Goal: Task Accomplishment & Management: Manage account settings

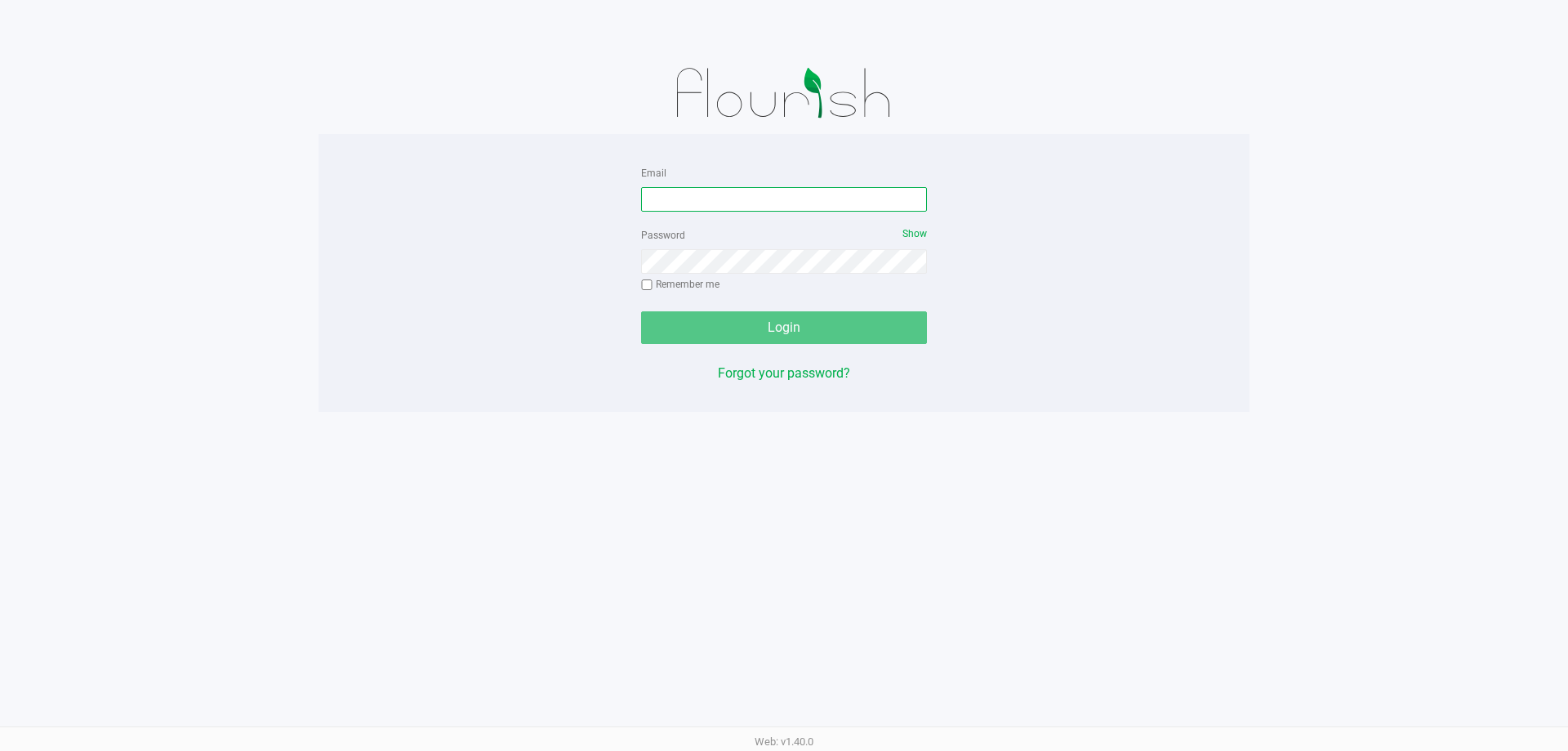
click at [770, 193] on input "Email" at bounding box center [783, 199] width 286 height 24
type input "[EMAIL_ADDRESS][DOMAIN_NAME]"
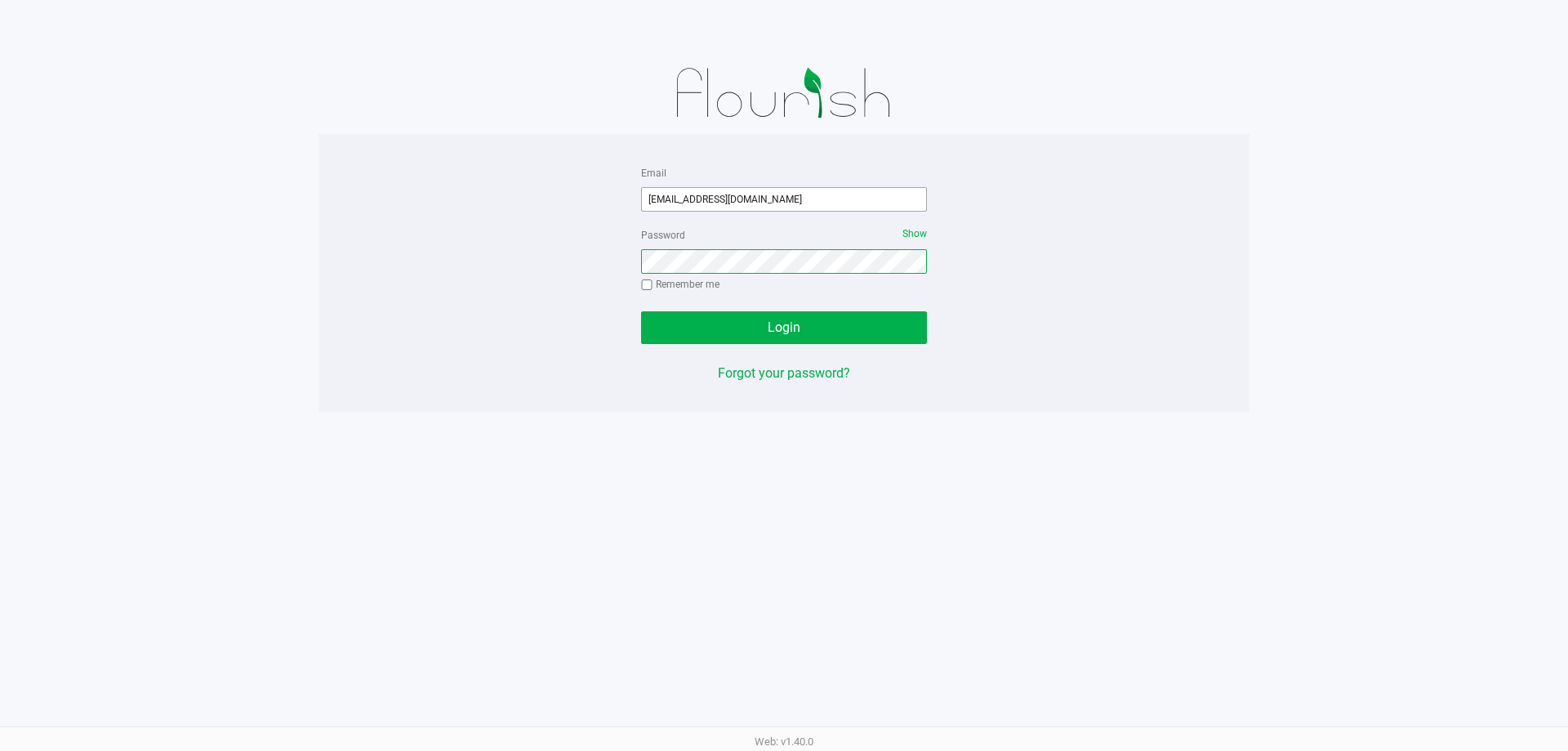
click at [641, 311] on button "Login" at bounding box center [783, 327] width 286 height 33
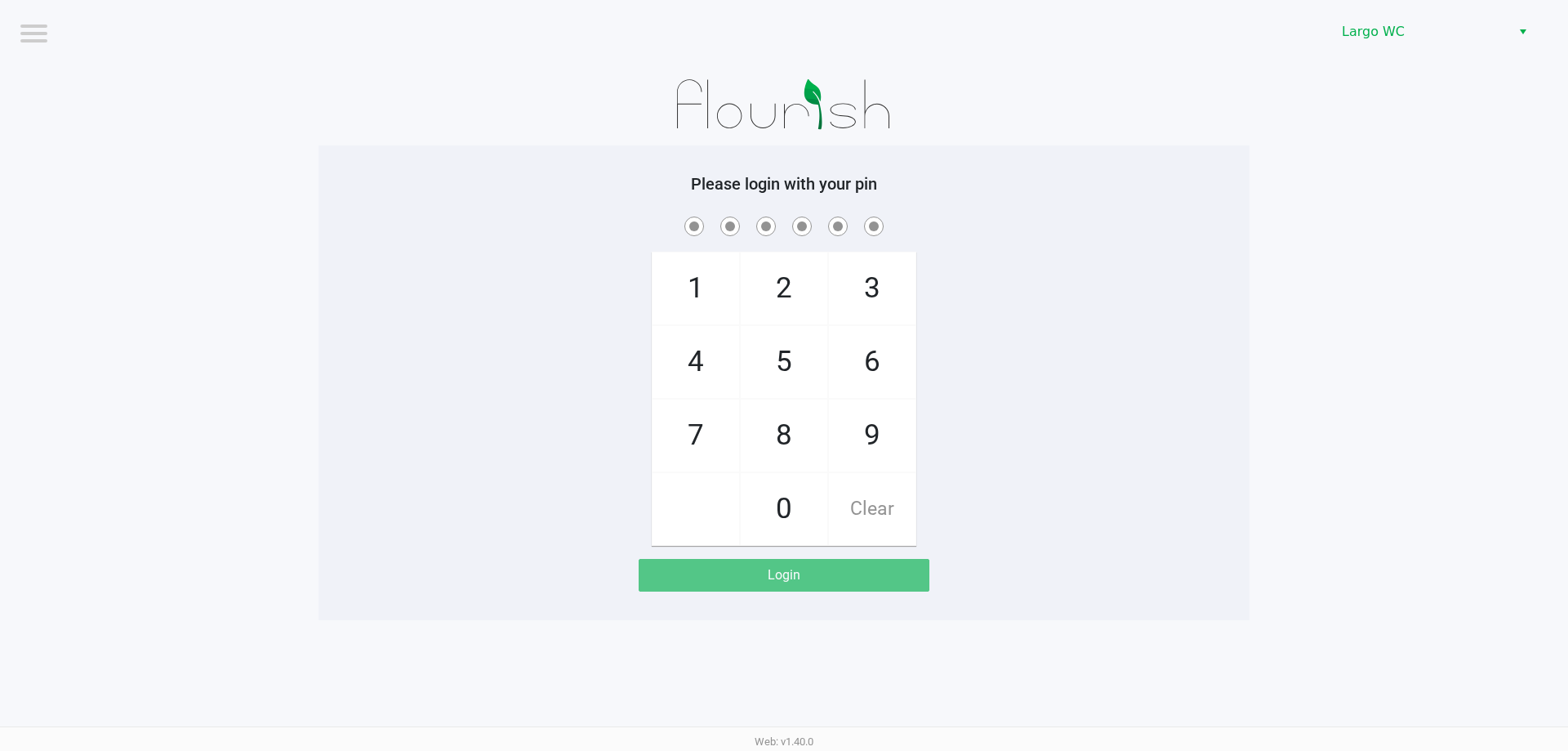
click at [1345, 13] on div "Largo WC" at bounding box center [1181, 32] width 771 height 63
click at [1346, 28] on span "Largo WC" at bounding box center [1420, 31] width 159 height 19
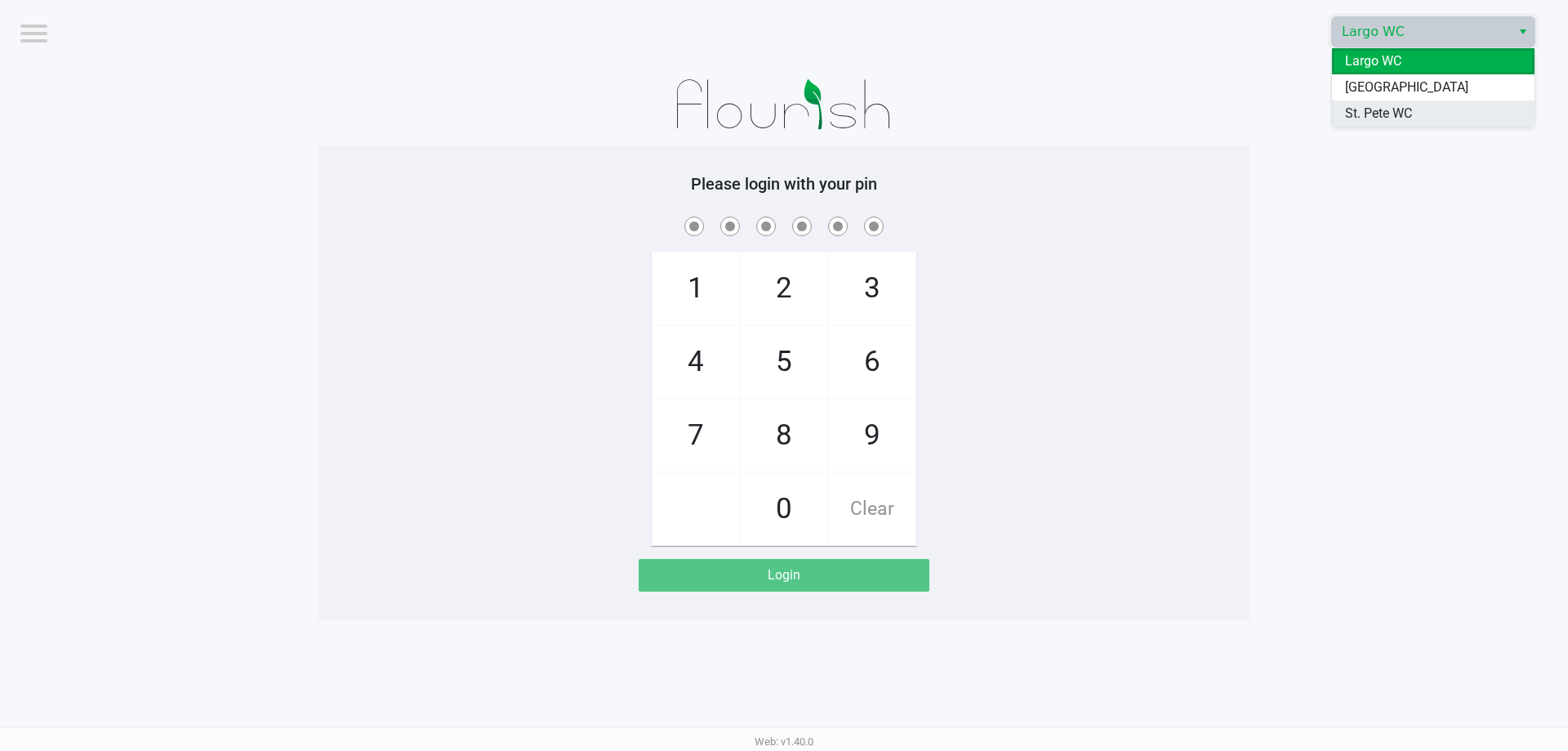
click at [1357, 113] on span "St. Pete WC" at bounding box center [1378, 113] width 67 height 19
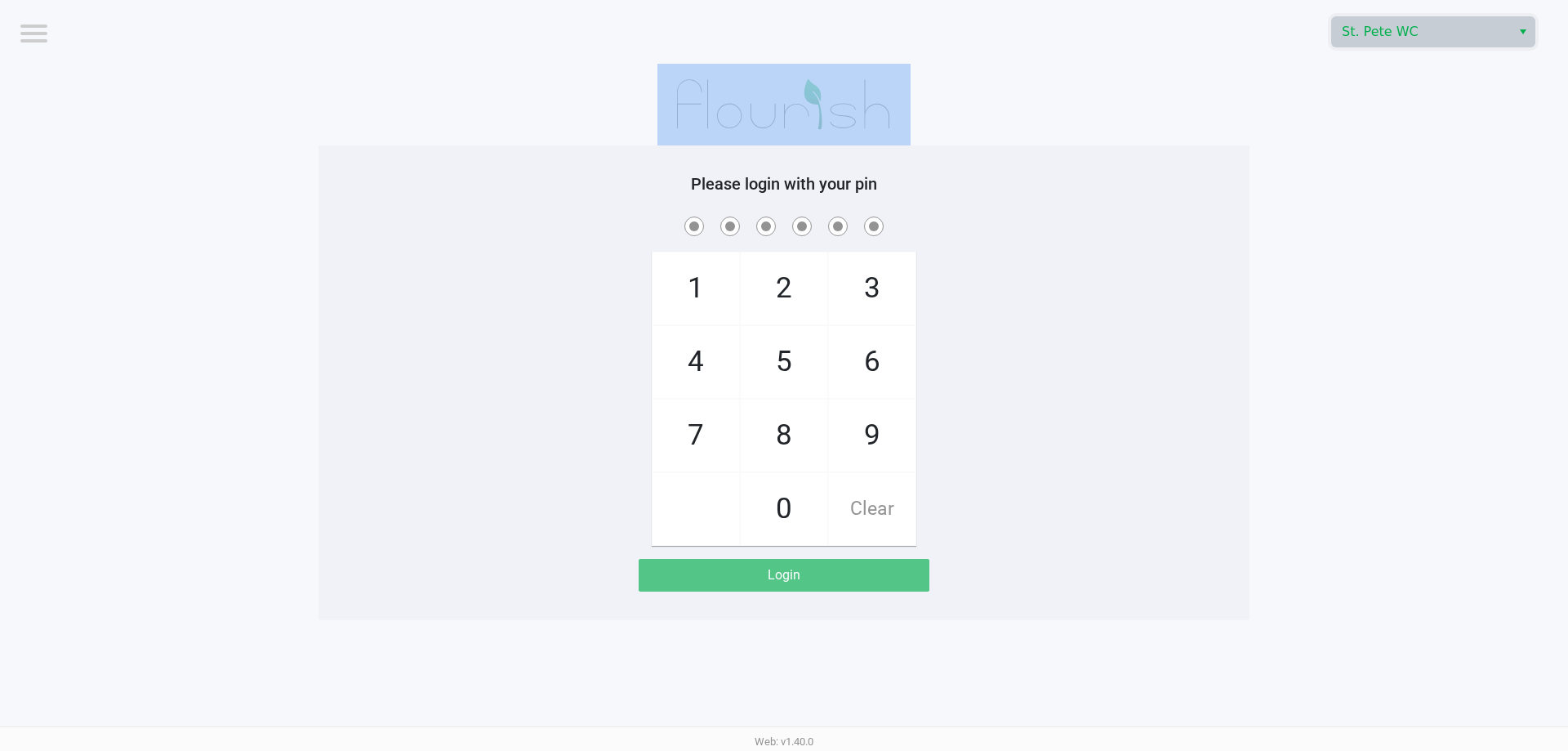
click at [1357, 114] on app-pos-login-wrapper "Logout St. [PERSON_NAME] WC Please login with your pin 1 4 7 2 5 8 0 3 6 9 Clea…" at bounding box center [784, 310] width 1568 height 620
checkbox input "true"
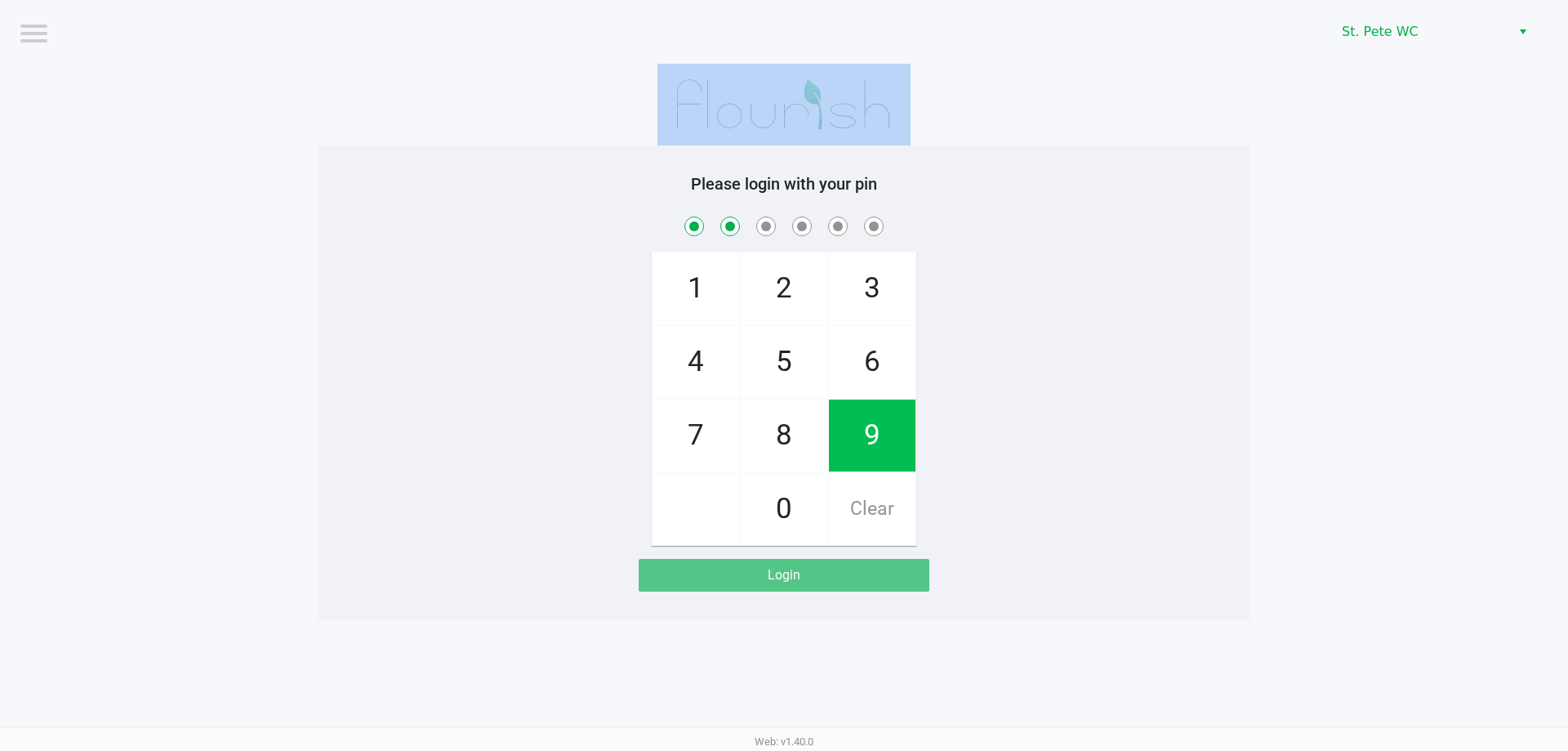
checkbox input "true"
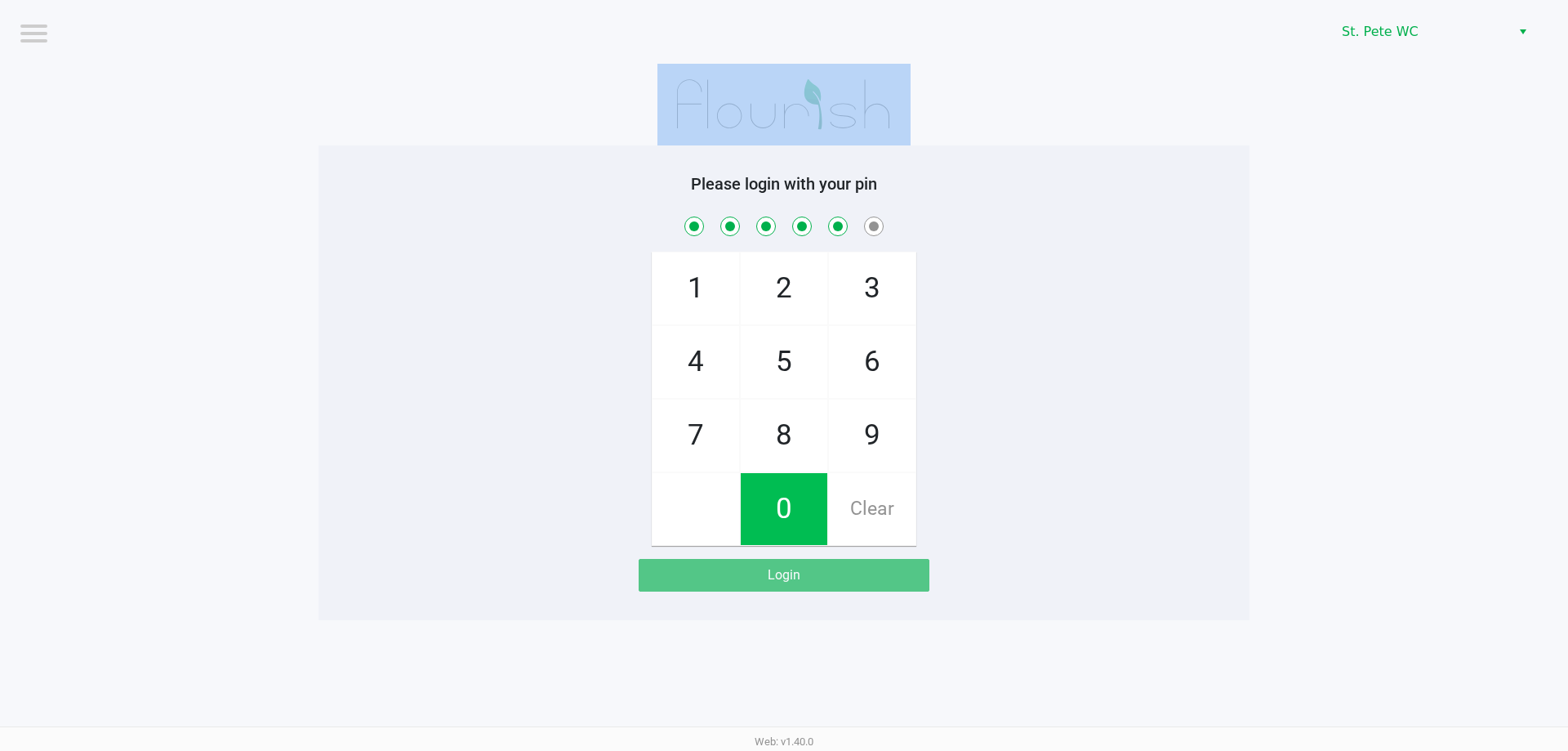
checkbox input "true"
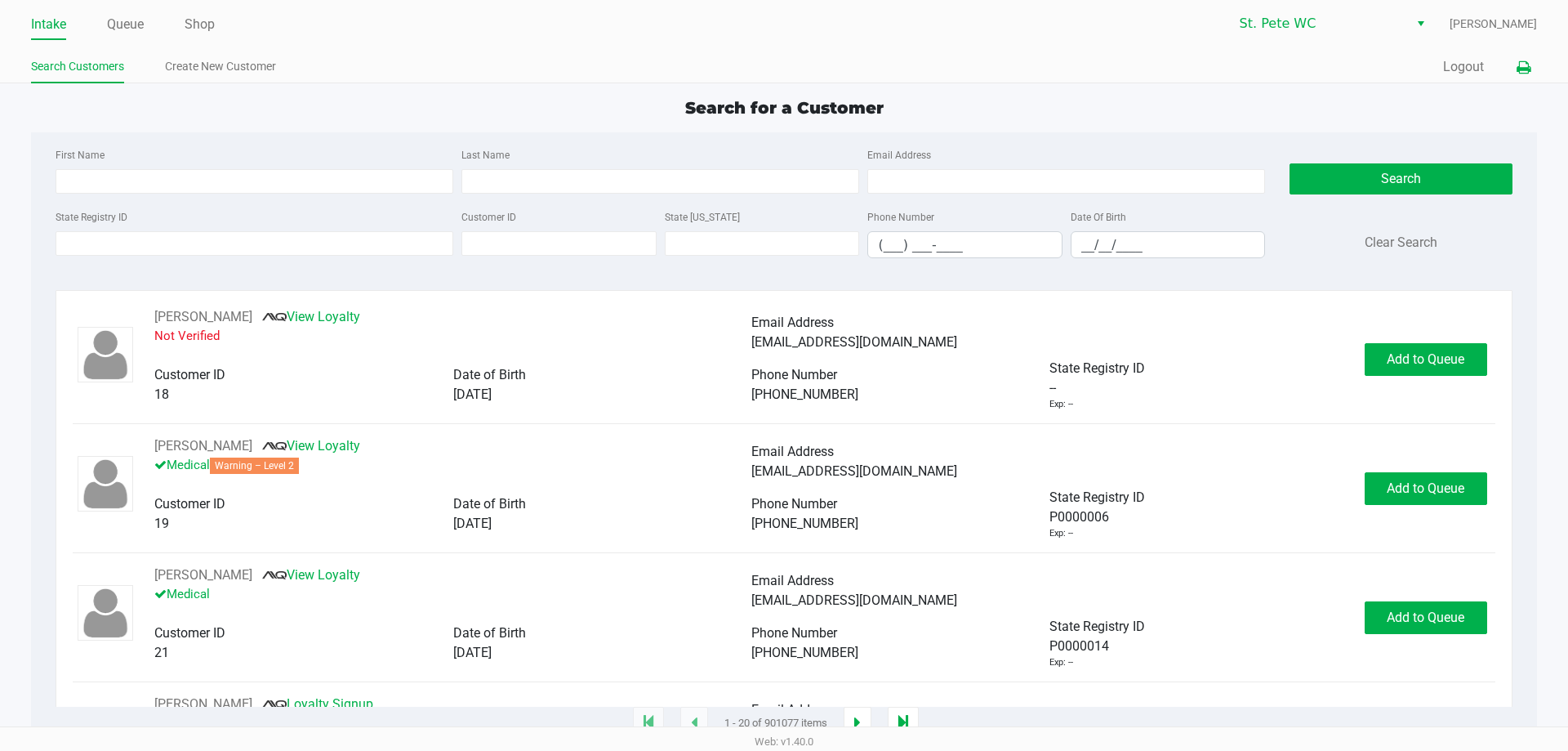
click at [1521, 70] on icon at bounding box center [1523, 68] width 14 height 12
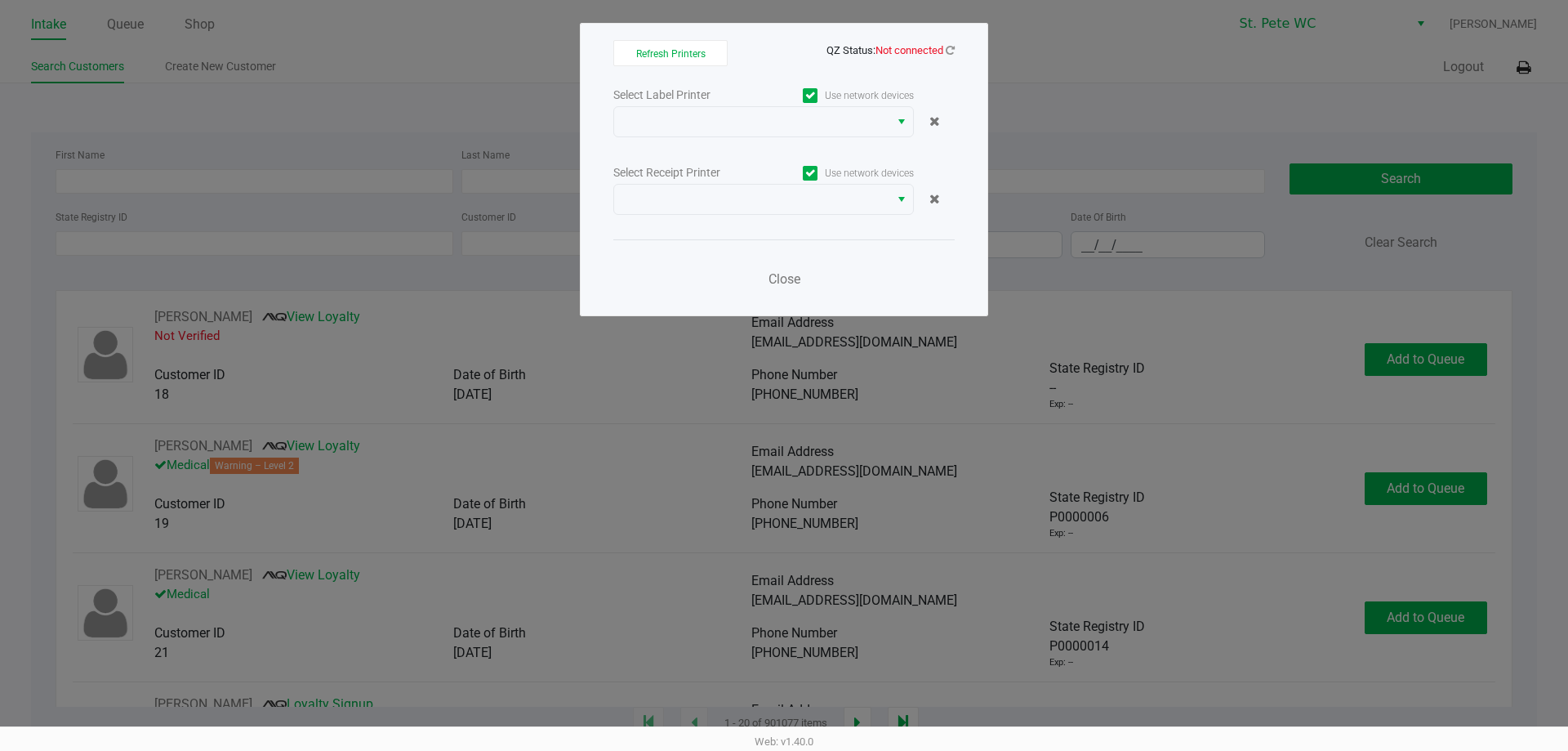
click at [932, 50] on span "Not connected" at bounding box center [908, 50] width 68 height 13
drag, startPoint x: 951, startPoint y: 50, endPoint x: 907, endPoint y: 94, distance: 62.2
click at [952, 50] on icon at bounding box center [950, 50] width 9 height 11
click at [943, 49] on span "QZ Status: Not connected" at bounding box center [891, 50] width 128 height 13
click at [948, 50] on icon at bounding box center [950, 50] width 9 height 11
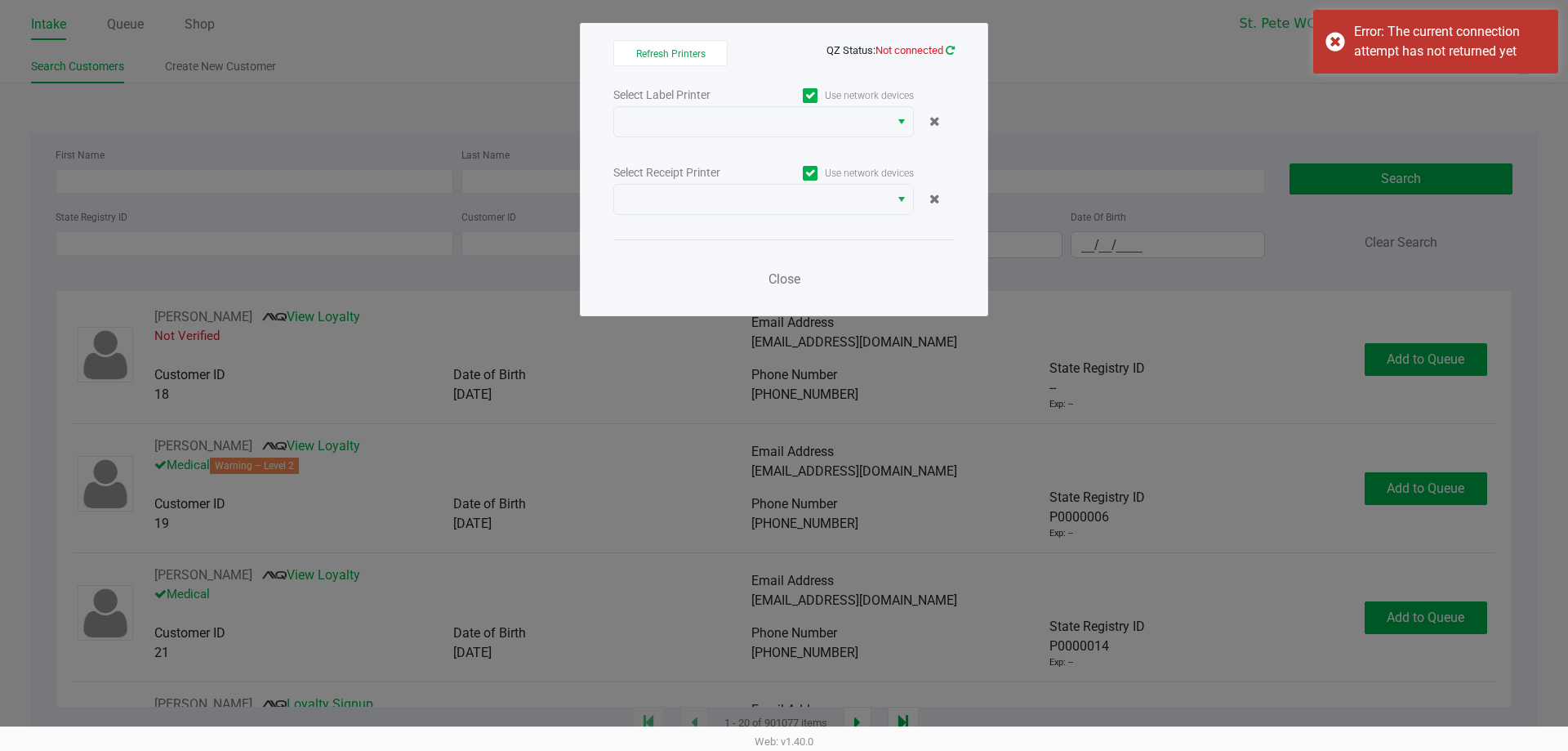
click at [949, 51] on icon at bounding box center [950, 50] width 9 height 11
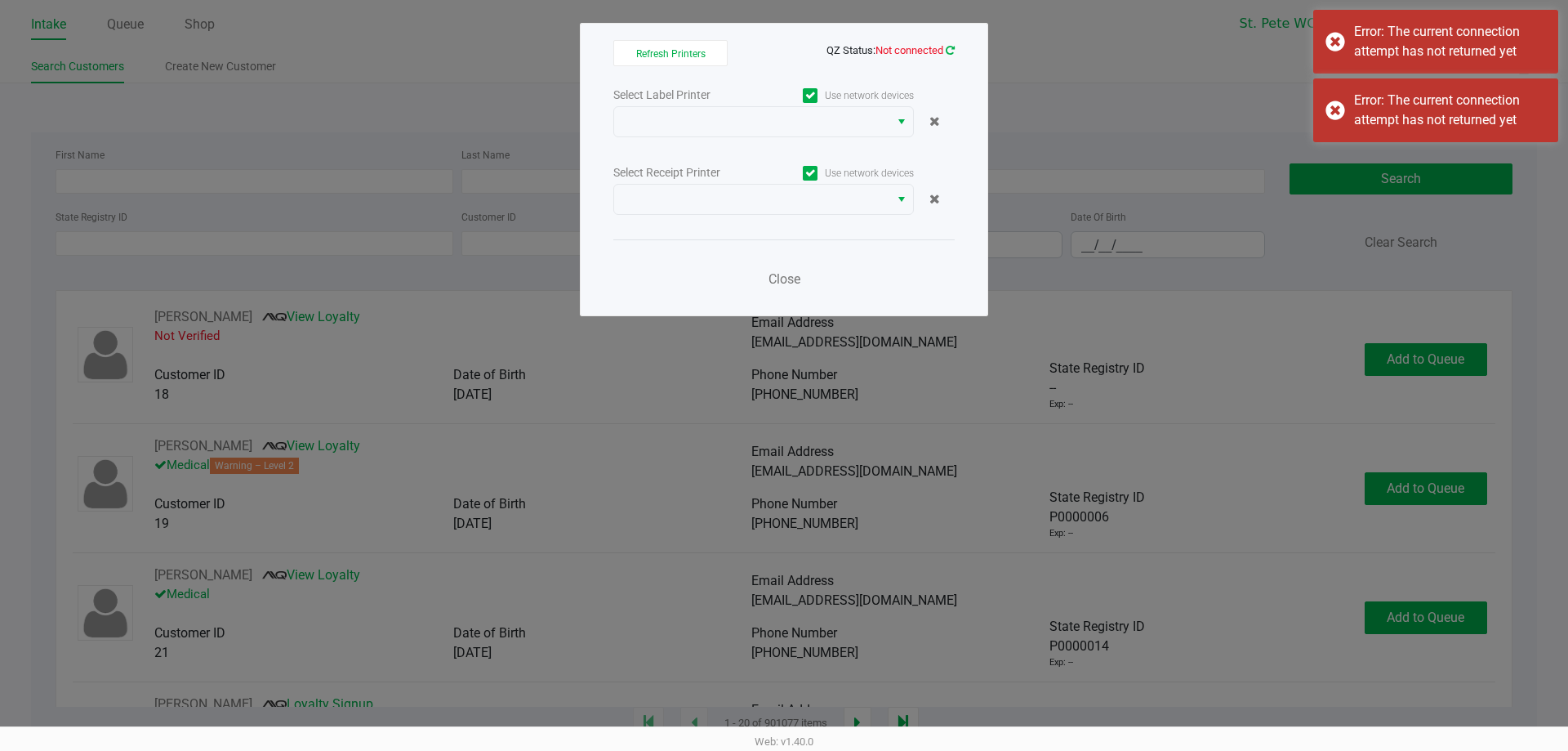
click at [949, 51] on icon at bounding box center [950, 50] width 9 height 11
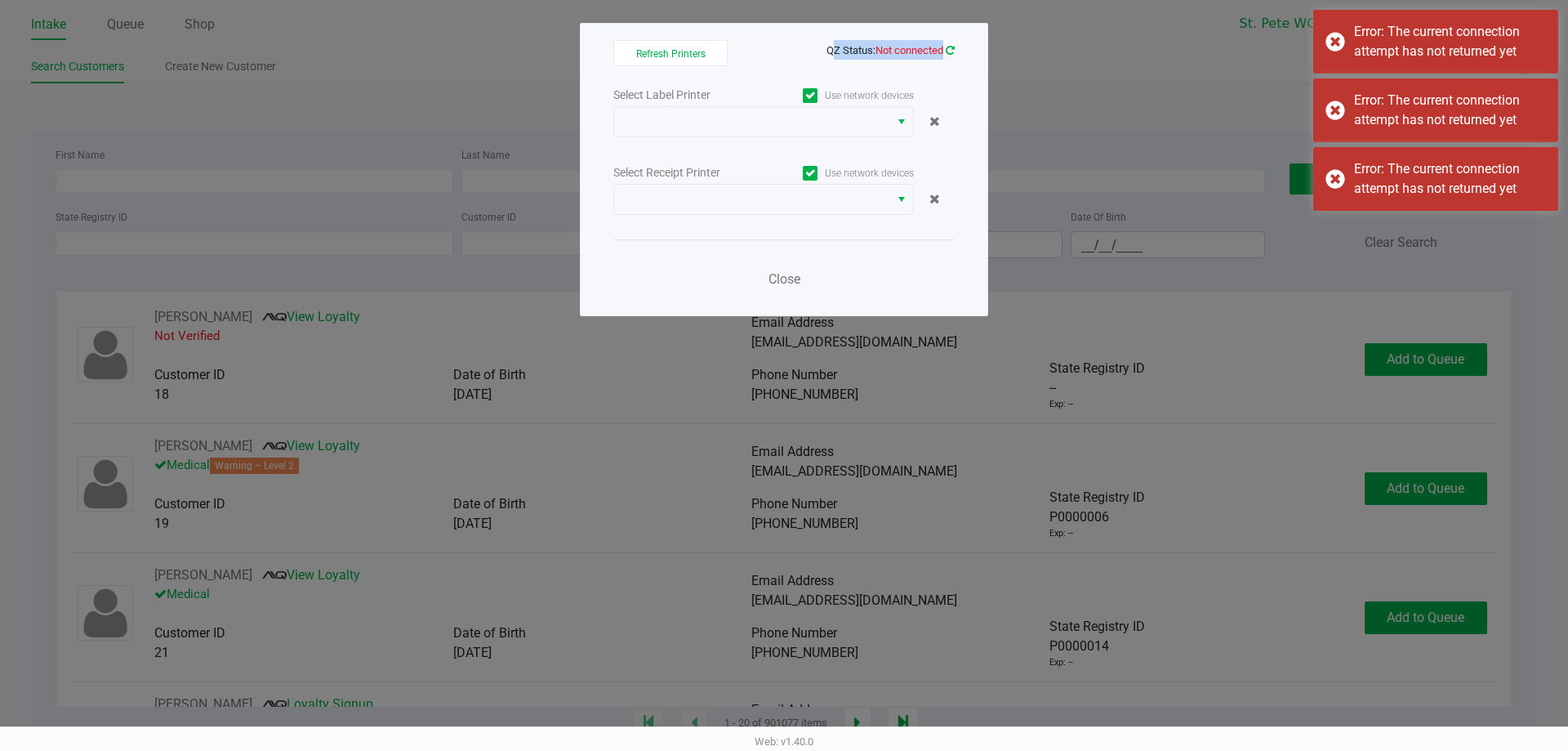
click at [949, 51] on icon at bounding box center [950, 50] width 9 height 11
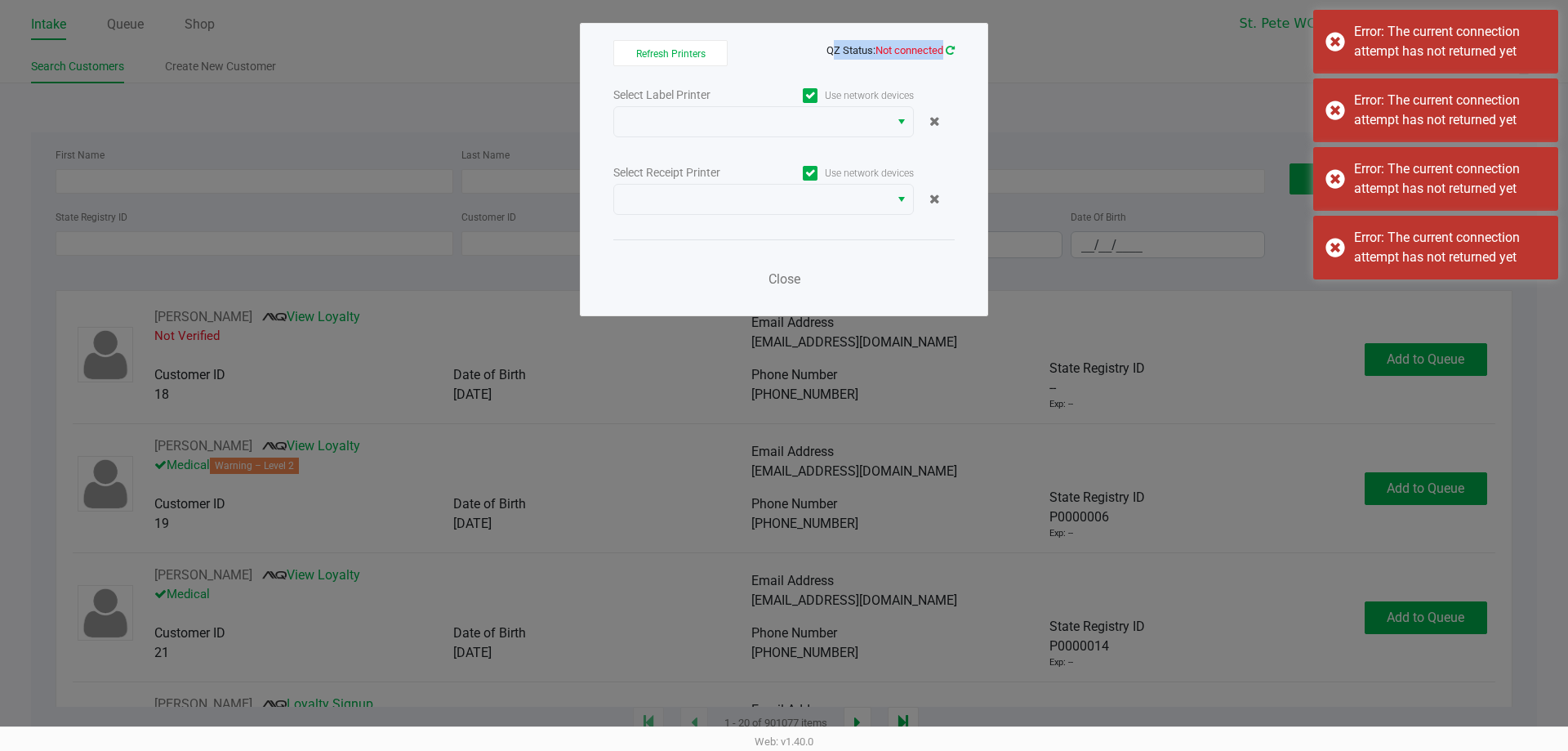
click at [949, 51] on icon at bounding box center [950, 51] width 12 height 13
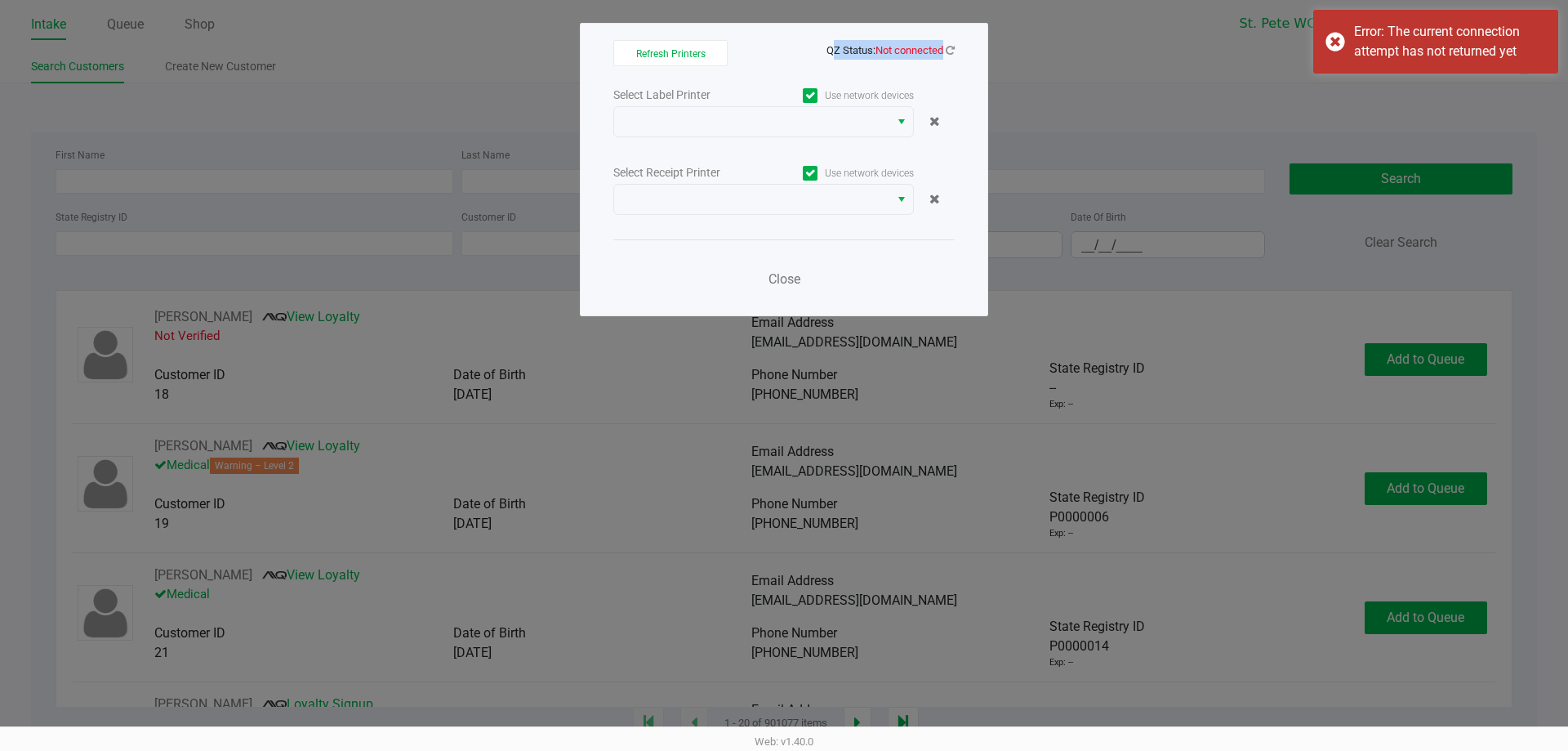
click at [952, 58] on span "QZ Status: Not connected" at bounding box center [783, 49] width 341 height 19
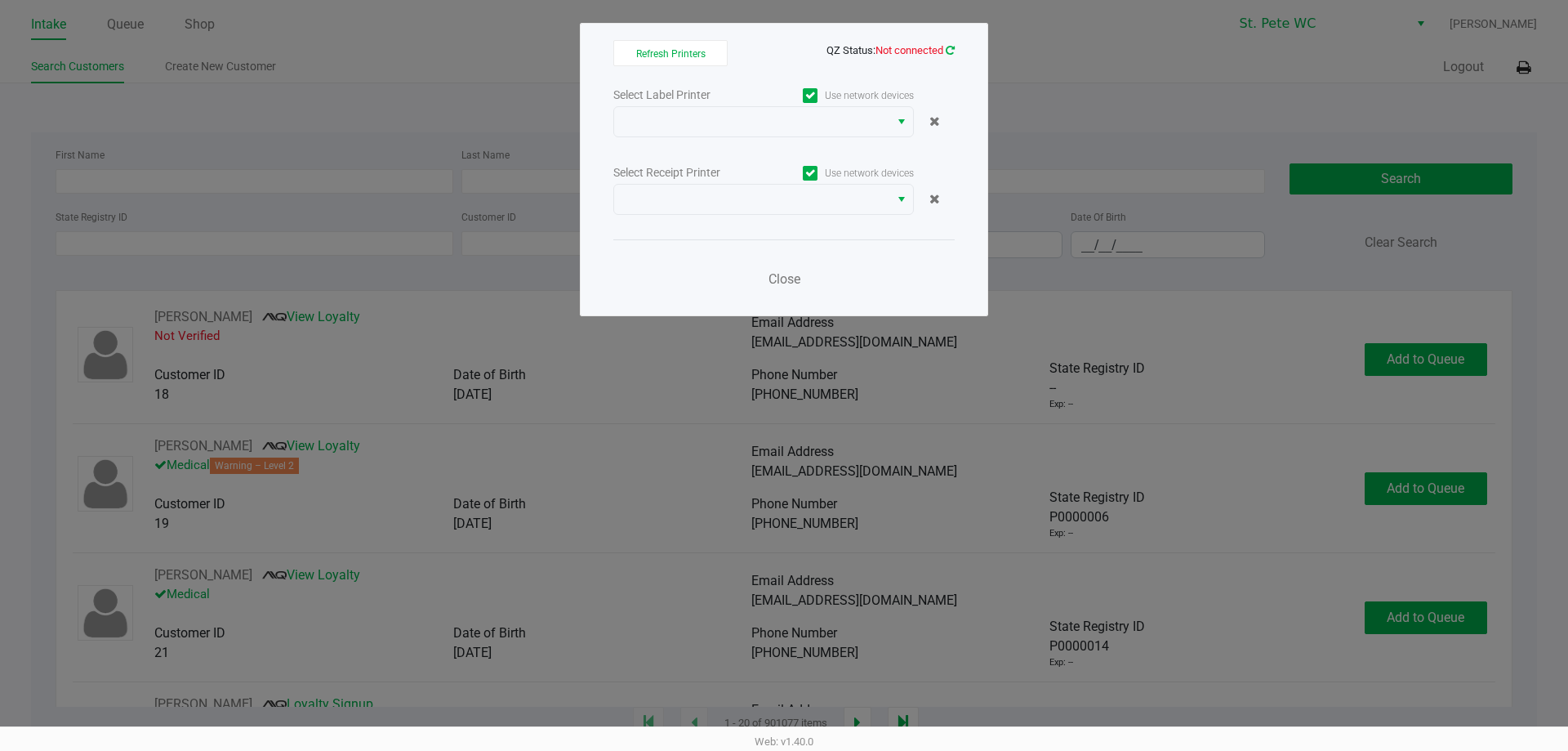
click at [952, 51] on icon at bounding box center [950, 50] width 9 height 11
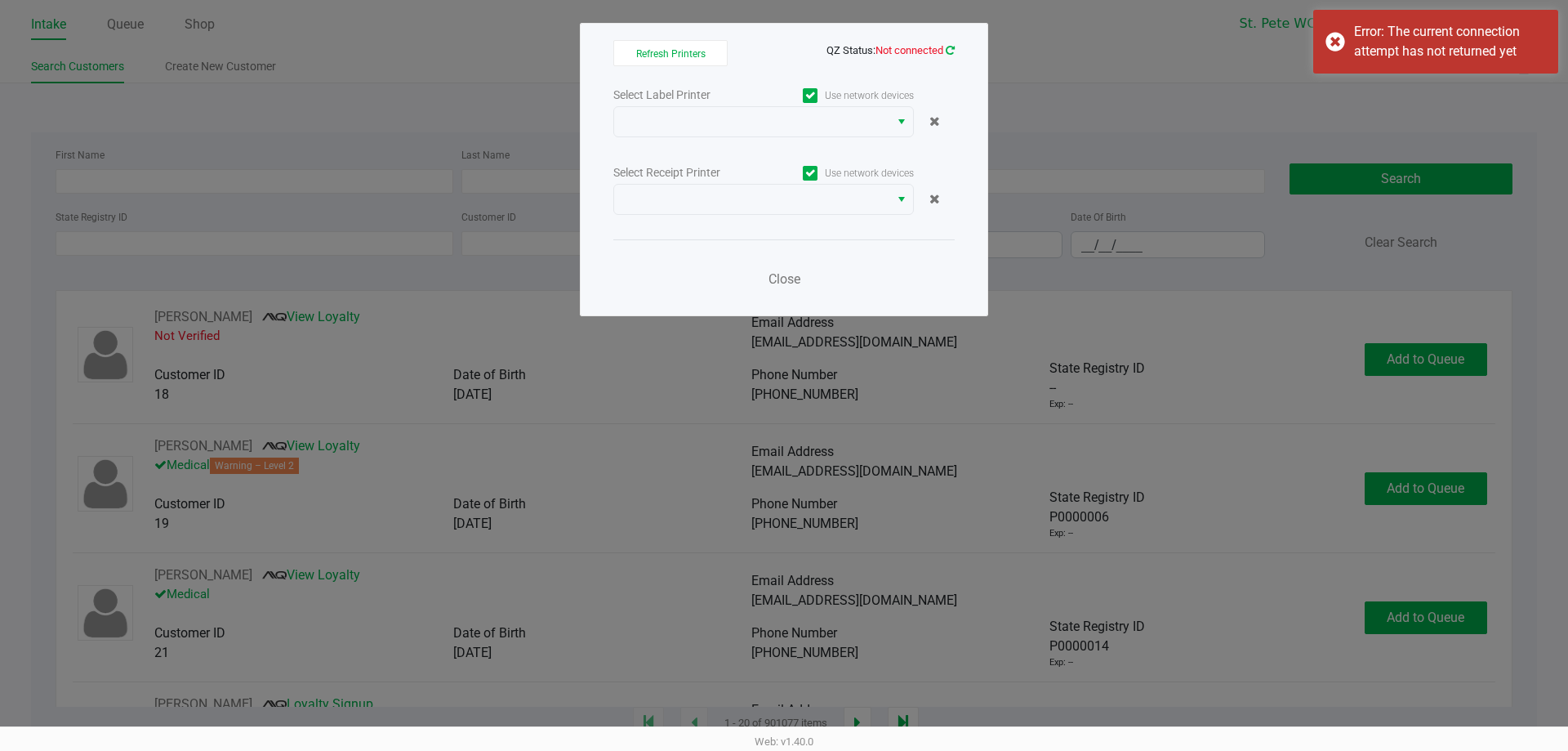
click at [952, 51] on icon at bounding box center [950, 50] width 9 height 11
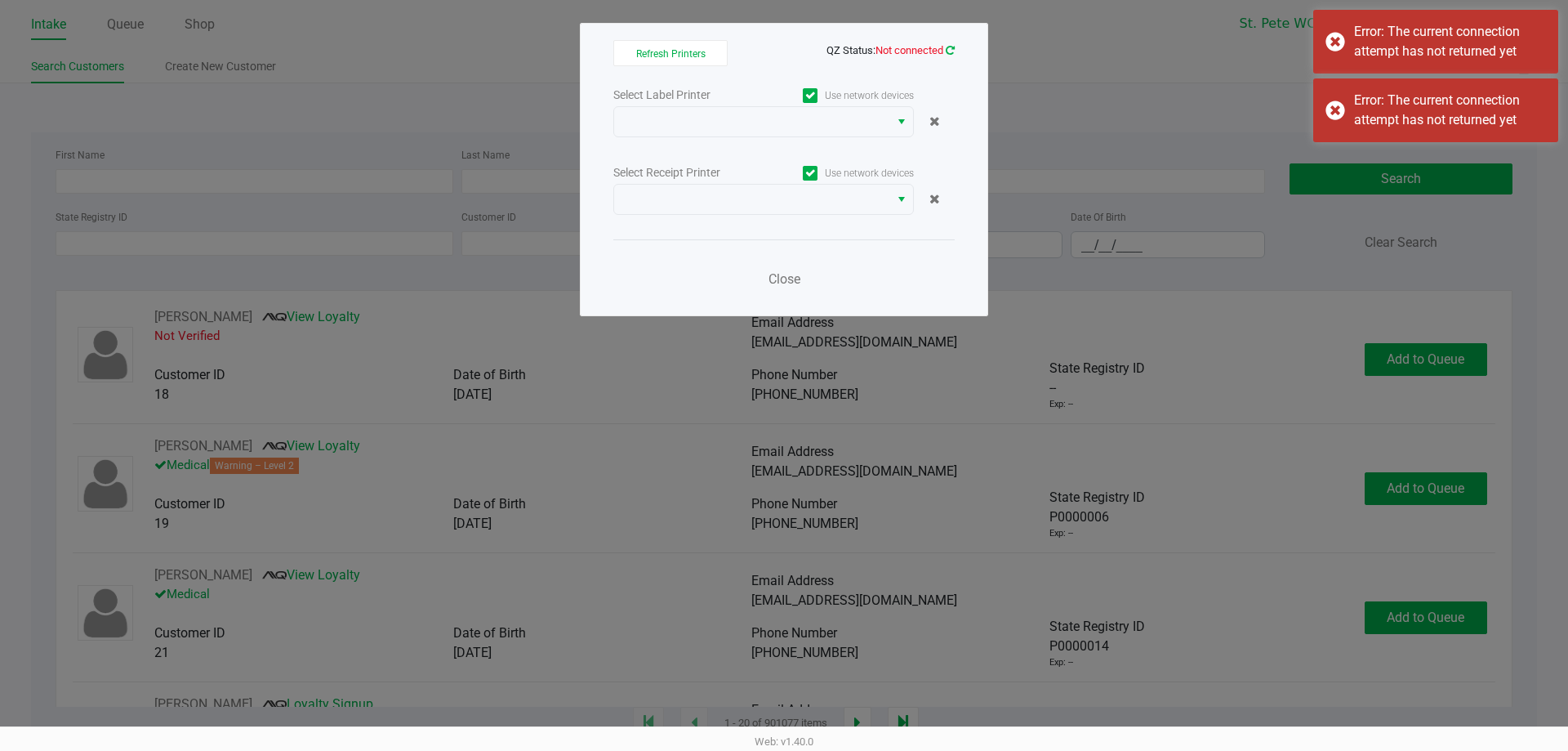
click at [952, 51] on icon at bounding box center [950, 50] width 9 height 11
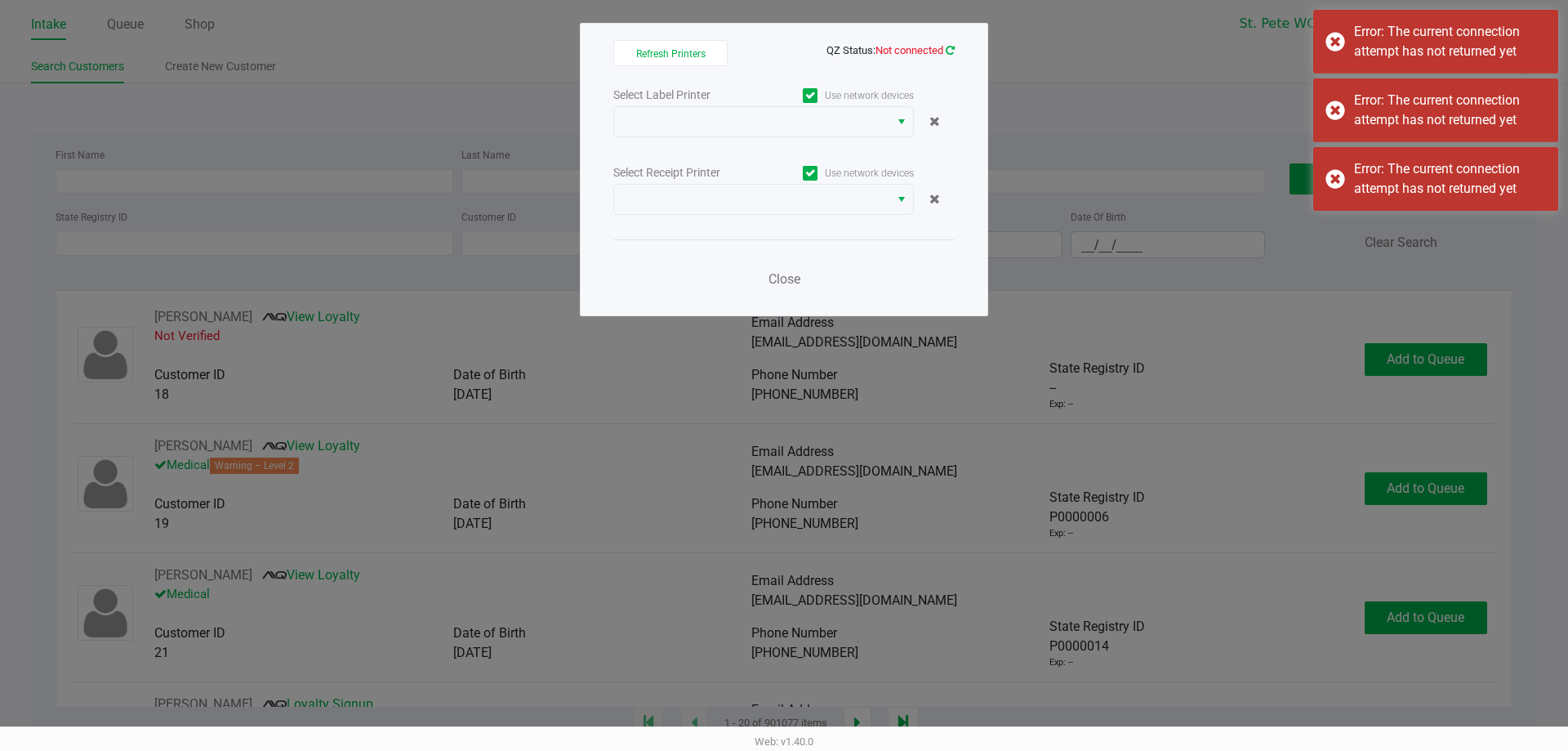
click at [952, 51] on icon at bounding box center [950, 50] width 9 height 11
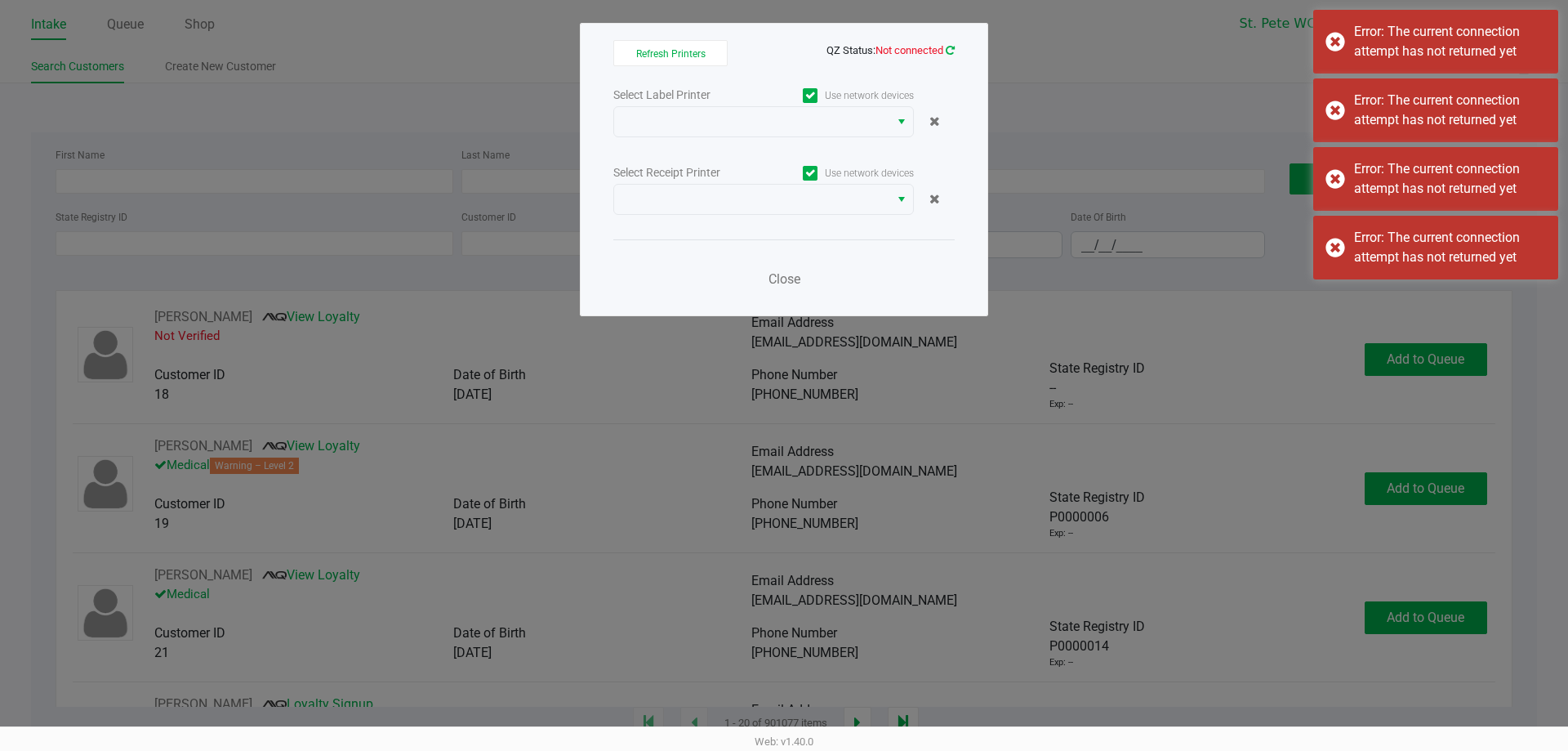
click at [952, 51] on icon at bounding box center [950, 50] width 9 height 11
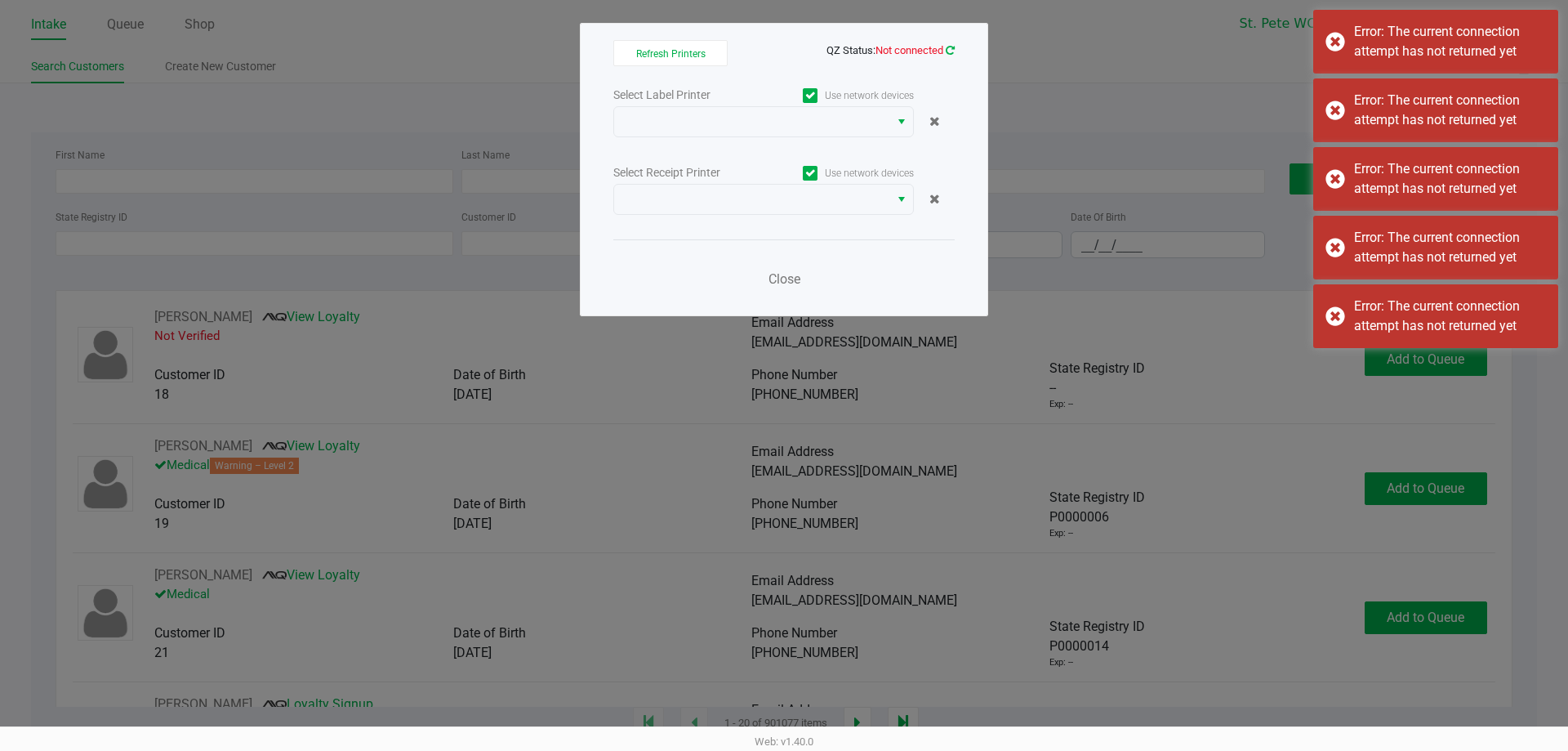
click at [952, 51] on icon at bounding box center [950, 50] width 9 height 11
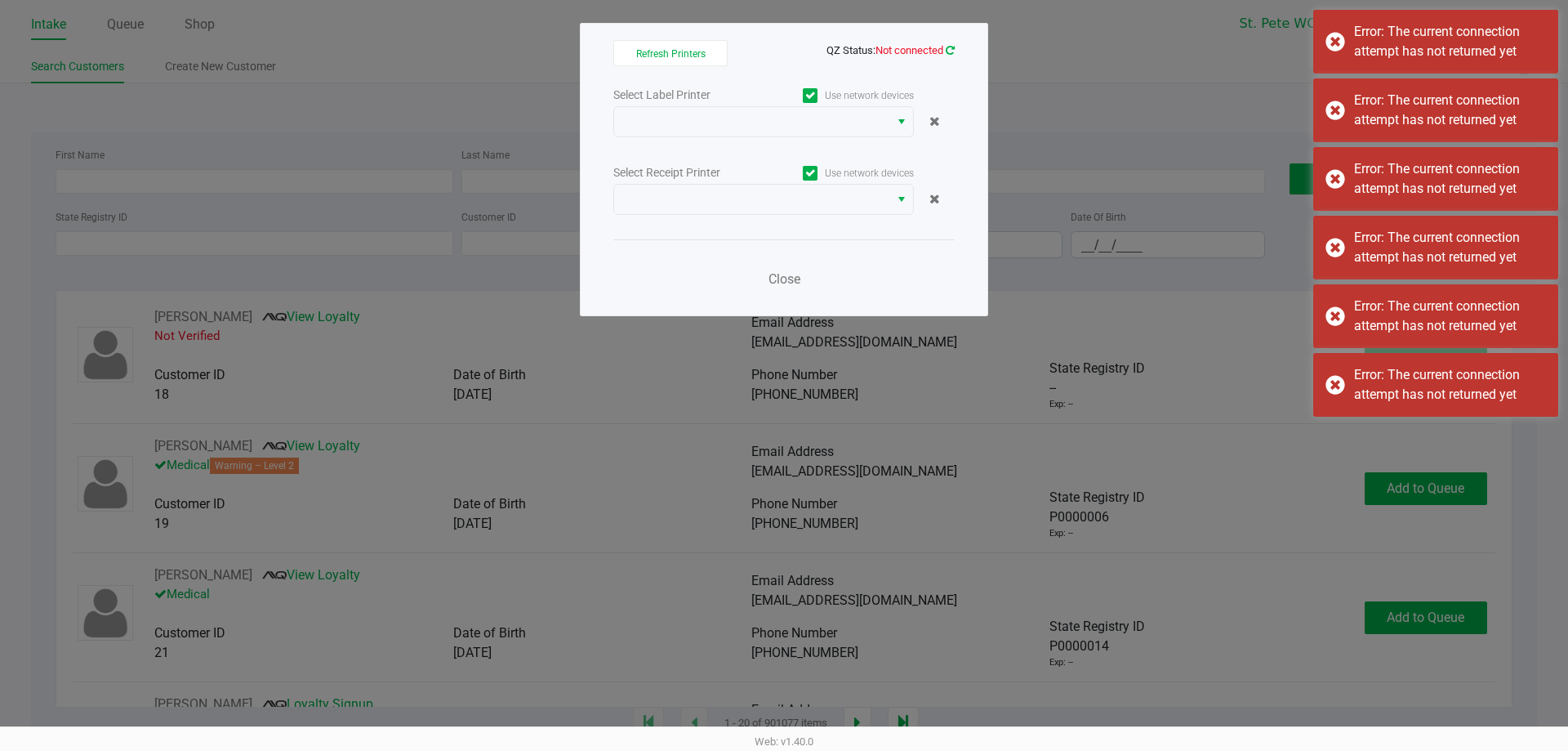
click at [952, 51] on icon at bounding box center [950, 50] width 9 height 11
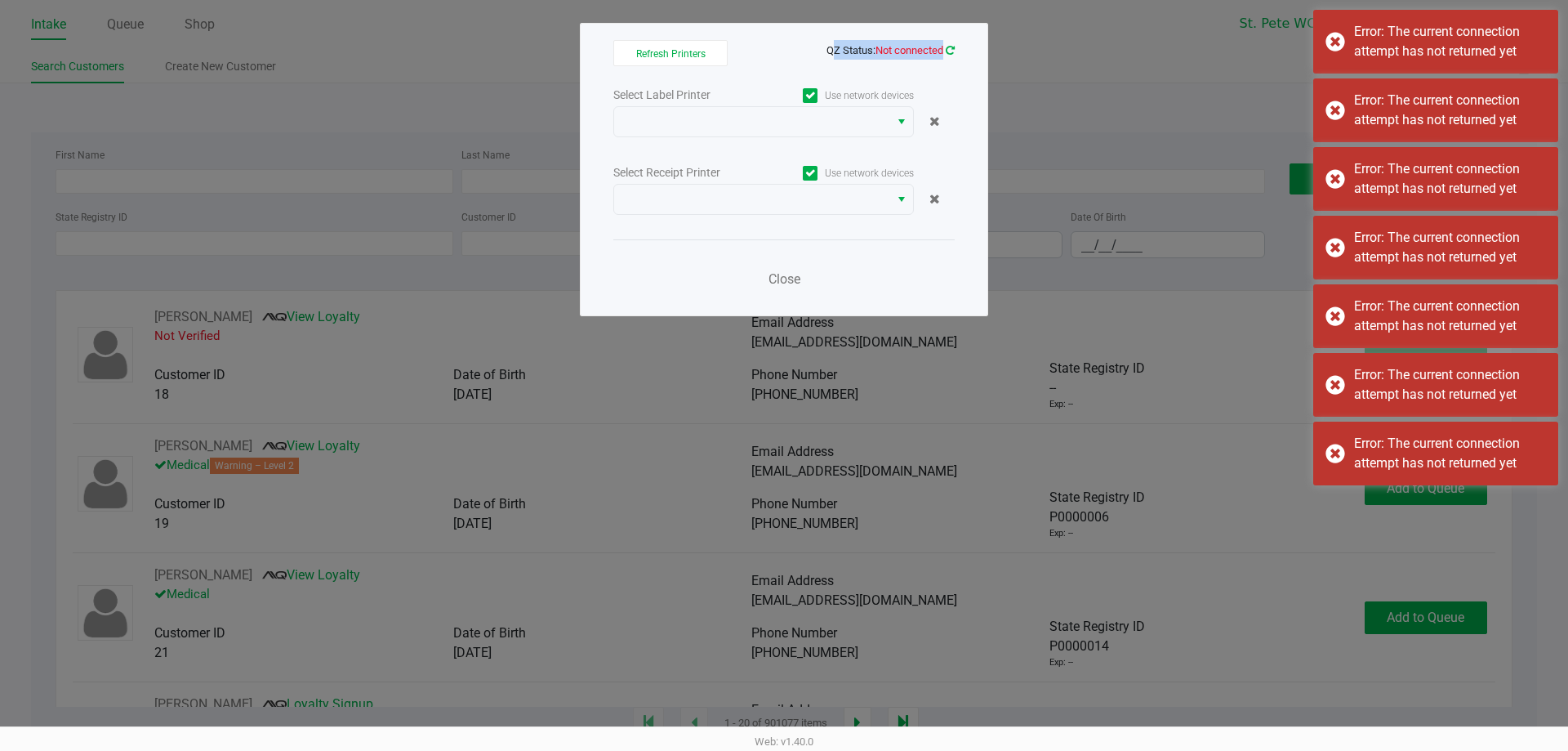
click at [952, 51] on icon at bounding box center [950, 50] width 9 height 11
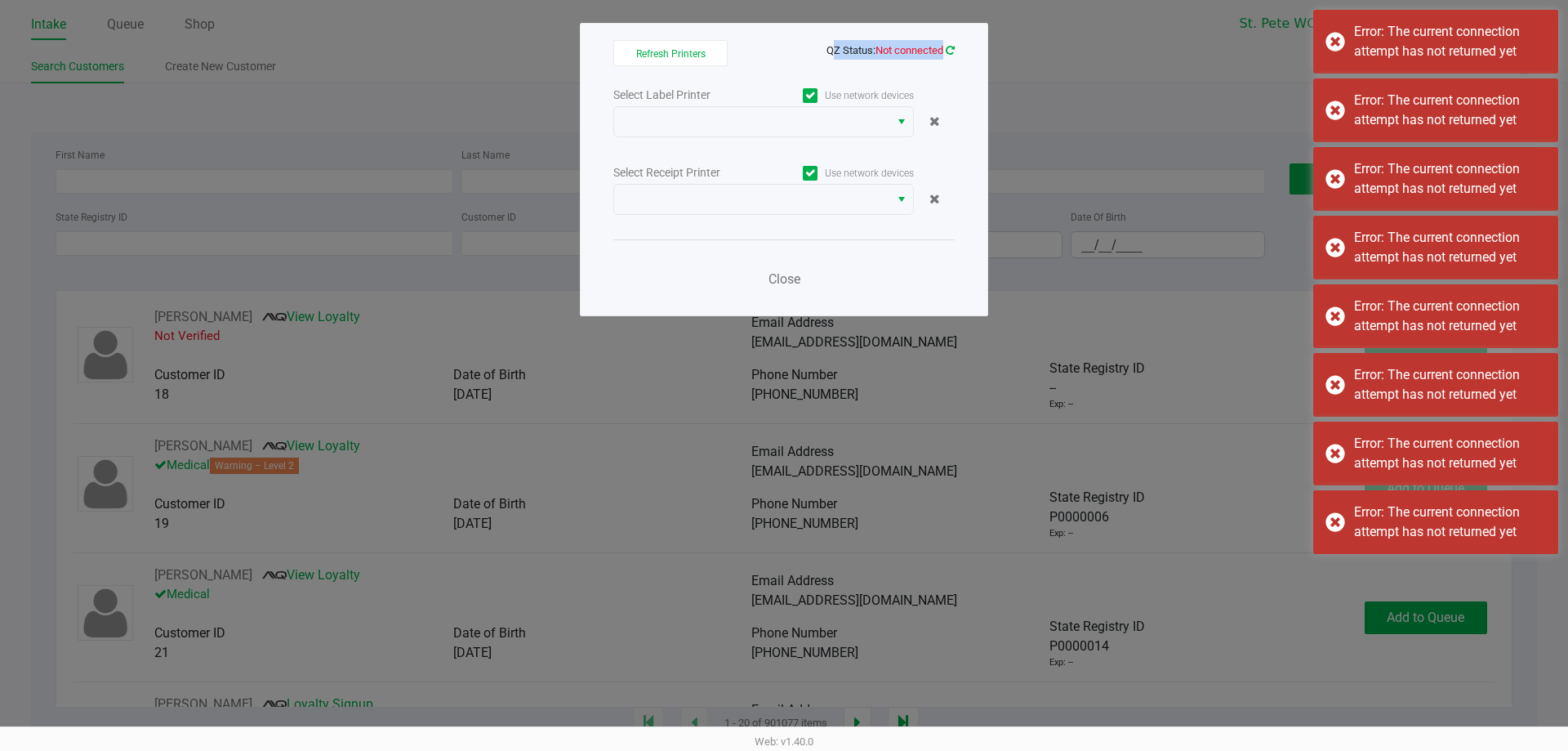
click at [952, 51] on icon at bounding box center [950, 50] width 9 height 11
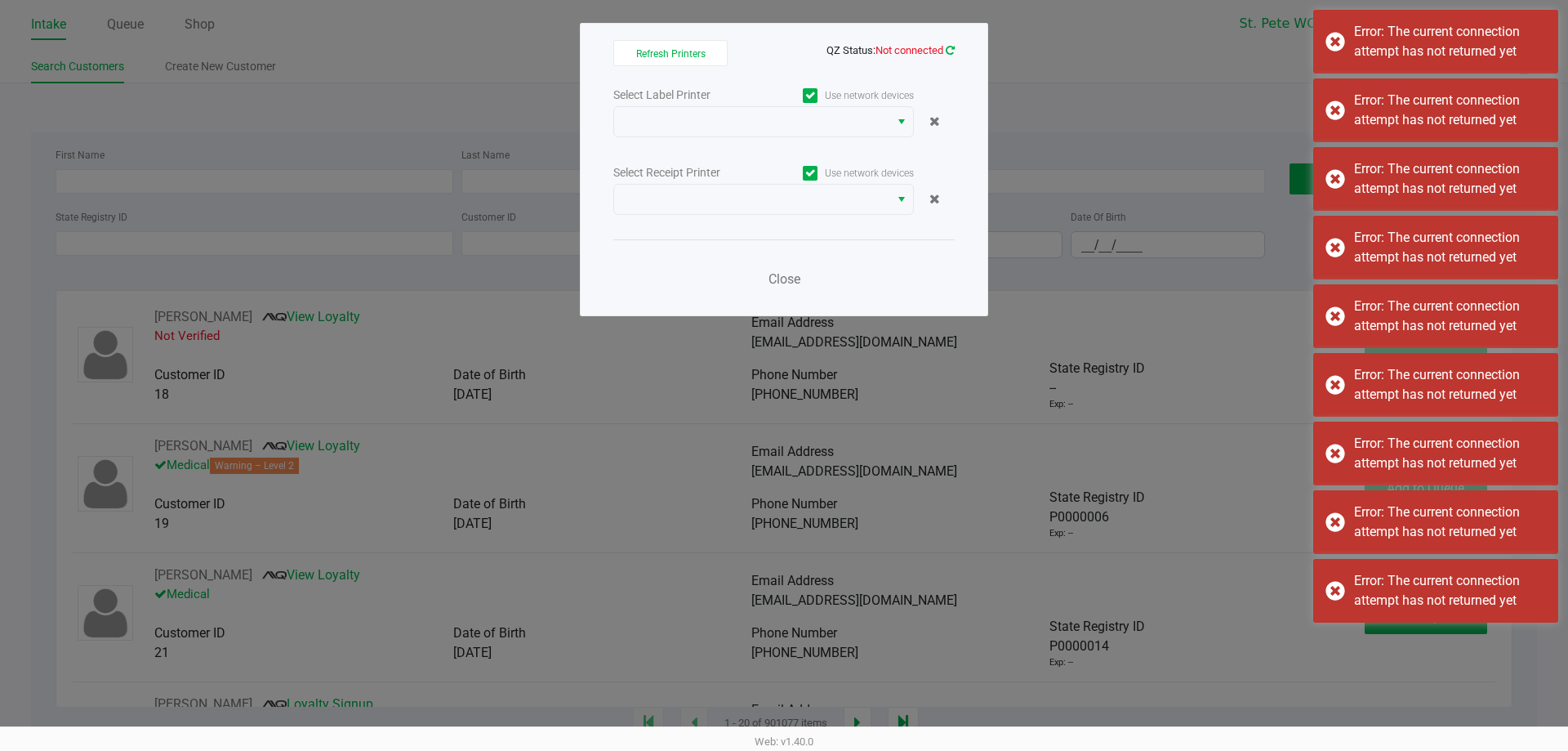
click at [952, 51] on icon at bounding box center [950, 50] width 9 height 11
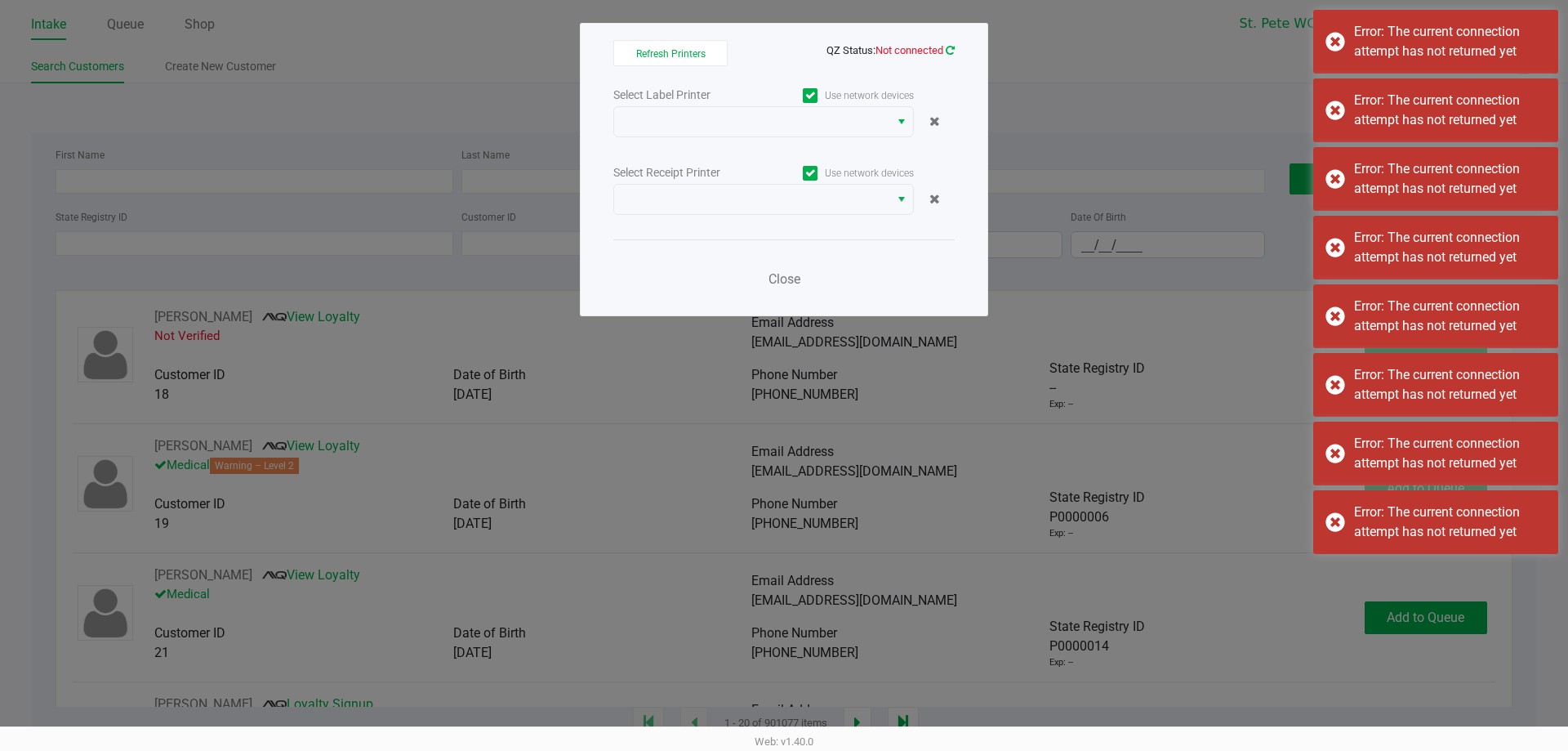
click at [952, 51] on icon at bounding box center [950, 50] width 9 height 11
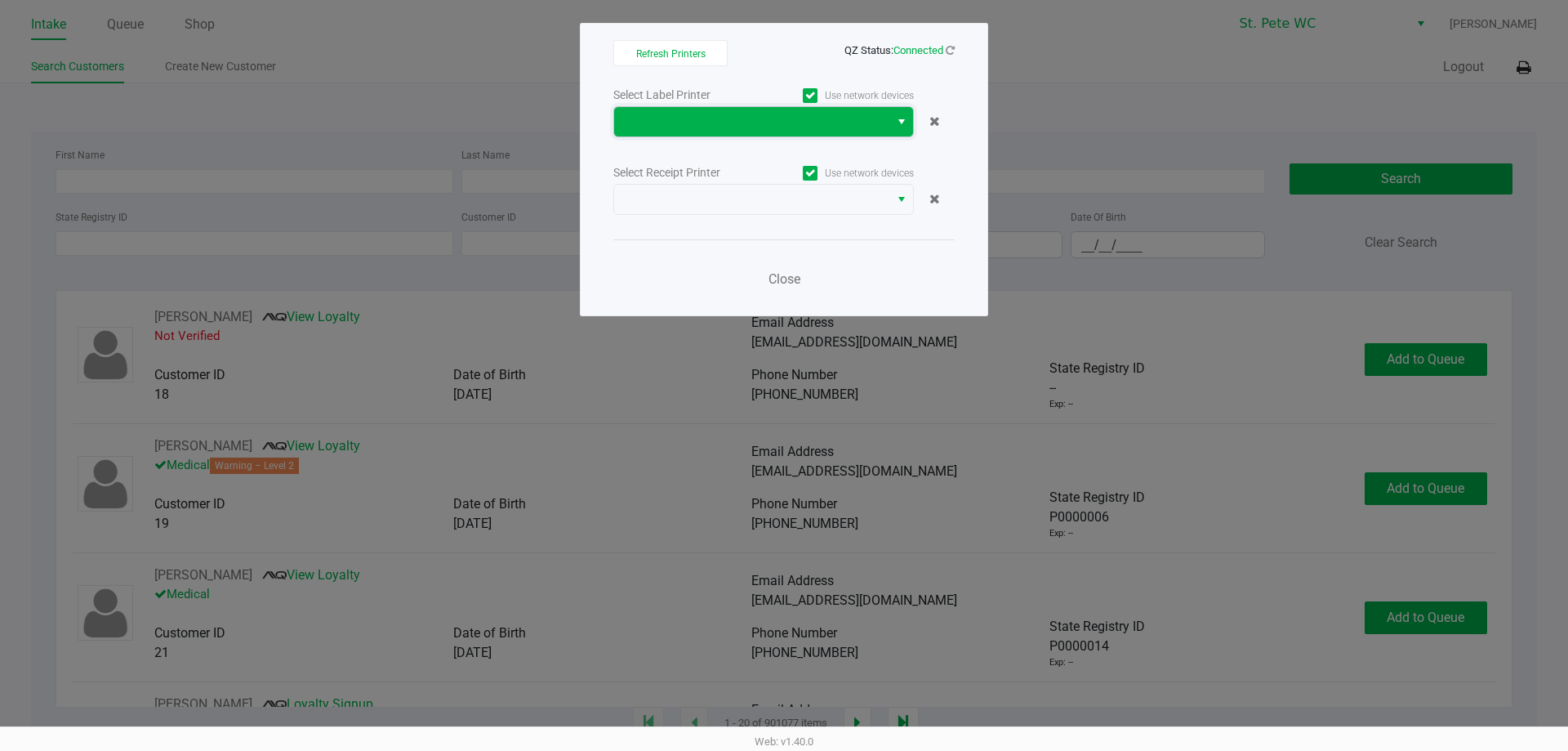
click at [814, 123] on span at bounding box center [751, 121] width 255 height 19
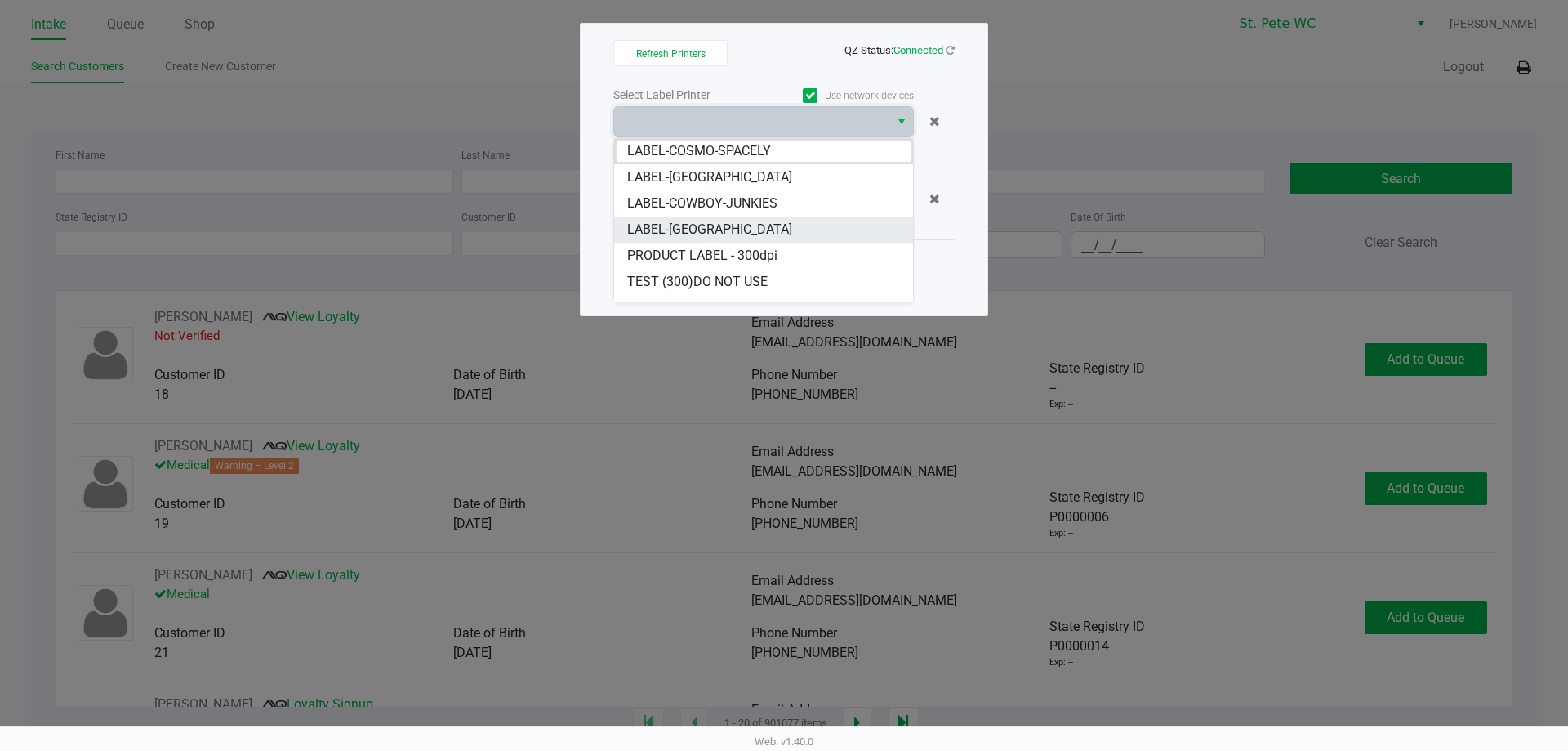
click at [713, 235] on span "LABEL-[GEOGRAPHIC_DATA]" at bounding box center [710, 229] width 165 height 19
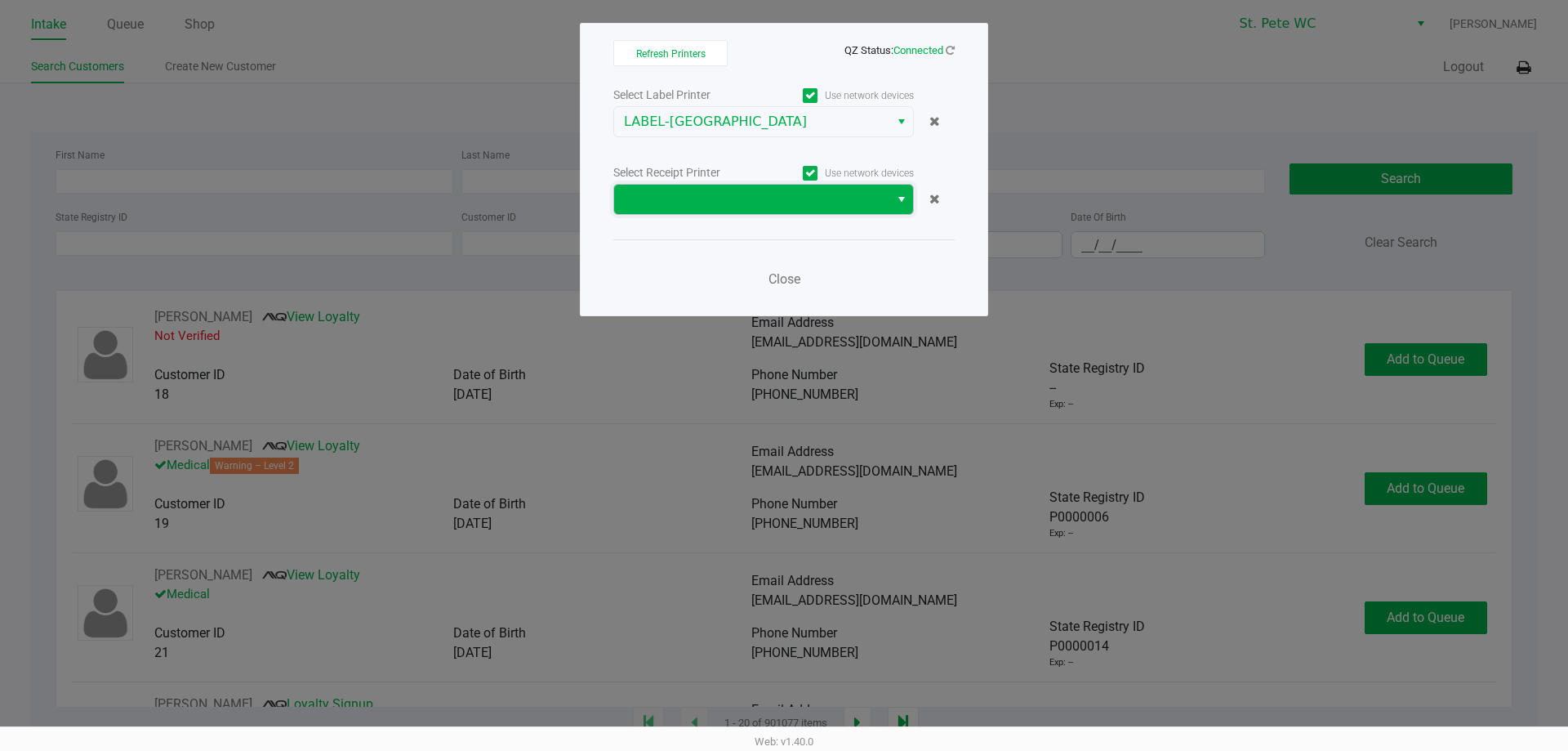
click at [726, 208] on span at bounding box center [751, 199] width 255 height 19
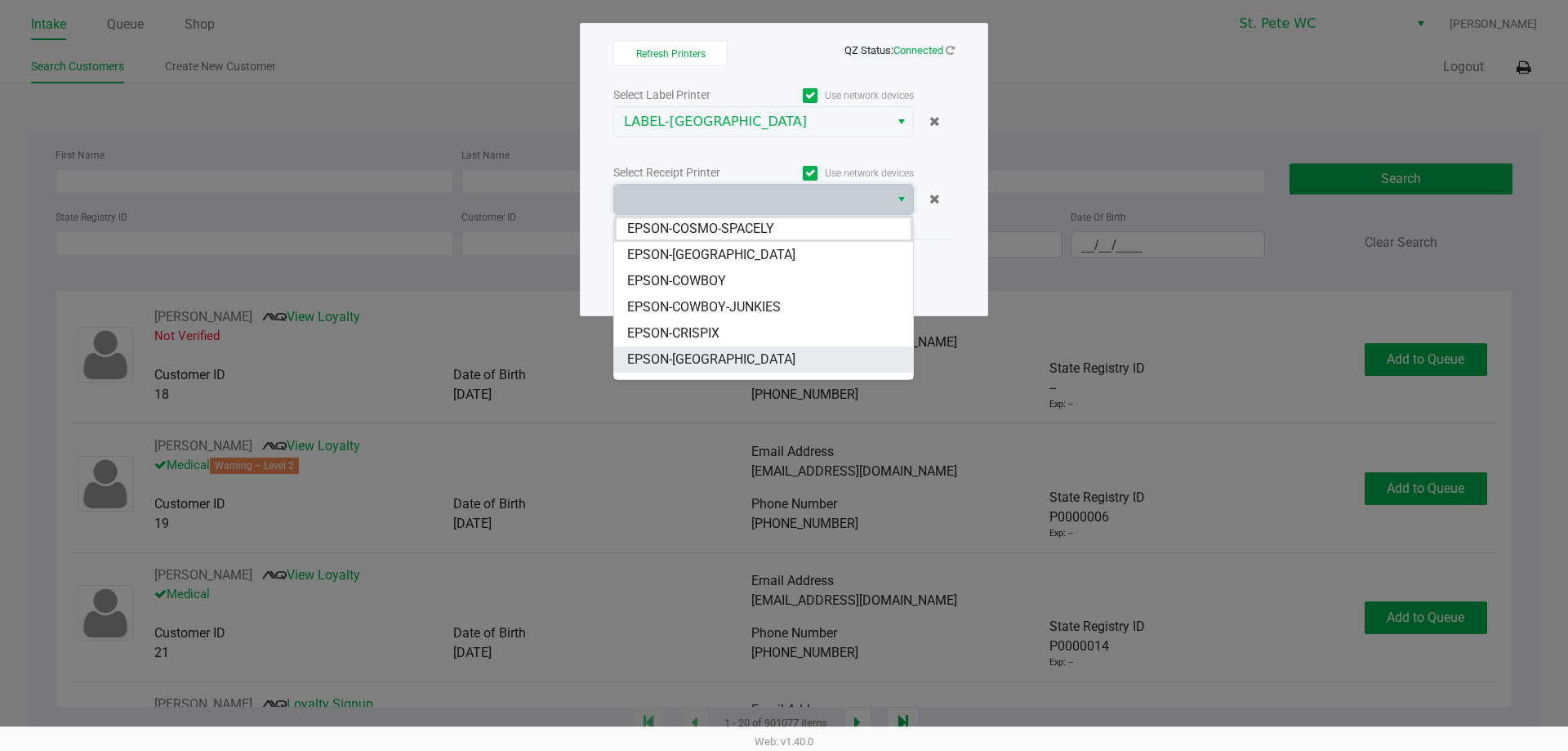
click at [692, 348] on li "EPSON-[GEOGRAPHIC_DATA]" at bounding box center [763, 359] width 299 height 26
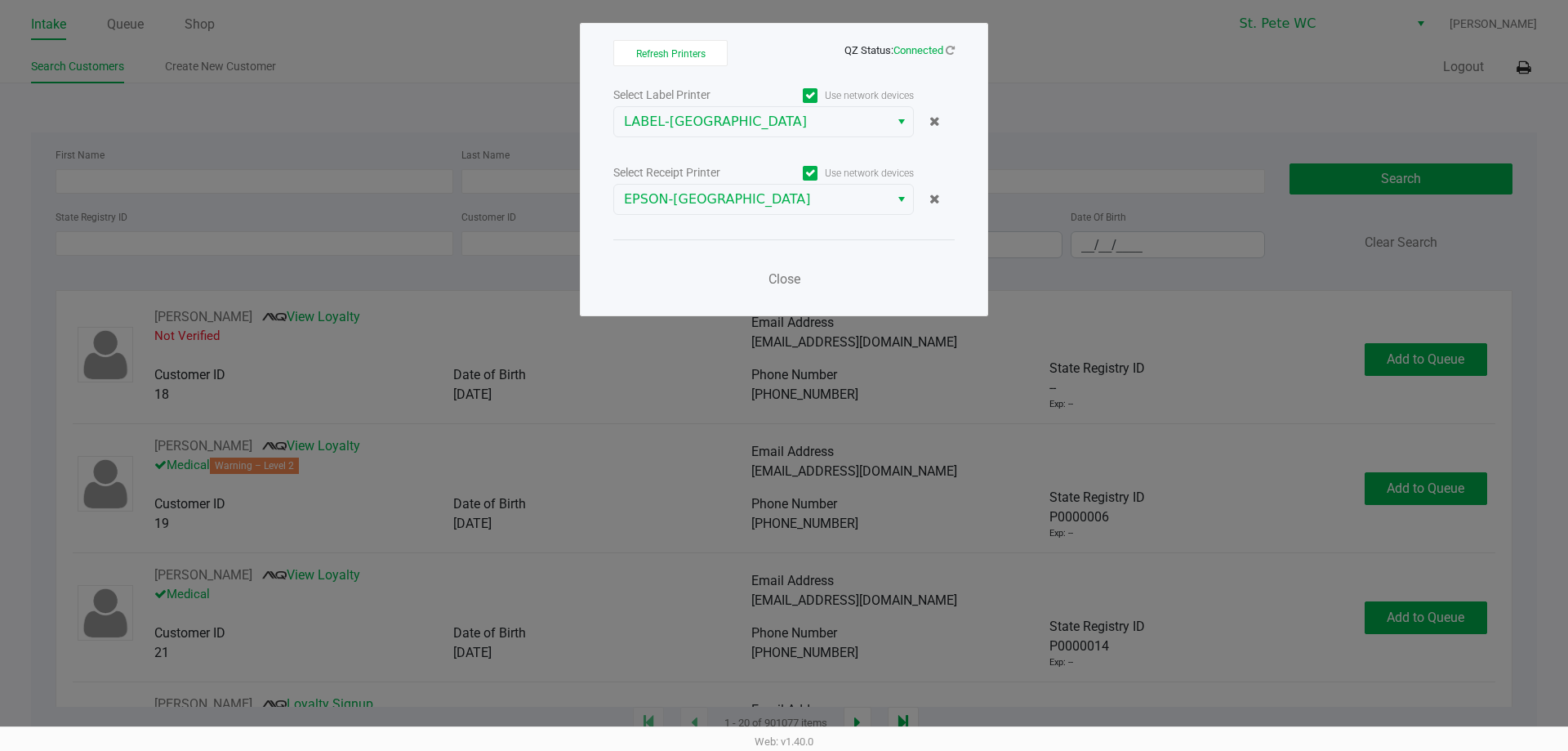
click at [692, 274] on div "Close" at bounding box center [783, 269] width 341 height 59
click at [765, 280] on button "Close" at bounding box center [783, 279] width 49 height 33
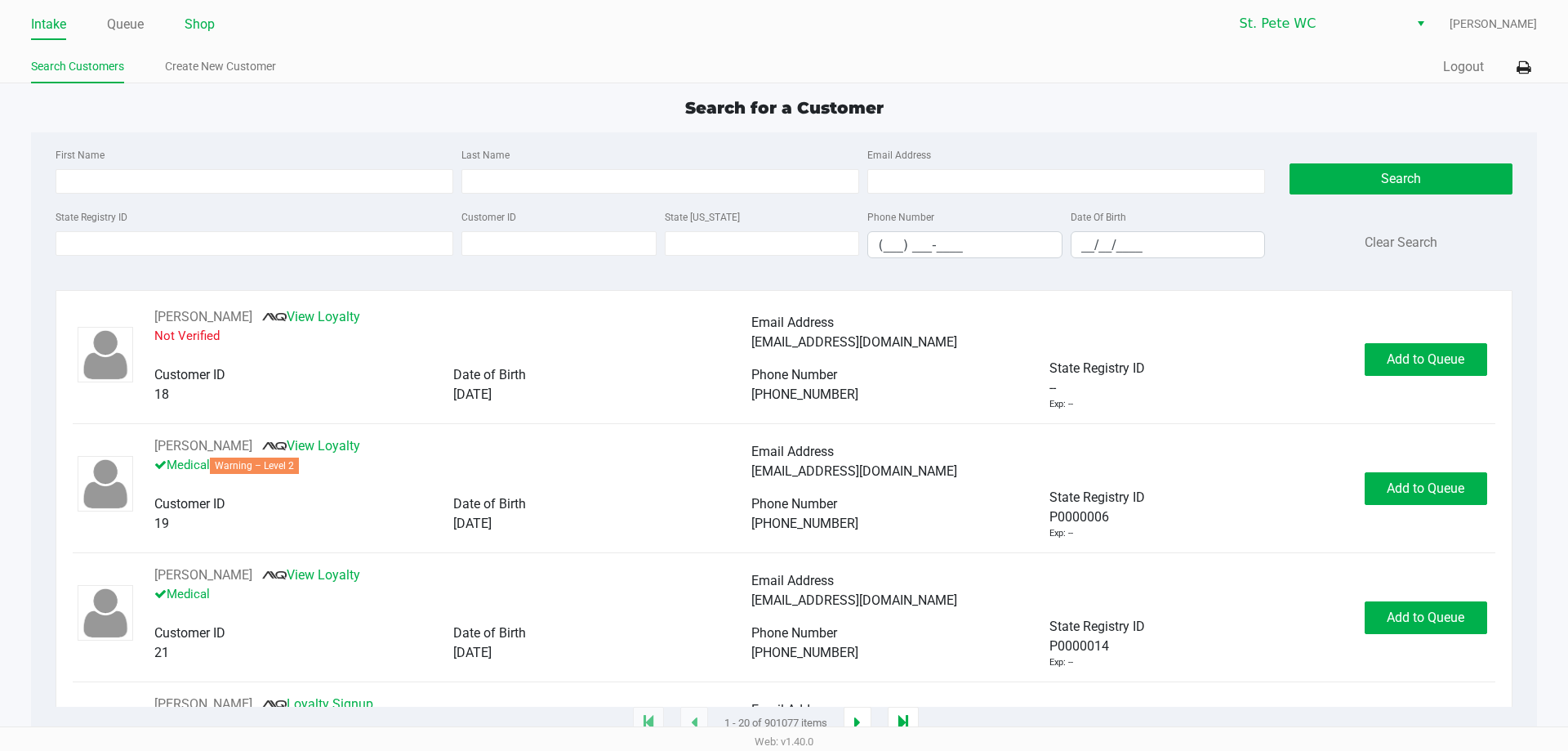
click at [204, 20] on link "Shop" at bounding box center [199, 24] width 30 height 23
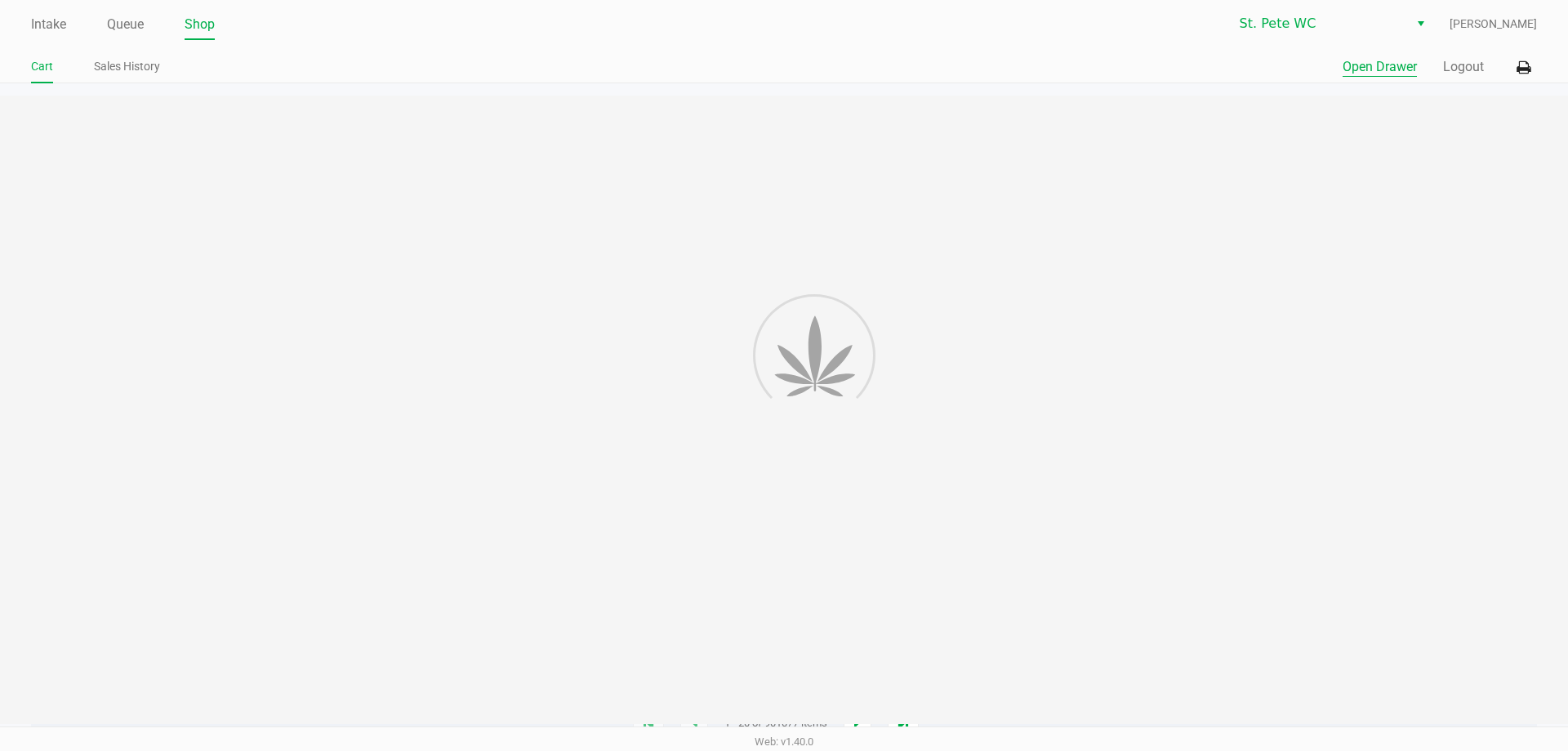
click at [1361, 59] on button "Open Drawer" at bounding box center [1379, 67] width 74 height 19
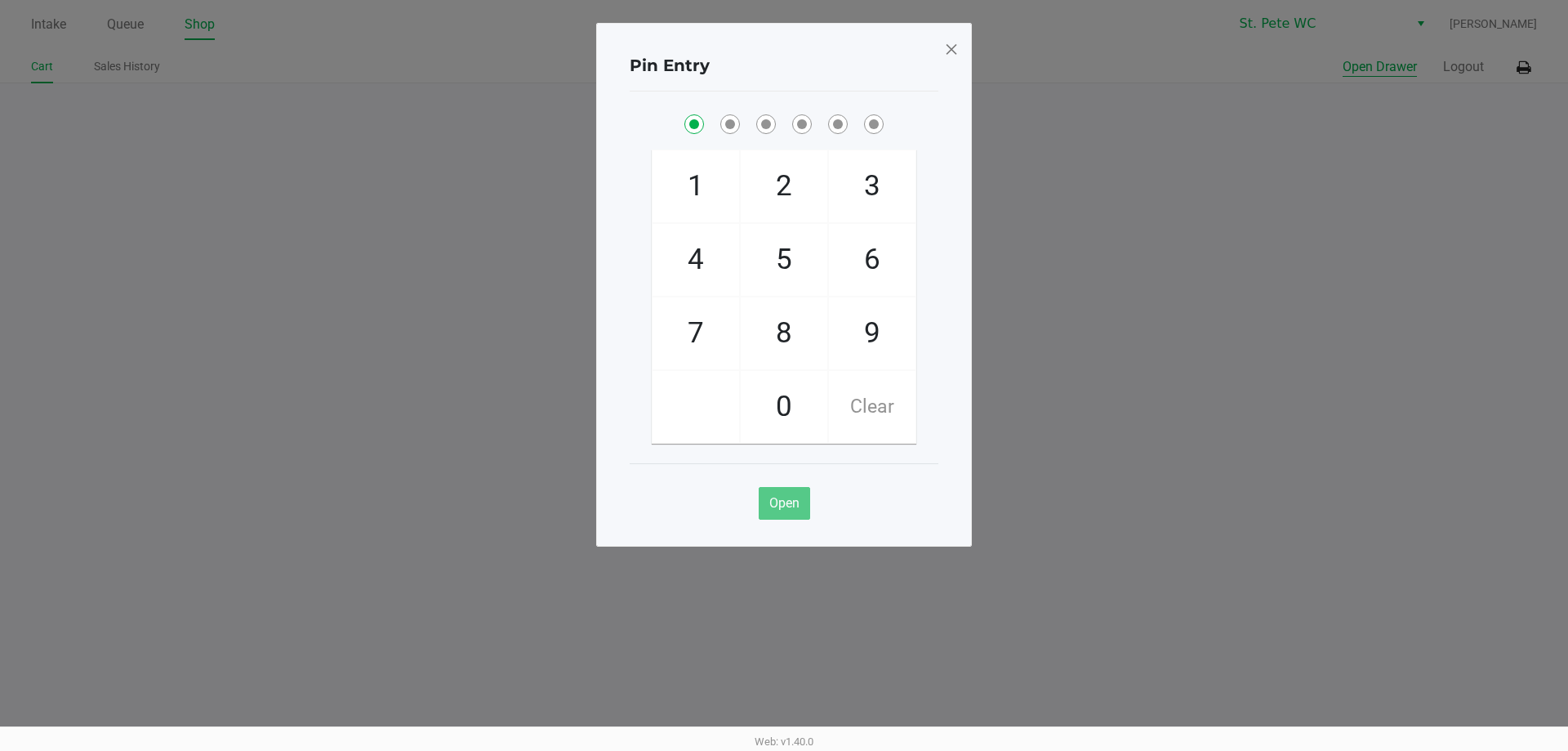
checkbox input "true"
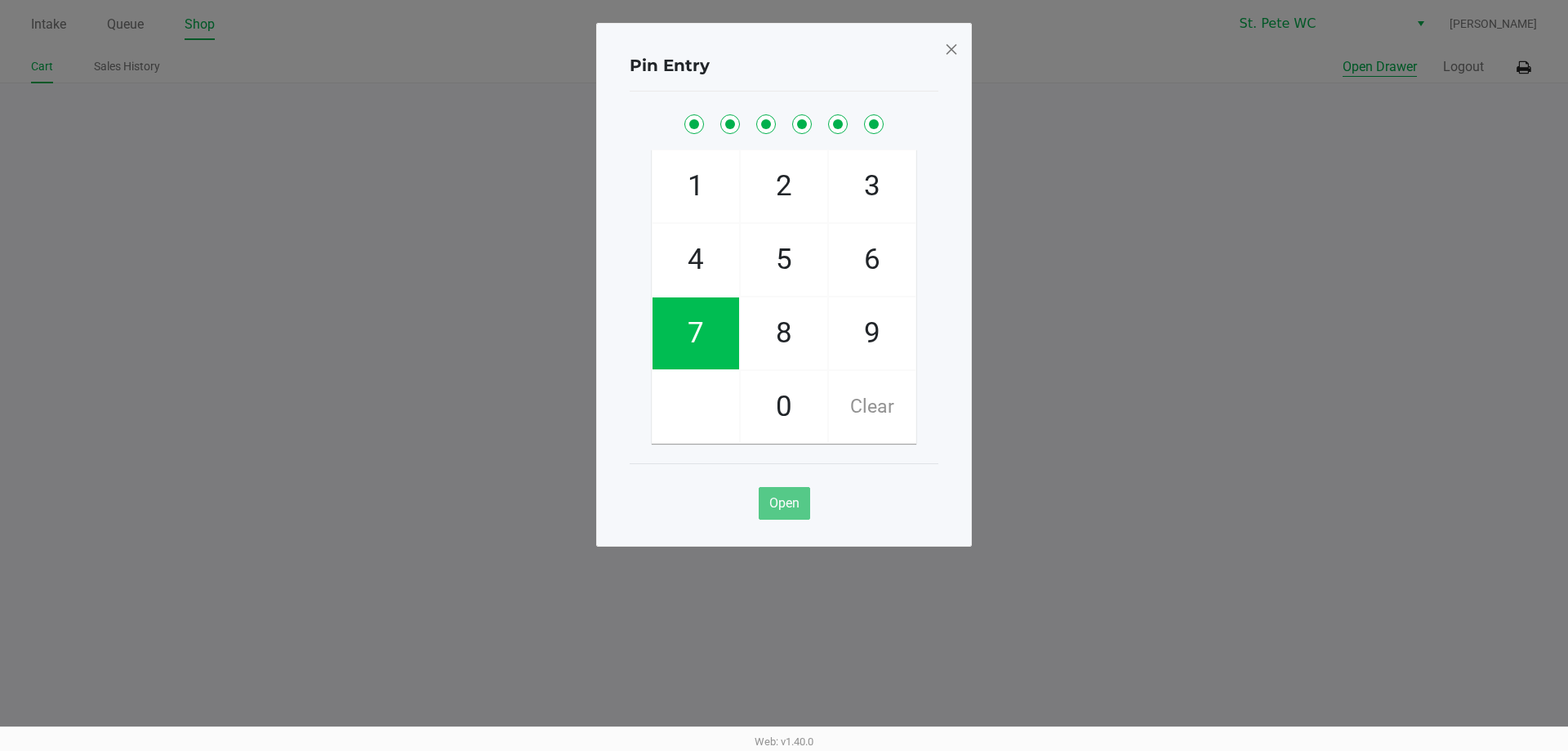
checkbox input "true"
click at [1342, 58] on button "Open Drawer" at bounding box center [1379, 67] width 74 height 19
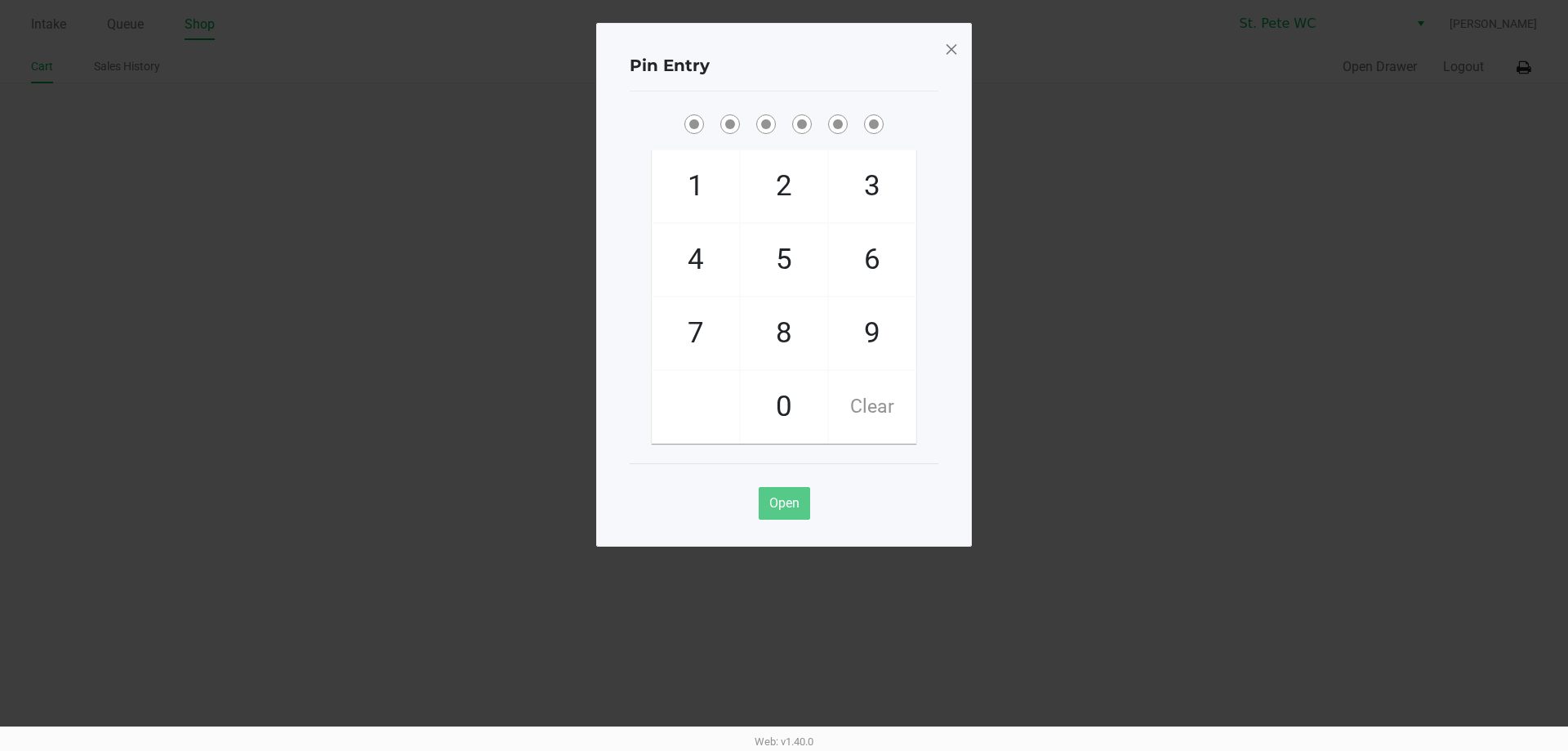
drag, startPoint x: 948, startPoint y: 78, endPoint x: 951, endPoint y: 65, distance: 13.3
click at [948, 77] on div "Pin Entry 1 4 7 2 5 8 0 3 6 9 Clear Open" at bounding box center [784, 285] width 375 height 524
click at [951, 65] on div "Pin Entry 1 4 7 2 5 8 0 3 6 9 Clear Open" at bounding box center [784, 285] width 375 height 524
click at [951, 49] on span at bounding box center [952, 48] width 15 height 26
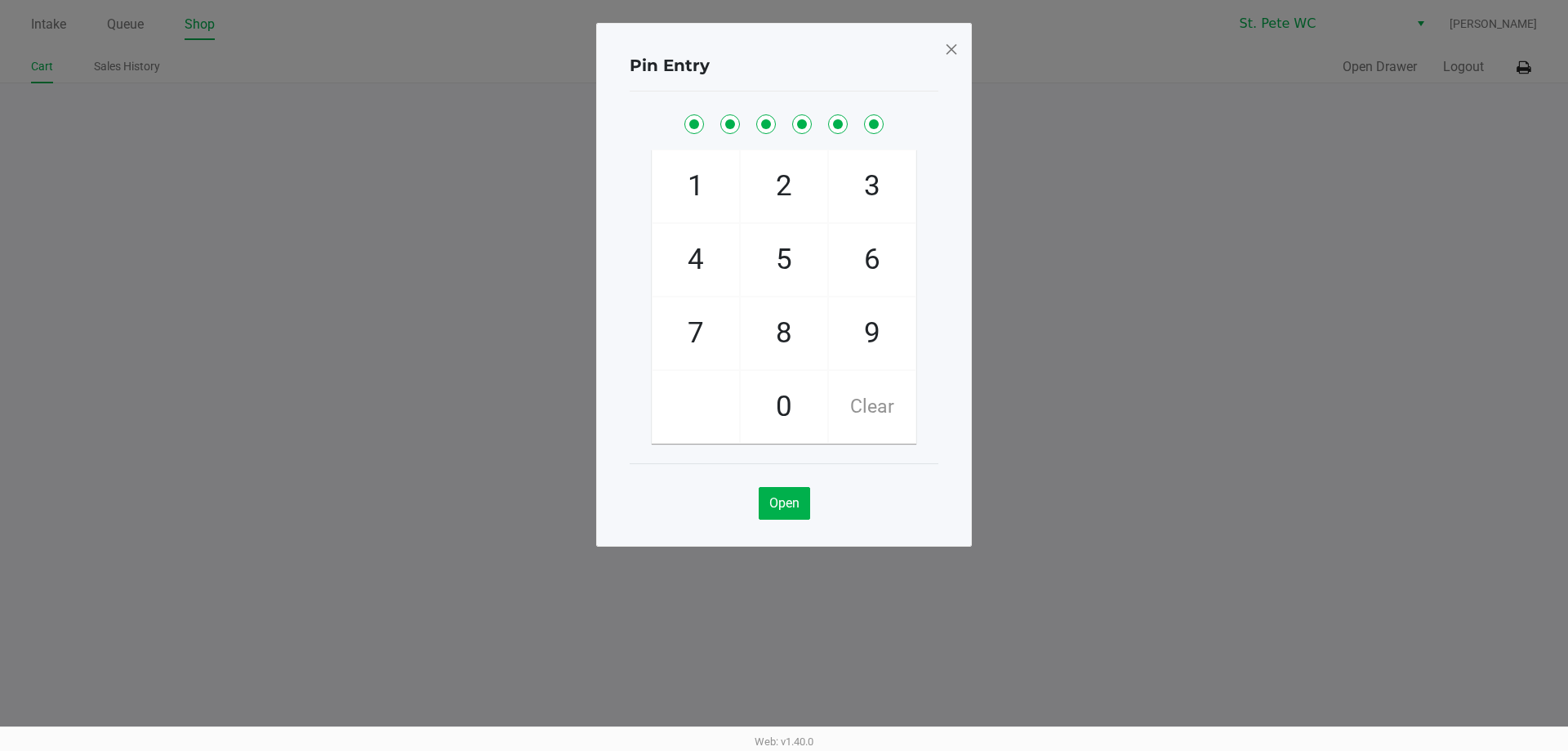
click at [951, 49] on div "Pin Entry 1 4 7 2 5 8 0 3 6 9 Clear Open" at bounding box center [784, 244] width 375 height 524
click at [951, 49] on span at bounding box center [952, 48] width 15 height 26
click at [951, 49] on div "Pin Entry 1 4 7 2 5 8 0 3 6 9 Clear Open" at bounding box center [784, 285] width 375 height 524
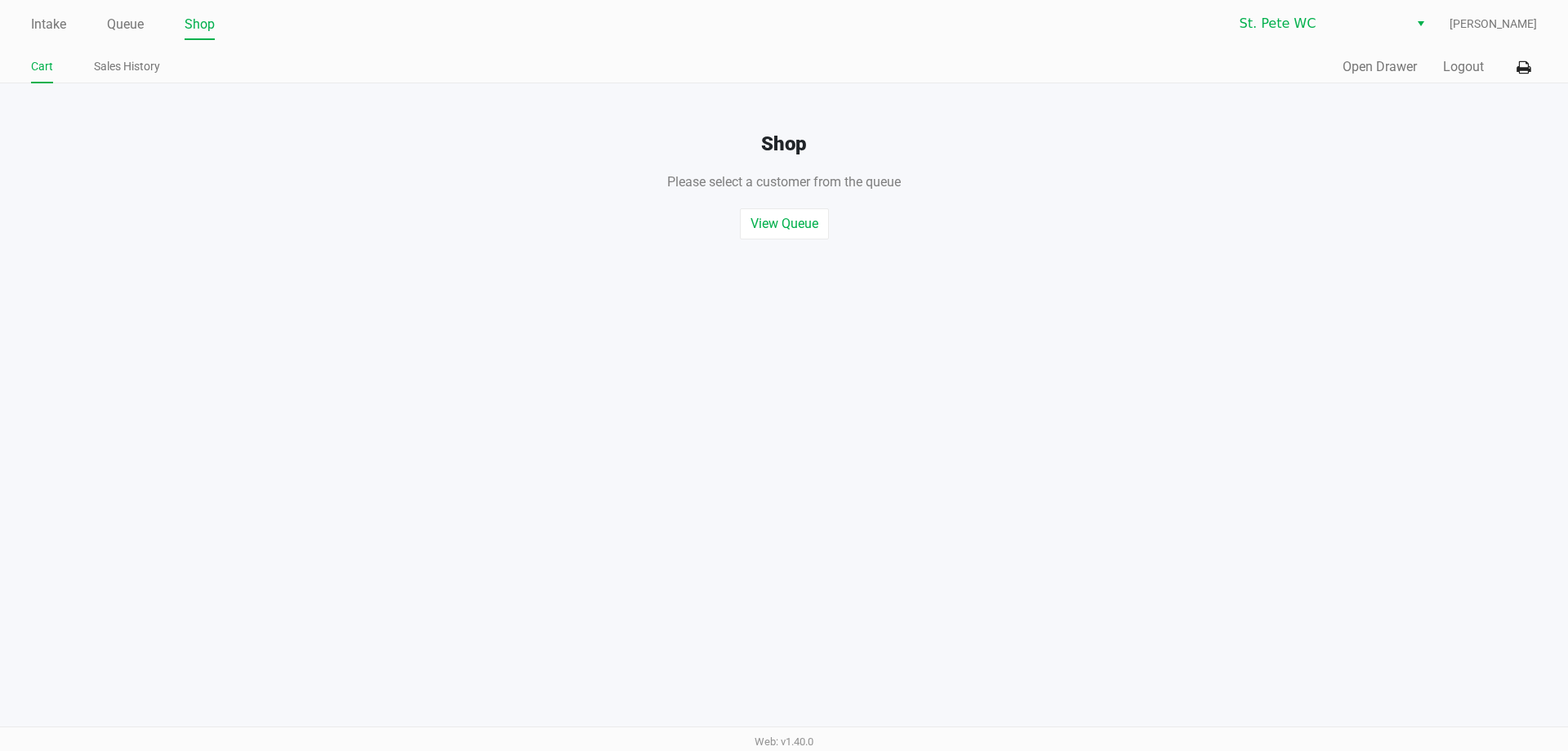
drag, startPoint x: 1002, startPoint y: 55, endPoint x: 1425, endPoint y: 55, distance: 423.0
drag, startPoint x: 1488, startPoint y: 78, endPoint x: 1470, endPoint y: 70, distance: 19.7
click at [1484, 78] on div "Quick Sale Open Drawer Logout" at bounding box center [1160, 68] width 753 height 30
click at [1458, 63] on button "Logout" at bounding box center [1463, 67] width 41 height 19
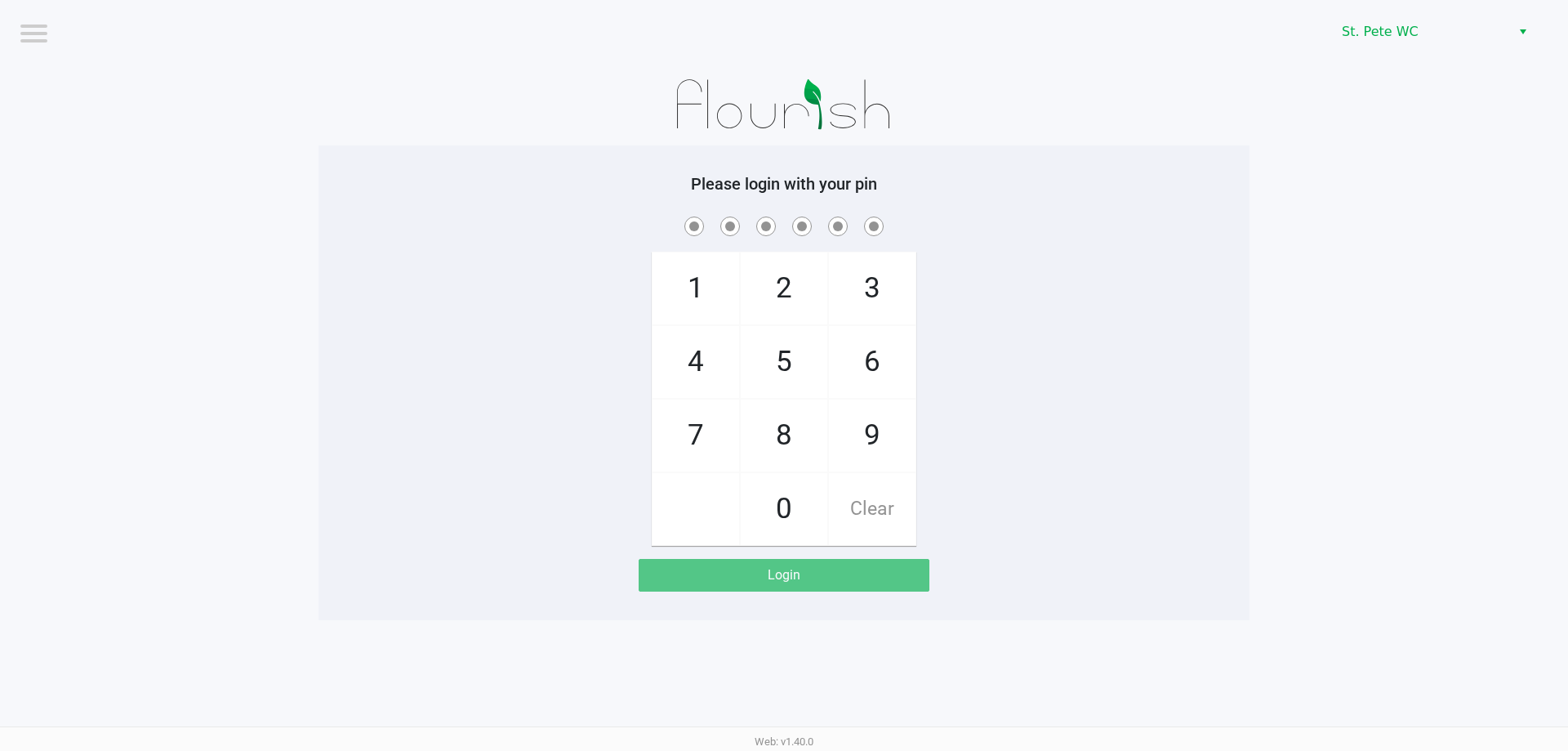
click at [471, 244] on div "1 4 7 2 5 8 0 3 6 9 Clear" at bounding box center [784, 380] width 931 height 332
checkbox input "true"
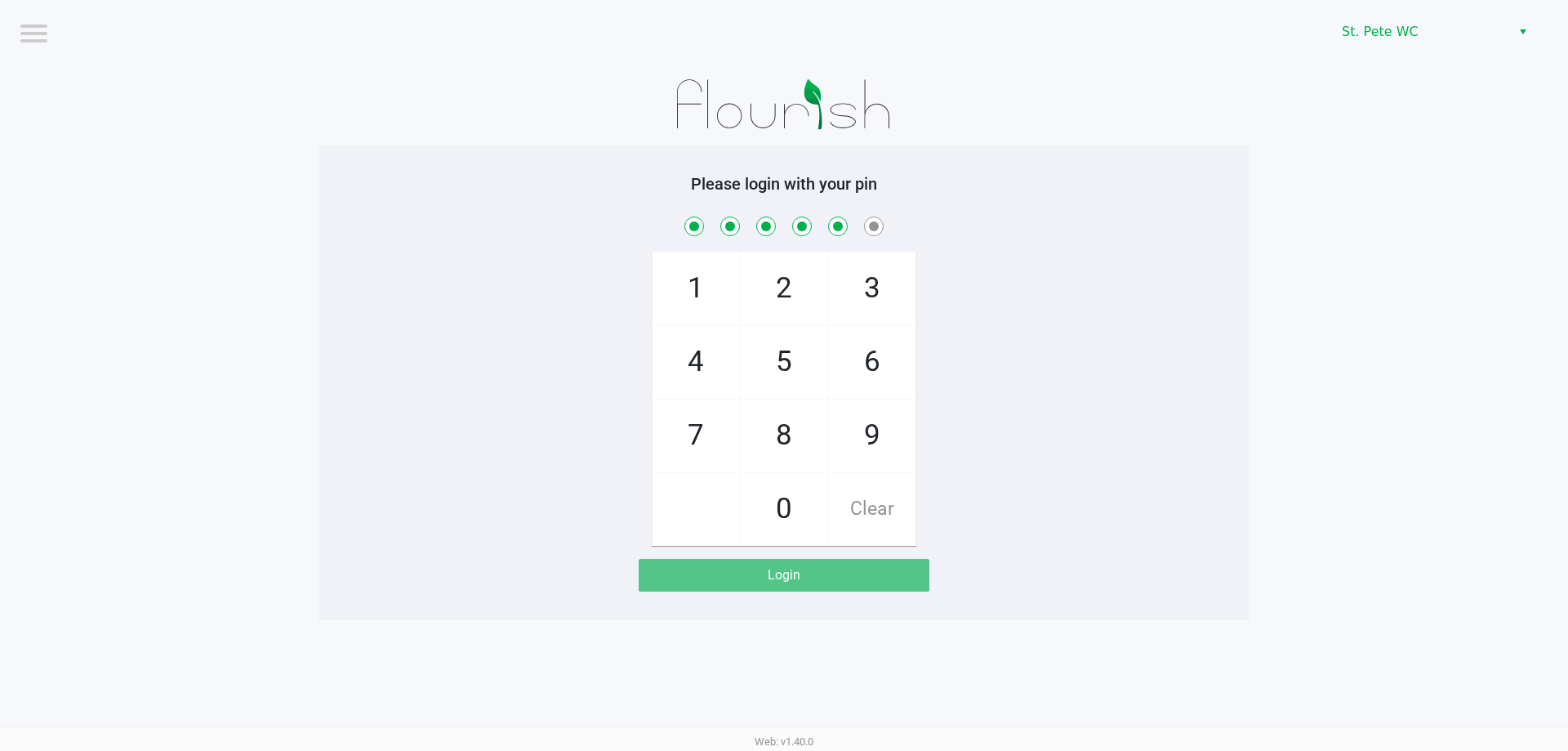
checkbox input "true"
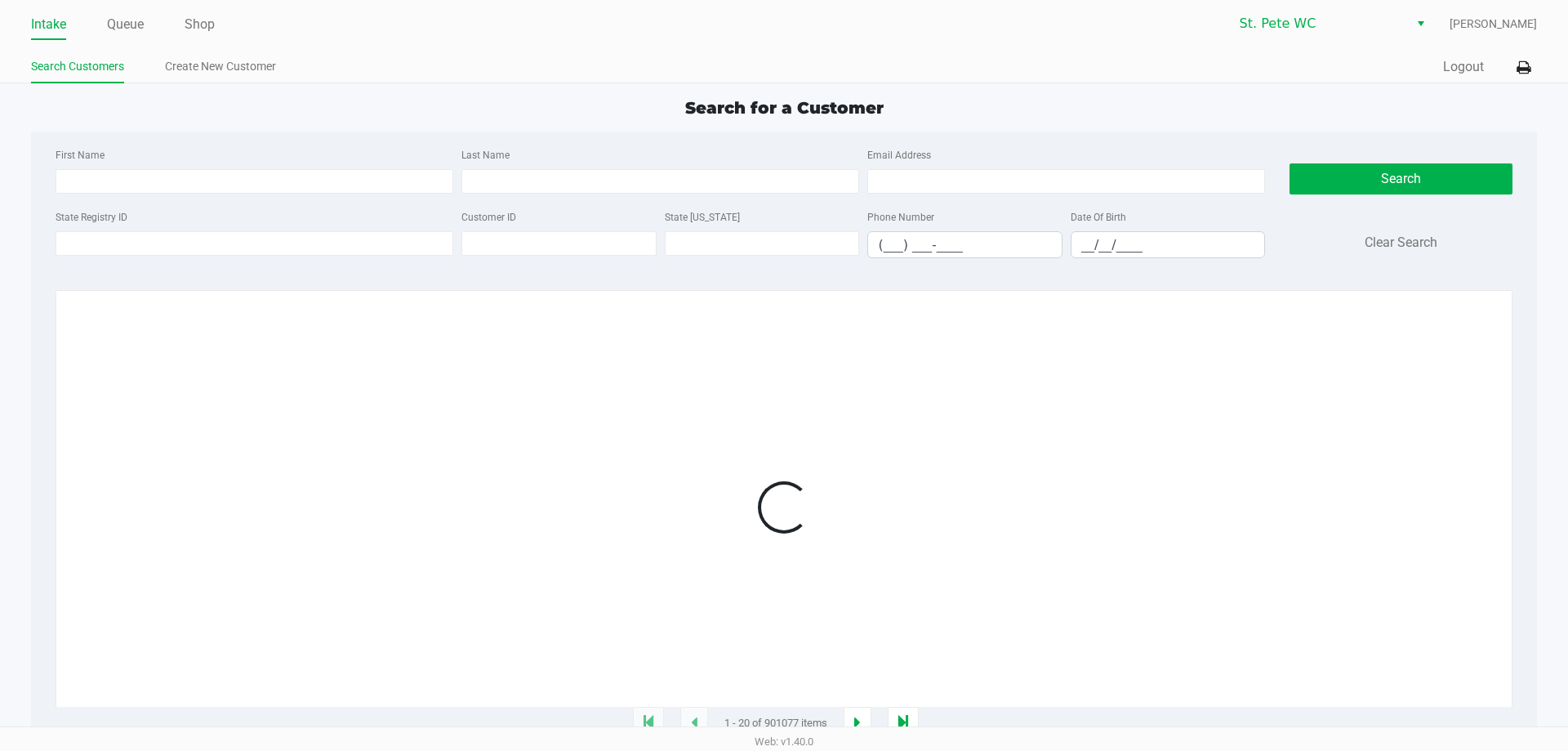
click at [262, 199] on div "First Name Last Name Email Address" at bounding box center [661, 175] width 1218 height 62
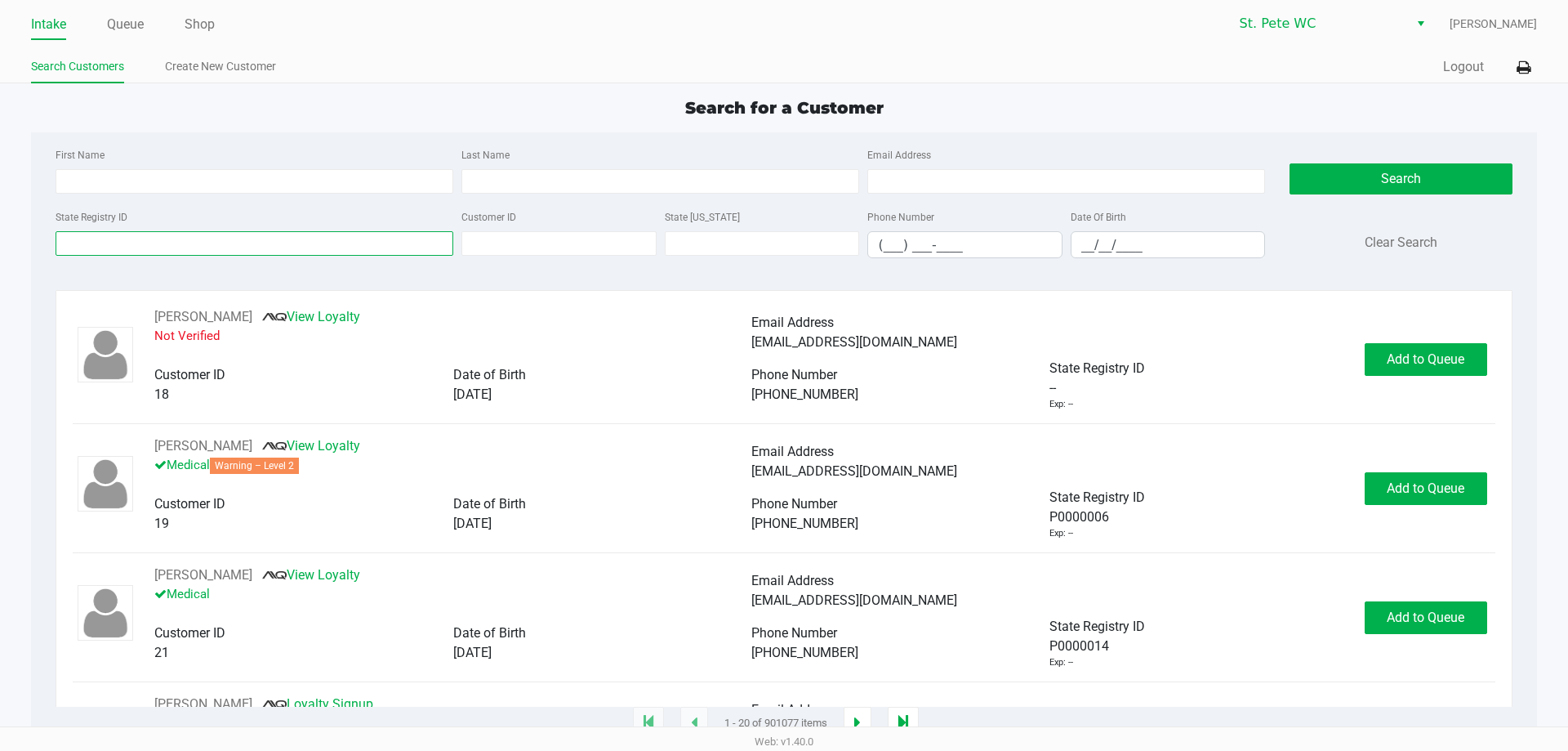
click at [257, 240] on input "State Registry ID" at bounding box center [254, 243] width 398 height 24
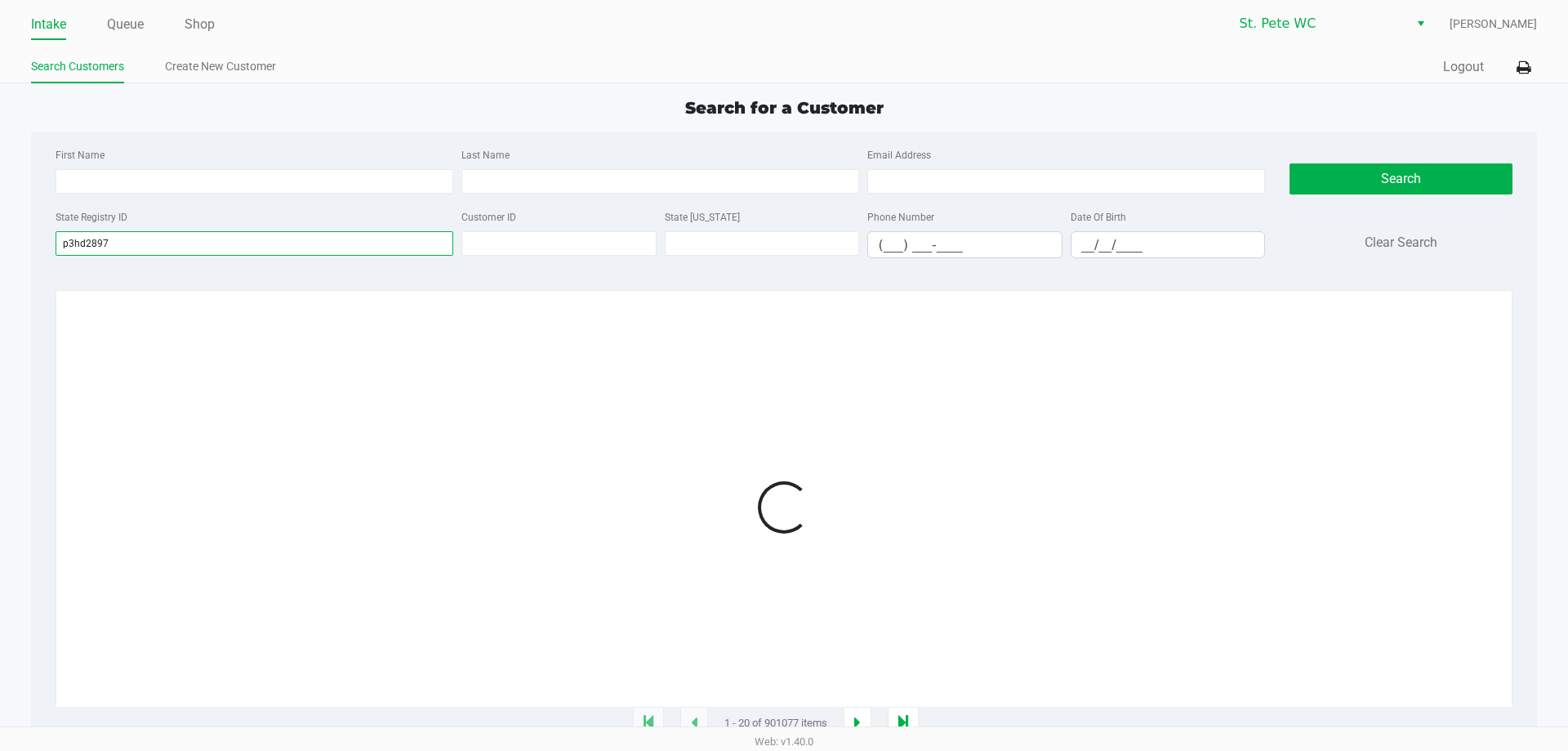
type input "p3hd2897"
click at [486, 430] on div at bounding box center [783, 507] width 1421 height 400
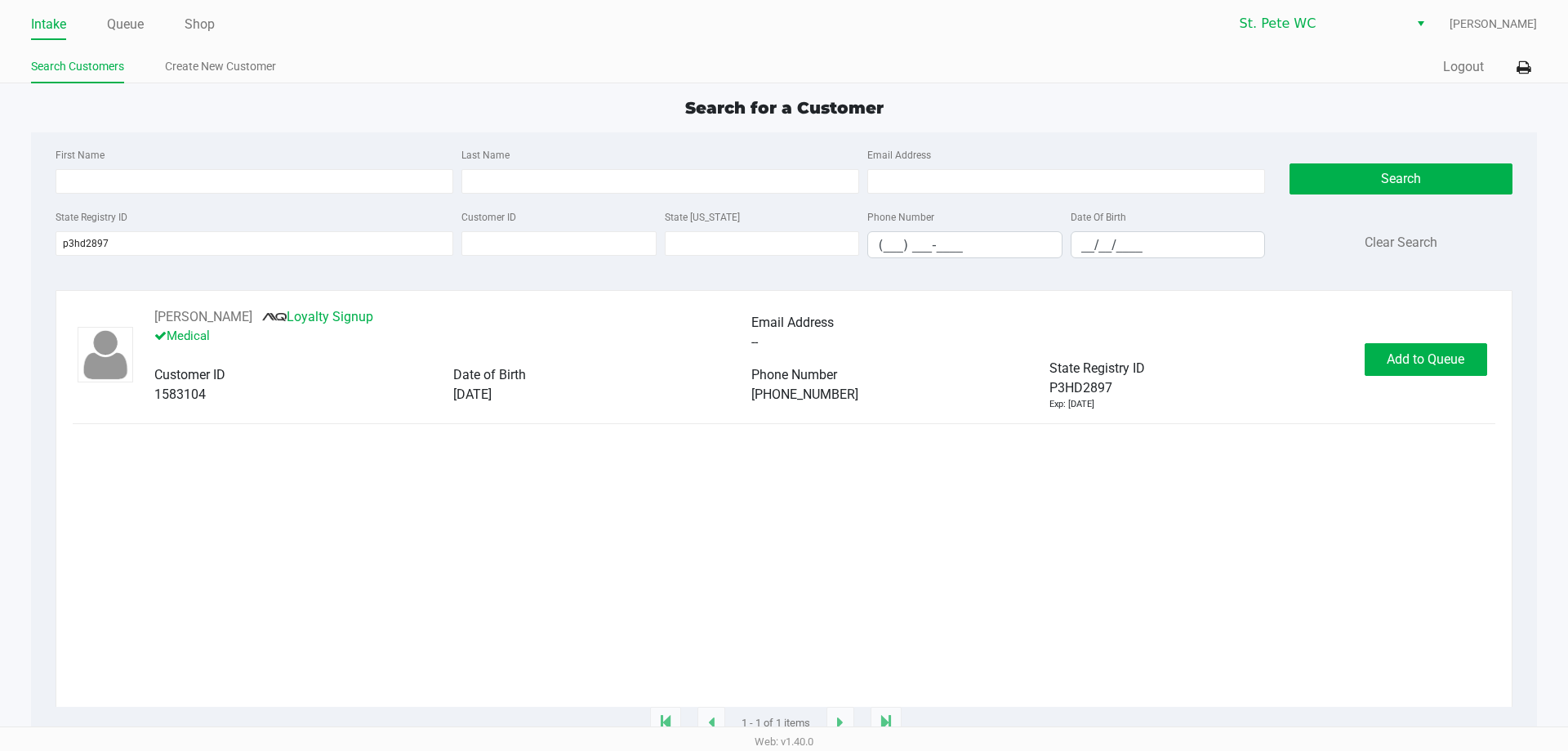
click at [746, 441] on div "LINDSEY LEVINSOHN Loyalty Signup Medical Email Address -- Customer ID 1583104 D…" at bounding box center [783, 507] width 1421 height 400
click at [1410, 356] on span "Add to Queue" at bounding box center [1425, 359] width 78 height 16
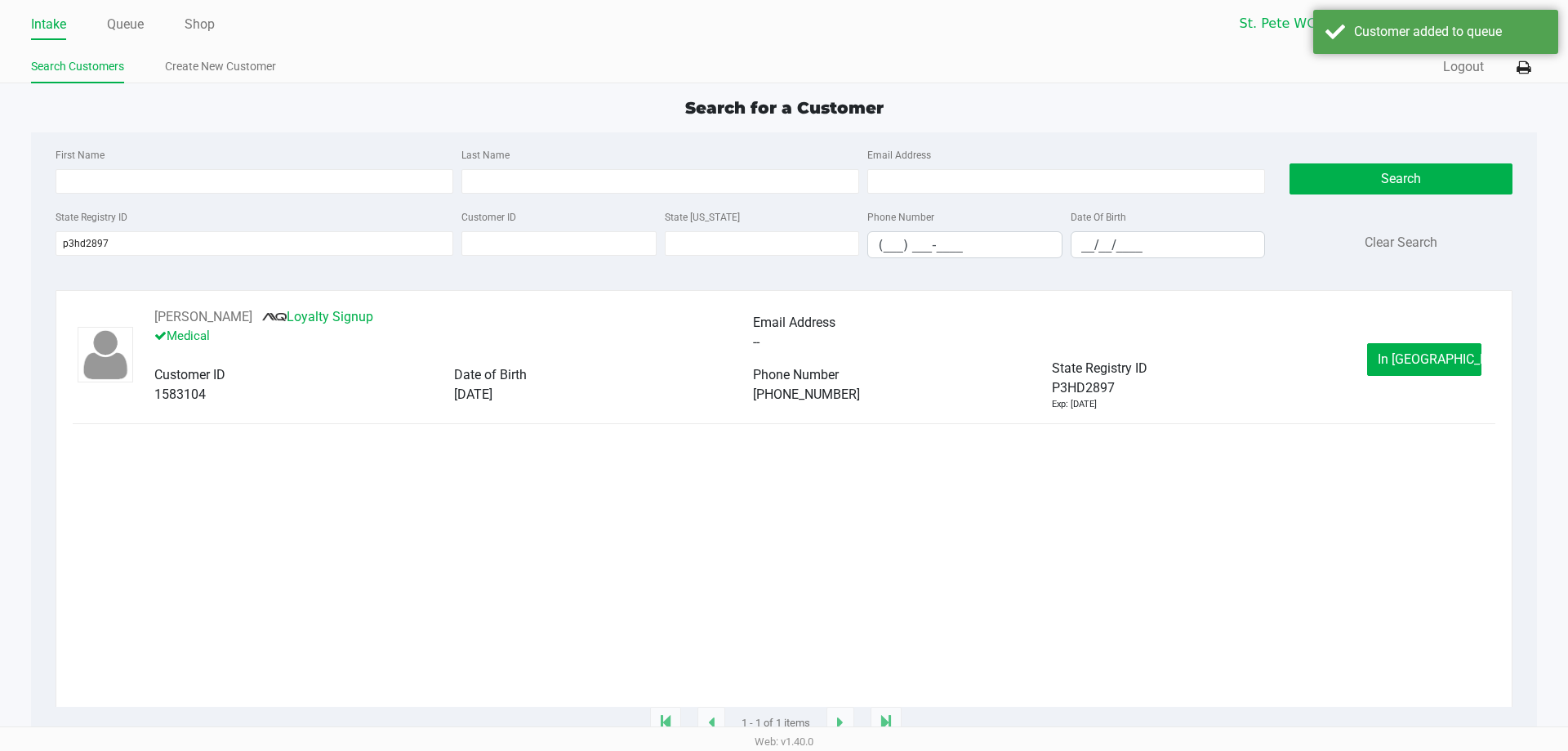
click at [132, 41] on div "Intake Queue Shop St. Pete WC Paul Micallef Search Customers Create New Custome…" at bounding box center [784, 42] width 1568 height 83
click at [128, 28] on link "Queue" at bounding box center [125, 24] width 37 height 23
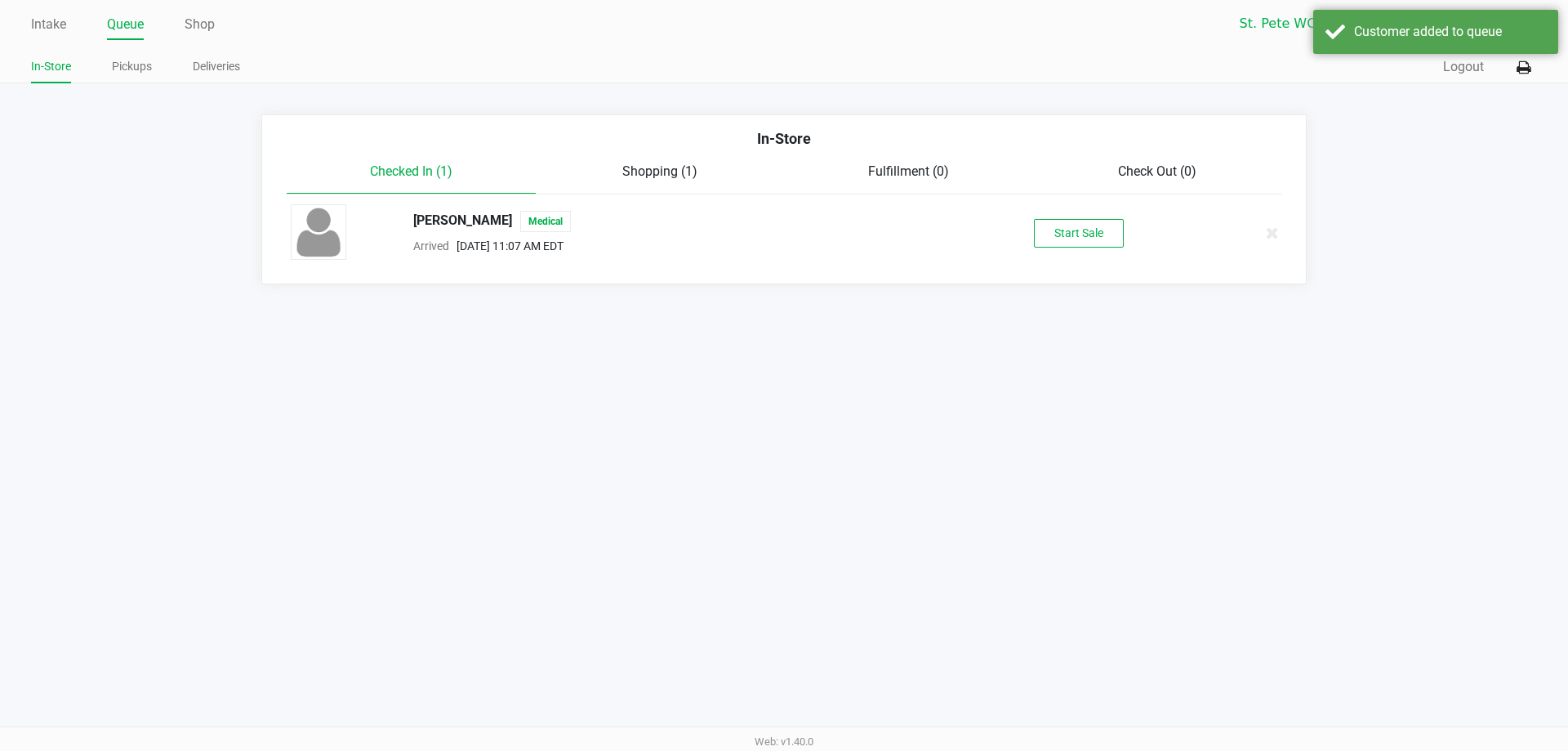
click at [1043, 252] on div "LINDSEY LEVINSOHN Medical Arrived Sep 28, 2025 11:07 AM EDT Start Sale" at bounding box center [784, 233] width 1011 height 58
click at [1053, 242] on button "Start Sale" at bounding box center [1078, 233] width 90 height 28
click at [1385, 38] on div "Customer added to queue" at bounding box center [1450, 31] width 192 height 19
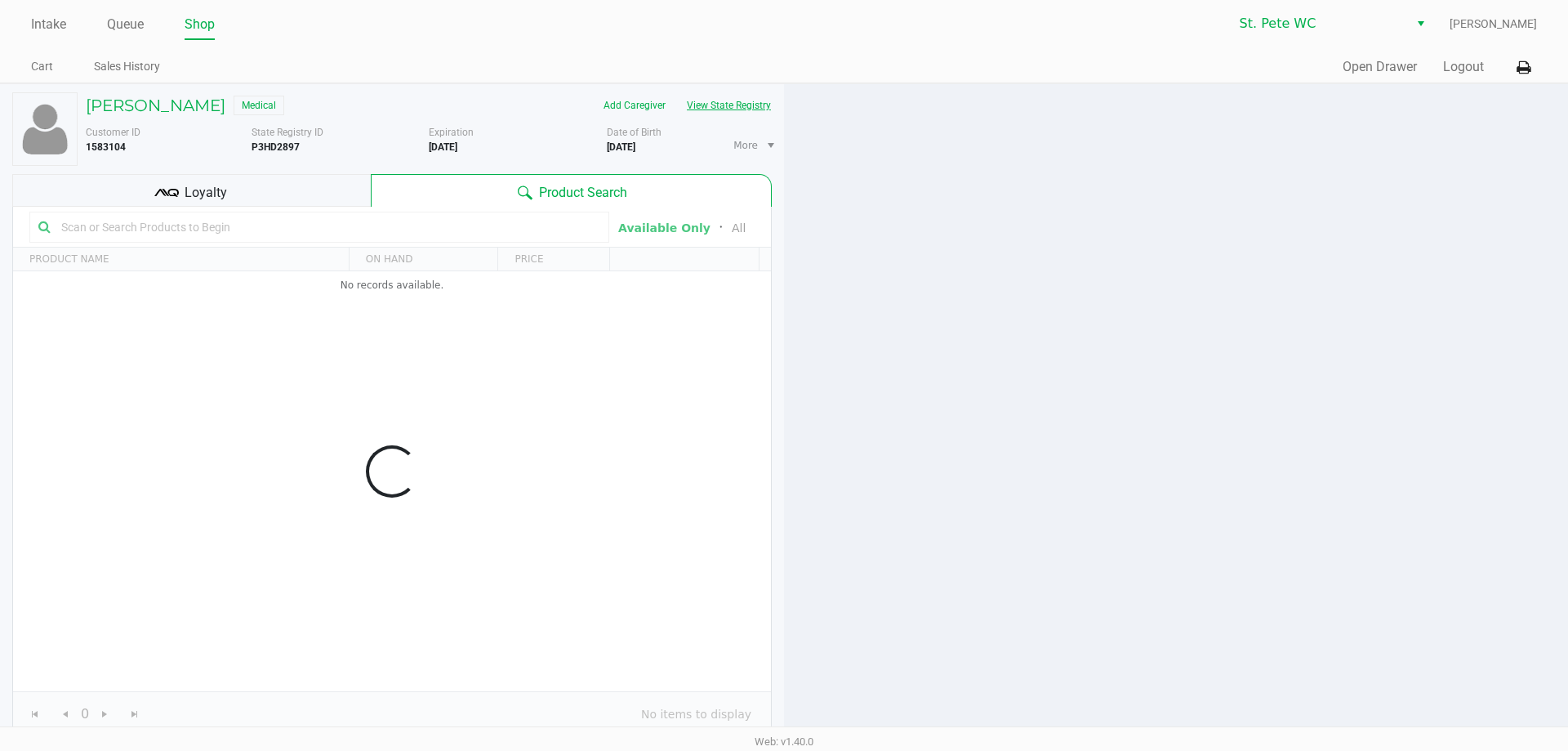
click at [743, 108] on button "View State Registry" at bounding box center [724, 105] width 96 height 26
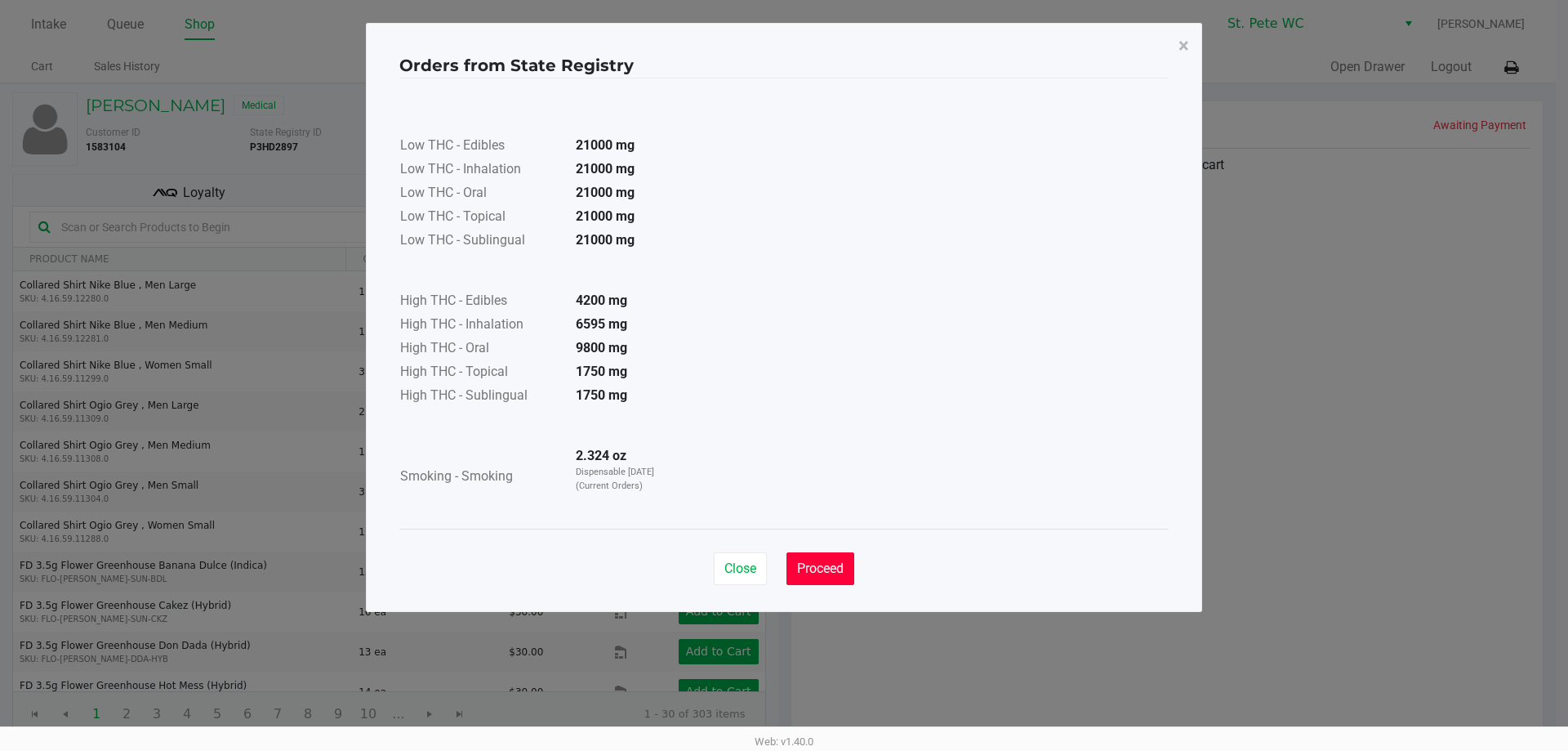
click at [818, 562] on span "Proceed" at bounding box center [820, 568] width 47 height 16
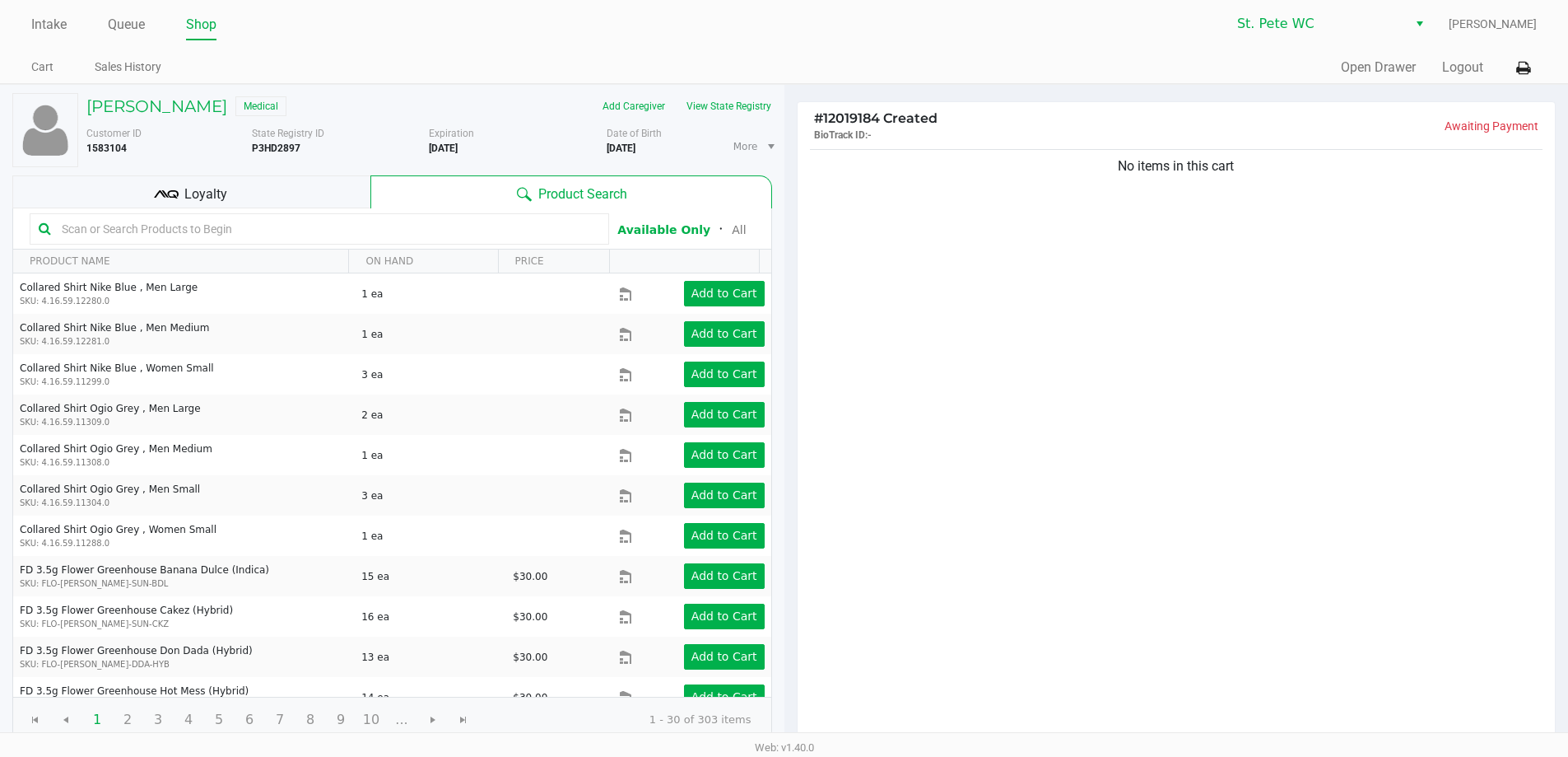
click at [248, 189] on div "Loyalty" at bounding box center [192, 192] width 358 height 33
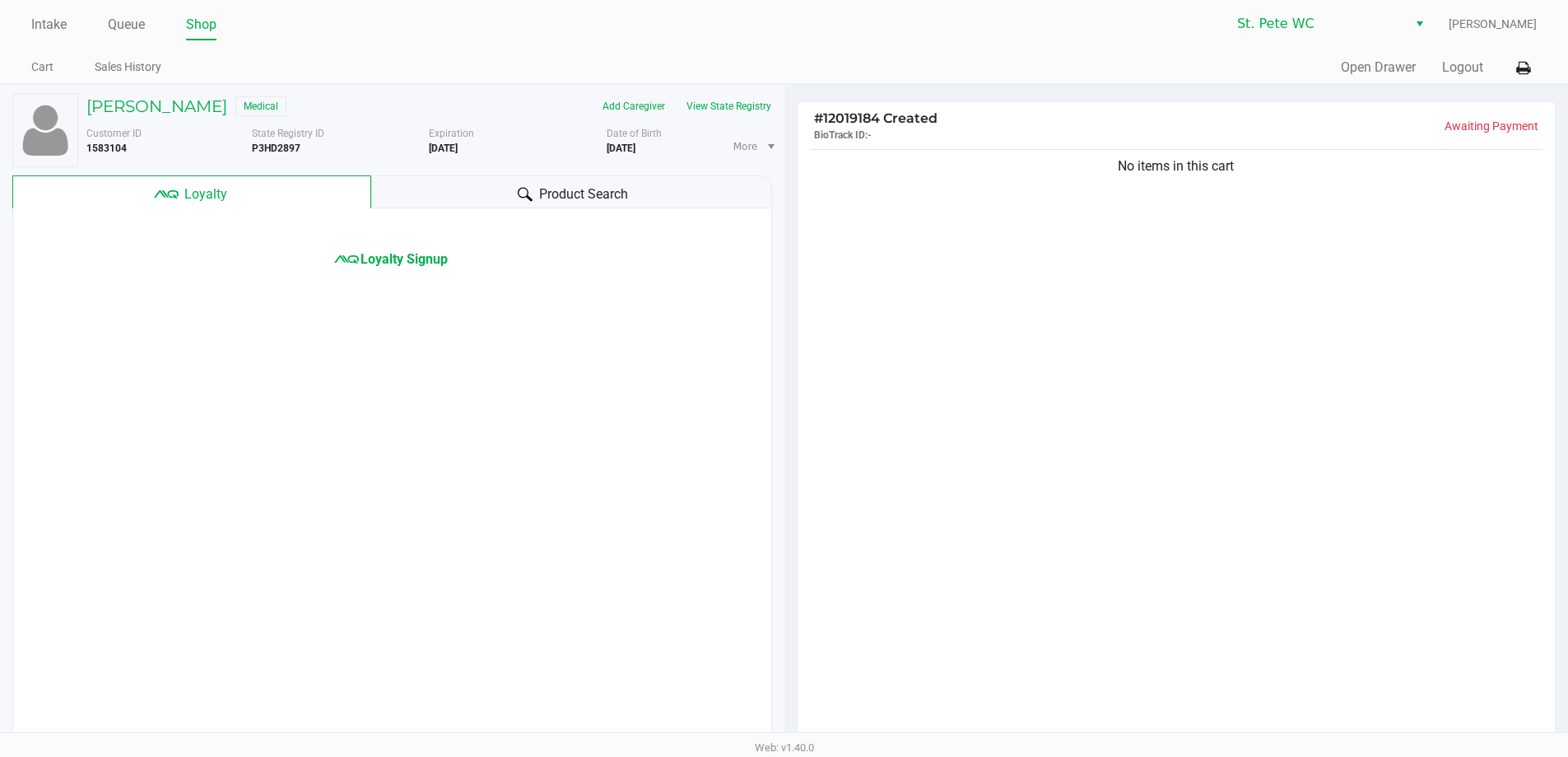
click at [1072, 413] on div "No items in this cart" at bounding box center [1177, 444] width 758 height 598
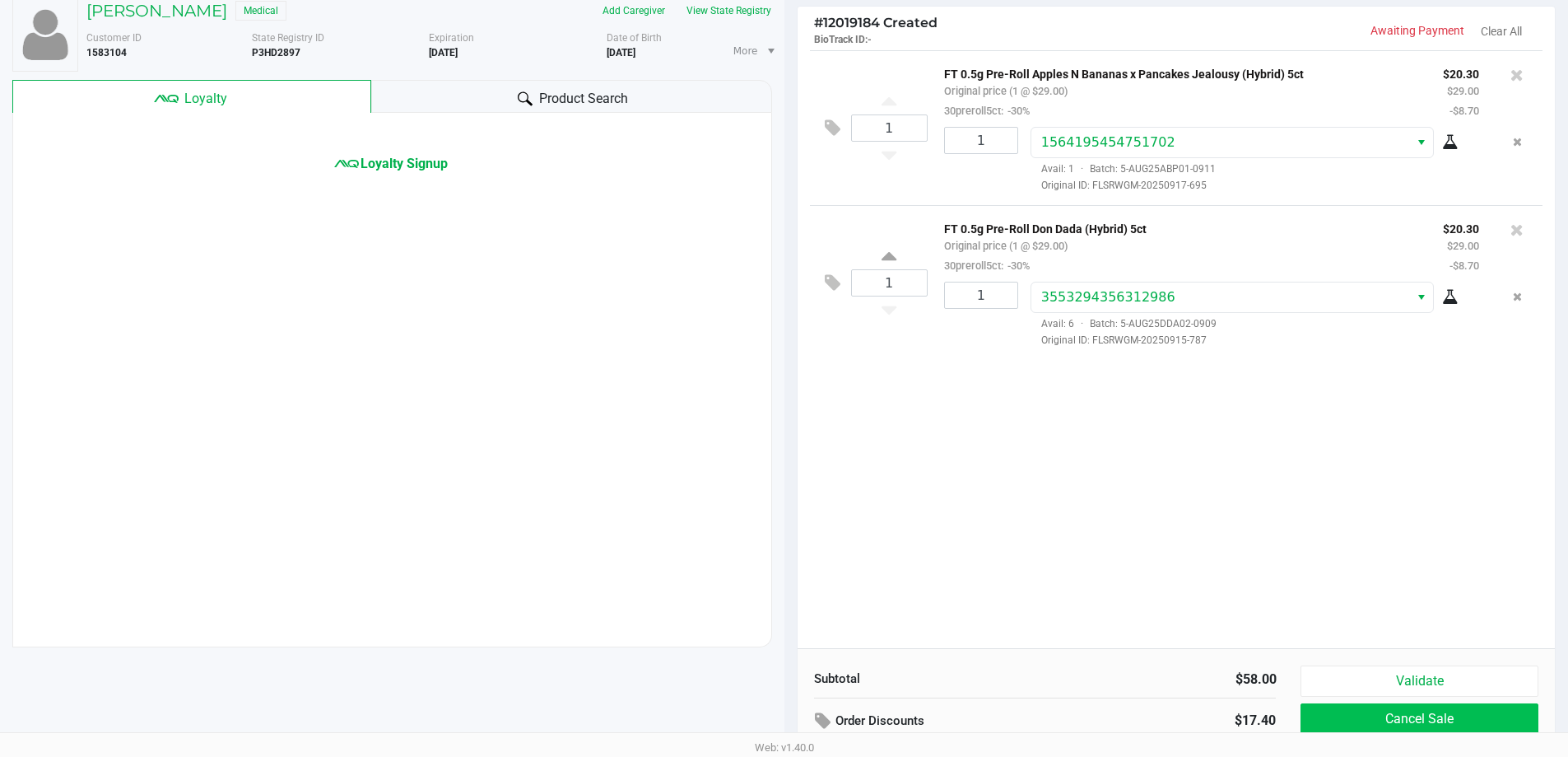
scroll to position [169, 0]
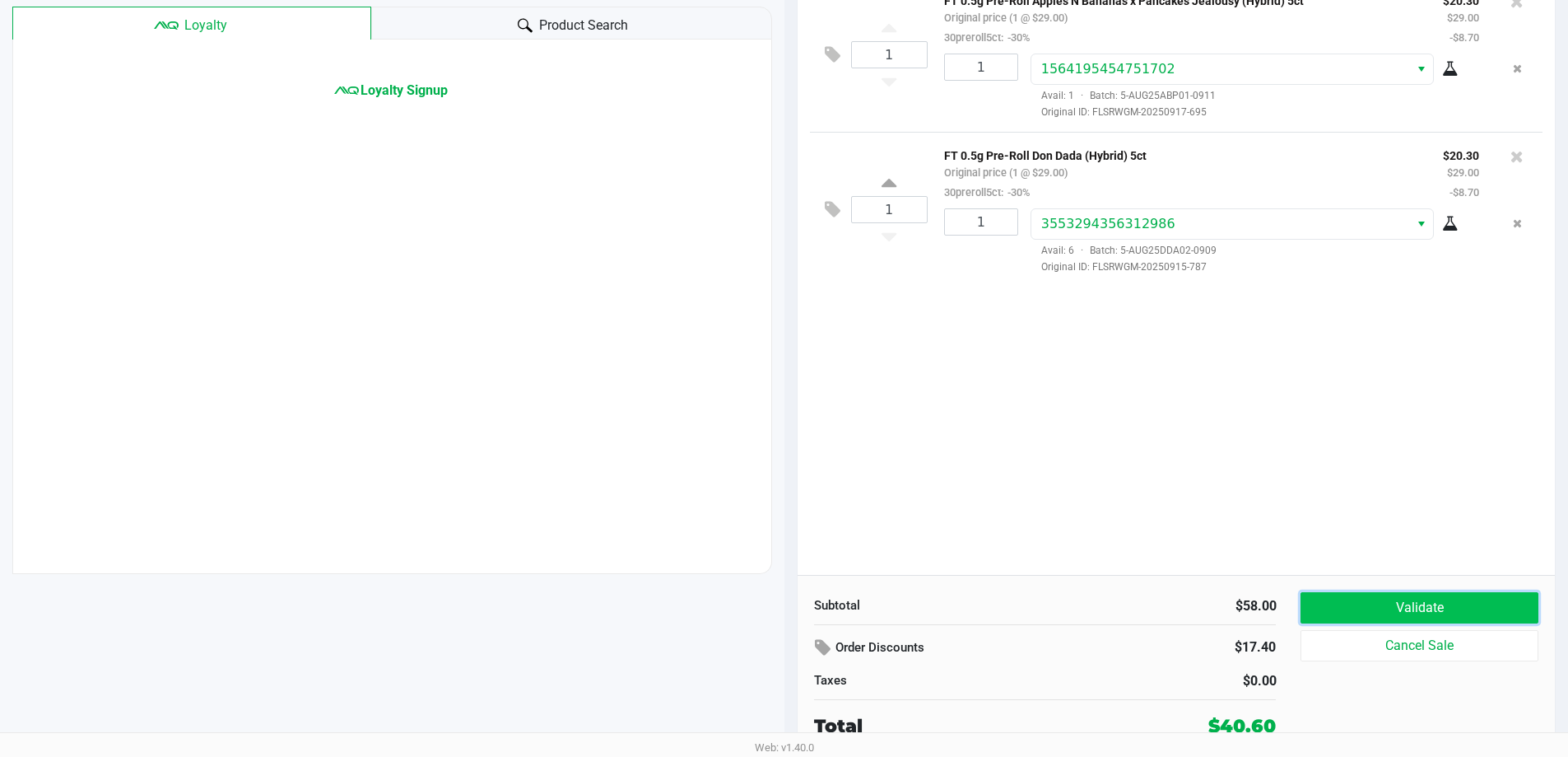
click at [1505, 617] on button "Validate" at bounding box center [1419, 607] width 237 height 31
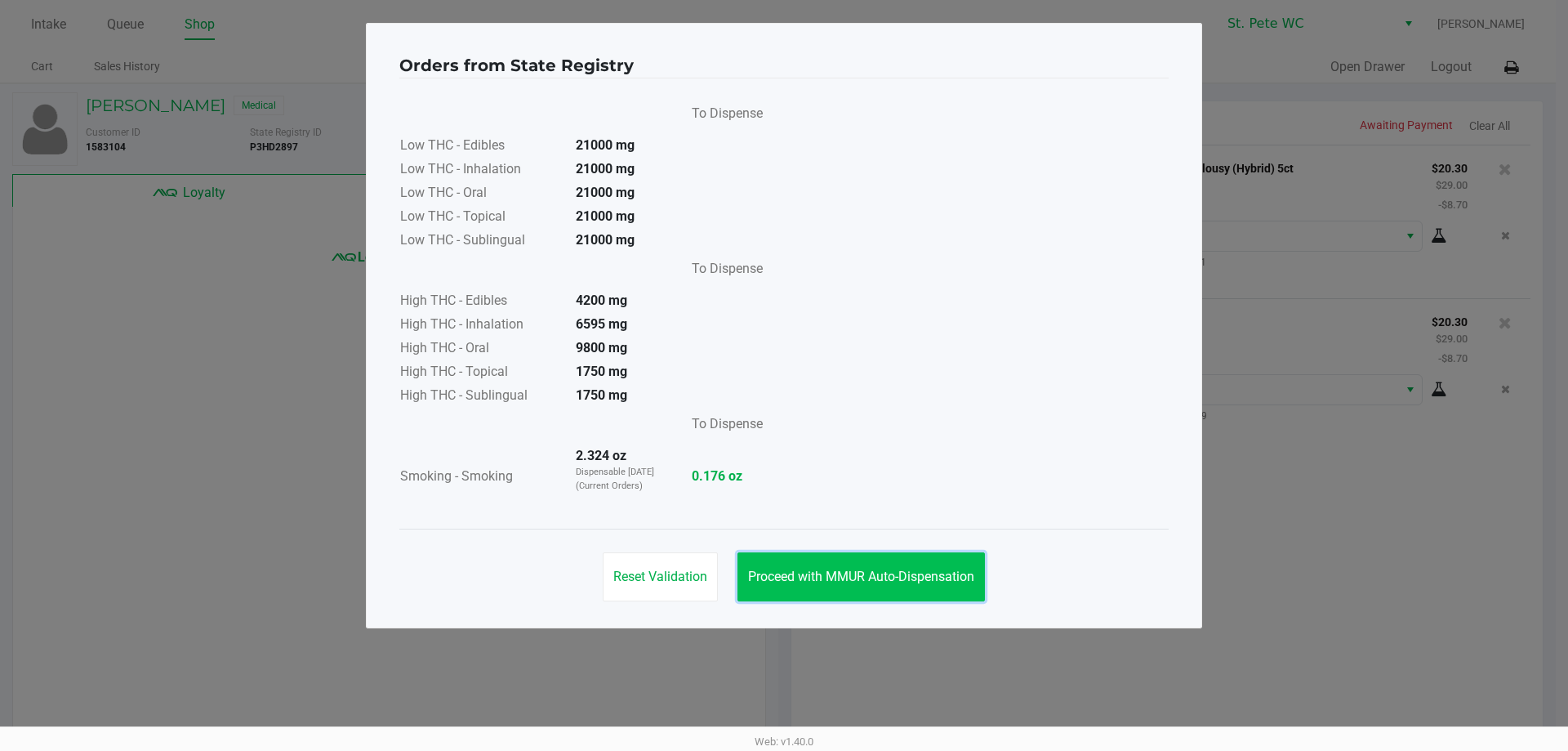
click at [900, 570] on span "Proceed with MMUR Auto-Dispensation" at bounding box center [861, 576] width 226 height 16
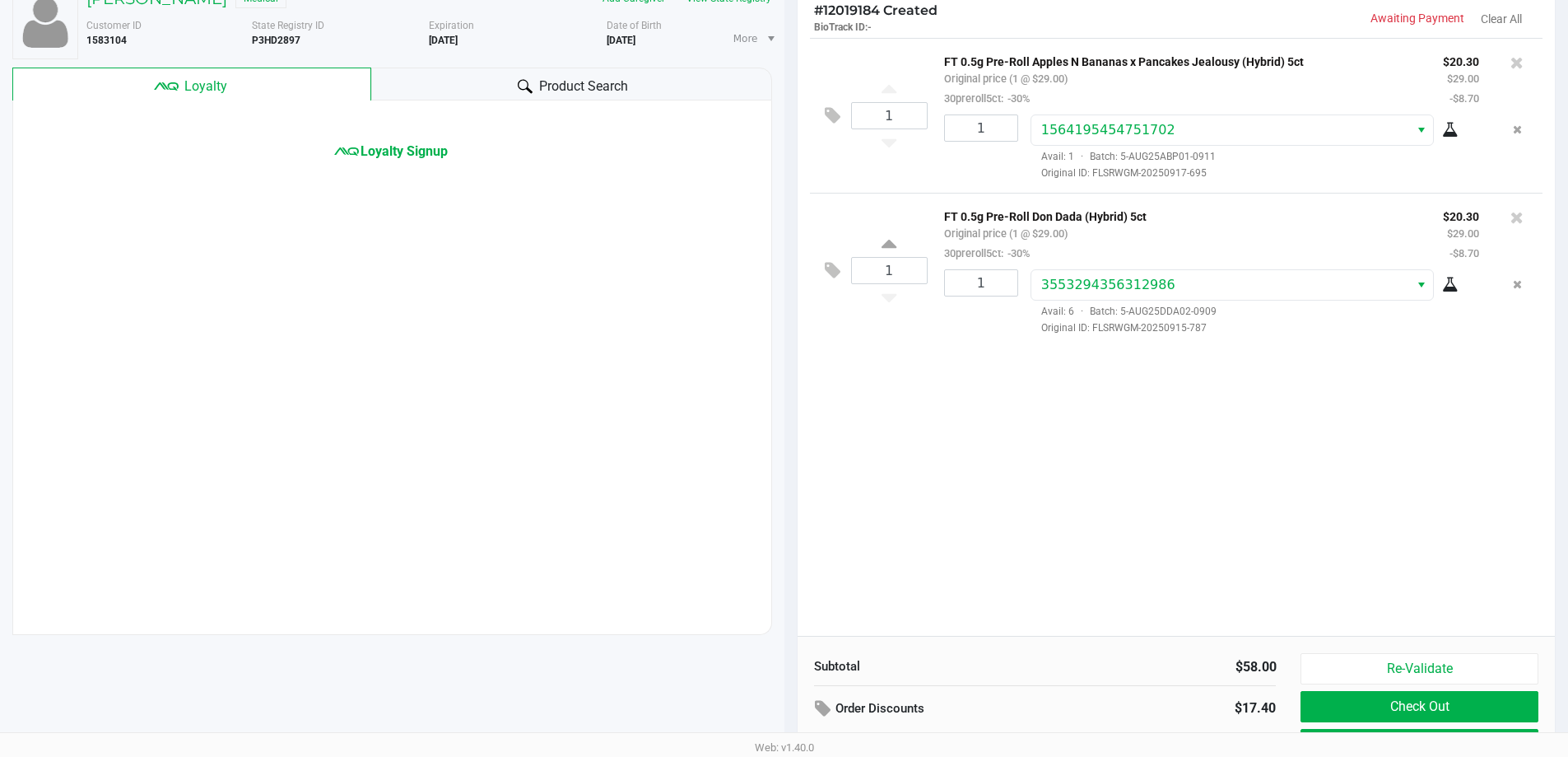
scroll to position [169, 0]
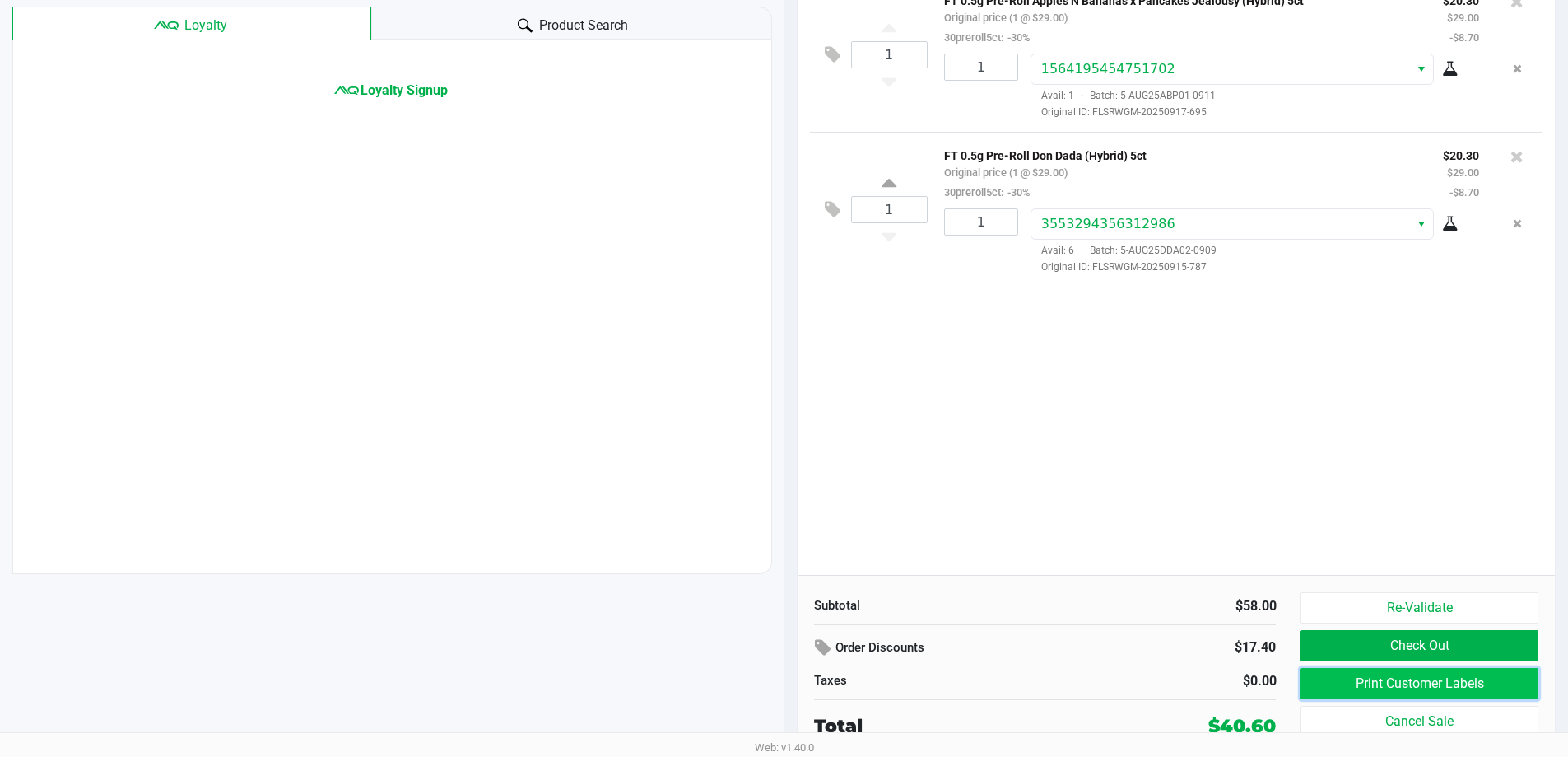
click at [1344, 685] on button "Print Customer Labels" at bounding box center [1419, 683] width 237 height 31
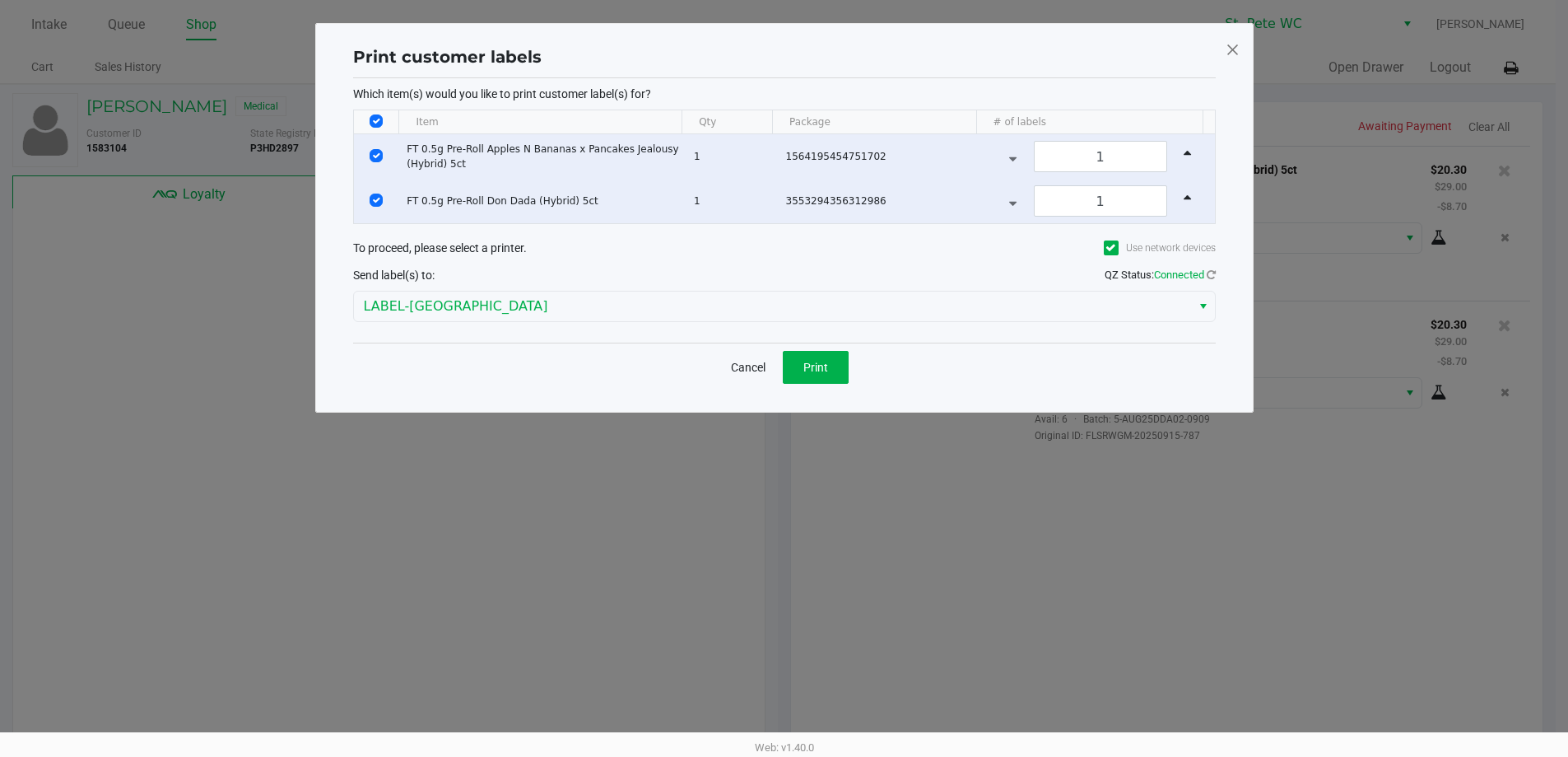
scroll to position [0, 0]
click at [858, 368] on div "Cancel Print" at bounding box center [790, 367] width 863 height 49
click at [836, 365] on button "Print" at bounding box center [821, 367] width 66 height 33
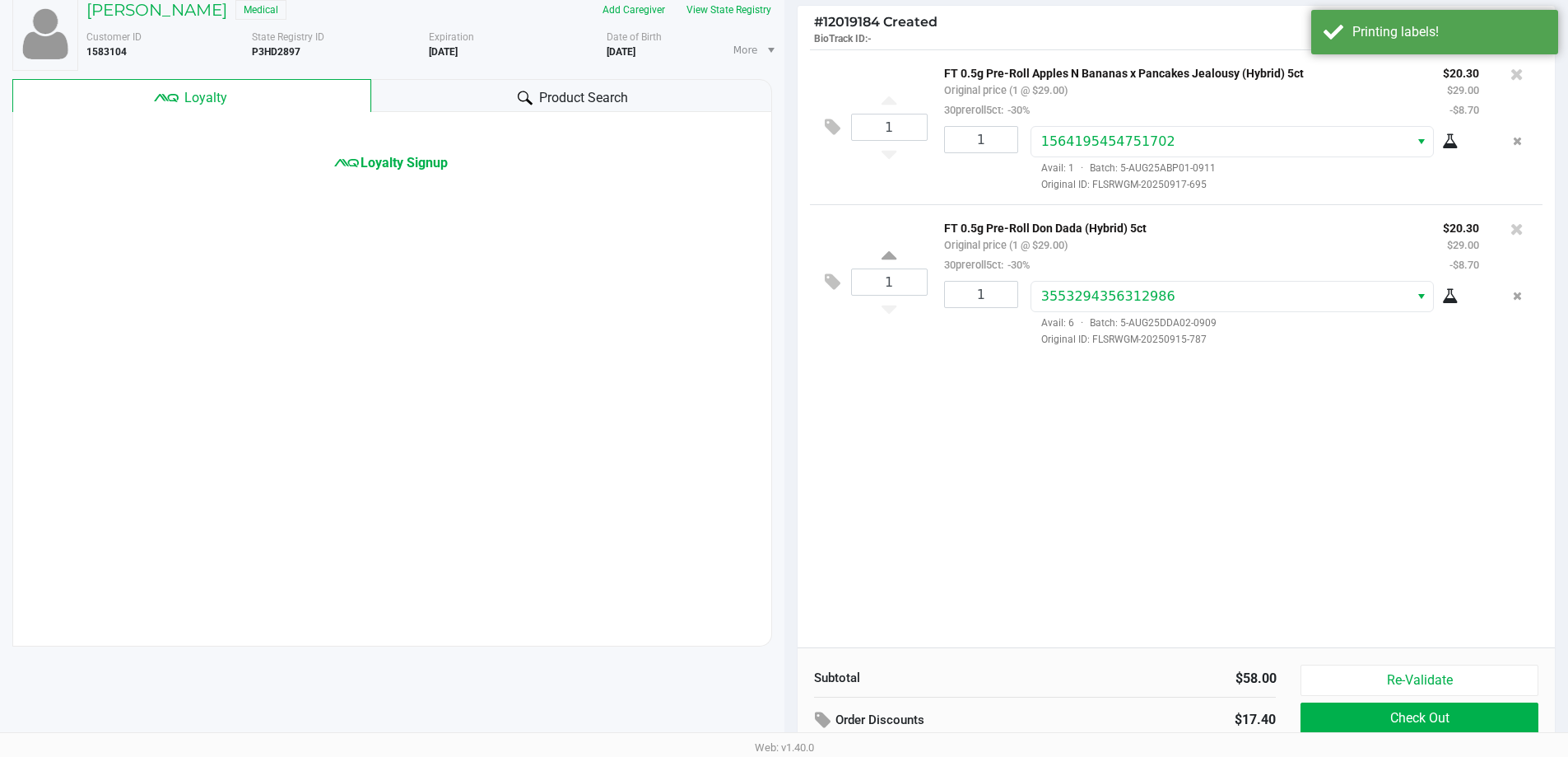
scroll to position [169, 0]
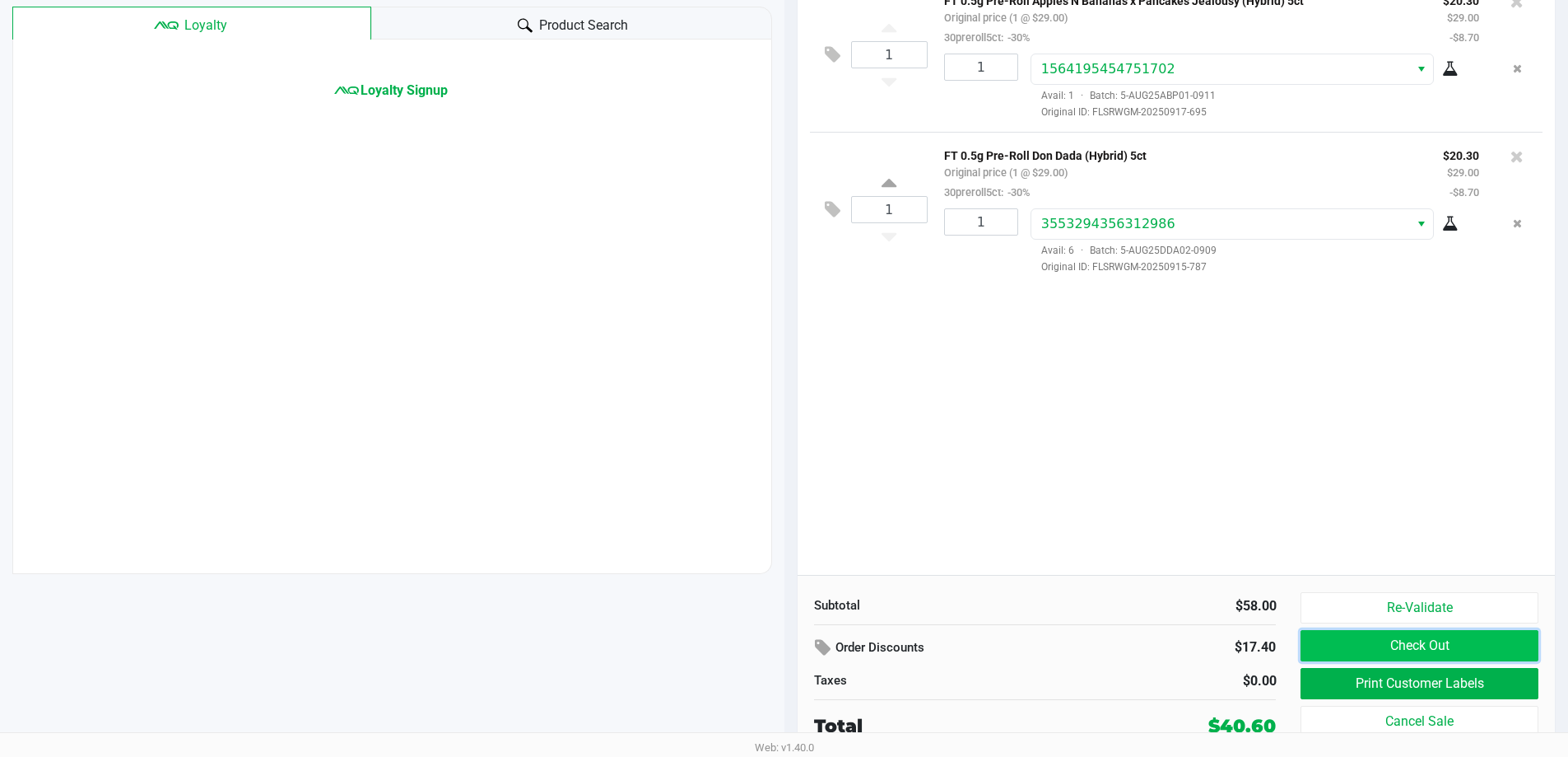
click at [1407, 648] on button "Check Out" at bounding box center [1419, 645] width 237 height 31
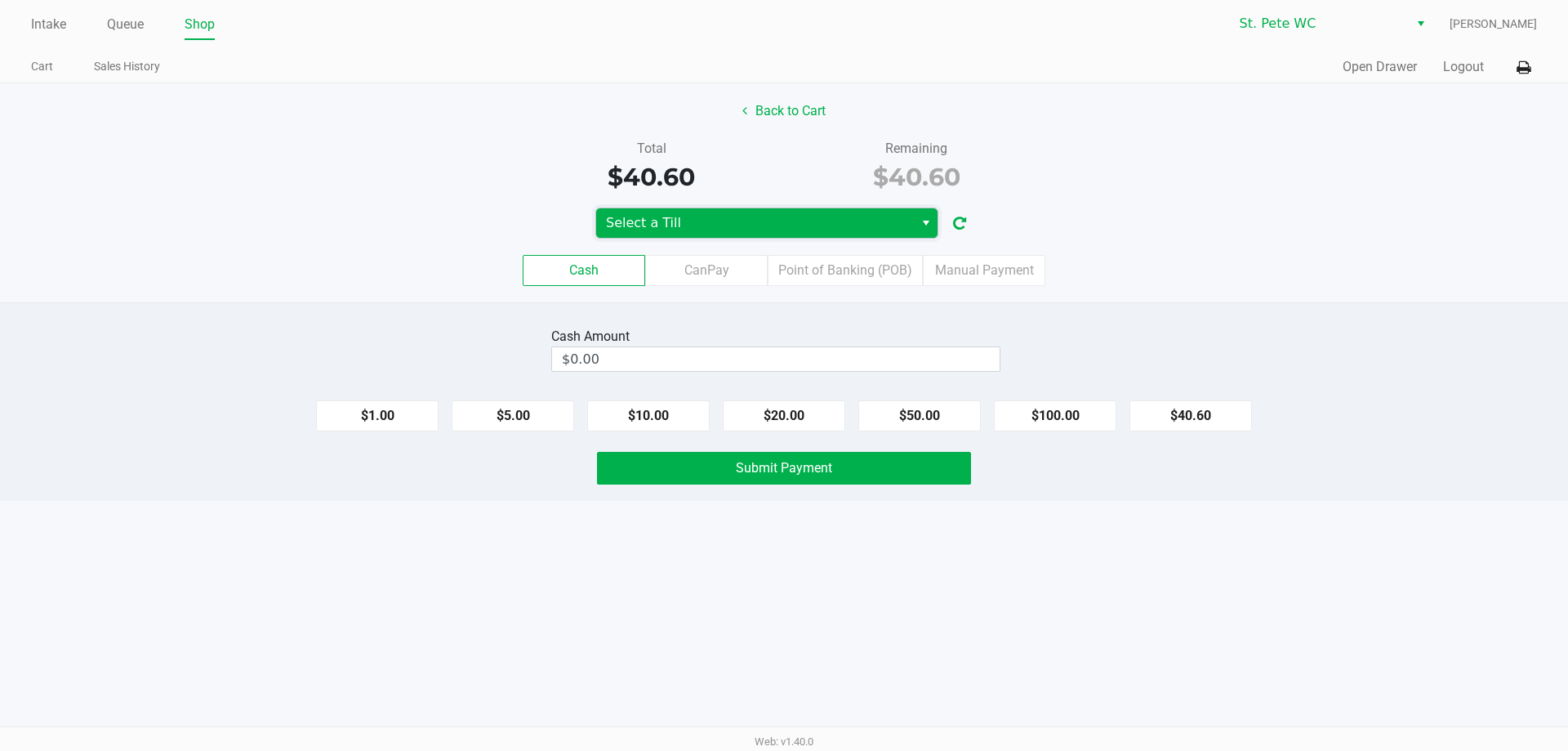
click at [785, 222] on span "Select a Till" at bounding box center [754, 223] width 298 height 19
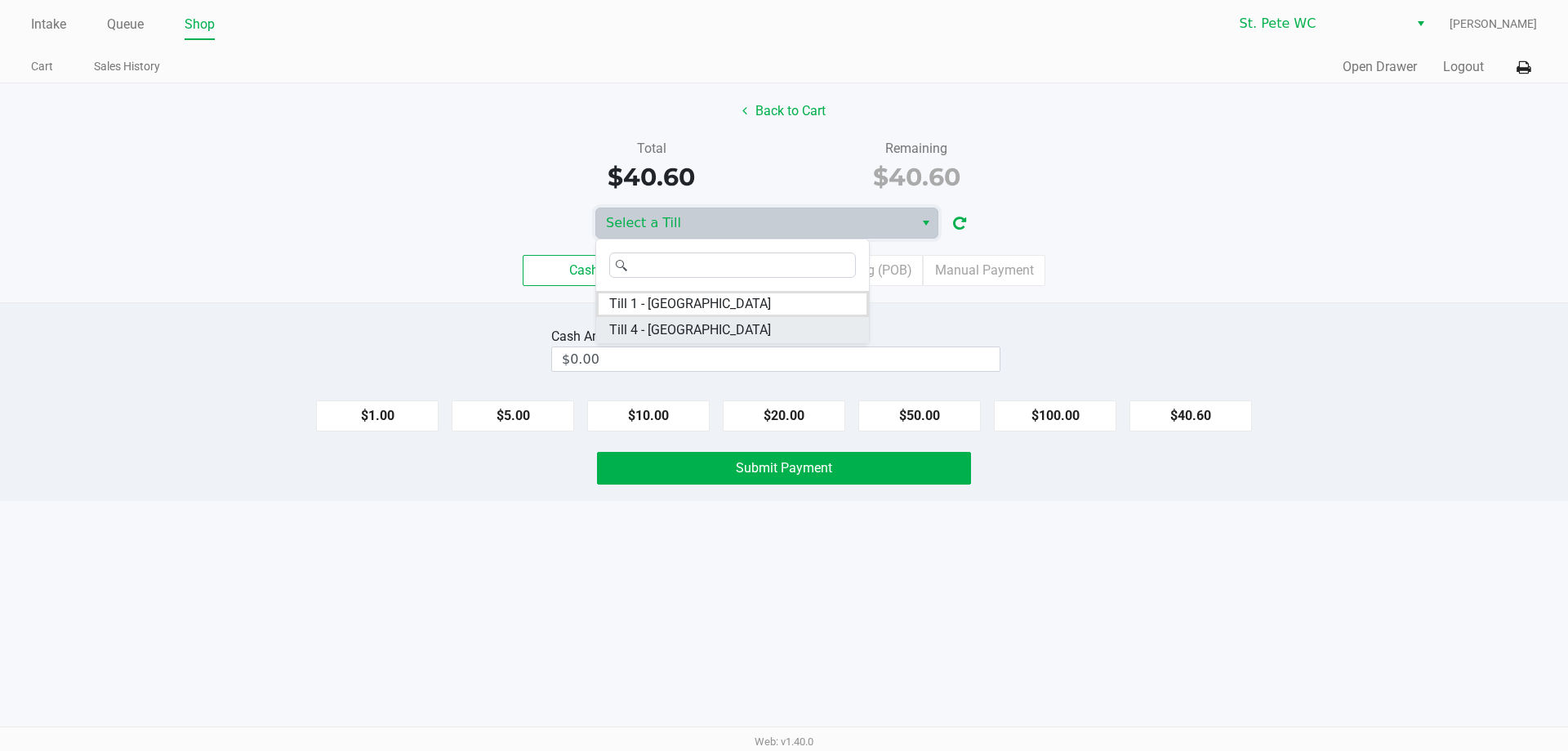
click at [723, 336] on li "Till 4 - CROATIA" at bounding box center [732, 330] width 273 height 26
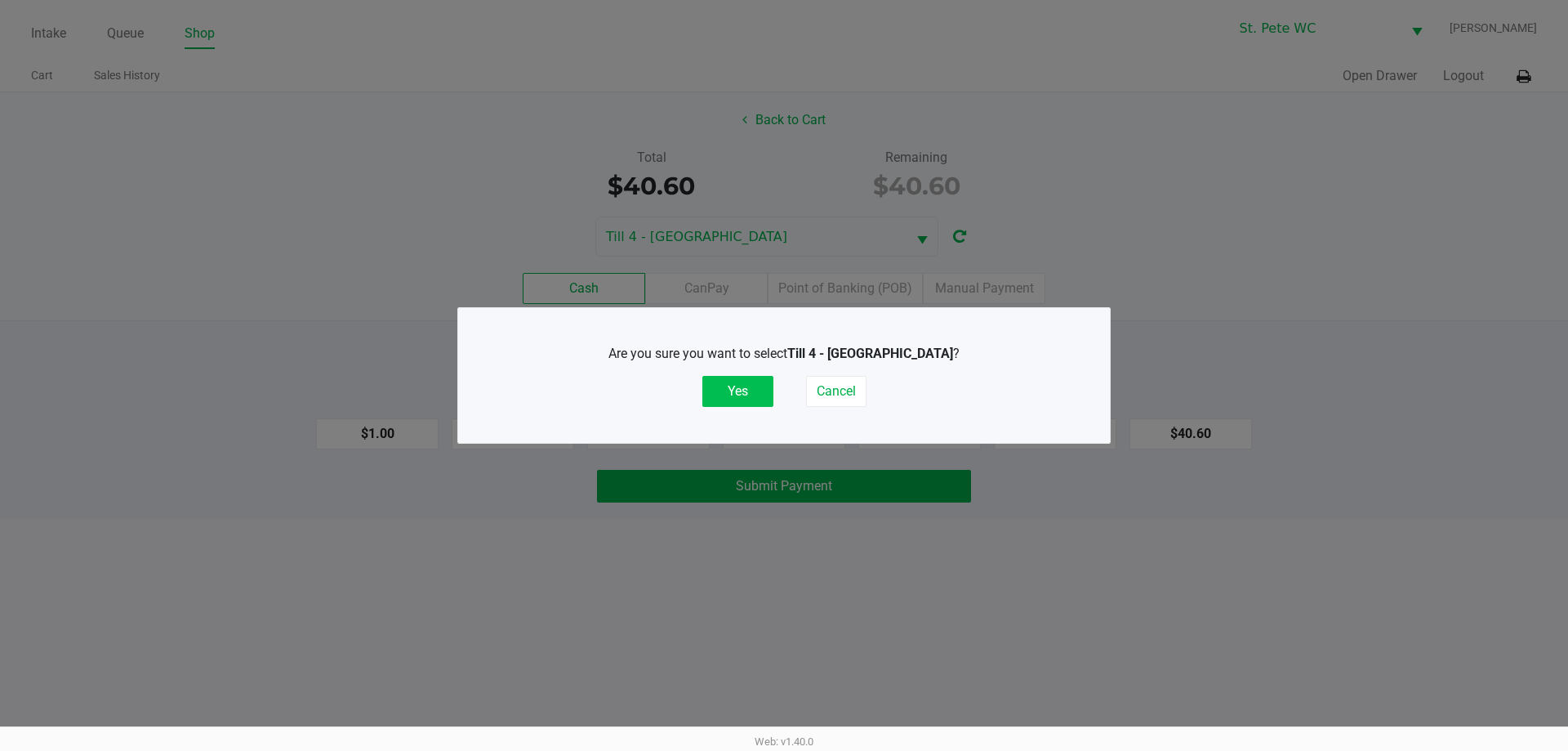
click at [728, 402] on button "Yes" at bounding box center [737, 391] width 71 height 31
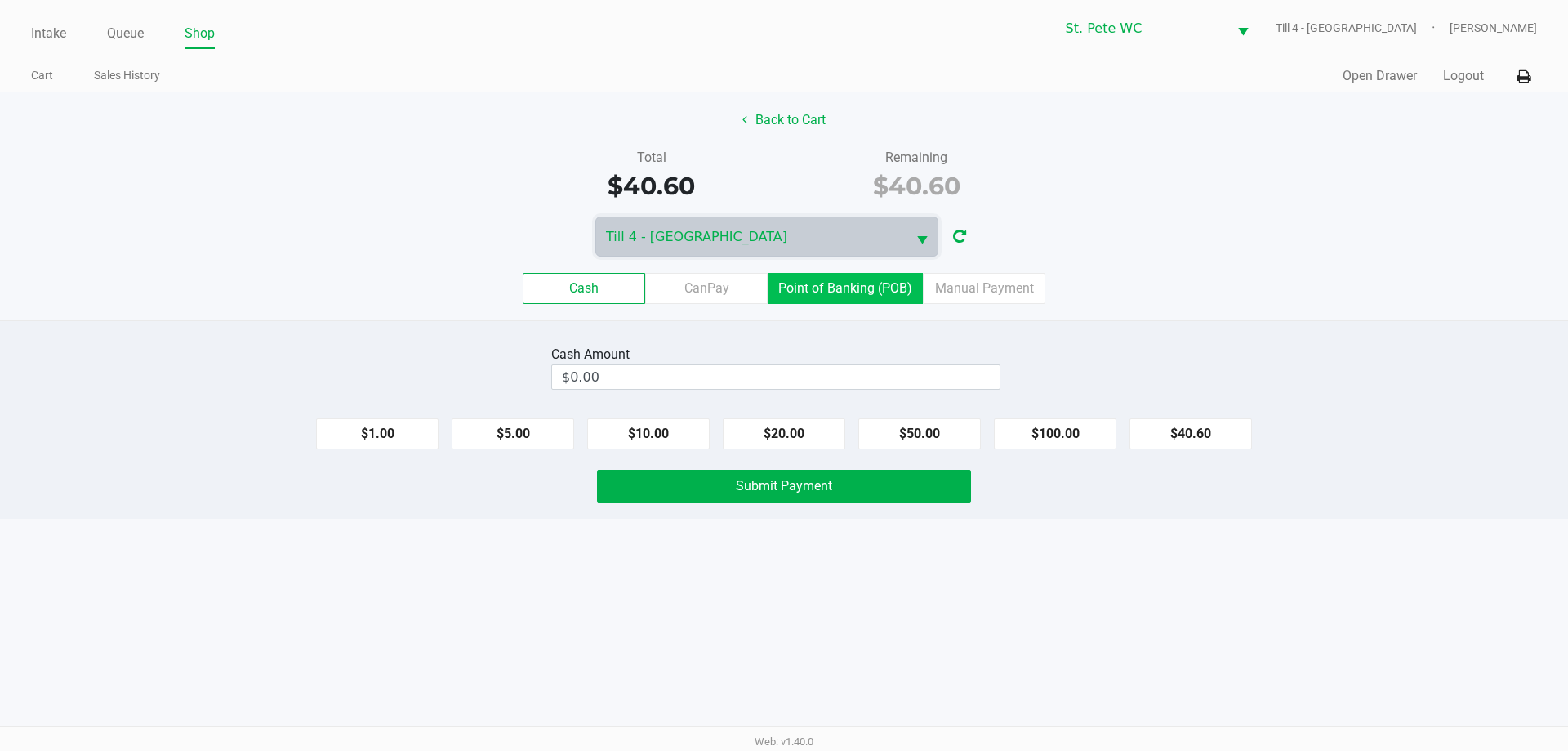
click at [836, 300] on label "Point of Banking (POB)" at bounding box center [845, 288] width 155 height 31
click at [0, 0] on 7 "Point of Banking (POB)" at bounding box center [0, 0] width 0 height 0
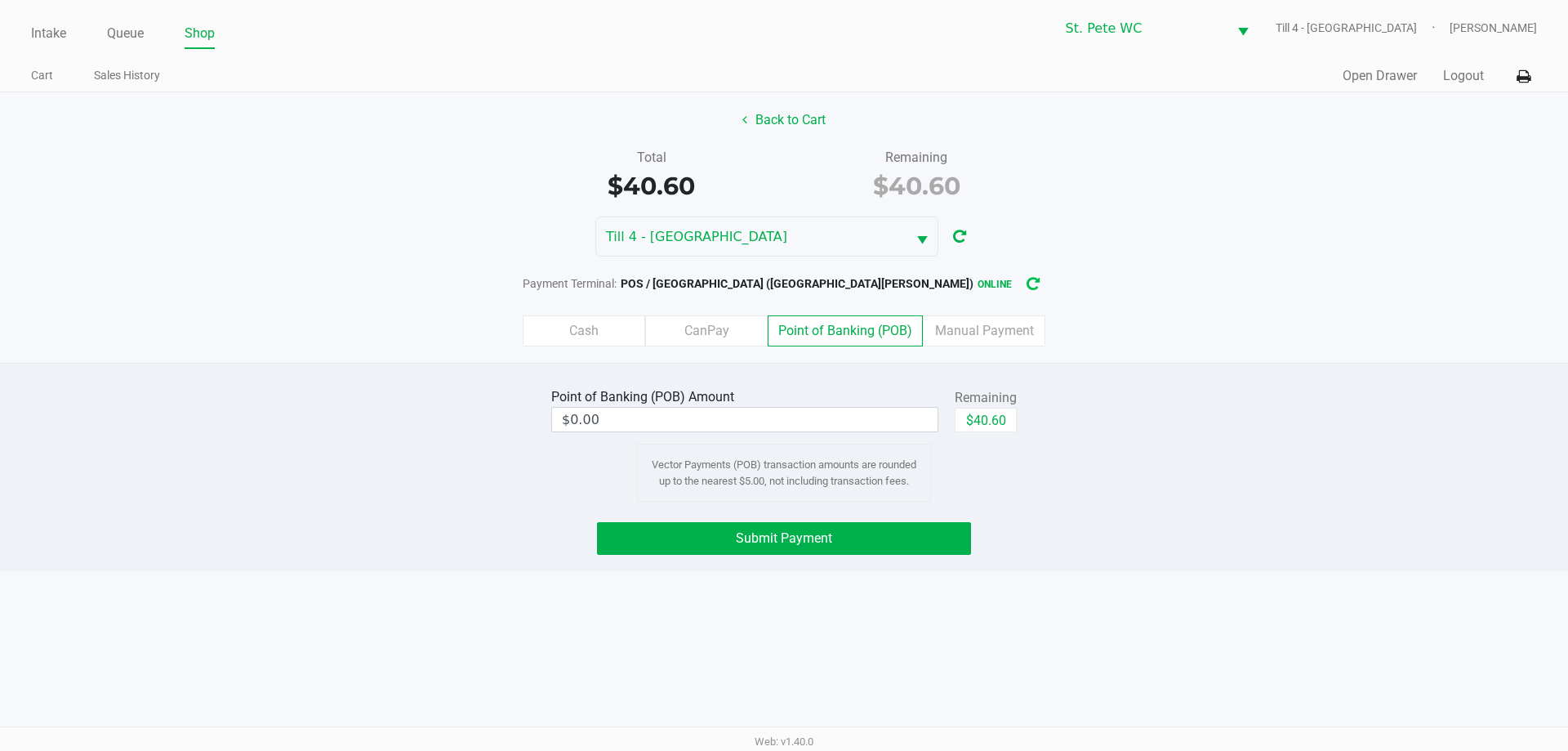
click at [1020, 281] on button "button" at bounding box center [1033, 284] width 26 height 30
click at [985, 425] on button "$40.60" at bounding box center [985, 419] width 62 height 24
type input "$40.60"
click at [880, 552] on button "Submit Payment" at bounding box center [784, 538] width 374 height 33
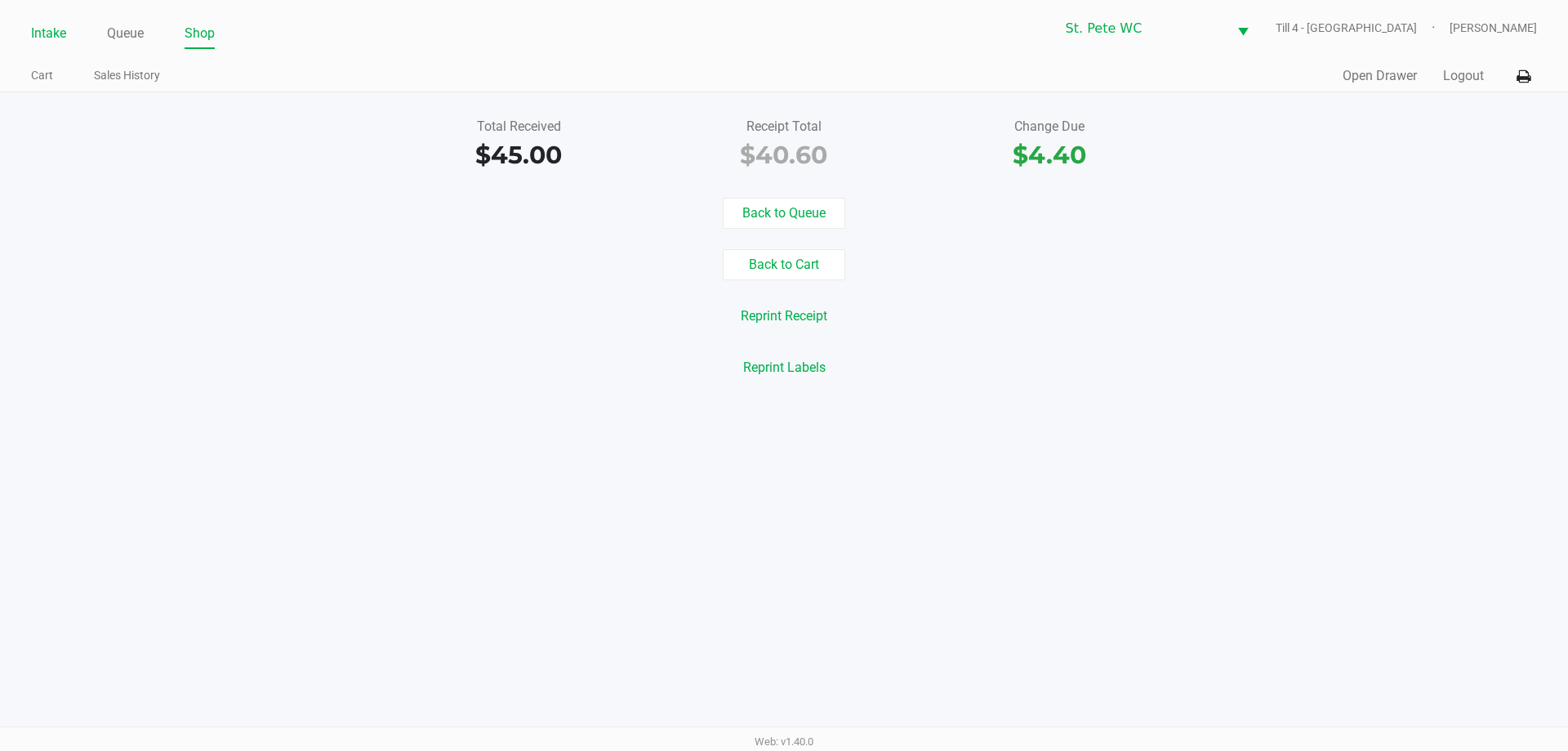
click at [43, 33] on link "Intake" at bounding box center [48, 33] width 35 height 23
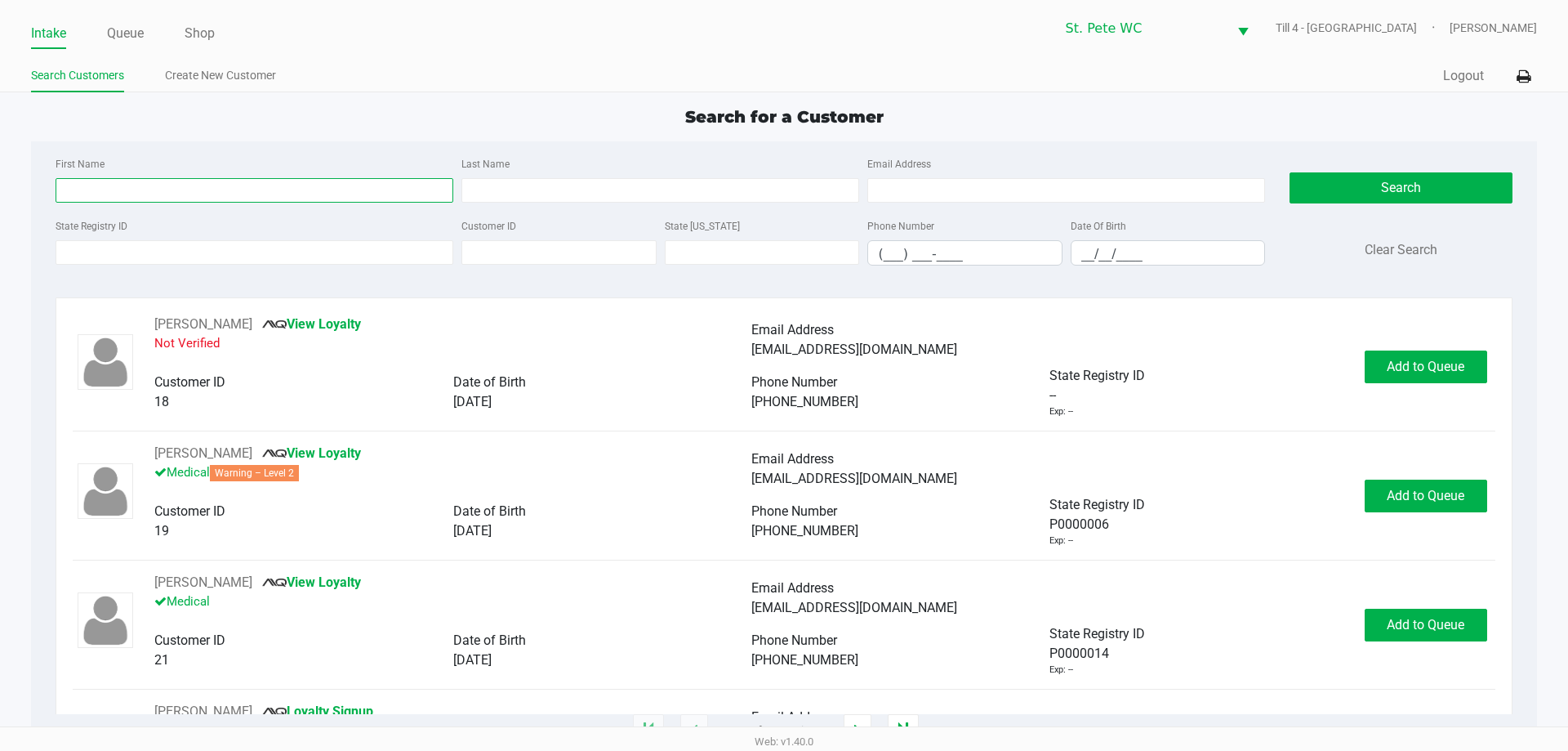
click at [141, 191] on input "First Name" at bounding box center [254, 189] width 398 height 24
type input "Rachael"
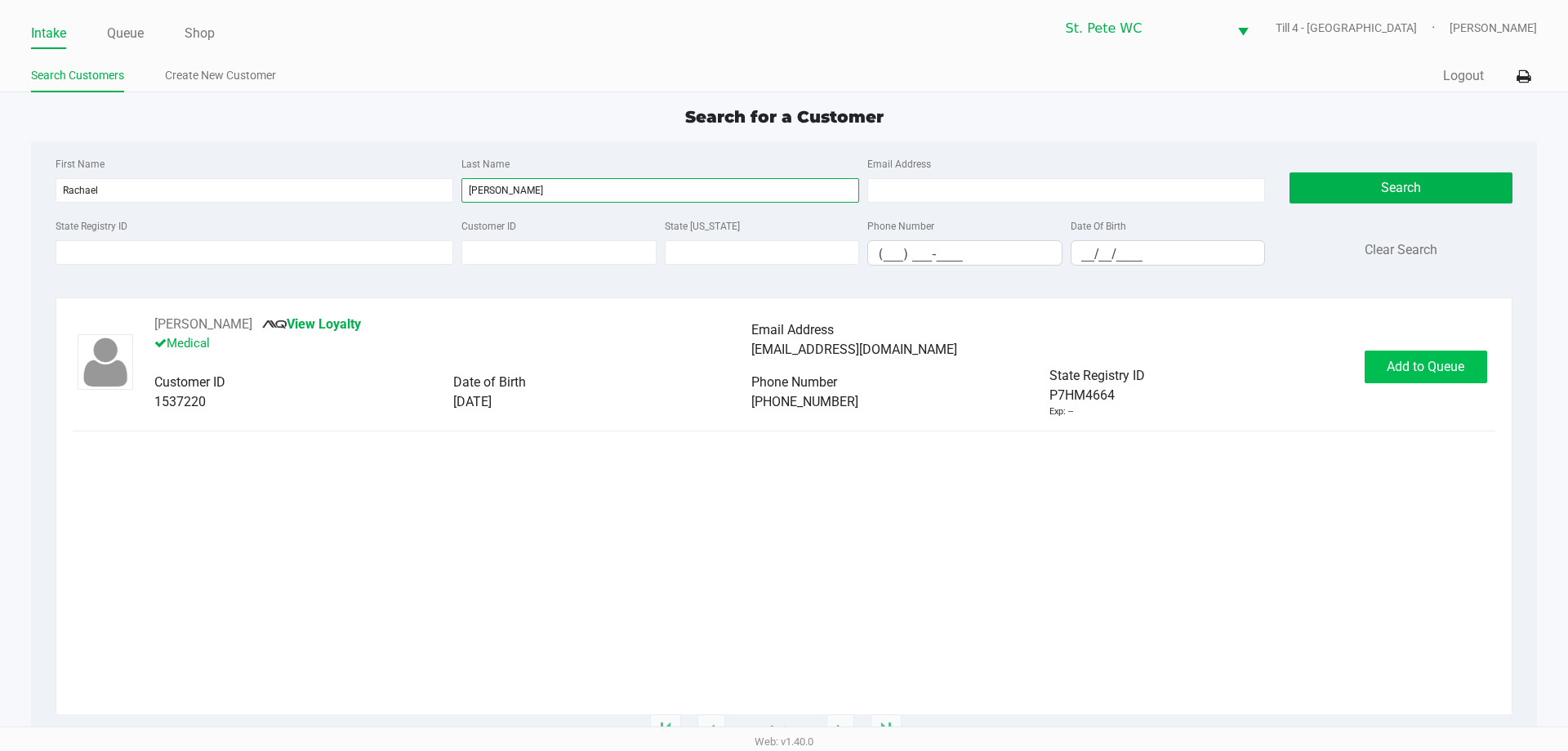
type input "Eddy"
click at [1418, 382] on button "Add to Queue" at bounding box center [1425, 366] width 123 height 33
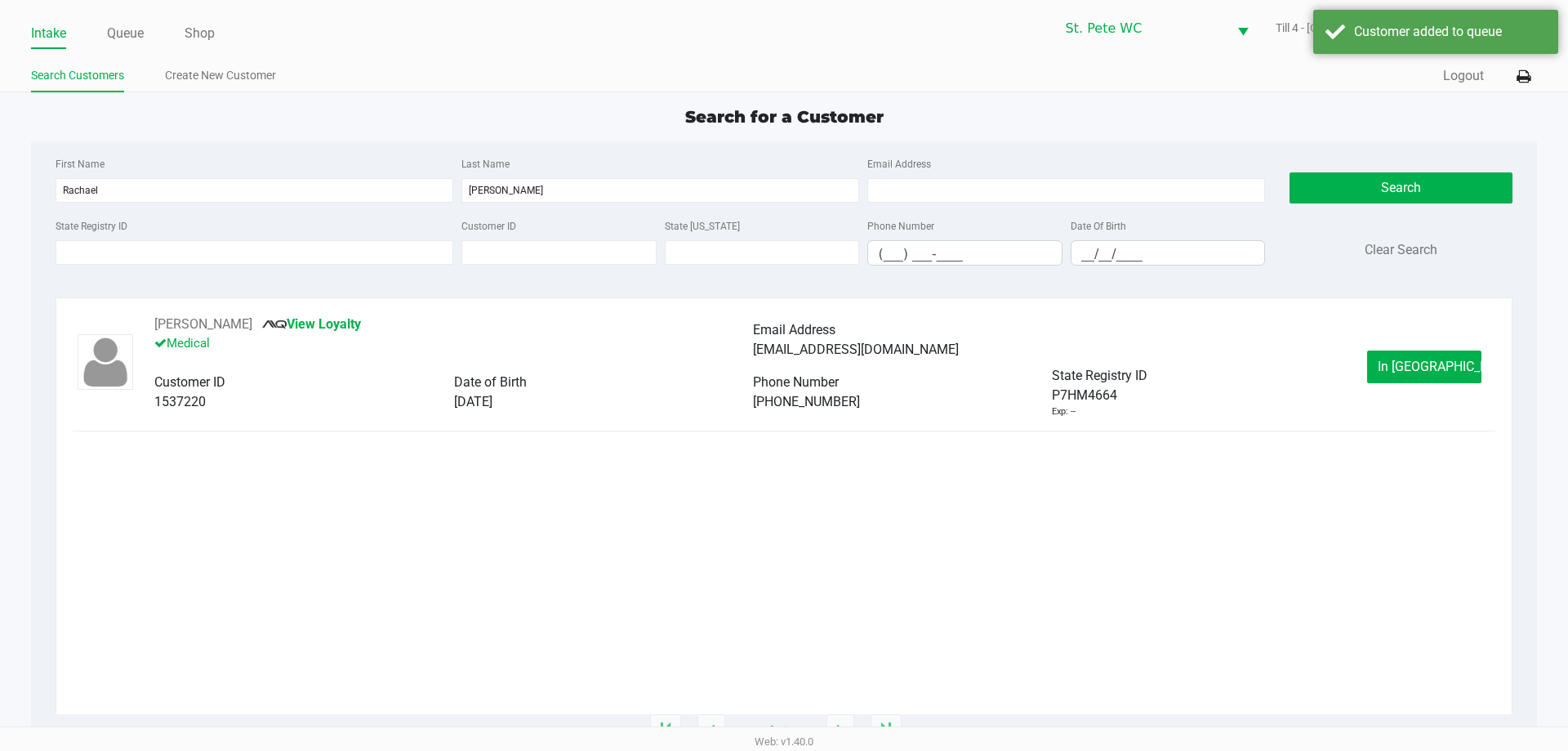
click at [96, 41] on ul "Intake Queue Shop" at bounding box center [407, 33] width 753 height 28
click at [118, 37] on link "Queue" at bounding box center [125, 33] width 37 height 23
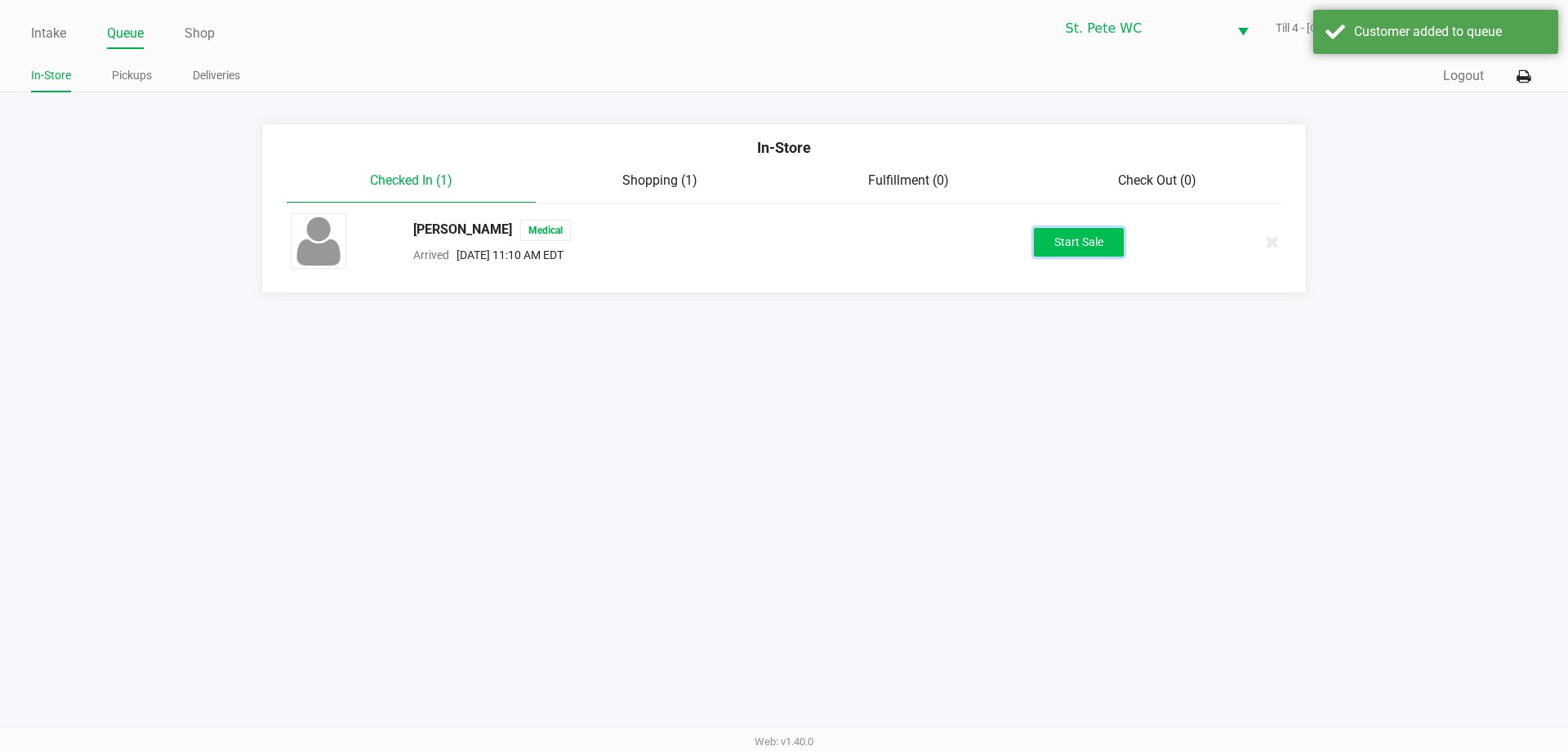
click at [1089, 233] on button "Start Sale" at bounding box center [1078, 242] width 90 height 28
click at [1355, 36] on div "Customer added to queue" at bounding box center [1450, 31] width 192 height 19
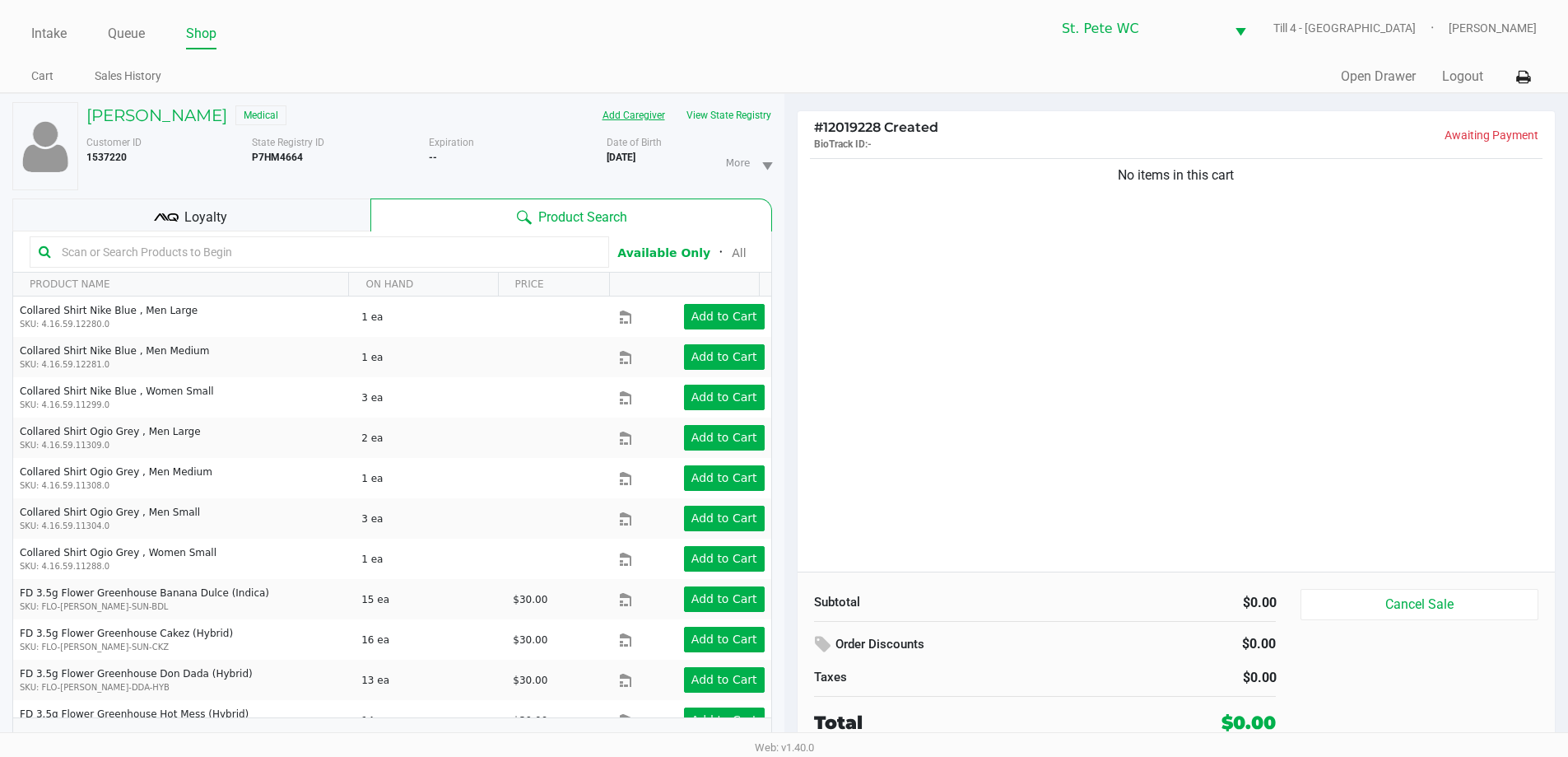
click at [620, 104] on button "Add Caregiver" at bounding box center [634, 114] width 84 height 26
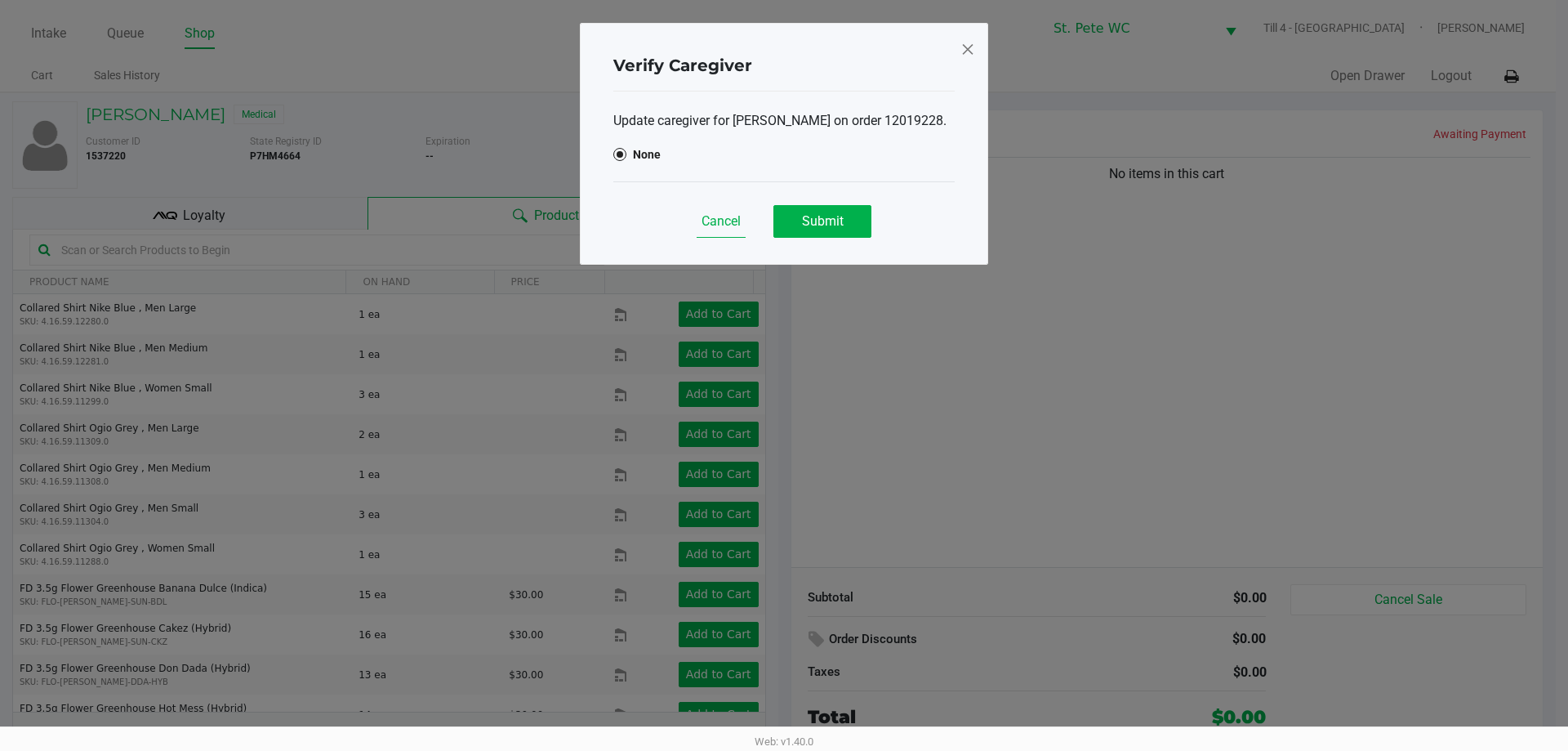
click at [738, 213] on button "Cancel" at bounding box center [721, 221] width 49 height 33
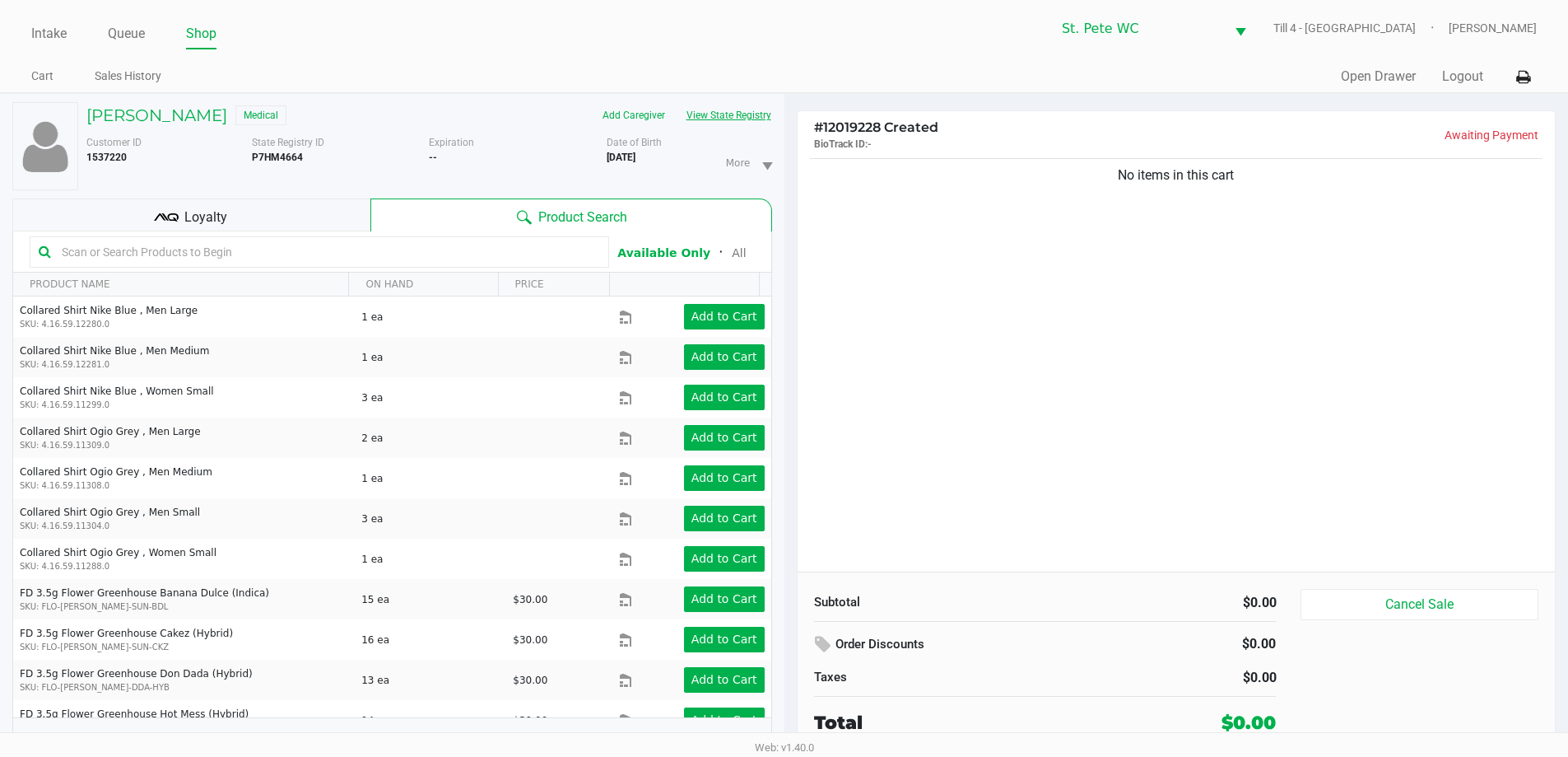
drag, startPoint x: 742, startPoint y: 129, endPoint x: 736, endPoint y: 113, distance: 17.1
click at [737, 116] on div "RACHAEL EDDY Medical Add Caregiver View State Registry Customer ID 1537220 Stat…" at bounding box center [425, 146] width 694 height 88
click at [736, 113] on button "View State Registry" at bounding box center [724, 114] width 97 height 26
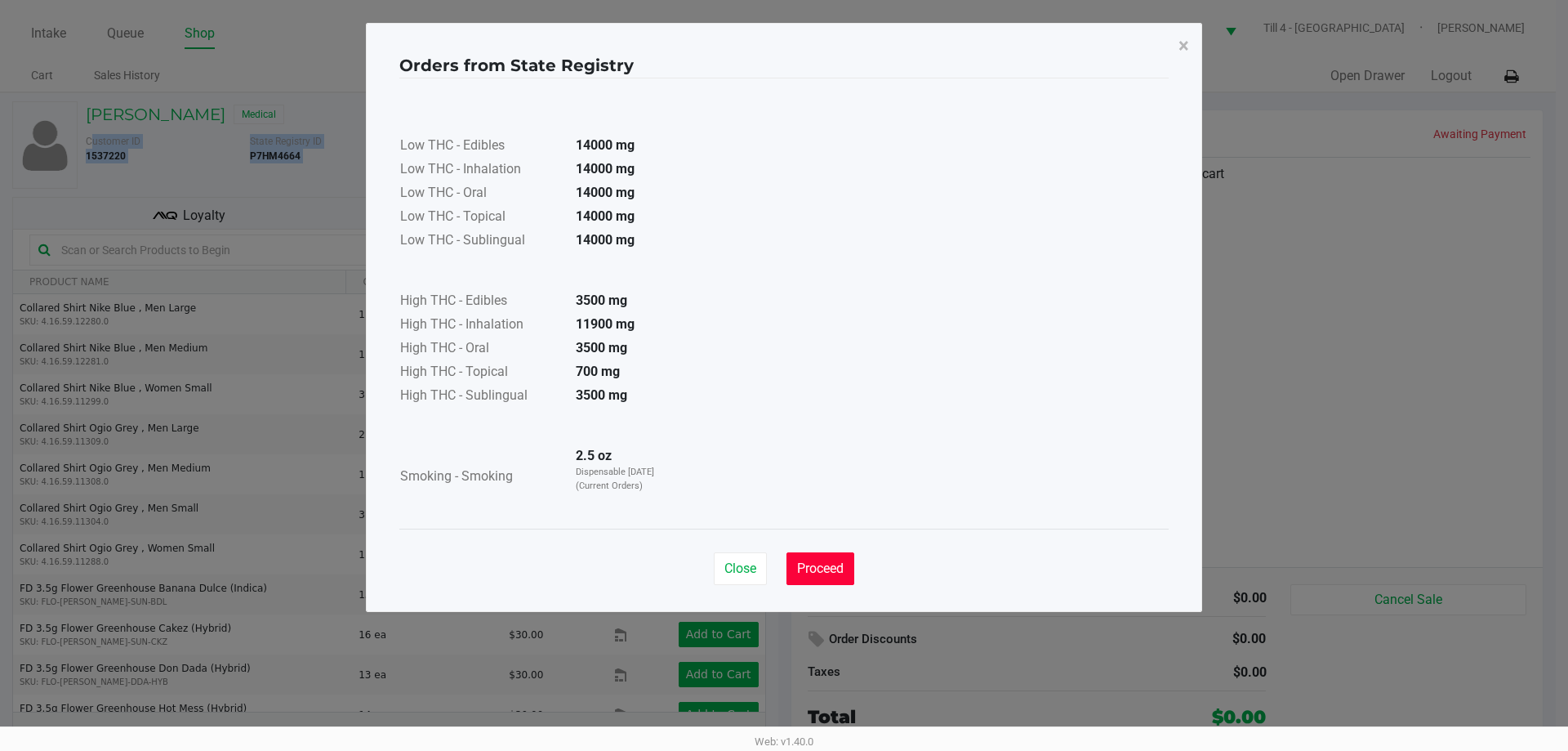
click at [819, 552] on button "Proceed" at bounding box center [820, 568] width 68 height 33
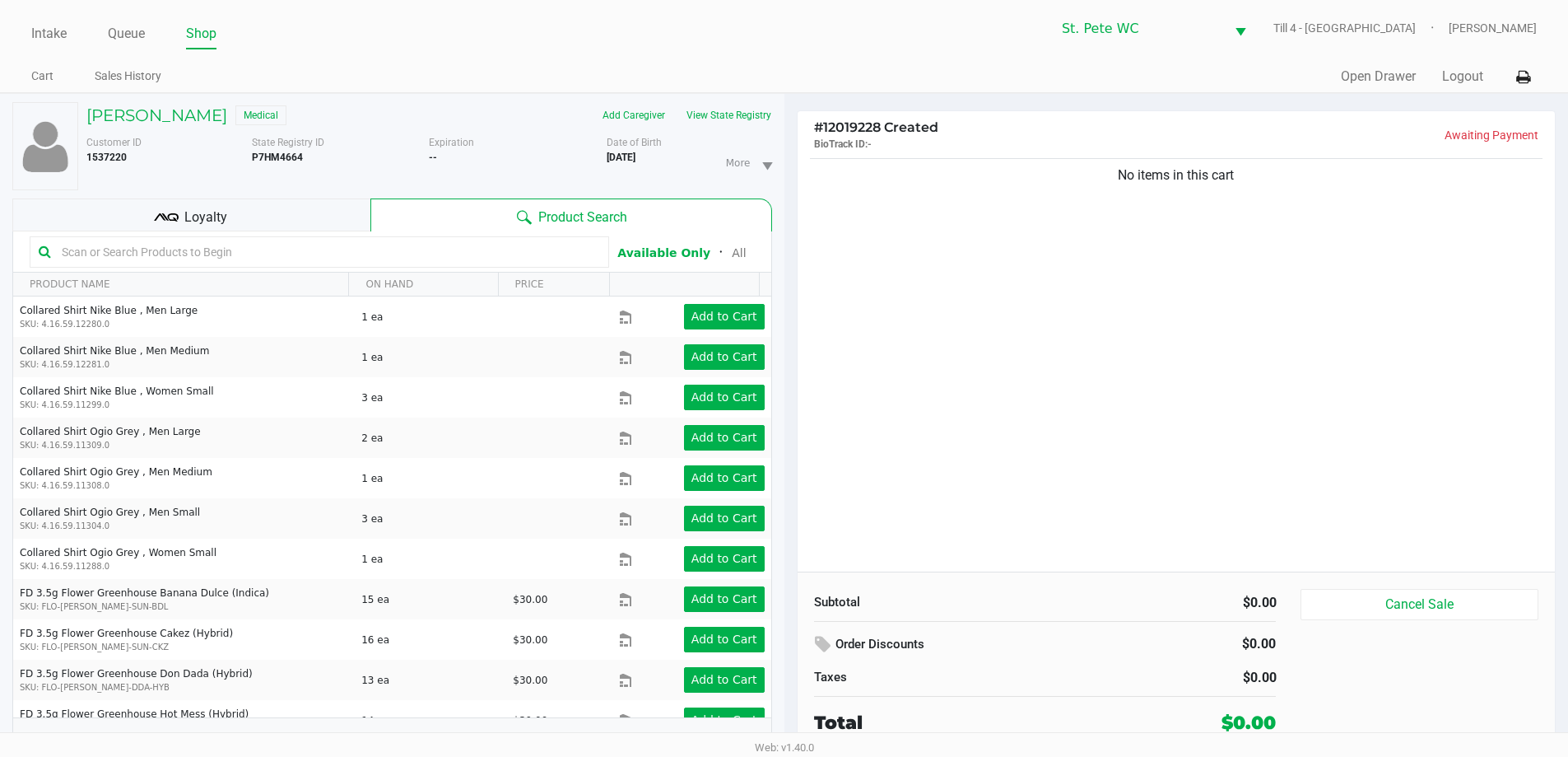
click at [282, 192] on div "RACHAEL EDDY Medical Add Caregiver View State Registry Customer ID 1537220 Stat…" at bounding box center [393, 434] width 760 height 680
click at [272, 206] on div "Loyalty" at bounding box center [192, 214] width 358 height 33
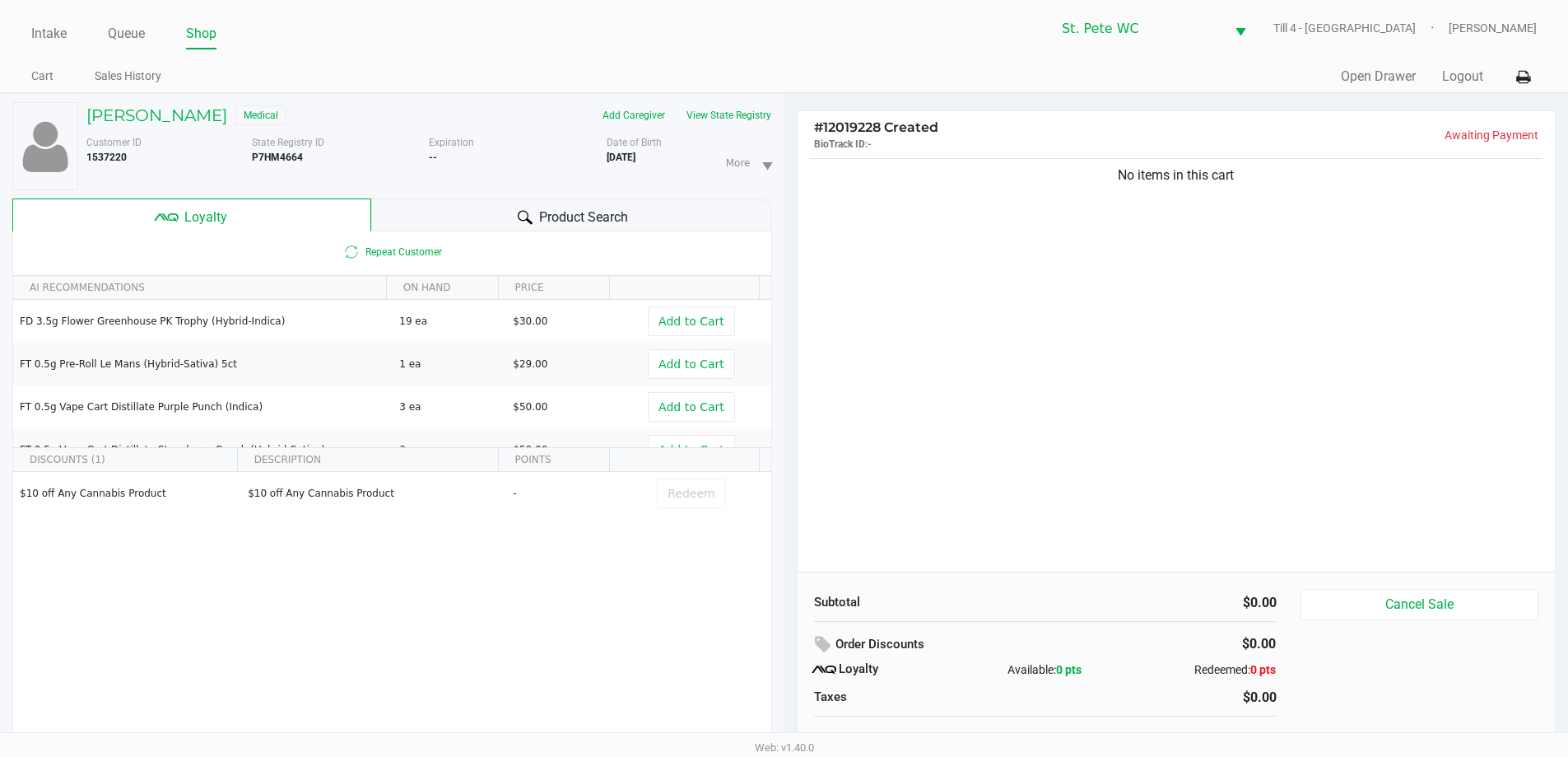
click at [985, 357] on div "No items in this cart" at bounding box center [1177, 363] width 758 height 416
drag, startPoint x: 652, startPoint y: 235, endPoint x: 620, endPoint y: 224, distance: 33.8
click at [648, 235] on div "Repeat Customer" at bounding box center [393, 251] width 758 height 41
click at [604, 217] on span "Product Search" at bounding box center [583, 217] width 89 height 19
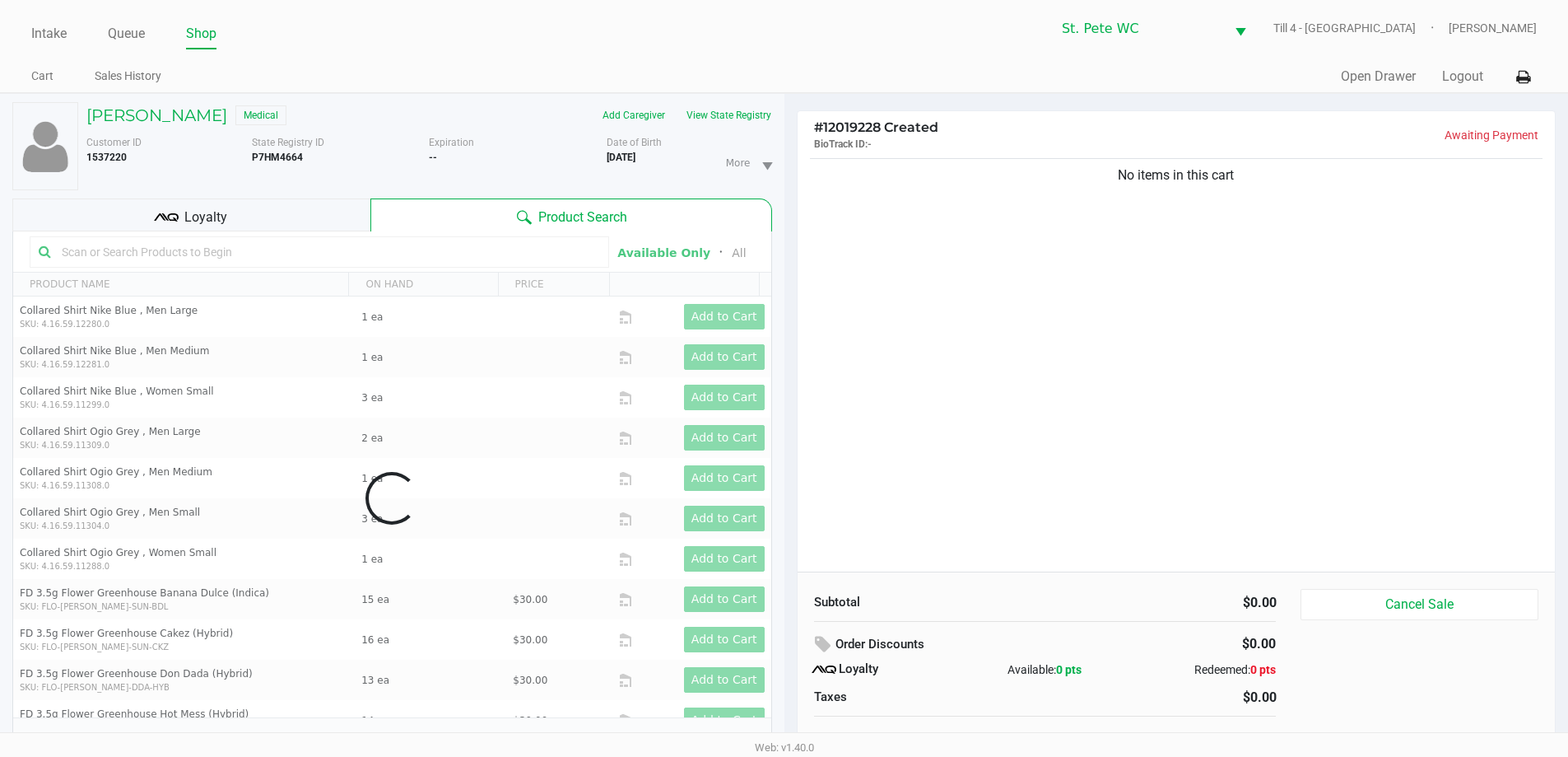
click at [293, 251] on div "Data table" at bounding box center [393, 498] width 758 height 533
click at [251, 241] on input "text" at bounding box center [328, 251] width 545 height 24
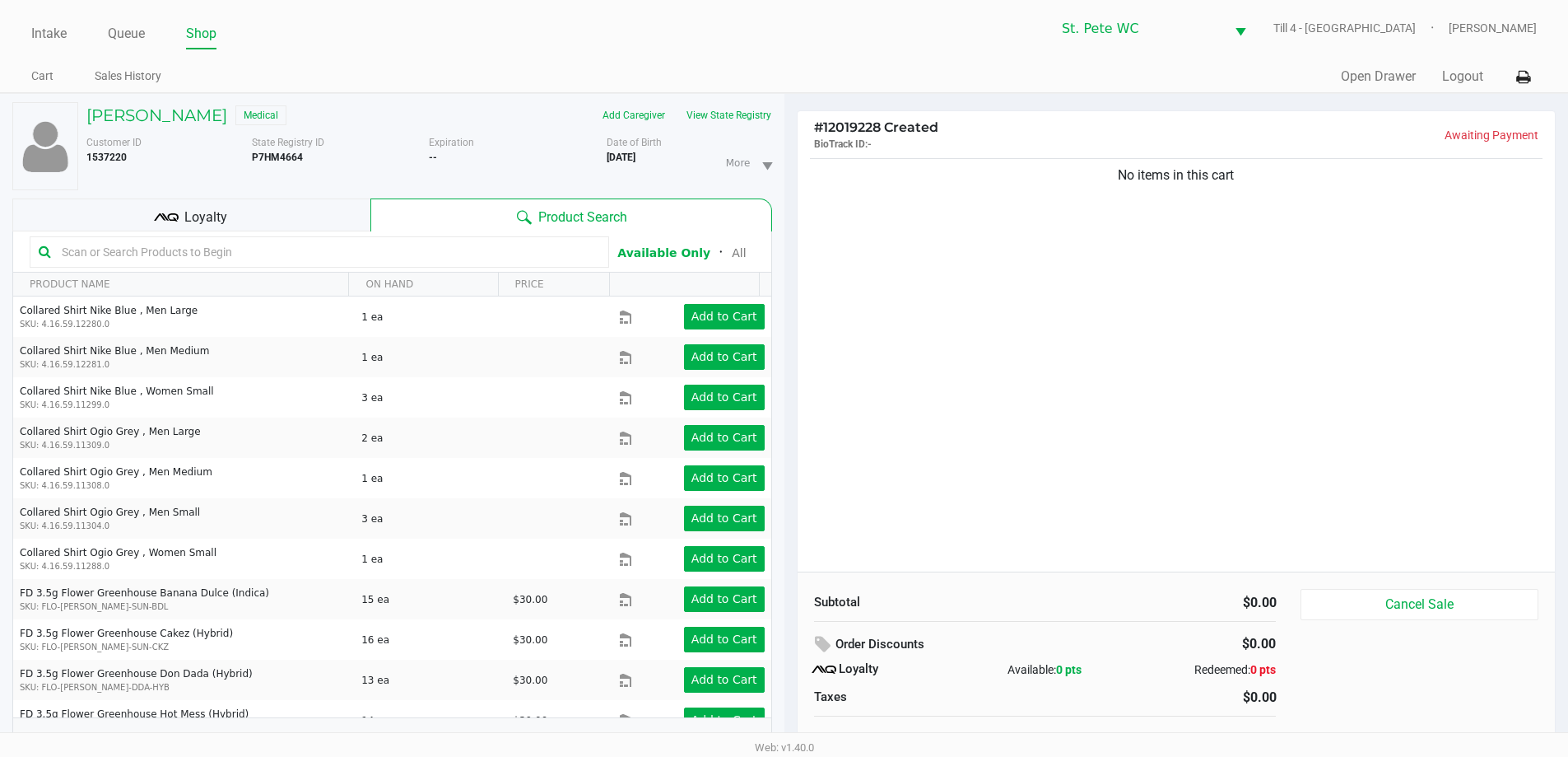
click at [228, 254] on input "text" at bounding box center [328, 251] width 545 height 24
type input "aeq"
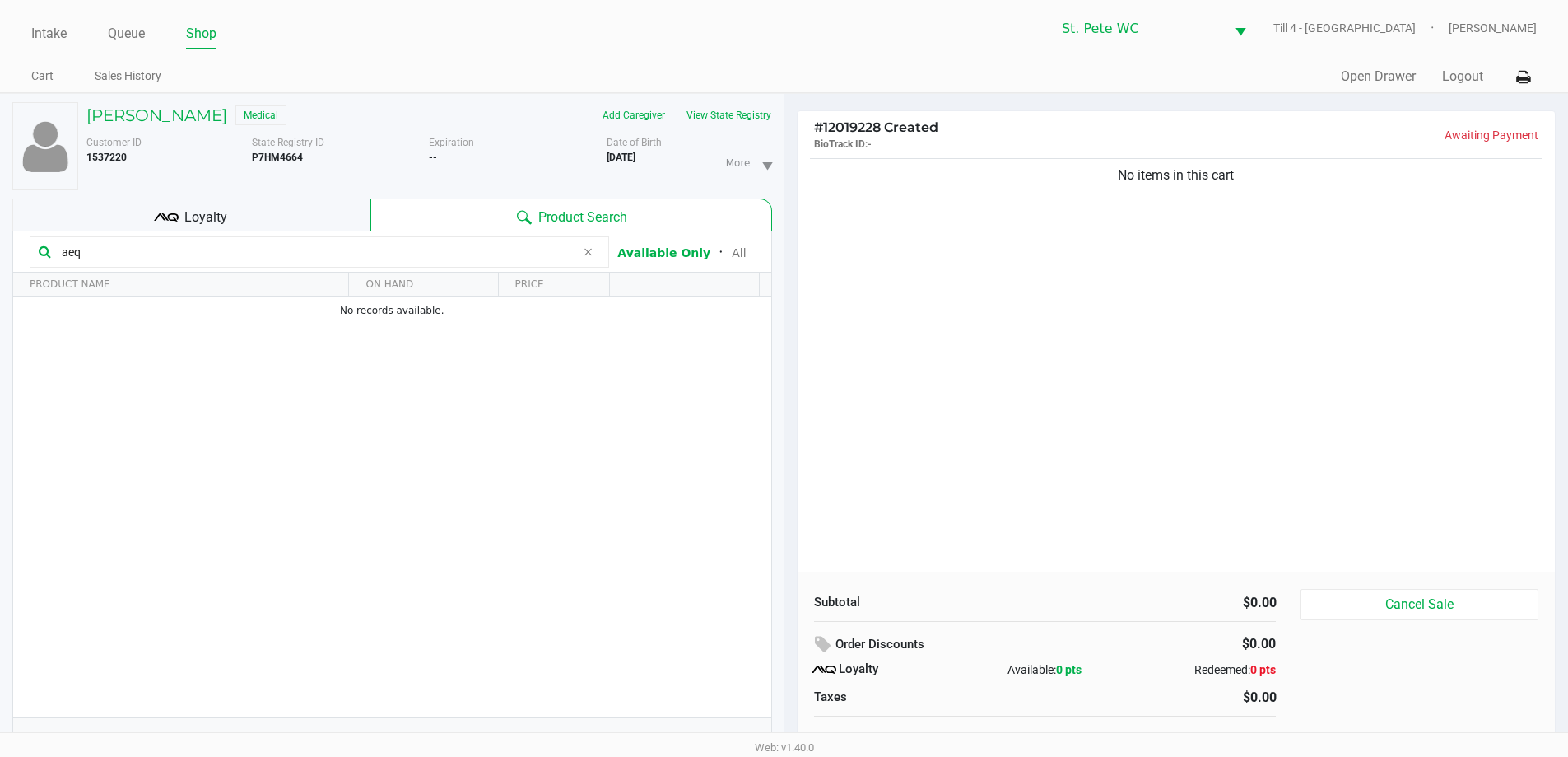
click at [114, 214] on div "Loyalty" at bounding box center [192, 214] width 358 height 33
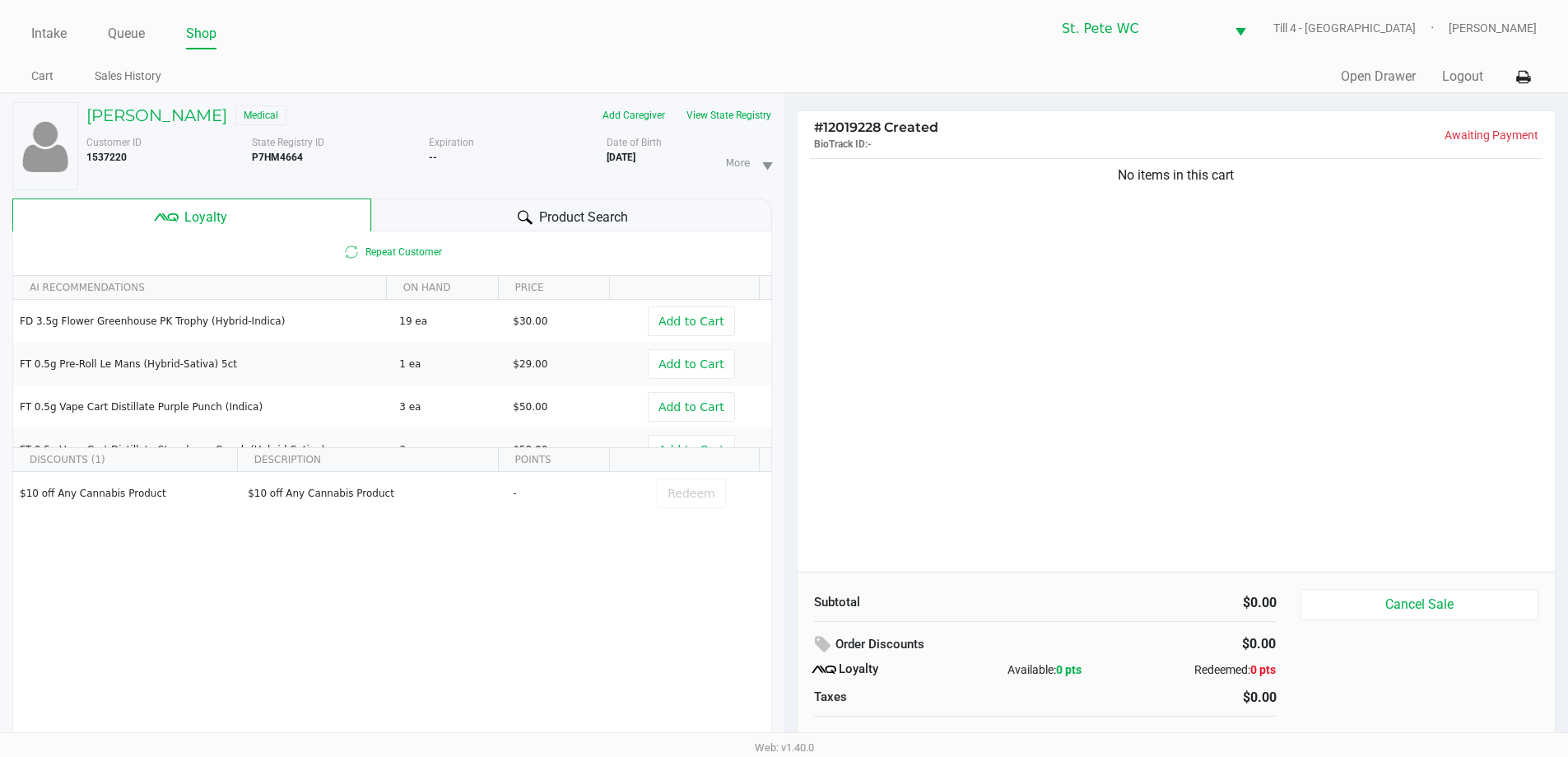
click at [1045, 331] on div "No items in this cart" at bounding box center [1177, 363] width 758 height 416
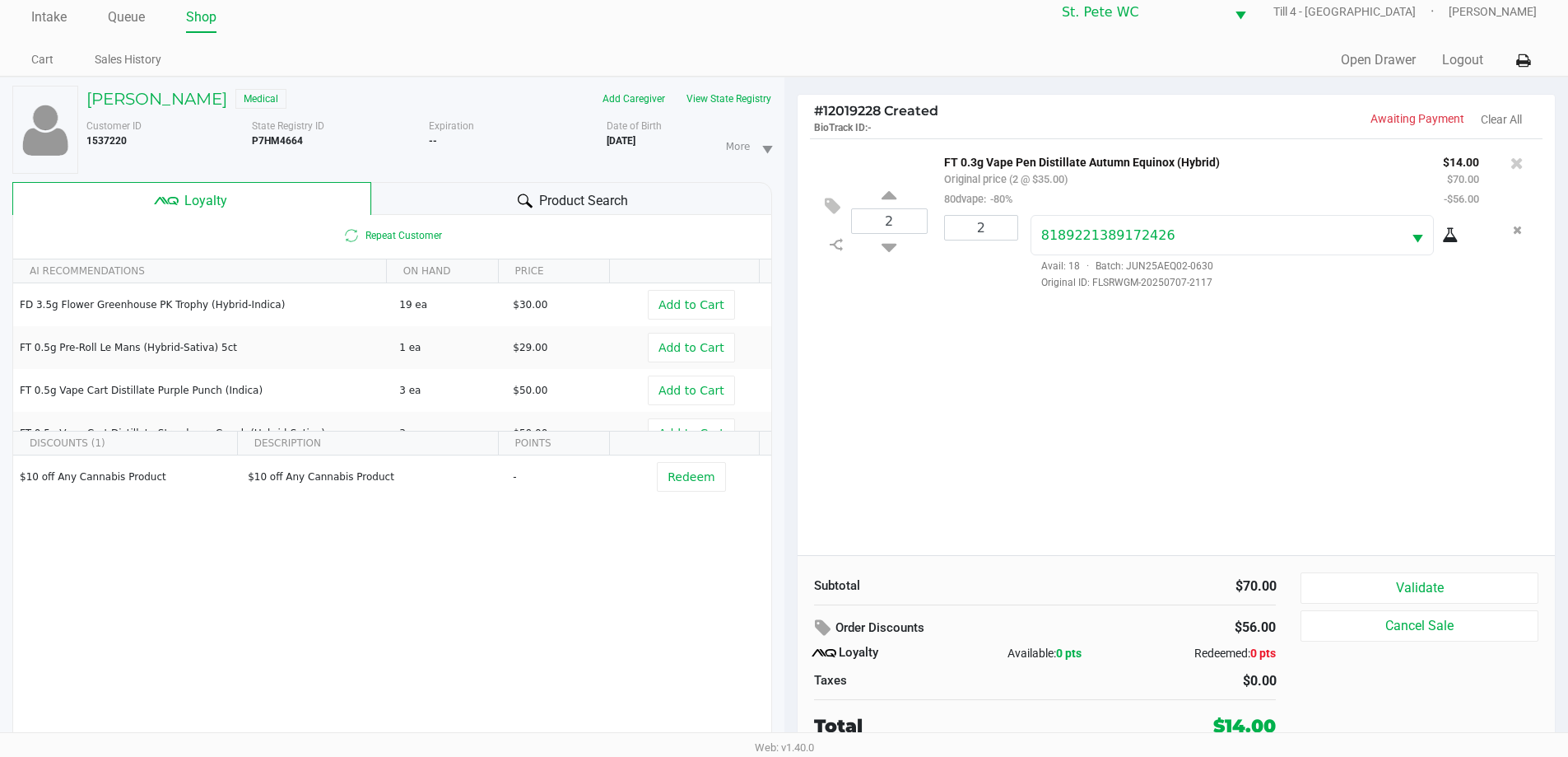
scroll to position [18, 0]
click at [1379, 579] on button "Validate" at bounding box center [1419, 586] width 237 height 31
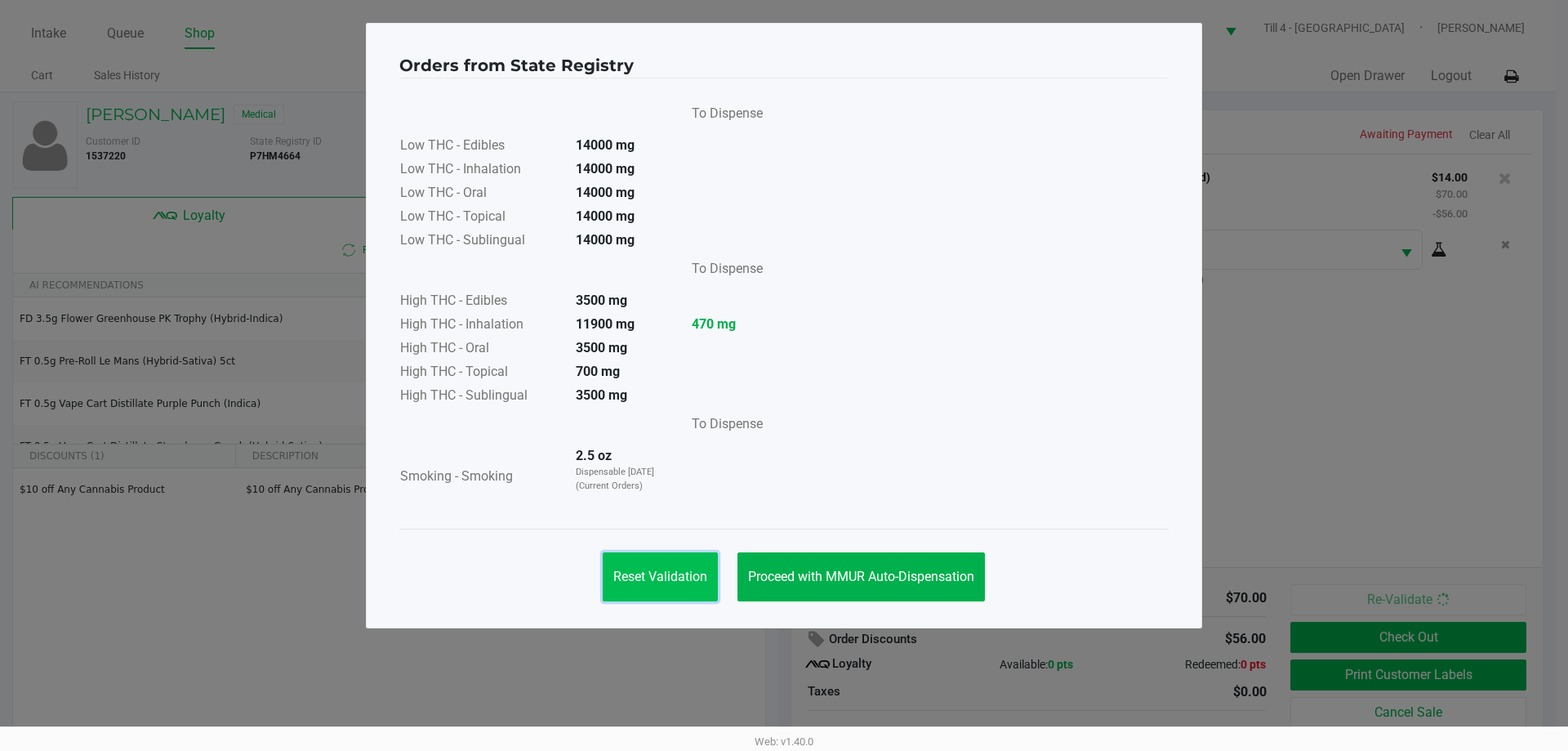
click at [701, 587] on button "Reset Validation" at bounding box center [660, 577] width 115 height 49
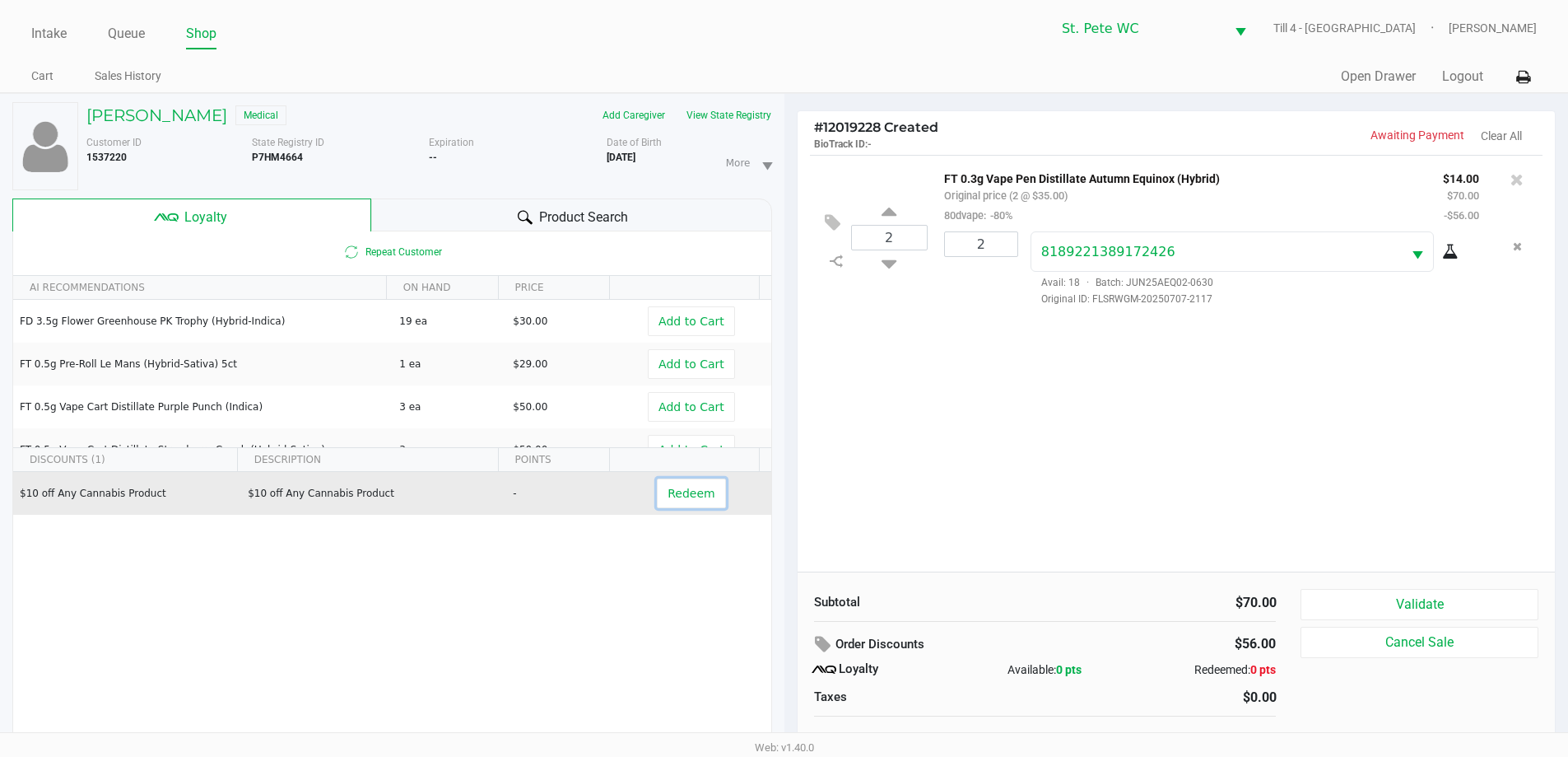
click at [686, 487] on span "Redeem" at bounding box center [691, 494] width 47 height 13
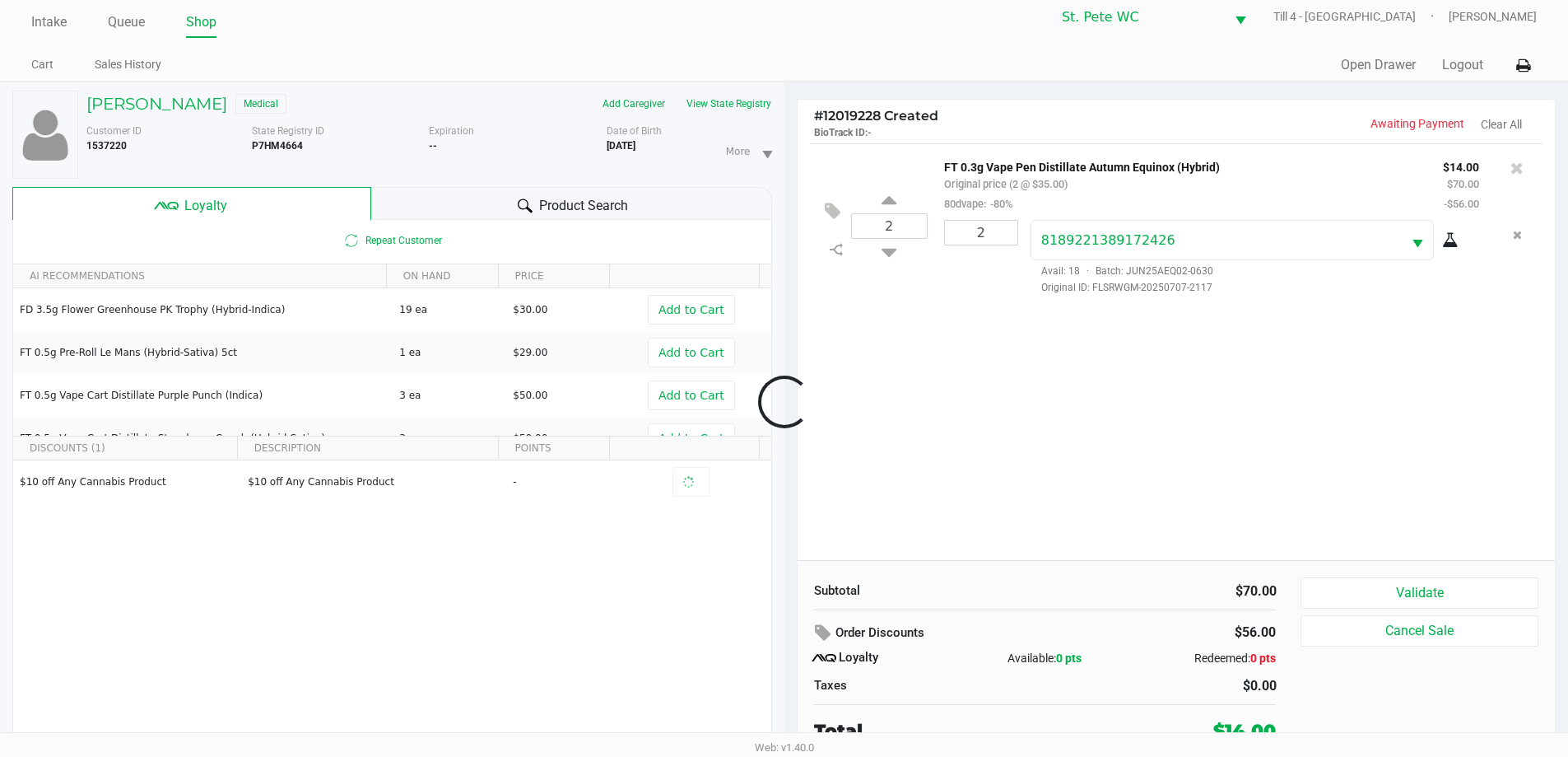
scroll to position [18, 0]
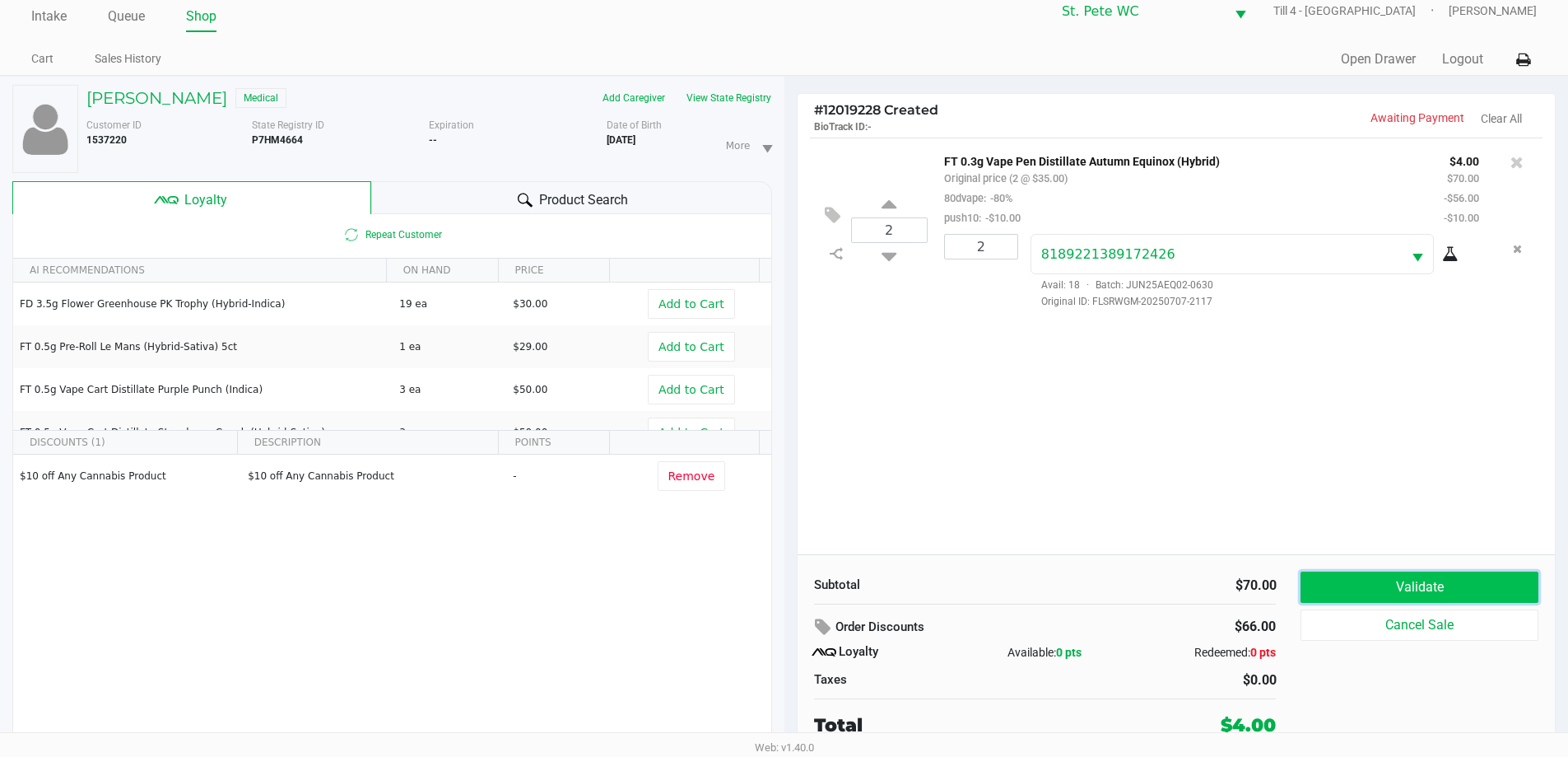
click at [1433, 595] on button "Validate" at bounding box center [1419, 586] width 237 height 31
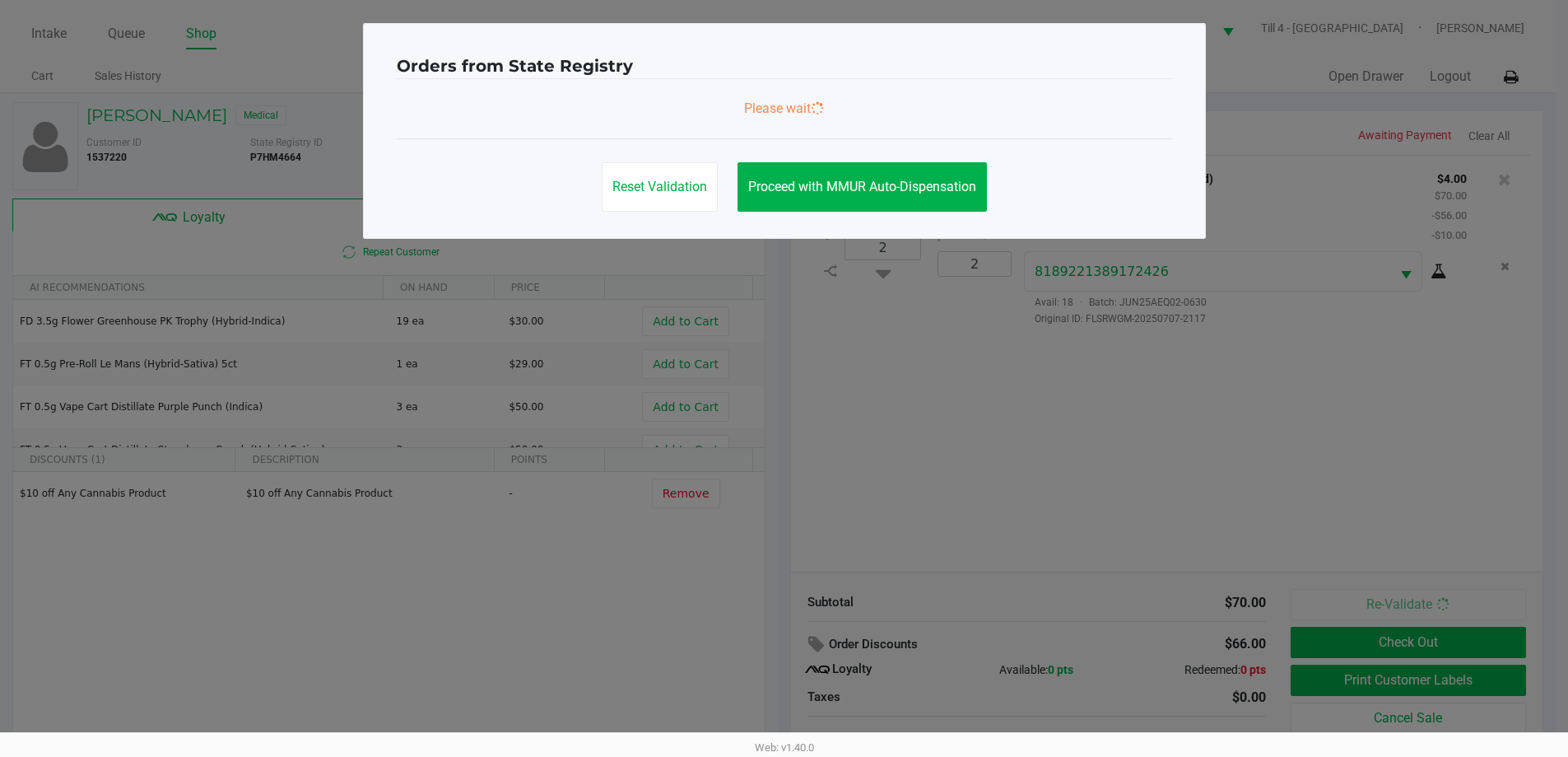
scroll to position [0, 0]
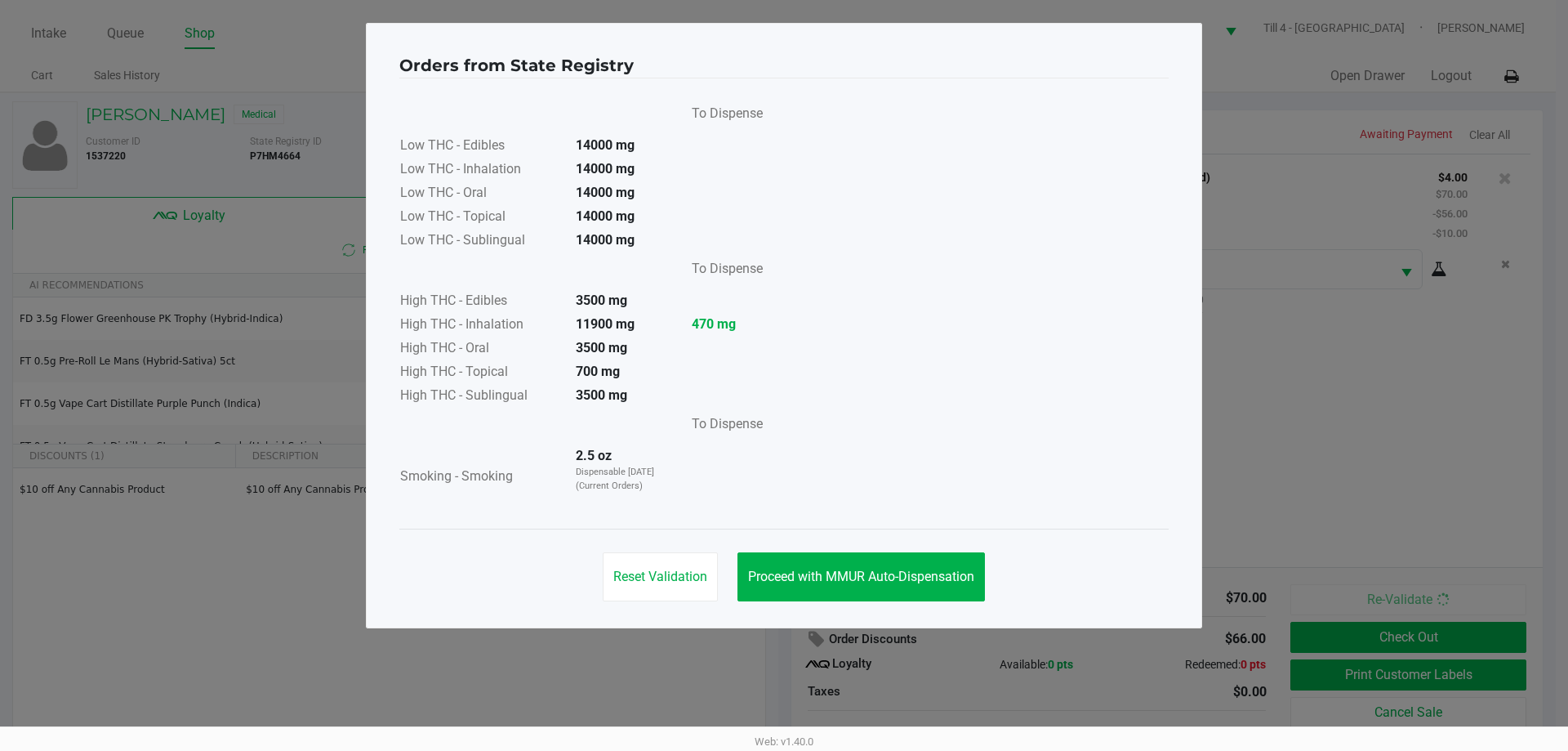
click at [847, 605] on div "Reset Validation Proceed with MMUR Auto-Dispensation" at bounding box center [784, 569] width 769 height 83
drag, startPoint x: 866, startPoint y: 582, endPoint x: 1035, endPoint y: 574, distance: 169.2
click at [867, 584] on button "Proceed with MMUR Auto-Dispensation" at bounding box center [861, 577] width 248 height 49
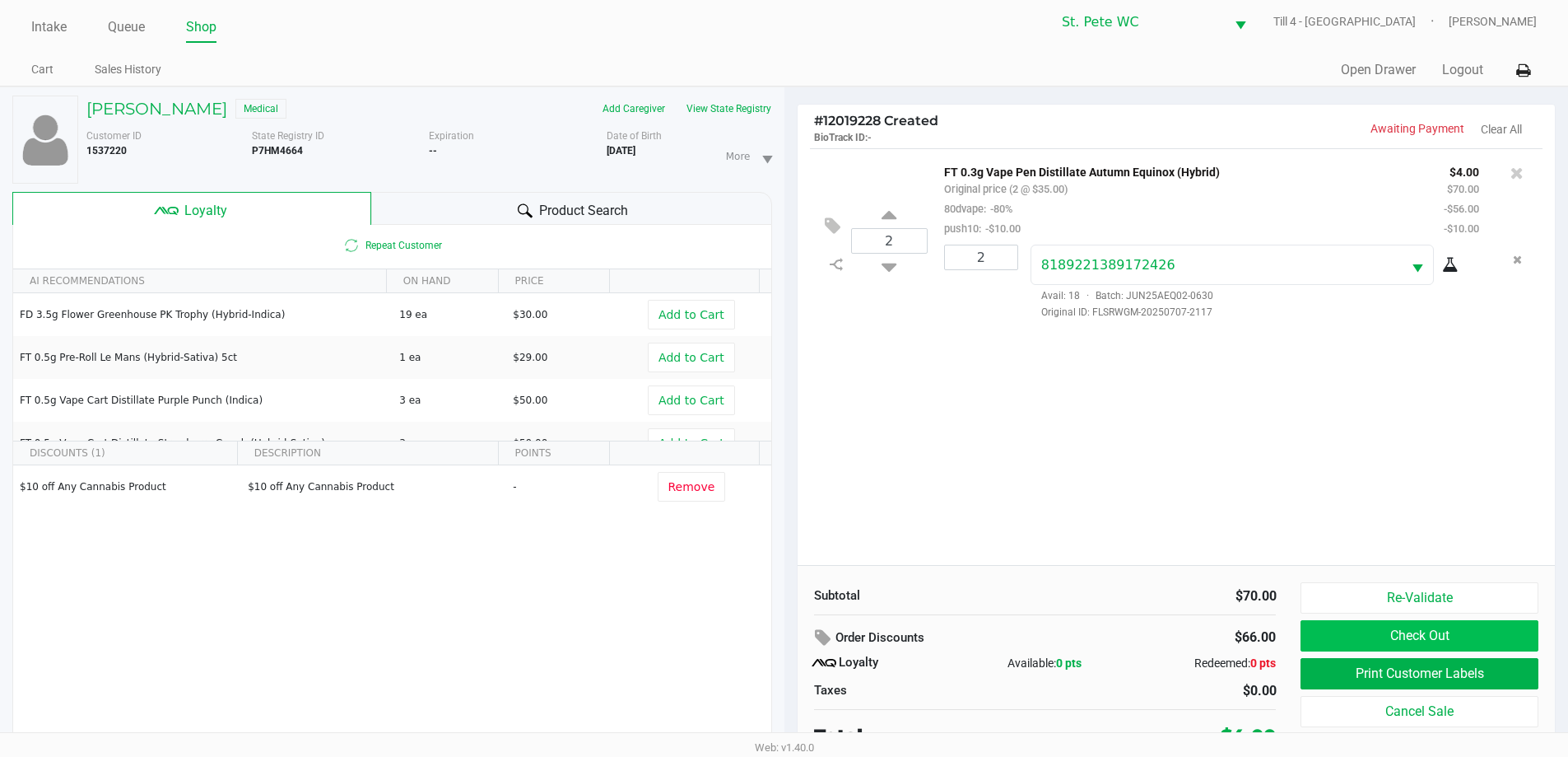
scroll to position [18, 0]
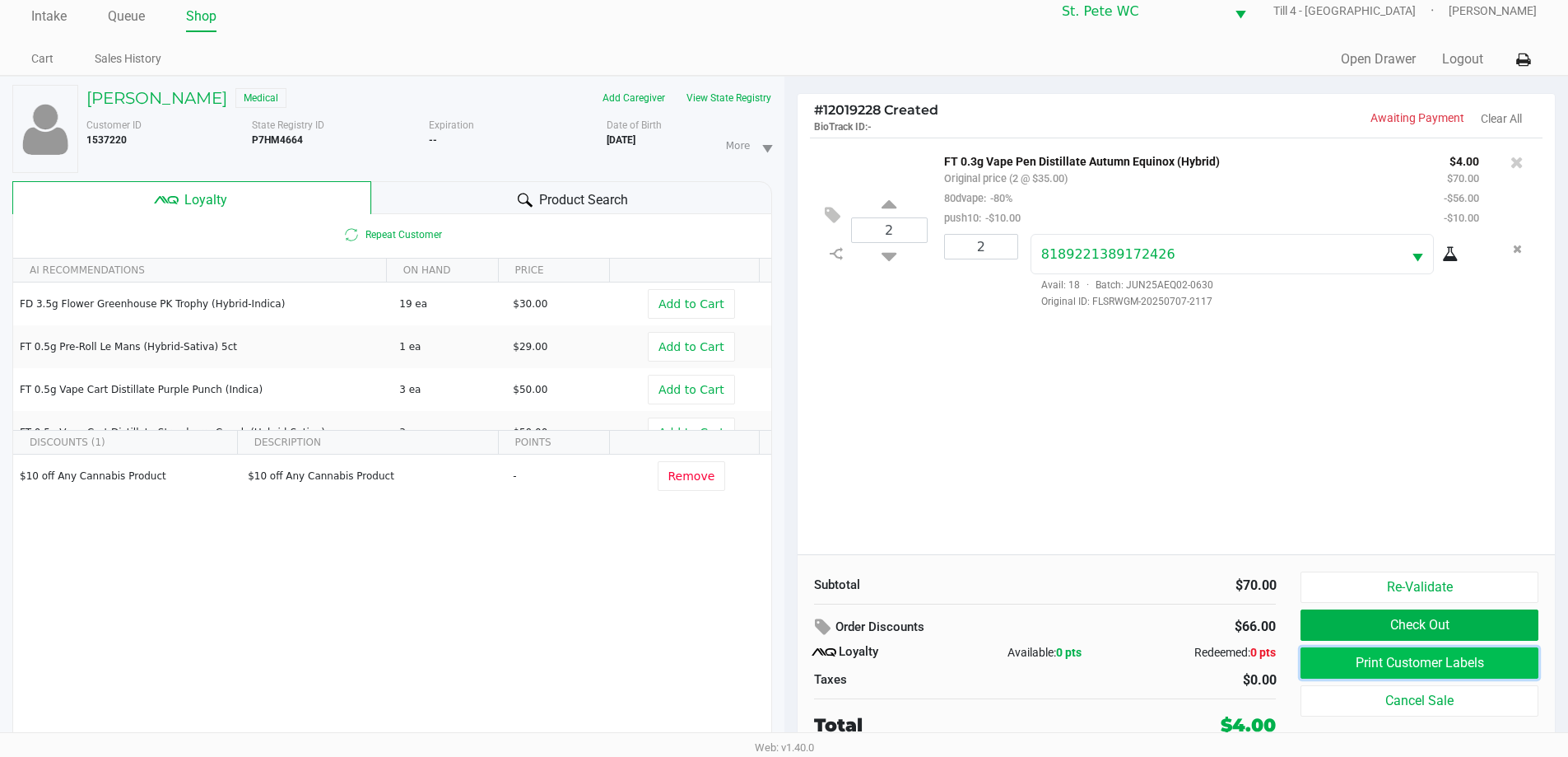
click at [1443, 654] on button "Print Customer Labels" at bounding box center [1419, 662] width 237 height 31
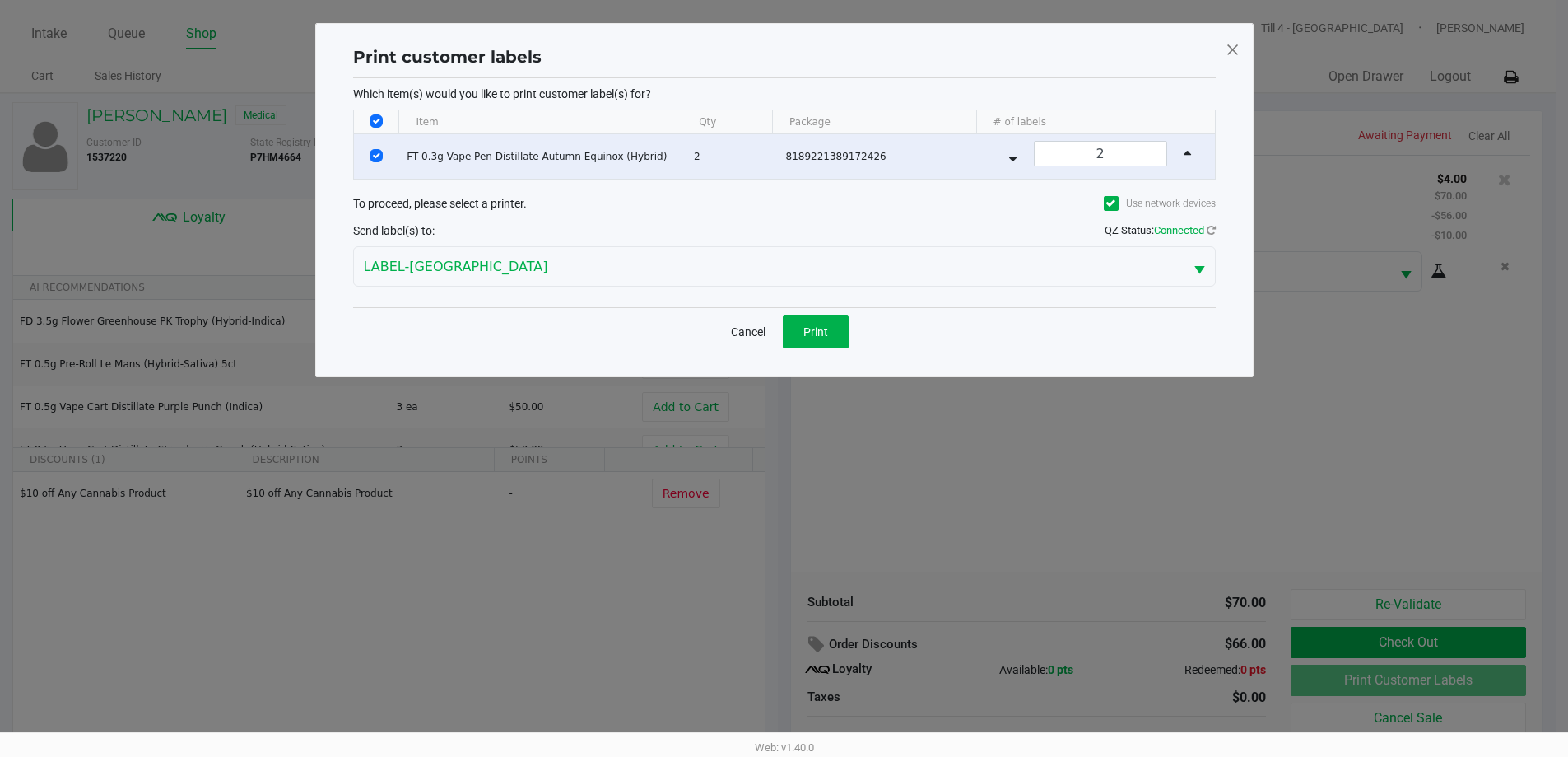
scroll to position [0, 0]
click at [837, 361] on div "Print customer labels Which item(s) would you like to print customer label(s) f…" at bounding box center [790, 199] width 938 height 354
click at [836, 333] on button "Print" at bounding box center [821, 331] width 66 height 33
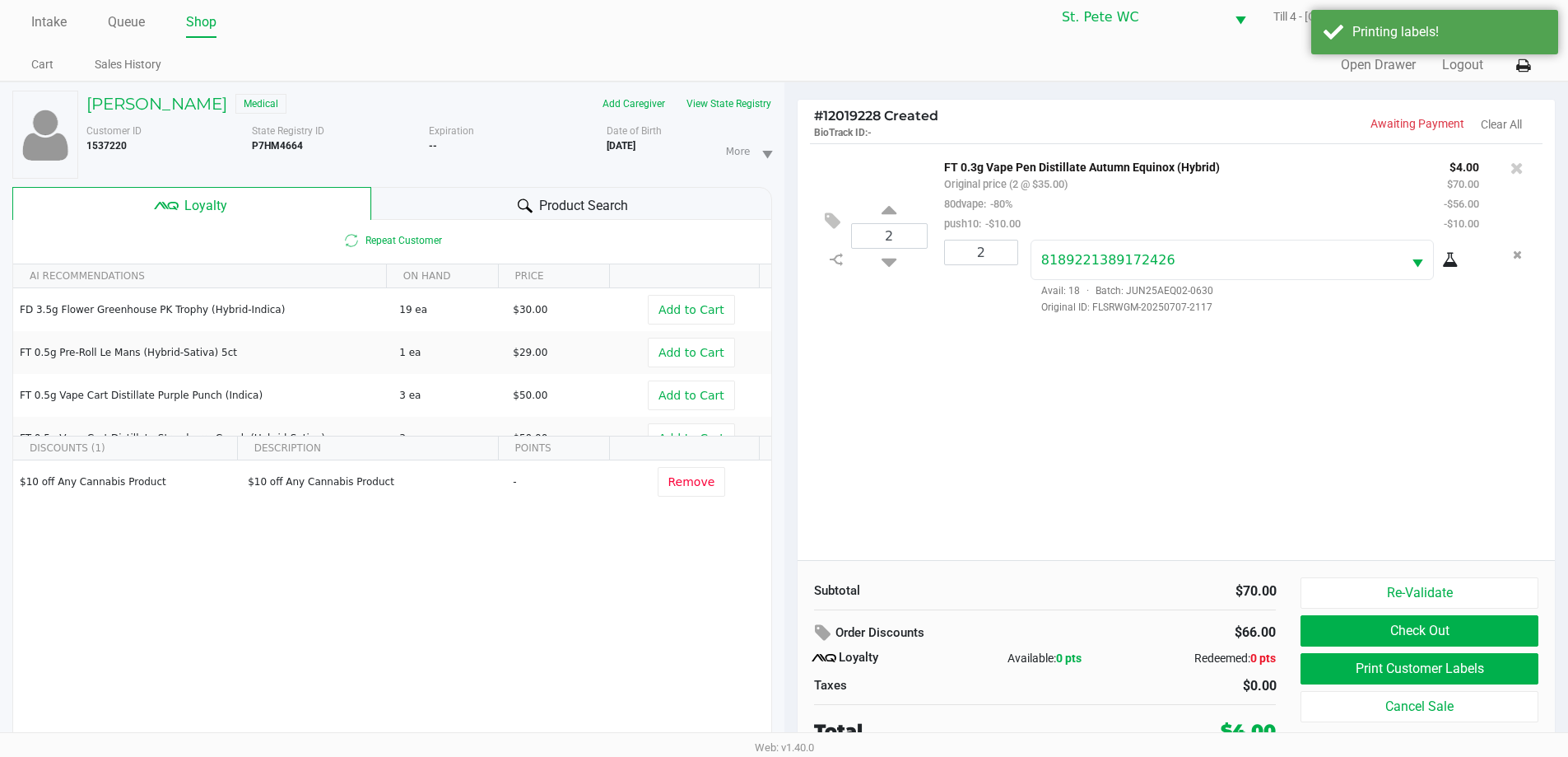
scroll to position [18, 0]
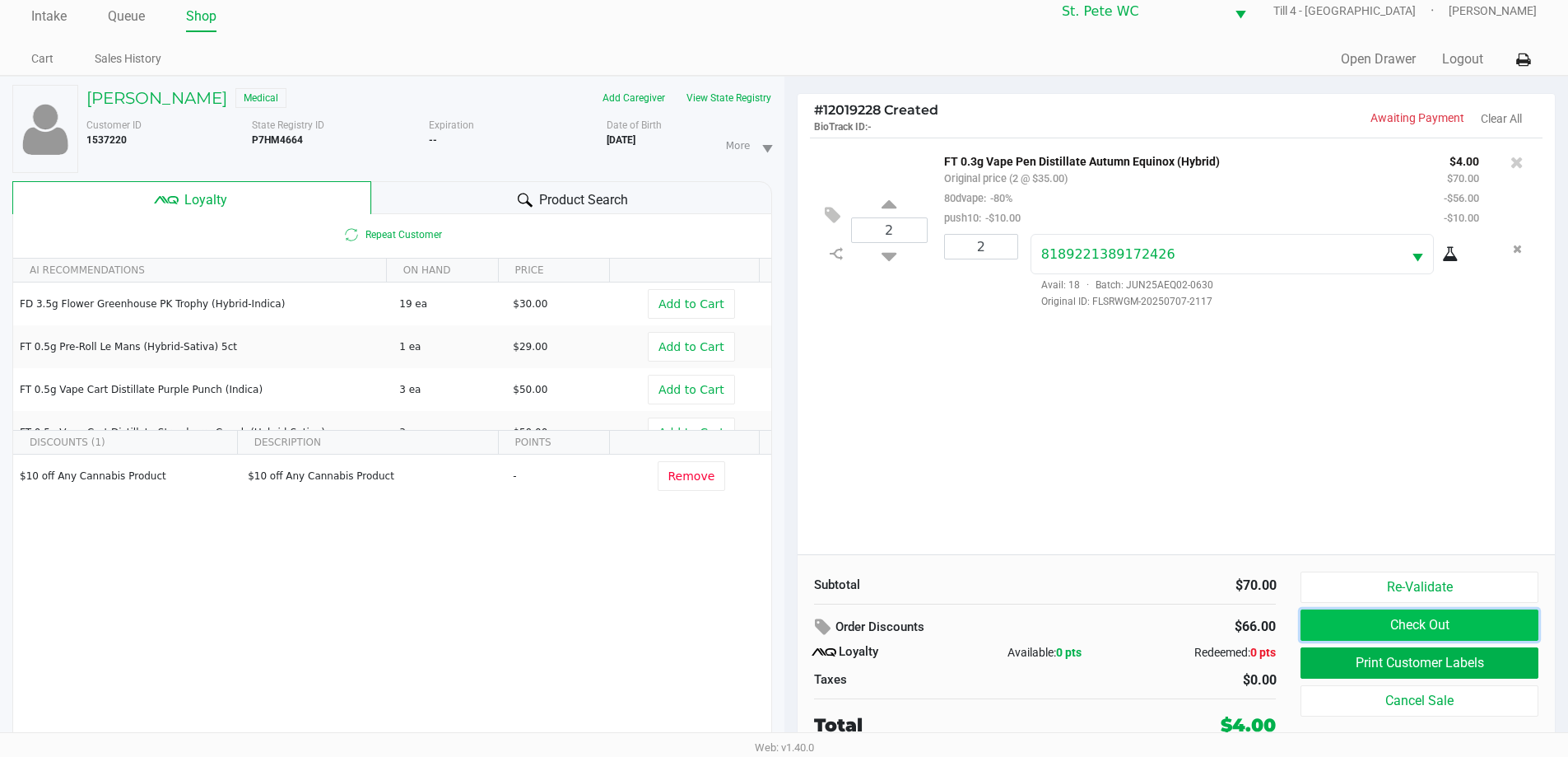
click at [1460, 628] on button "Check Out" at bounding box center [1419, 624] width 237 height 31
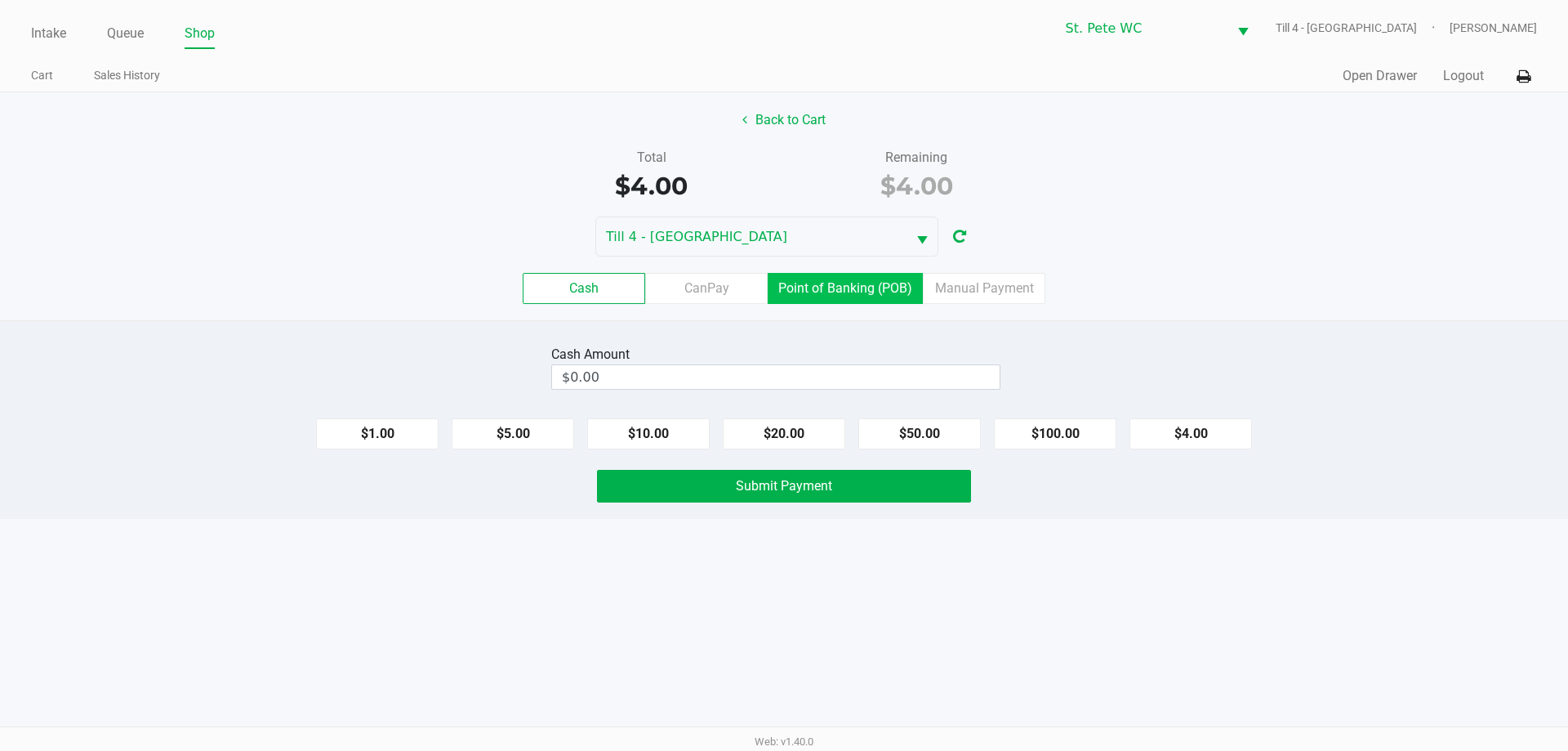
click at [855, 295] on label "Point of Banking (POB)" at bounding box center [845, 288] width 155 height 31
click at [0, 0] on 7 "Point of Banking (POB)" at bounding box center [0, 0] width 0 height 0
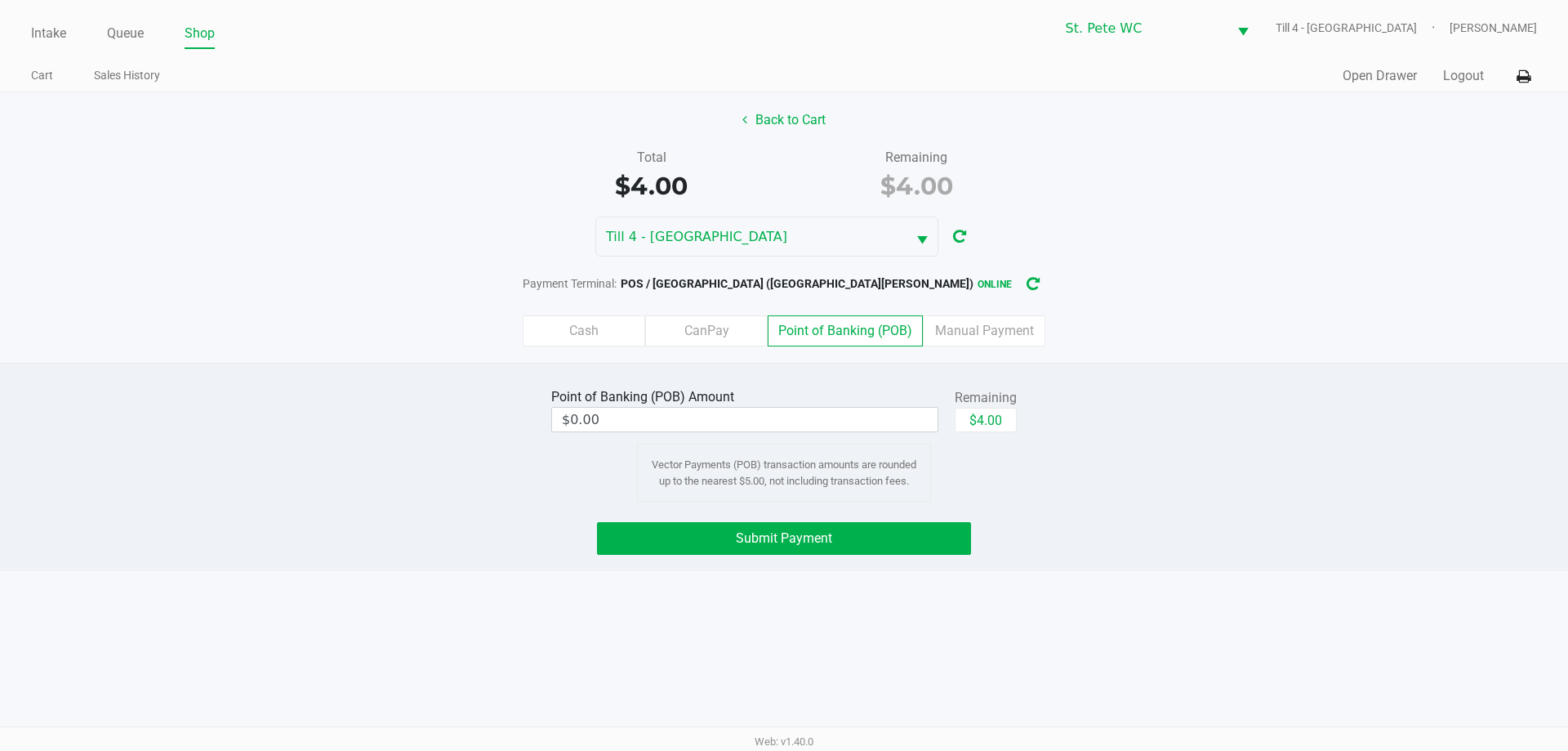
click at [972, 406] on div "Remaining" at bounding box center [985, 397] width 62 height 19
click at [974, 410] on button "$4.00" at bounding box center [985, 419] width 62 height 24
type input "$4.00"
click at [869, 534] on button "Submit Payment" at bounding box center [784, 538] width 374 height 33
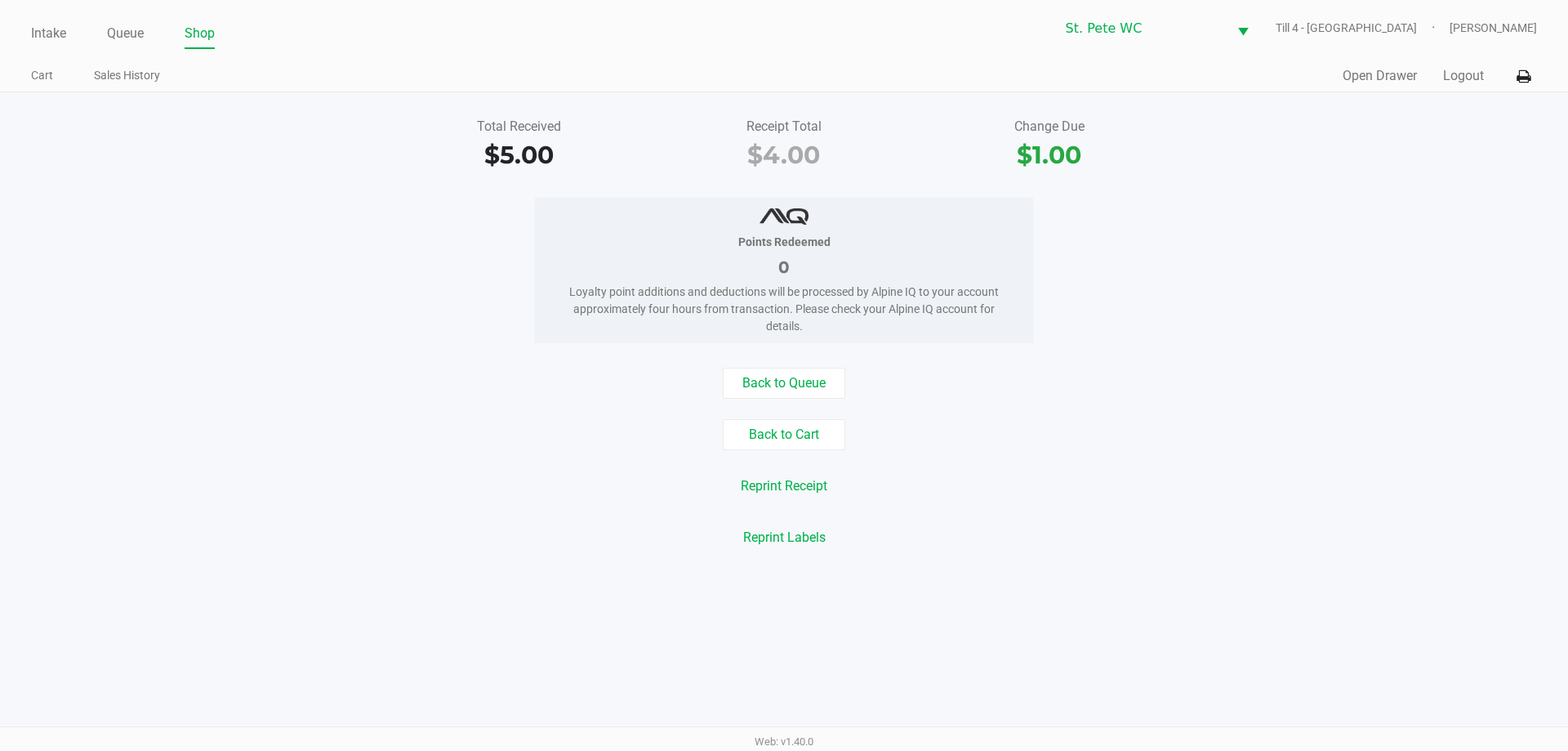
click at [1347, 159] on div "Total Received $5.00 Receipt Total $4.00 Change Due $1.00" at bounding box center [783, 145] width 1592 height 57
click at [1457, 79] on button "Logout" at bounding box center [1463, 75] width 41 height 19
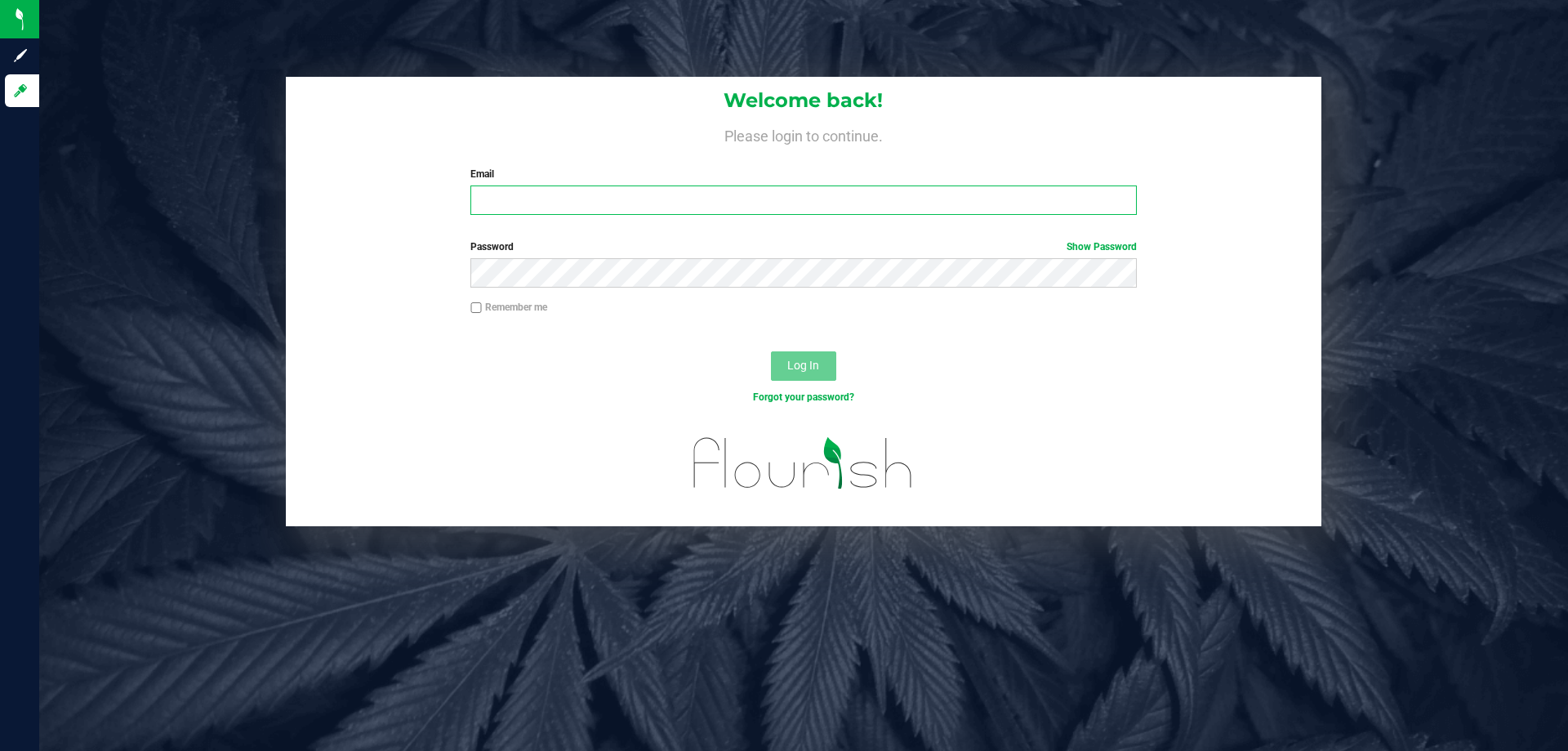
click at [646, 212] on input "Email" at bounding box center [803, 199] width 666 height 29
type input "[EMAIL_ADDRESS][DOMAIN_NAME]"
click at [771, 351] on button "Log In" at bounding box center [803, 365] width 65 height 29
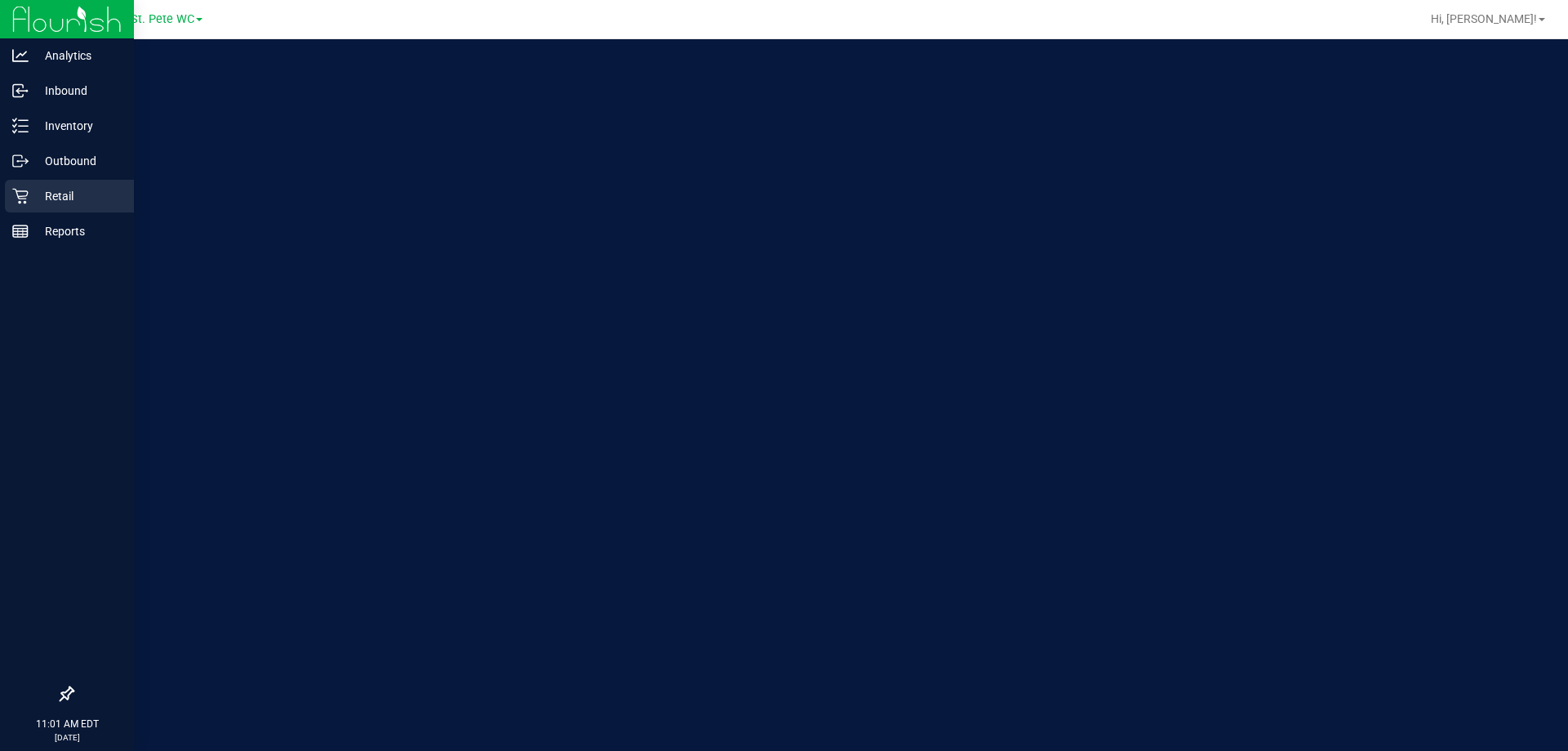
click at [22, 197] on icon at bounding box center [21, 196] width 17 height 17
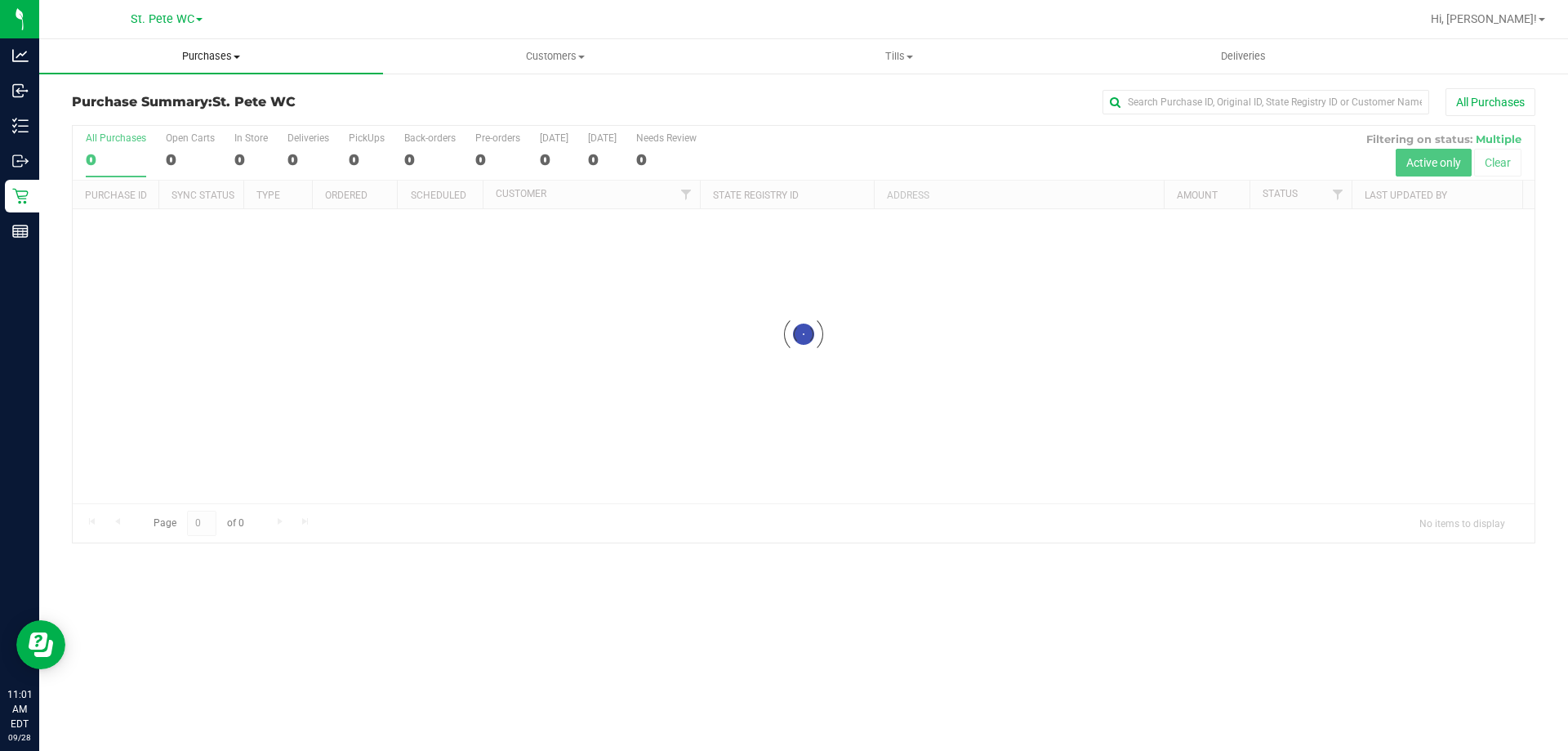
click at [216, 66] on uib-tab-heading "Purchases Summary of purchases Fulfillment All purchases" at bounding box center [211, 56] width 344 height 34
click at [186, 113] on li "Fulfillment" at bounding box center [211, 118] width 344 height 19
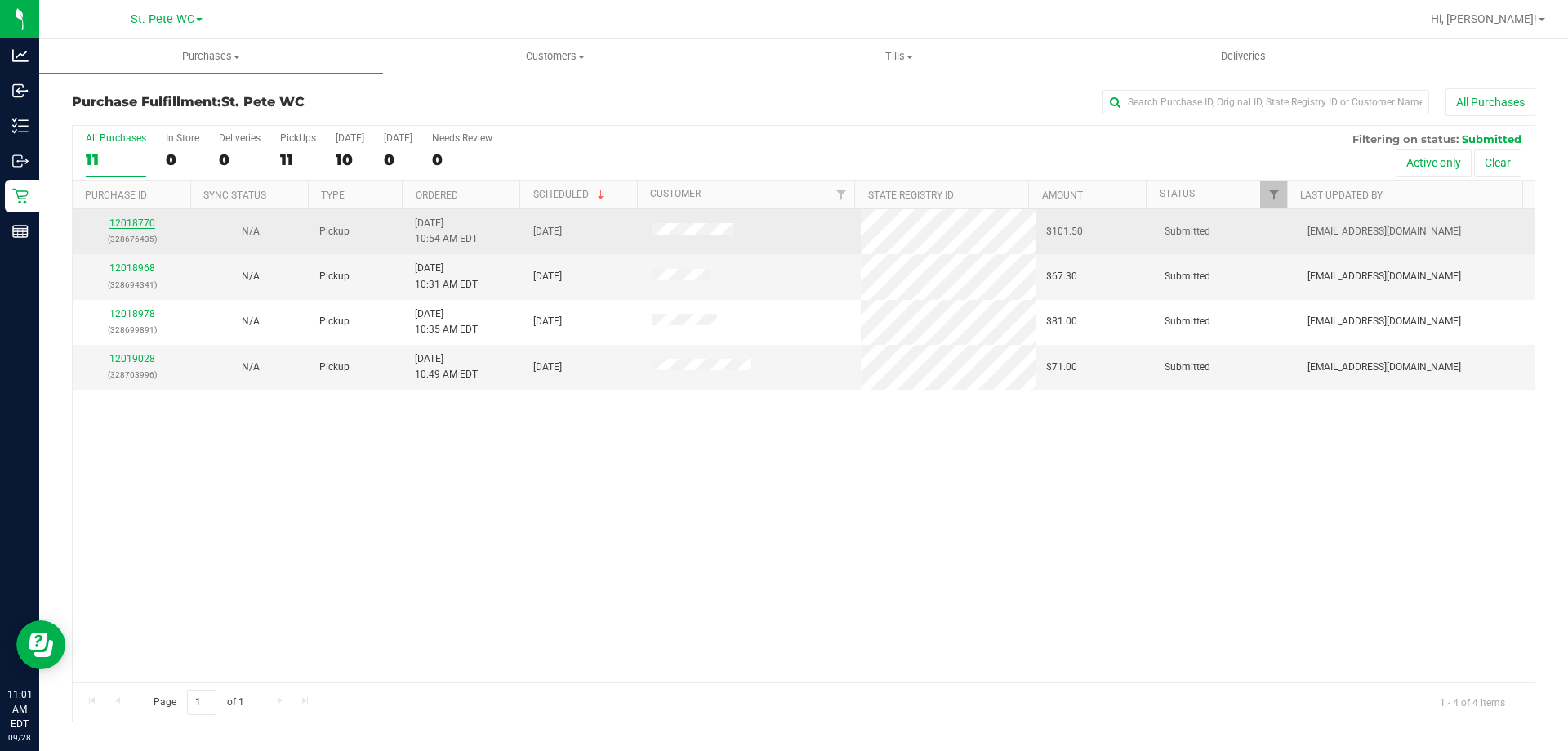
drag, startPoint x: 148, startPoint y: 236, endPoint x: 144, endPoint y: 226, distance: 10.8
click at [148, 232] on p "(328676435)" at bounding box center [132, 239] width 98 height 16
click at [144, 226] on link "12018770" at bounding box center [132, 223] width 46 height 12
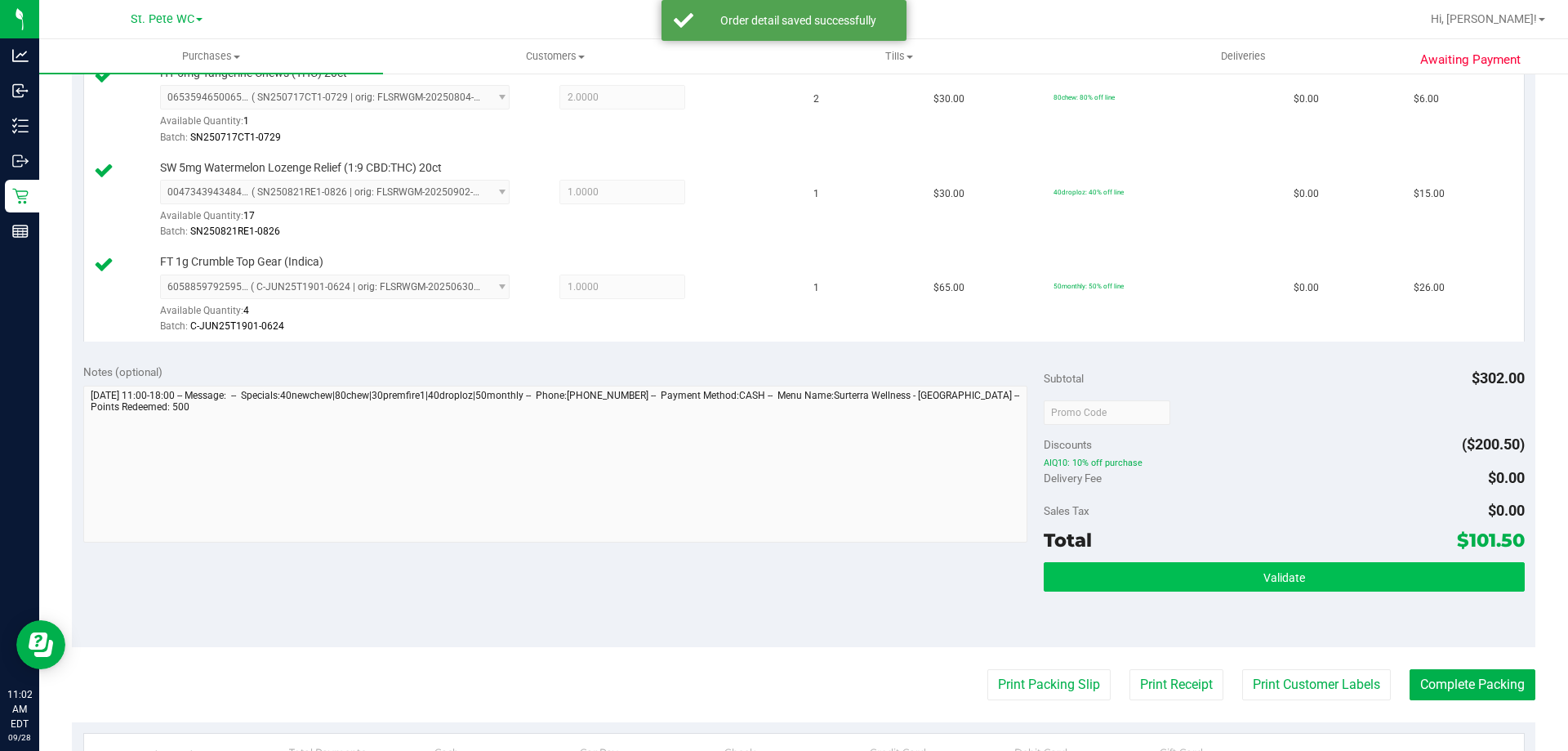
scroll to position [817, 0]
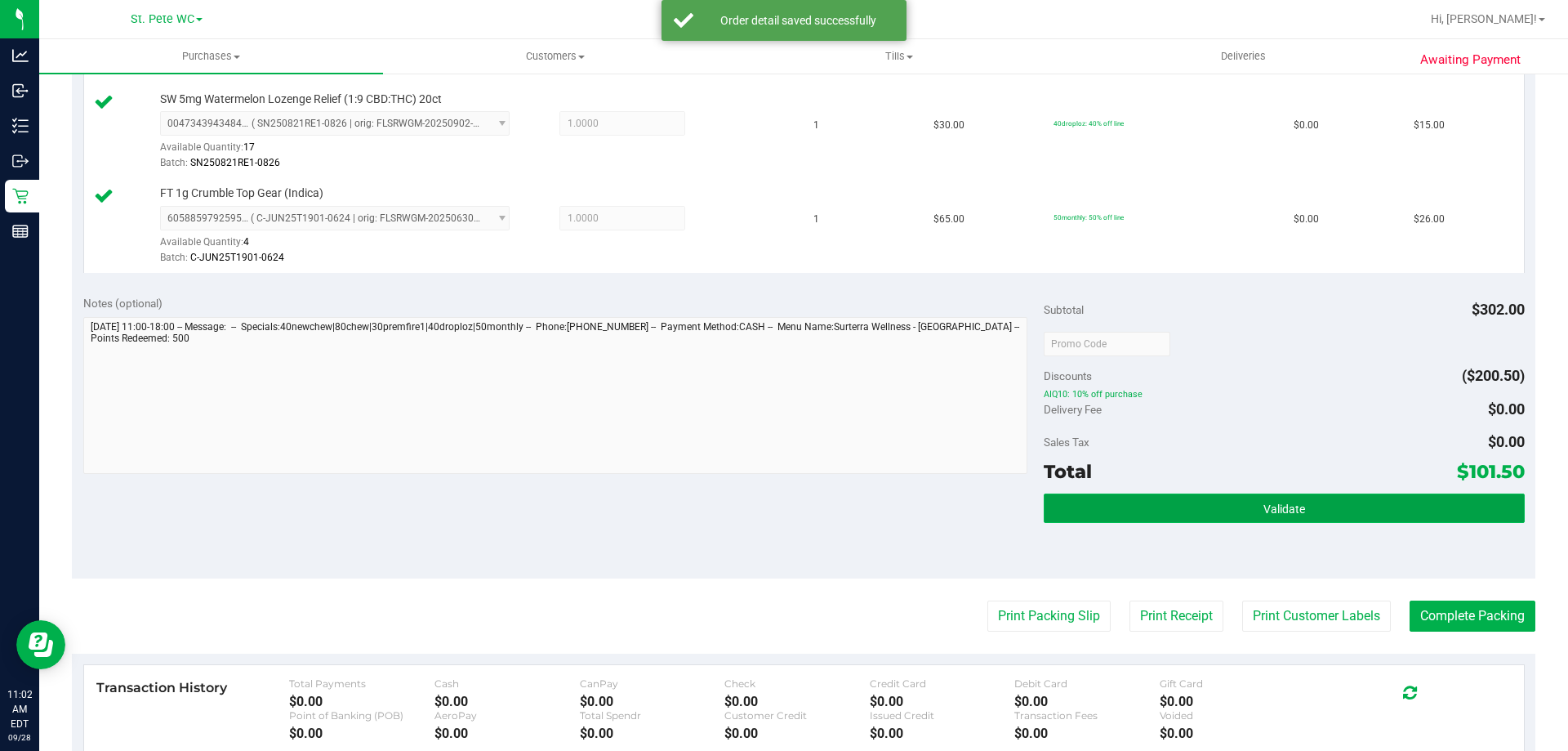
click at [1073, 501] on button "Validate" at bounding box center [1284, 507] width 480 height 29
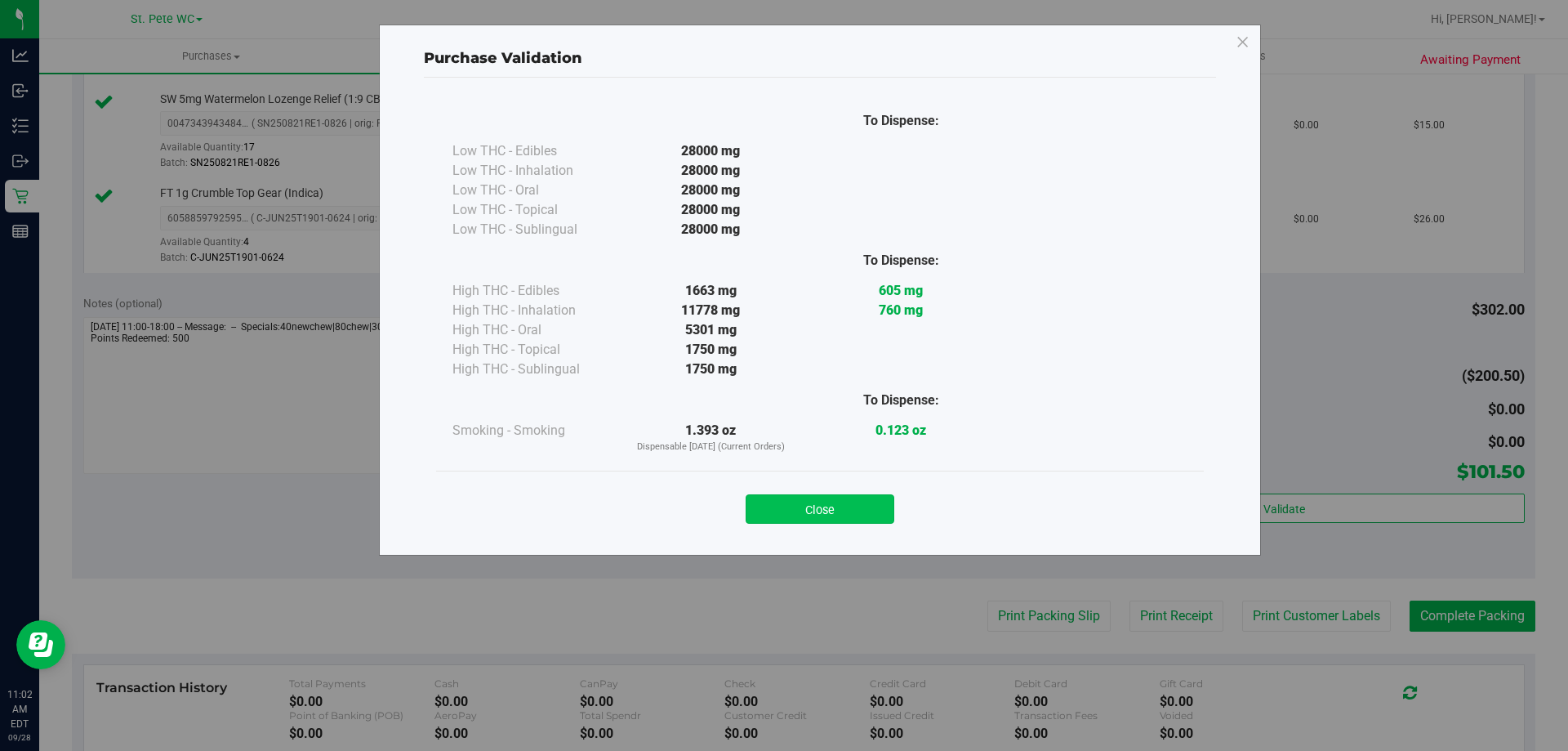
click at [867, 499] on button "Close" at bounding box center [820, 508] width 148 height 29
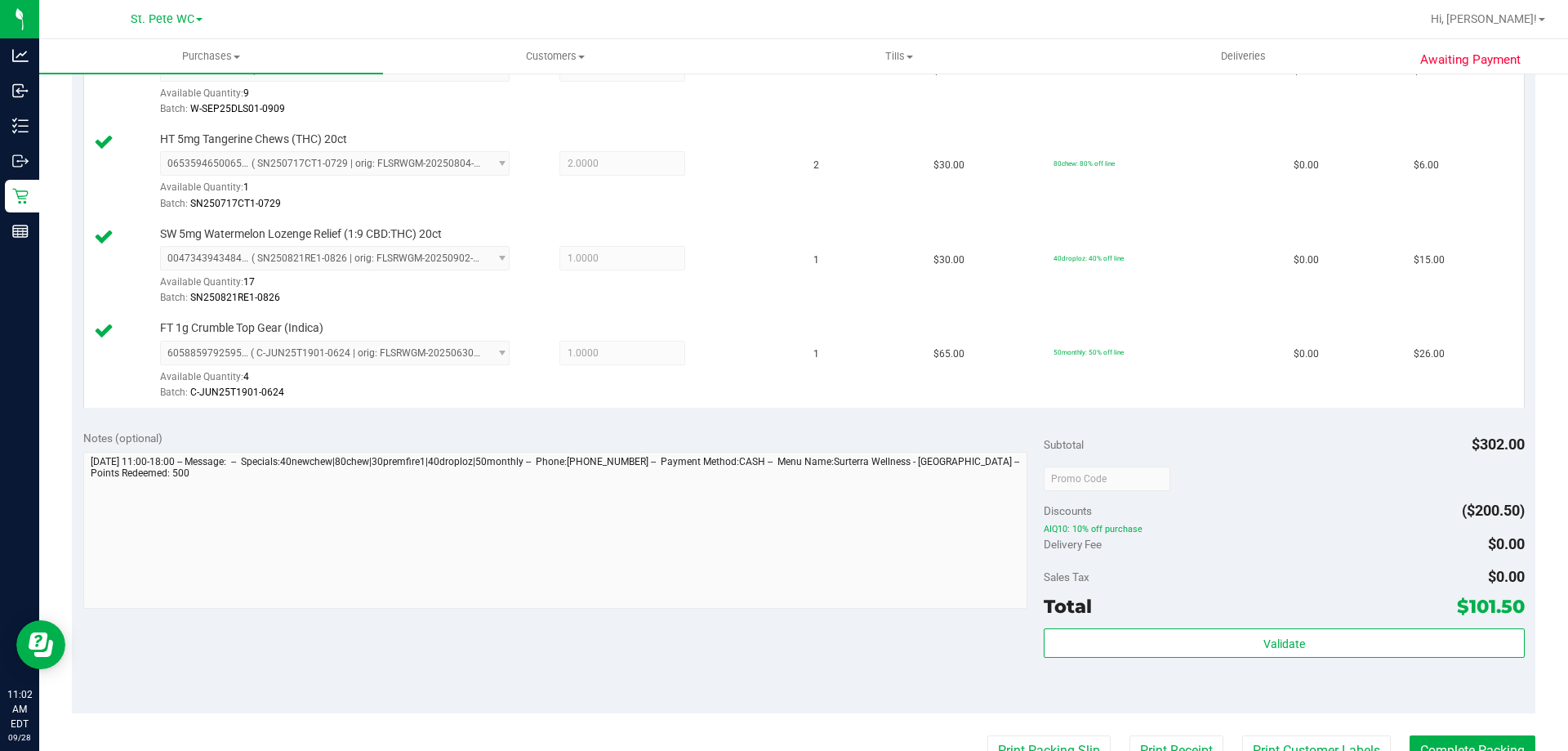
scroll to position [899, 0]
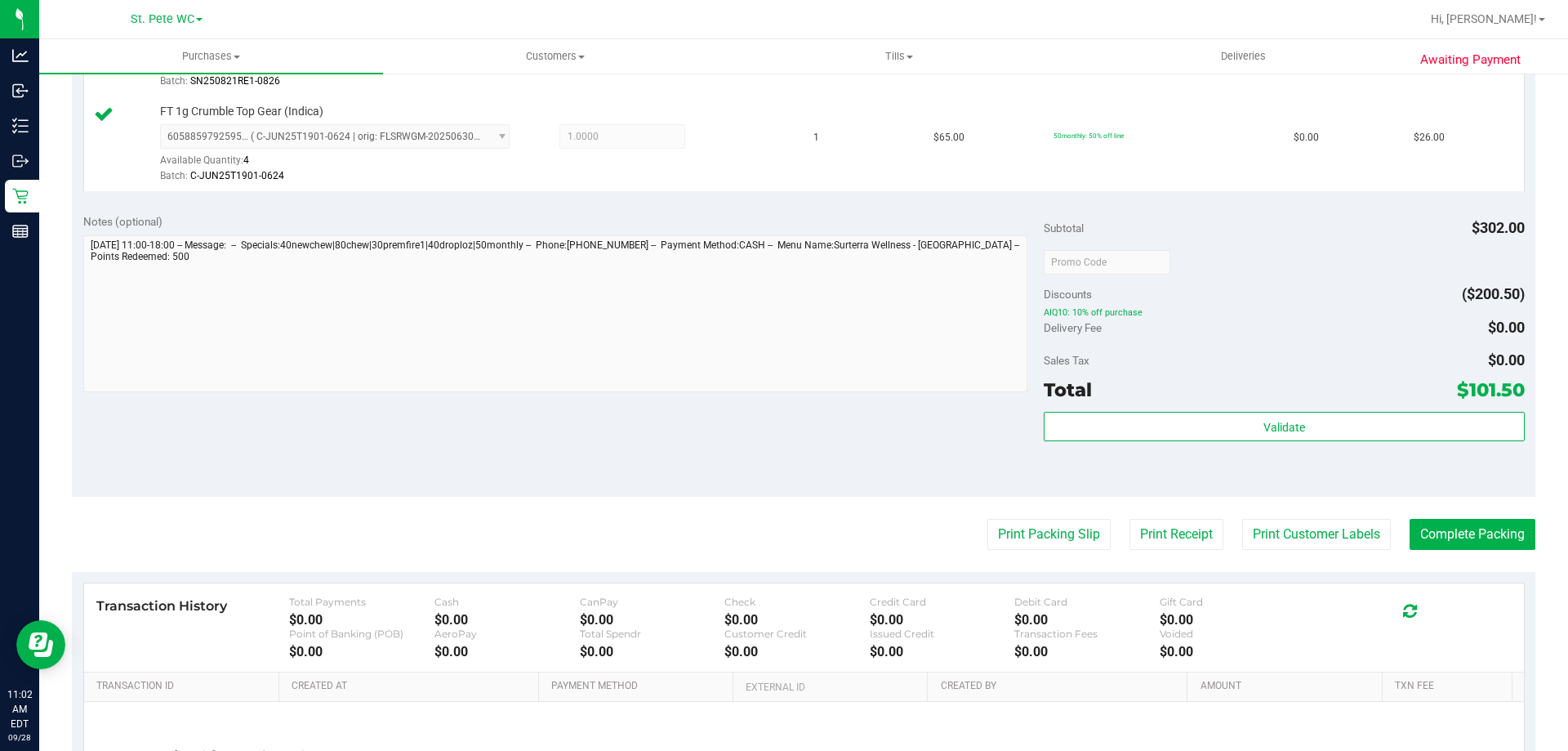
click at [1255, 403] on div "Total $101.50" at bounding box center [1284, 389] width 480 height 29
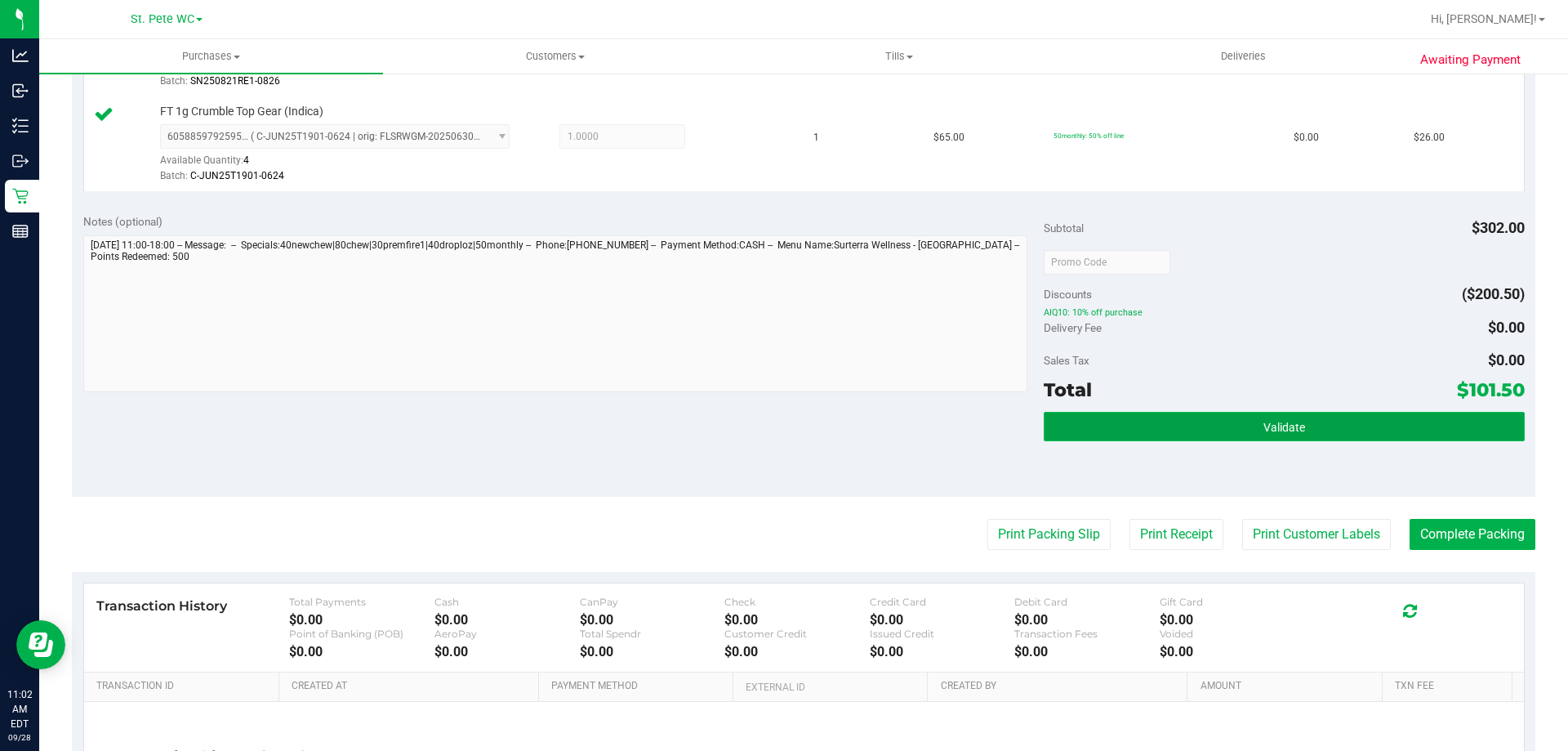
click at [1249, 422] on button "Validate" at bounding box center [1284, 426] width 480 height 29
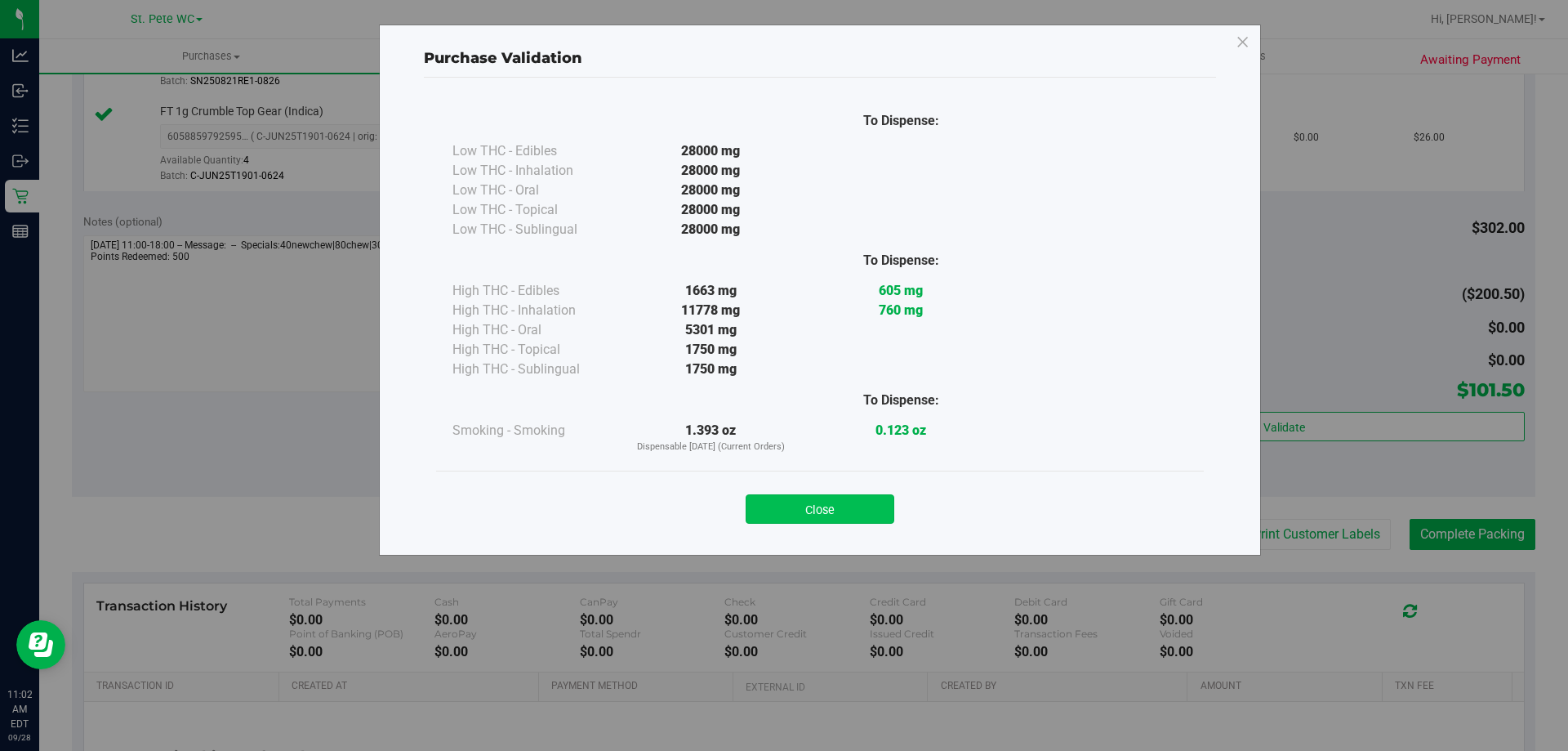
click at [781, 495] on button "Close" at bounding box center [820, 508] width 148 height 29
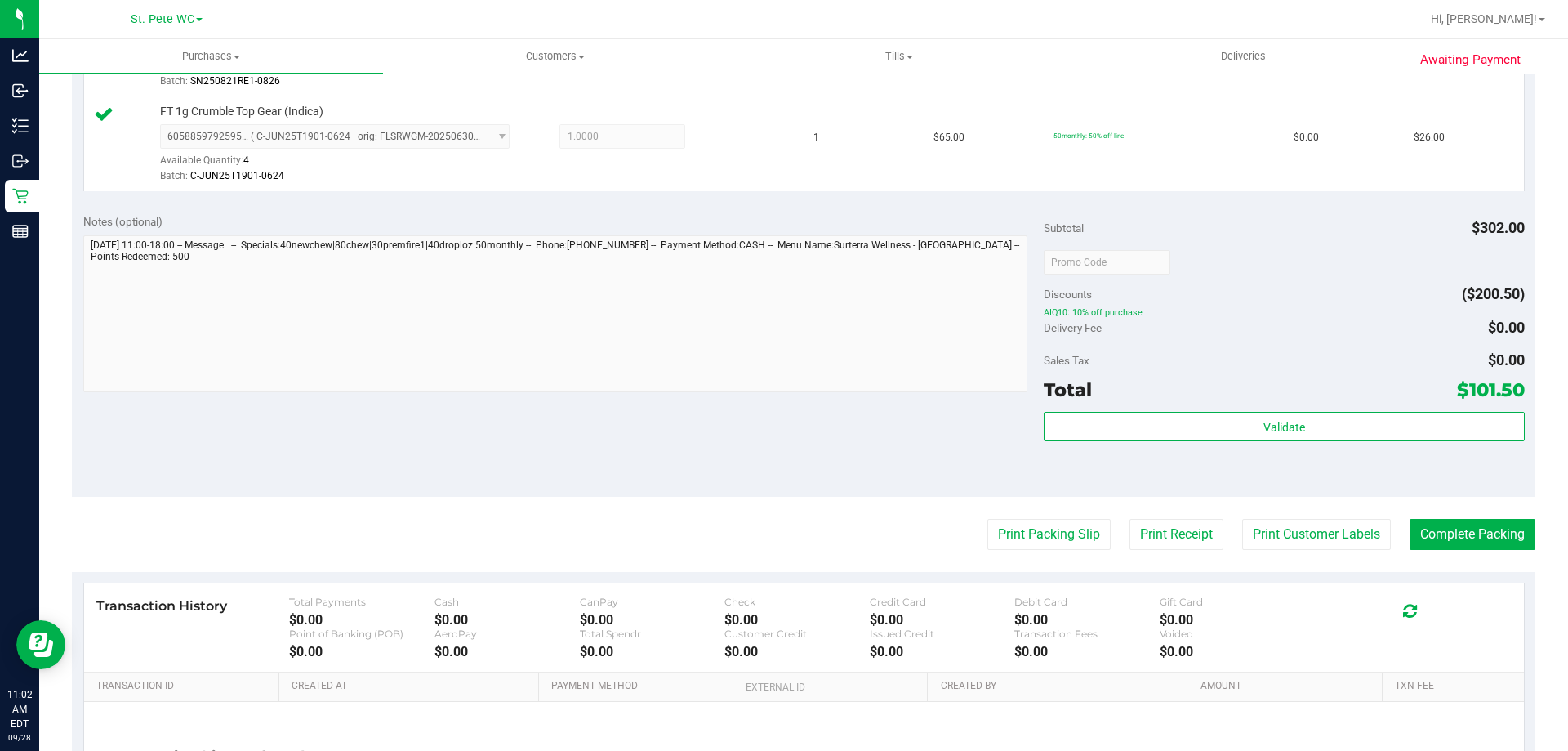
click at [794, 507] on purchase-details "Back Edit Purchase Cancel Purchase View Profile # 12018770 BioTrack ID: - Submi…" at bounding box center [803, 33] width 1463 height 1687
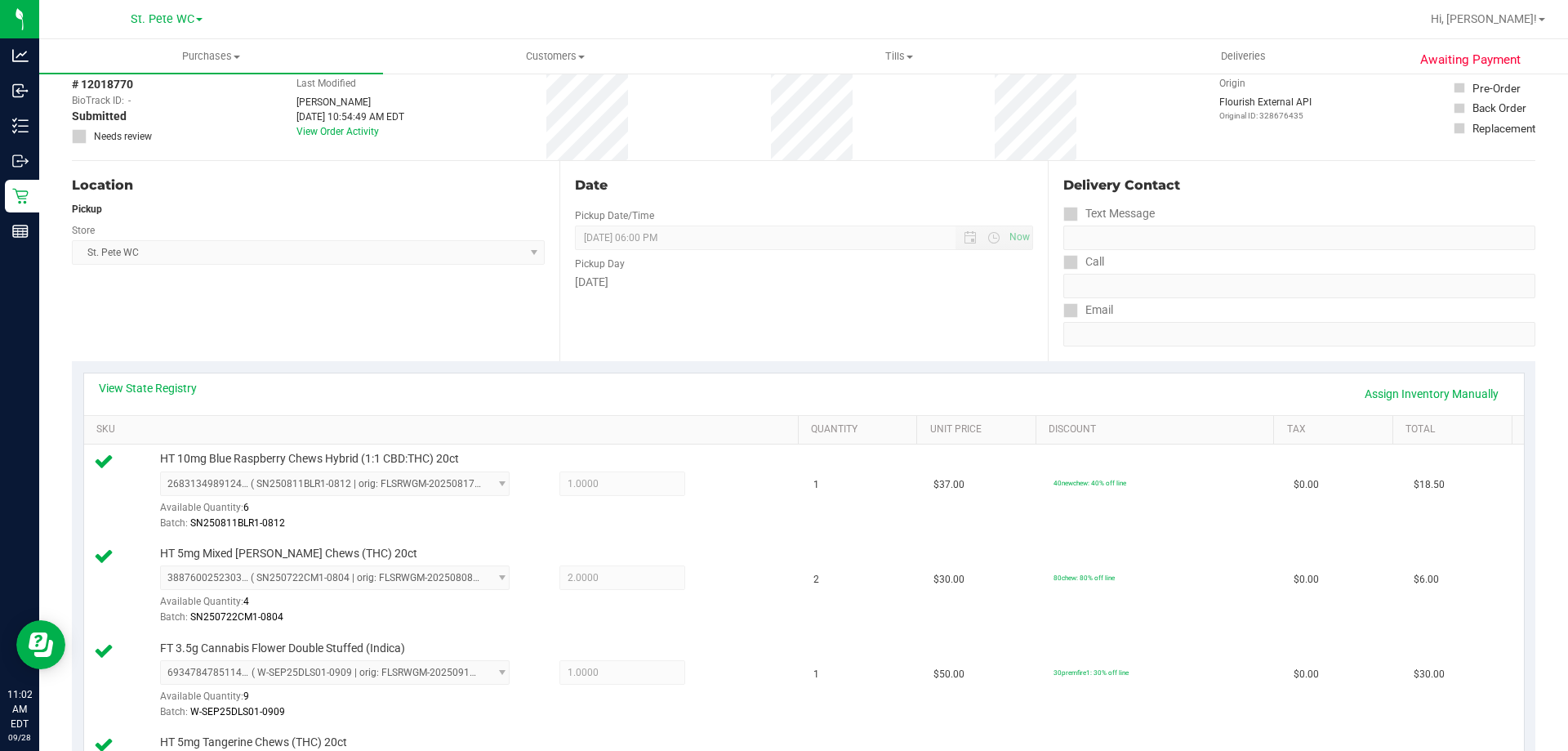
scroll to position [0, 0]
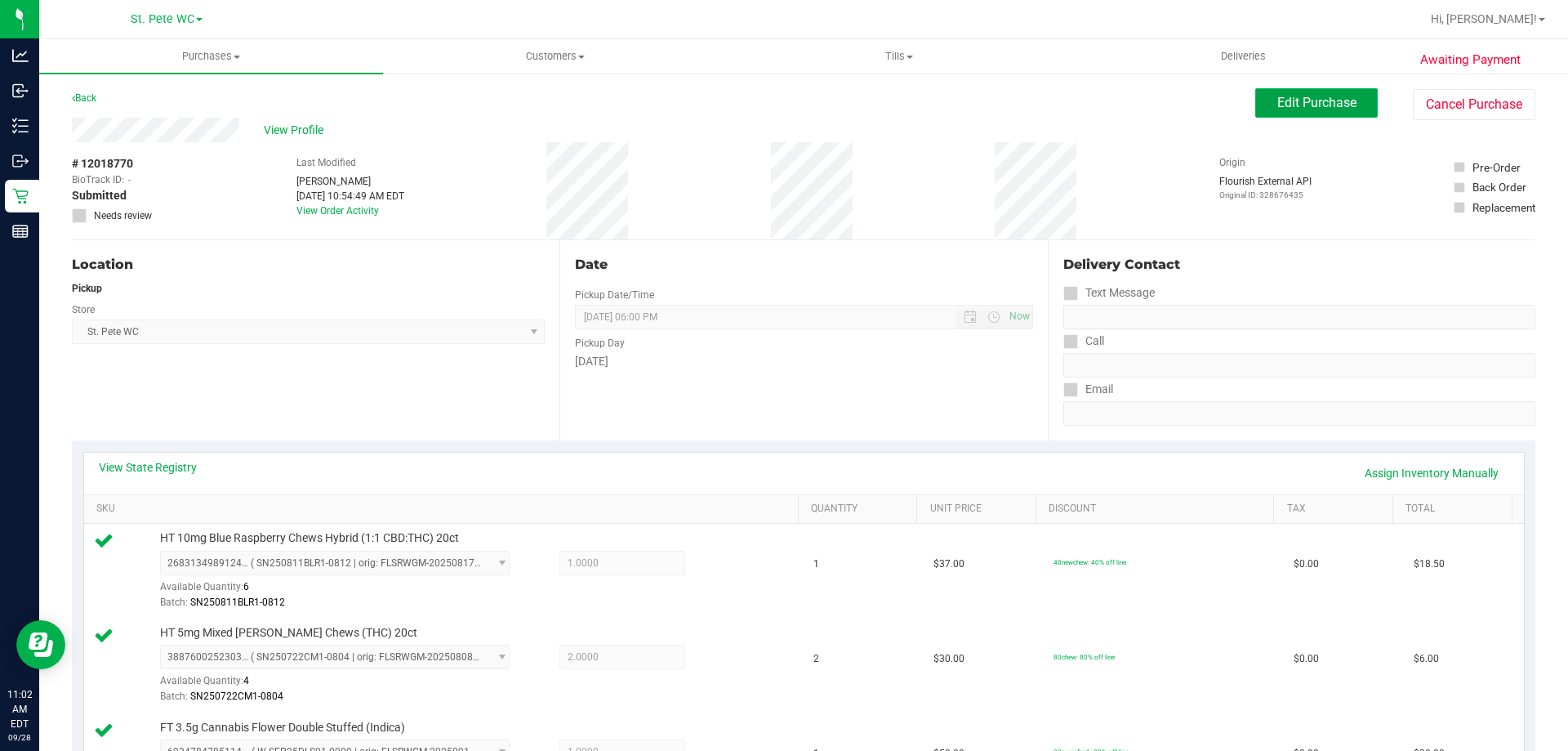
click at [1277, 106] on span "Edit Purchase" at bounding box center [1316, 103] width 79 height 16
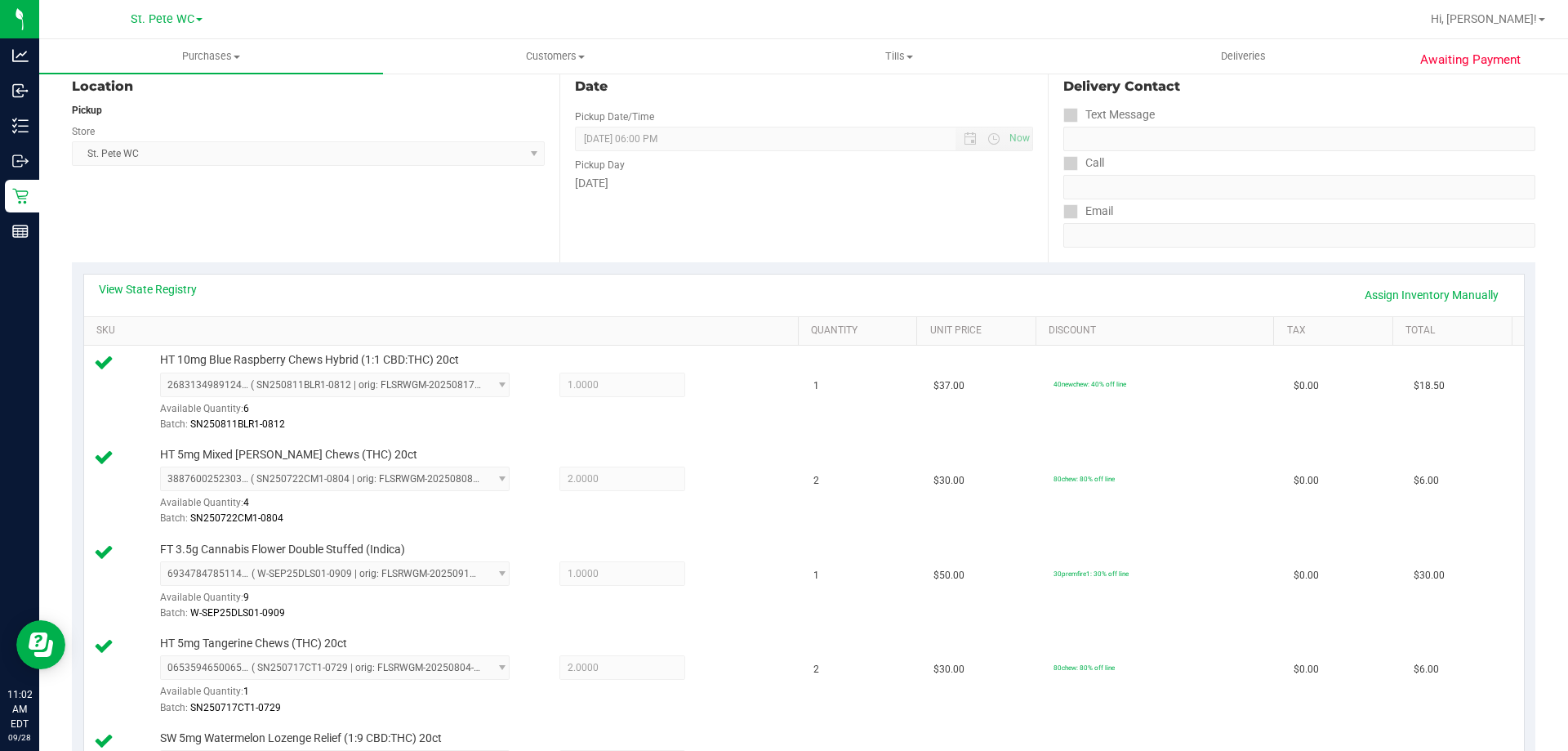
scroll to position [490, 0]
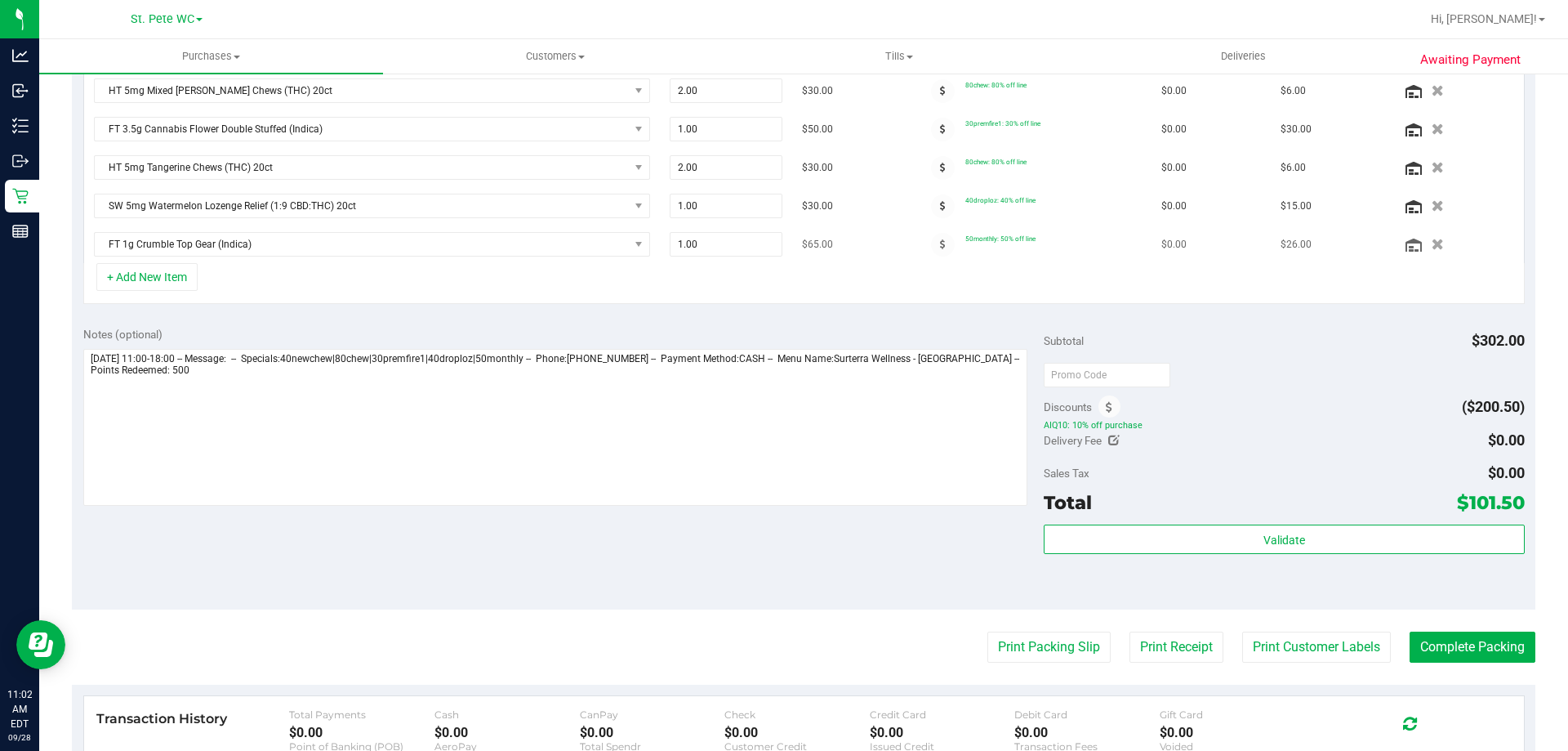
scroll to position [408, 0]
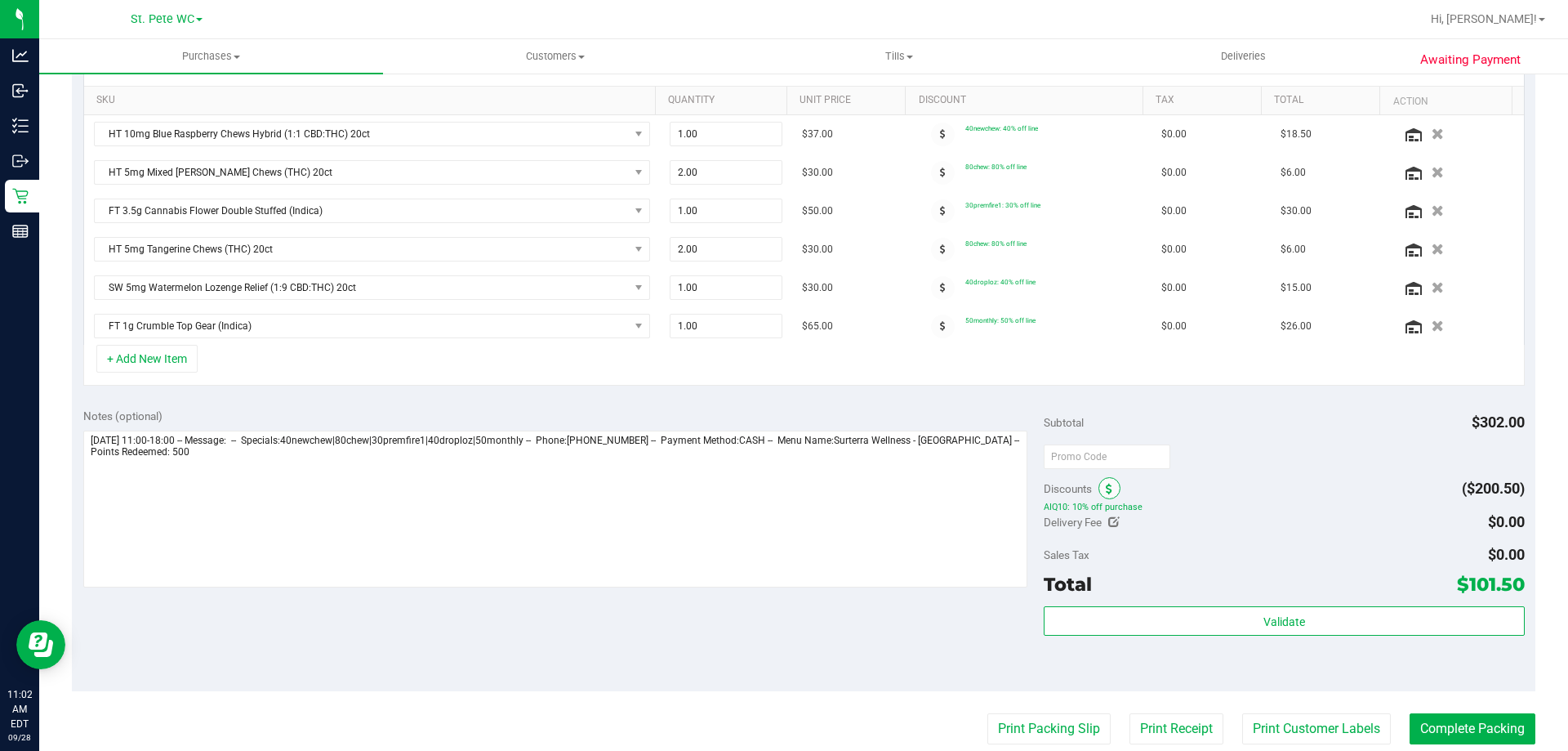
click at [1106, 486] on icon at bounding box center [1109, 490] width 7 height 12
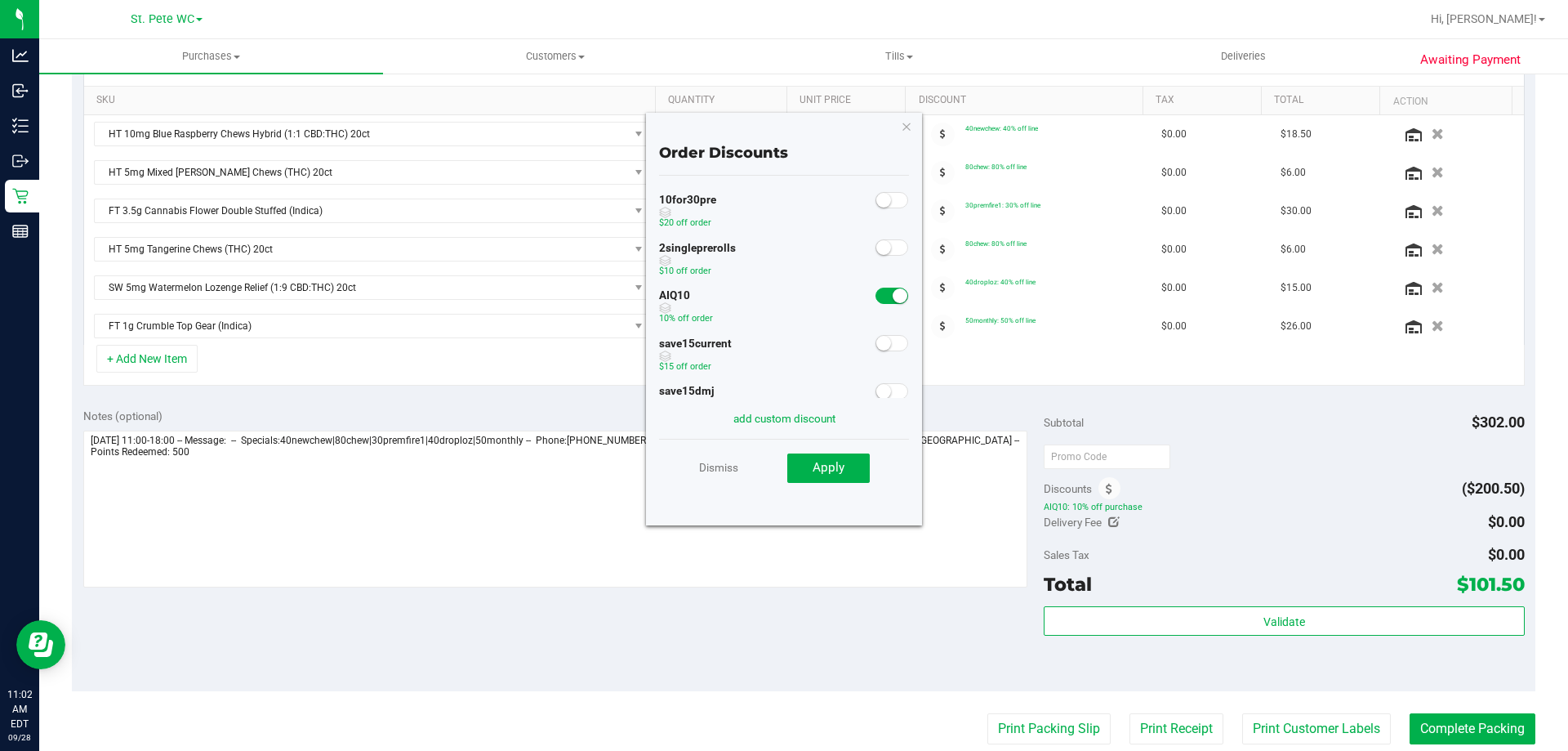
click at [892, 300] on small at bounding box center [900, 296] width 15 height 15
click at [845, 462] on button "Apply" at bounding box center [828, 467] width 83 height 29
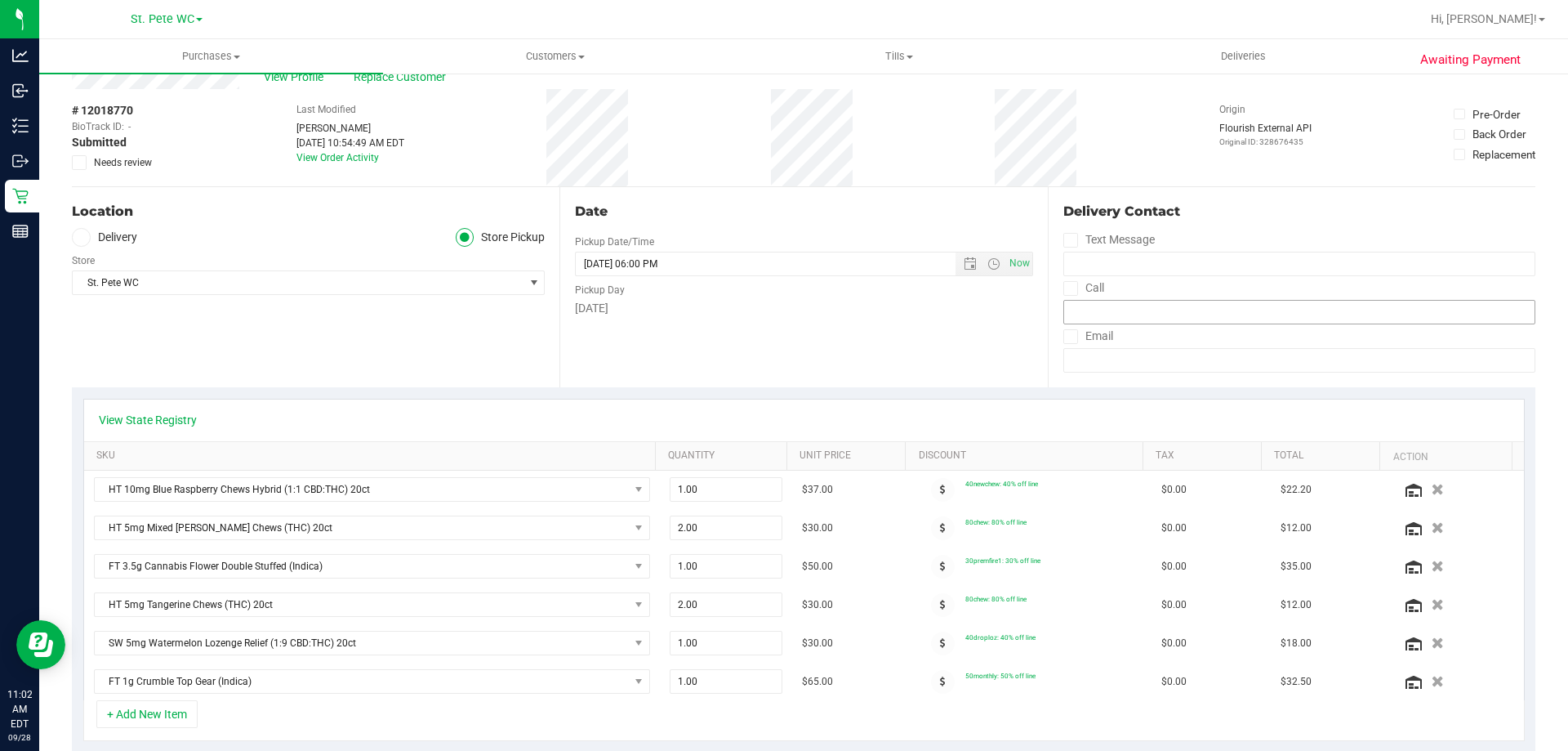
scroll to position [0, 0]
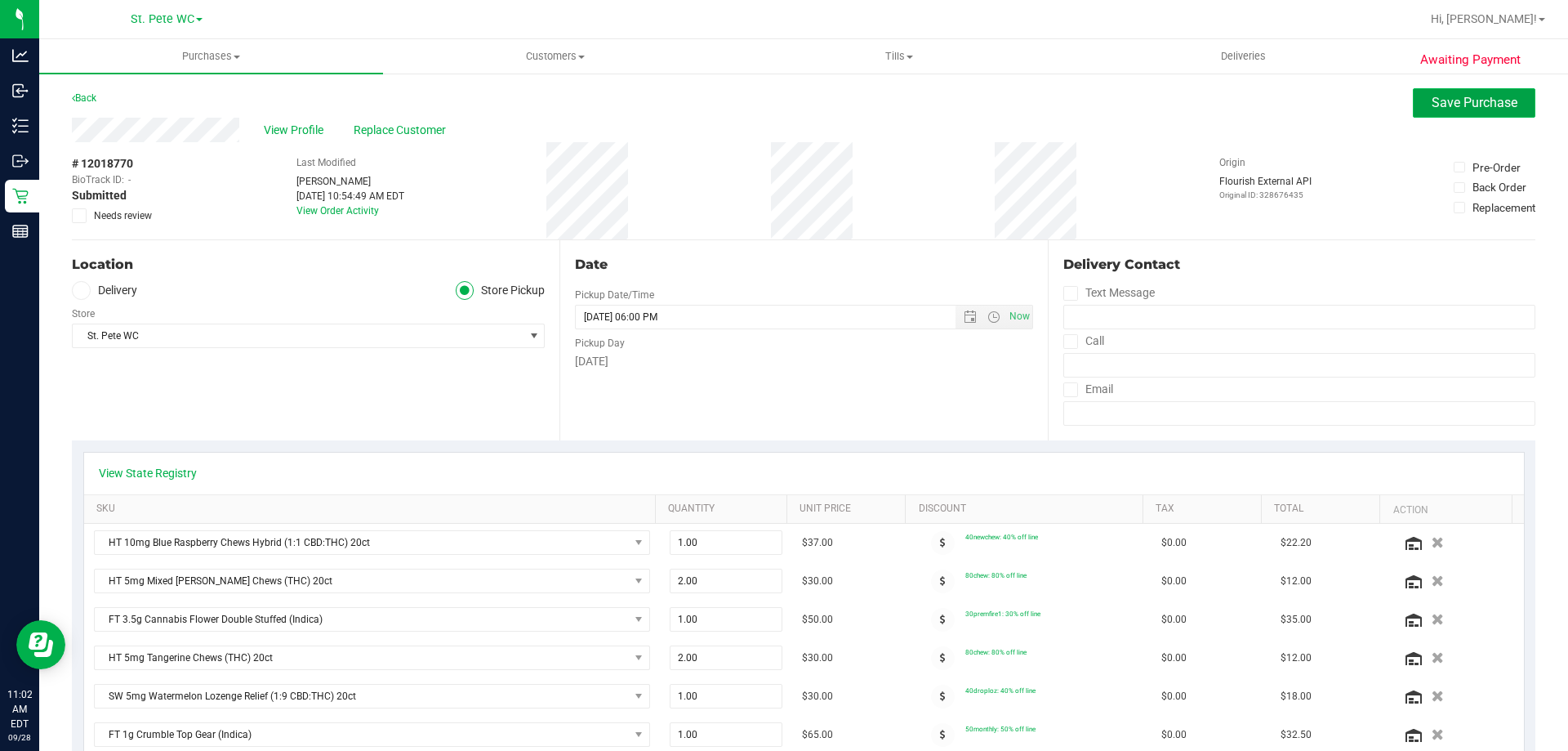
click at [1473, 99] on span "Save Purchase" at bounding box center [1474, 103] width 86 height 16
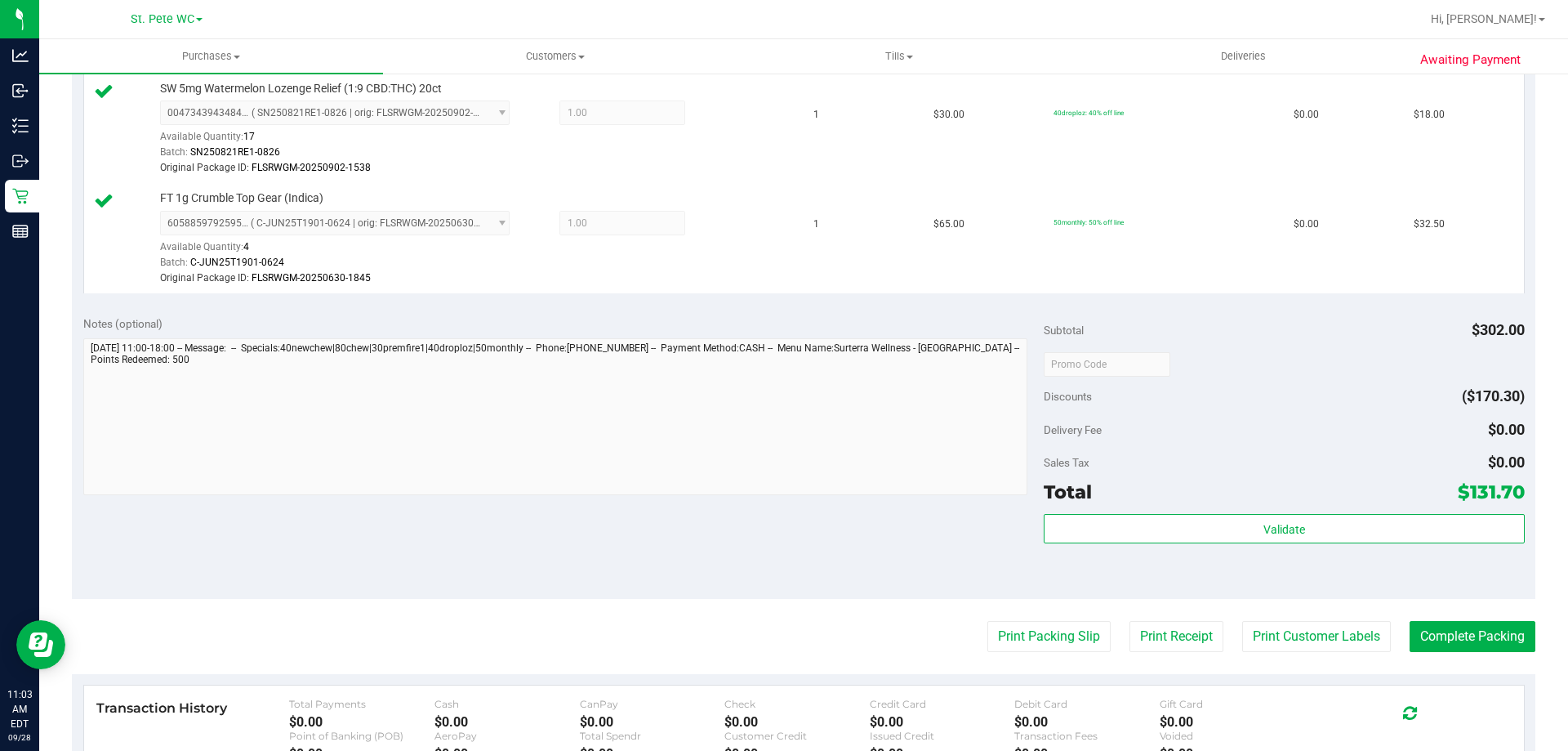
scroll to position [1062, 0]
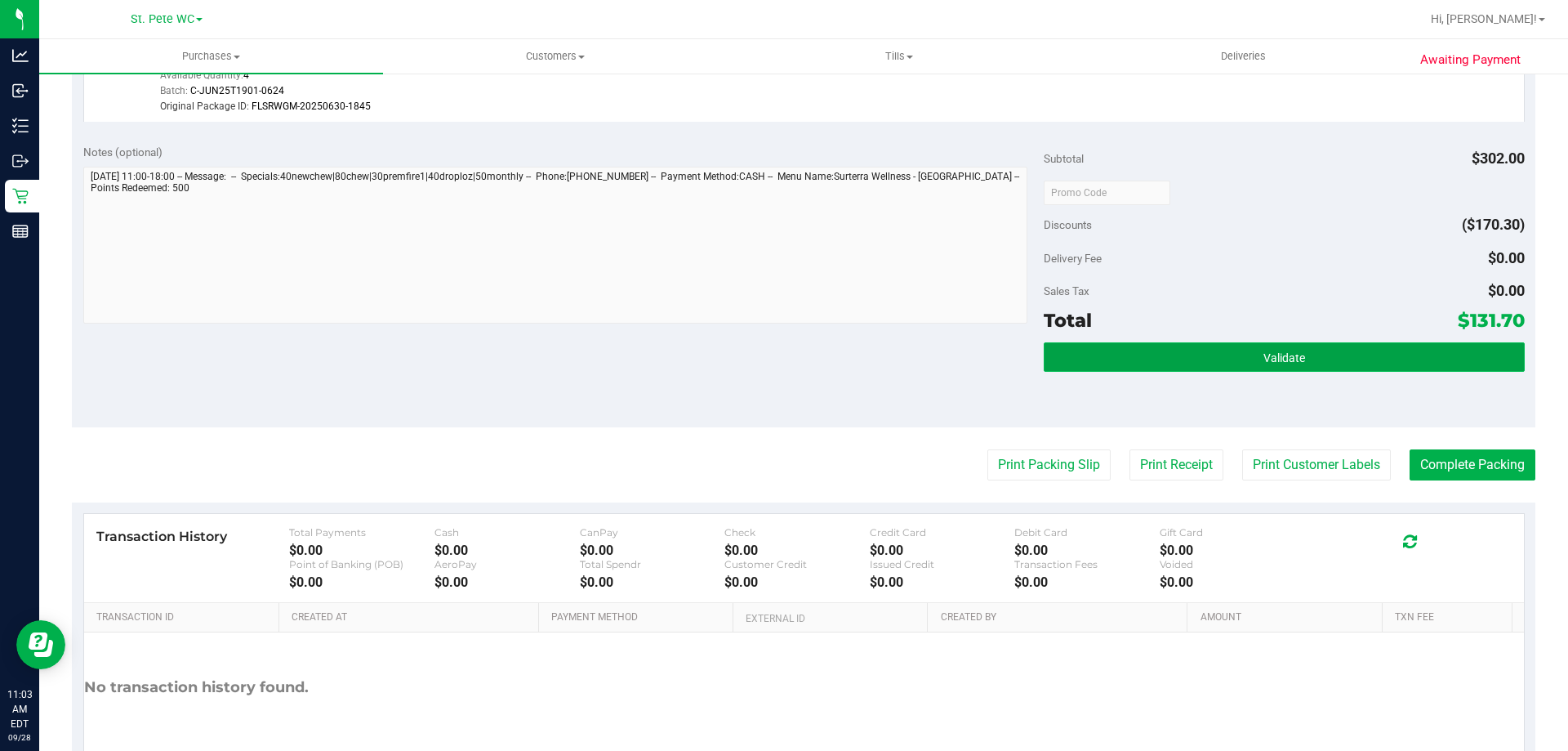
click at [1182, 369] on button "Validate" at bounding box center [1284, 356] width 480 height 29
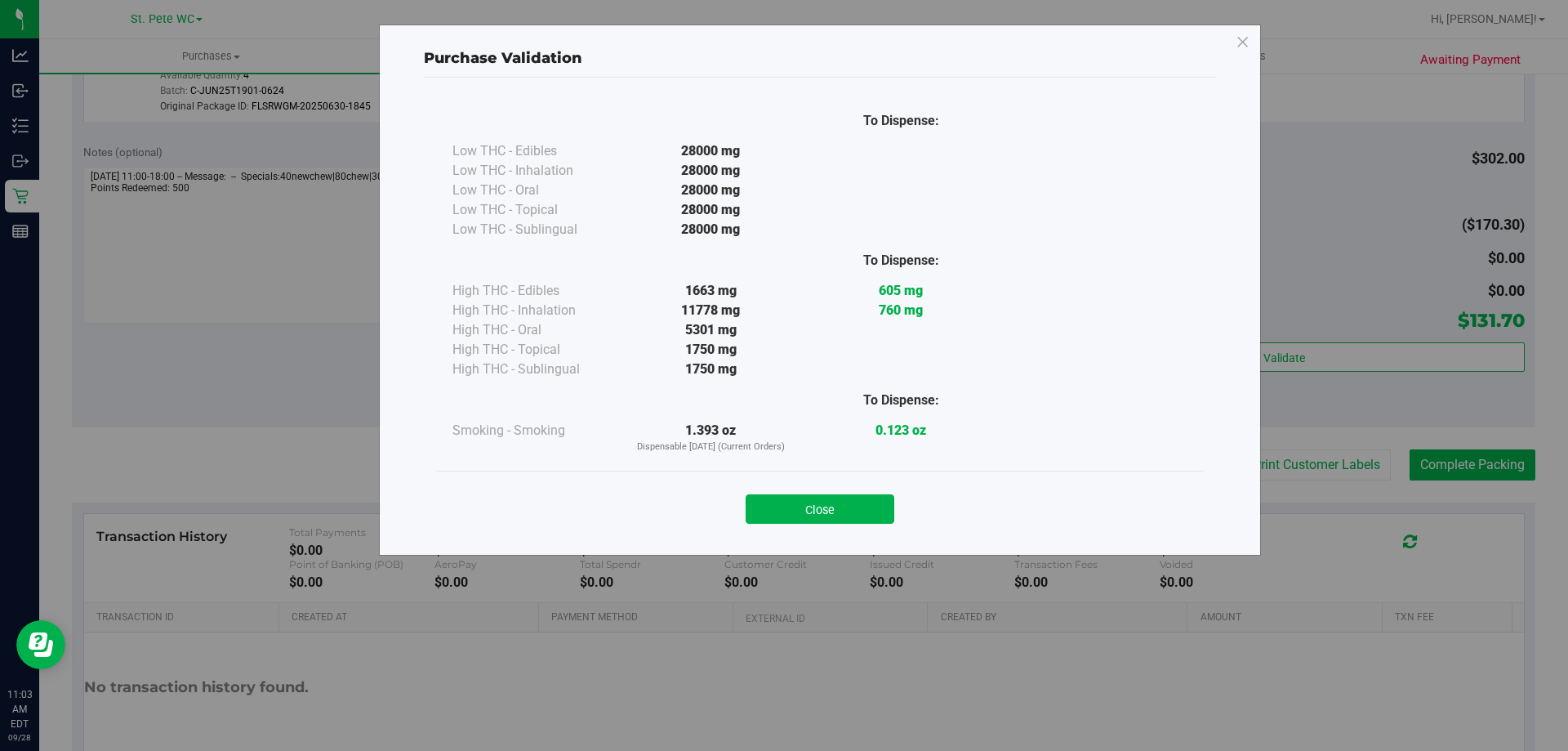
click at [862, 481] on div "Close" at bounding box center [820, 503] width 767 height 66
click at [854, 504] on button "Close" at bounding box center [820, 508] width 148 height 29
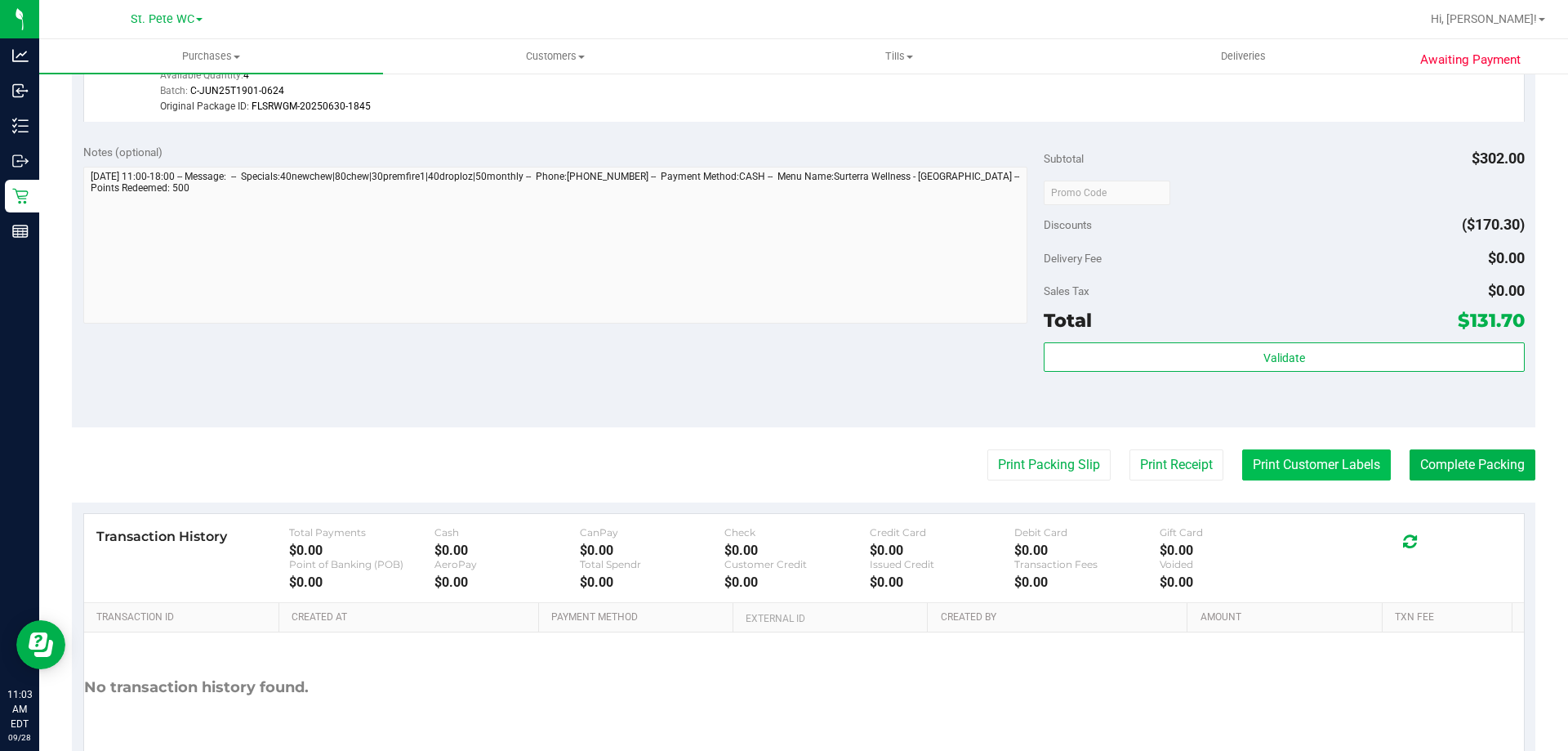
click at [1242, 466] on button "Print Customer Labels" at bounding box center [1316, 464] width 148 height 31
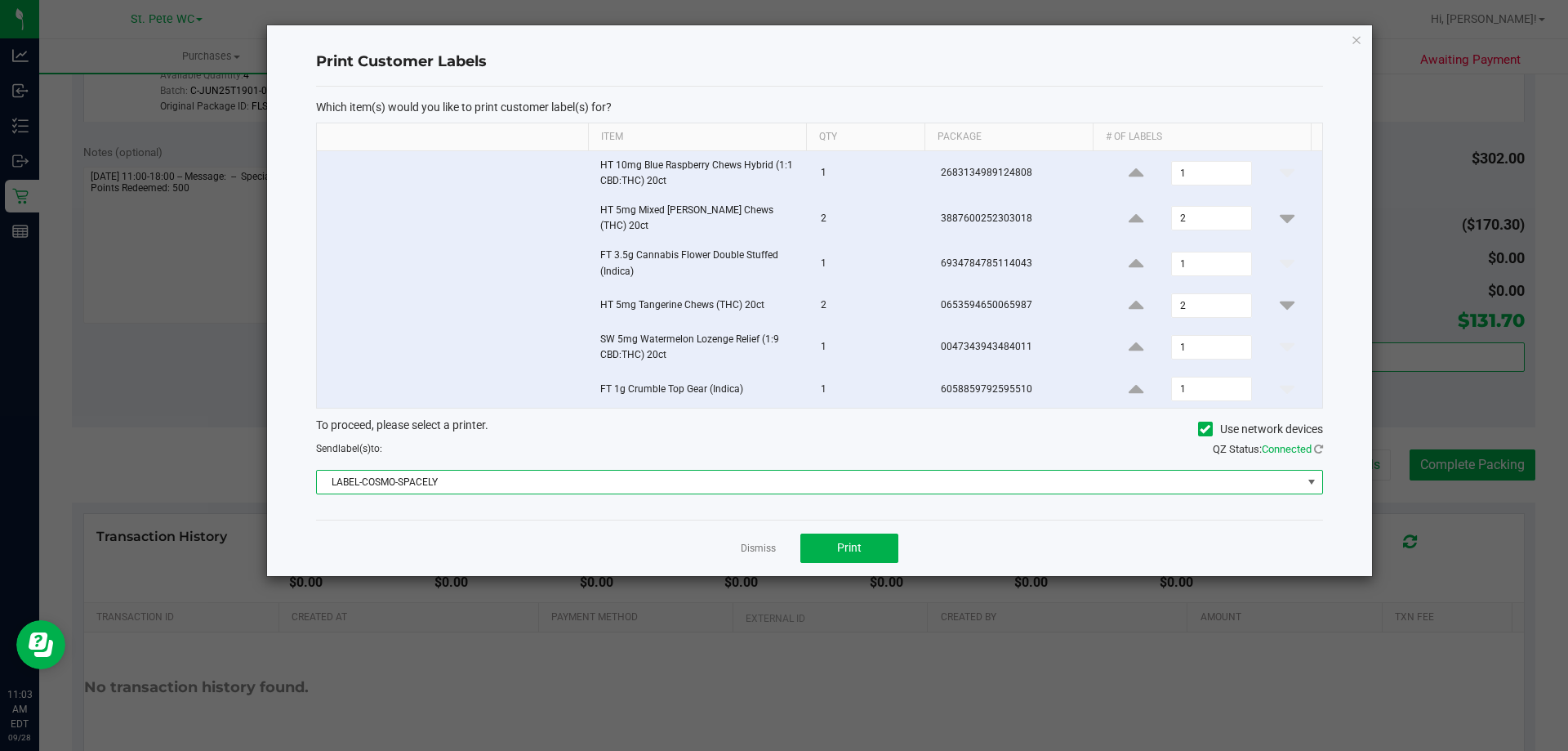
click at [805, 477] on span "LABEL-COSMO-SPACELY" at bounding box center [809, 481] width 985 height 23
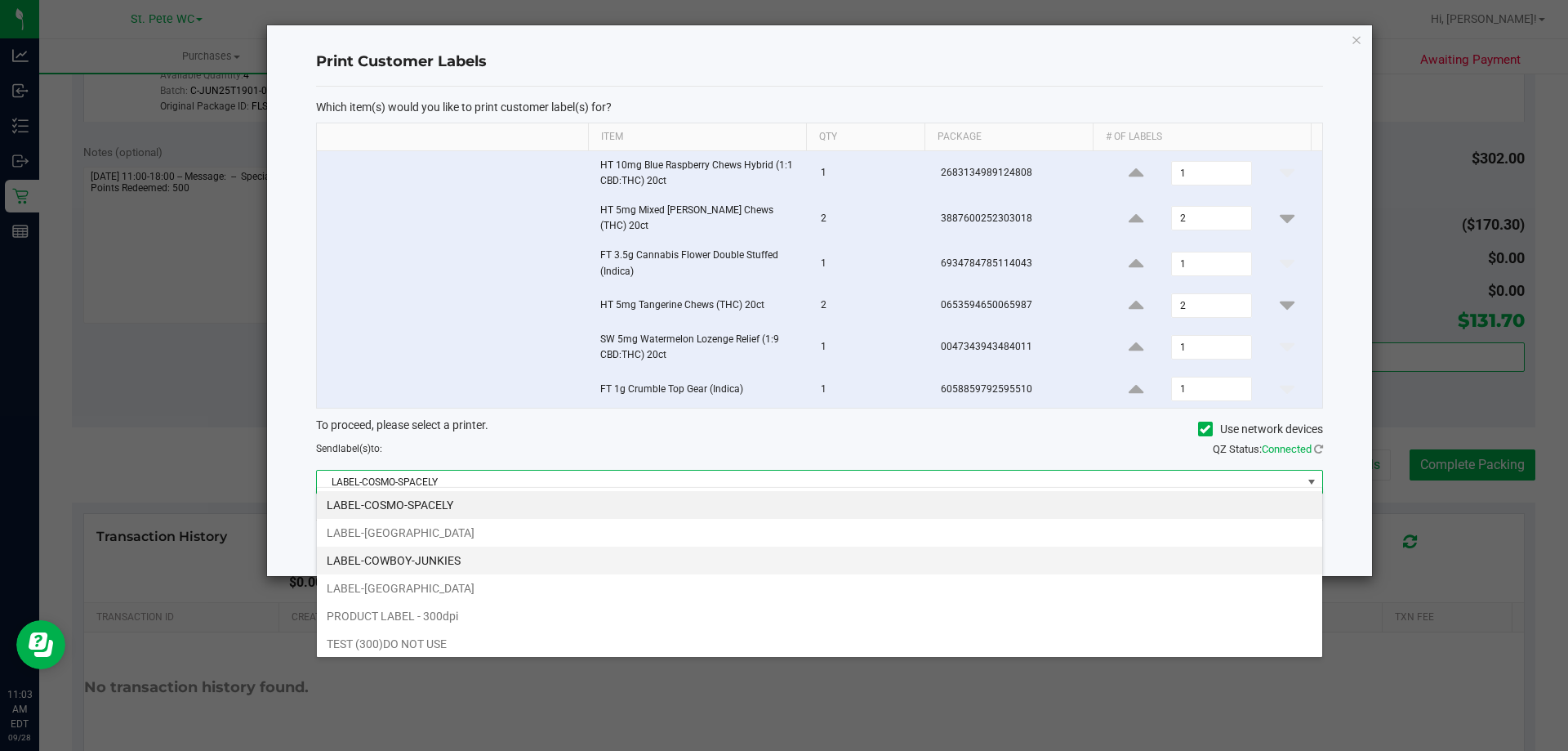
scroll to position [24, 1006]
drag, startPoint x: 496, startPoint y: 586, endPoint x: 596, endPoint y: 557, distance: 104.1
click at [498, 584] on li "LABEL-[GEOGRAPHIC_DATA]" at bounding box center [819, 587] width 1005 height 28
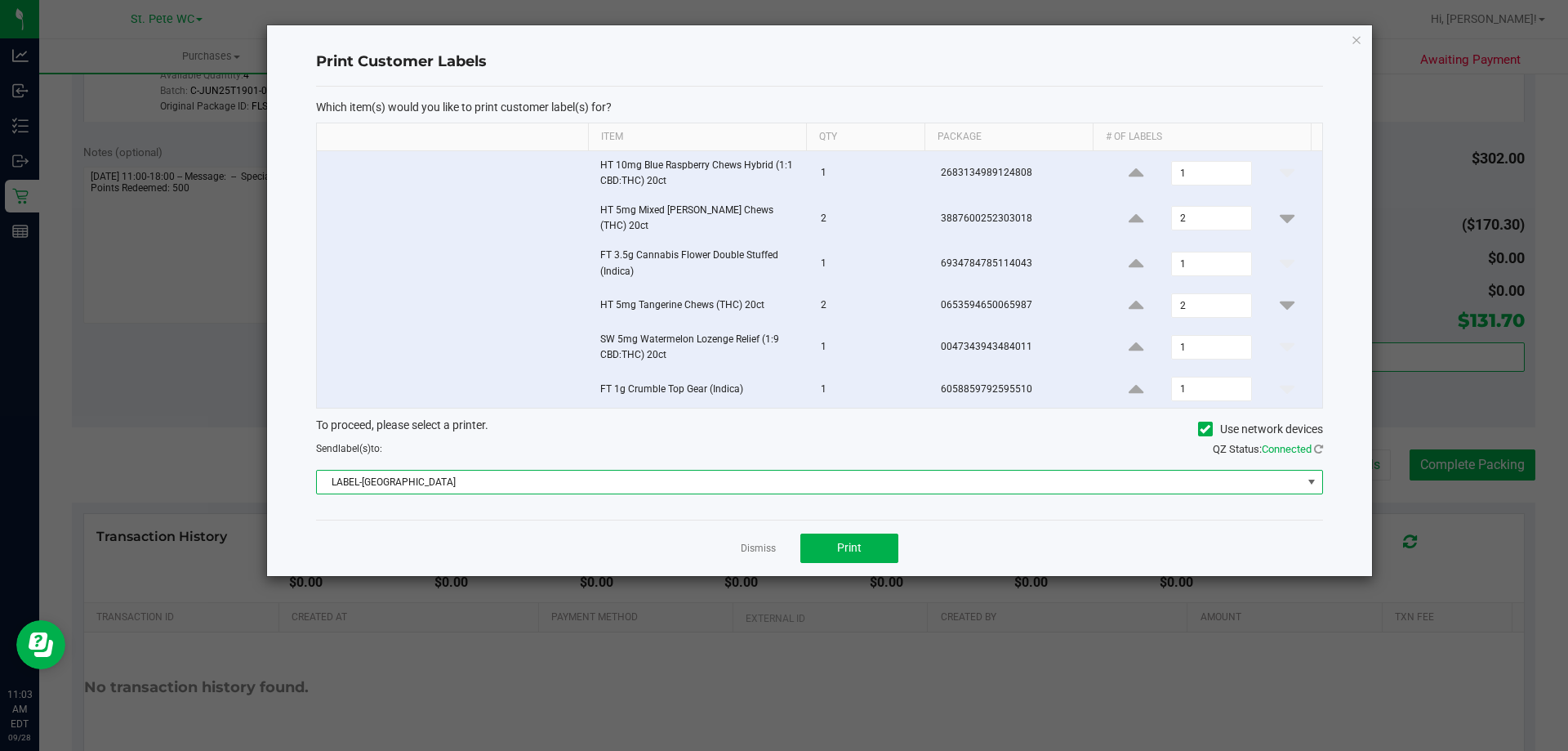
click at [856, 524] on div "Dismiss Print" at bounding box center [819, 548] width 1007 height 57
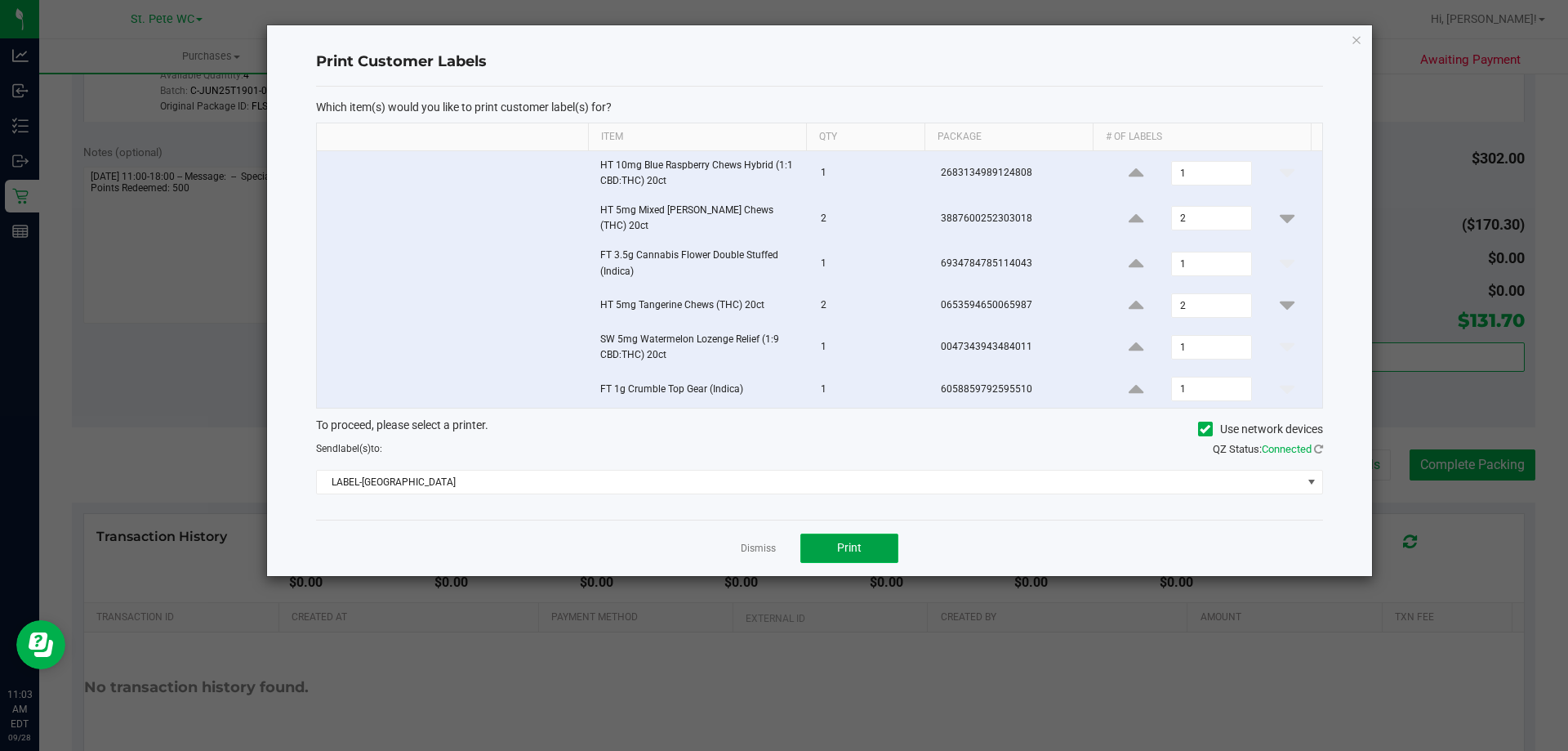
click at [847, 541] on span "Print" at bounding box center [848, 547] width 24 height 13
click at [748, 542] on link "Dismiss" at bounding box center [758, 548] width 35 height 14
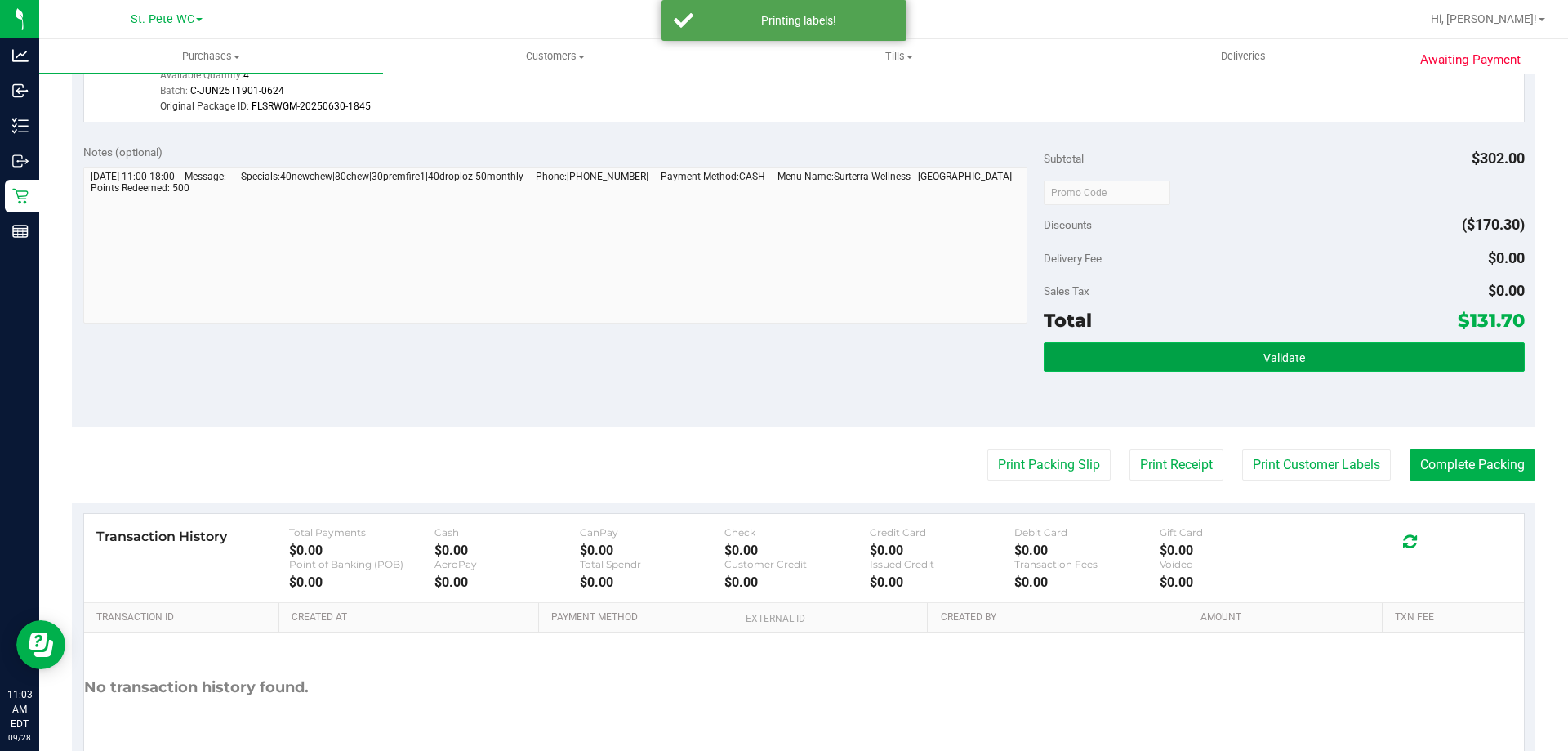
click at [1153, 356] on button "Validate" at bounding box center [1284, 356] width 480 height 29
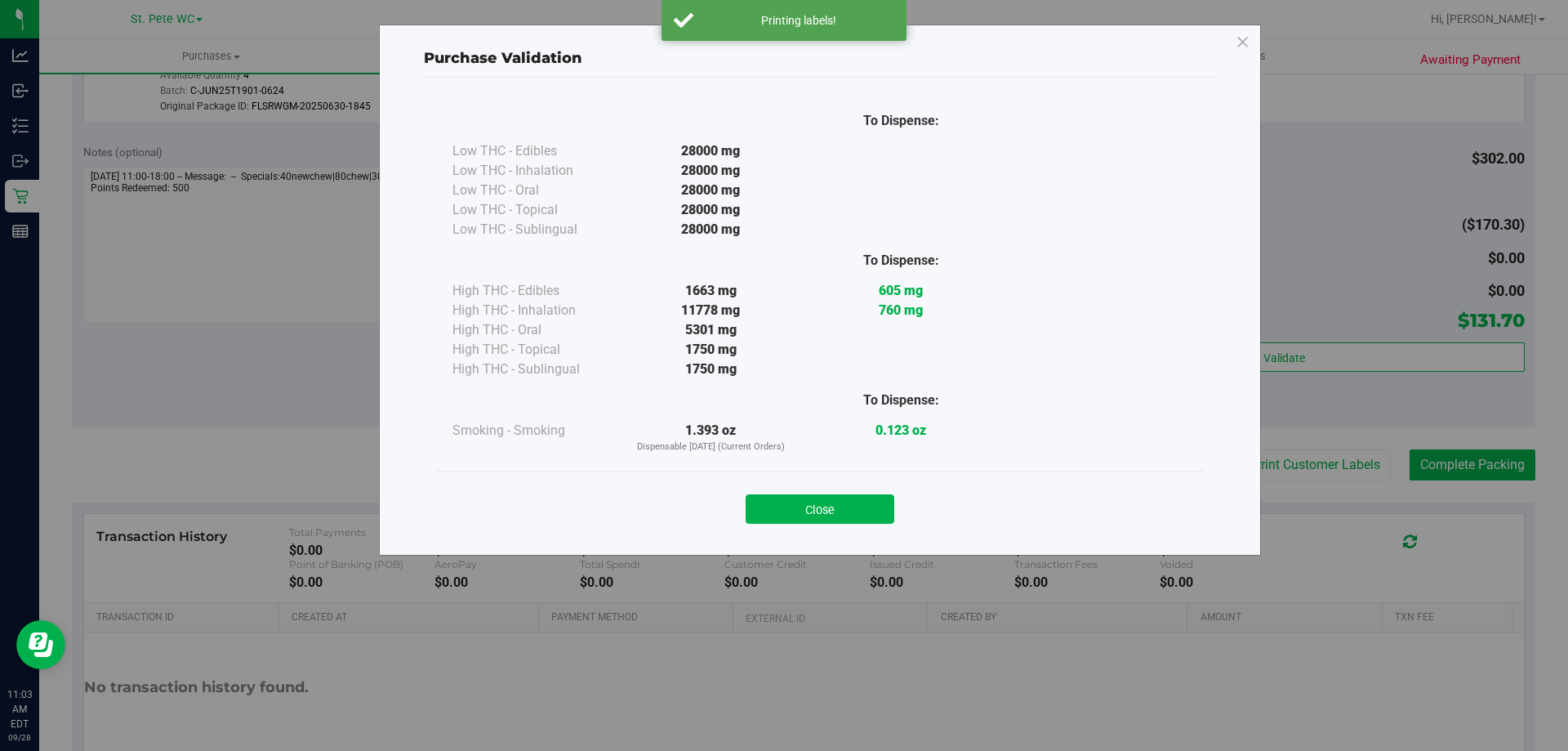
click at [825, 515] on button "Close" at bounding box center [820, 508] width 148 height 29
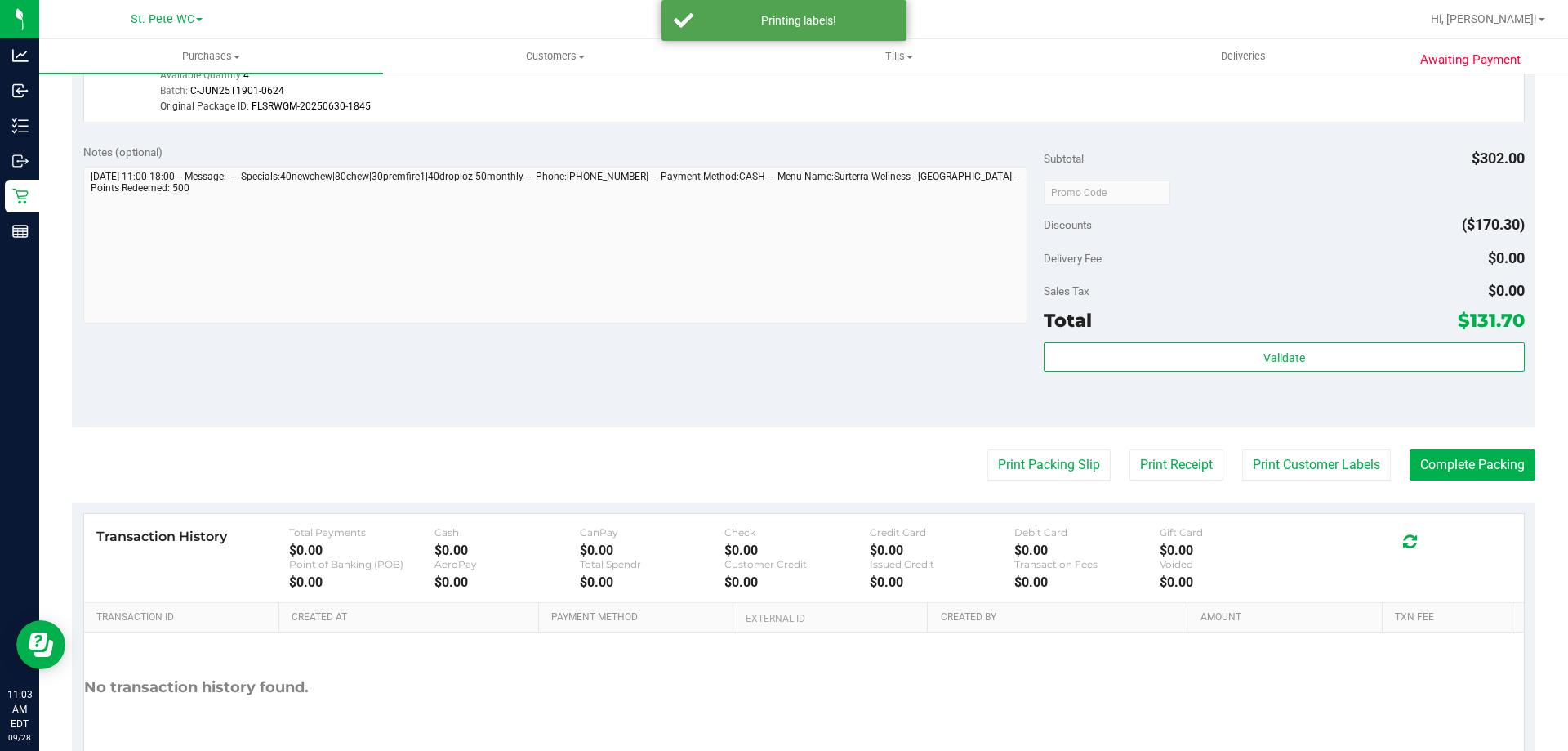
click at [788, 456] on div "Print Packing Slip Print Receipt Print Customer Labels Complete Packing" at bounding box center [803, 464] width 1463 height 31
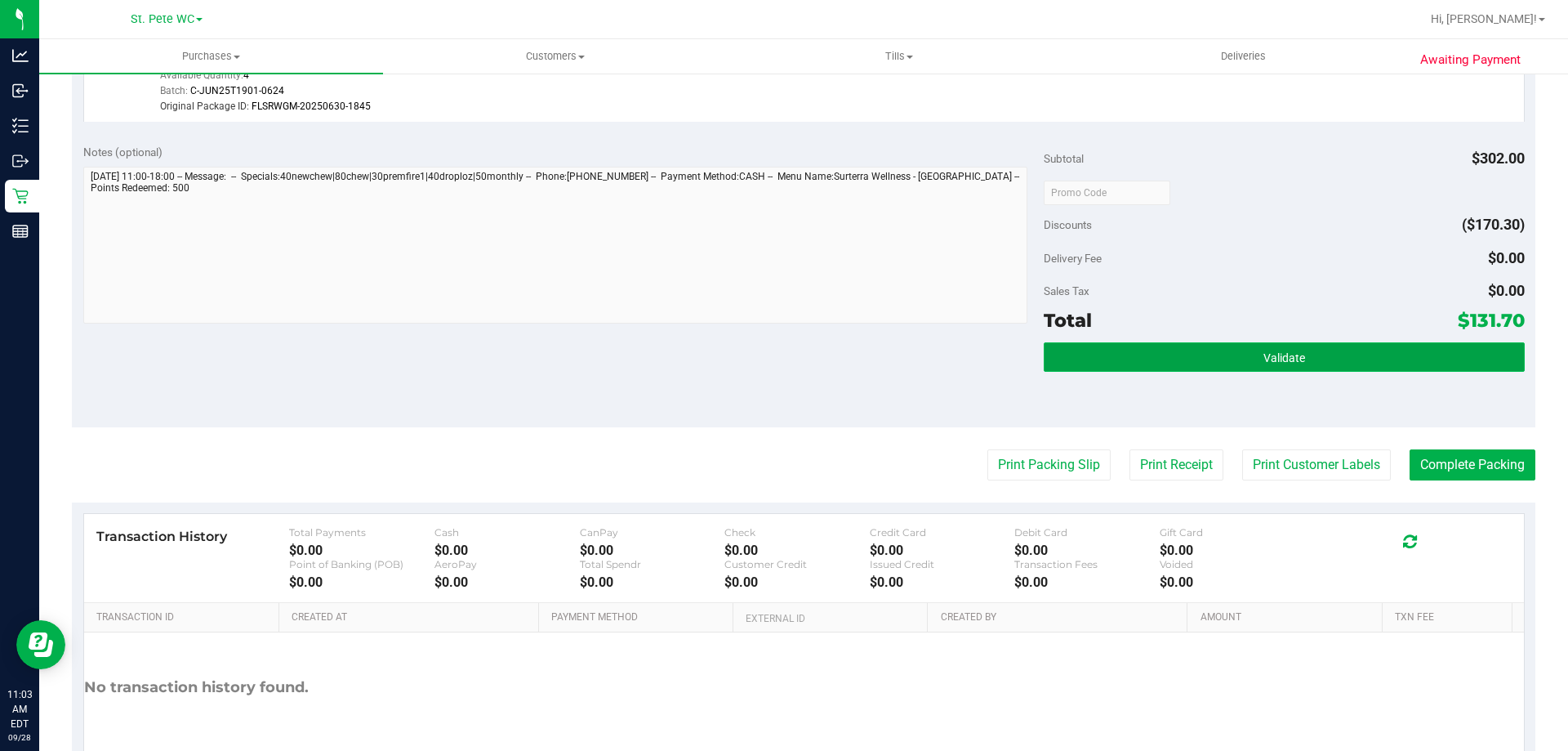
click at [1149, 370] on button "Validate" at bounding box center [1284, 356] width 480 height 29
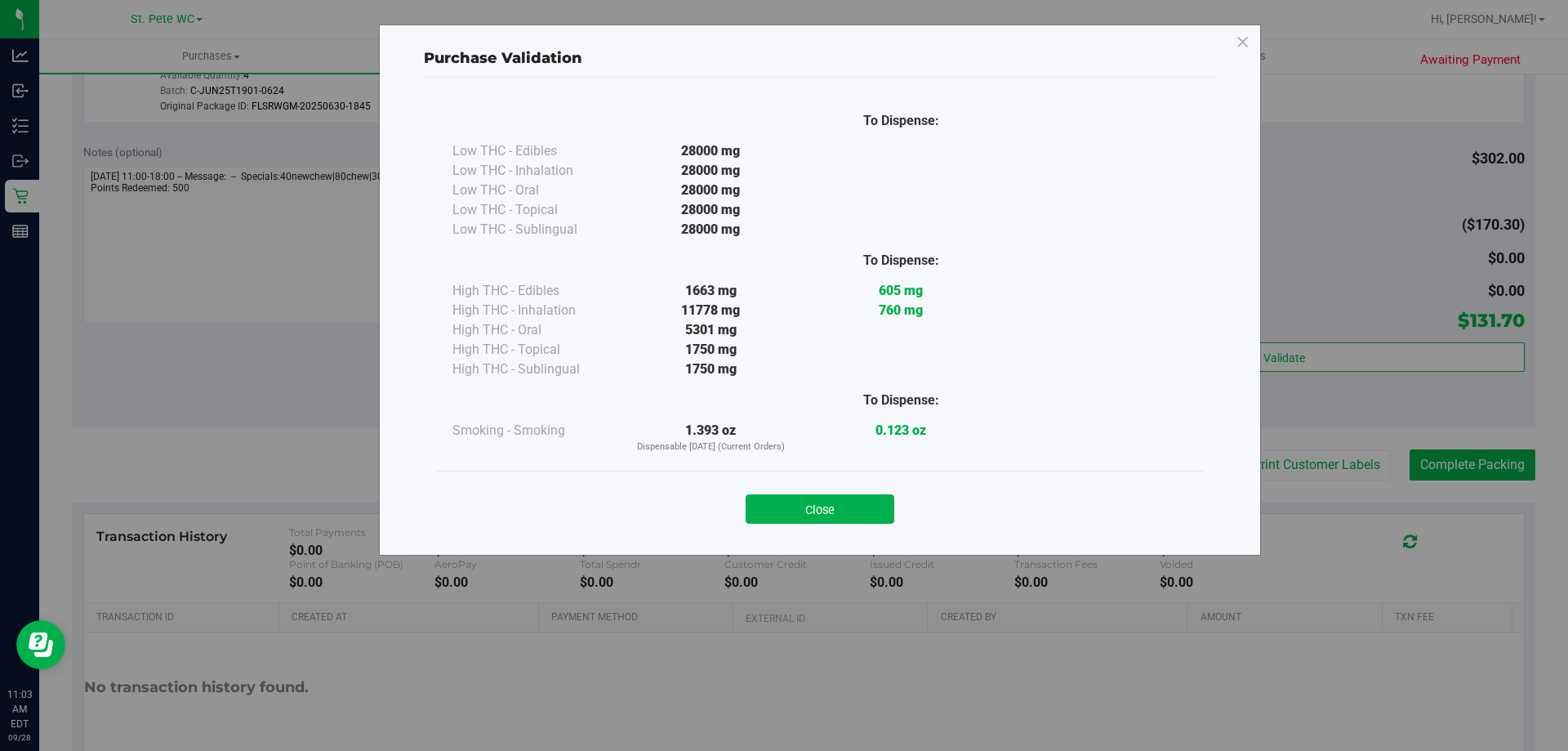
click at [833, 490] on div "Close" at bounding box center [819, 504] width 743 height 41
click at [837, 519] on button "Close" at bounding box center [820, 508] width 148 height 29
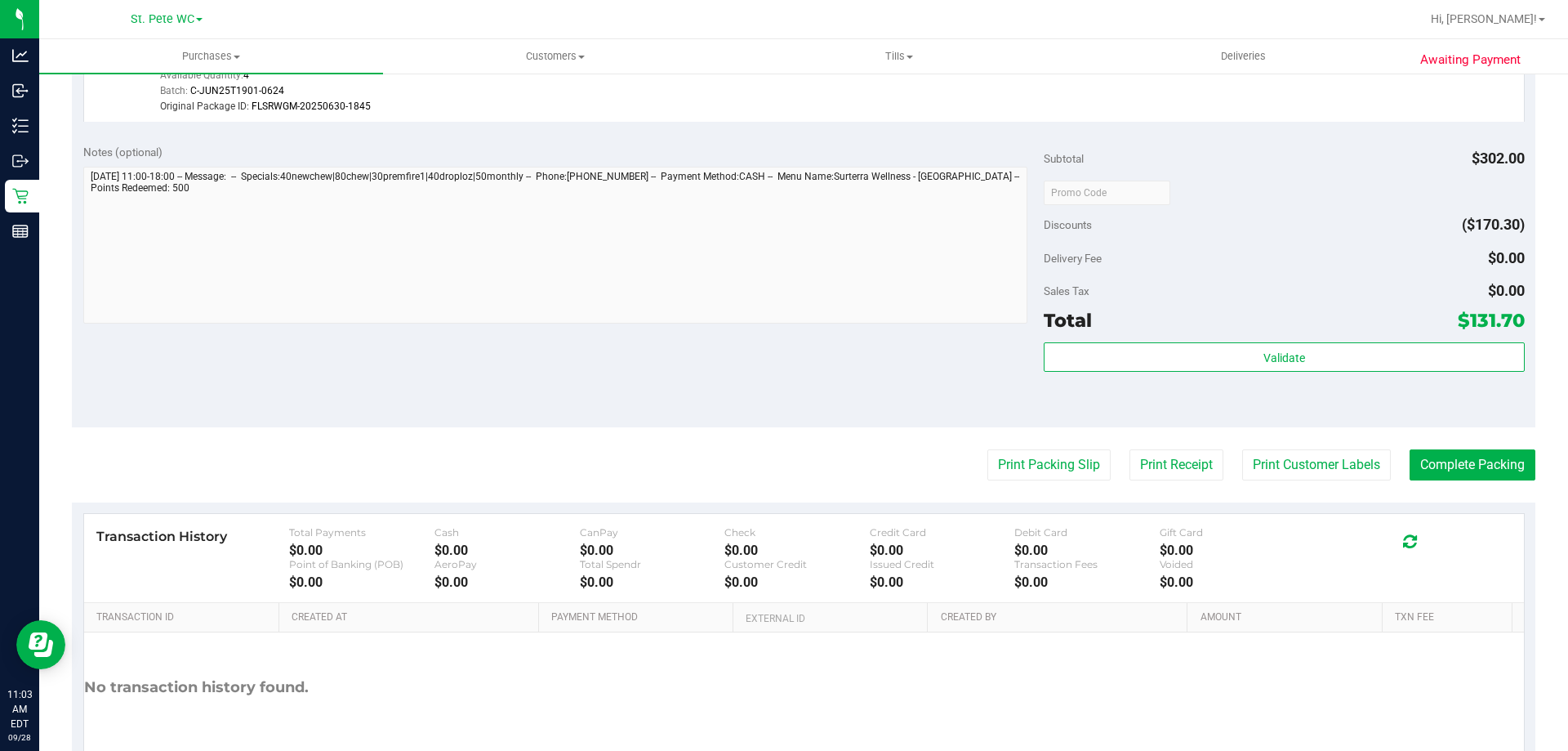
click at [847, 401] on div "Notes (optional) Subtotal $302.00 Discounts ($170.30) Delivery Fee $0.00 Sales …" at bounding box center [803, 280] width 1463 height 294
click at [1282, 468] on button "Print Customer Labels" at bounding box center [1316, 464] width 148 height 31
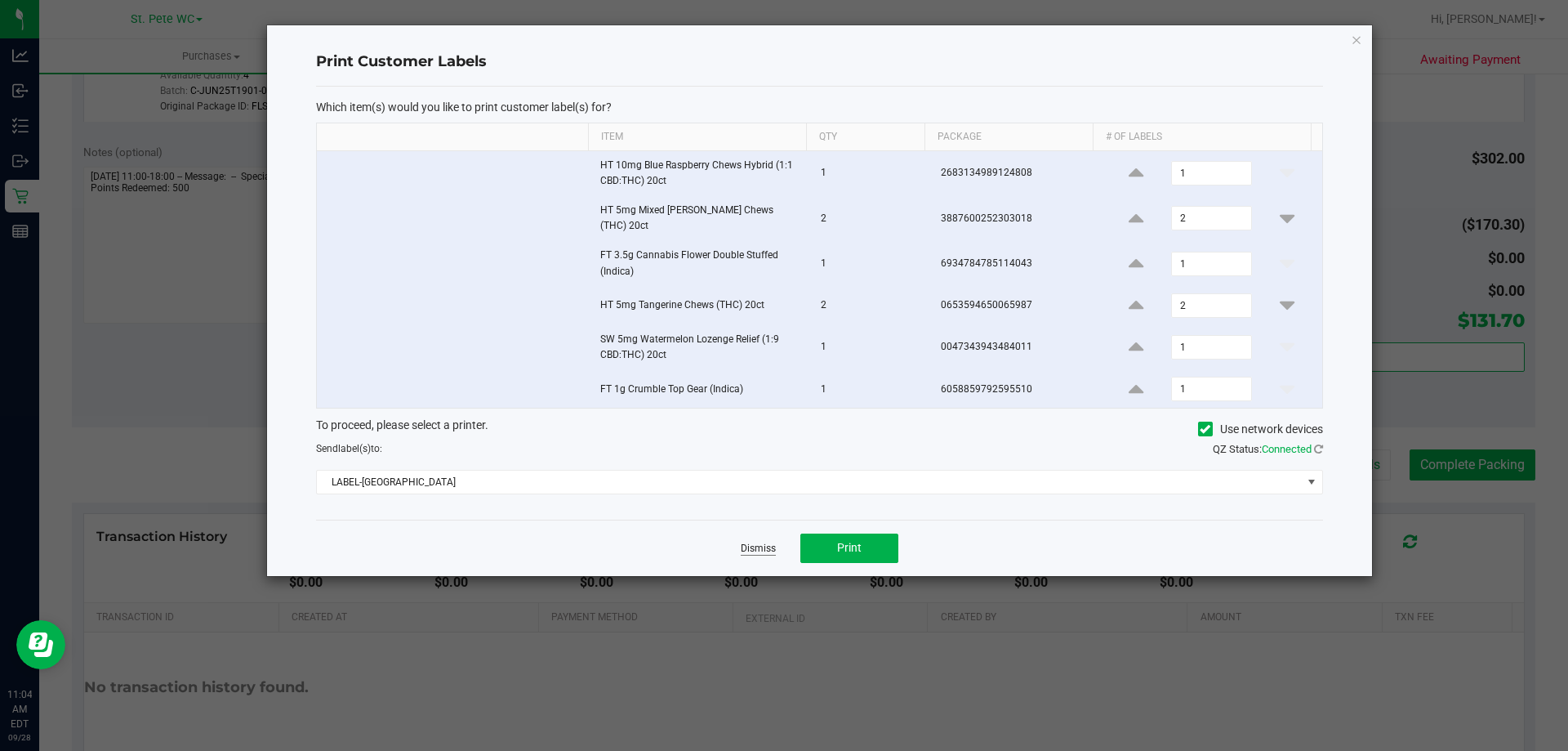
click at [756, 542] on link "Dismiss" at bounding box center [758, 548] width 35 height 14
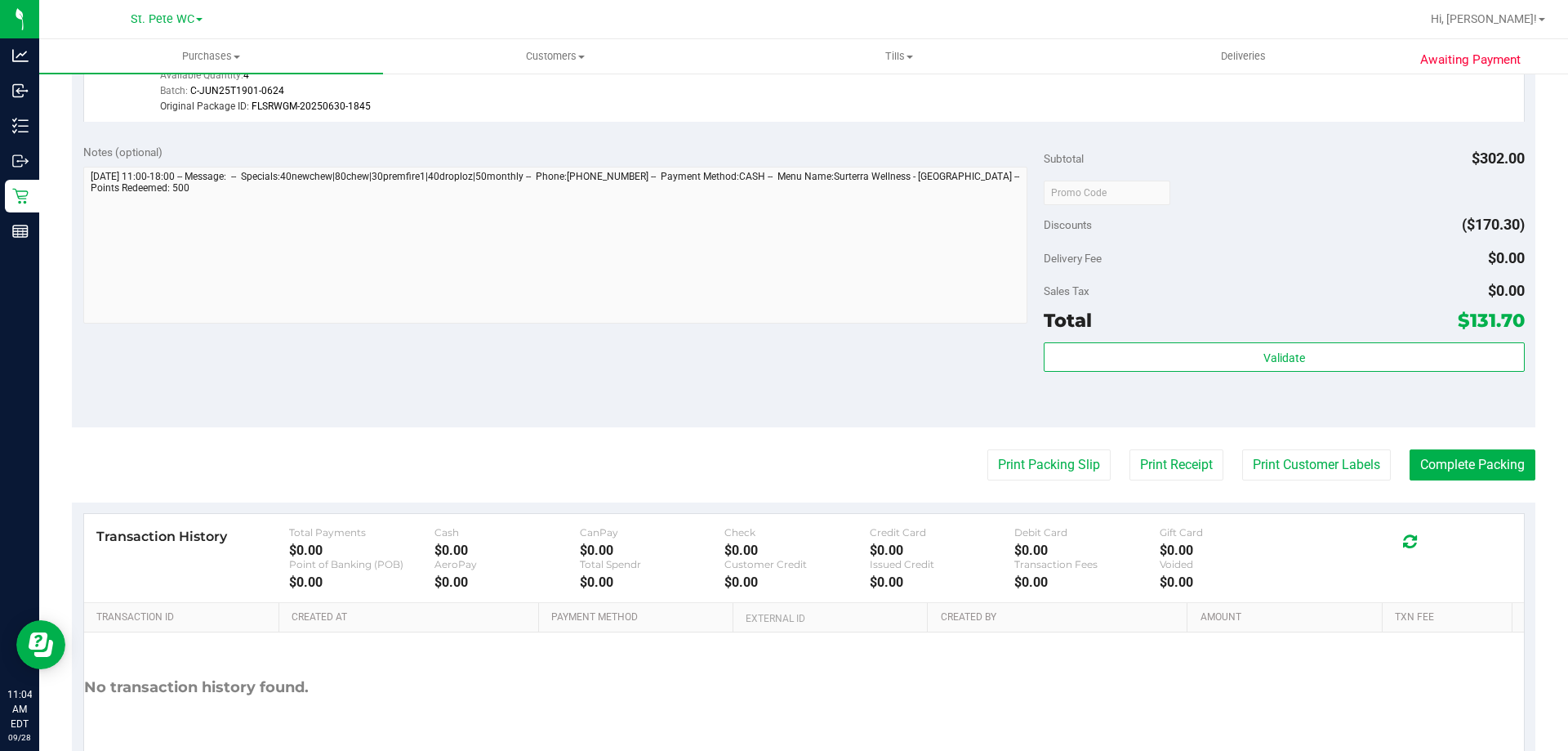
click at [748, 369] on div "Notes (optional) Subtotal $302.00 Discounts ($170.30) Delivery Fee $0.00 Sales …" at bounding box center [803, 280] width 1463 height 294
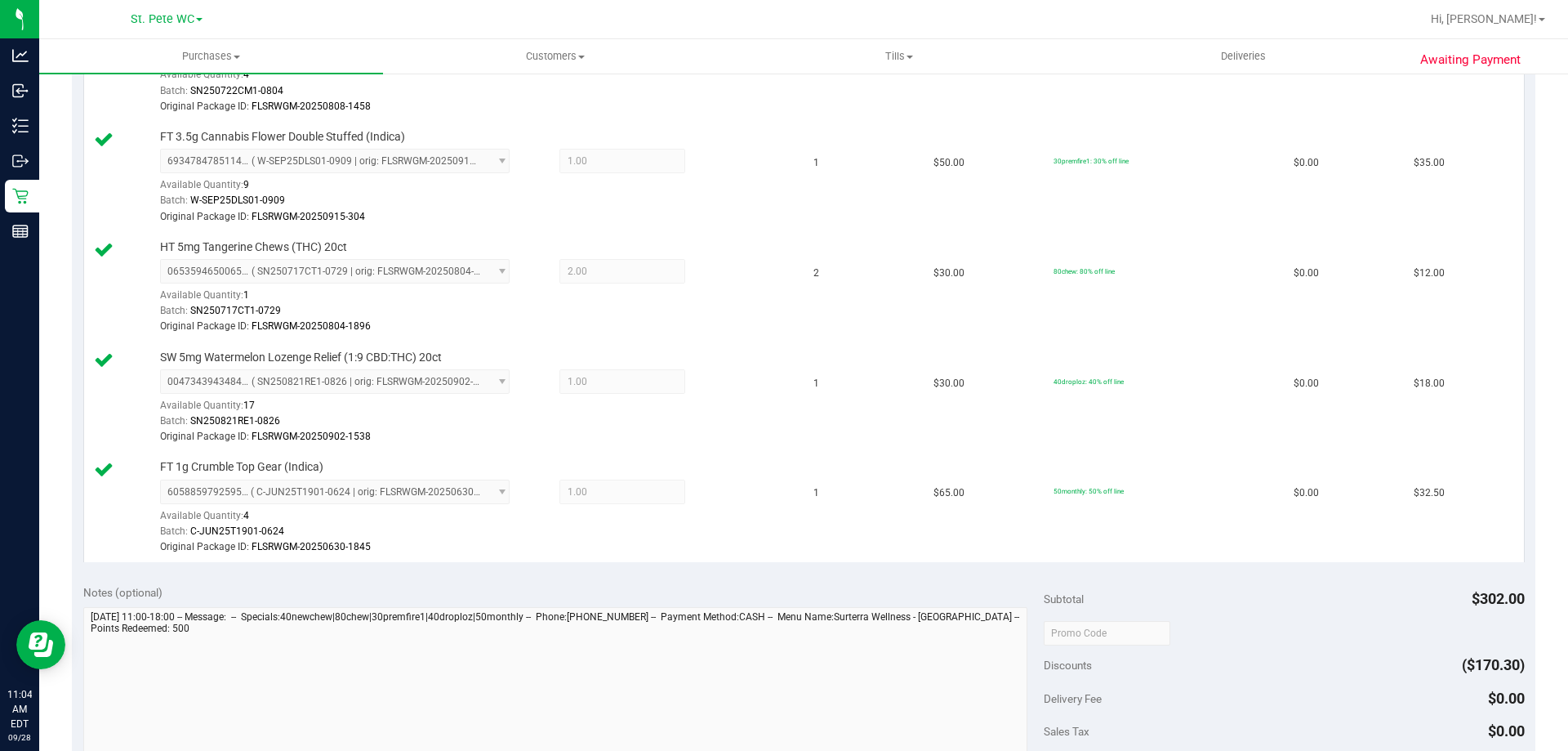
scroll to position [980, 0]
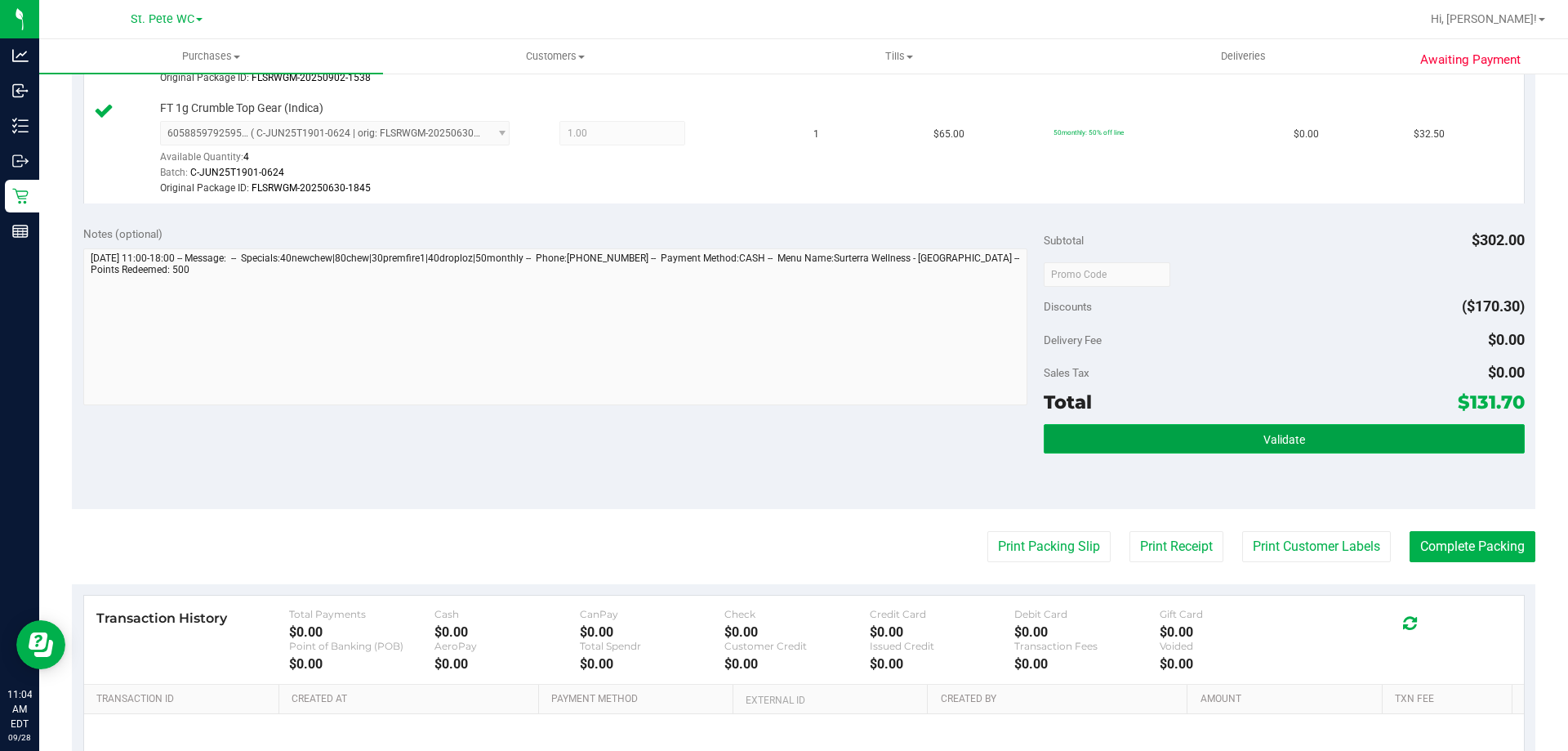
click at [1061, 439] on button "Validate" at bounding box center [1284, 438] width 480 height 29
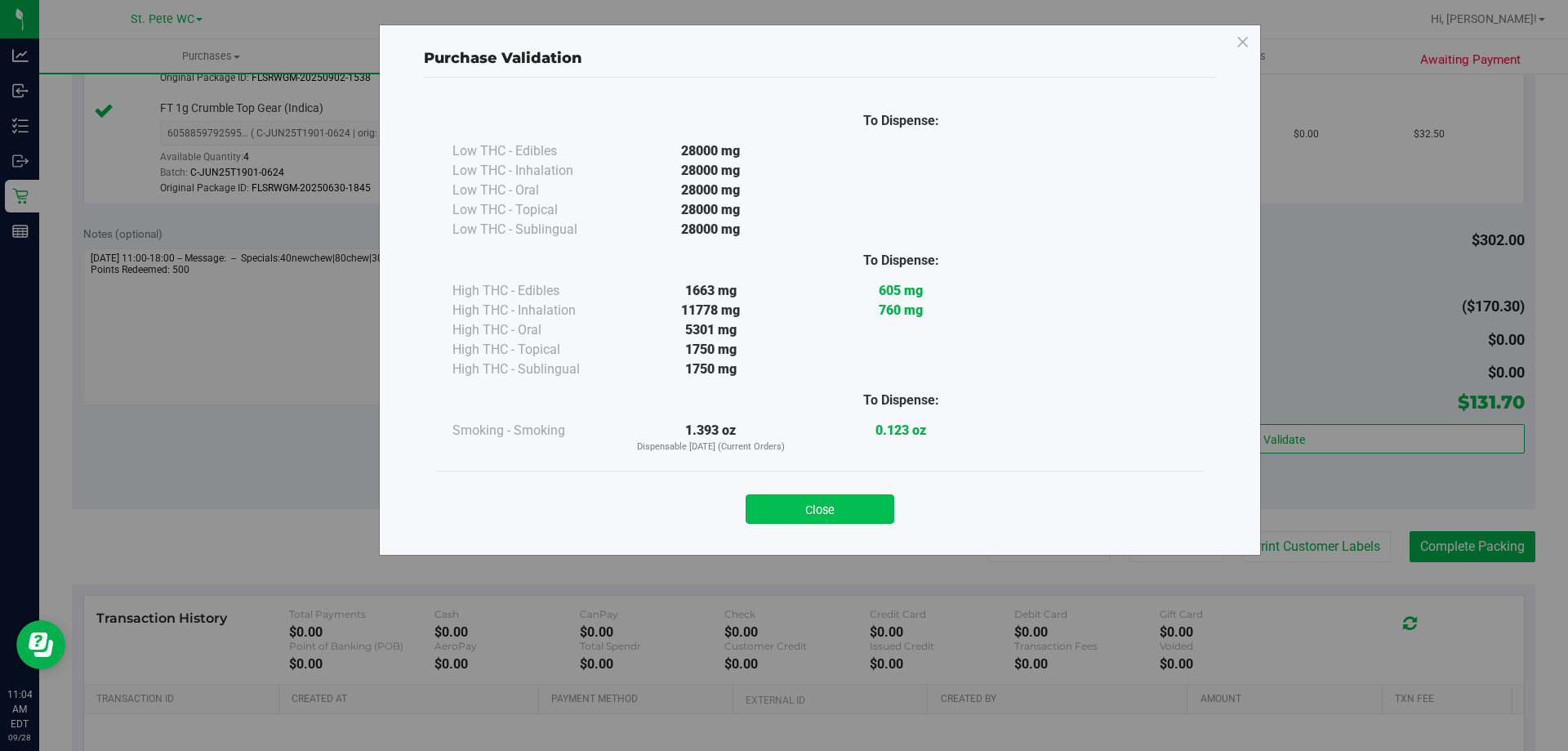
drag, startPoint x: 791, startPoint y: 507, endPoint x: 645, endPoint y: 528, distance: 147.5
click at [792, 509] on button "Close" at bounding box center [820, 508] width 148 height 29
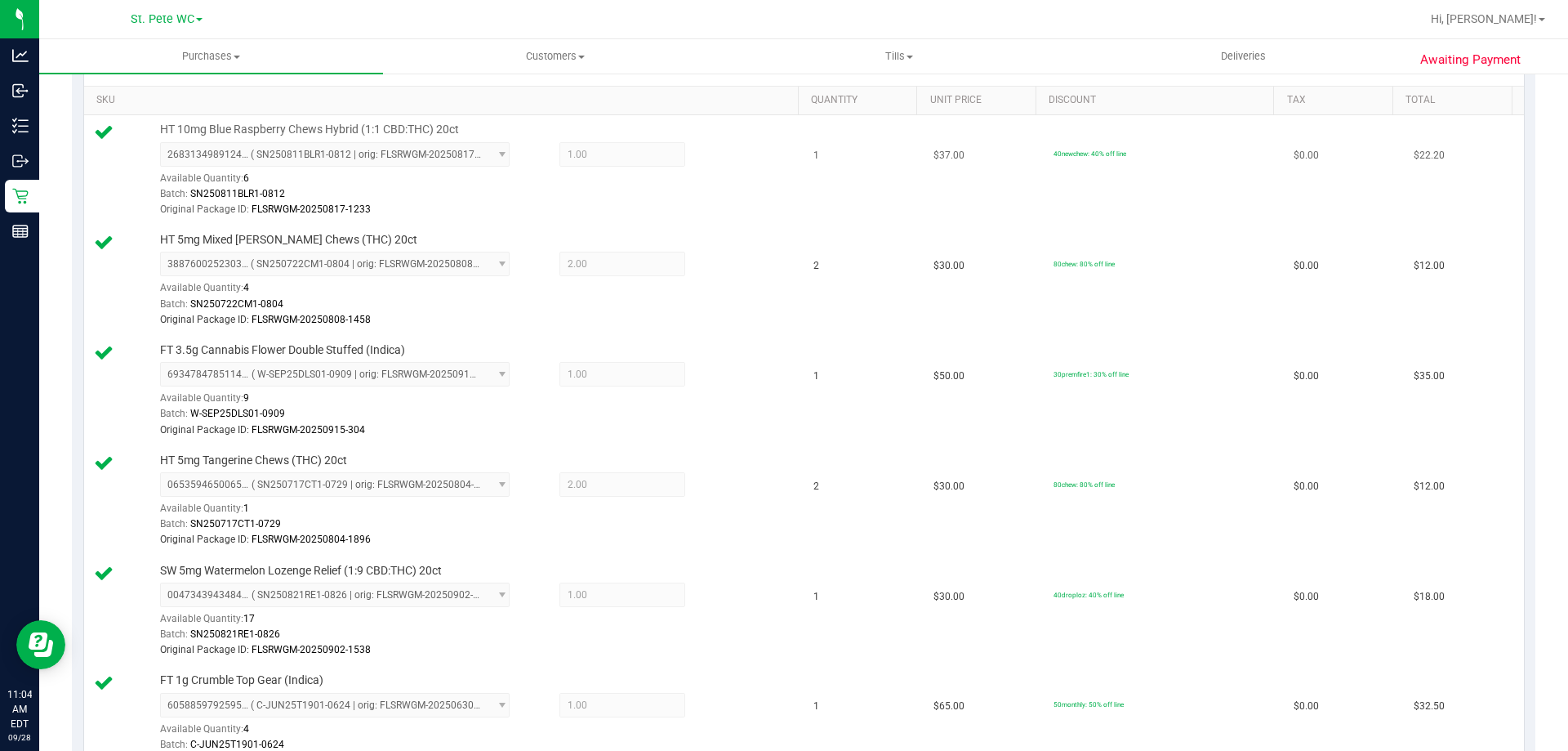
scroll to position [0, 0]
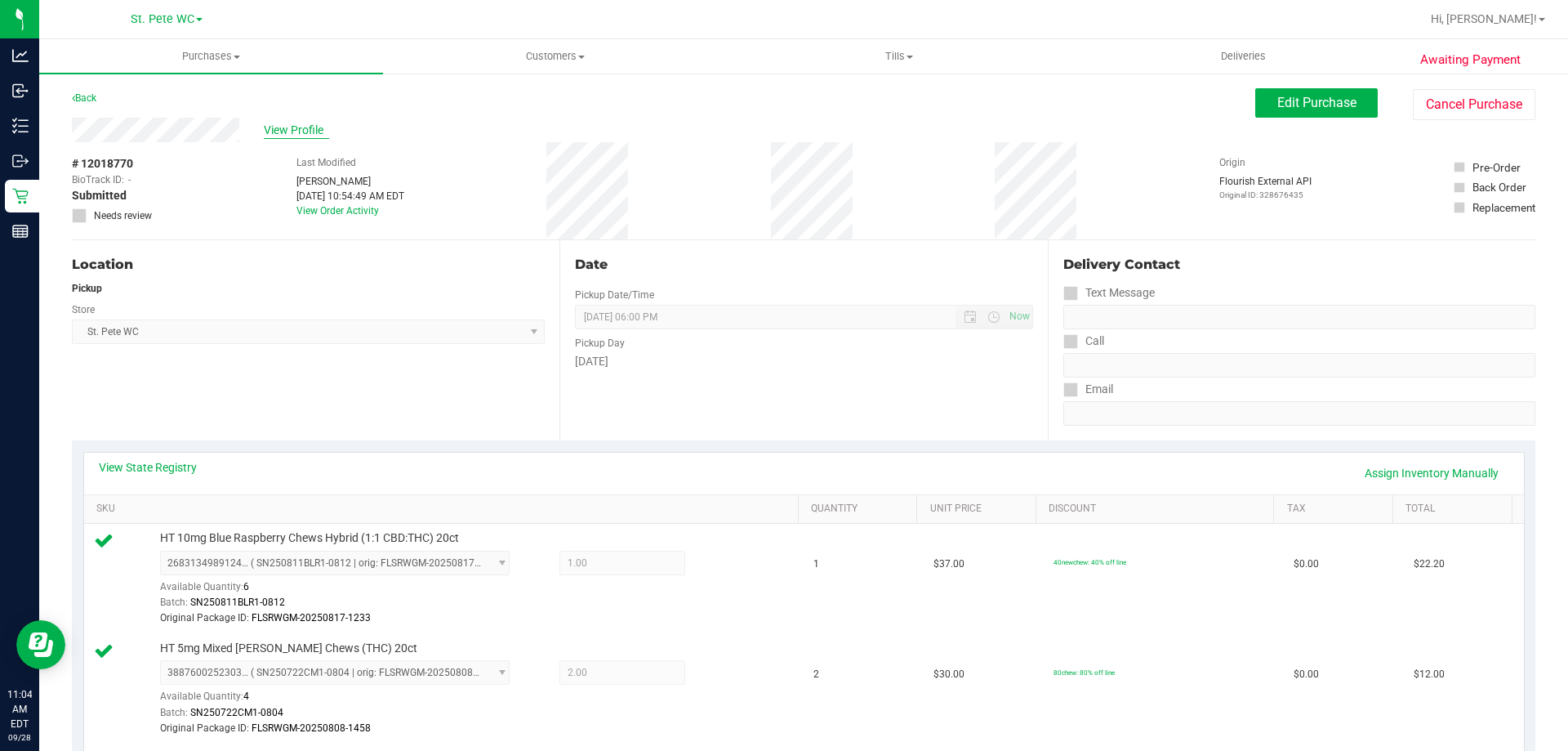
click at [300, 127] on span "View Profile" at bounding box center [296, 130] width 65 height 18
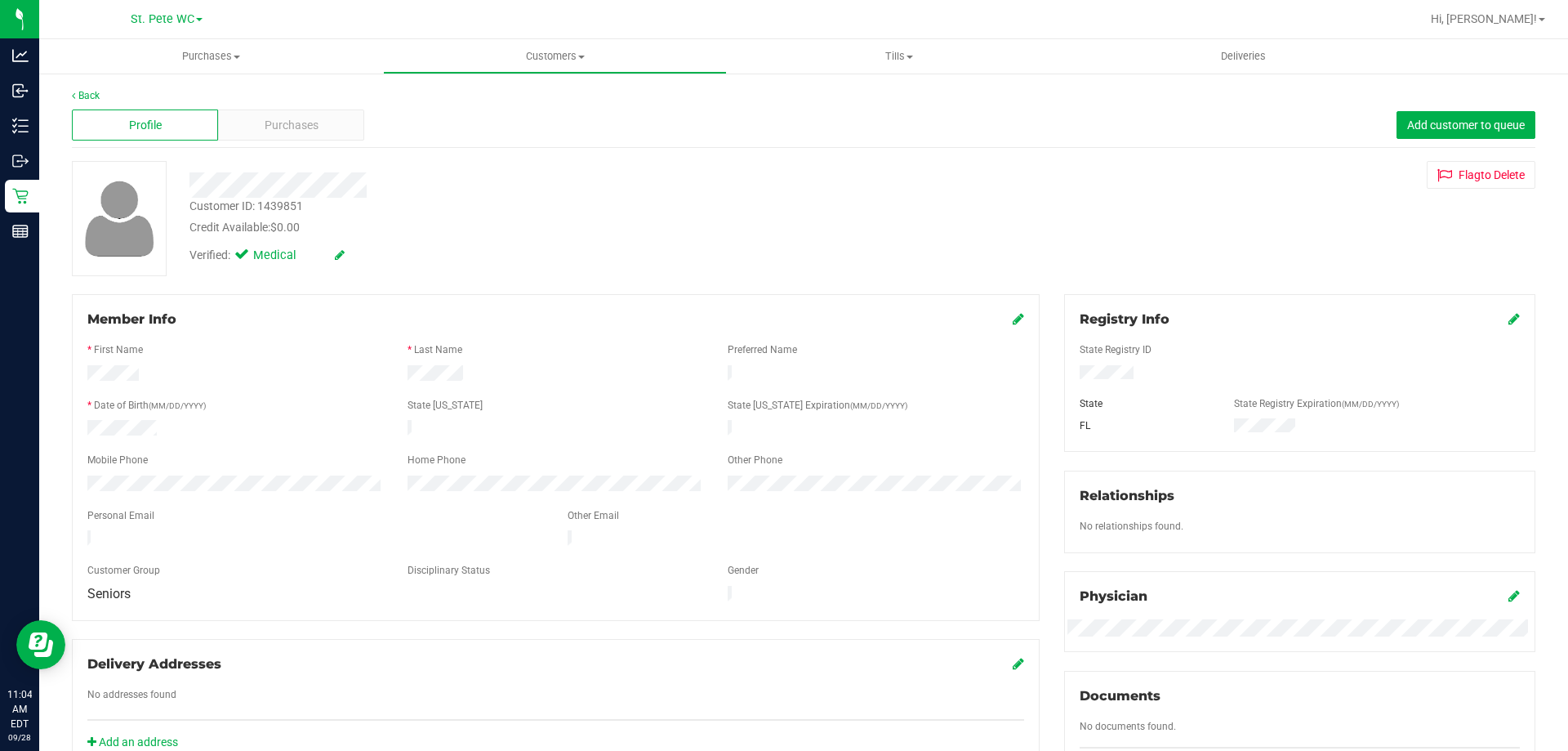
click at [265, 204] on div "Customer ID: 1439851" at bounding box center [246, 206] width 113 height 18
copy div "Customer ID: 1439851"
drag, startPoint x: 1254, startPoint y: 298, endPoint x: 377, endPoint y: 10, distance: 923.1
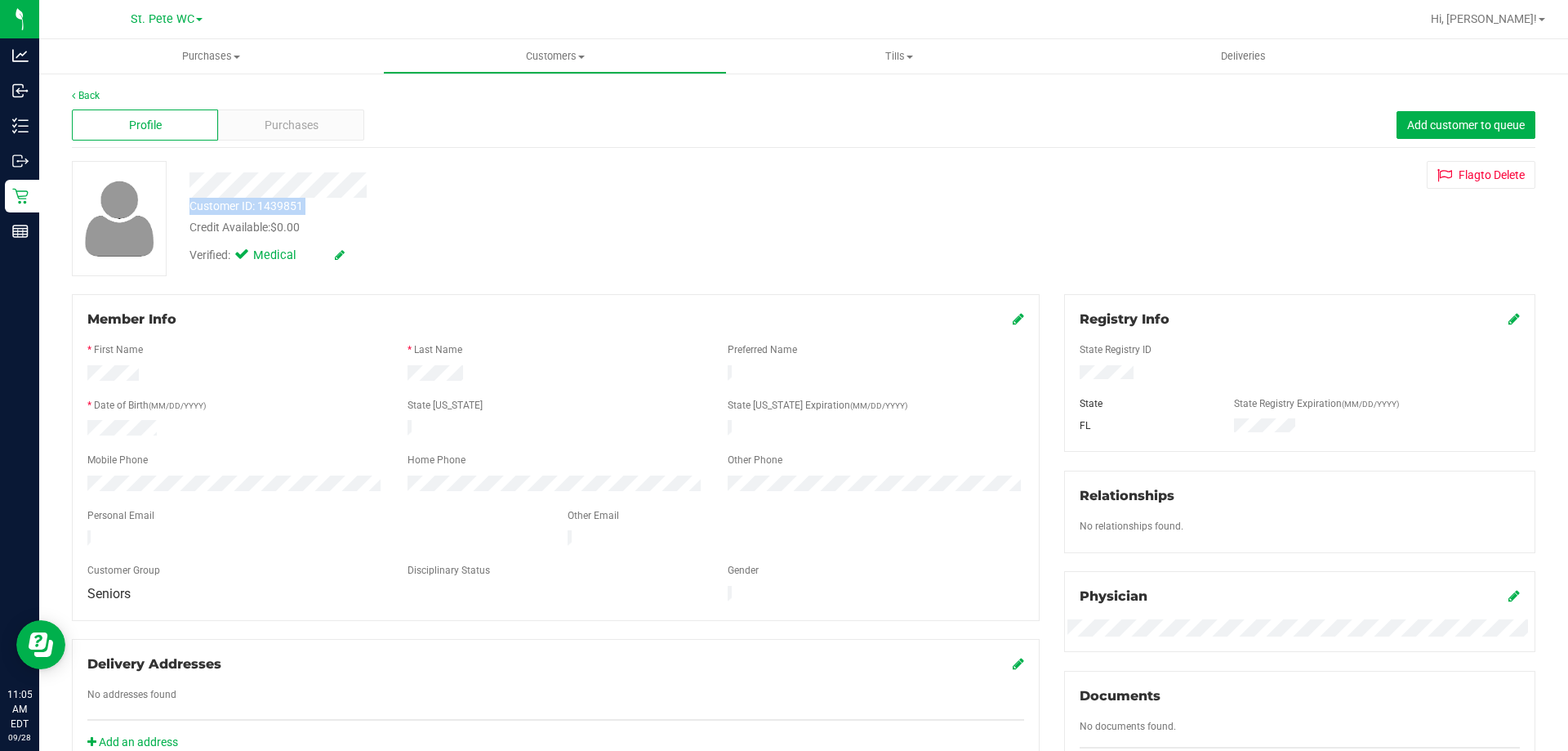
click at [1252, 297] on div "Registry Info State Registry ID State State Registry Expiration (MM/DD/YYYY) [G…" at bounding box center [1299, 372] width 471 height 158
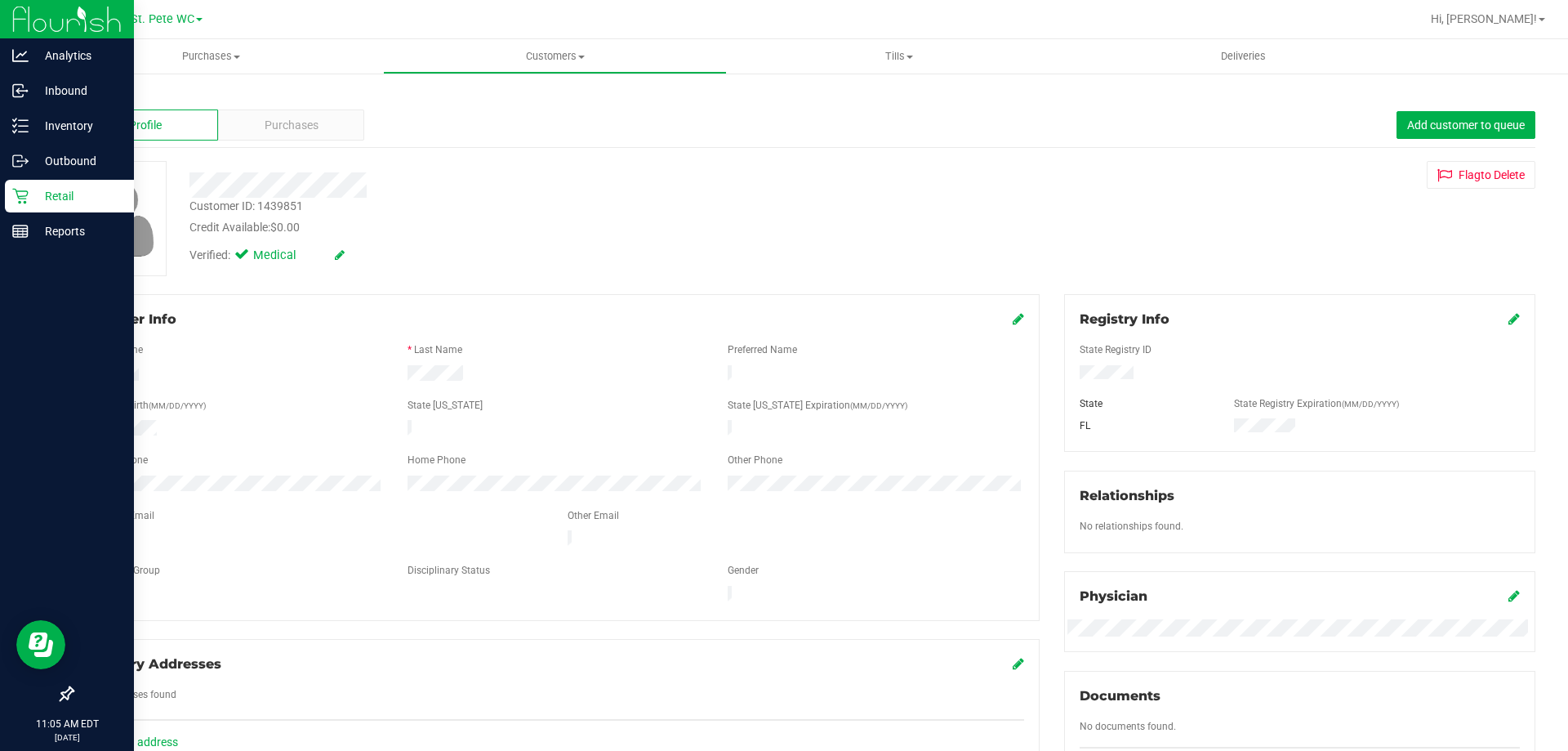
click at [29, 190] on p "Retail" at bounding box center [77, 195] width 98 height 19
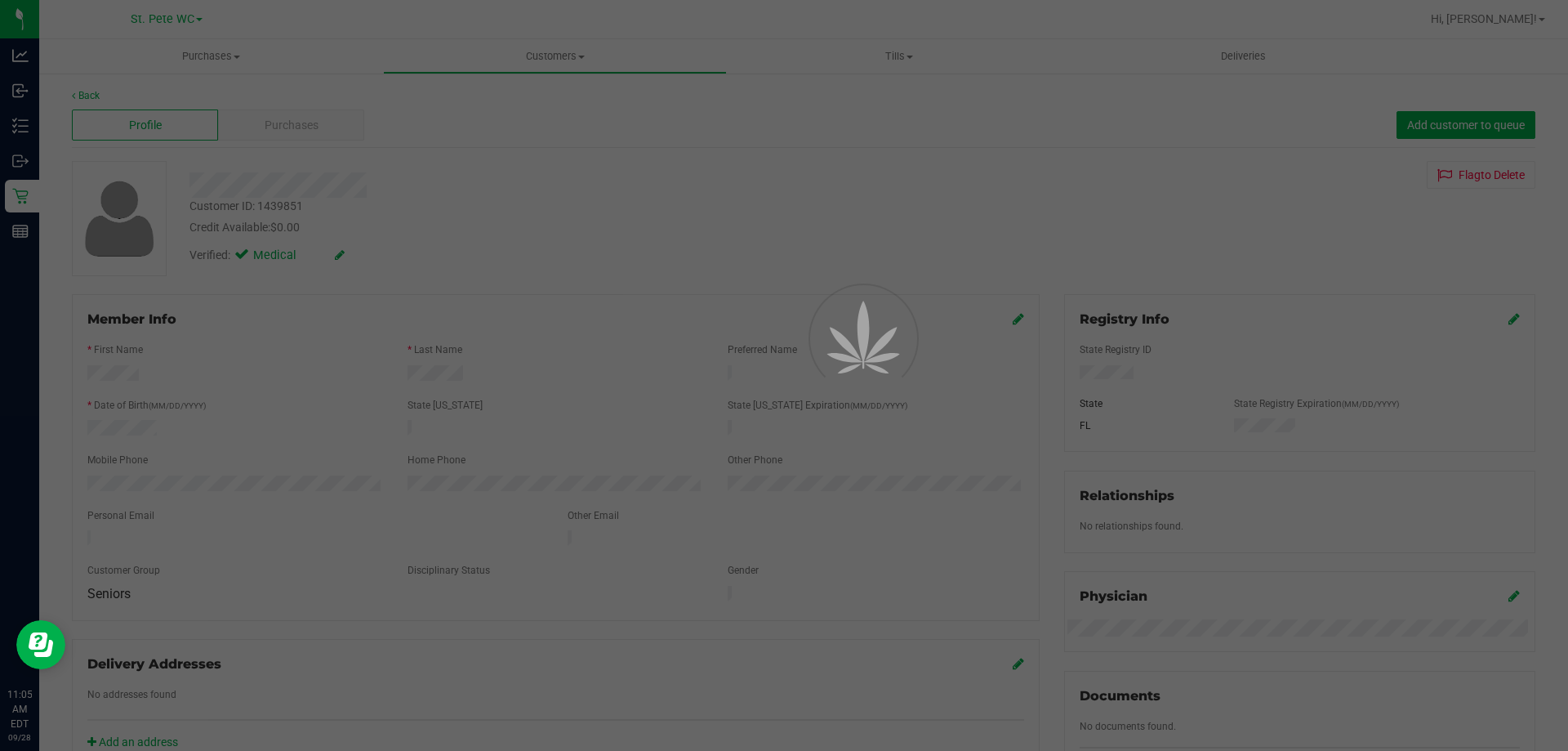
click at [183, 48] on div at bounding box center [784, 376] width 1568 height 751
click at [184, 51] on span "Purchases" at bounding box center [211, 57] width 344 height 15
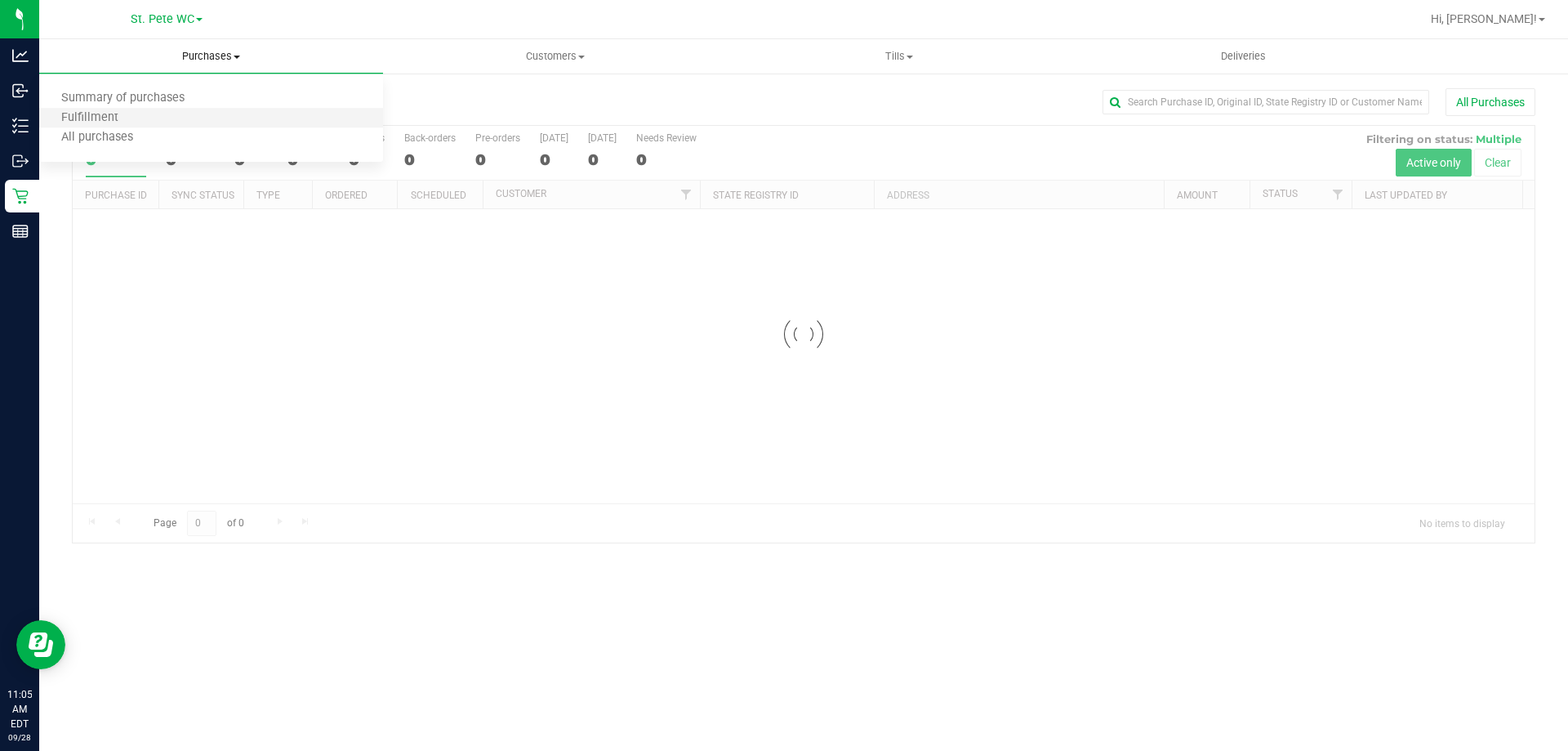
click at [143, 112] on li "Fulfillment" at bounding box center [211, 118] width 344 height 19
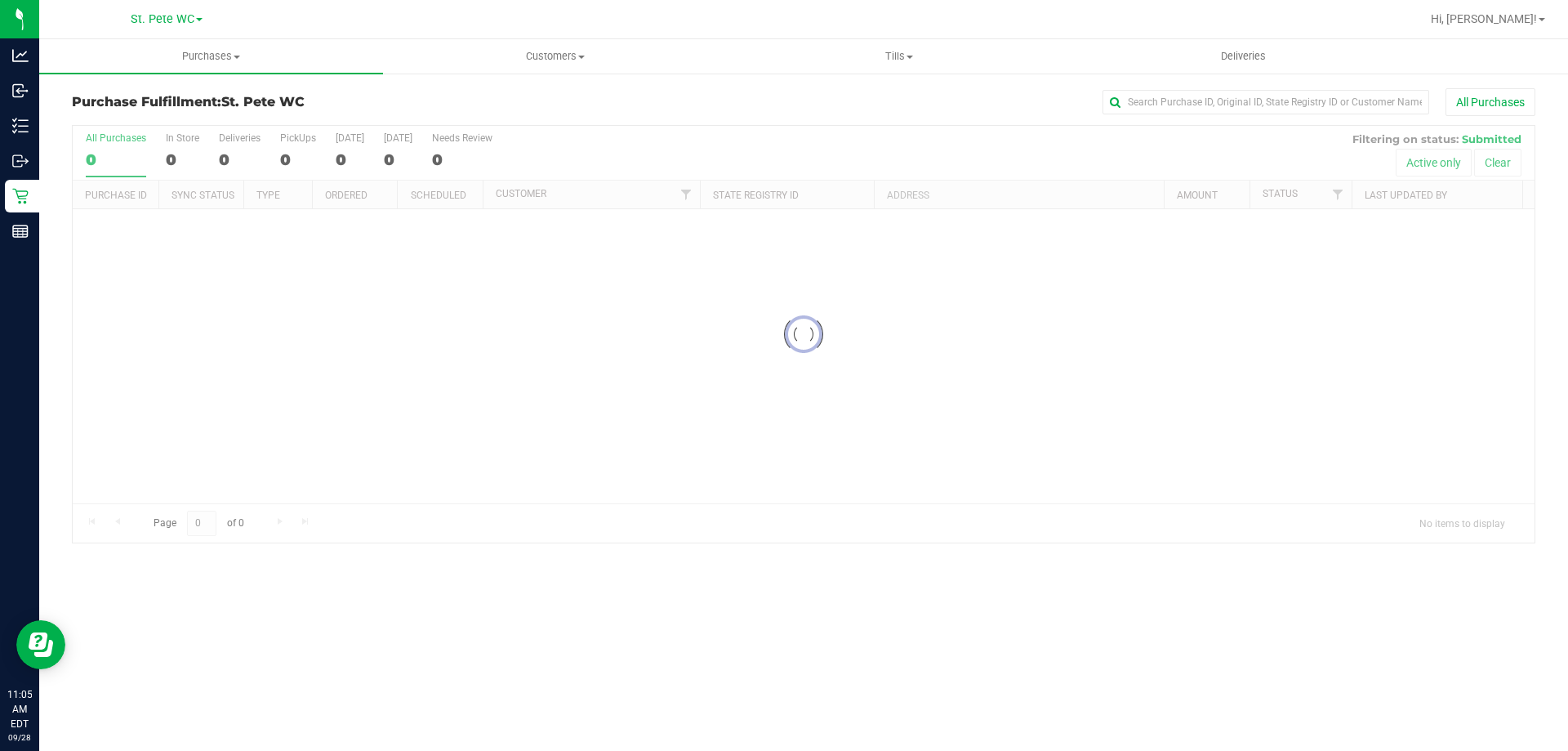
click at [483, 300] on div at bounding box center [803, 334] width 1461 height 416
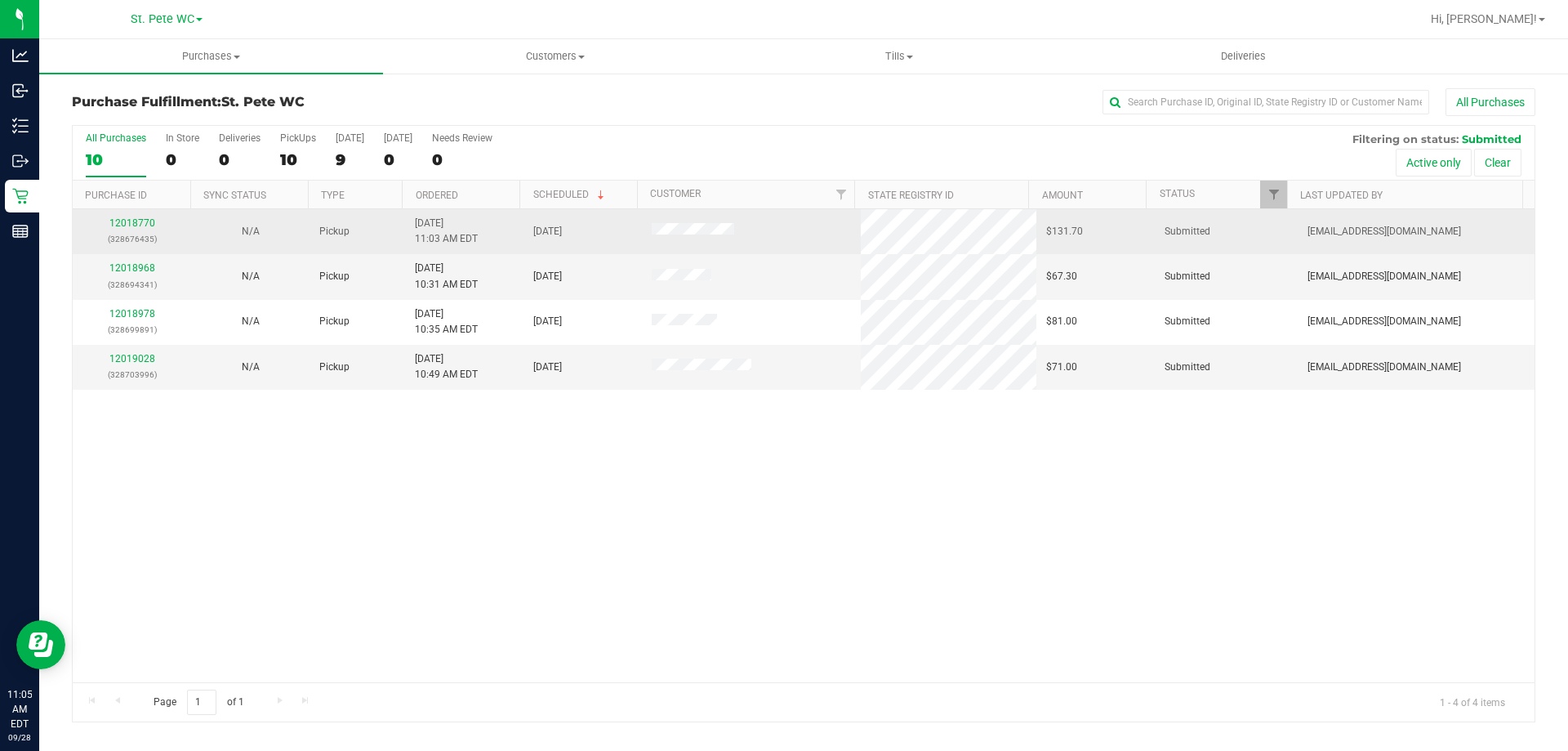
click at [154, 219] on div "12018770 (328676435)" at bounding box center [132, 230] width 98 height 31
click at [148, 219] on link "12018770" at bounding box center [132, 223] width 46 height 12
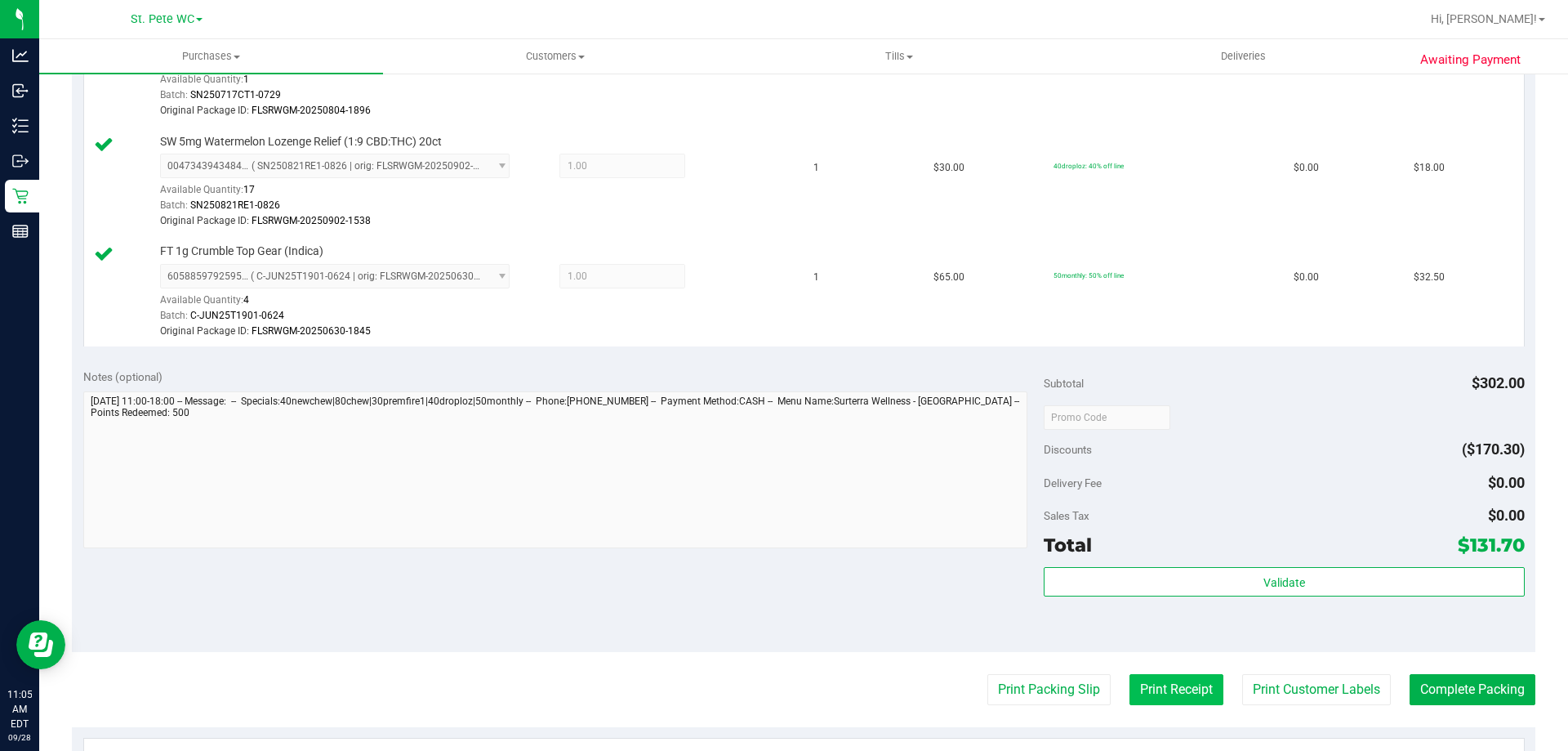
scroll to position [980, 0]
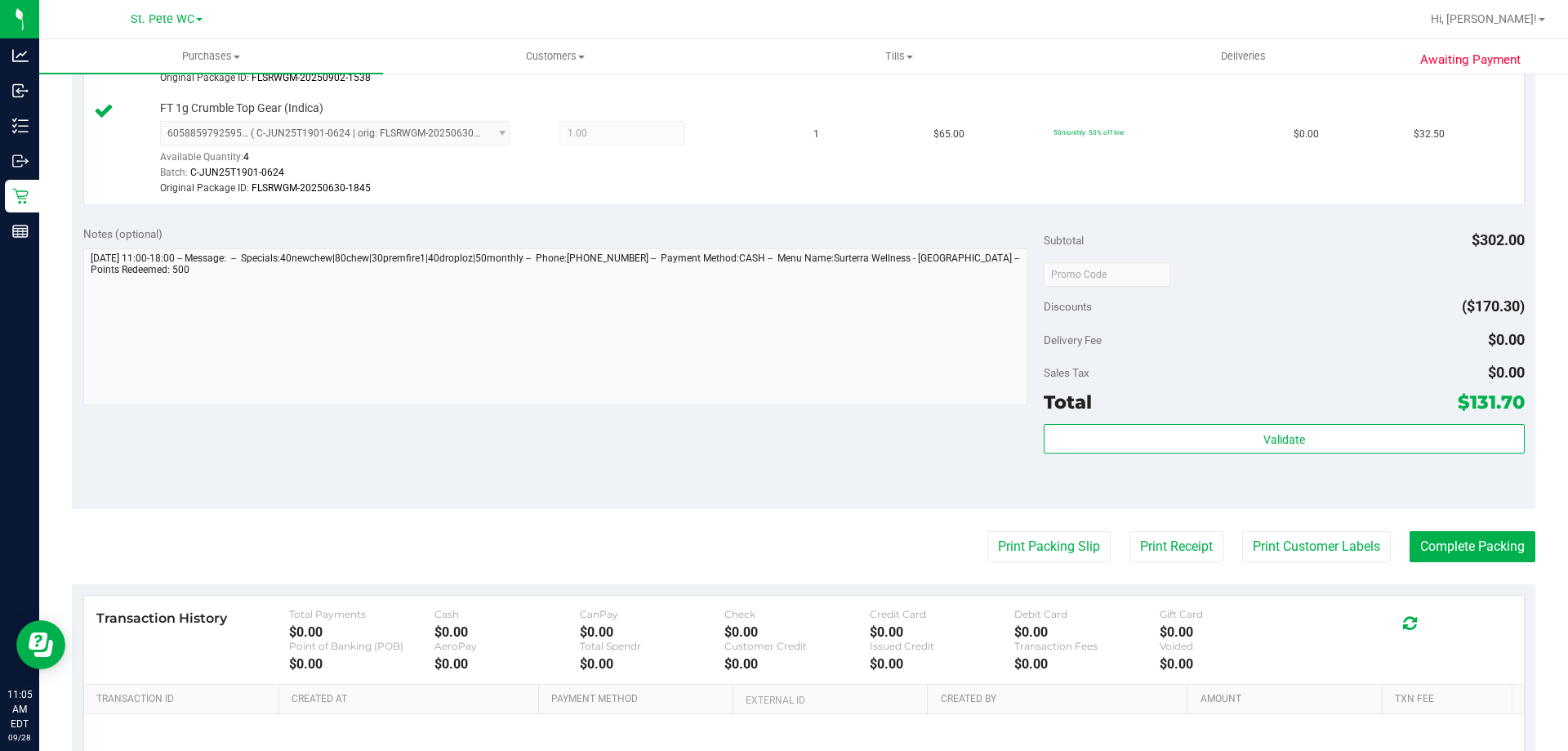
click at [1166, 472] on div "Validate" at bounding box center [1284, 461] width 480 height 73
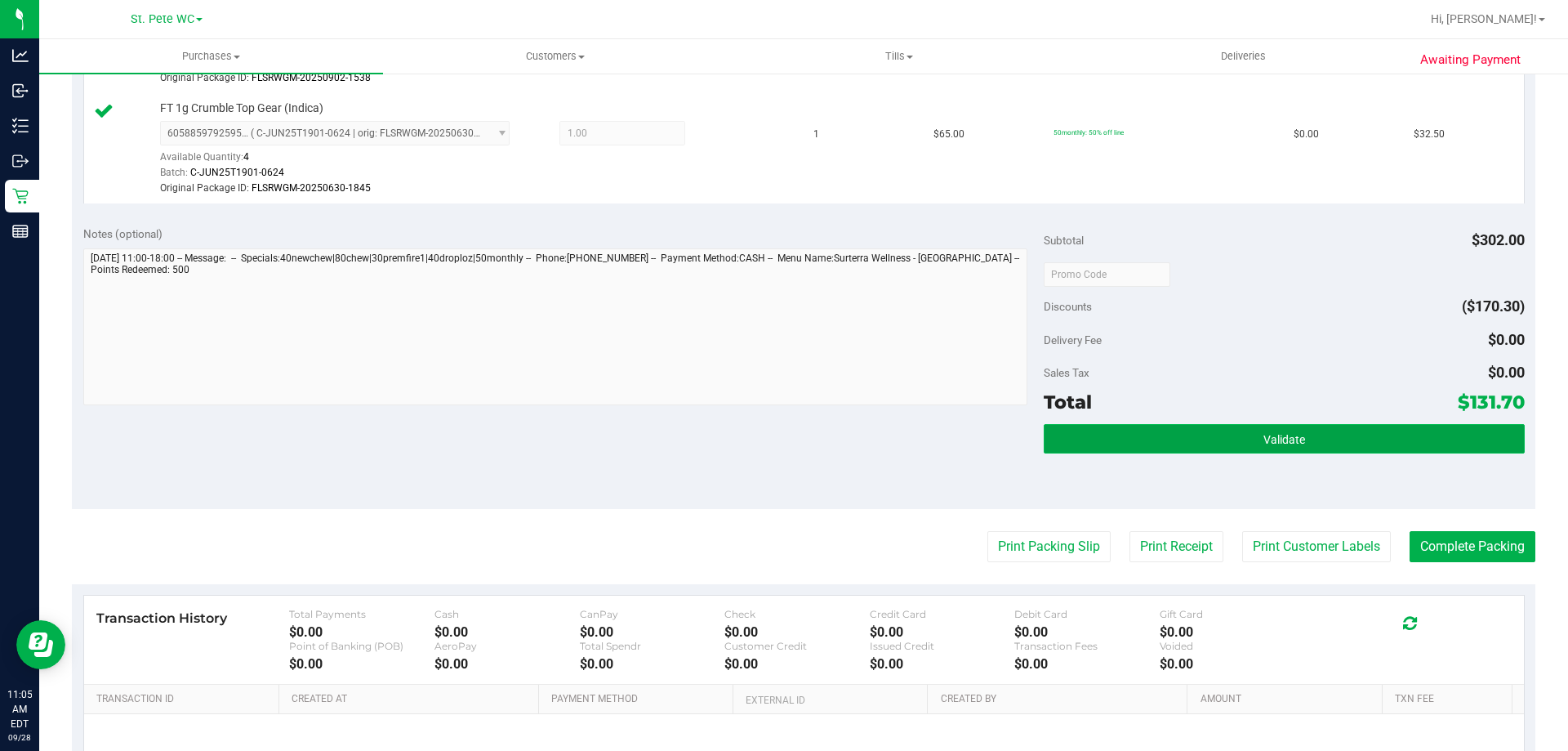
click at [1166, 448] on button "Validate" at bounding box center [1284, 438] width 480 height 29
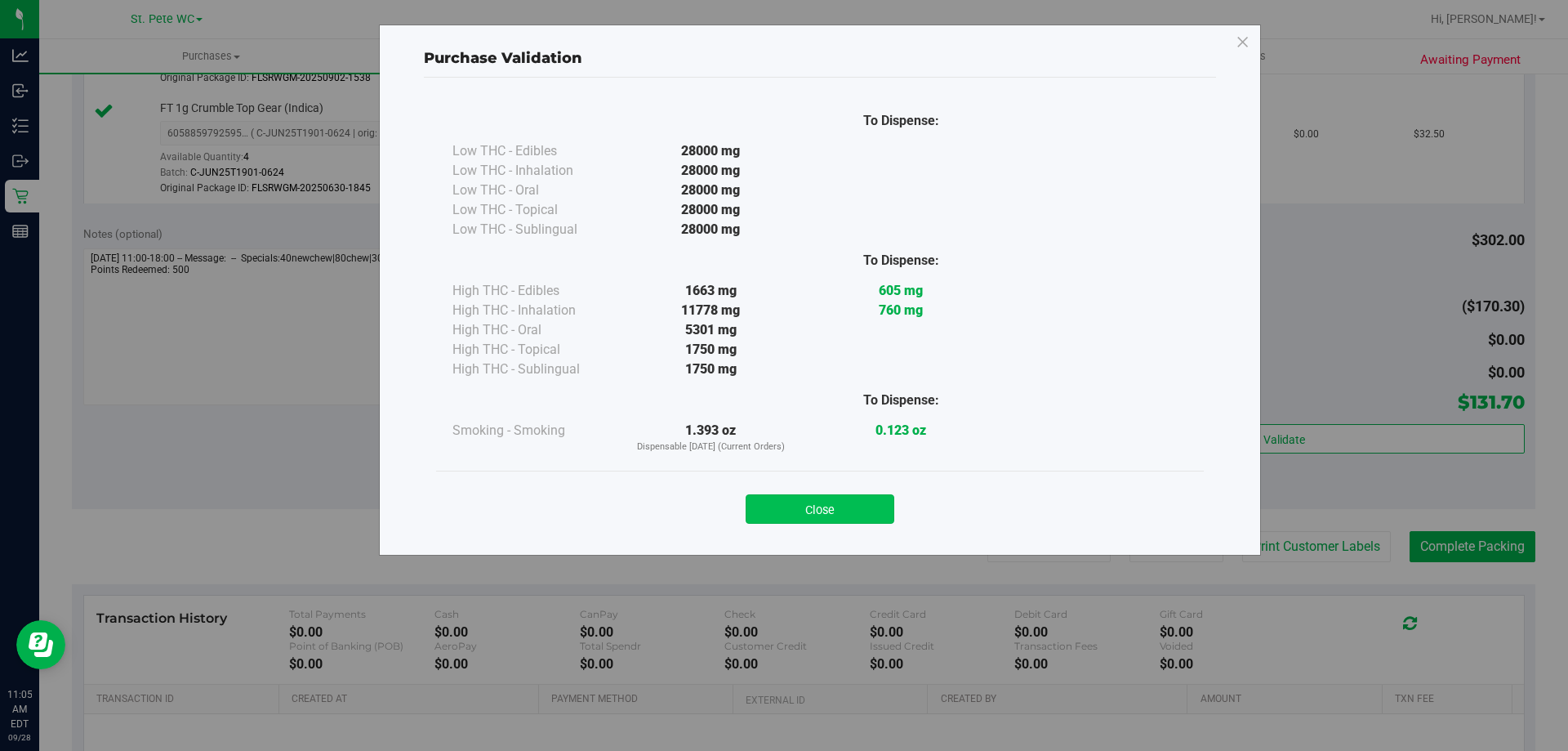
click at [815, 496] on button "Close" at bounding box center [820, 508] width 148 height 29
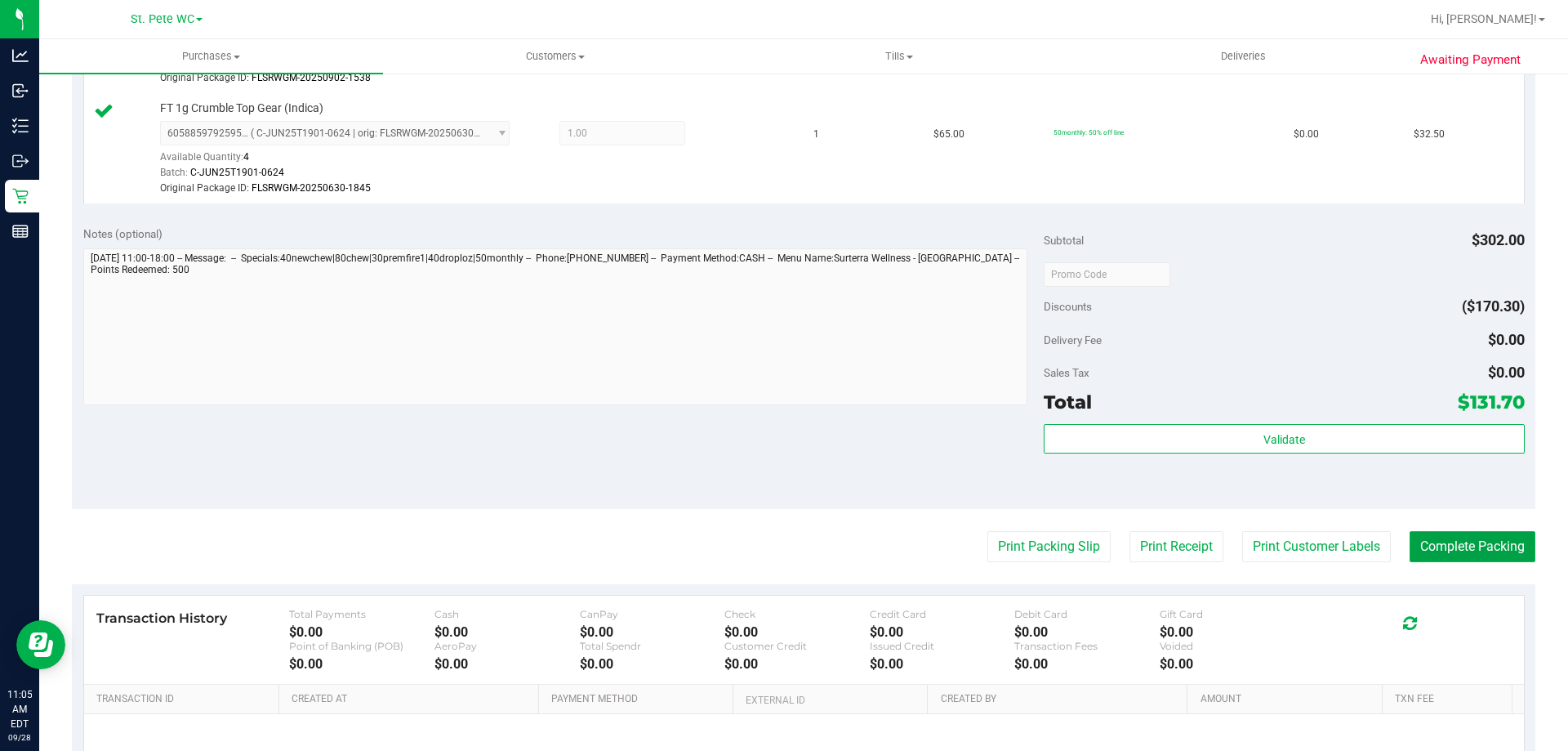
click at [1410, 556] on button "Complete Packing" at bounding box center [1472, 546] width 126 height 31
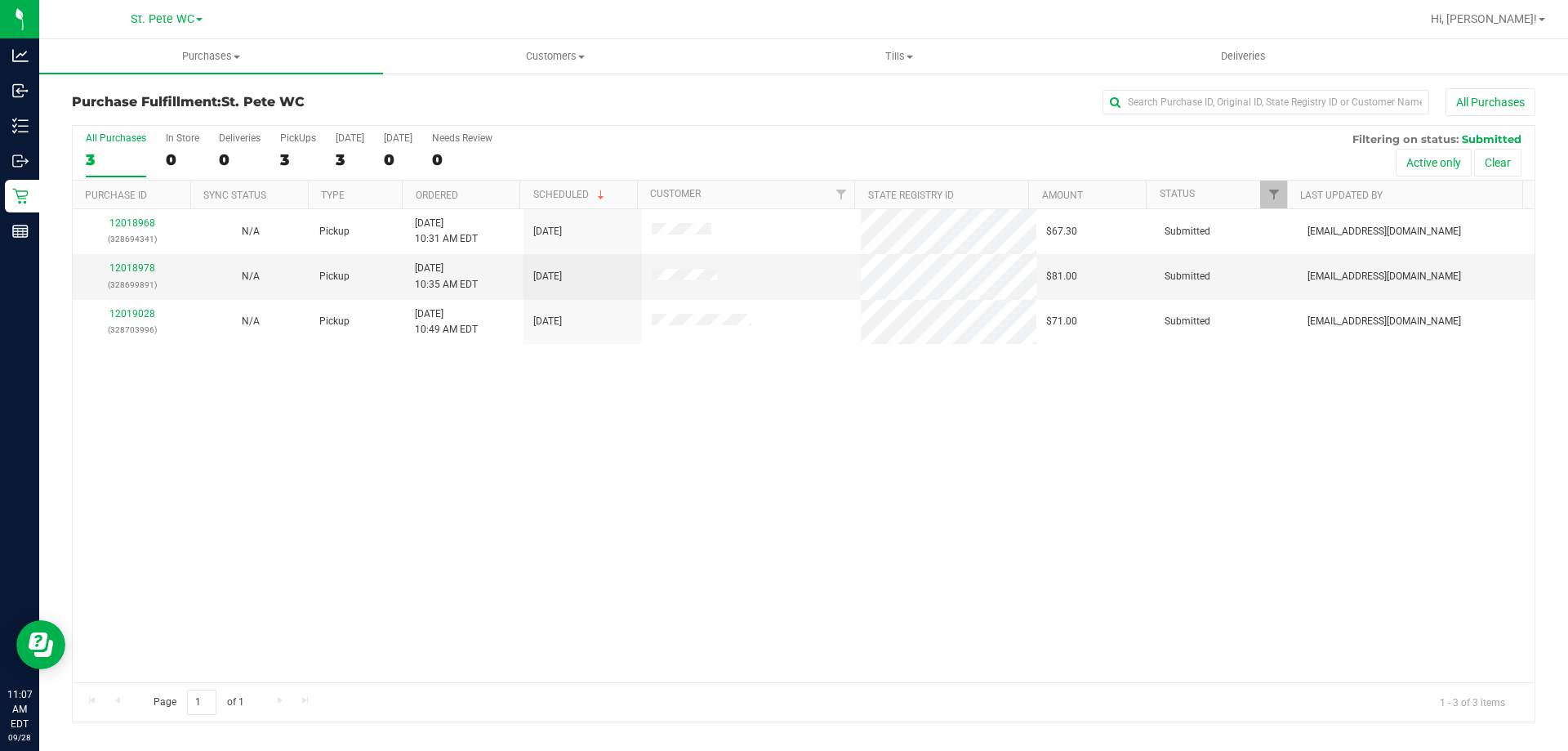
click at [390, 416] on div "12018968 (328694341) N/A Pickup [DATE] 10:31 AM EDT 9/28/2025 $67.30 Submitted …" at bounding box center [803, 446] width 1461 height 473
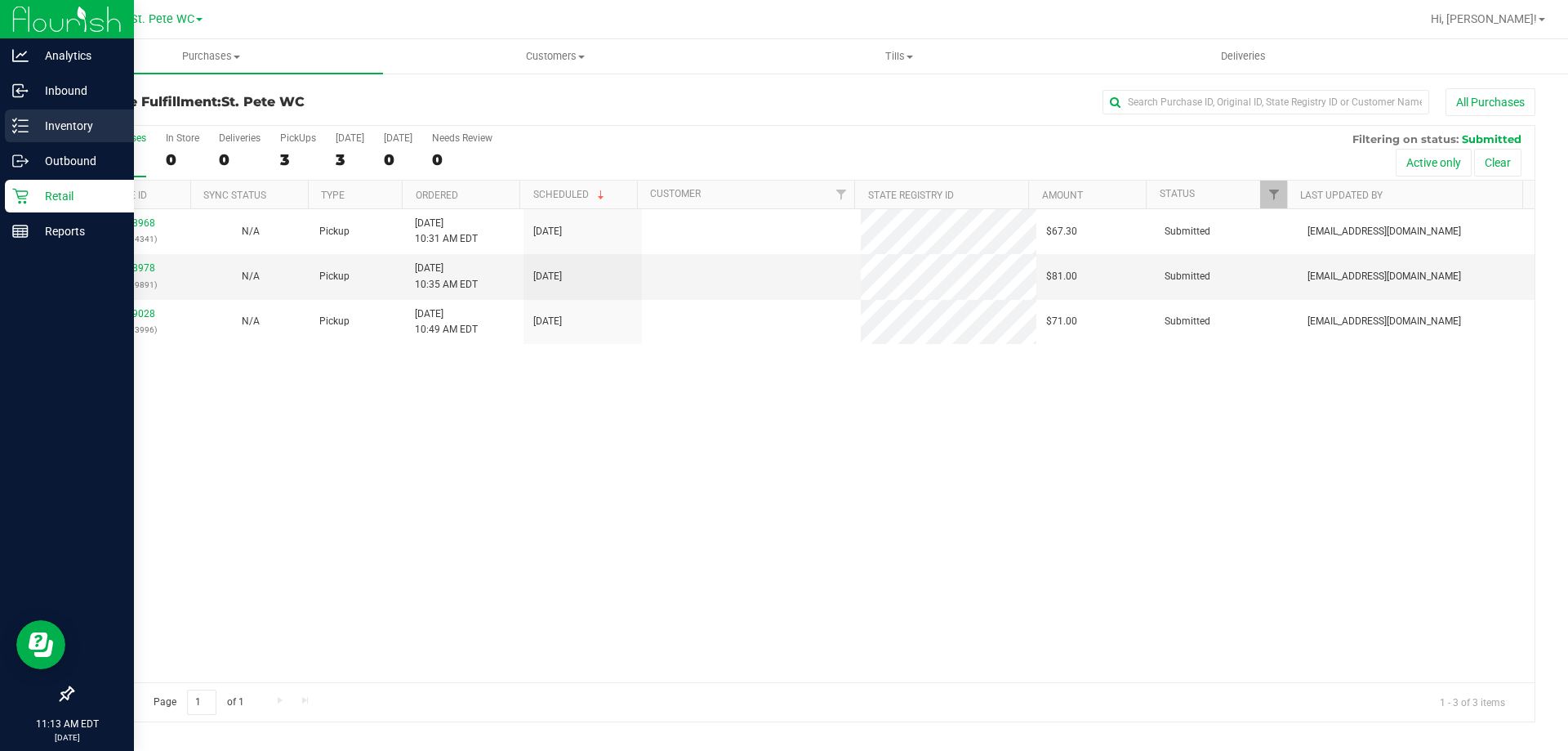
click at [13, 118] on icon at bounding box center [21, 126] width 17 height 17
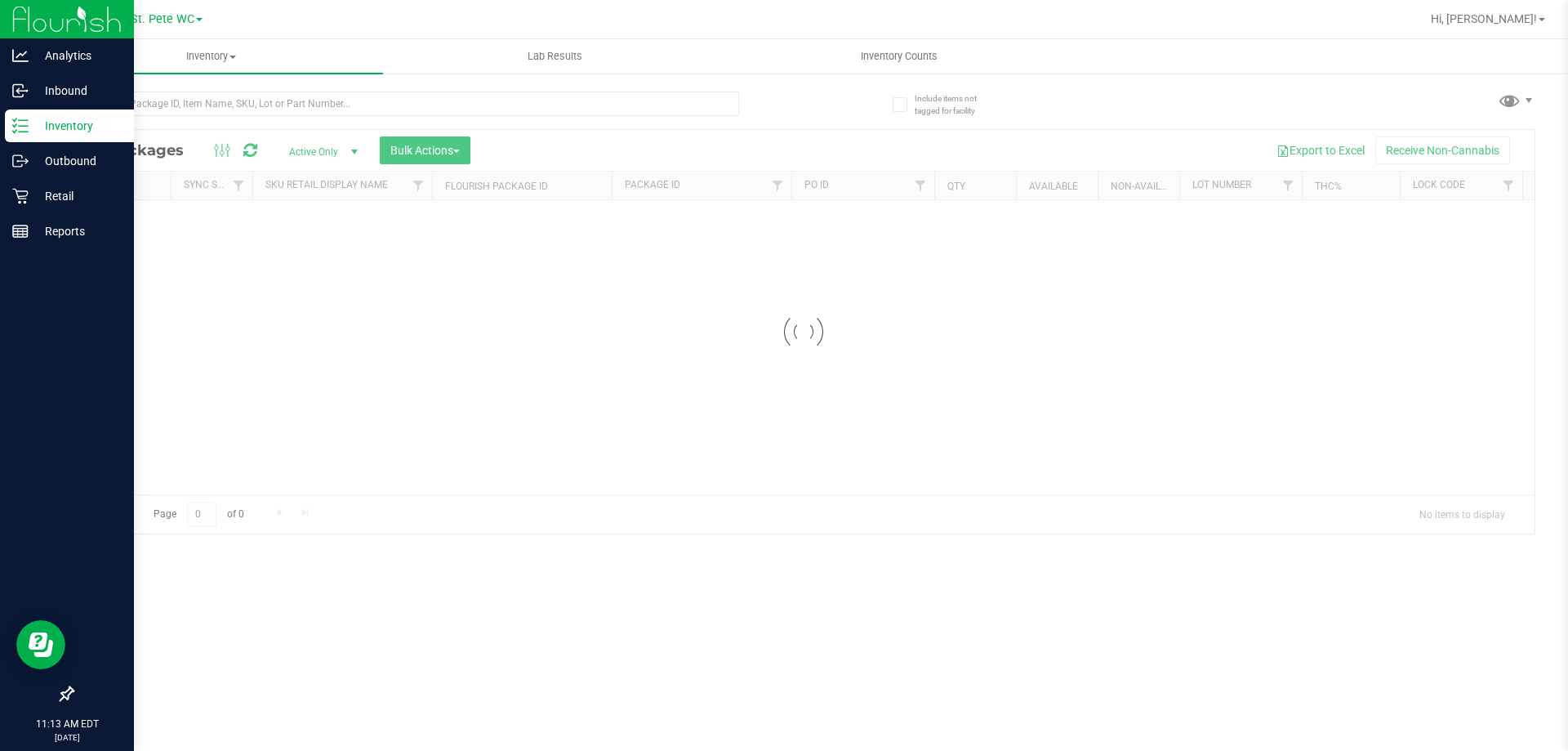
click at [195, 89] on div at bounding box center [437, 103] width 731 height 53
click at [194, 103] on input "text" at bounding box center [405, 103] width 667 height 24
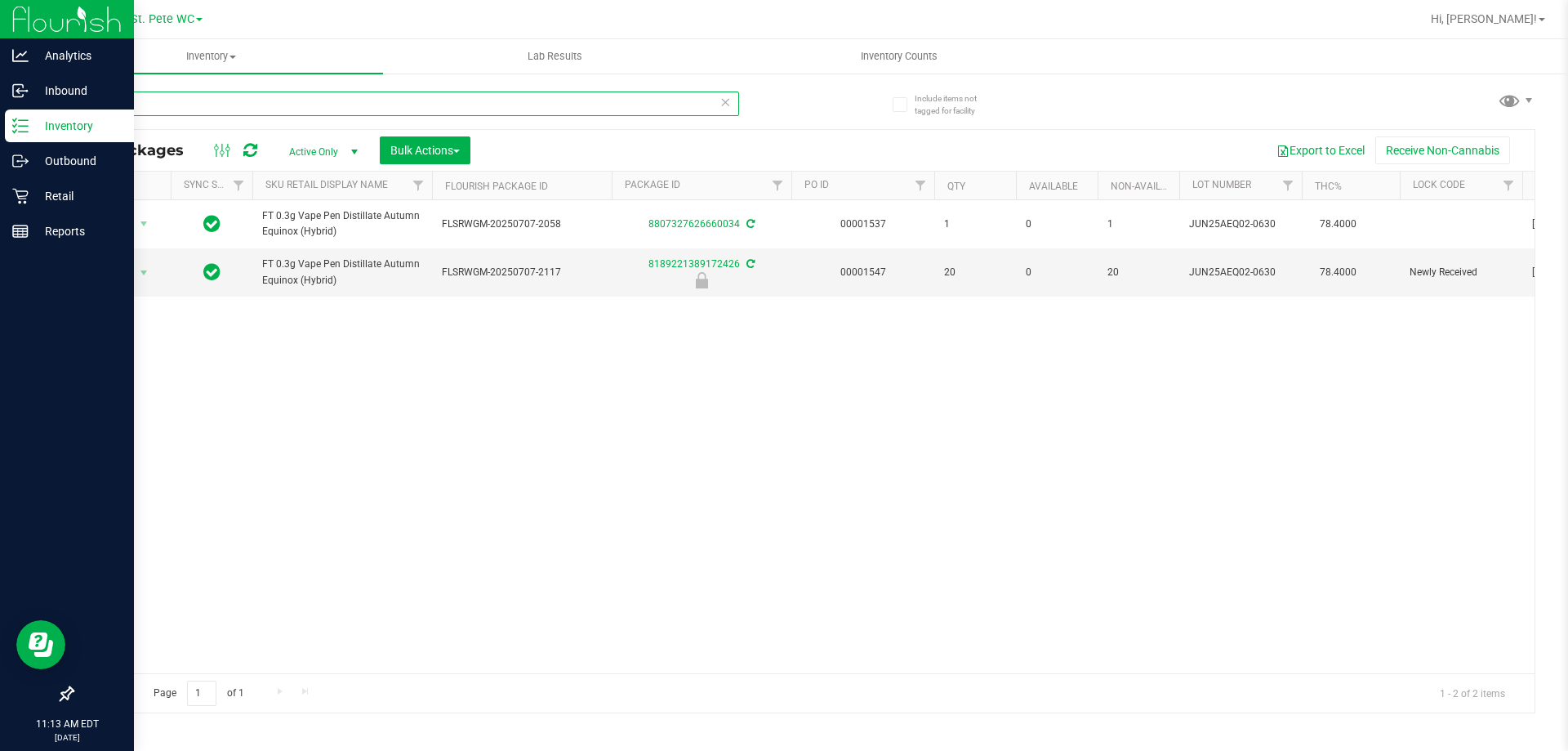
type input "aeq"
click at [338, 363] on div "Action Action Adjust qty Create package Edit attributes Global inventory Locate…" at bounding box center [803, 436] width 1461 height 473
click at [337, 356] on div "Action Action Adjust qty Create package Edit attributes Global inventory Locate…" at bounding box center [803, 436] width 1461 height 473
click at [298, 369] on div "Action Action Adjust qty Create package Edit attributes Global inventory Locate…" at bounding box center [803, 436] width 1461 height 473
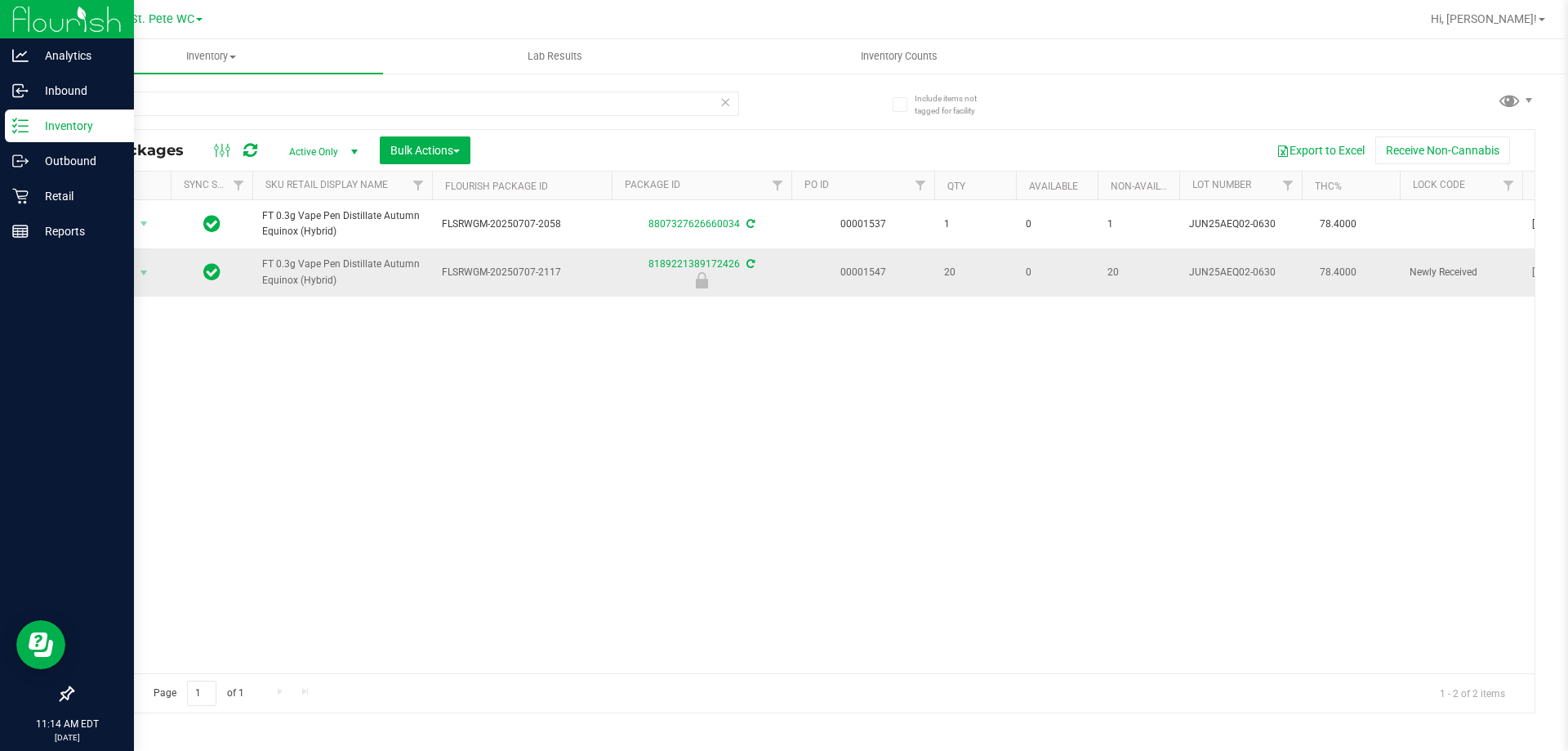
click at [136, 250] on td "Action Action Edit attributes Global inventory Locate package Package audit log…" at bounding box center [121, 272] width 98 height 48
drag, startPoint x: 136, startPoint y: 250, endPoint x: 125, endPoint y: 270, distance: 22.8
click at [125, 270] on span "Action" at bounding box center [111, 272] width 44 height 23
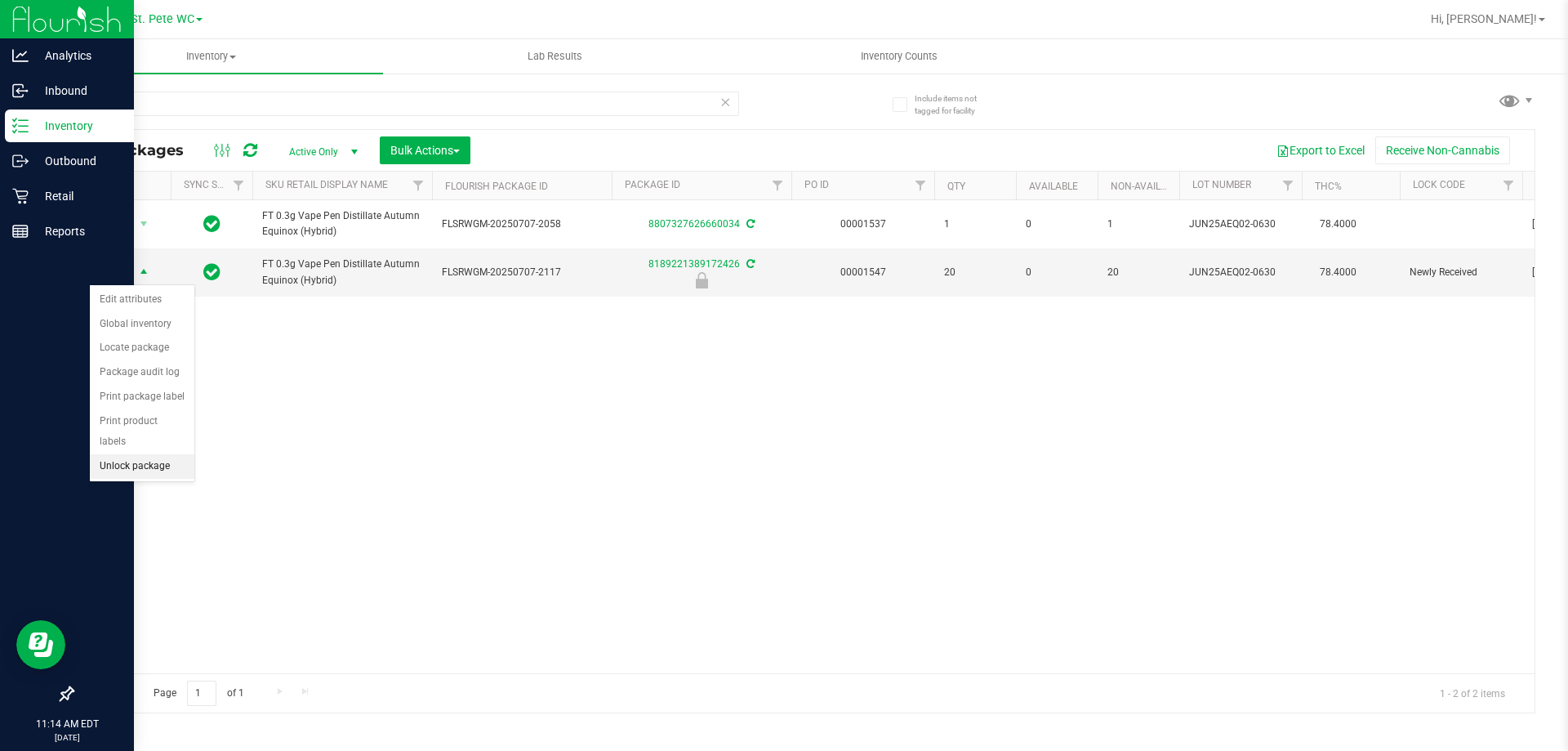
click at [153, 456] on li "Unlock package" at bounding box center [142, 466] width 104 height 24
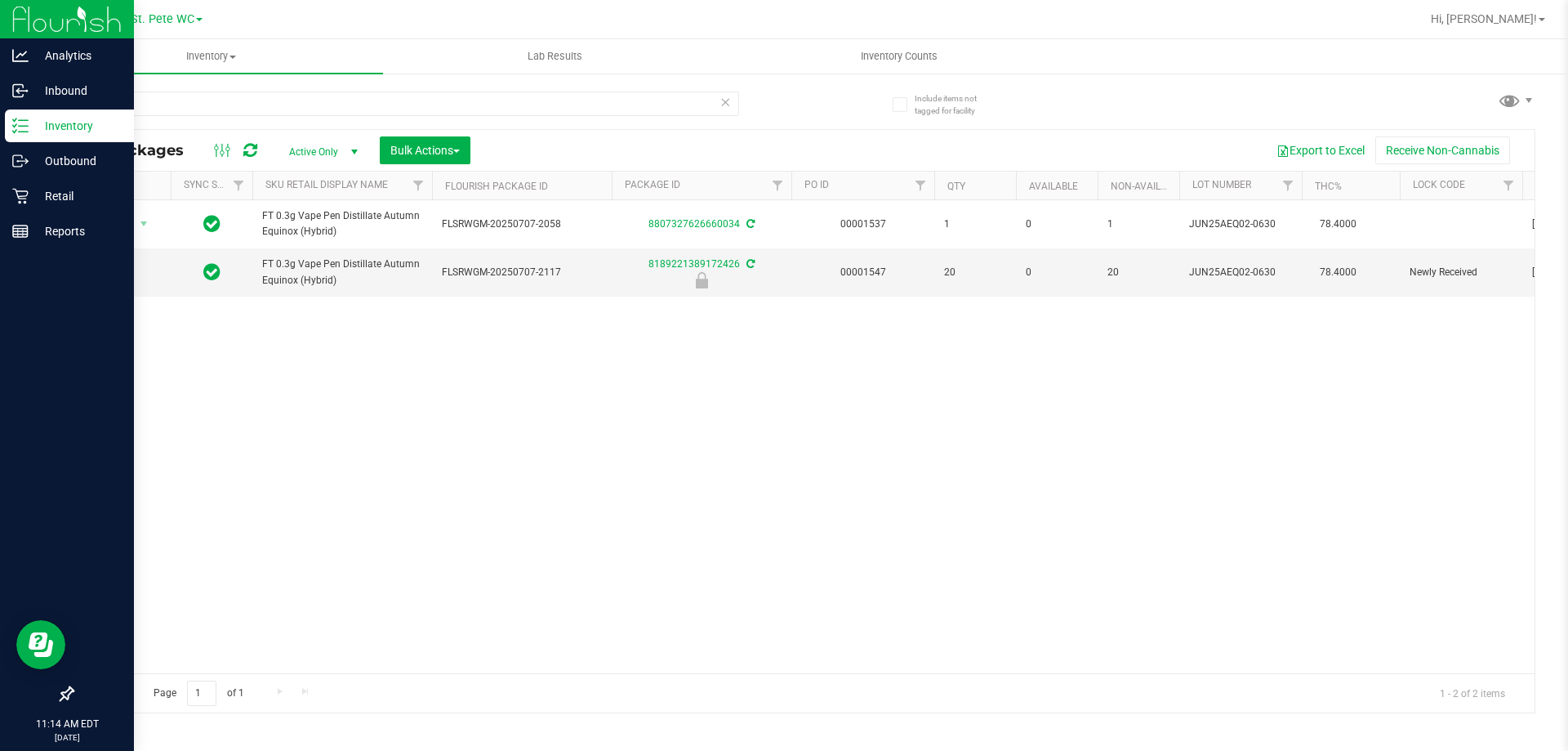
click at [385, 441] on div "Action Action Adjust qty Create package Edit attributes Global inventory Locate…" at bounding box center [803, 436] width 1461 height 473
click at [27, 204] on div "Retail" at bounding box center [69, 195] width 129 height 33
click at [38, 209] on div "Retail" at bounding box center [69, 195] width 129 height 33
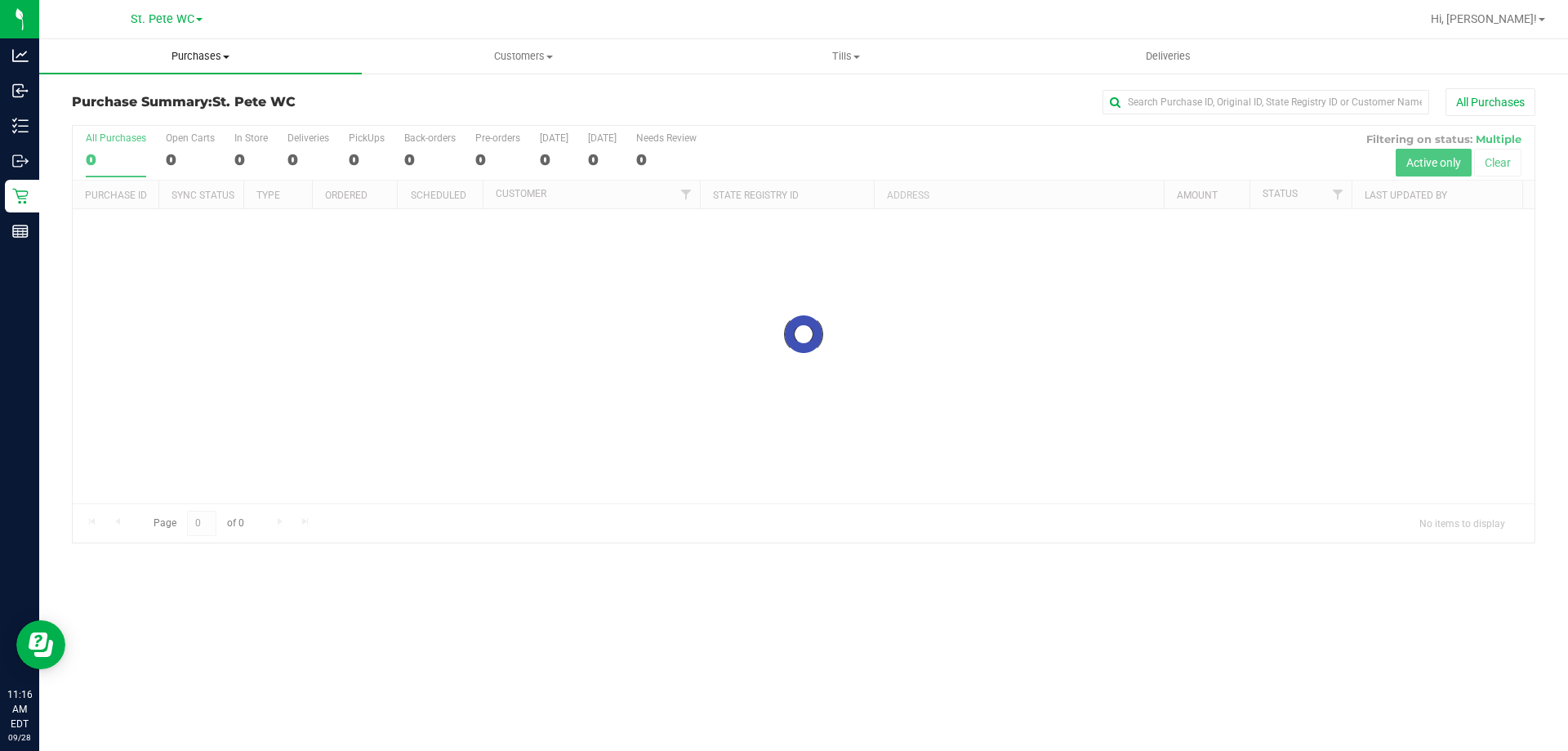
click at [242, 63] on span "Purchases" at bounding box center [200, 57] width 323 height 15
click at [211, 121] on li "Fulfillment" at bounding box center [200, 118] width 323 height 19
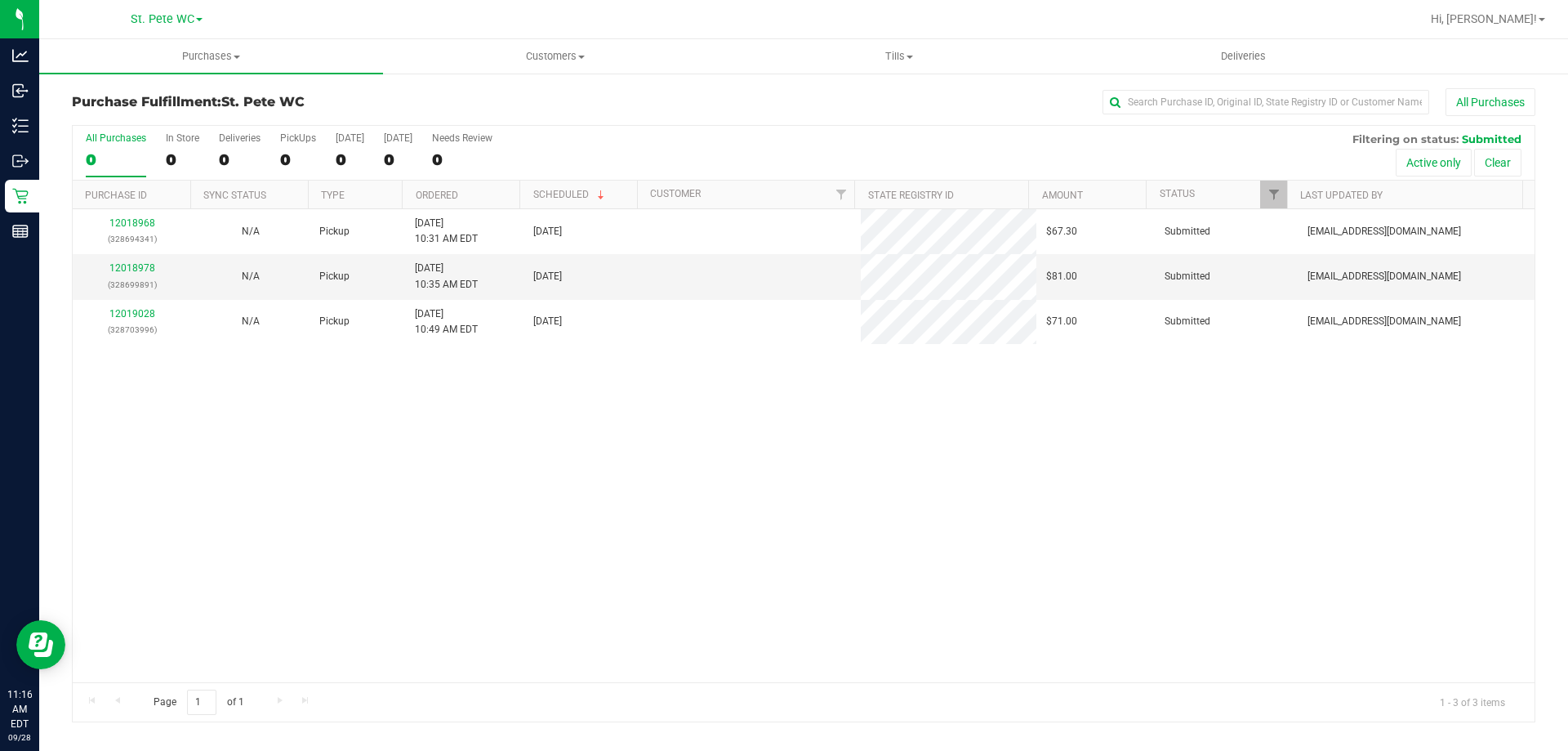
click at [686, 449] on div "12018968 (328694341) N/A Pickup [DATE] 10:31 AM EDT 9/28/2025 $67.30 Submitted …" at bounding box center [803, 446] width 1461 height 473
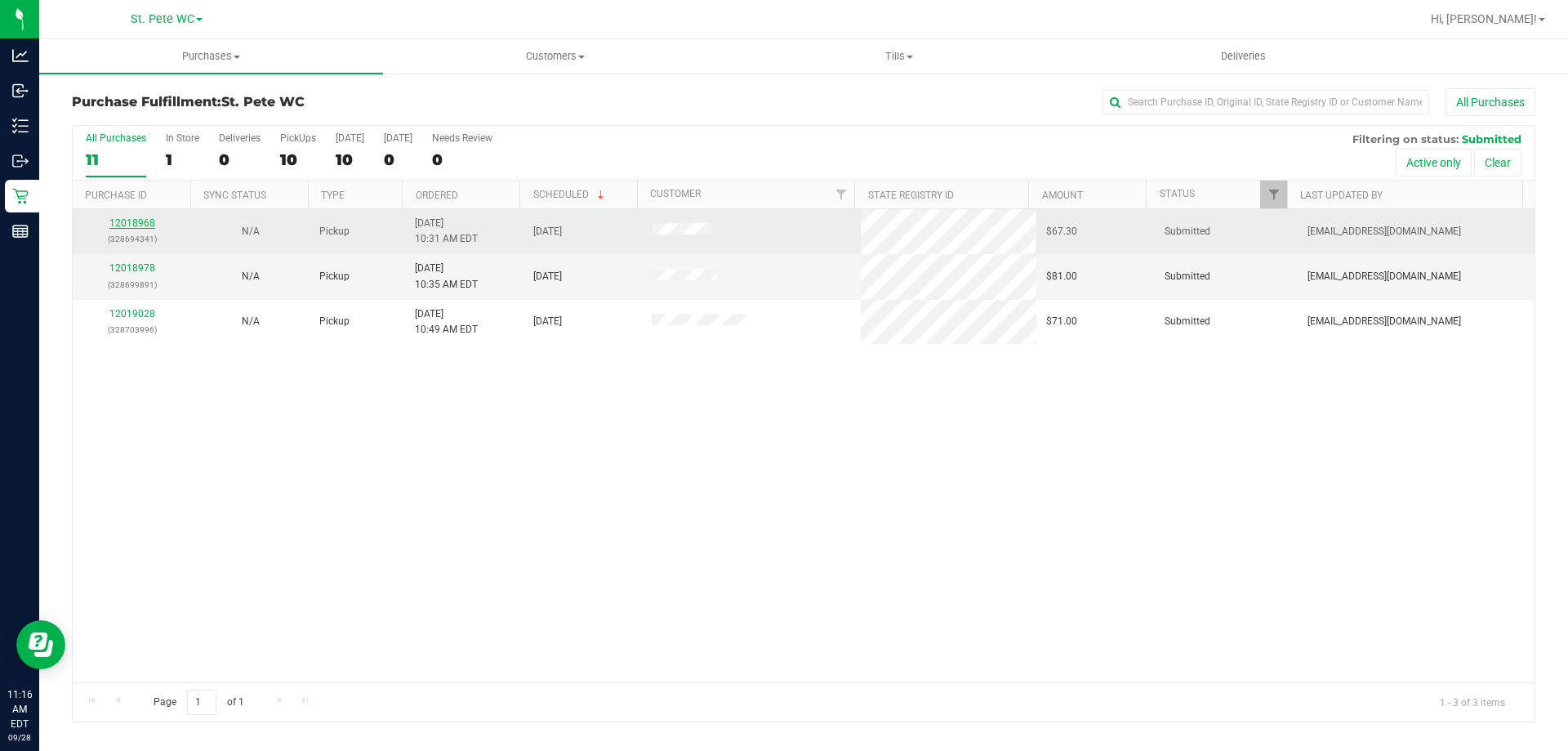
click at [136, 220] on link "12018968" at bounding box center [132, 223] width 46 height 12
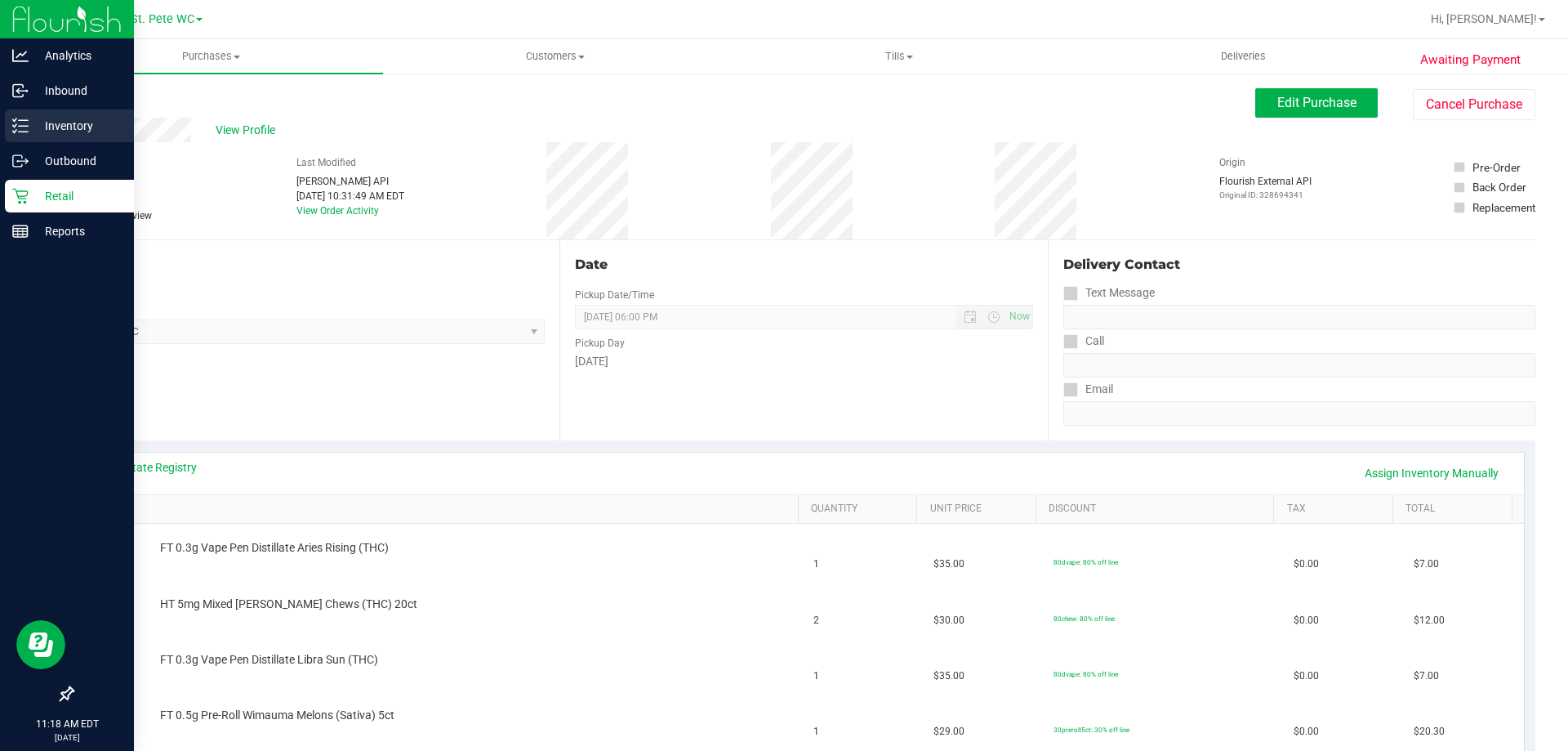
click at [4, 115] on link "Inventory" at bounding box center [67, 127] width 134 height 35
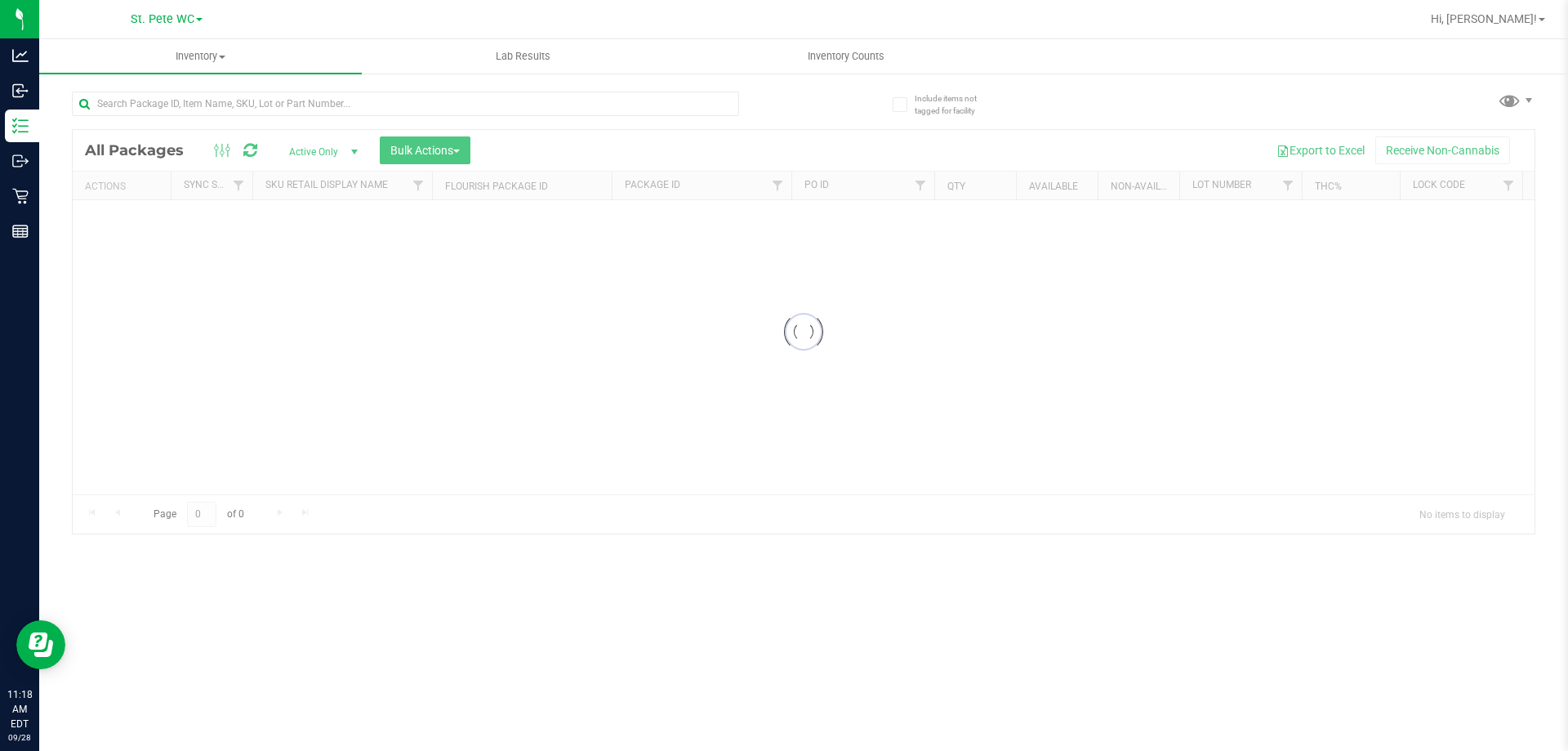
click at [166, 124] on div at bounding box center [405, 110] width 667 height 38
click at [174, 102] on input "text" at bounding box center [405, 103] width 667 height 24
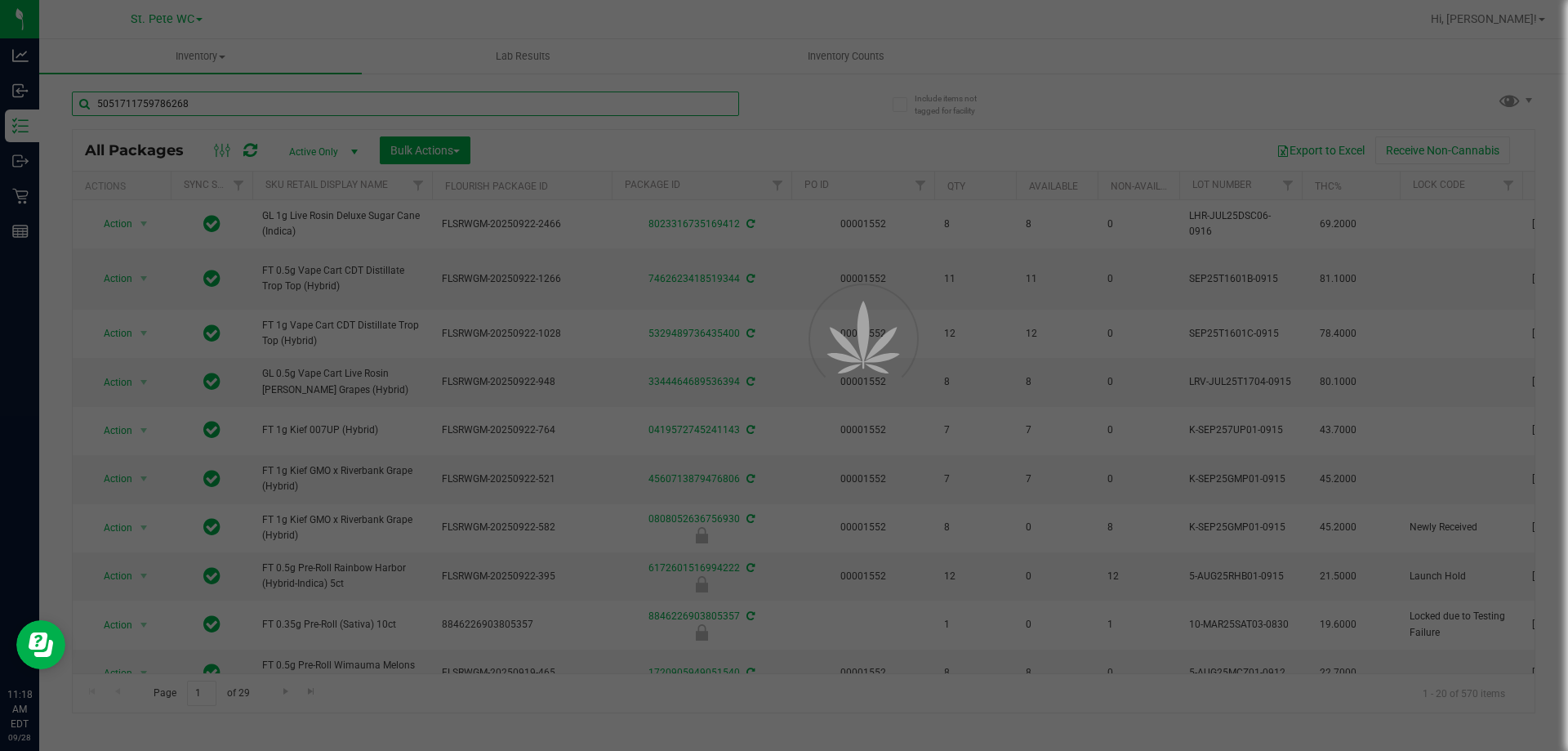
type input "5051711759786268"
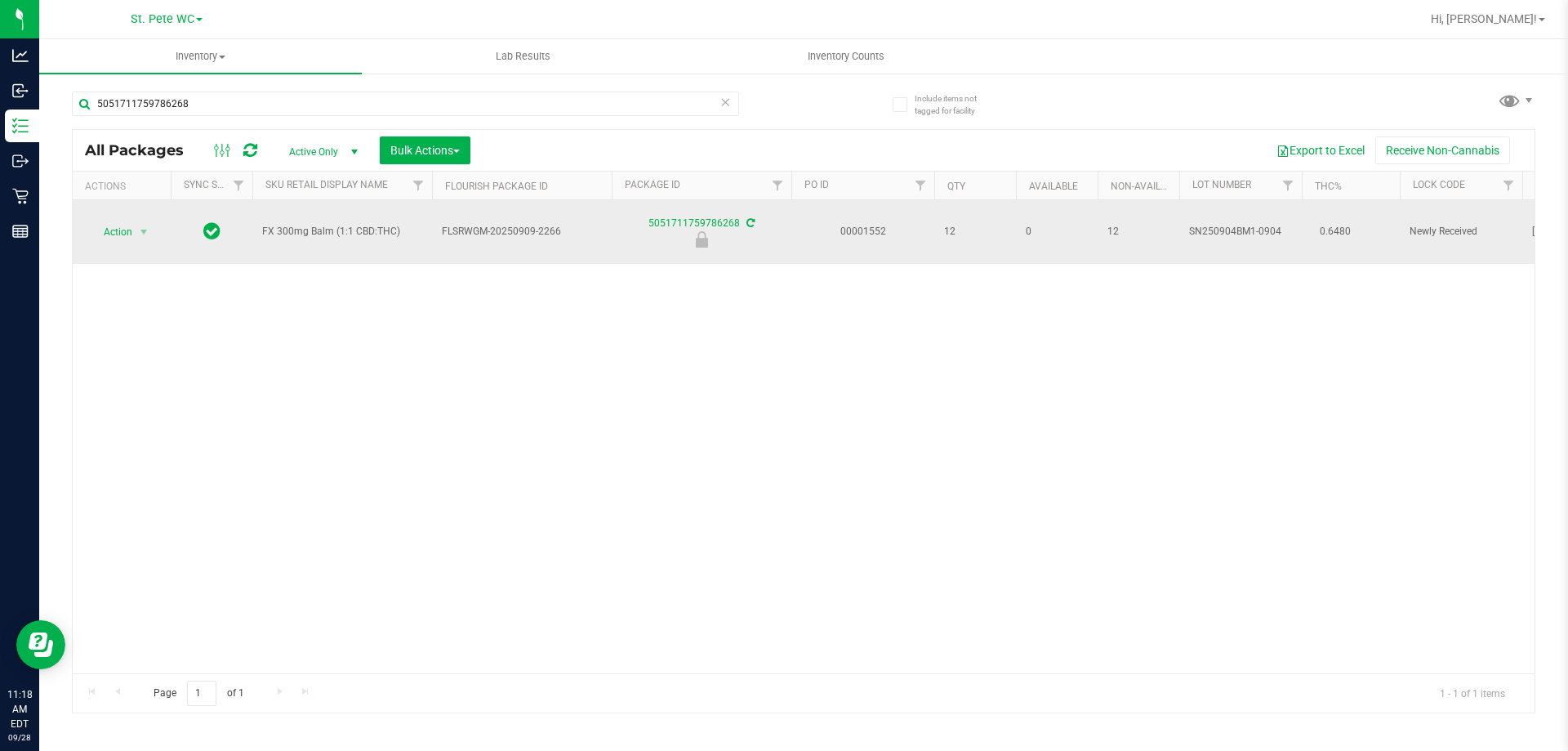
click at [350, 225] on span "FX 300mg Balm (1:1 CBD:THC)" at bounding box center [342, 231] width 160 height 16
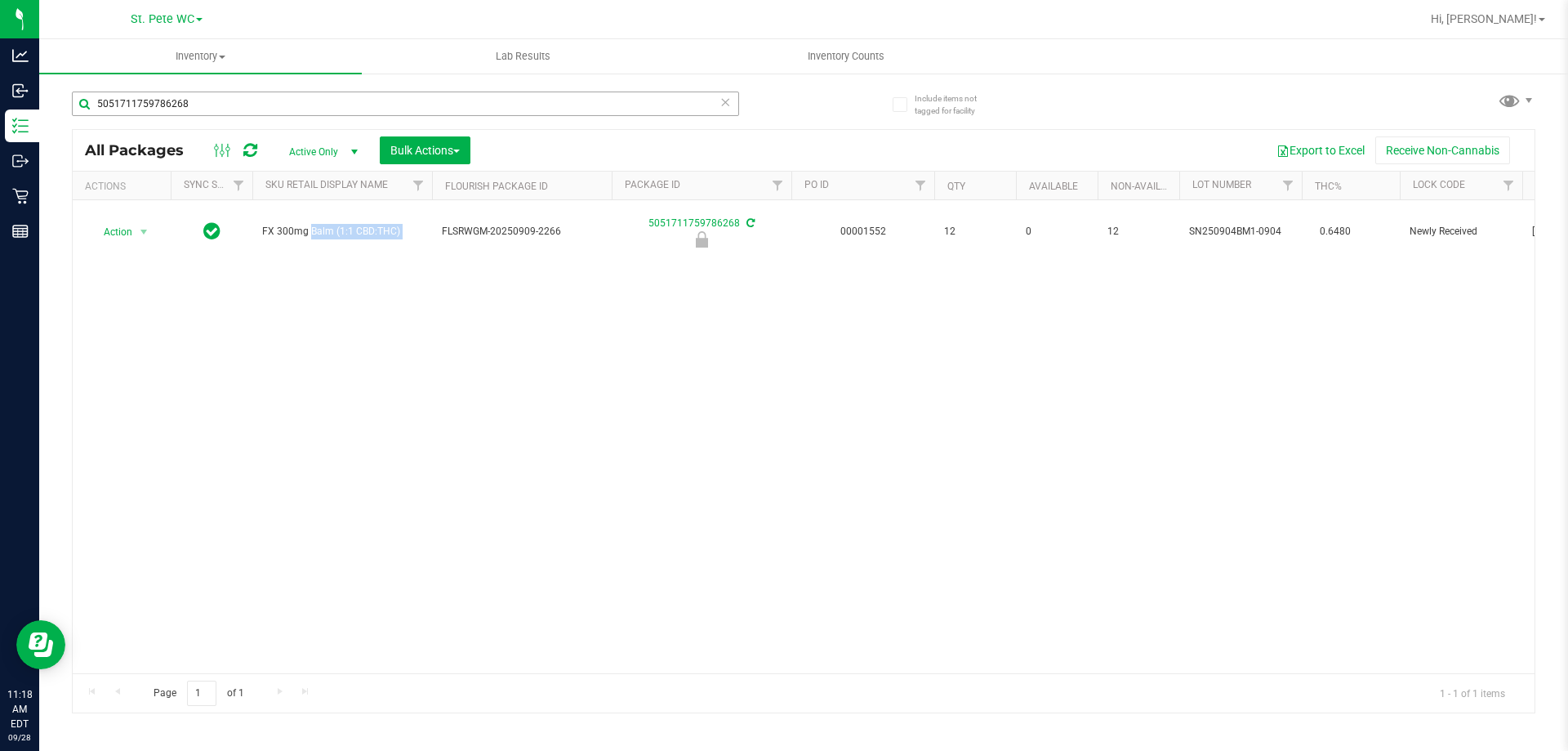
copy tr "FX 300mg Balm (1:1 CBD:THC)"
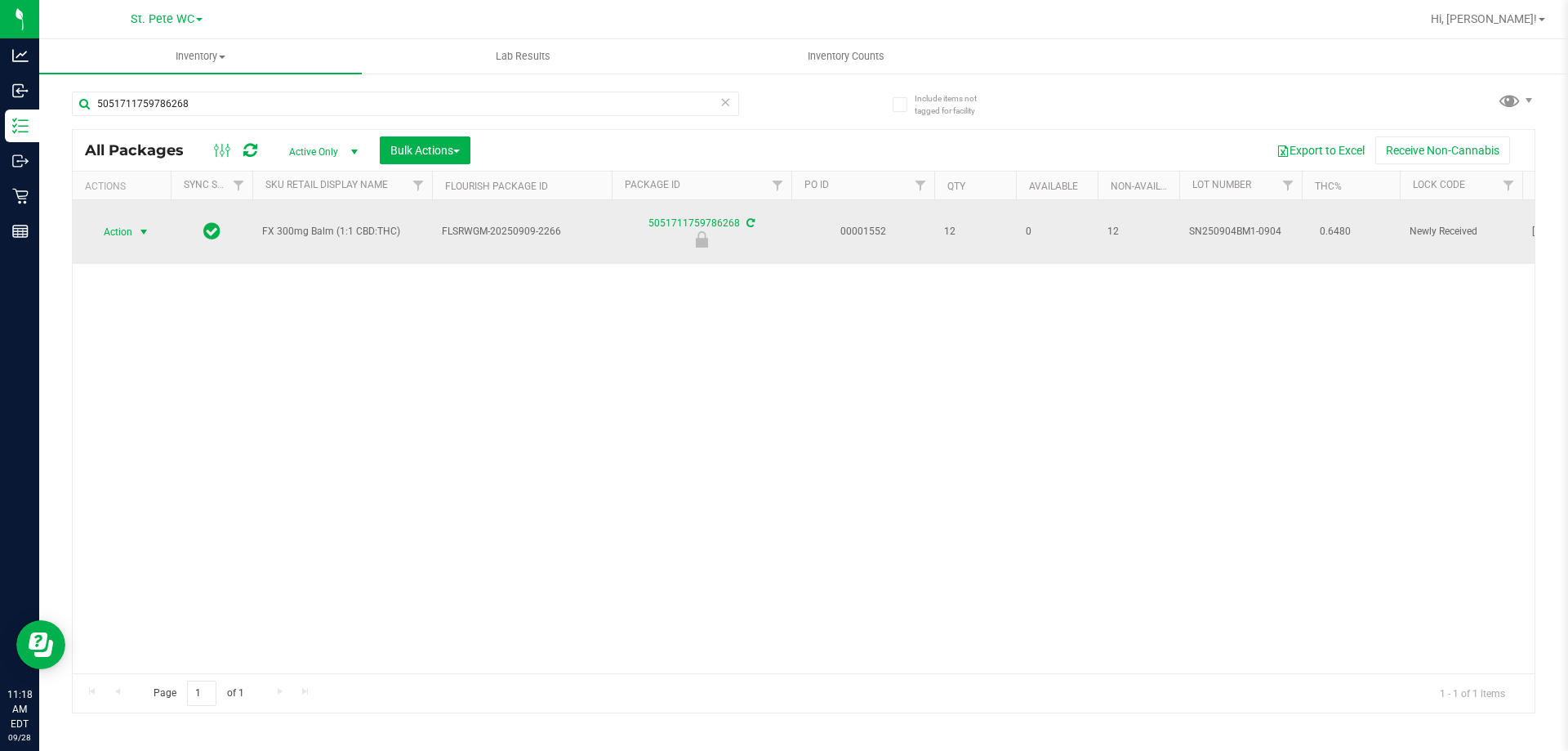
click at [129, 230] on span "Action" at bounding box center [111, 231] width 44 height 23
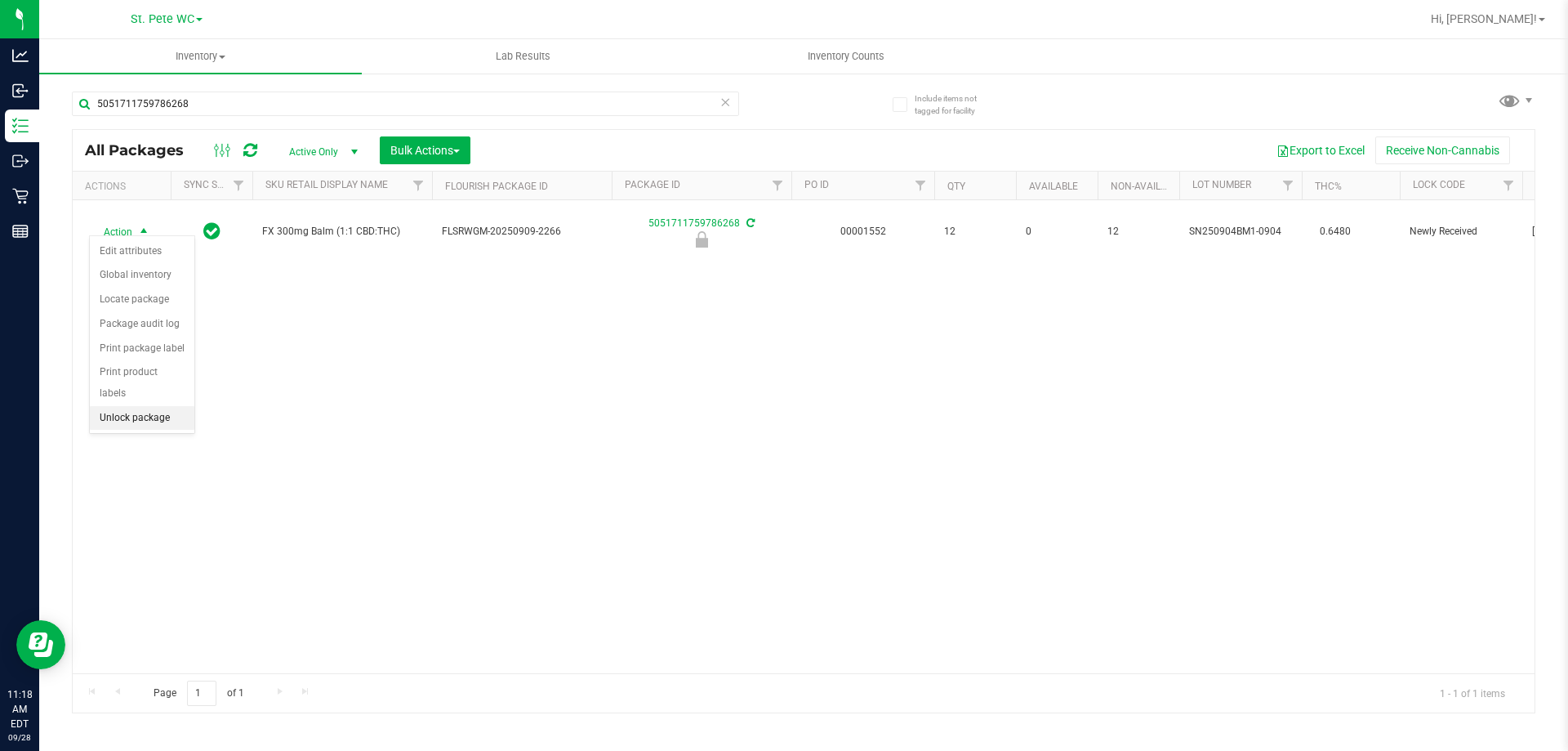
click at [146, 406] on li "Unlock package" at bounding box center [142, 418] width 104 height 24
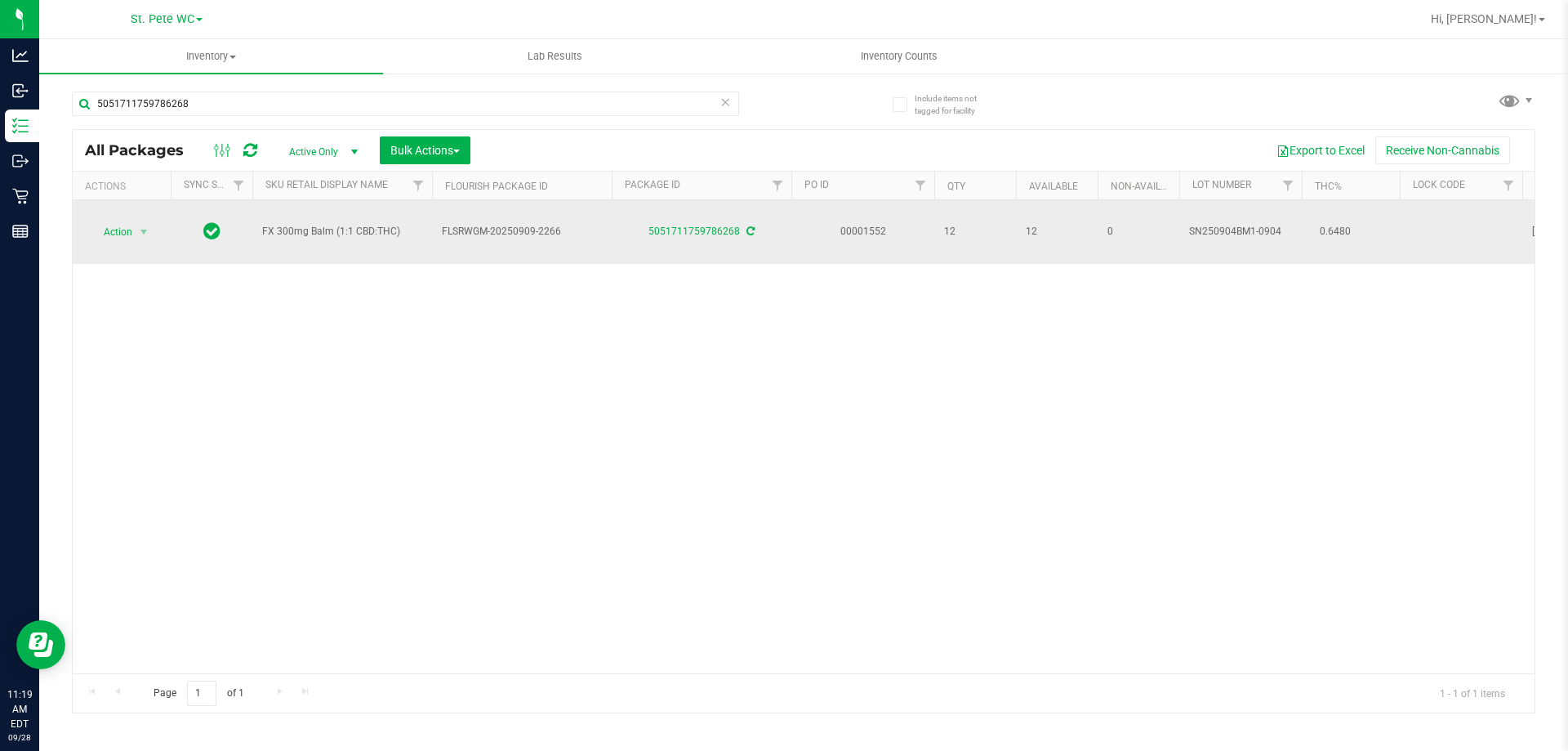
click at [331, 224] on span "FX 300mg Balm (1:1 CBD:THC)" at bounding box center [342, 231] width 160 height 16
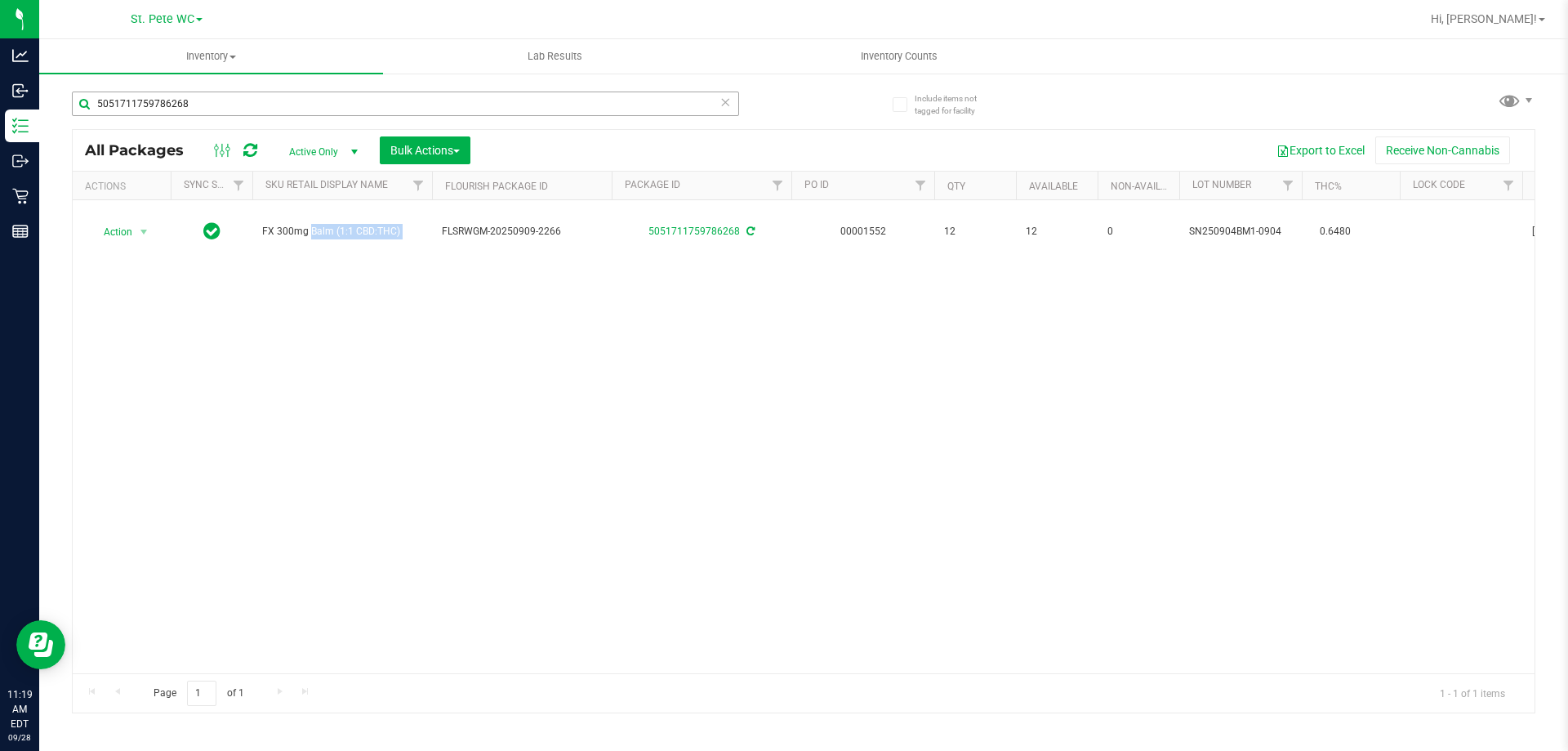
copy tr "FX 300mg Balm (1:1 CBD:THC)"
click at [318, 98] on input "5051711759786268" at bounding box center [405, 103] width 667 height 24
paste input "FX 300mg Balm (1:1 CBD:THC)"
click at [318, 98] on input "FX 300mg Balm (1:1 CBD:THC)" at bounding box center [405, 103] width 667 height 24
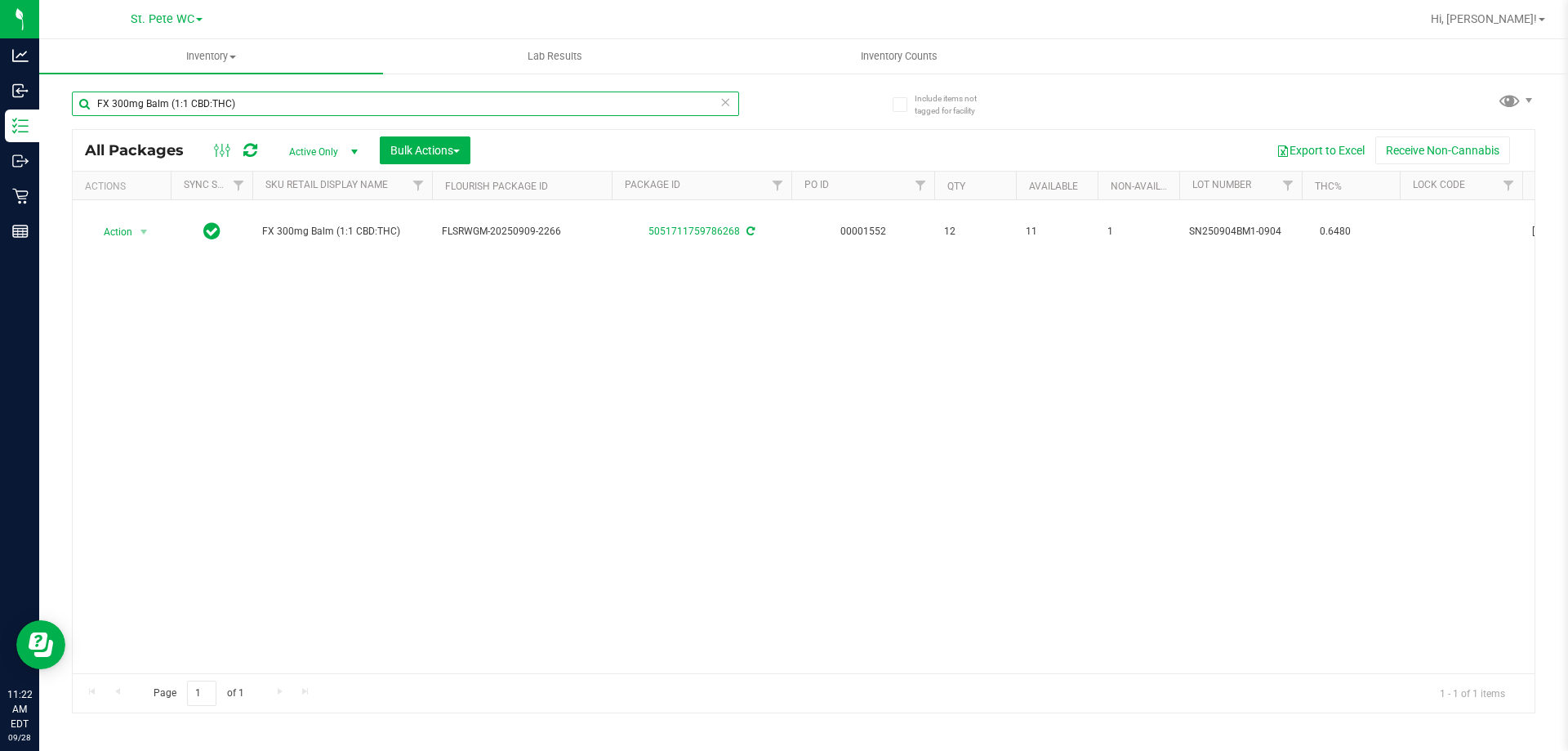
click at [318, 98] on input "FX 300mg Balm (1:1 CBD:THC)" at bounding box center [405, 103] width 667 height 24
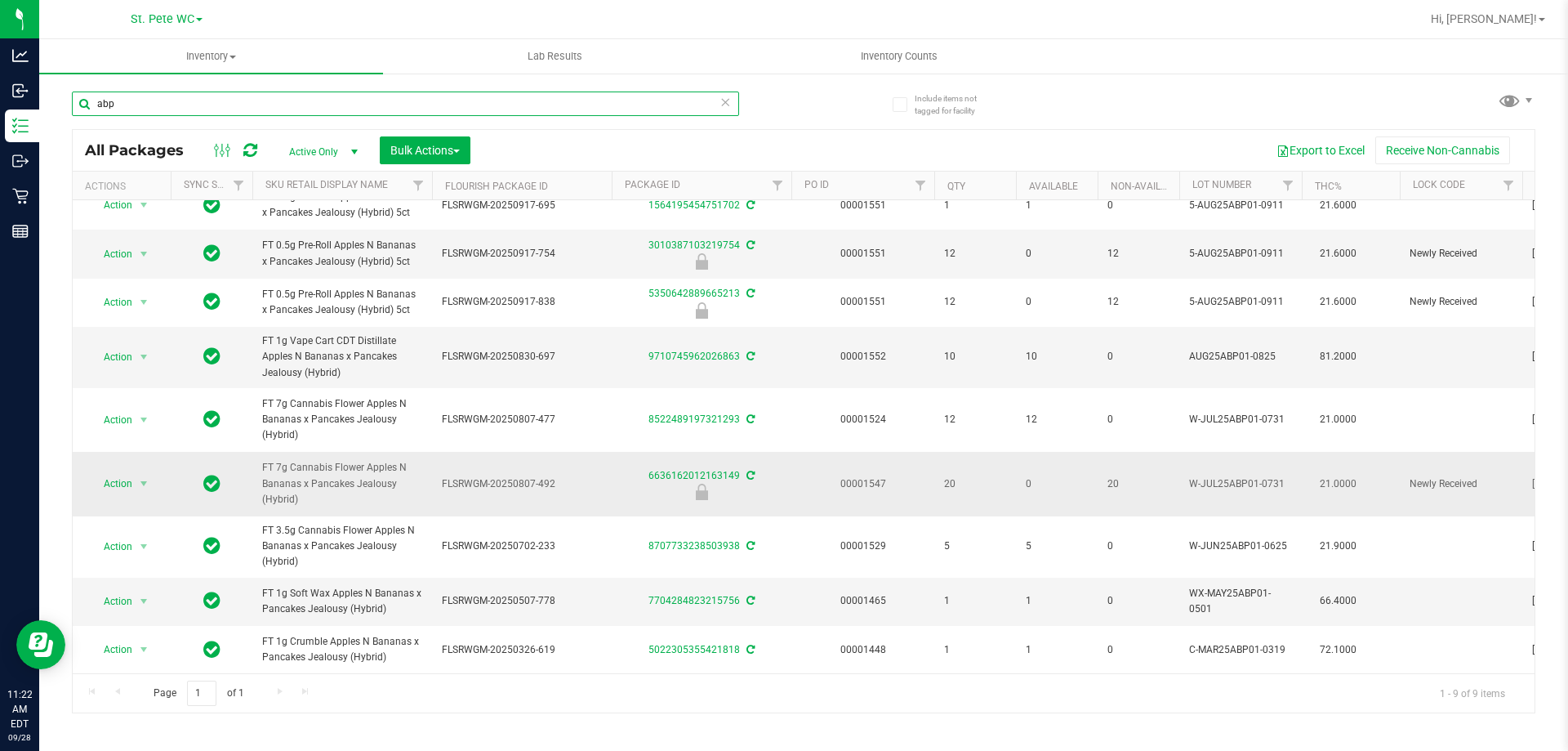
scroll to position [24, 0]
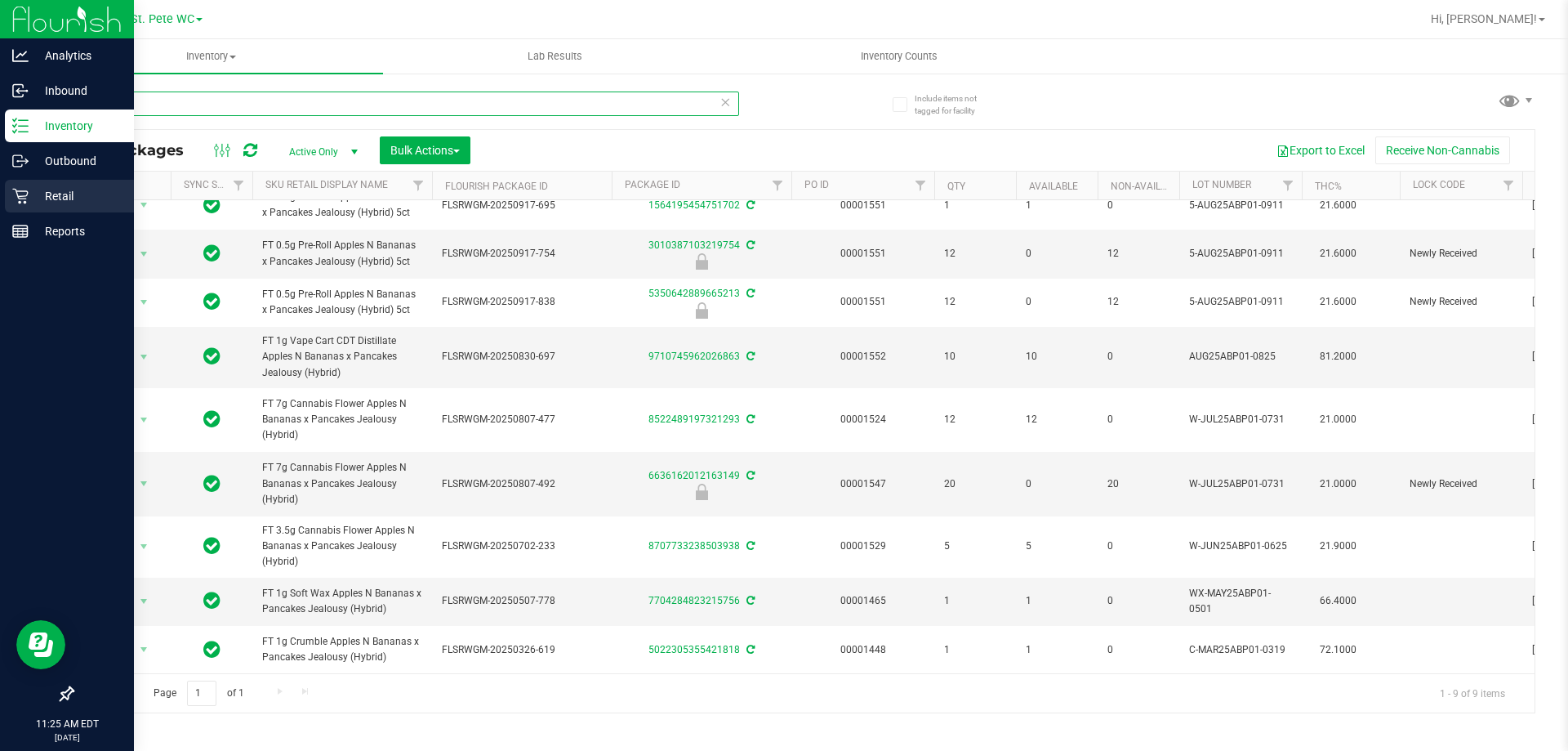
type input "abp"
click at [29, 193] on p "Retail" at bounding box center [77, 195] width 98 height 19
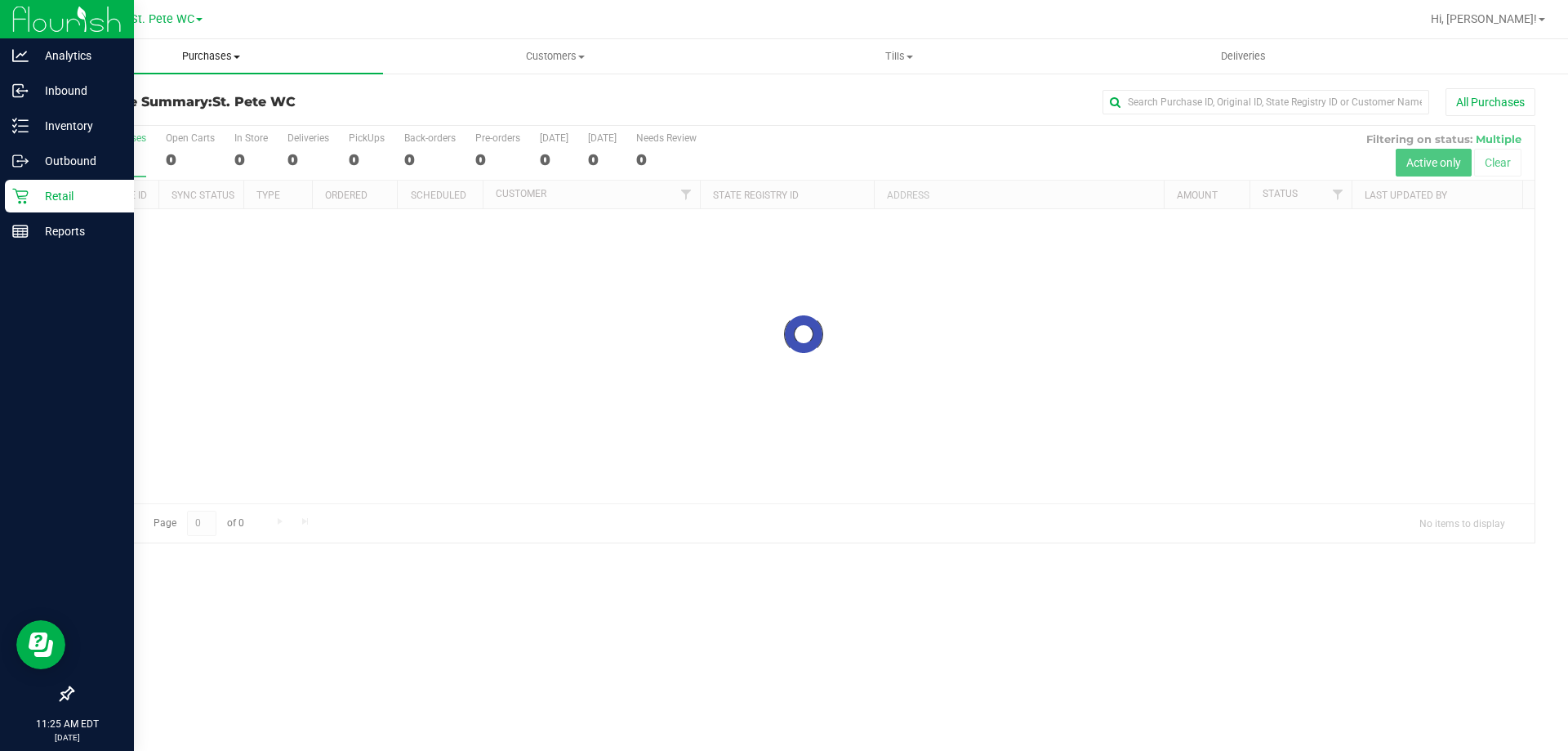
click at [232, 52] on span "Purchases" at bounding box center [211, 57] width 344 height 15
click at [148, 103] on span "Summary of purchases" at bounding box center [123, 98] width 168 height 14
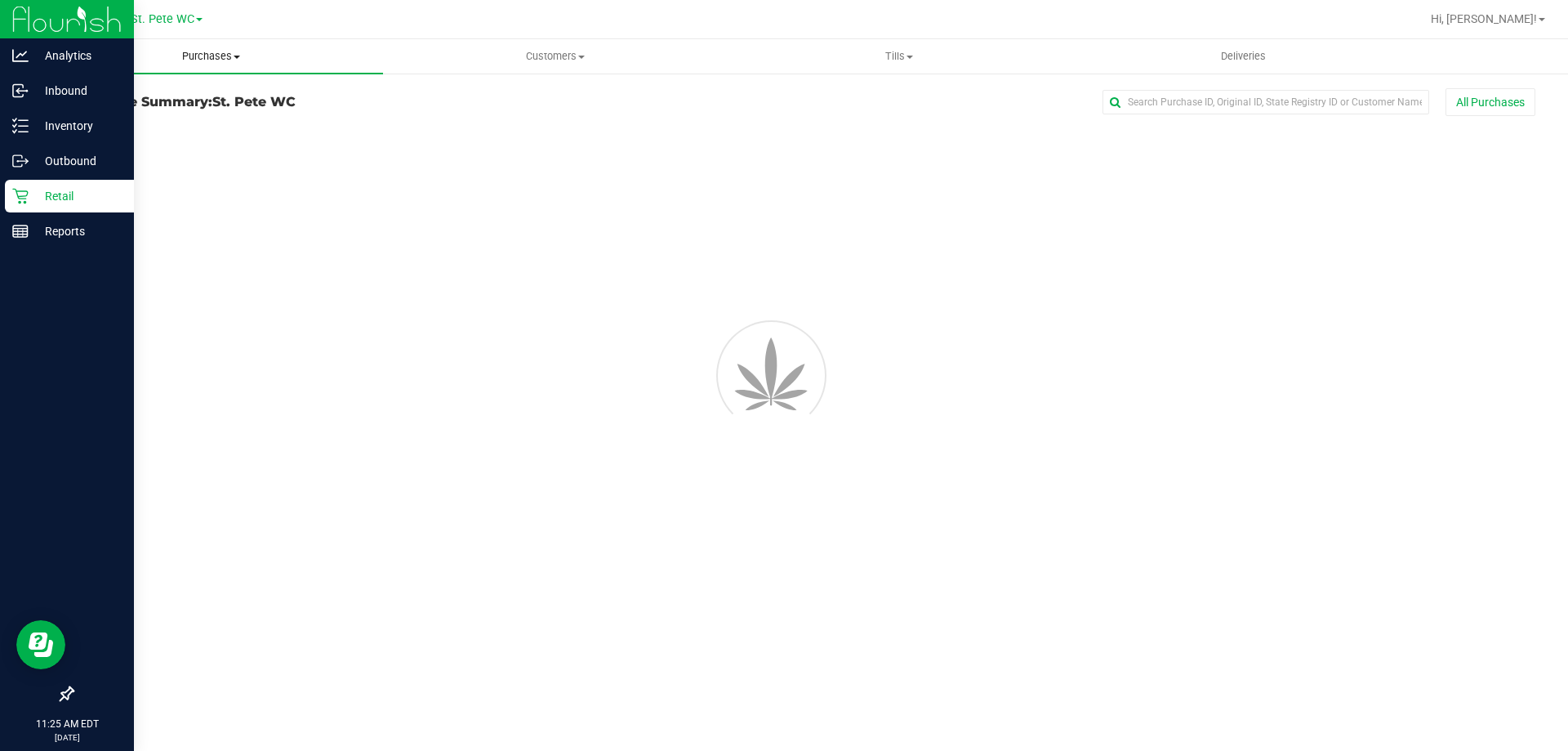
click at [201, 58] on span "Purchases" at bounding box center [211, 57] width 344 height 15
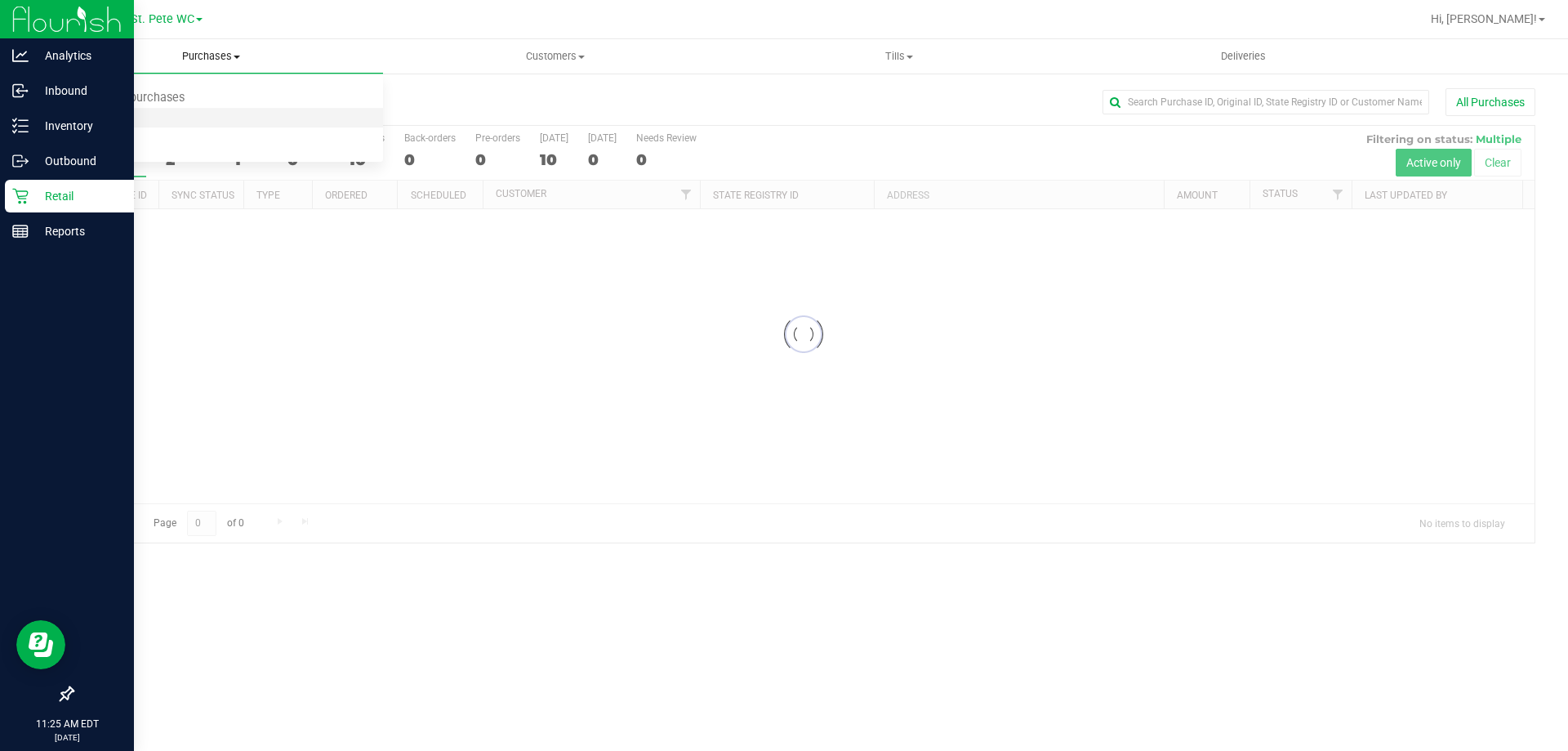
click at [167, 111] on li "Fulfillment" at bounding box center [211, 118] width 344 height 19
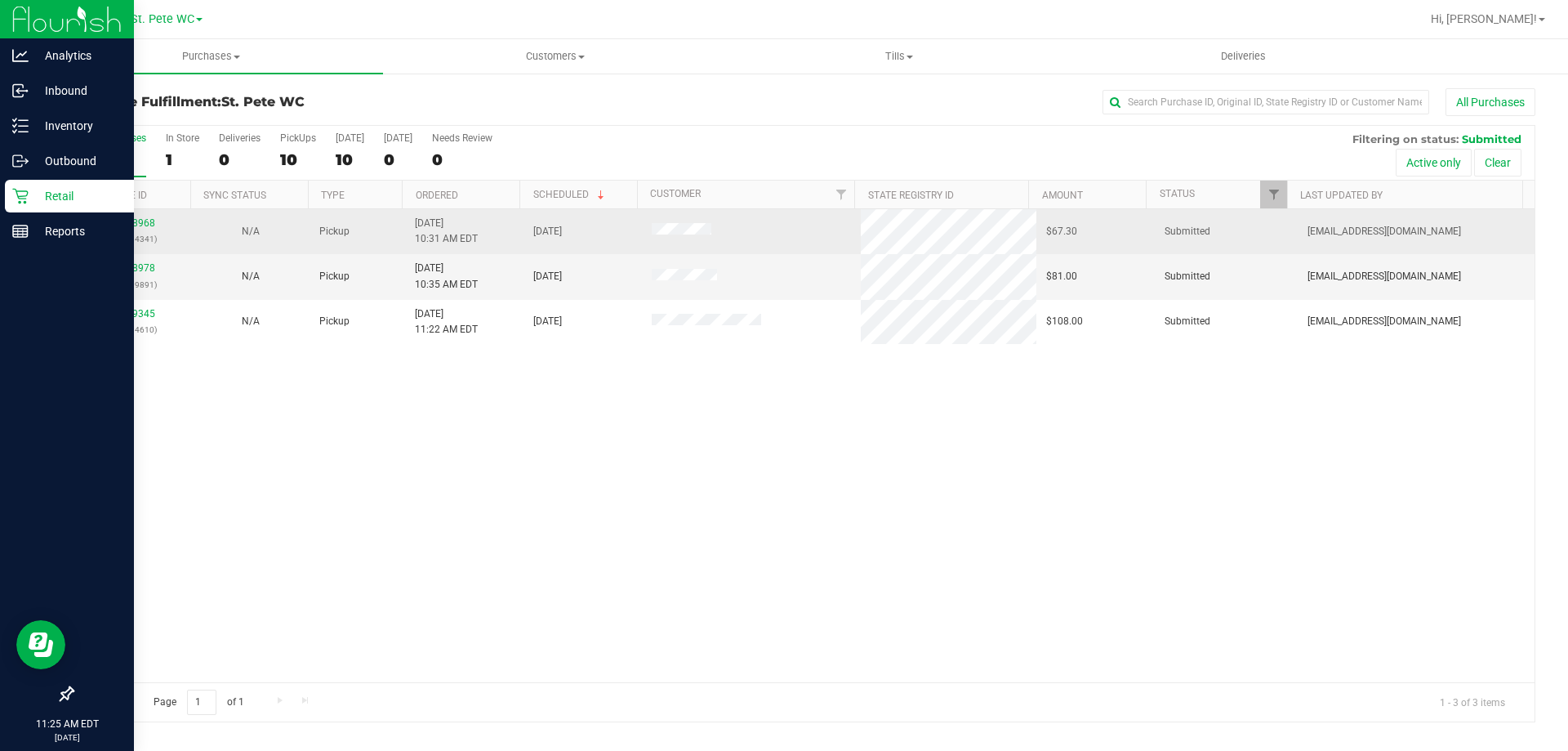
click at [137, 214] on td "12018968 (328694341)" at bounding box center [132, 232] width 118 height 45
click at [137, 218] on link "12018968" at bounding box center [132, 223] width 46 height 12
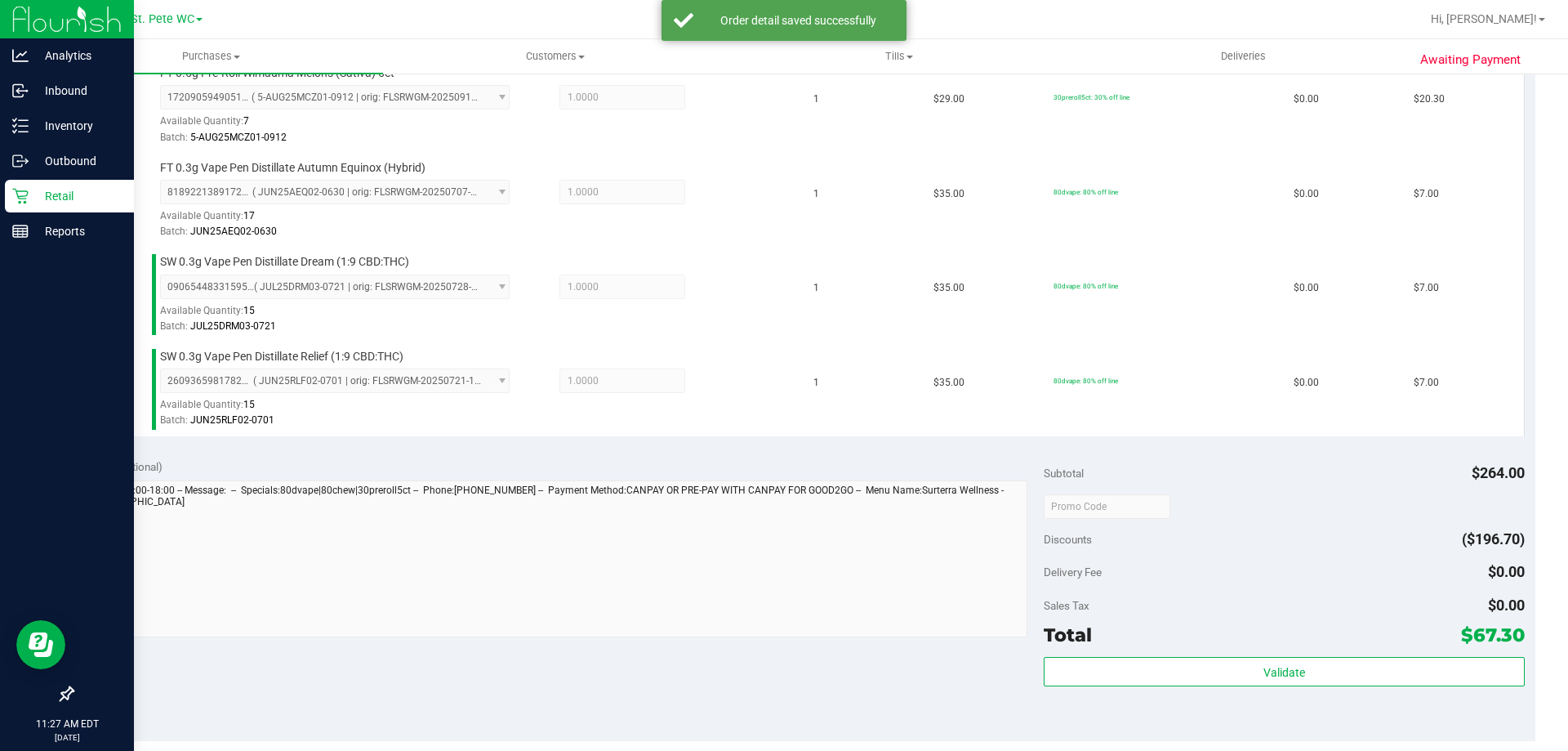
scroll to position [899, 0]
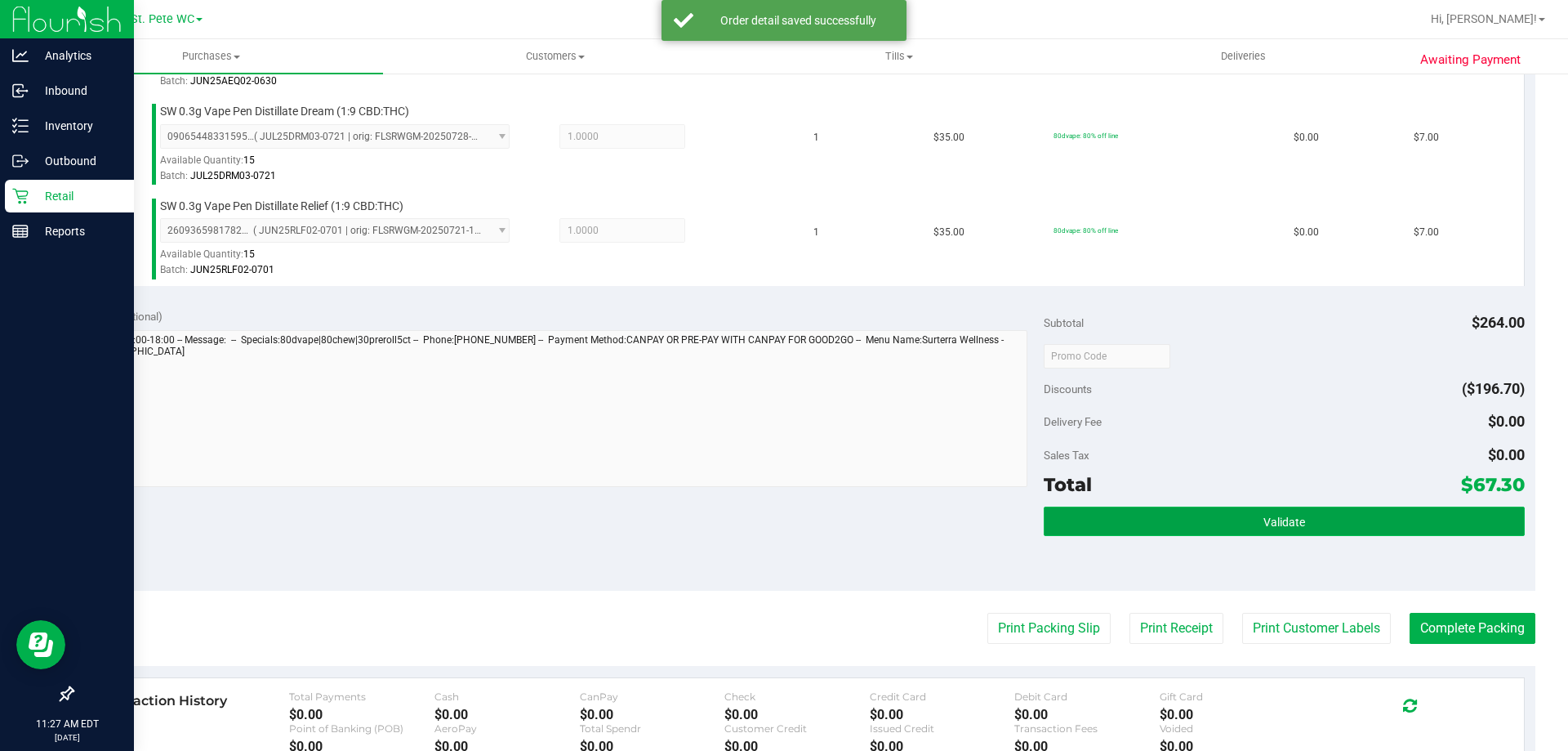
click at [1123, 512] on button "Validate" at bounding box center [1284, 521] width 480 height 29
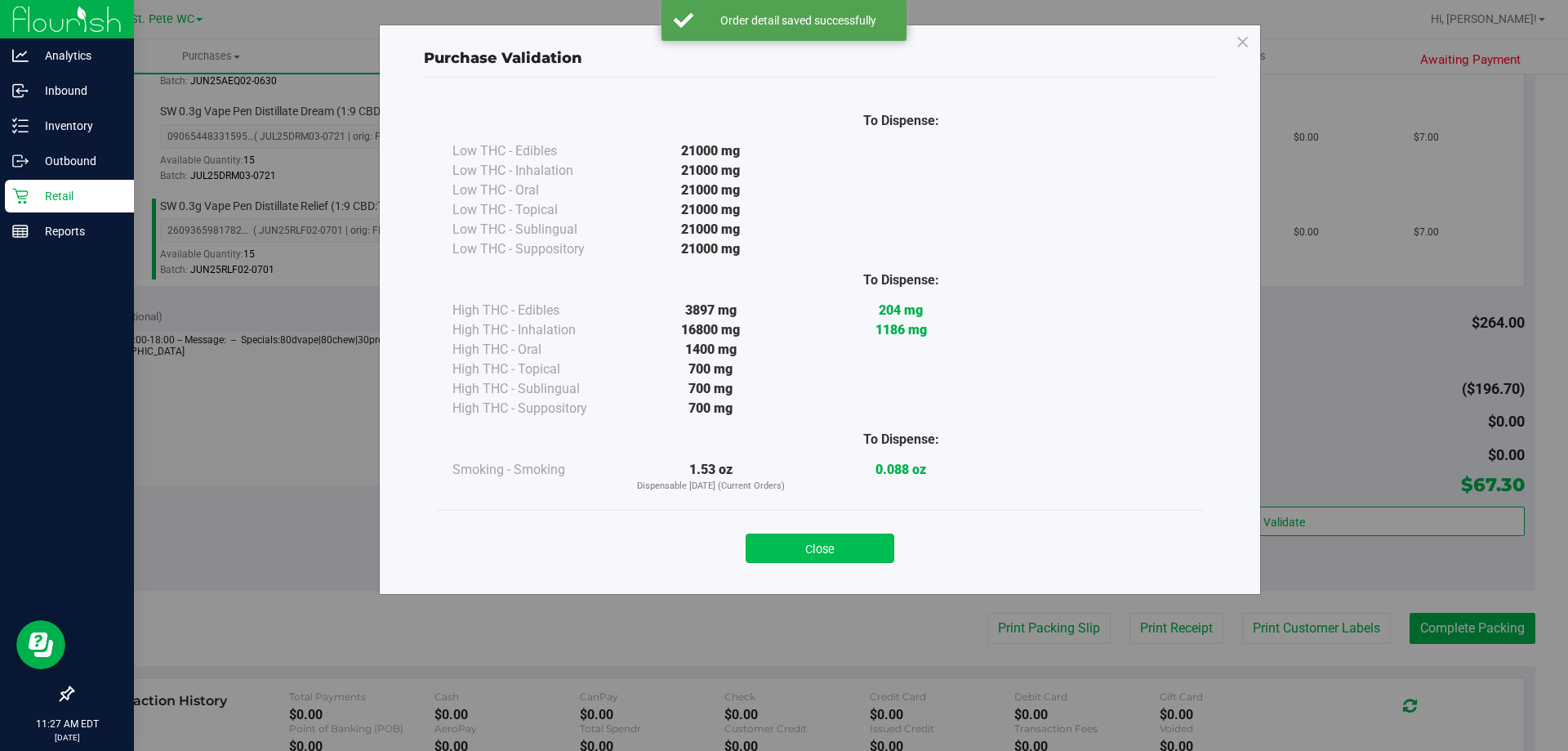
click at [796, 544] on button "Close" at bounding box center [820, 547] width 148 height 29
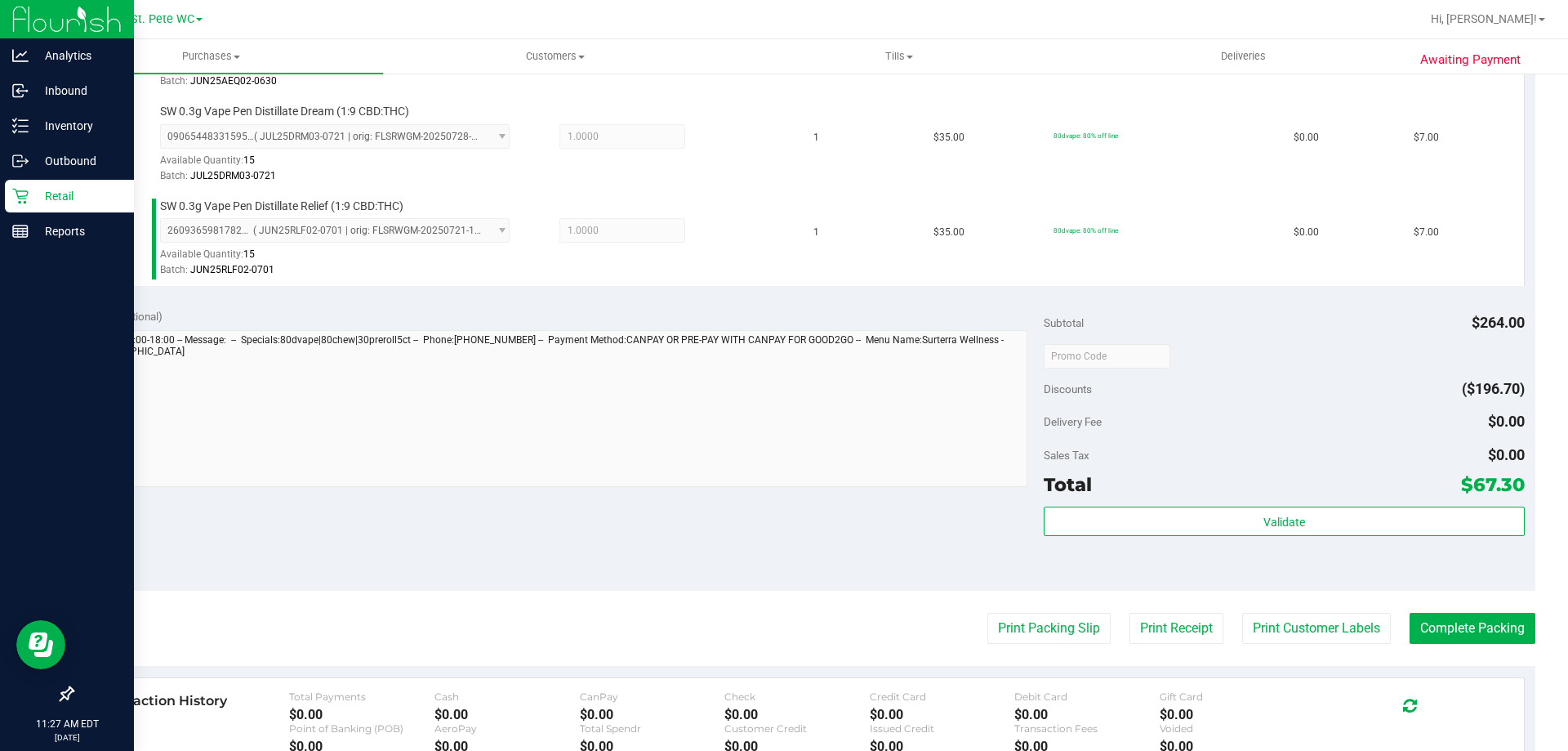
click at [791, 489] on div at bounding box center [555, 410] width 945 height 161
click at [1104, 628] on div "Print Packing Slip Print Receipt Print Customer Labels Complete Packing" at bounding box center [803, 628] width 1463 height 31
click at [1267, 632] on button "Print Customer Labels" at bounding box center [1316, 628] width 148 height 31
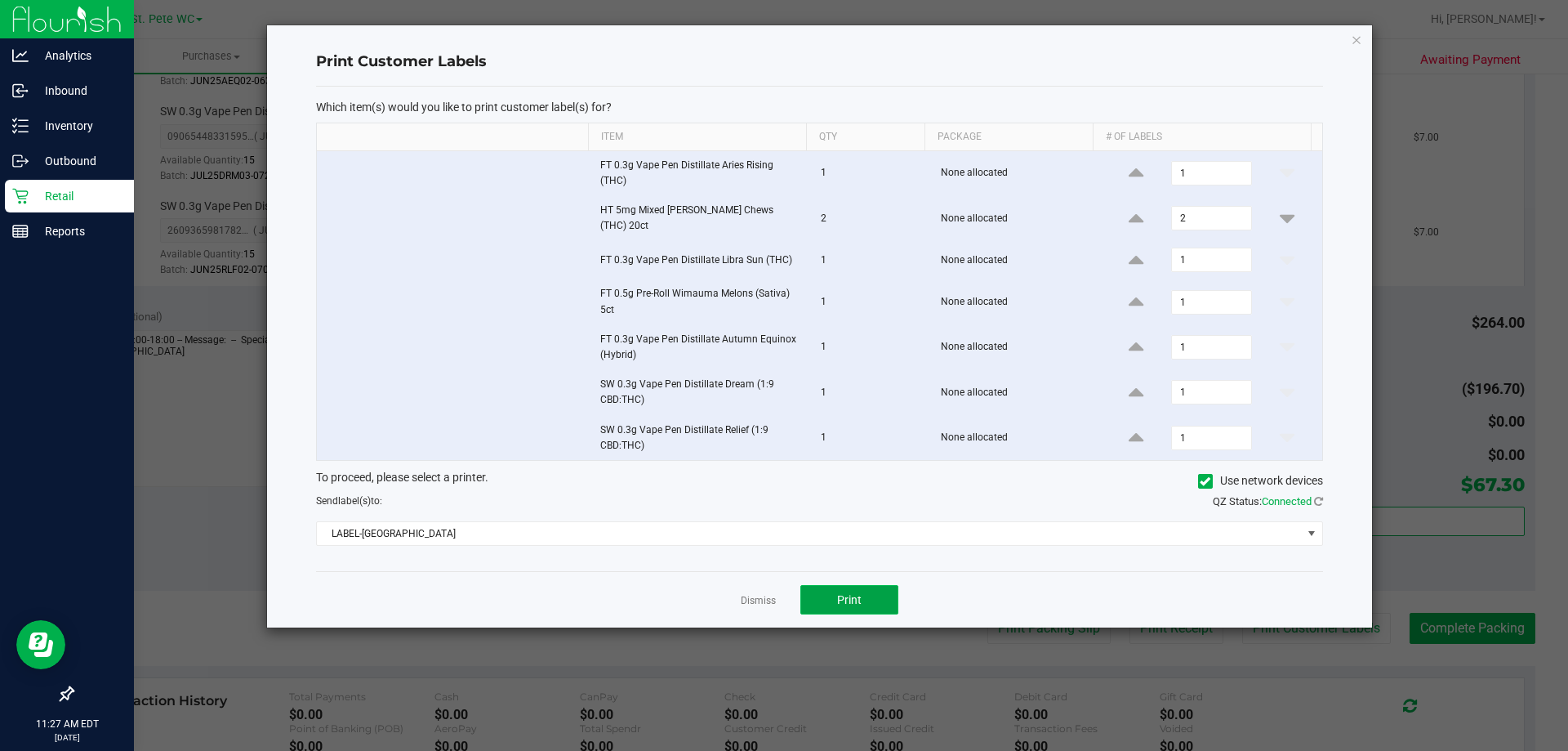
click at [885, 598] on button "Print" at bounding box center [848, 599] width 98 height 29
drag, startPoint x: 763, startPoint y: 597, endPoint x: 853, endPoint y: 585, distance: 90.8
click at [763, 596] on link "Dismiss" at bounding box center [758, 601] width 35 height 14
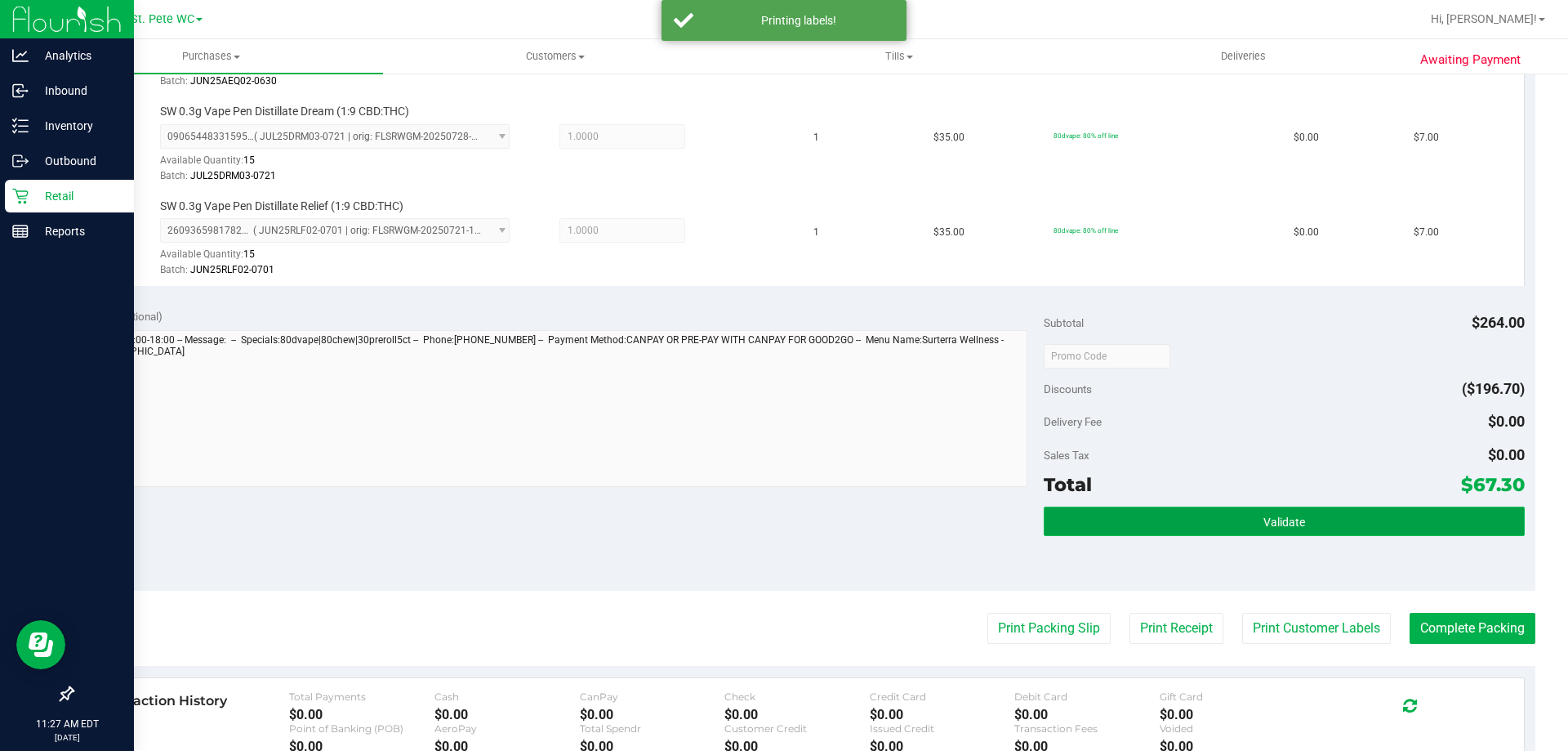
click at [1209, 531] on button "Validate" at bounding box center [1284, 521] width 480 height 29
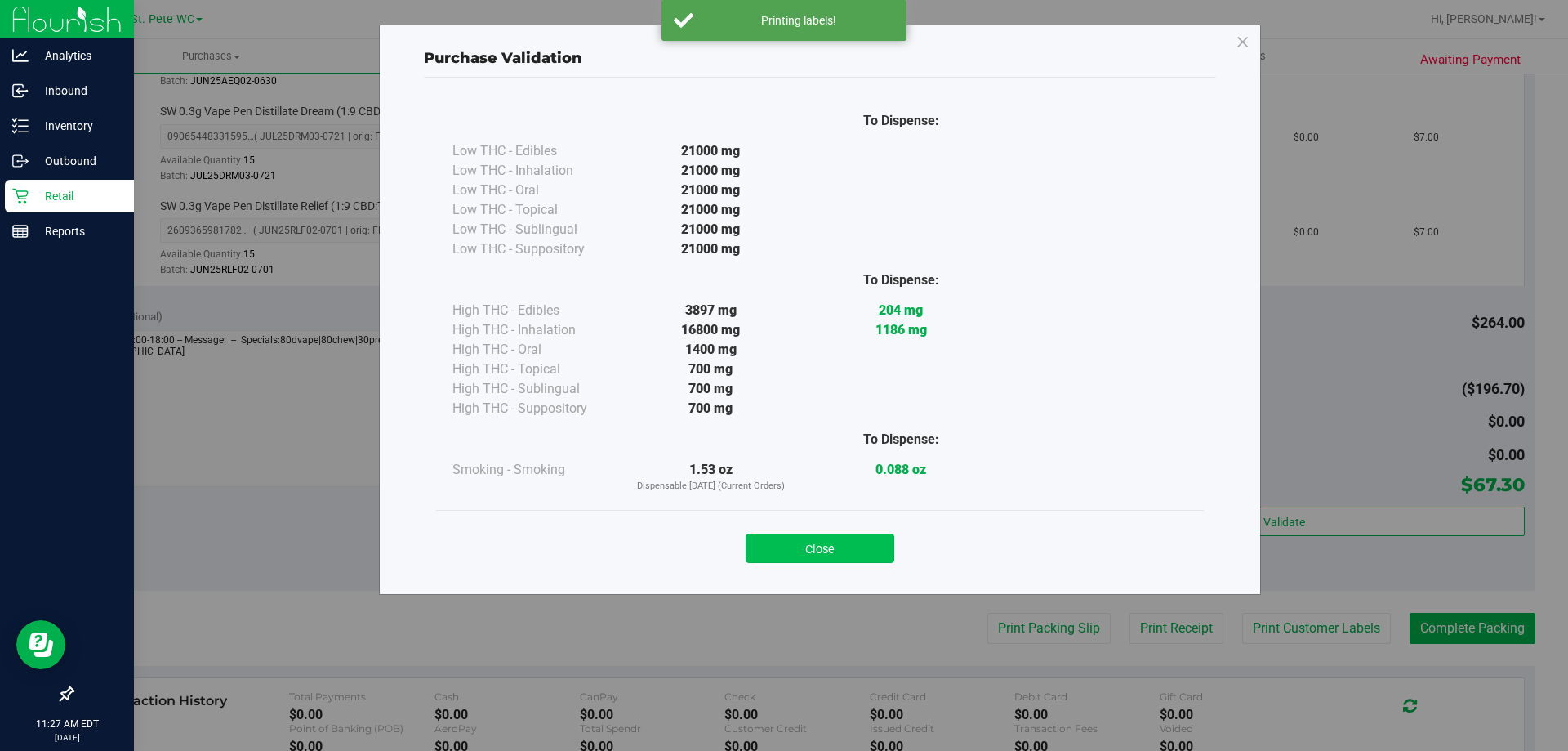
click at [862, 544] on button "Close" at bounding box center [820, 547] width 148 height 29
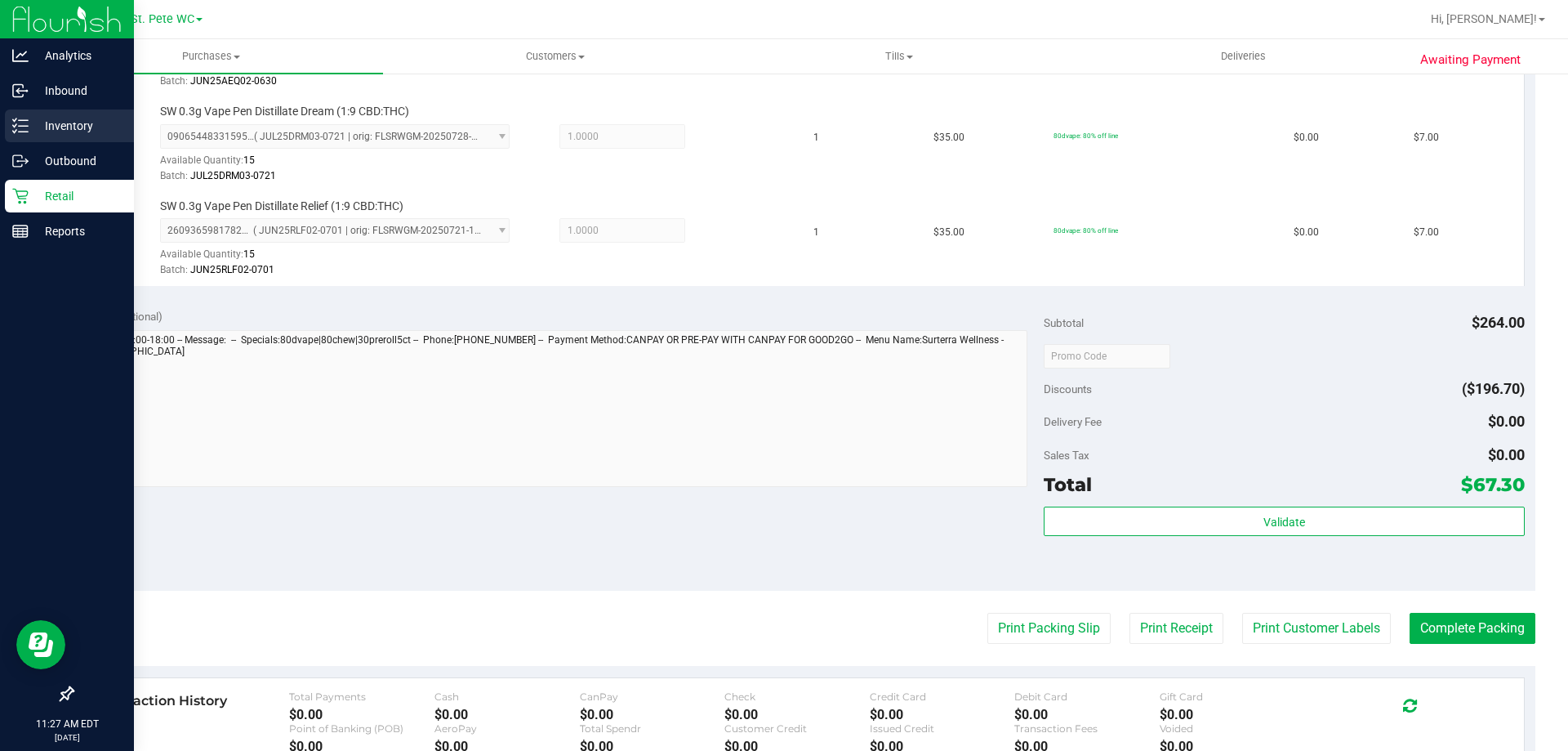
click at [24, 129] on icon at bounding box center [21, 126] width 17 height 17
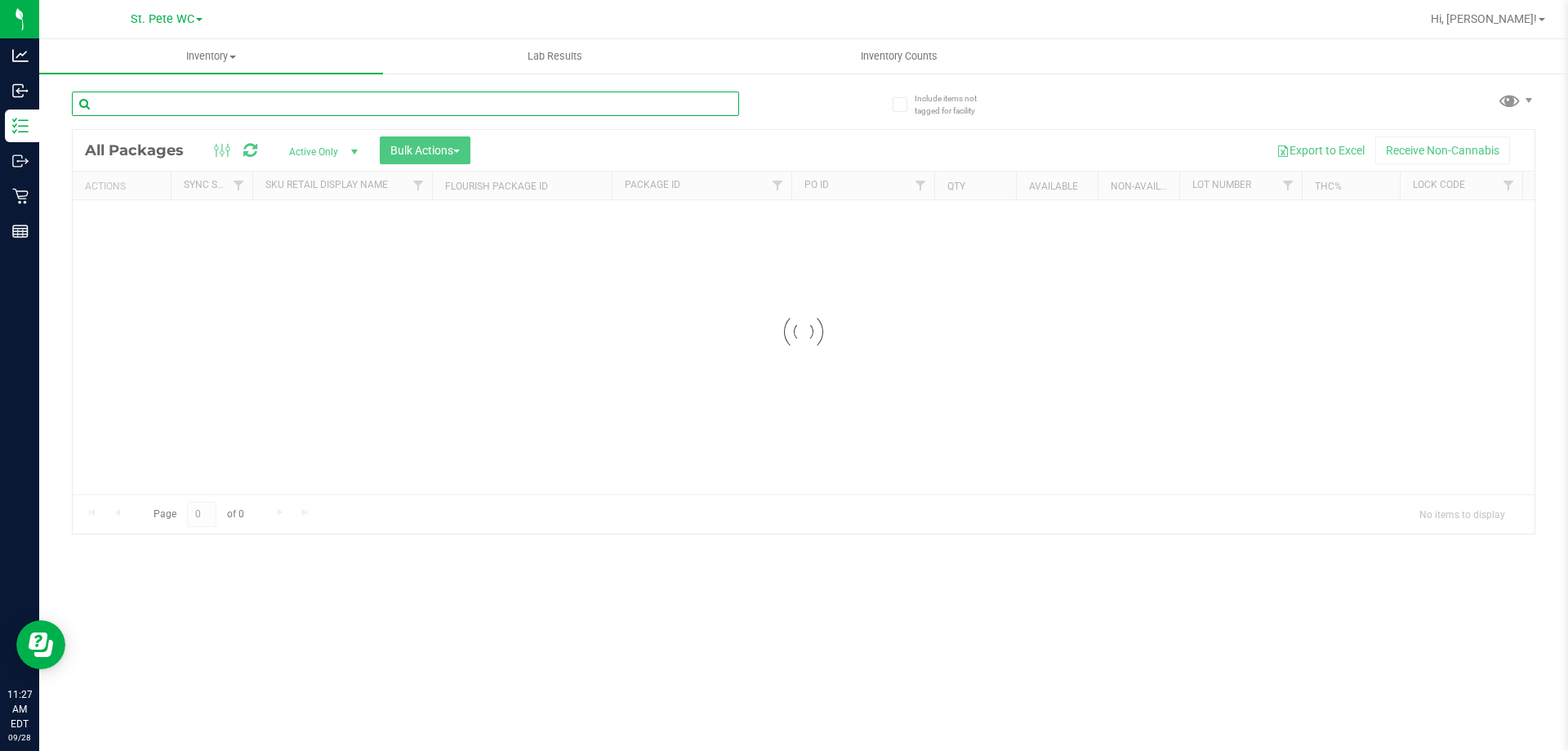
click at [143, 106] on input "text" at bounding box center [405, 103] width 667 height 24
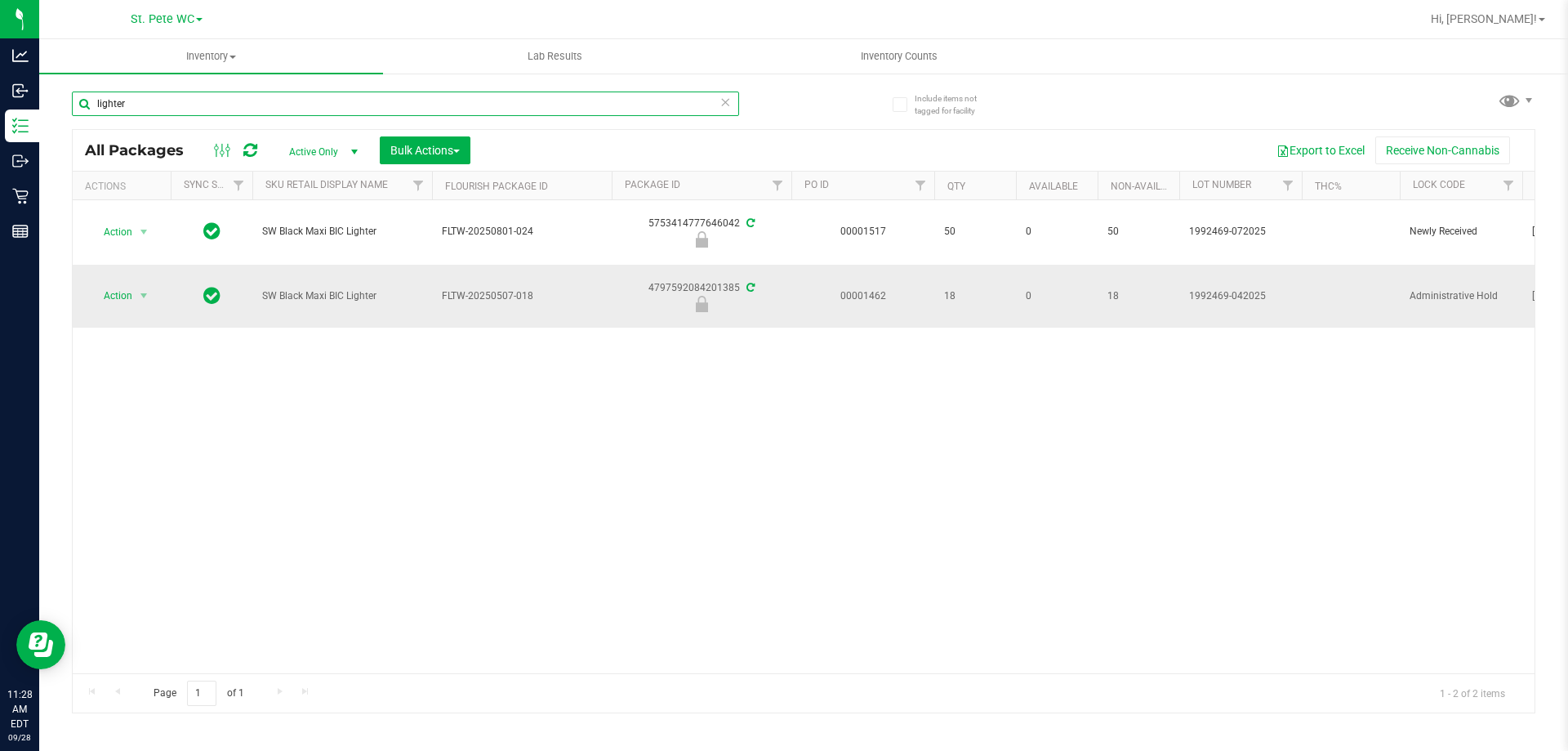
type input "lighter"
click at [143, 283] on td "Action Action Edit attributes Global inventory Locate package Package audit log…" at bounding box center [121, 296] width 98 height 63
click at [141, 301] on span "select" at bounding box center [143, 296] width 13 height 13
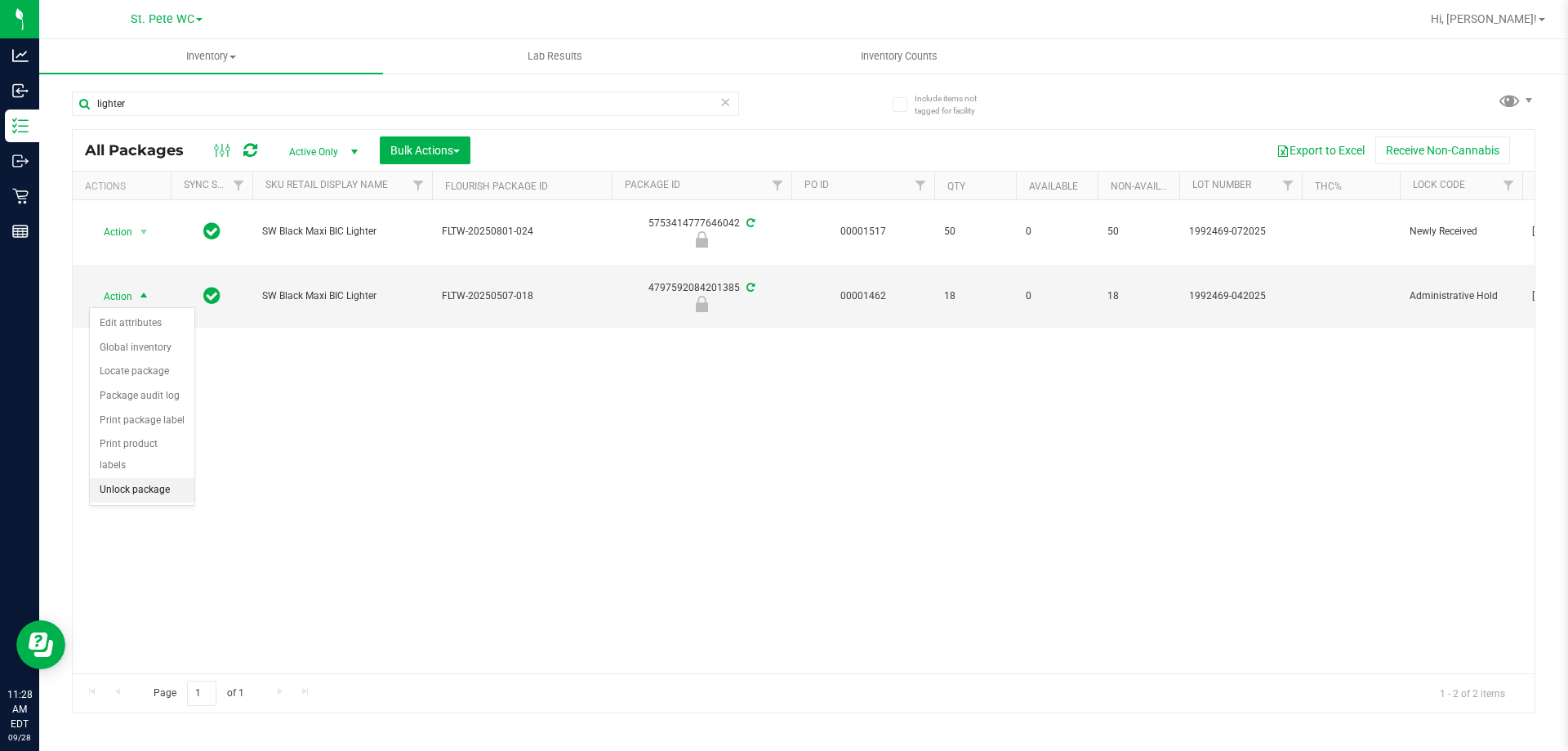
click at [141, 478] on li "Unlock package" at bounding box center [142, 490] width 104 height 24
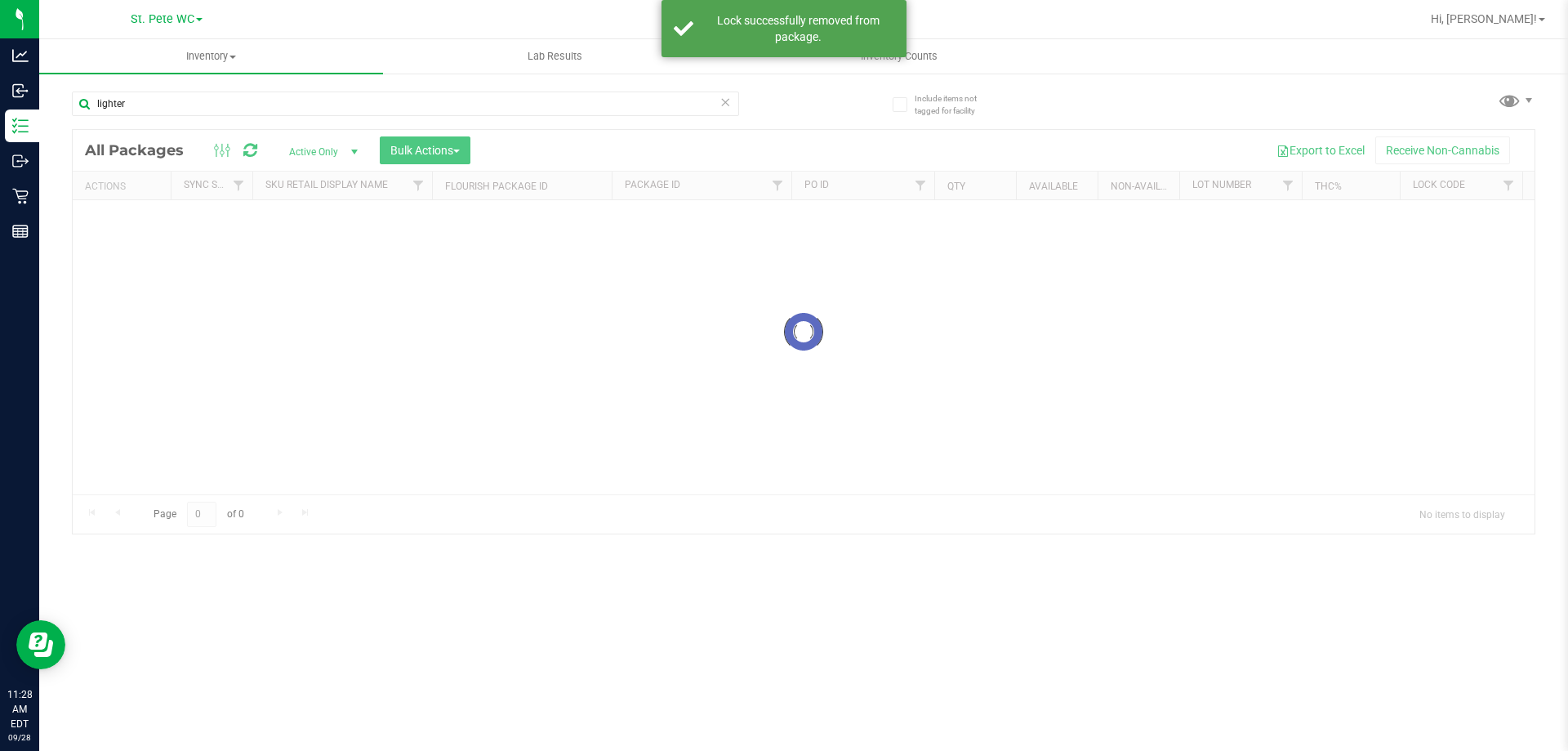
click at [188, 103] on input "lighter" at bounding box center [405, 103] width 667 height 24
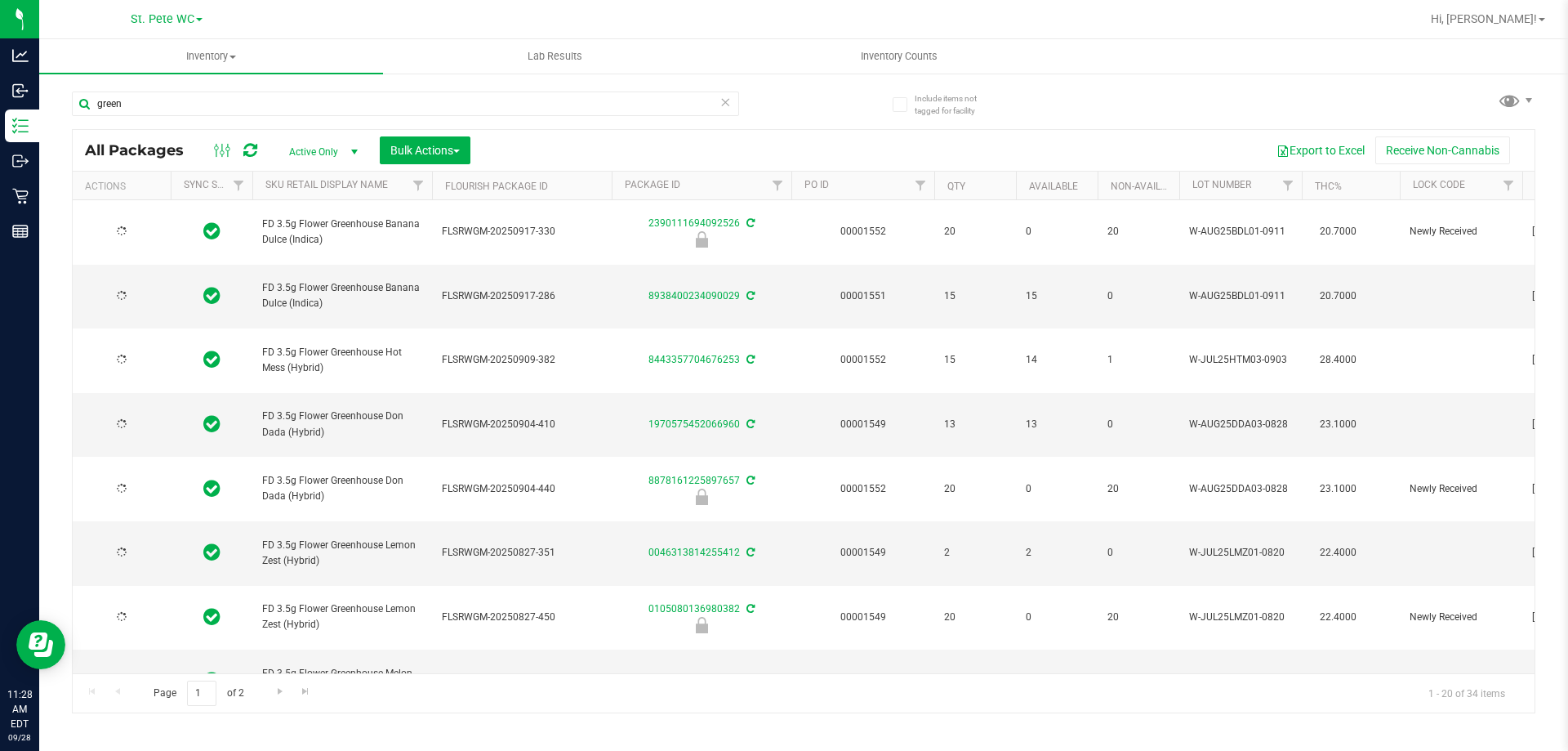
click at [204, 122] on div "green" at bounding box center [405, 110] width 667 height 38
click at [204, 109] on input "green" at bounding box center [405, 103] width 667 height 24
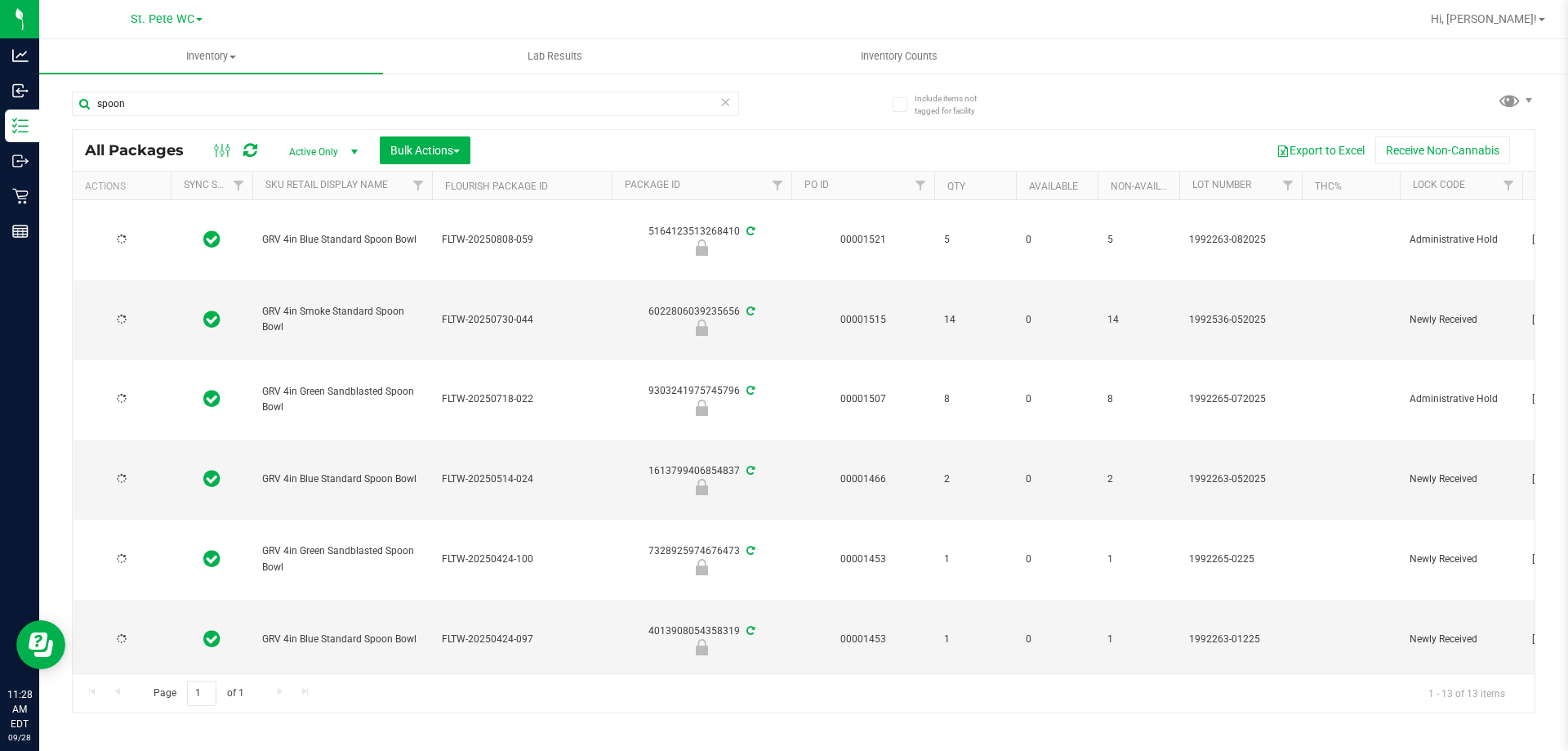
click at [327, 384] on span "GRV 4in Green Sandblasted Spoon Bowl" at bounding box center [342, 399] width 160 height 31
click at [309, 108] on input "spoon" at bounding box center [405, 103] width 667 height 24
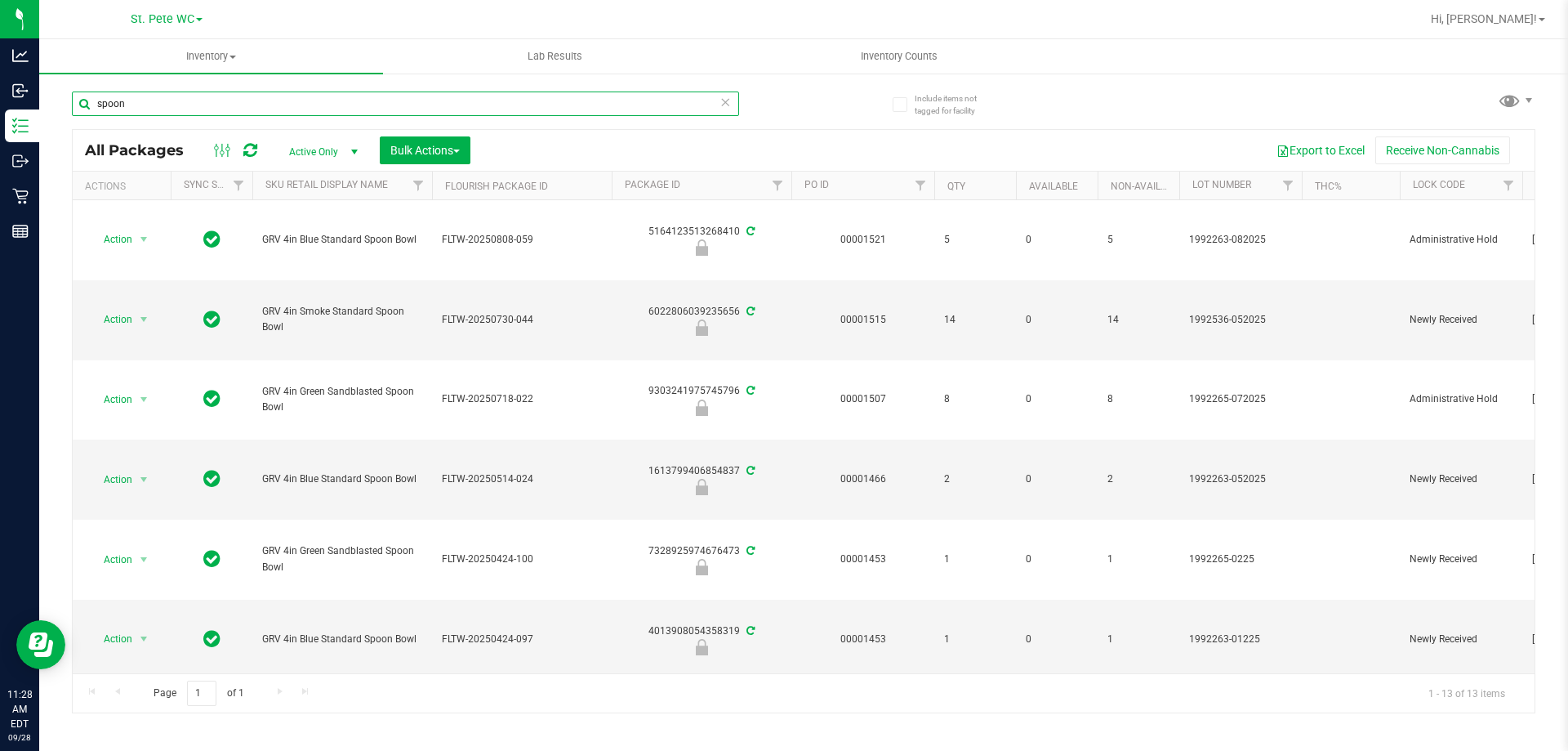
paste input "GRV 4in Green Sandblasted Spoon Bowl"
click at [309, 108] on input "GRV 4in Green Sandblasted Spoon Bowl" at bounding box center [405, 103] width 667 height 24
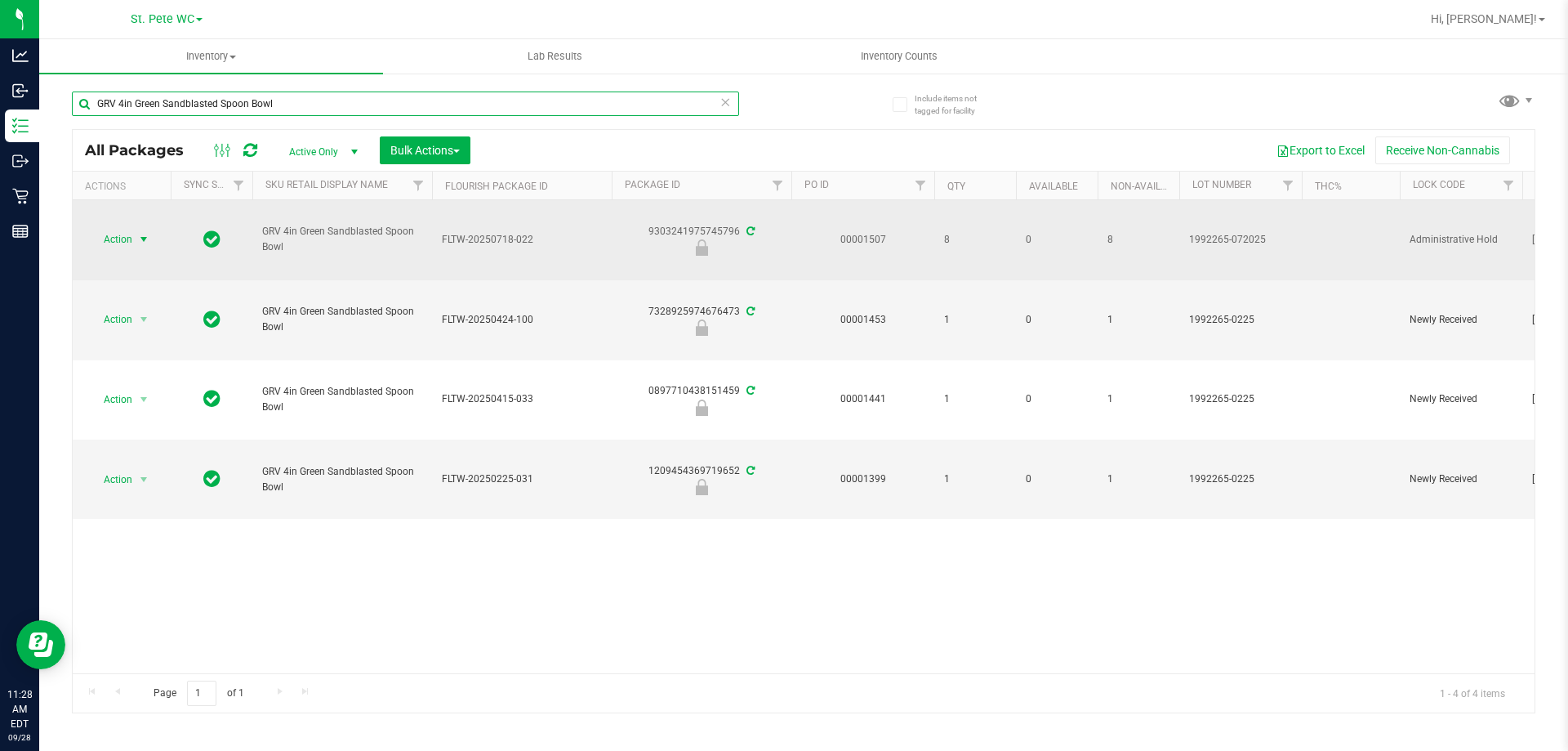
type input "GRV 4in Green Sandblasted Spoon Bowl"
click at [136, 239] on span "select" at bounding box center [144, 239] width 20 height 23
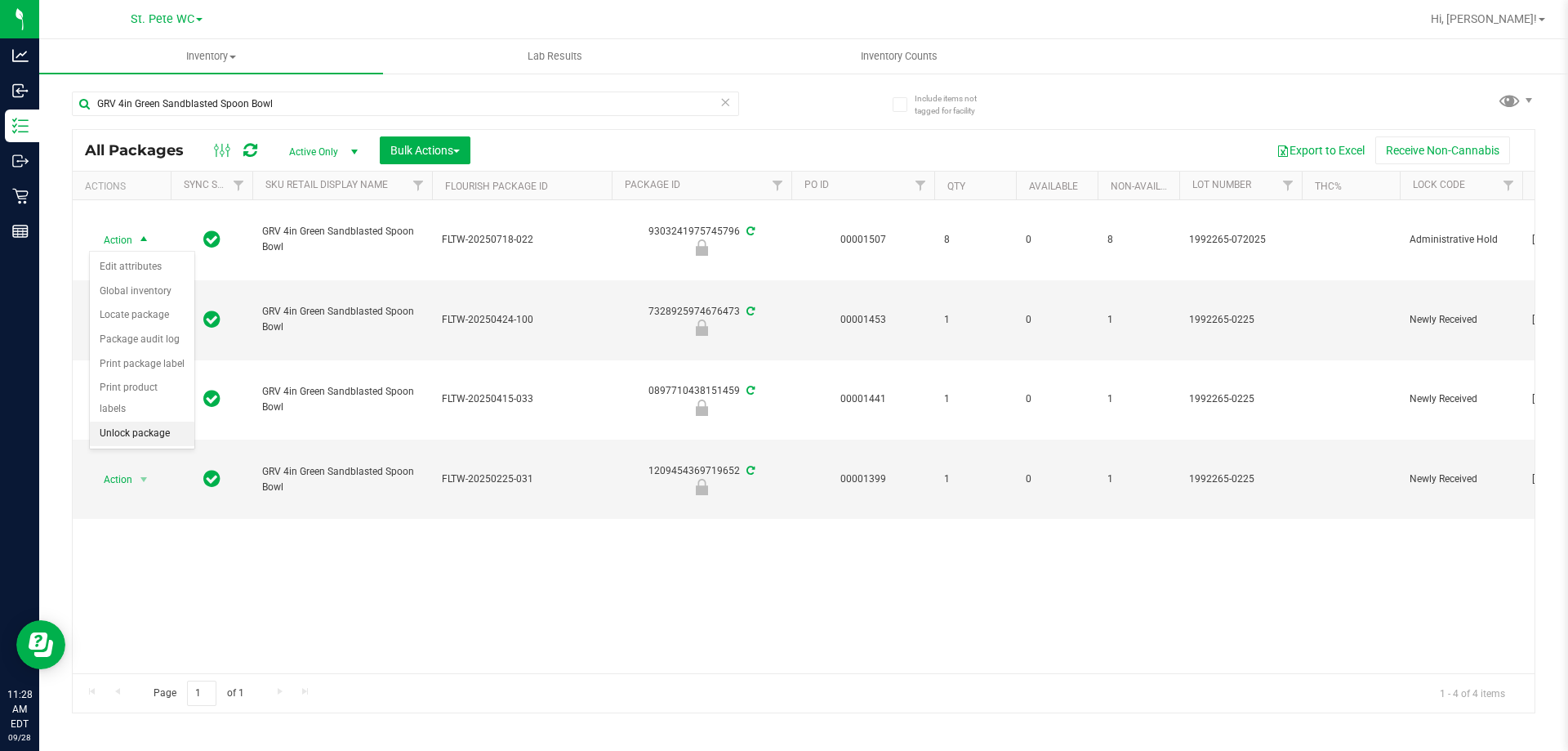
click at [143, 421] on li "Unlock package" at bounding box center [142, 433] width 104 height 24
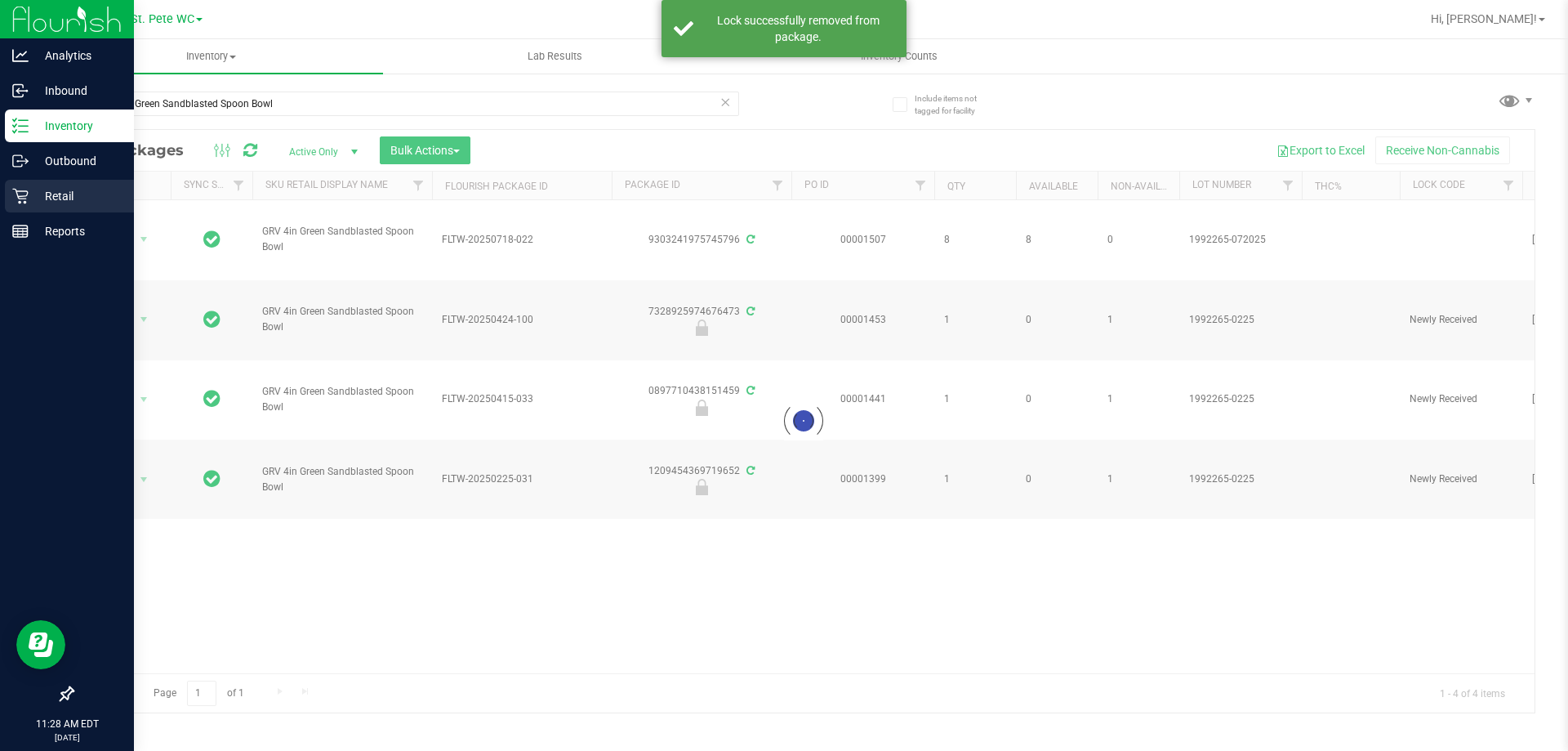
drag, startPoint x: 40, startPoint y: 210, endPoint x: 16, endPoint y: 199, distance: 26.4
click at [36, 209] on div "Analytics Inbound Inventory Outbound Retail Reports 11:28 AM EDT [DATE] 09/28 S…" at bounding box center [784, 376] width 1568 height 751
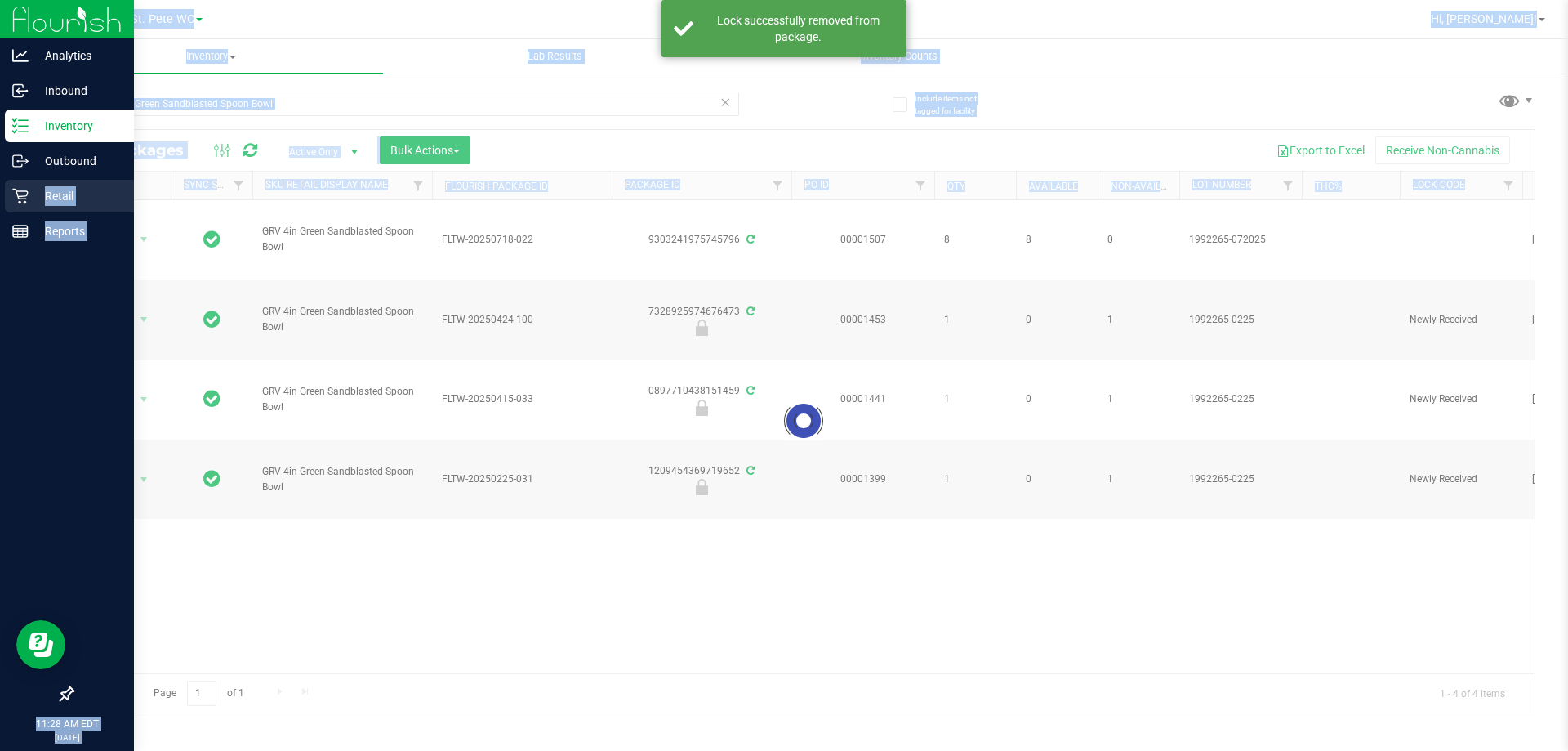
click at [16, 199] on icon at bounding box center [21, 196] width 17 height 17
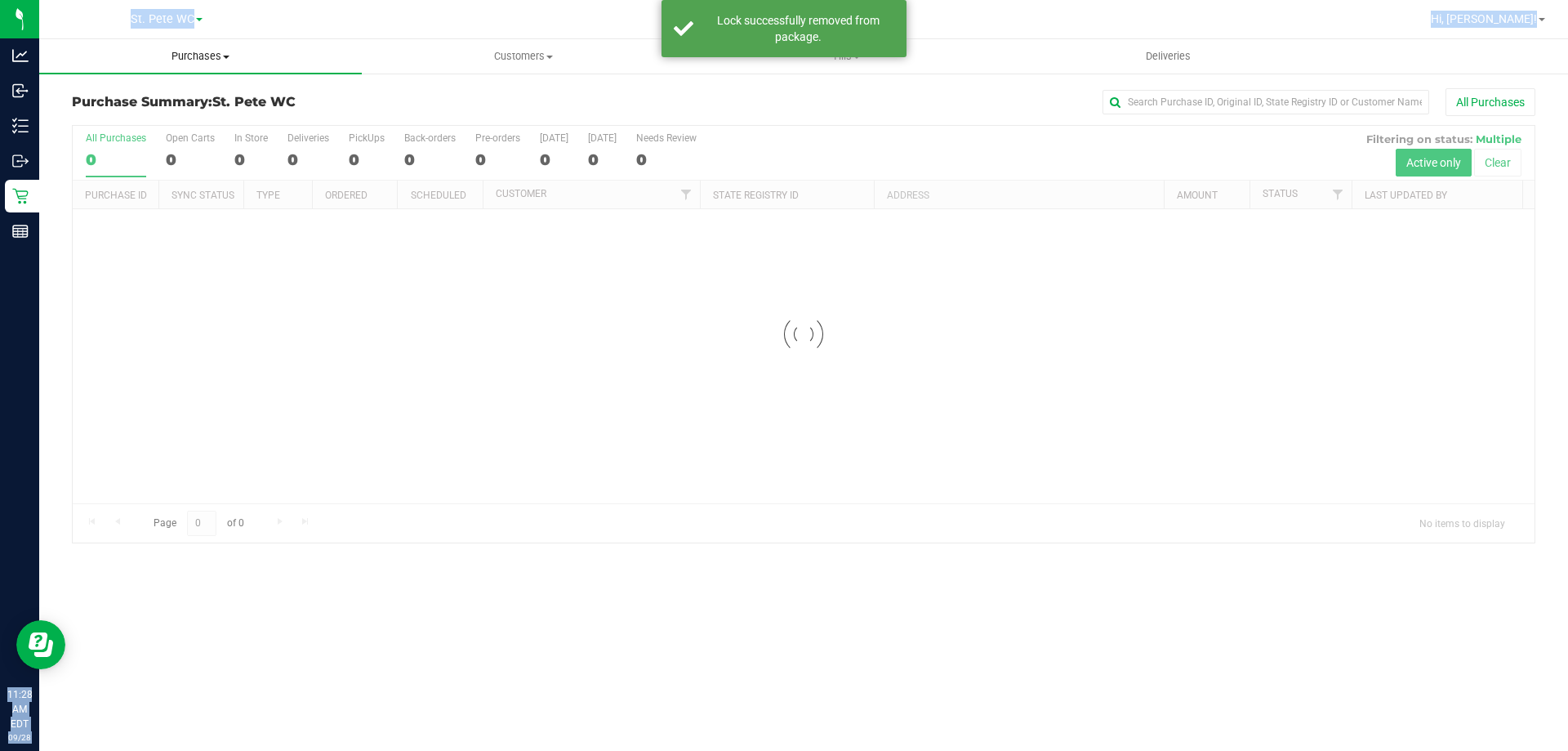
click at [221, 49] on span "Purchases" at bounding box center [200, 57] width 323 height 15
click at [168, 118] on li "Fulfillment" at bounding box center [200, 118] width 323 height 19
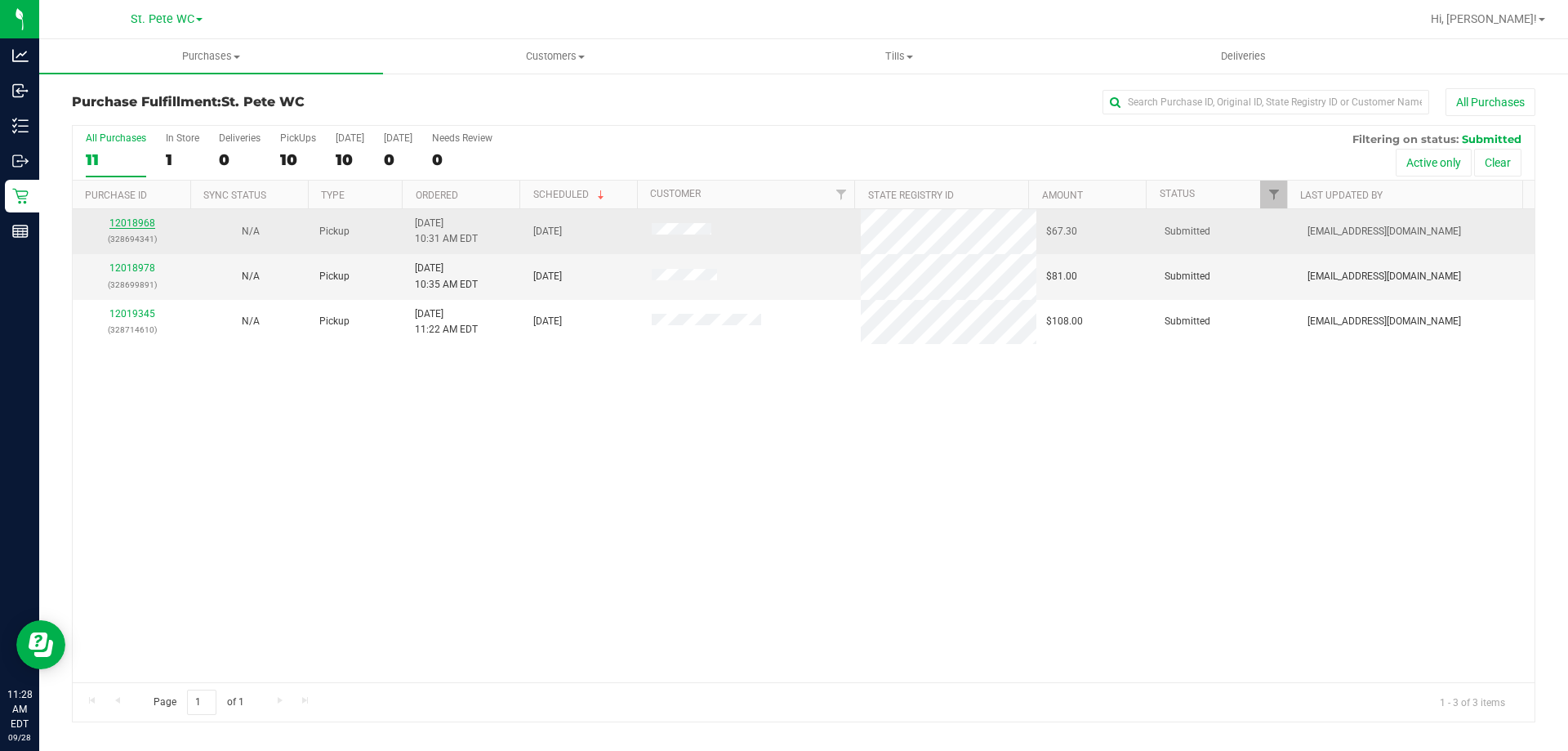
click at [133, 222] on link "12018968" at bounding box center [132, 223] width 46 height 12
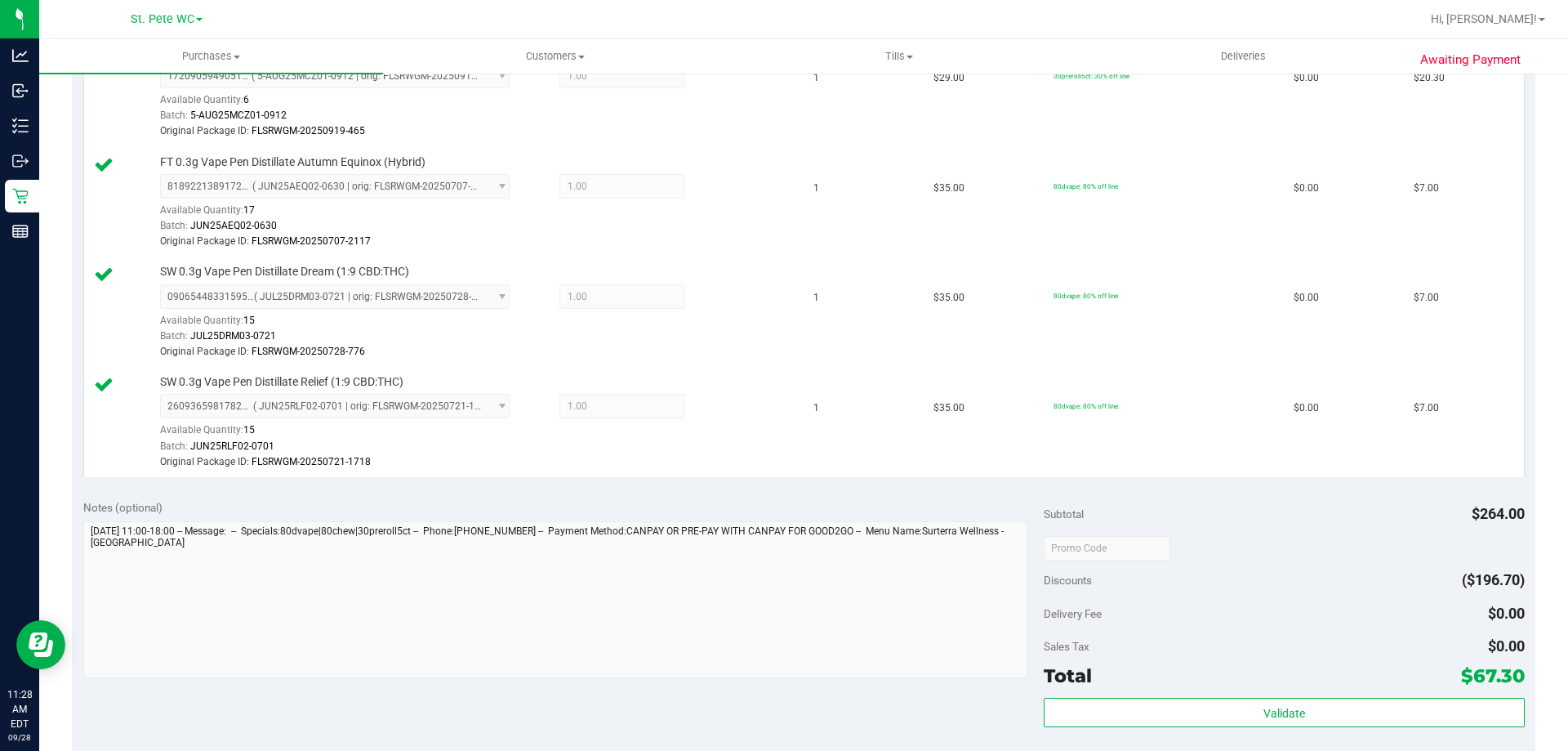
scroll to position [1062, 0]
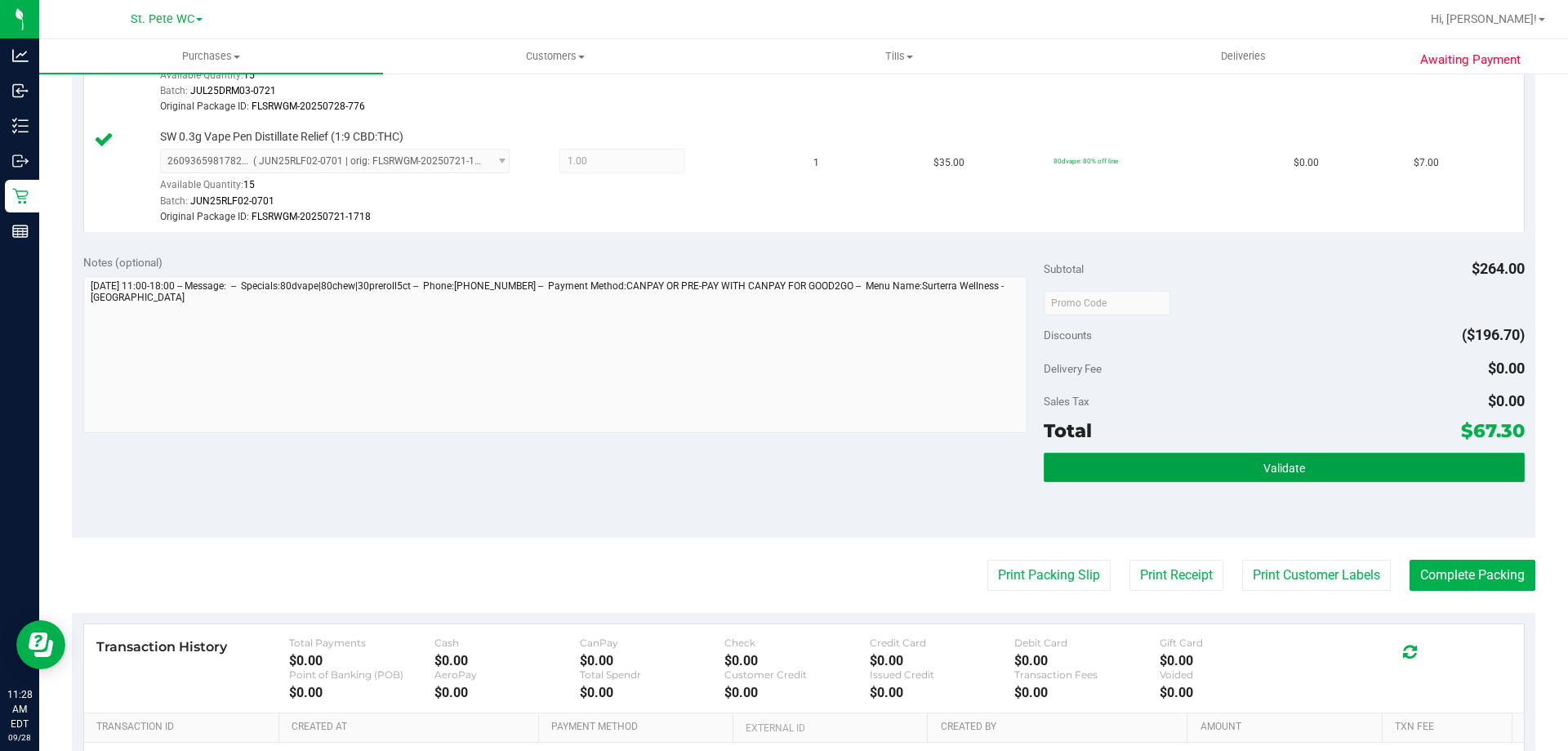
click at [1090, 462] on button "Validate" at bounding box center [1284, 466] width 480 height 29
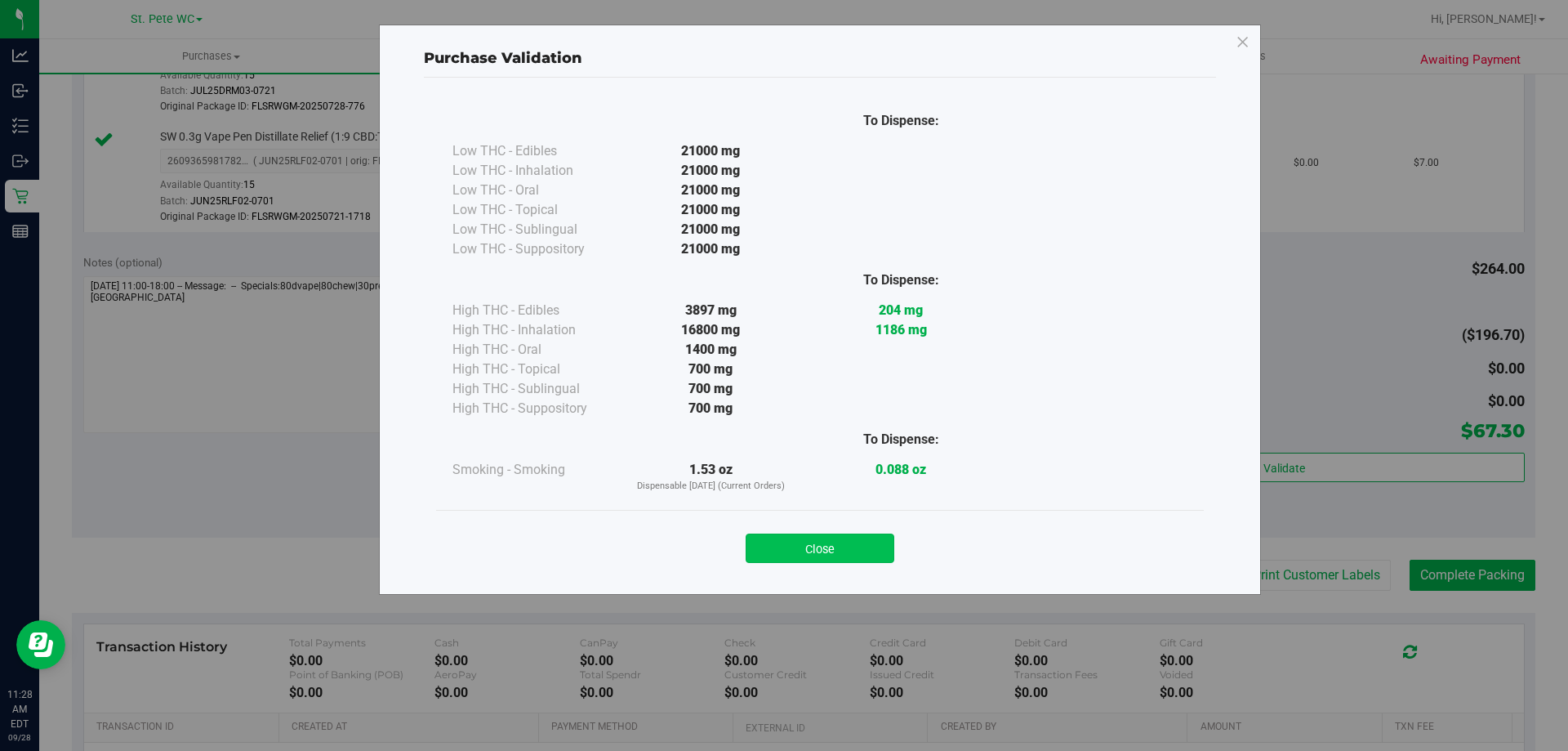
click at [846, 550] on button "Close" at bounding box center [820, 547] width 148 height 29
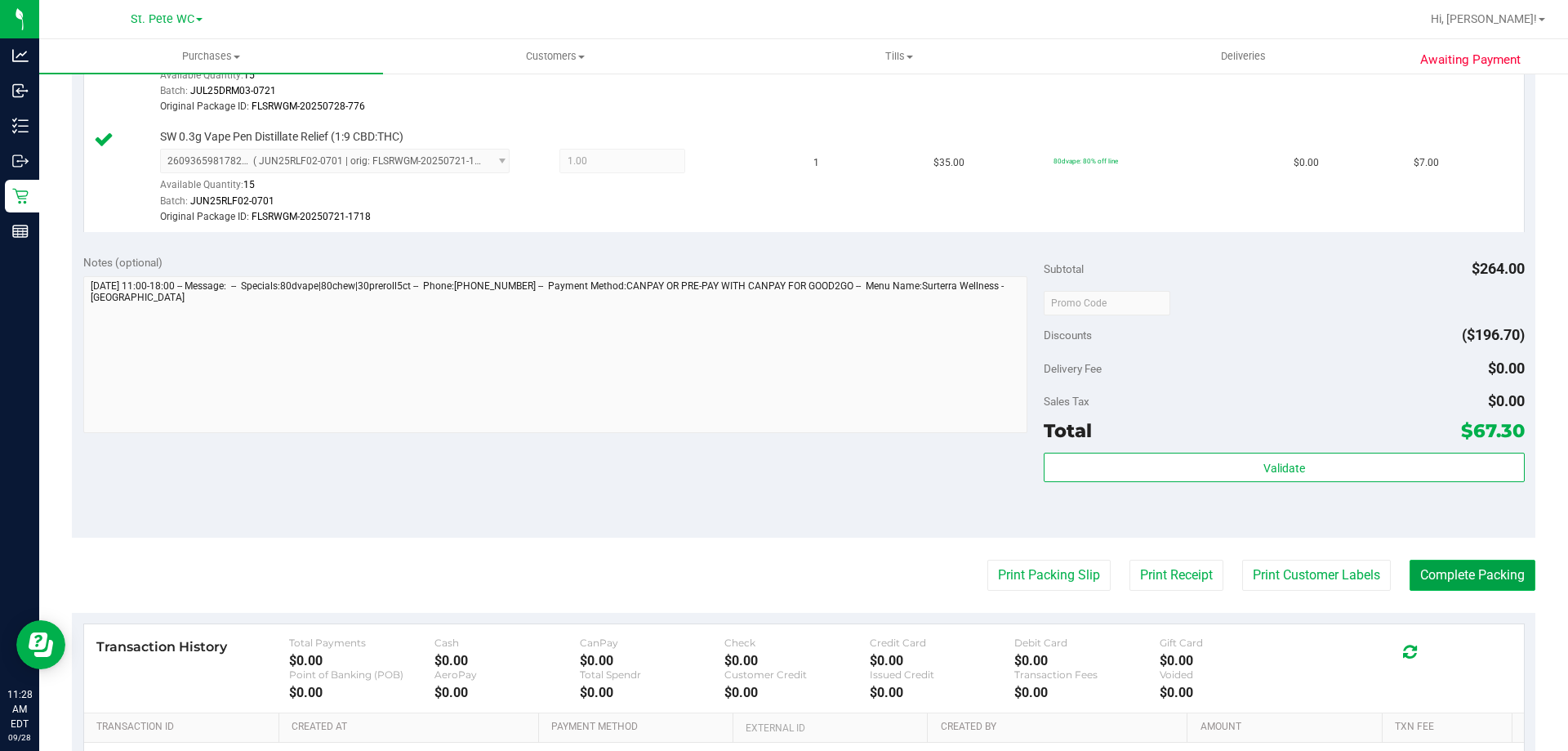
click at [1418, 572] on button "Complete Packing" at bounding box center [1472, 575] width 126 height 31
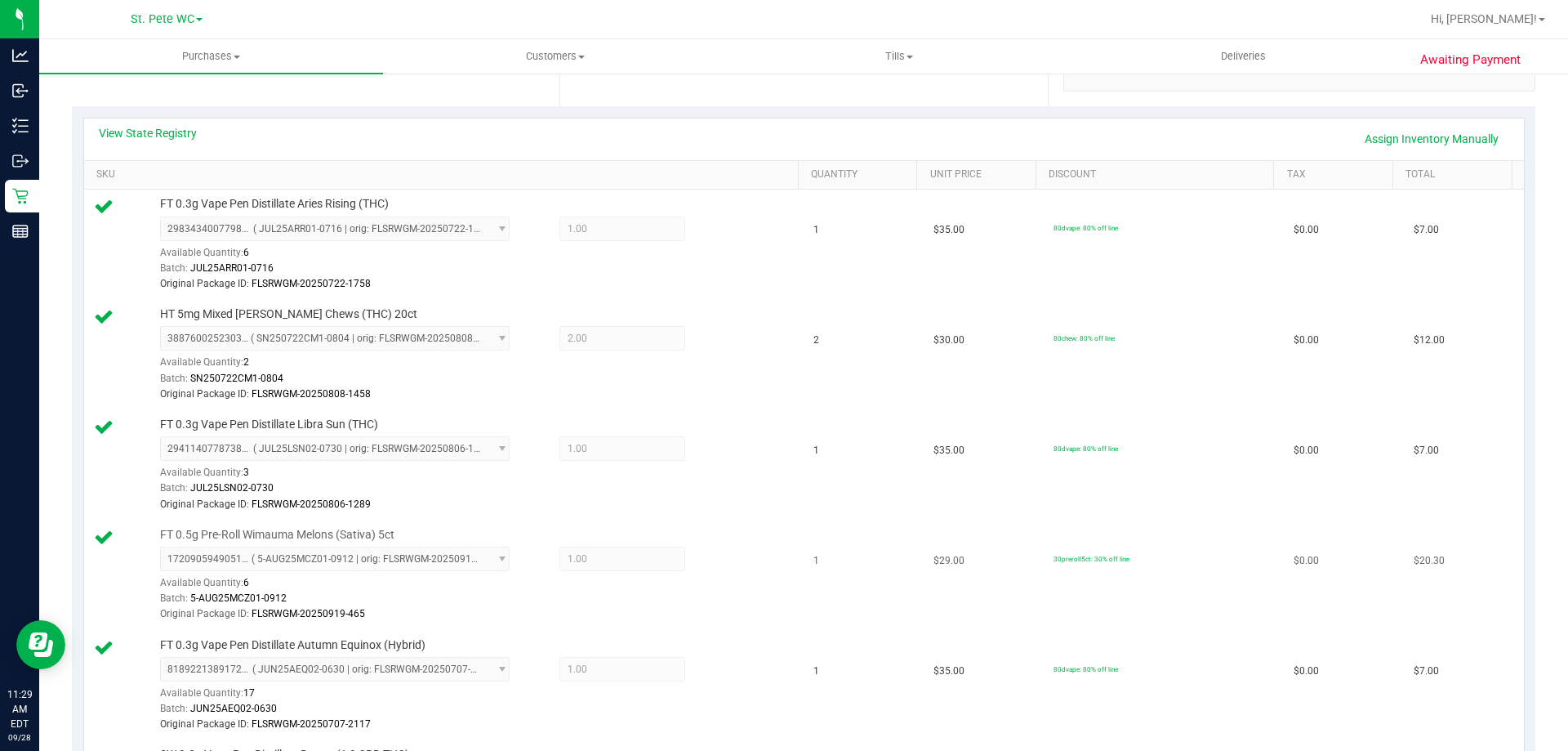
scroll to position [245, 0]
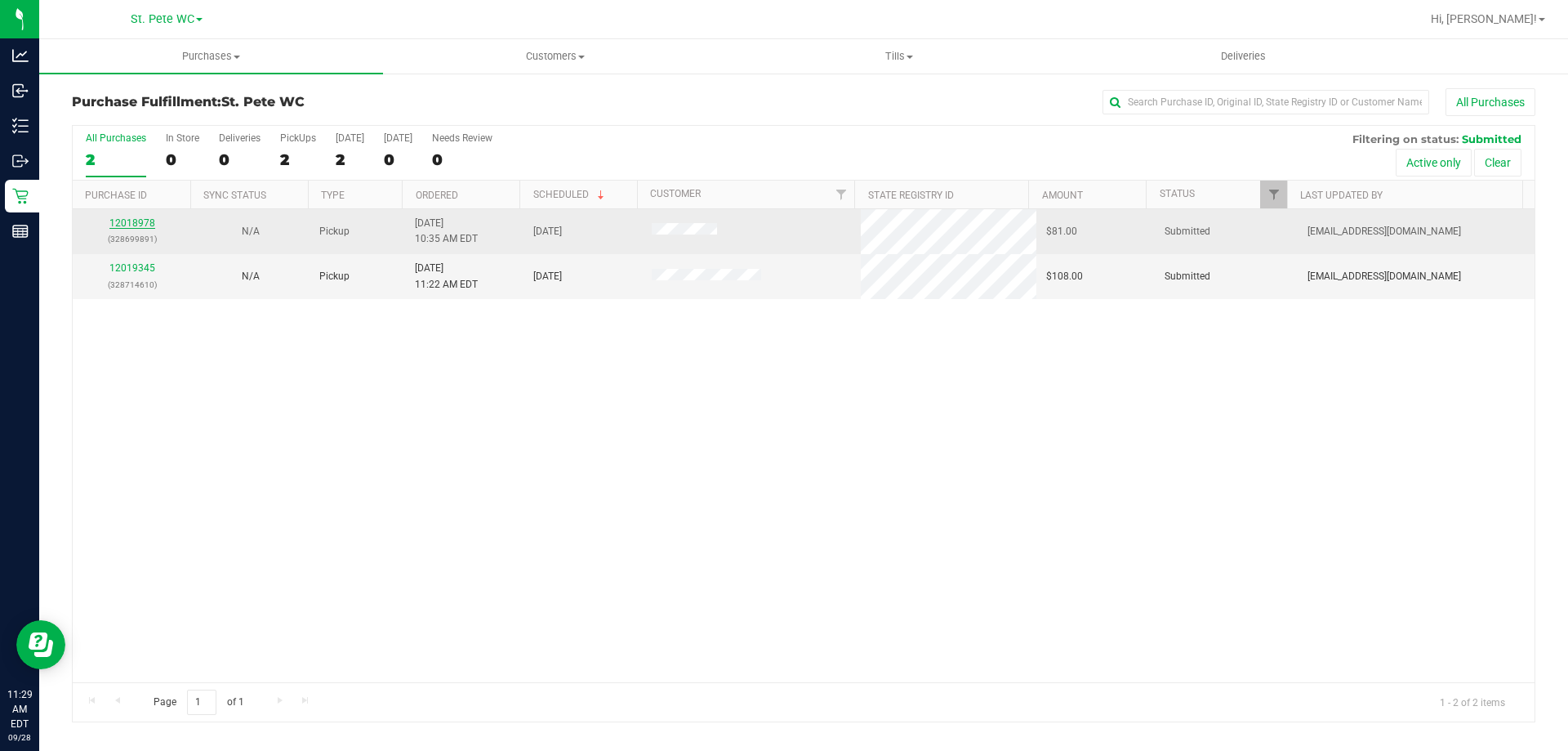
click at [138, 224] on link "12018978" at bounding box center [132, 223] width 46 height 12
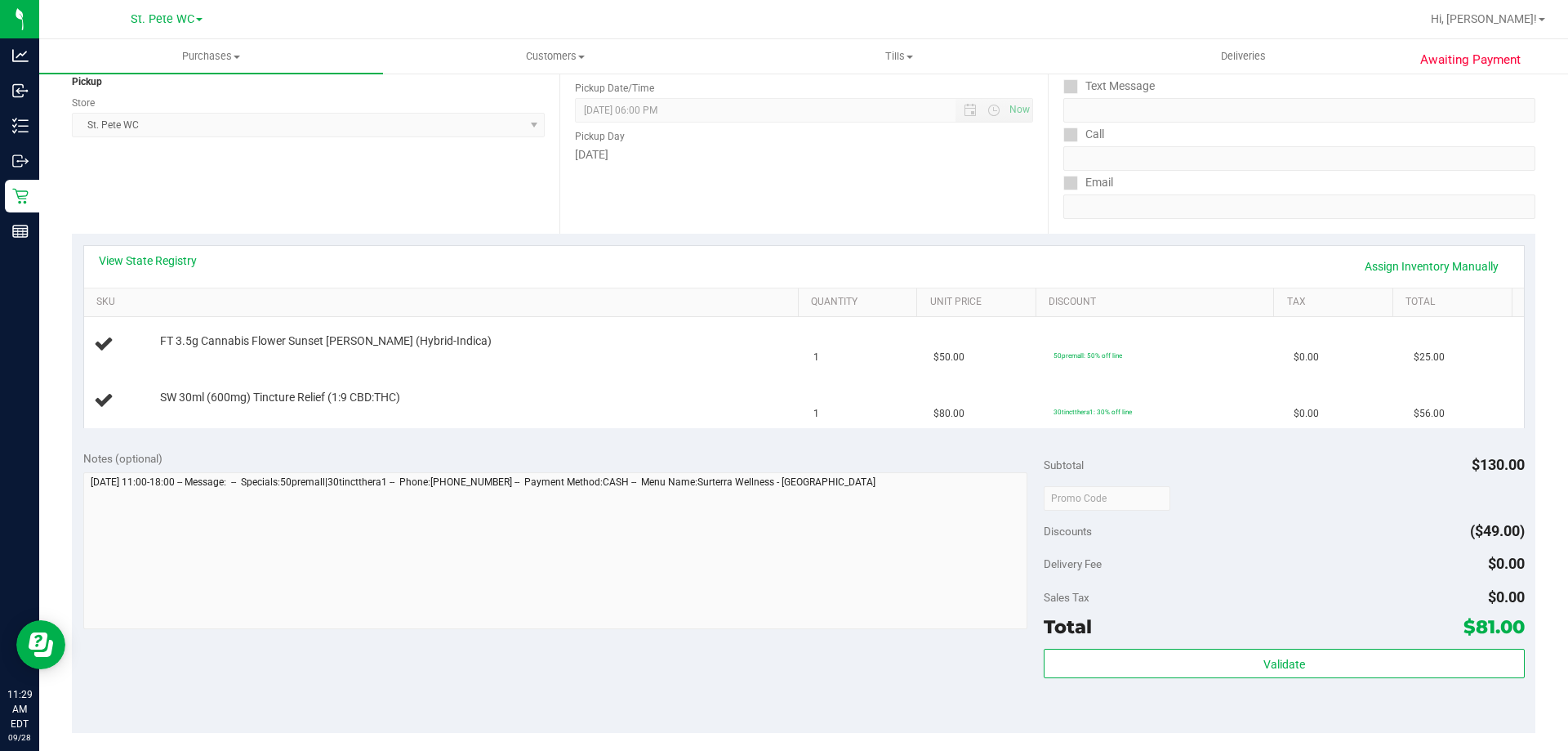
scroll to position [408, 0]
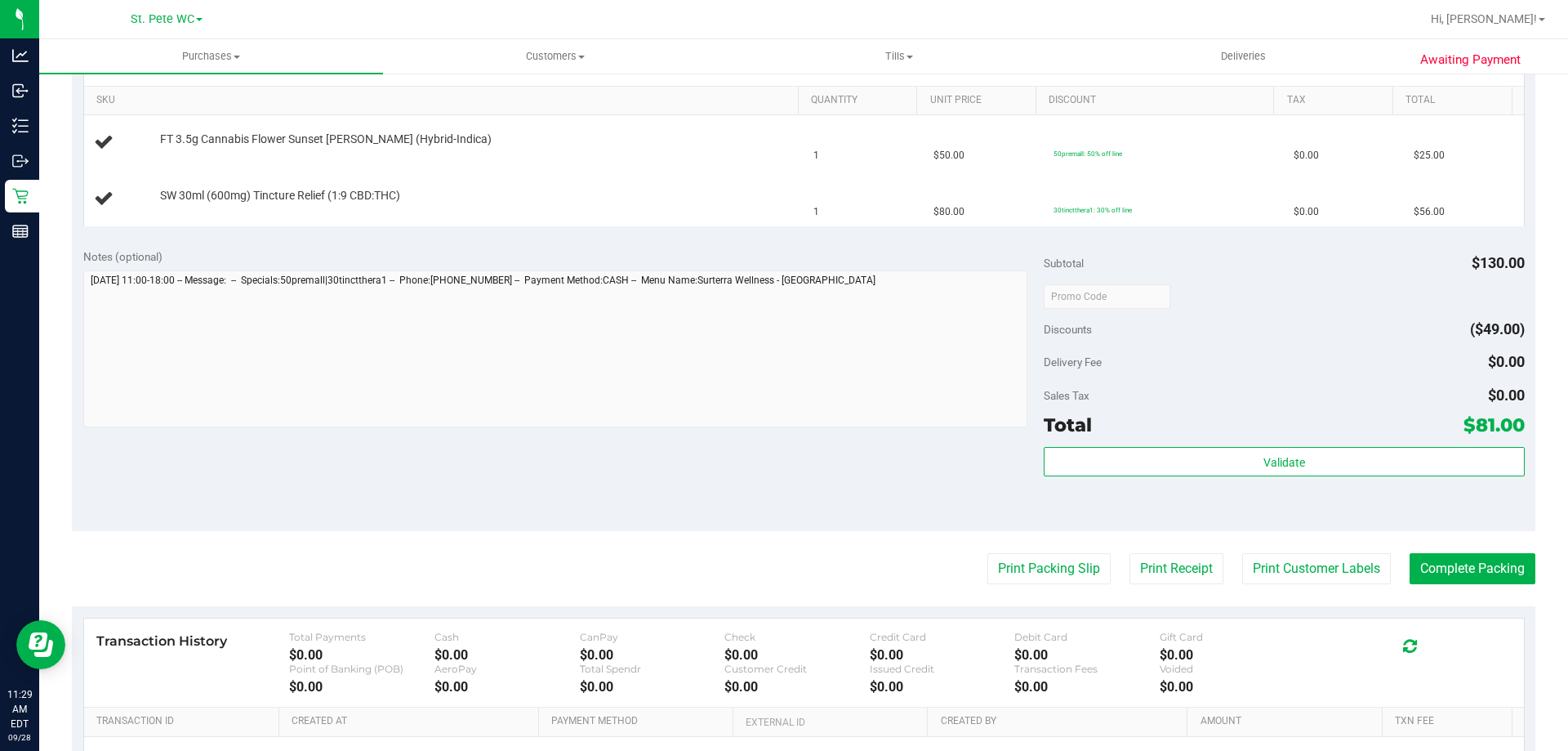
click at [992, 537] on purchase-details "Back Edit Purchase Cancel Purchase View Profile # 12018978 BioTrack ID: - Submi…" at bounding box center [803, 295] width 1463 height 1232
click at [993, 542] on purchase-details "Back Edit Purchase Cancel Purchase View Profile # 12018978 BioTrack ID: - Submi…" at bounding box center [803, 295] width 1463 height 1232
click at [995, 552] on purchase-details "Back Edit Purchase Cancel Purchase View Profile # 12018978 BioTrack ID: - Submi…" at bounding box center [803, 295] width 1463 height 1232
click at [995, 557] on button "Print Packing Slip" at bounding box center [1049, 568] width 123 height 31
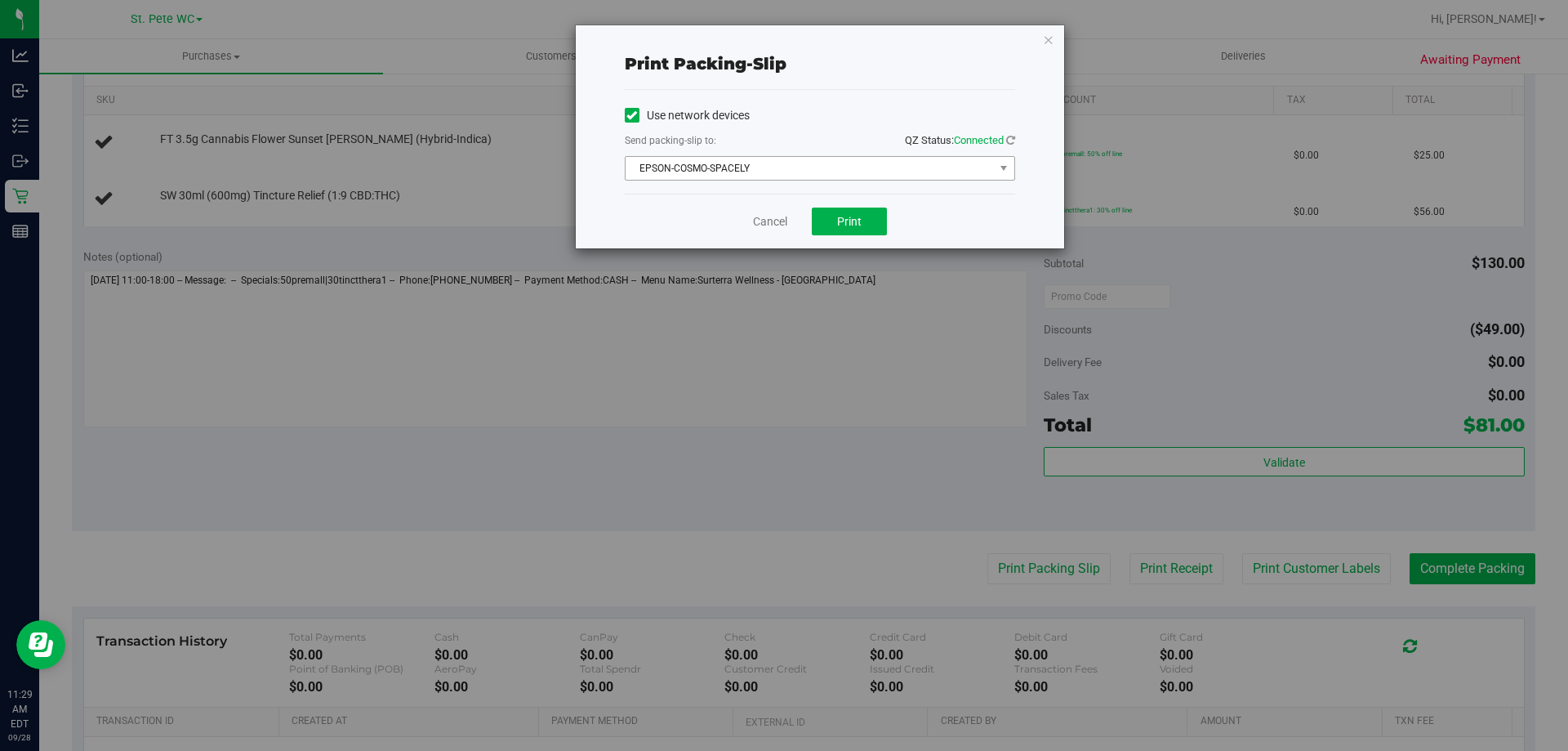
click at [802, 172] on span "EPSON-COSMO-SPACELY" at bounding box center [810, 168] width 369 height 23
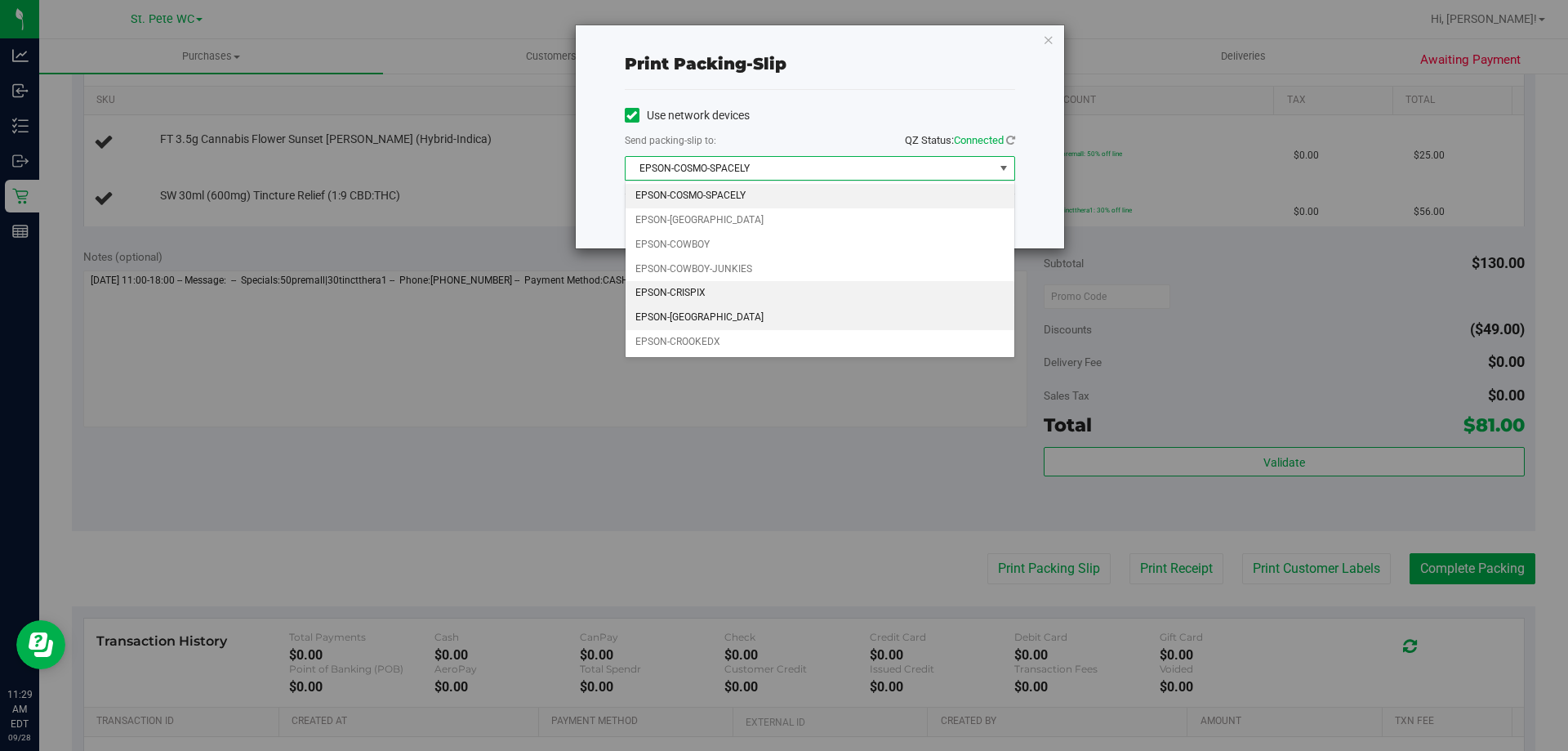
click at [748, 315] on li "EPSON-[GEOGRAPHIC_DATA]" at bounding box center [820, 317] width 389 height 24
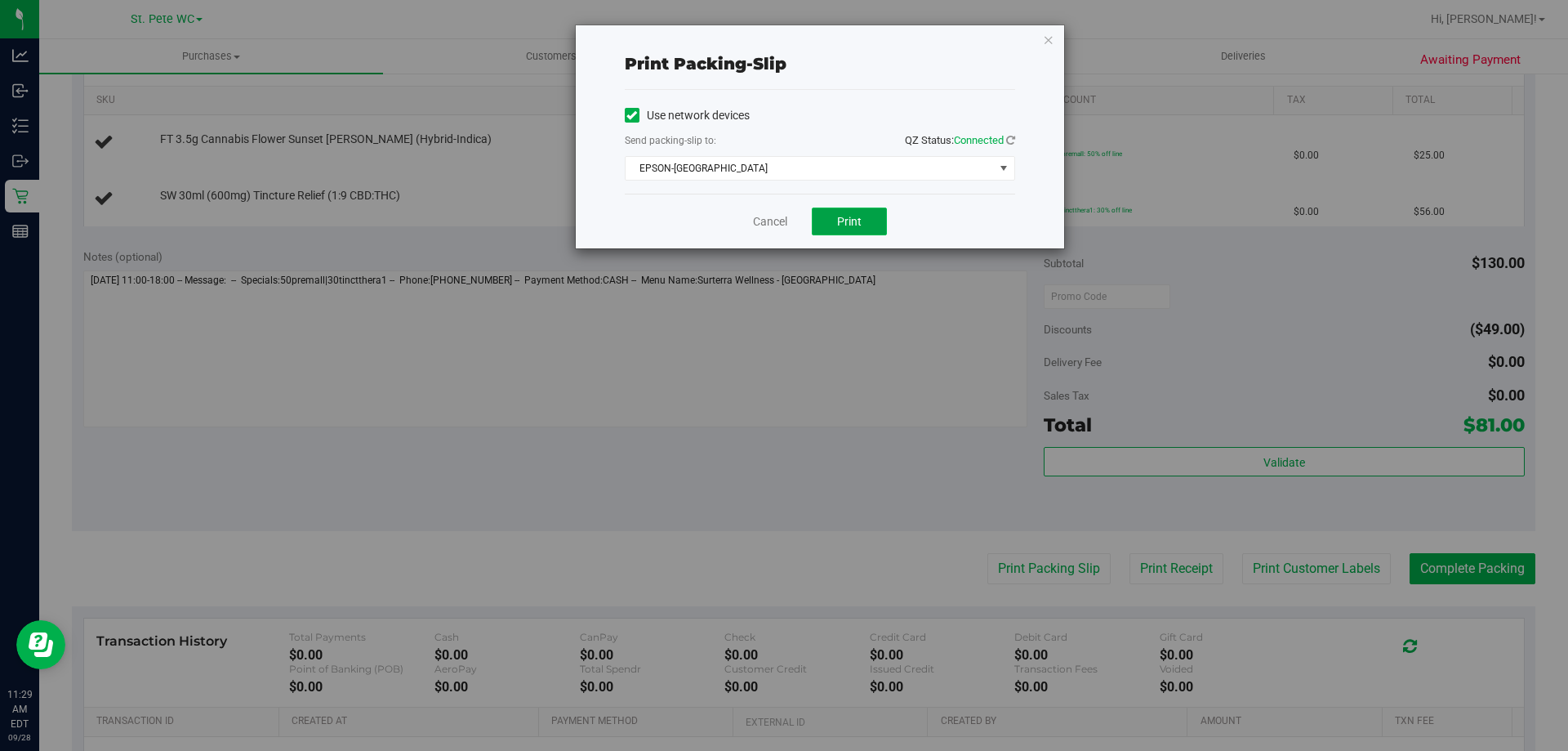
click at [857, 220] on span "Print" at bounding box center [848, 221] width 24 height 13
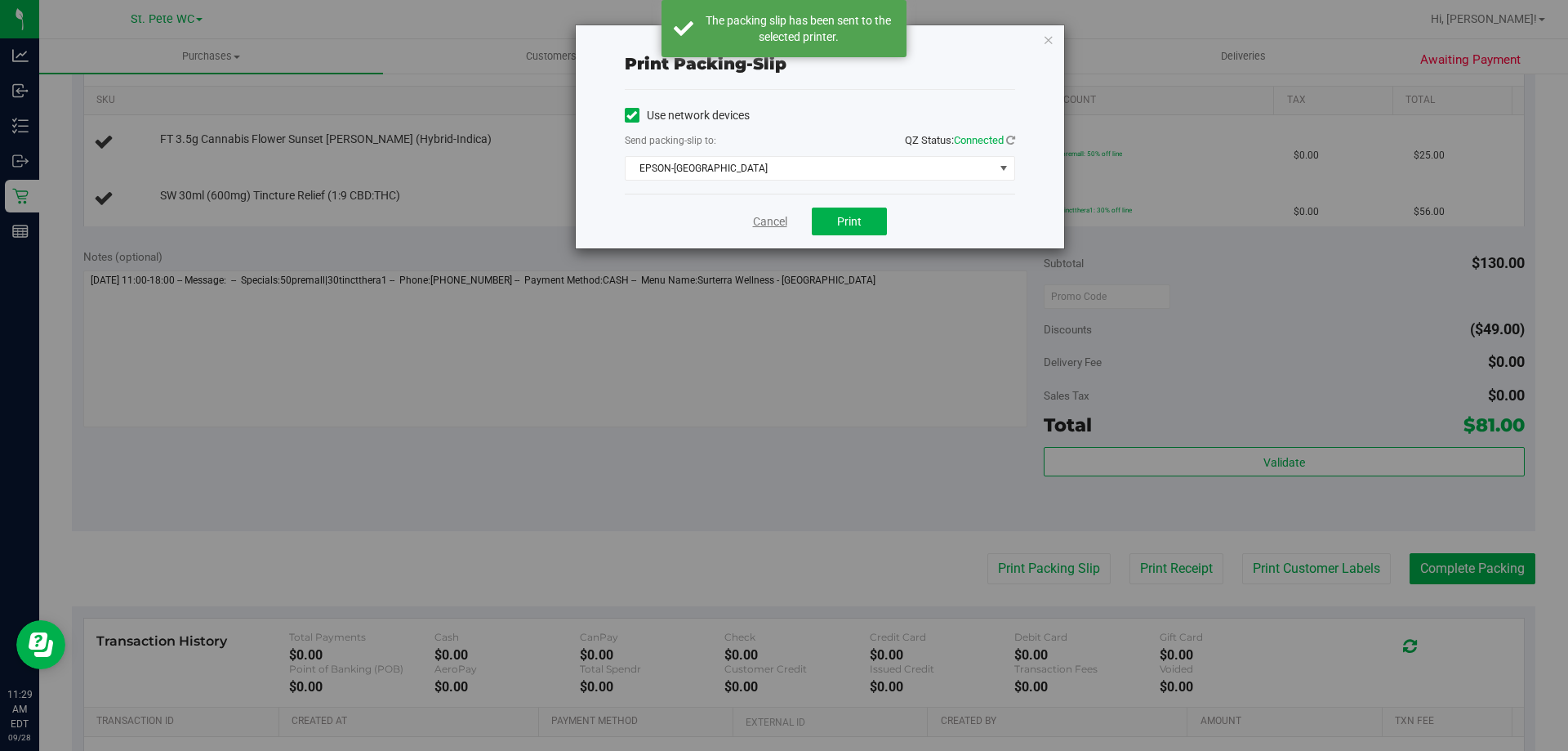
click at [756, 224] on link "Cancel" at bounding box center [770, 222] width 34 height 18
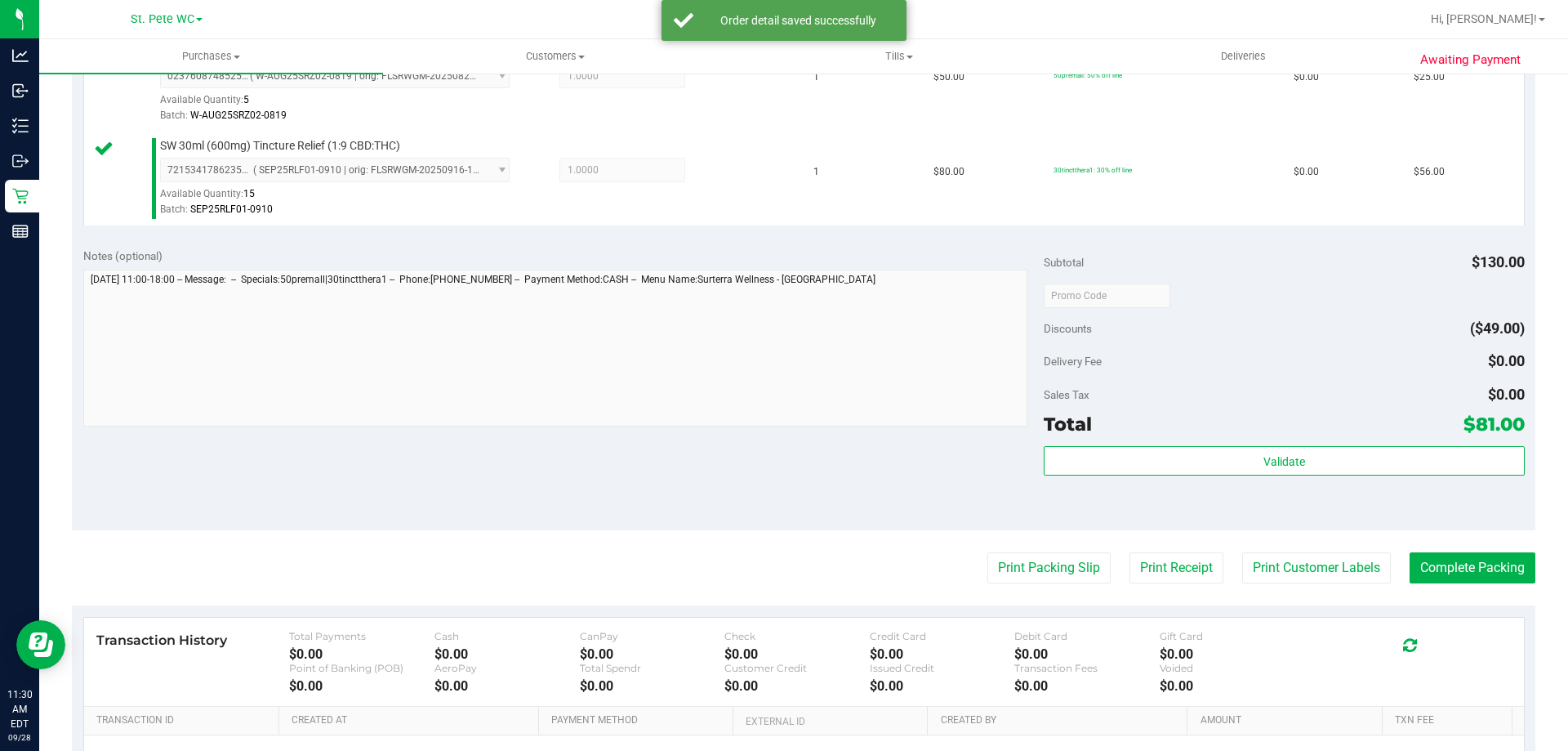
scroll to position [572, 0]
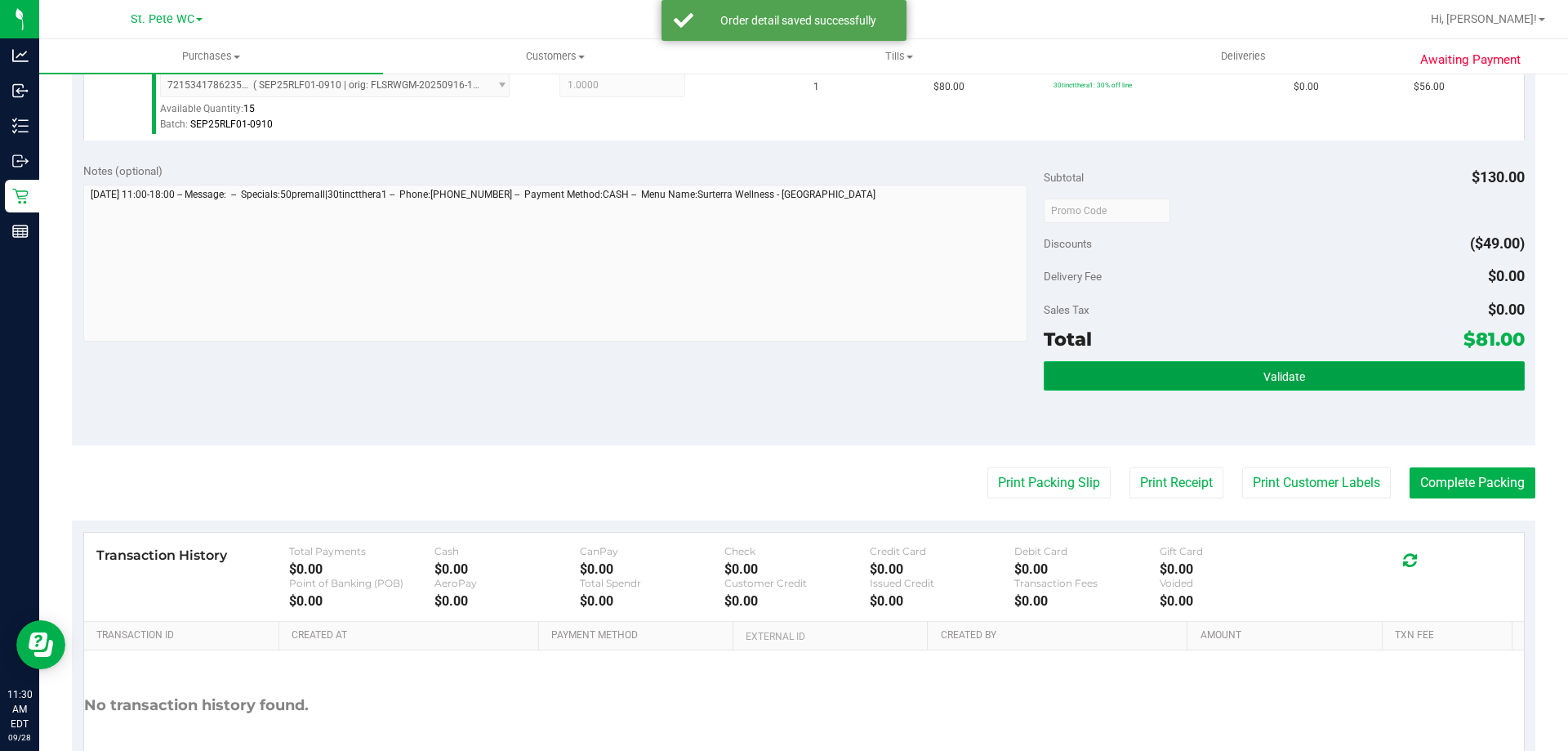
click at [1204, 369] on button "Validate" at bounding box center [1284, 376] width 480 height 29
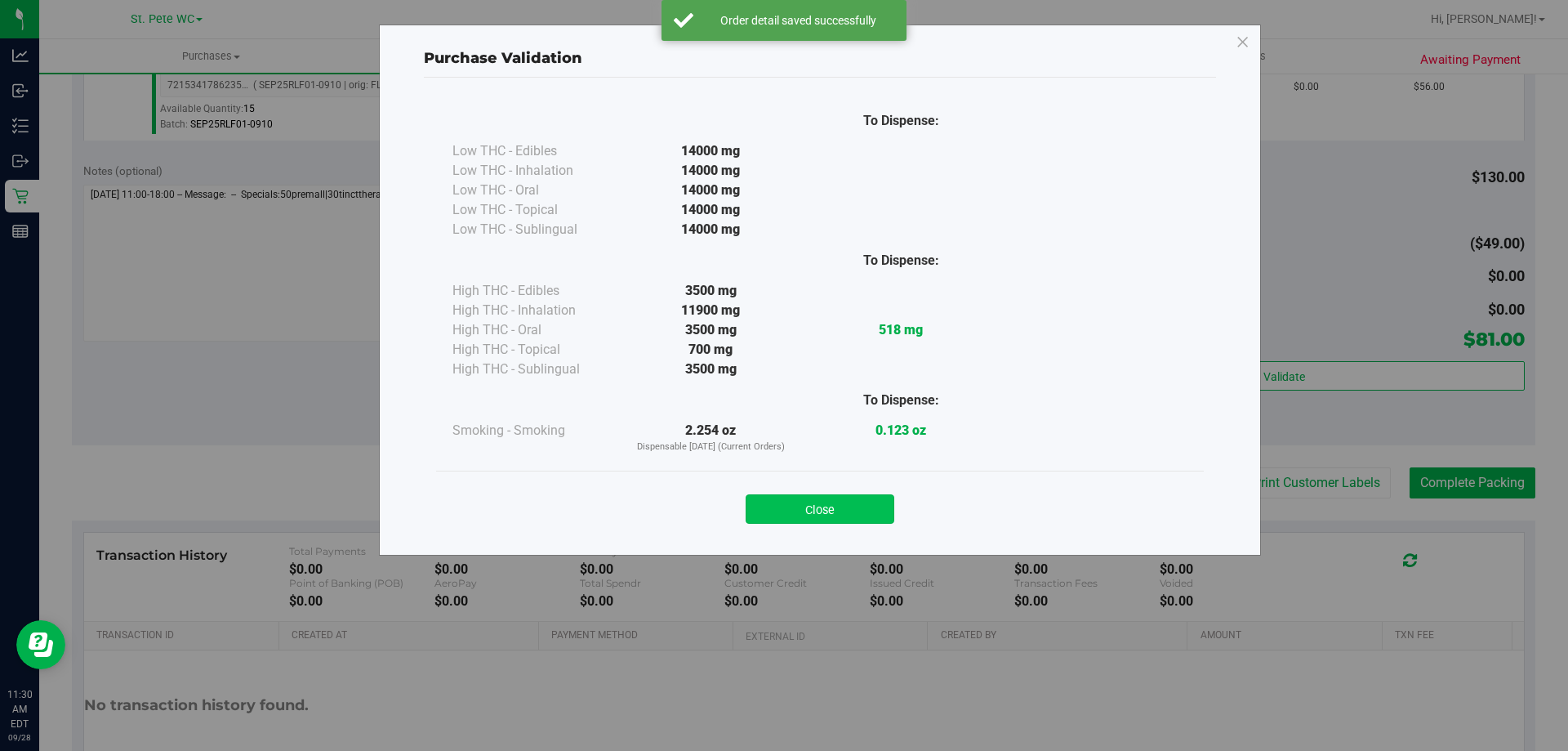
click at [851, 495] on button "Close" at bounding box center [820, 508] width 148 height 29
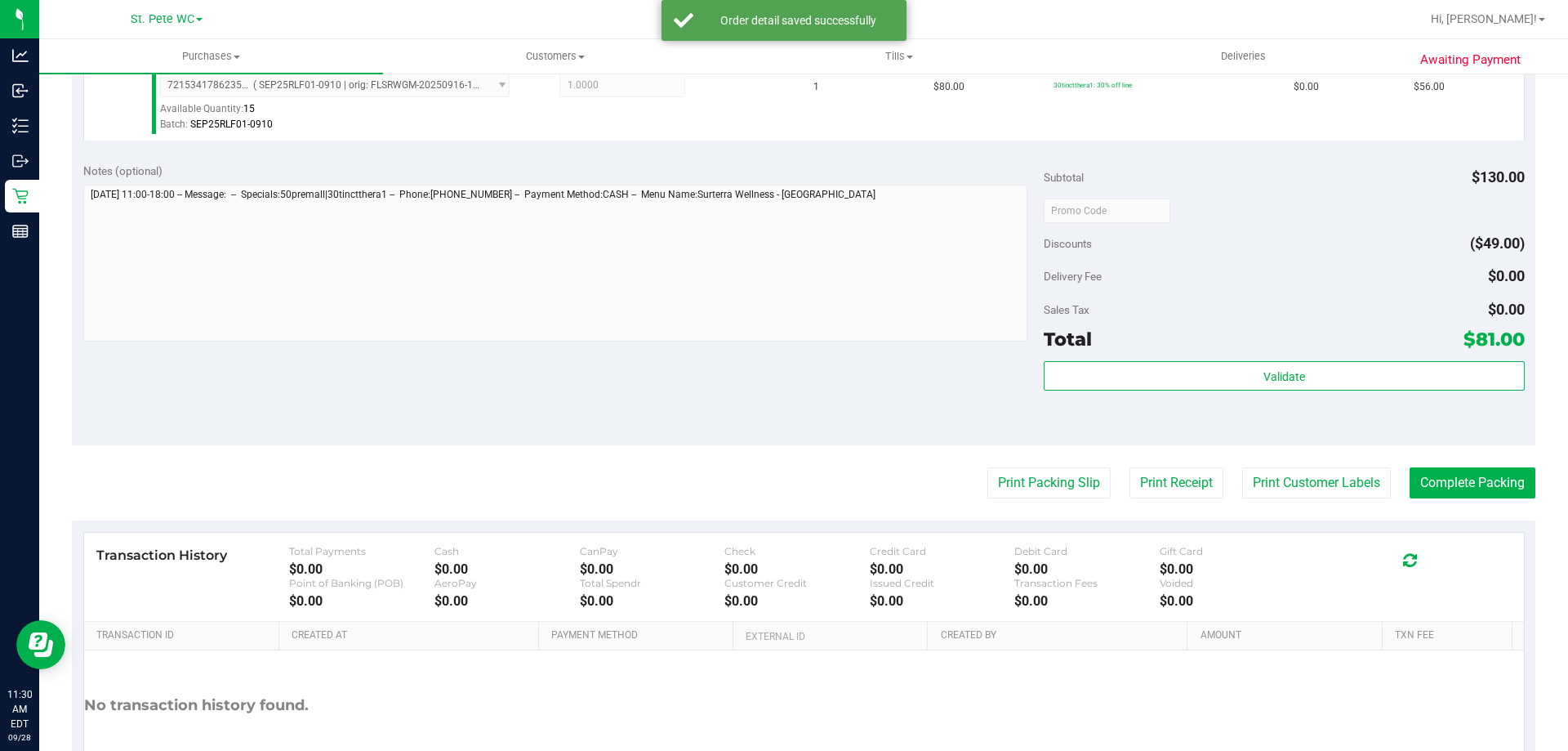
drag, startPoint x: 855, startPoint y: 431, endPoint x: 1192, endPoint y: 510, distance: 346.1
click at [856, 430] on div "Notes (optional) Subtotal $130.00 Discounts ($49.00) Delivery Fee $0.00 Sales T…" at bounding box center [803, 298] width 1463 height 294
click at [1290, 496] on button "Print Customer Labels" at bounding box center [1316, 482] width 148 height 31
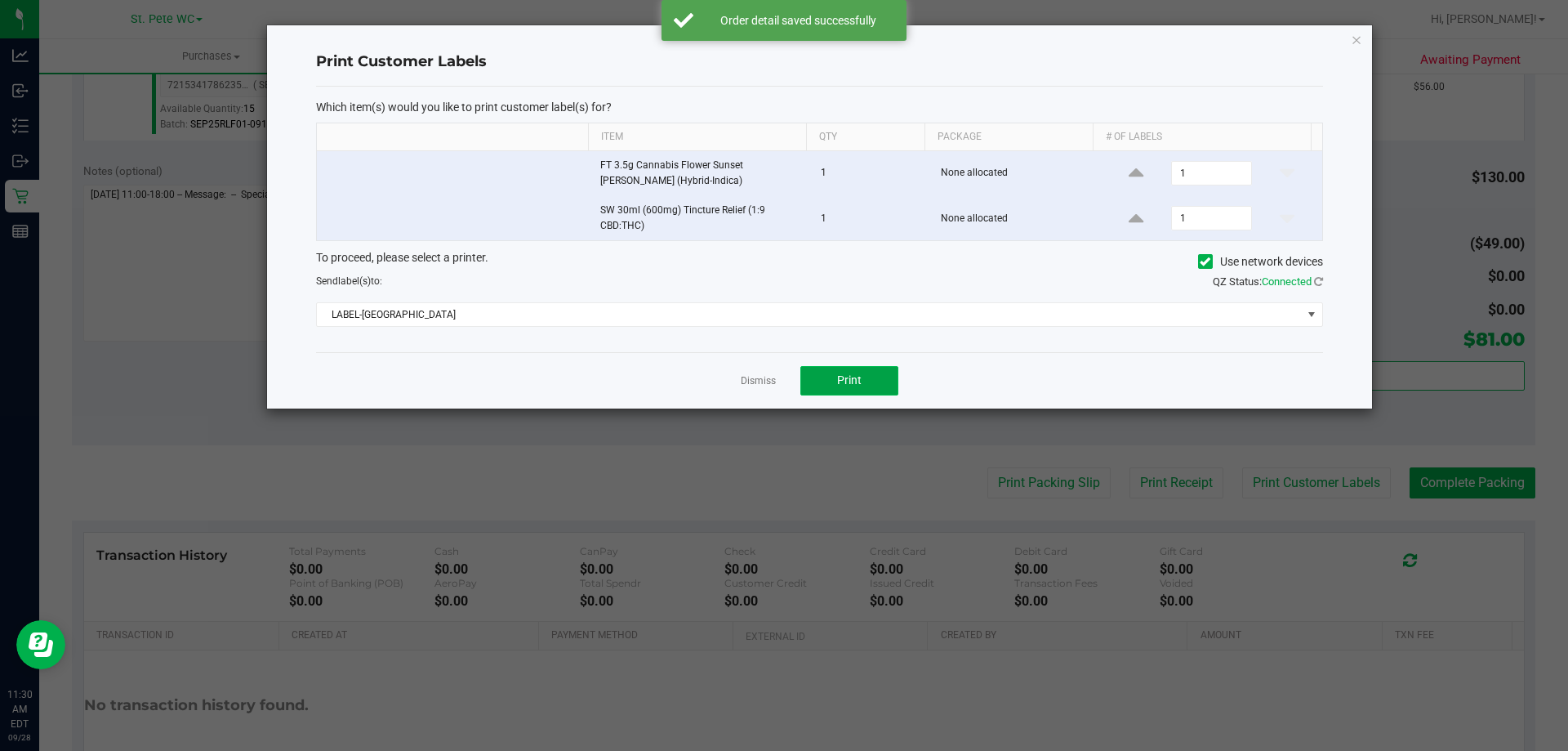
click at [864, 382] on button "Print" at bounding box center [848, 381] width 98 height 29
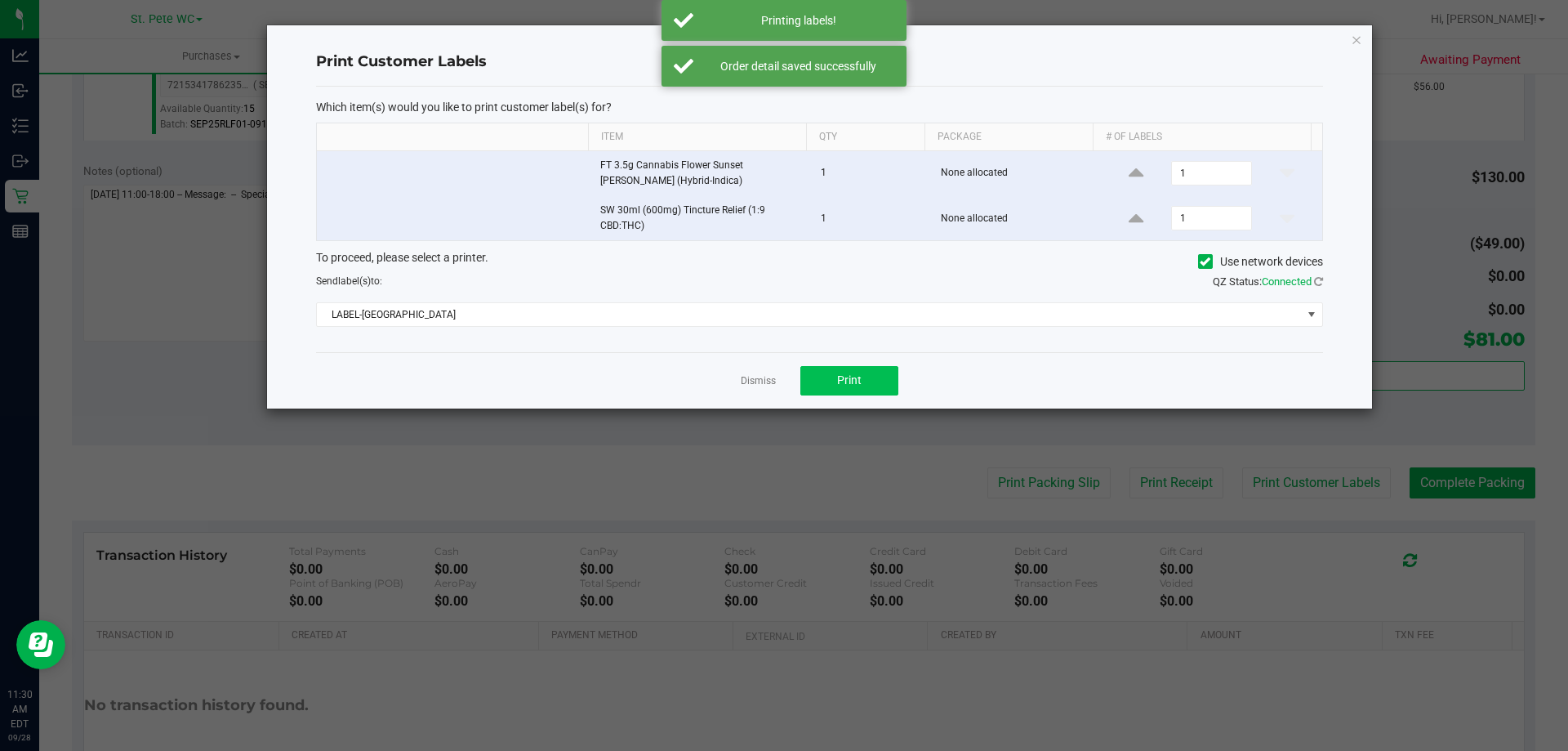
click at [758, 381] on link "Dismiss" at bounding box center [758, 381] width 35 height 14
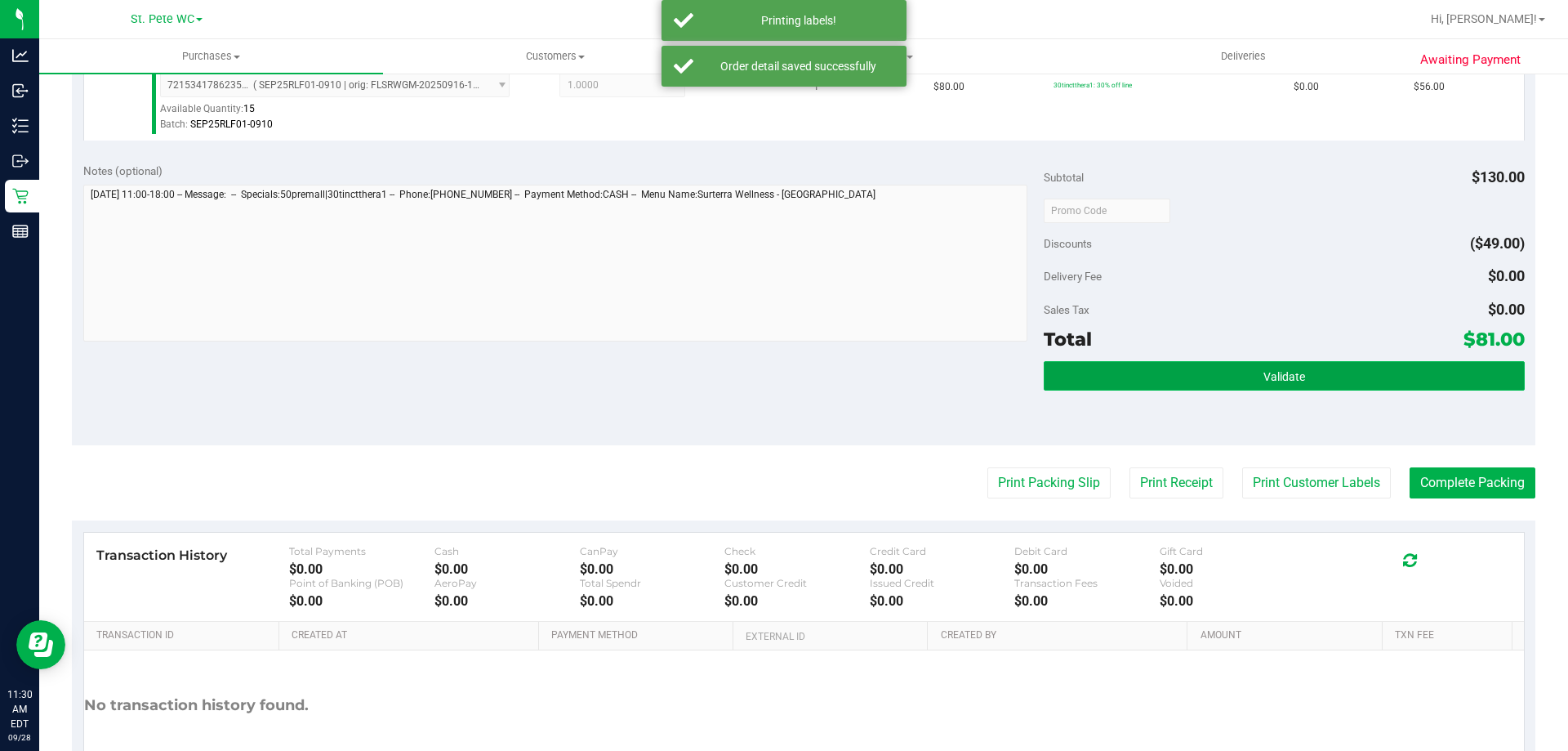
click at [1081, 374] on button "Validate" at bounding box center [1284, 376] width 480 height 29
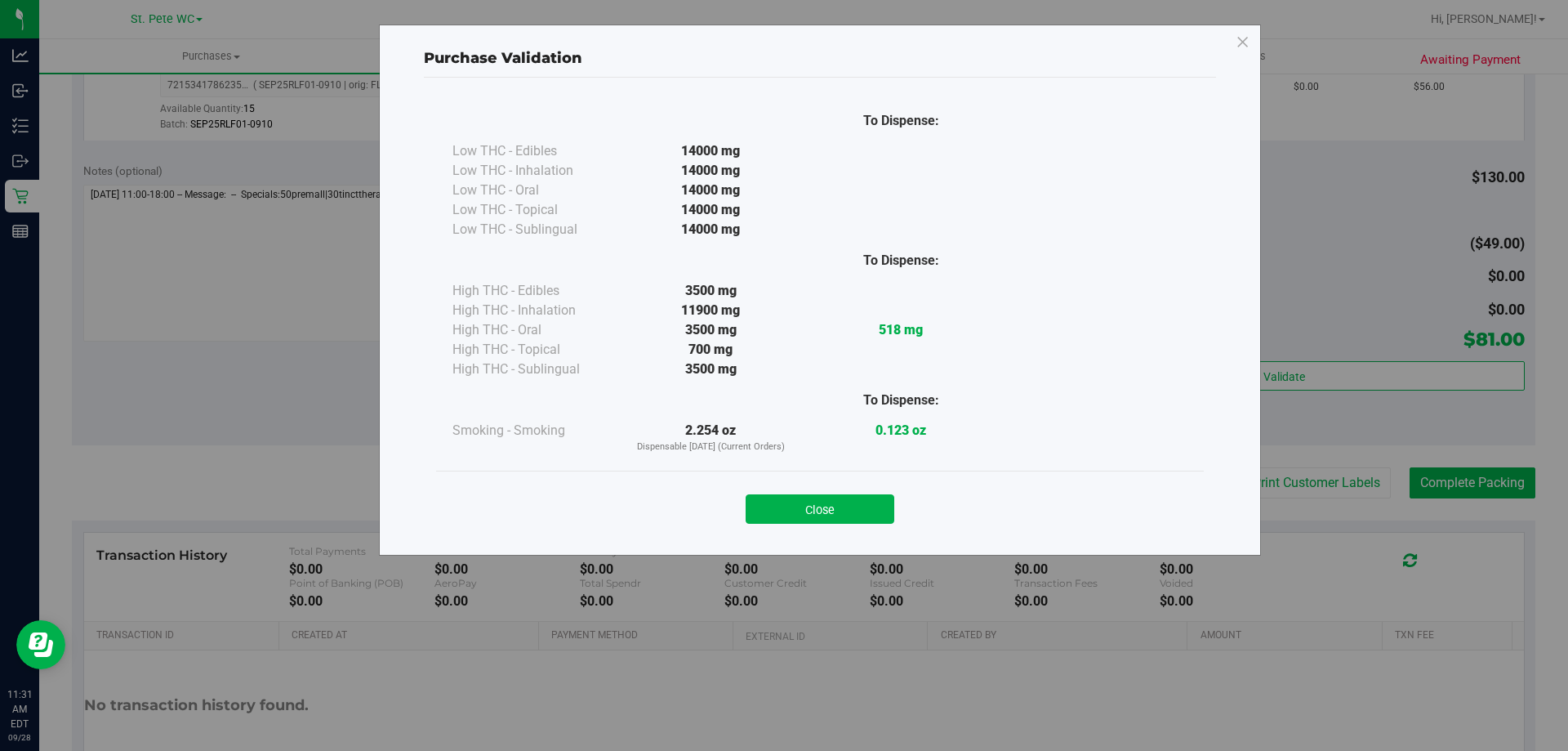
click at [810, 531] on div "Close" at bounding box center [820, 503] width 767 height 66
click at [810, 521] on button "Close" at bounding box center [820, 508] width 148 height 29
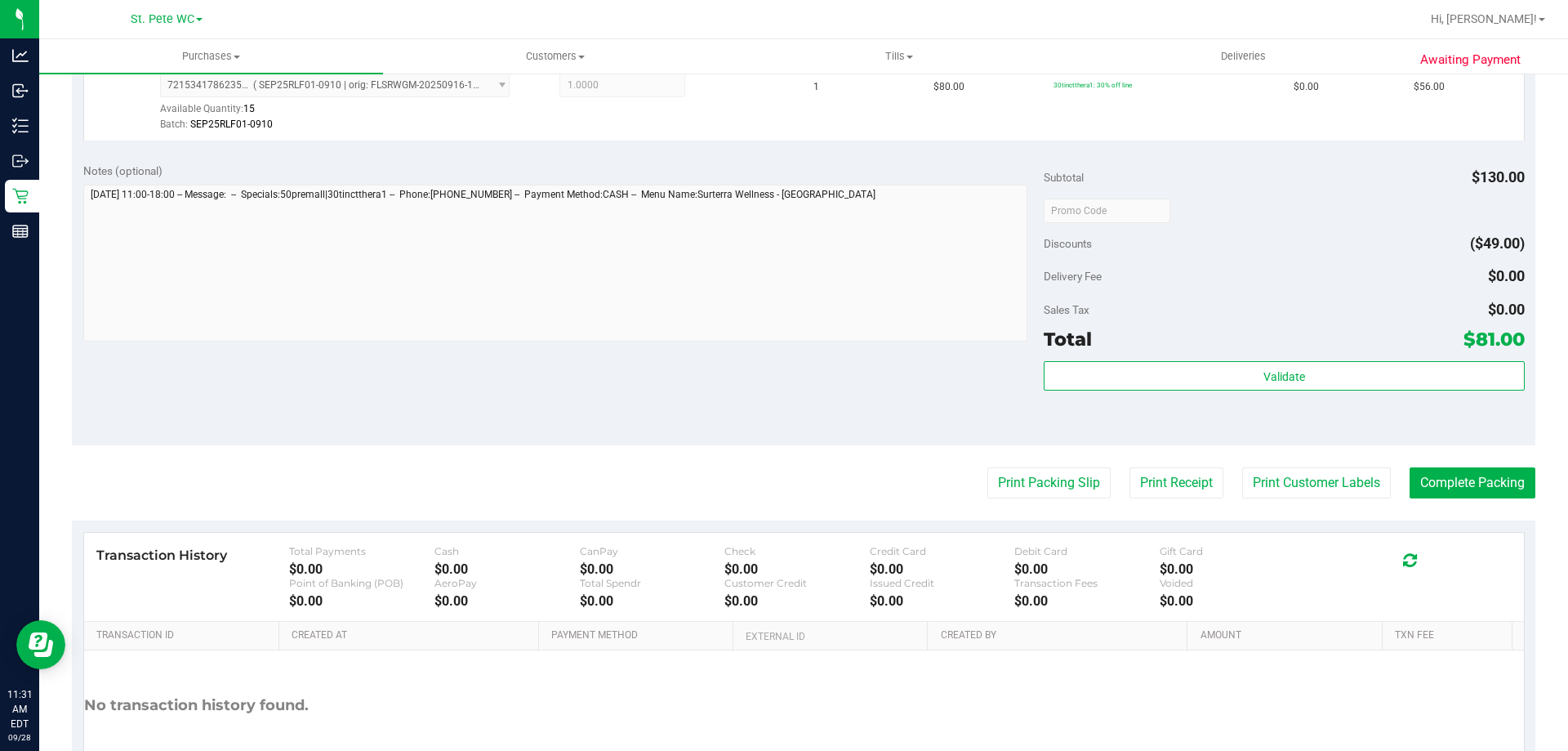
click at [695, 383] on div "Notes (optional) Subtotal $130.00 Discounts ($49.00) Delivery Fee $0.00 Sales T…" at bounding box center [803, 298] width 1463 height 294
click at [1458, 481] on button "Complete Packing" at bounding box center [1472, 482] width 126 height 31
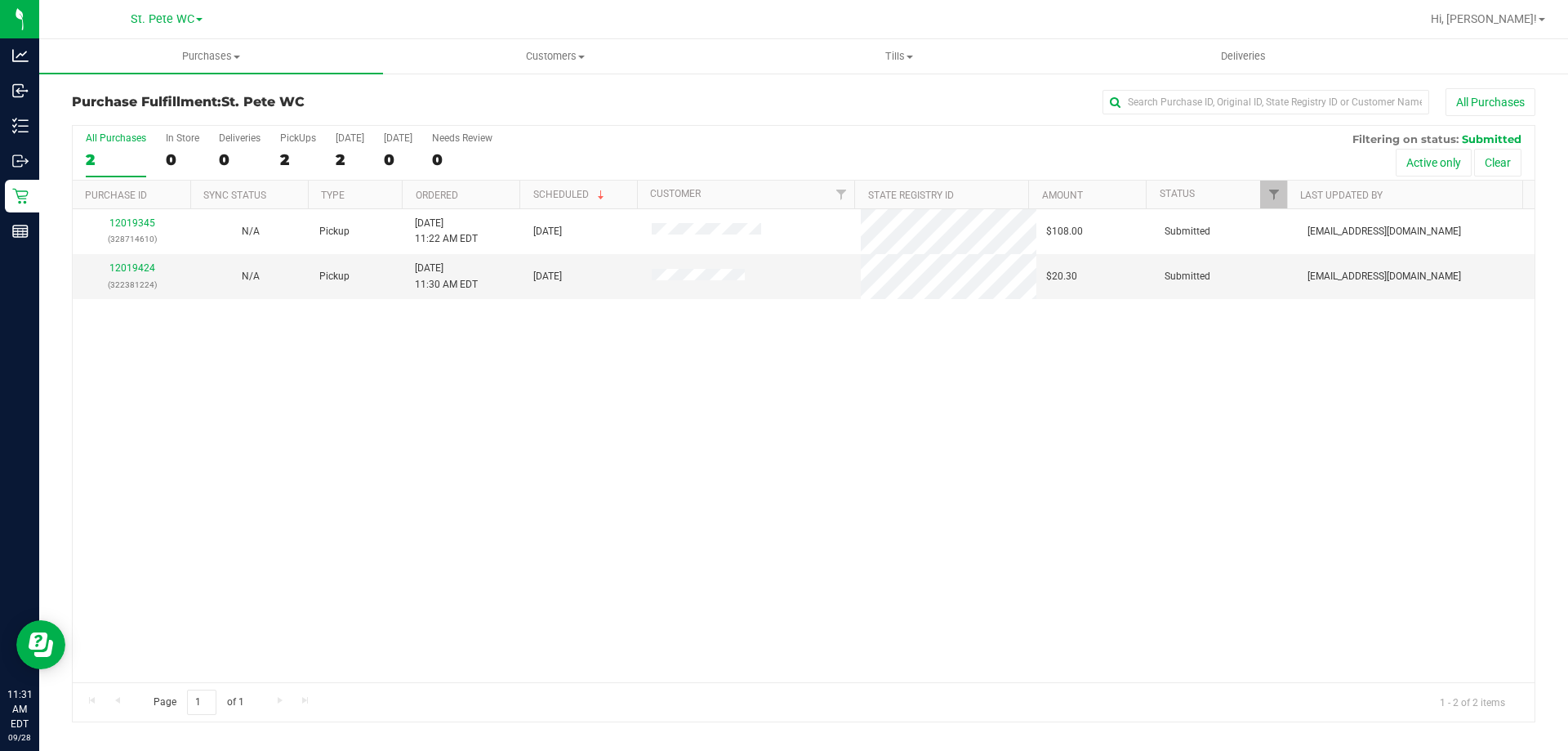
click at [632, 397] on div "12019345 (328714610) N/A Pickup [DATE] 11:22 AM EDT 9/28/2025 $108.00 Submitted…" at bounding box center [803, 446] width 1461 height 473
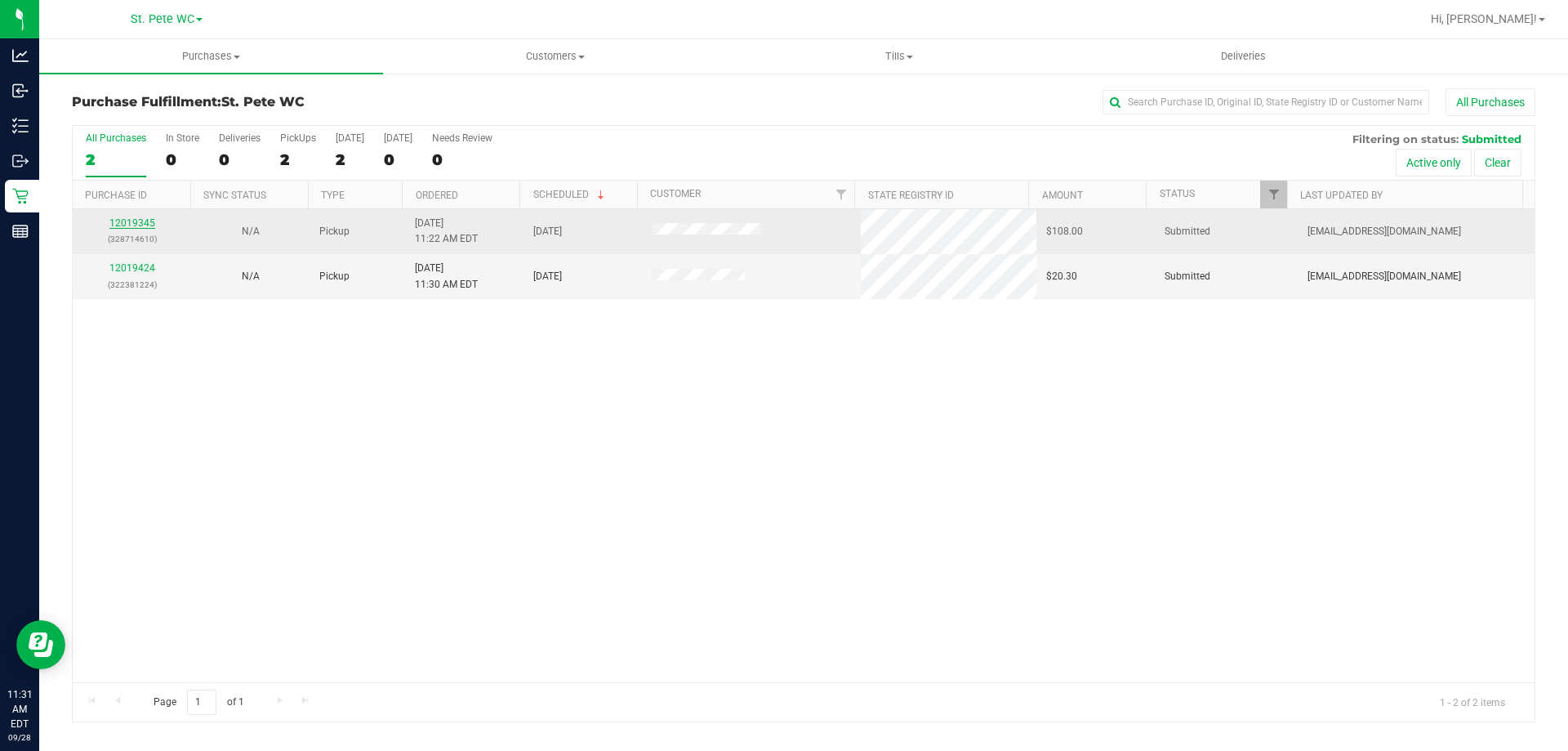
click at [153, 221] on div "12019345 (328714610)" at bounding box center [132, 230] width 98 height 31
click at [143, 221] on link "12019345" at bounding box center [132, 223] width 46 height 12
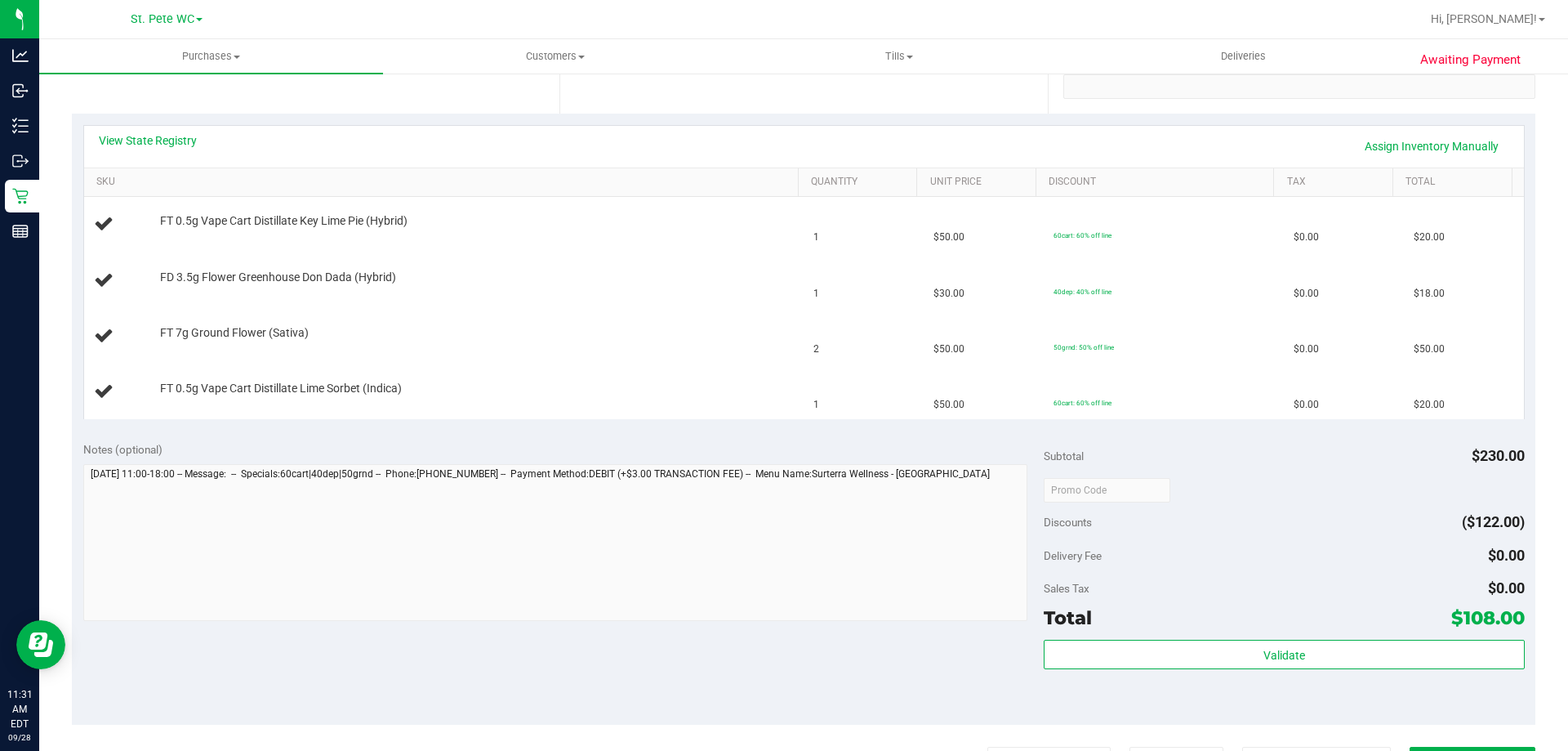
scroll to position [490, 0]
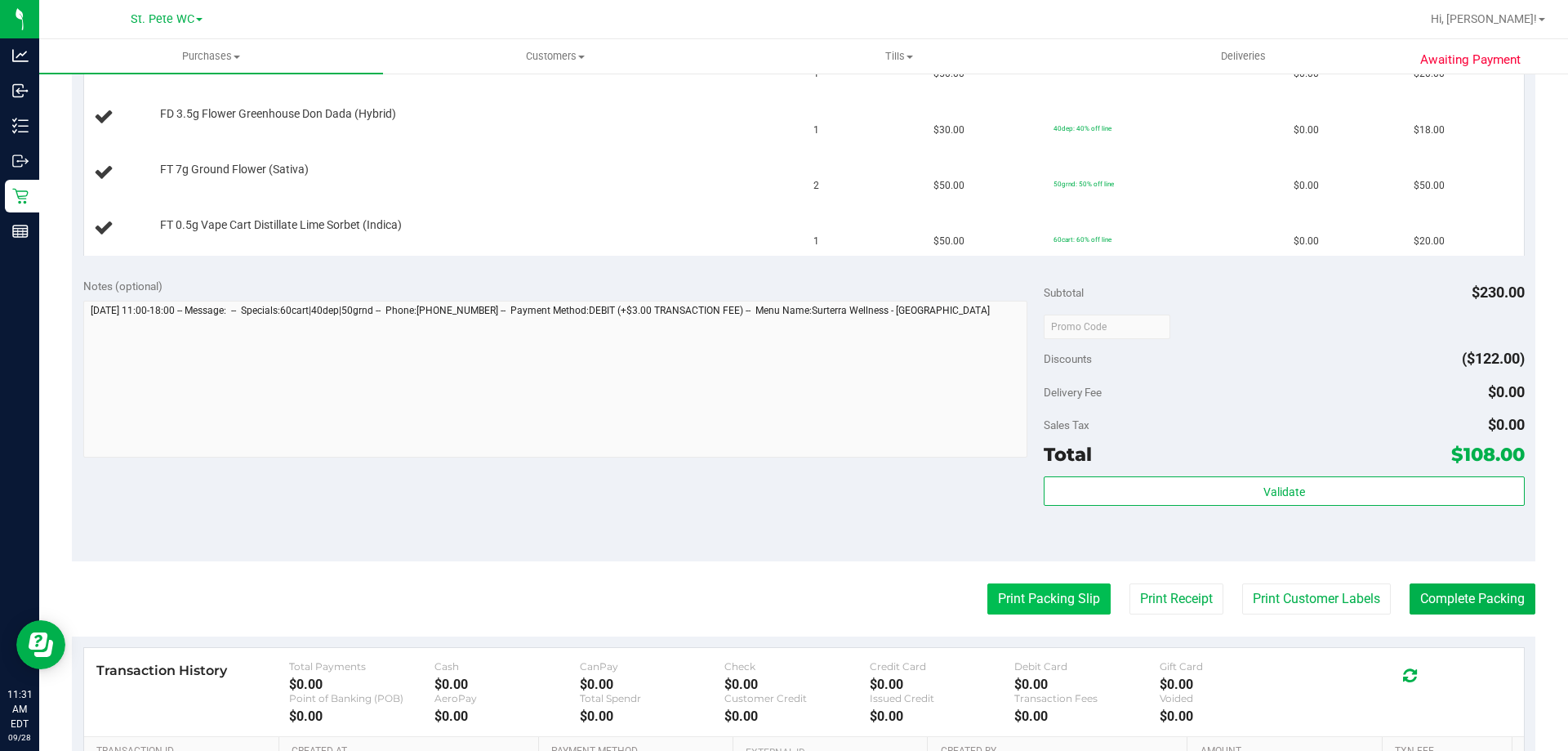
click at [1068, 596] on button "Print Packing Slip" at bounding box center [1049, 598] width 123 height 31
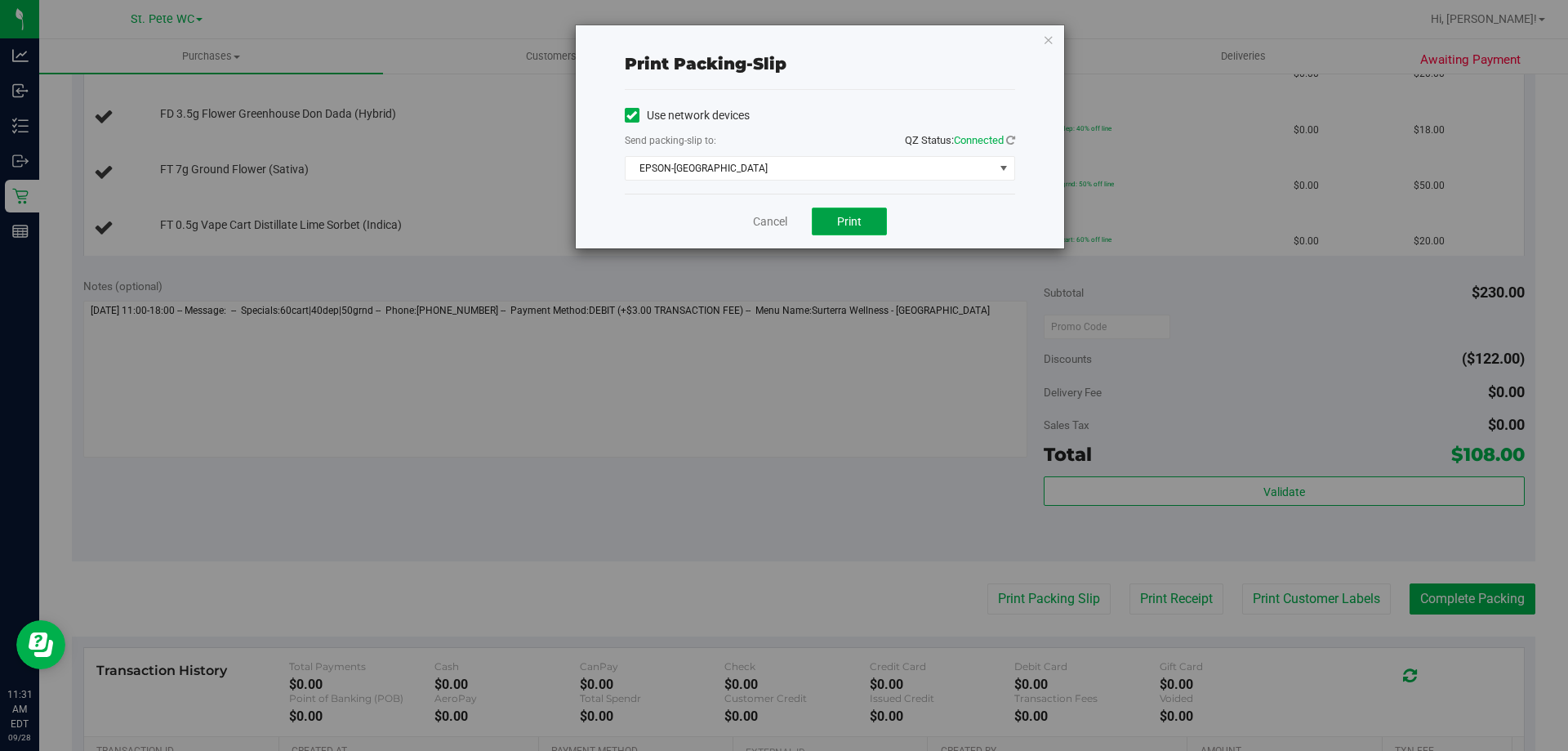
click at [832, 232] on button "Print" at bounding box center [849, 221] width 75 height 28
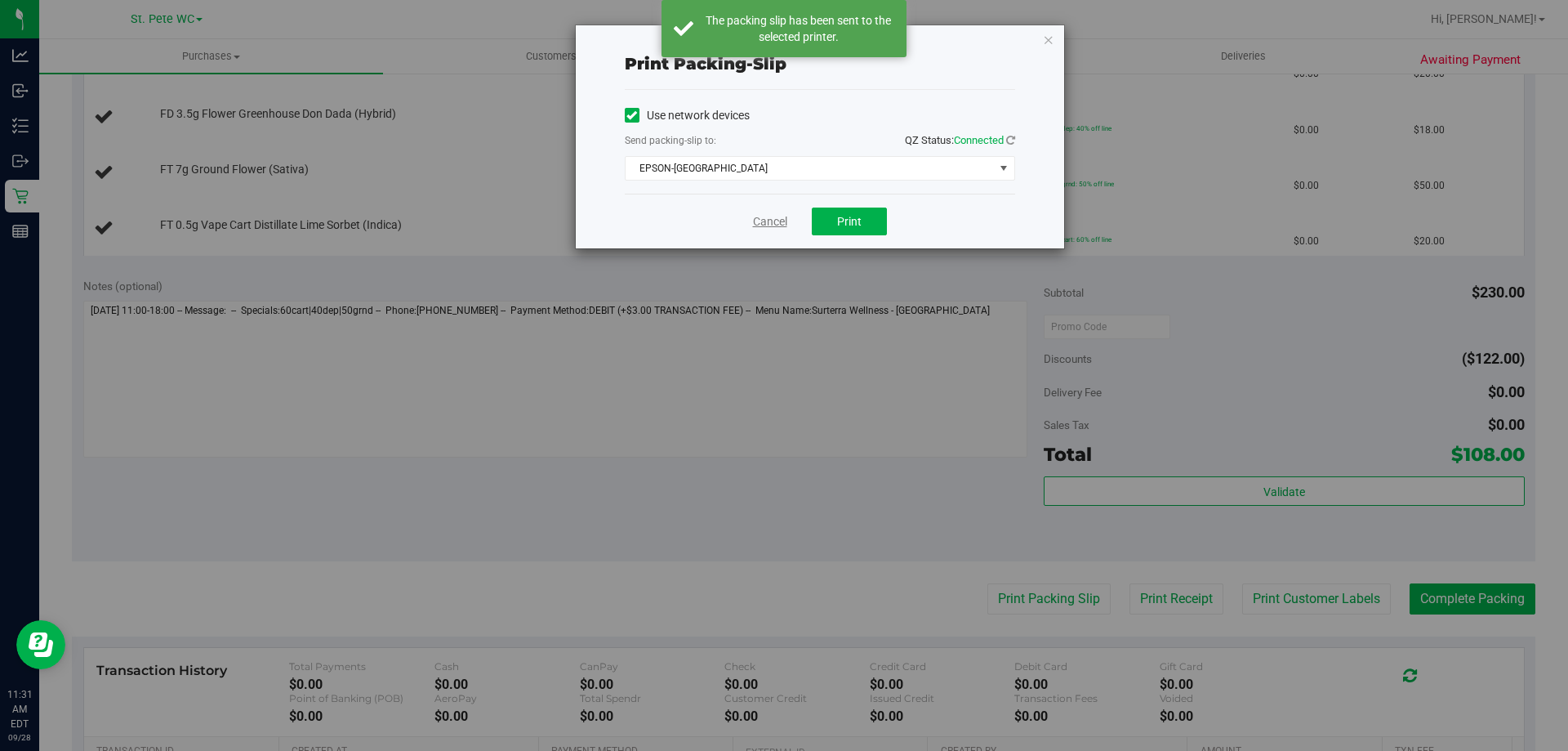
click at [764, 227] on link "Cancel" at bounding box center [770, 222] width 34 height 18
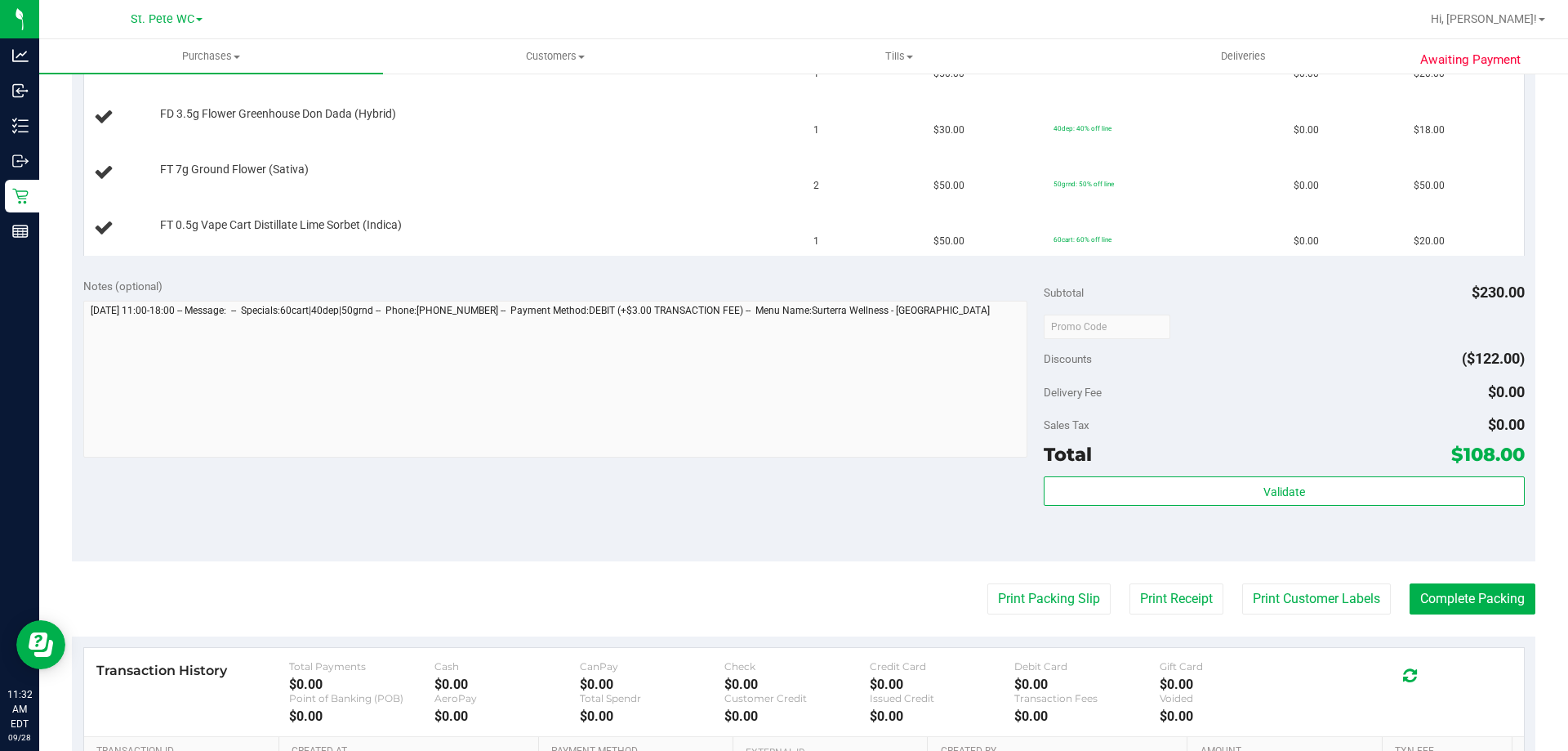
click at [988, 583] on button "Print Packing Slip" at bounding box center [1049, 598] width 123 height 31
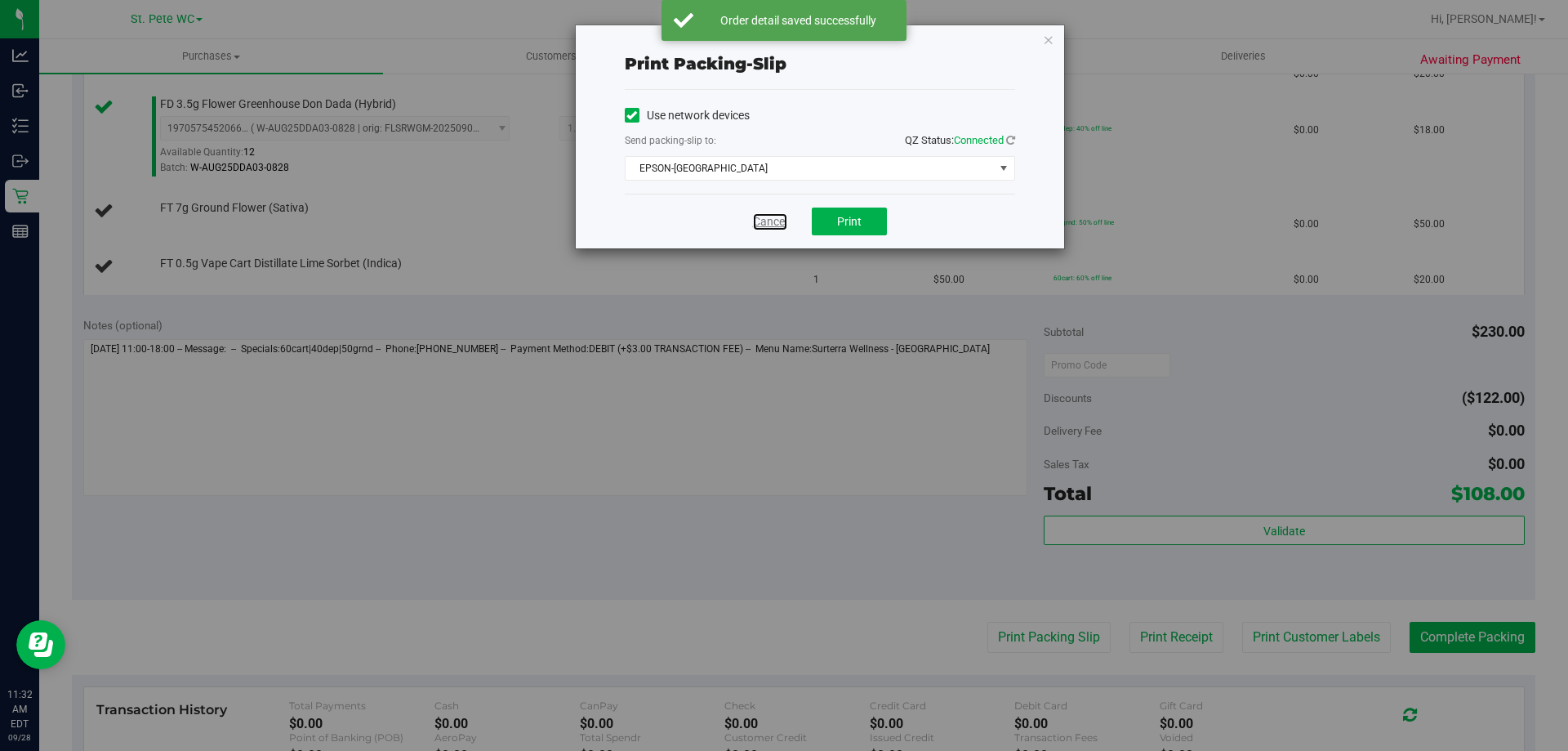
click at [764, 227] on link "Cancel" at bounding box center [770, 222] width 34 height 18
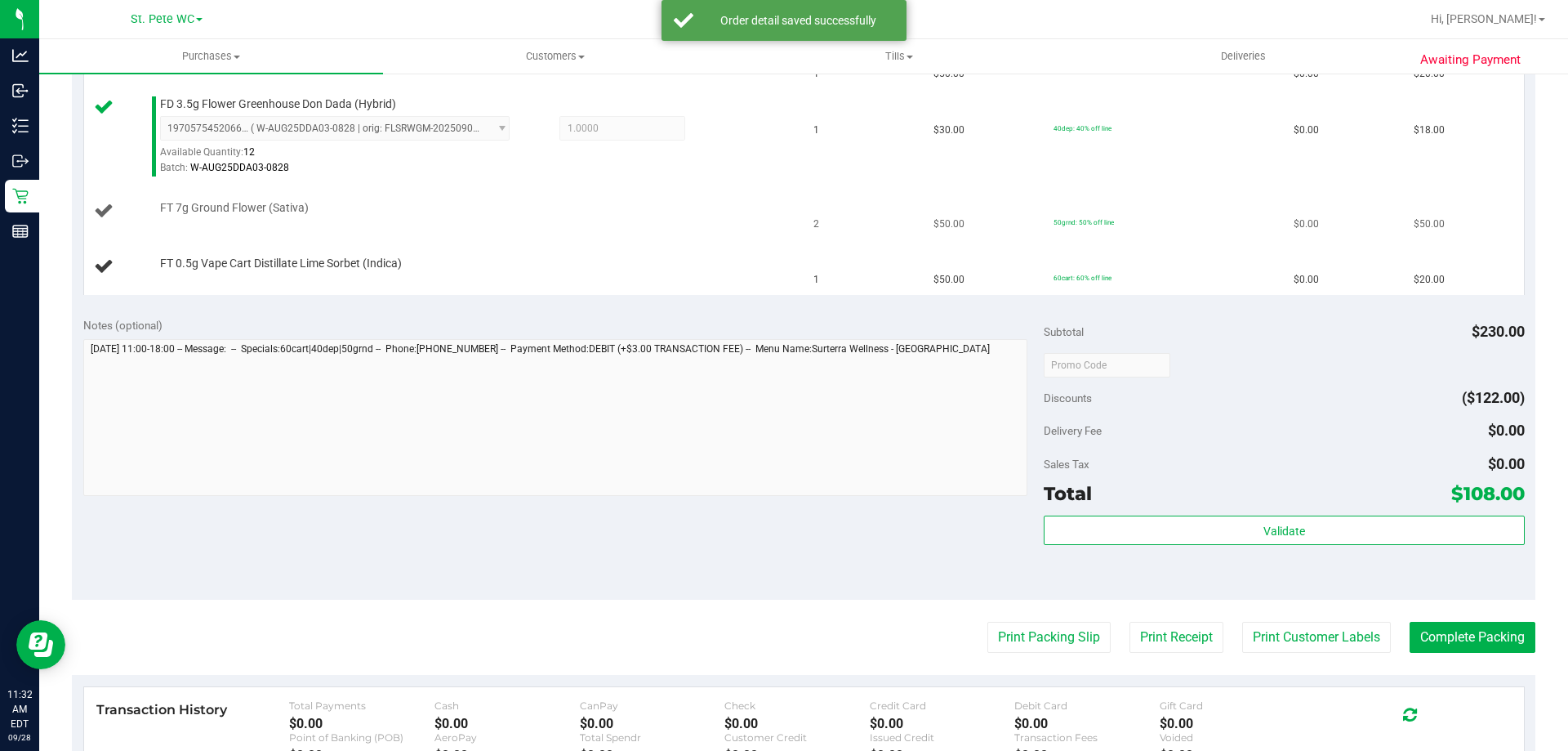
click at [649, 205] on div "FT 7g Ground Flower (Sativa)" at bounding box center [471, 209] width 639 height 17
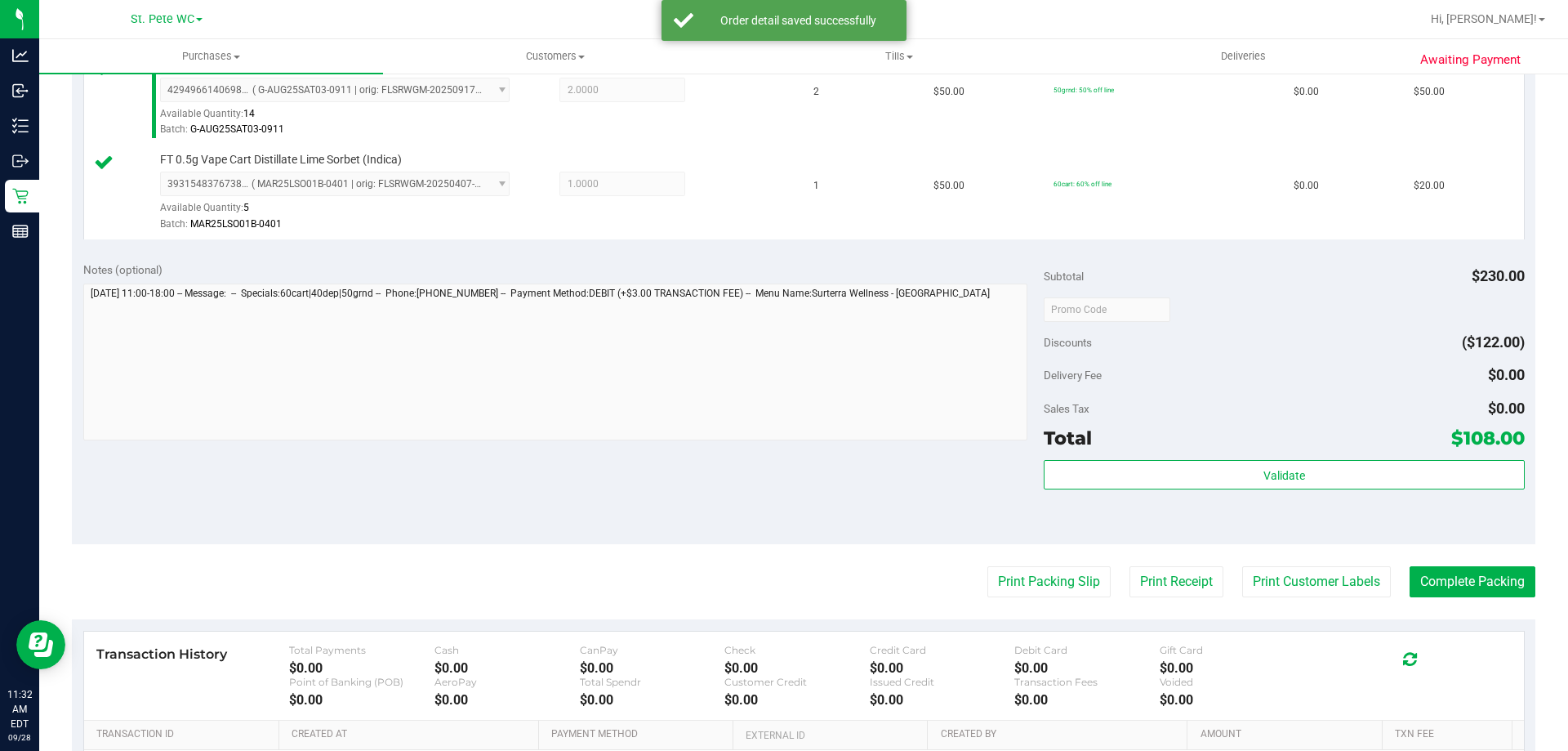
scroll to position [735, 0]
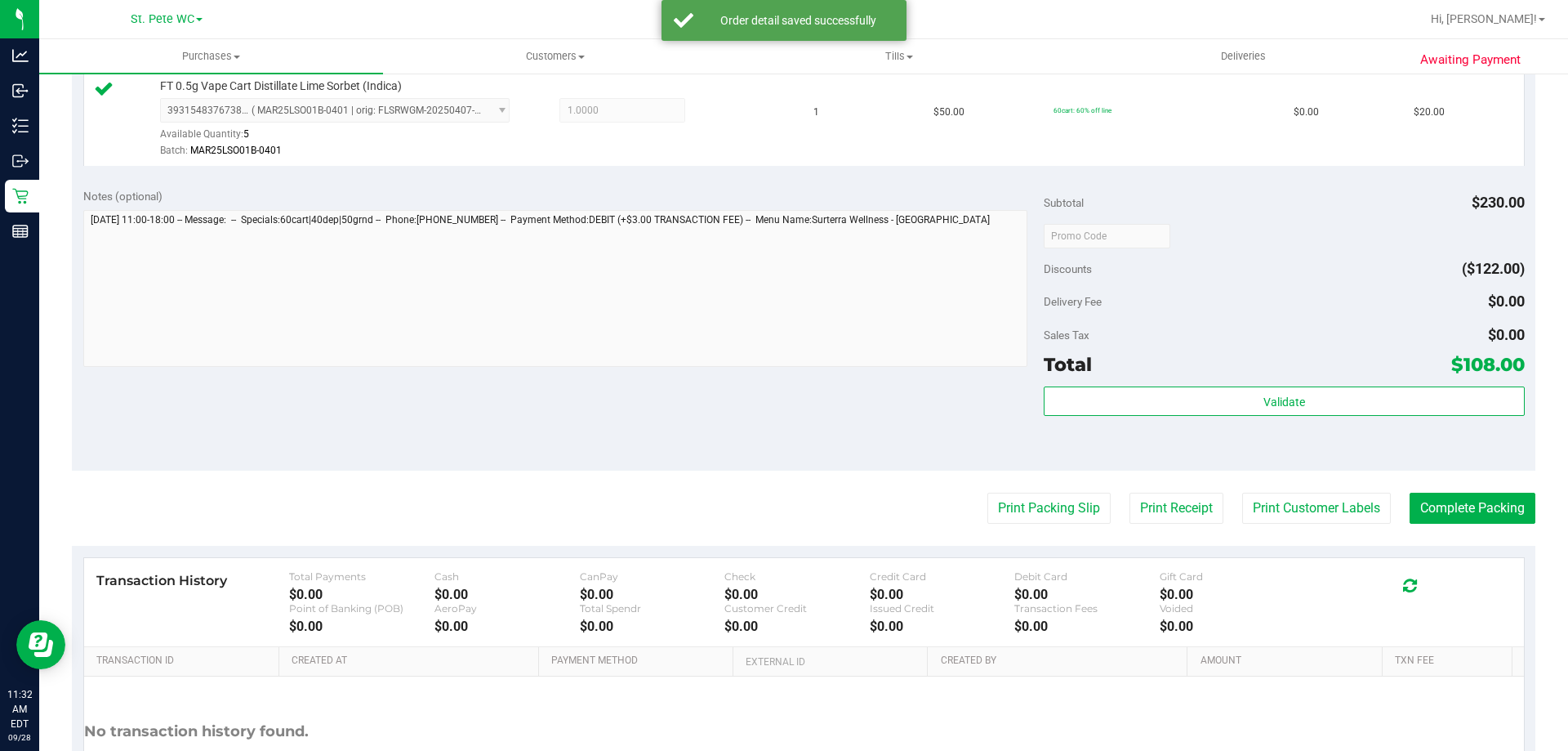
click at [1125, 421] on div "Validate" at bounding box center [1284, 423] width 480 height 73
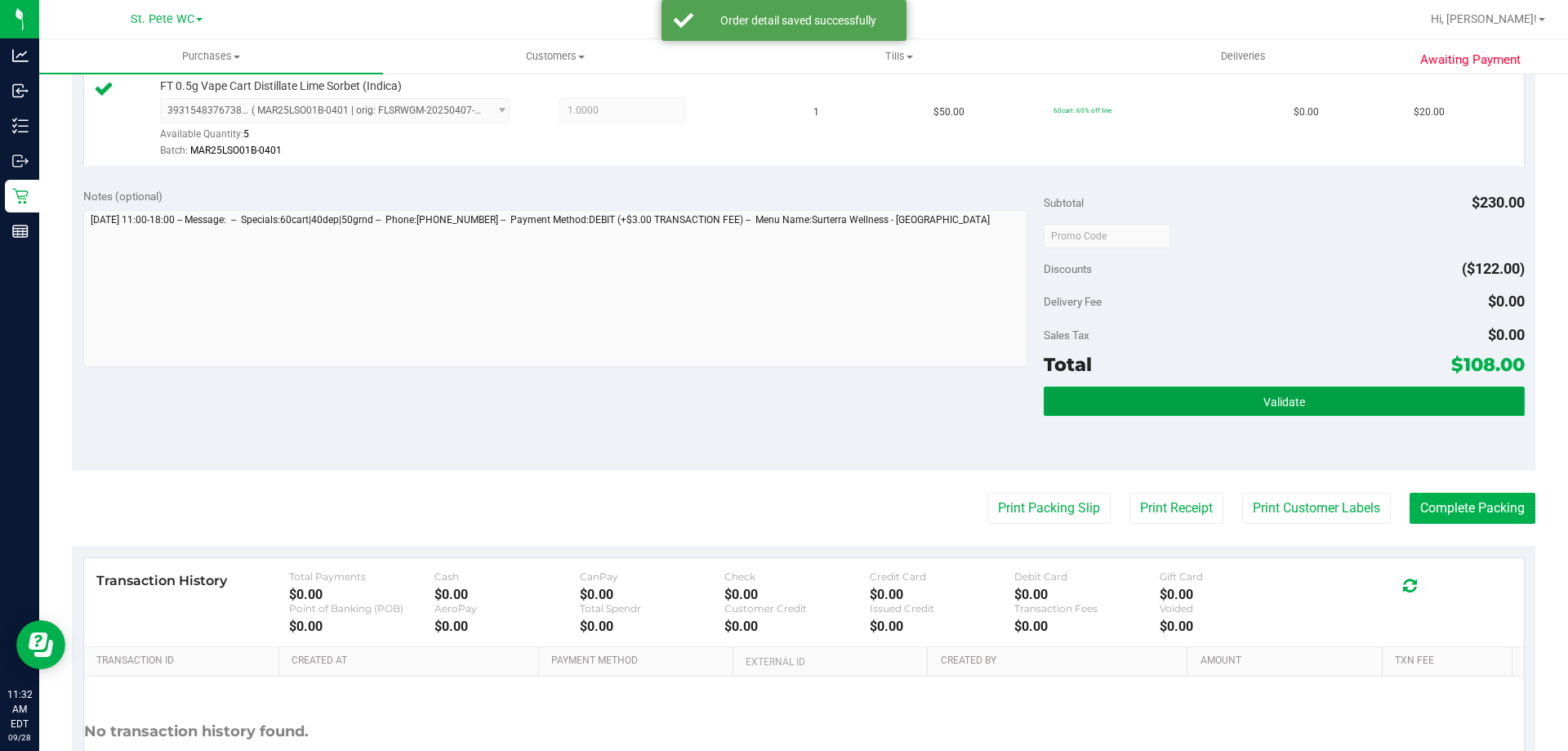
click at [1125, 401] on button "Validate" at bounding box center [1284, 401] width 480 height 29
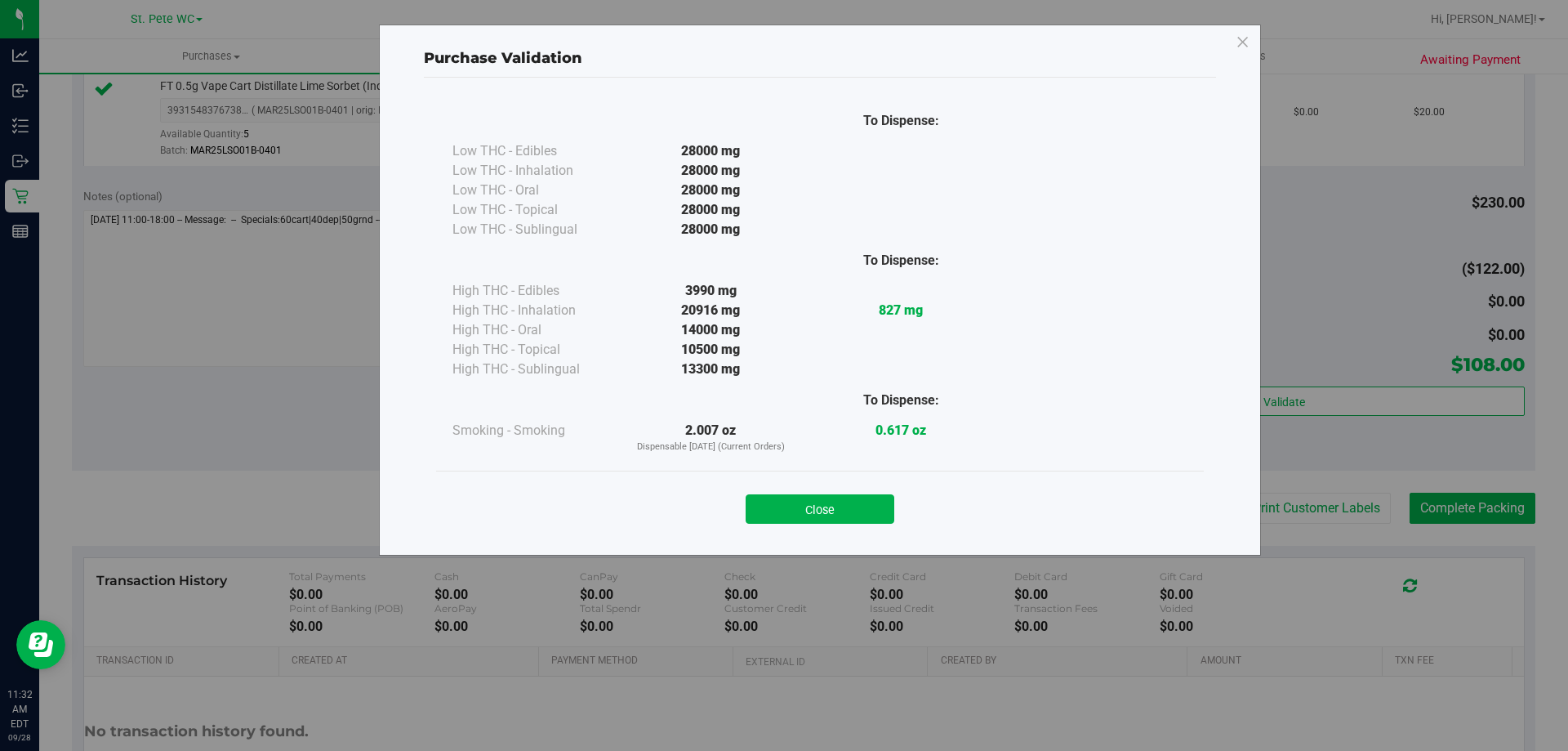
click at [843, 491] on div "Close" at bounding box center [819, 504] width 743 height 41
click at [840, 501] on button "Close" at bounding box center [820, 508] width 148 height 29
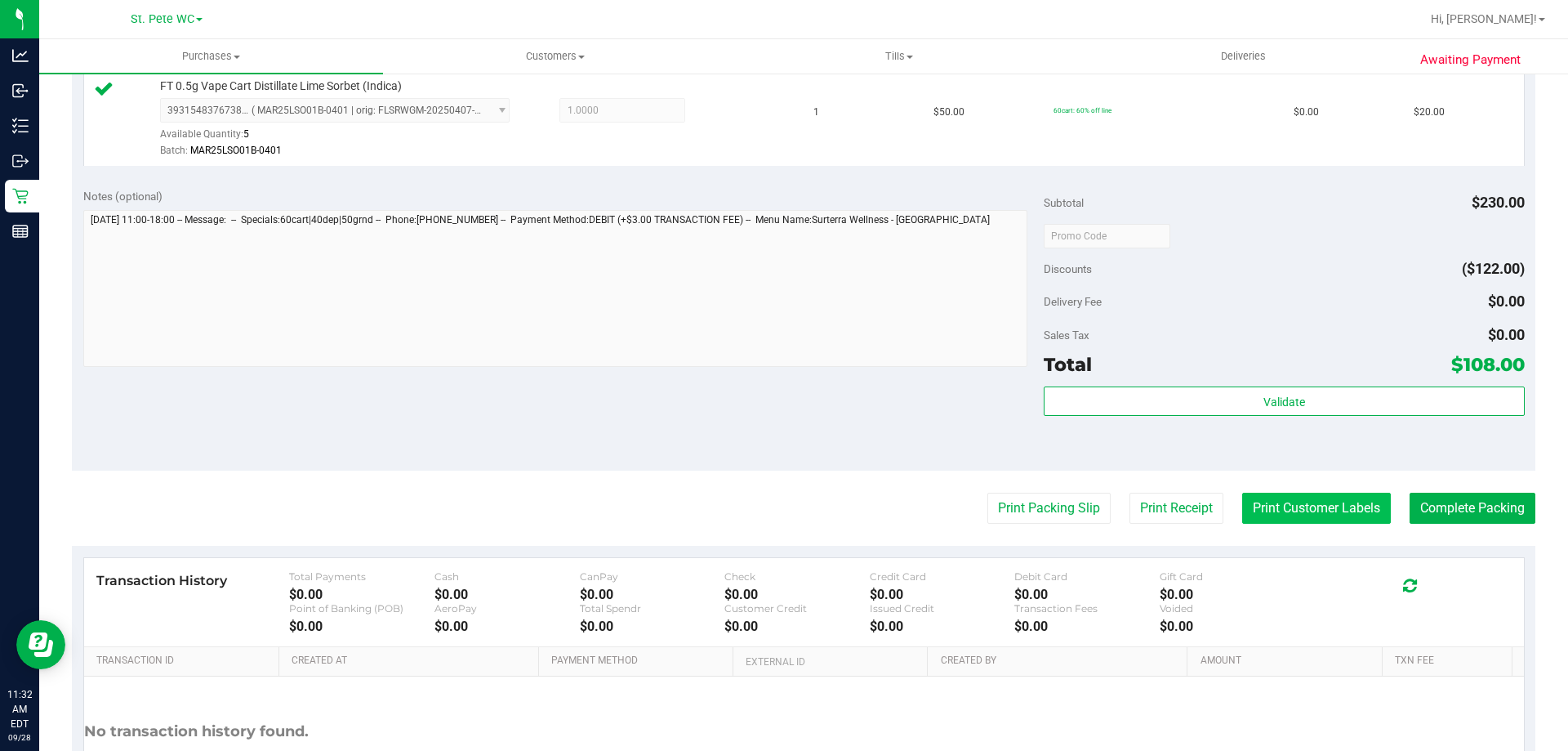
click at [1279, 502] on button "Print Customer Labels" at bounding box center [1316, 507] width 148 height 31
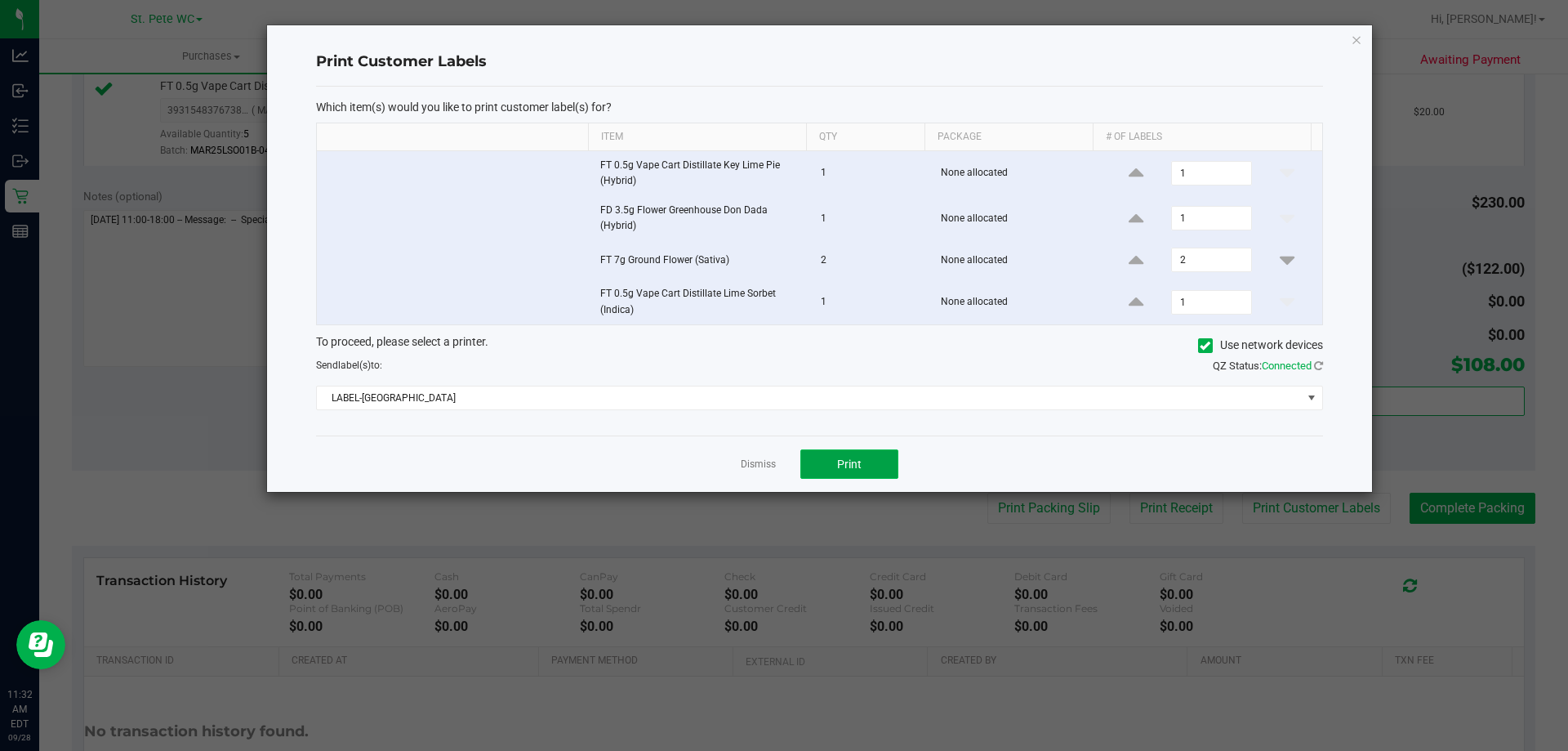
click at [871, 466] on button "Print" at bounding box center [848, 463] width 98 height 29
click at [744, 458] on link "Dismiss" at bounding box center [758, 464] width 35 height 14
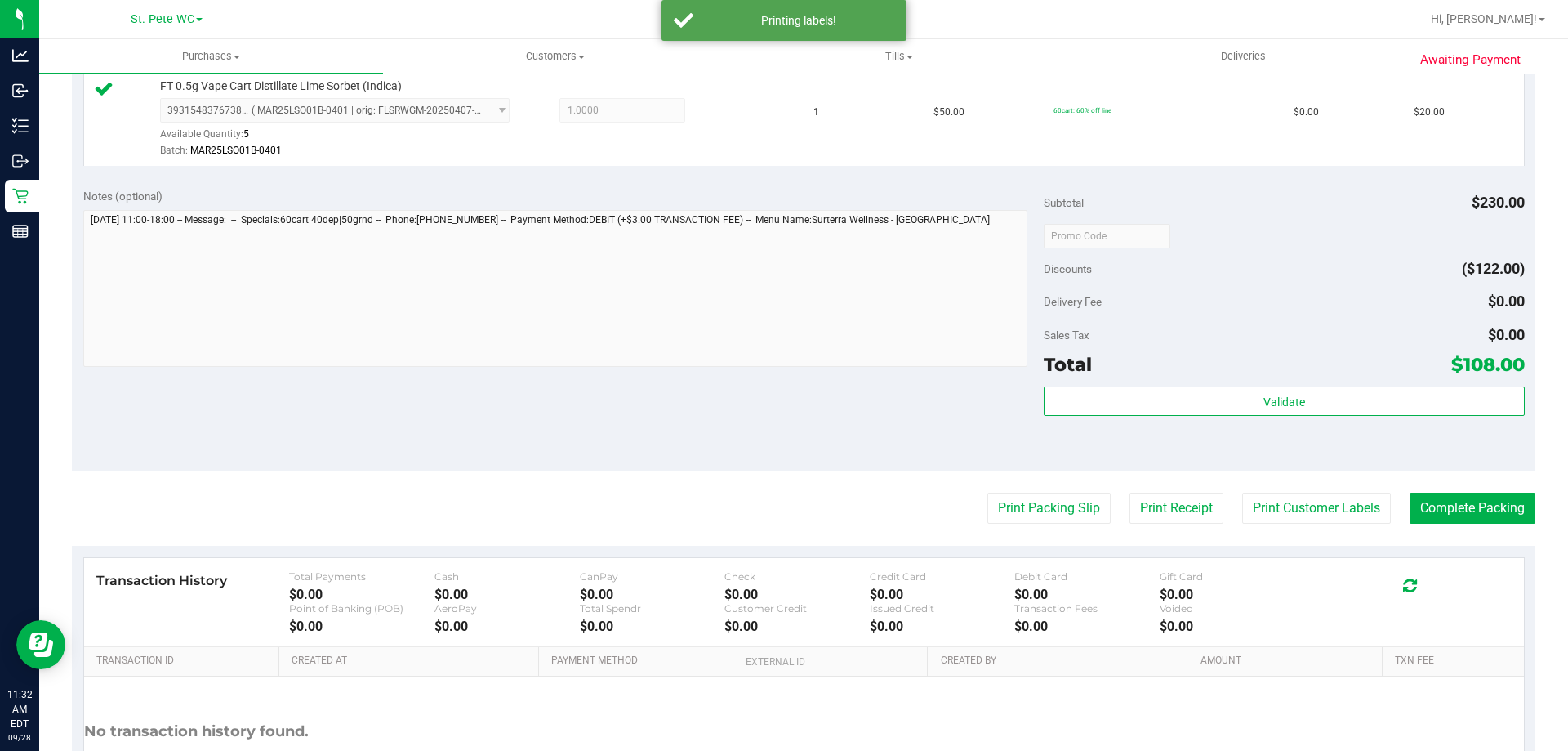
click at [729, 400] on div "Notes (optional) Subtotal $230.00 Discounts ($122.00) Delivery Fee $0.00 Sales …" at bounding box center [803, 323] width 1463 height 294
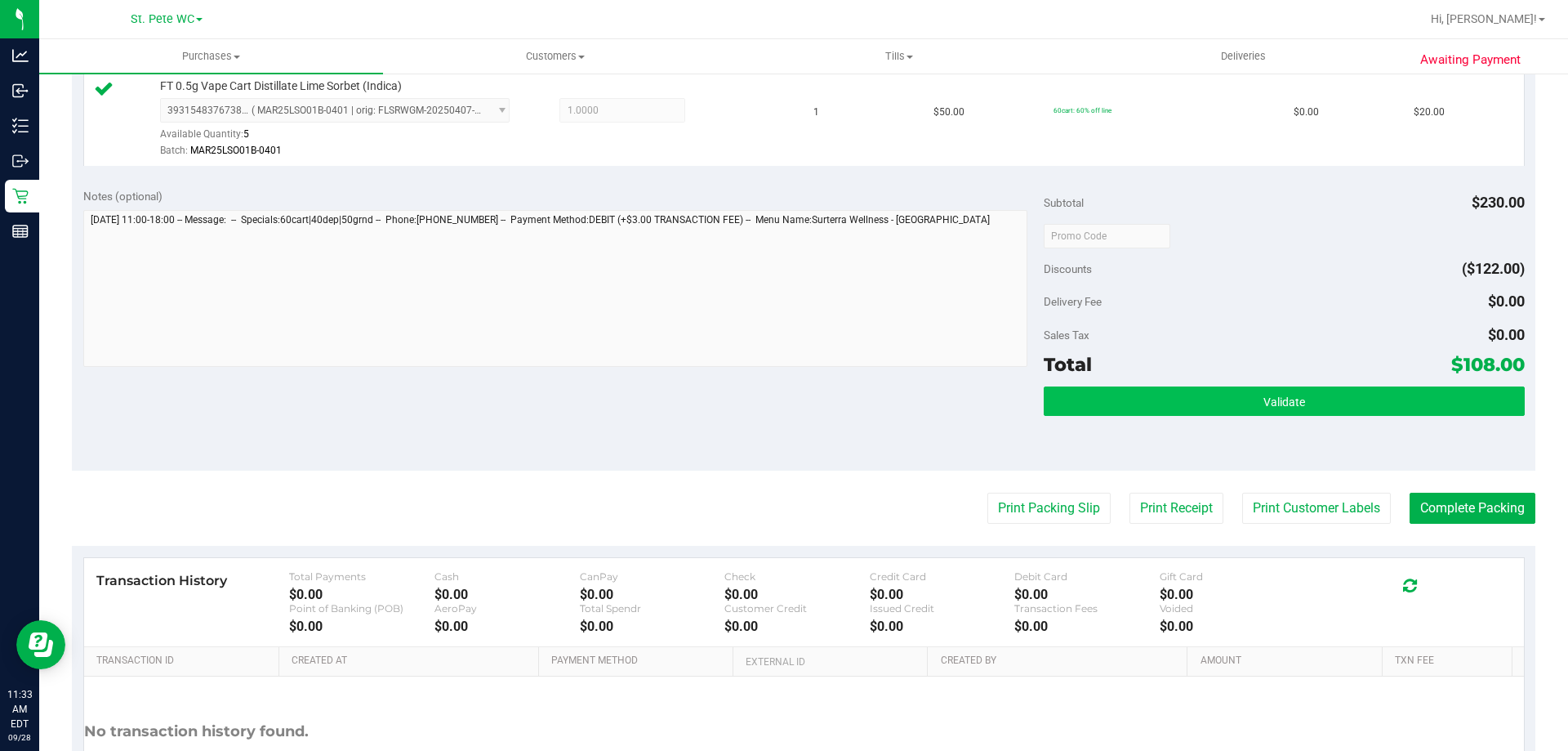
click at [1106, 385] on div "Subtotal $230.00 Discounts ($122.00) Delivery Fee $0.00 Sales Tax $0.00 Total $…" at bounding box center [1284, 324] width 480 height 272
click at [1106, 394] on button "Validate" at bounding box center [1284, 401] width 480 height 29
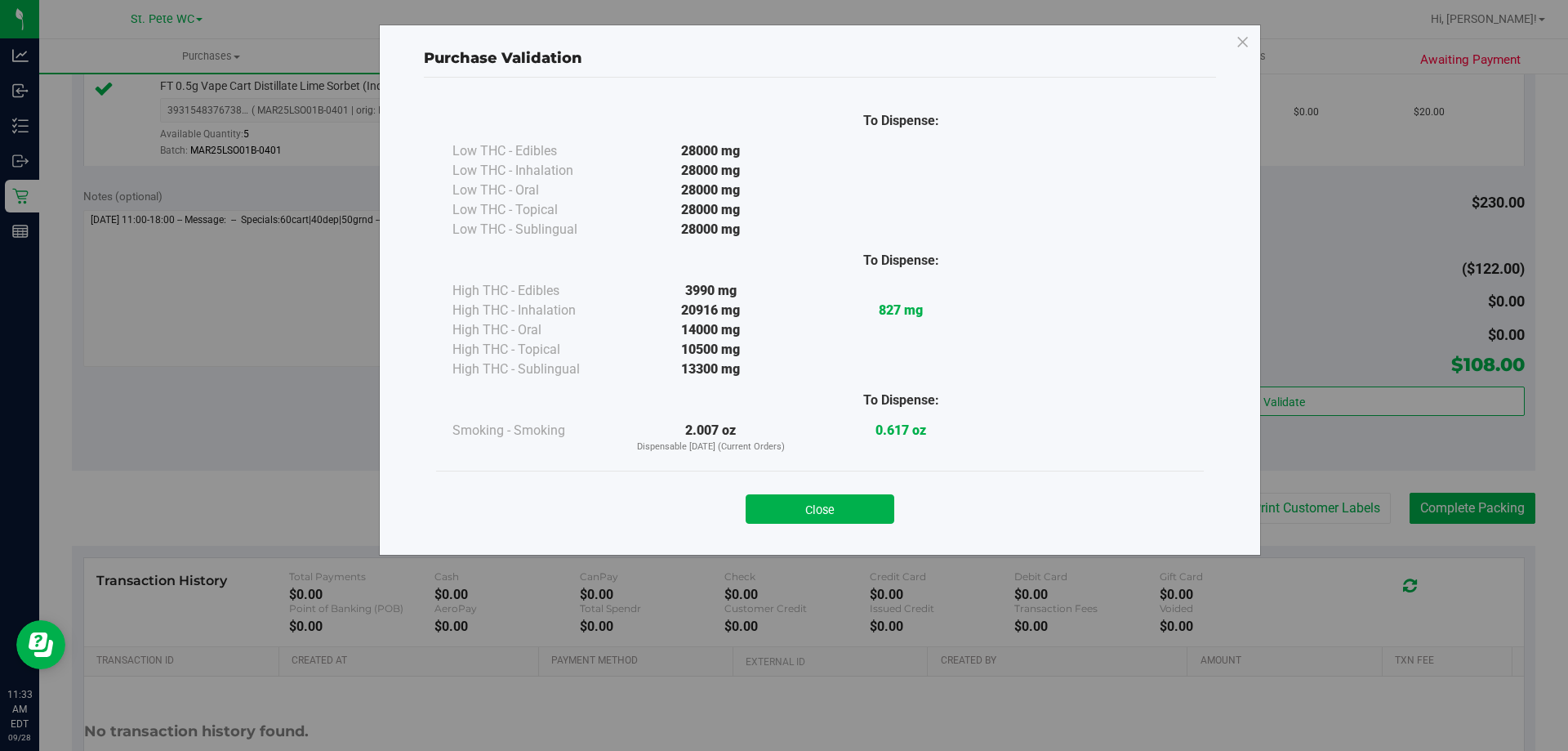
click at [827, 486] on div "Close" at bounding box center [819, 504] width 743 height 41
click at [827, 495] on button "Close" at bounding box center [820, 508] width 148 height 29
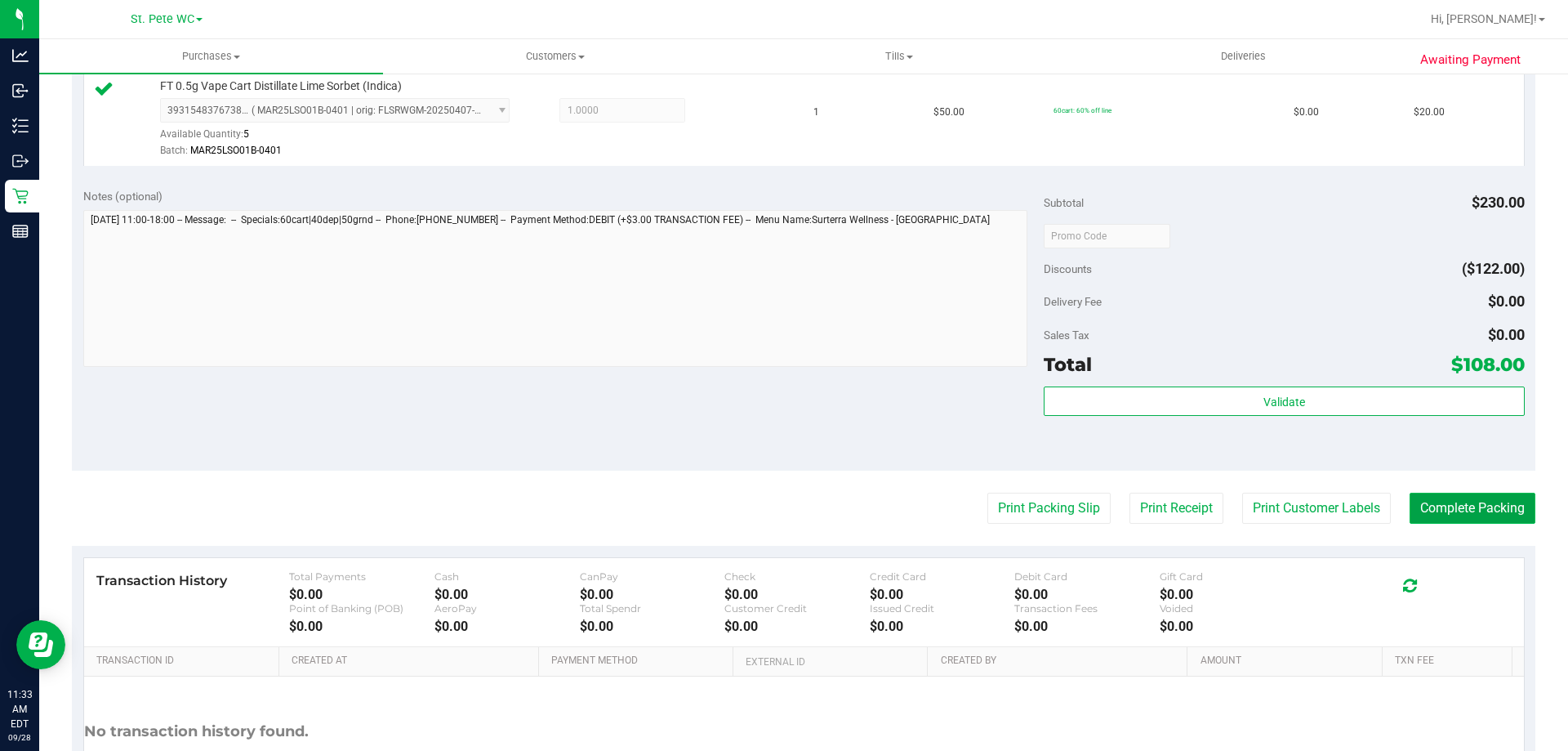
click at [1436, 522] on button "Complete Packing" at bounding box center [1472, 507] width 126 height 31
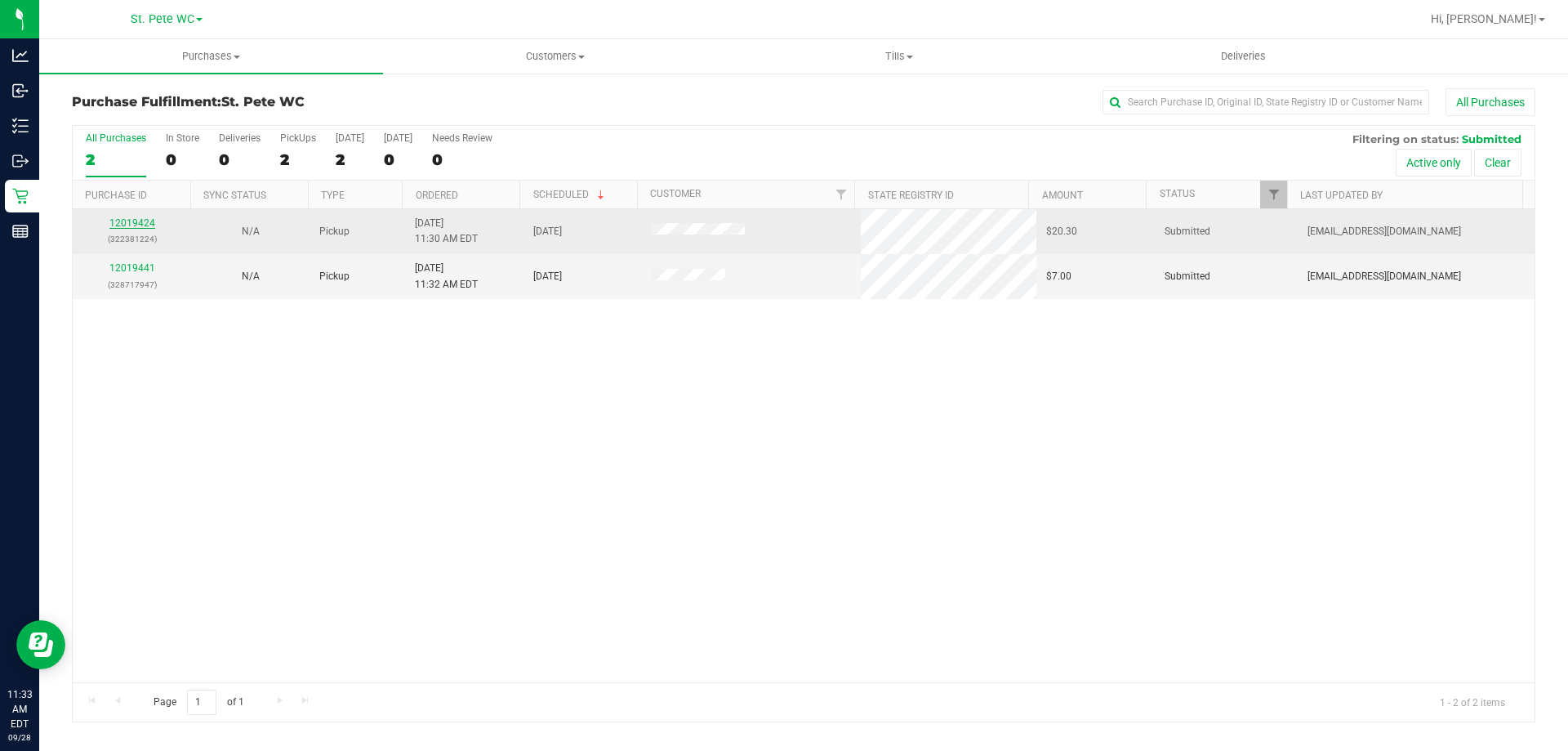
click at [129, 225] on link "12019424" at bounding box center [132, 223] width 46 height 12
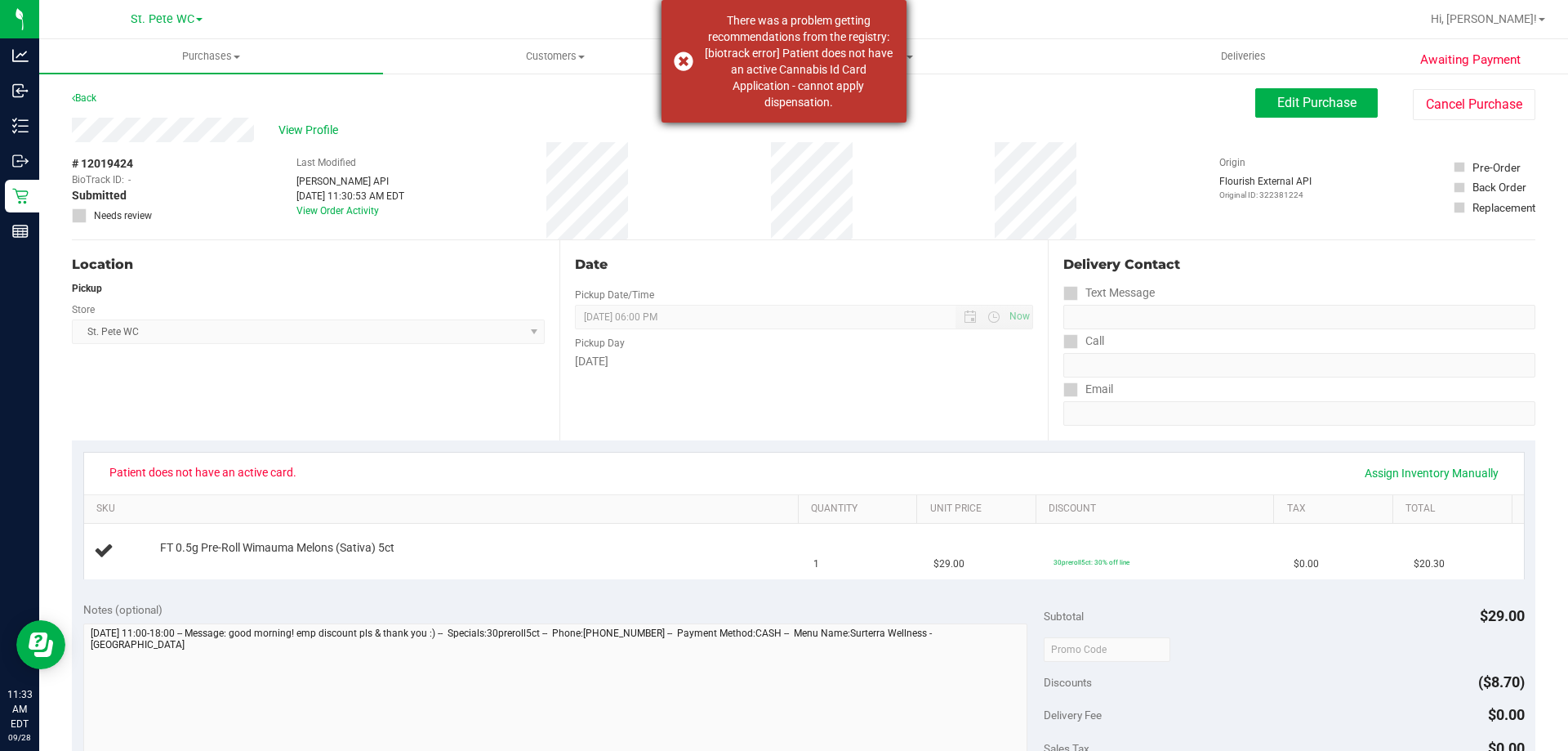
click at [789, 117] on div "There was a problem getting recommendations from the registry: [biotrack error]…" at bounding box center [784, 61] width 245 height 123
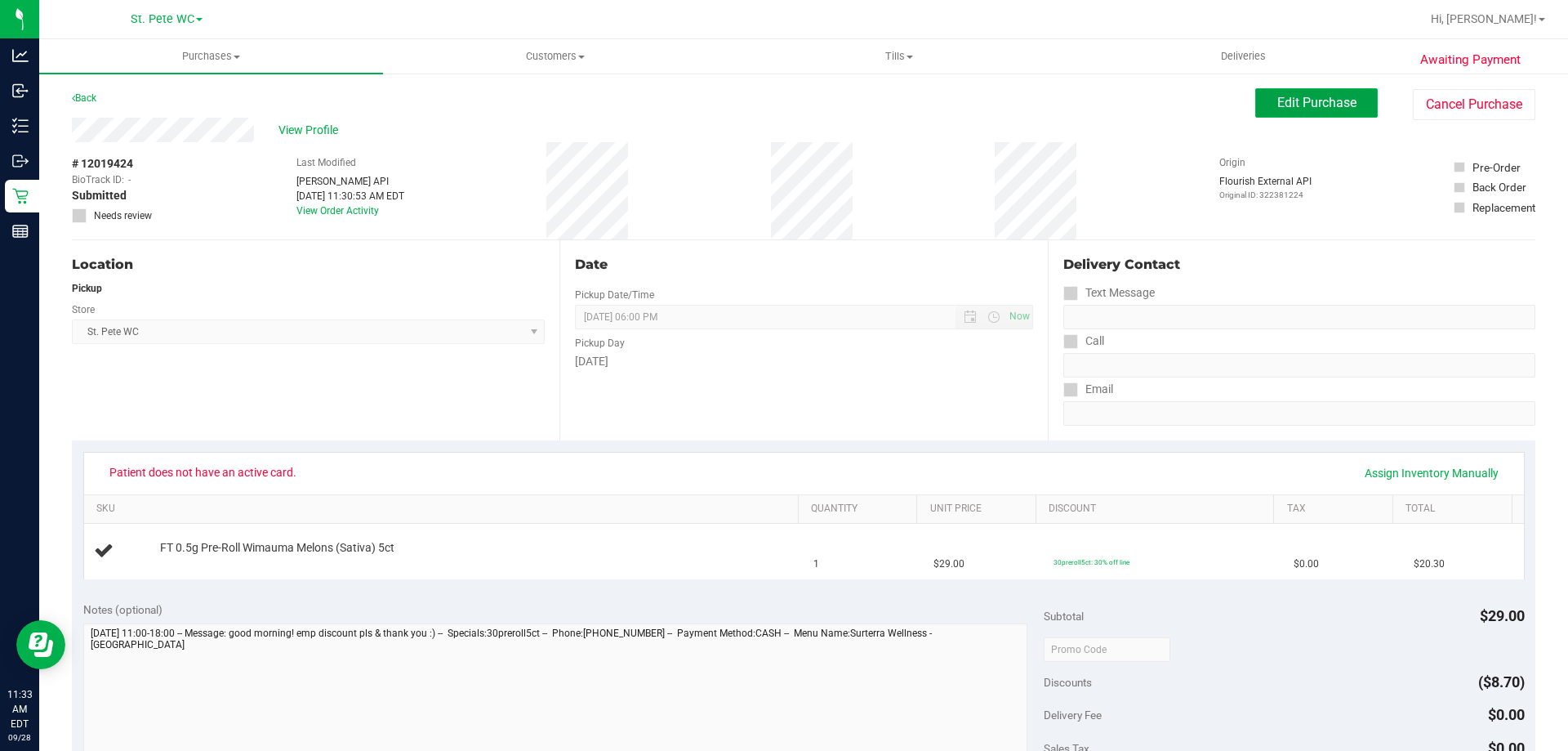
click at [1344, 104] on button "Edit Purchase" at bounding box center [1316, 103] width 123 height 29
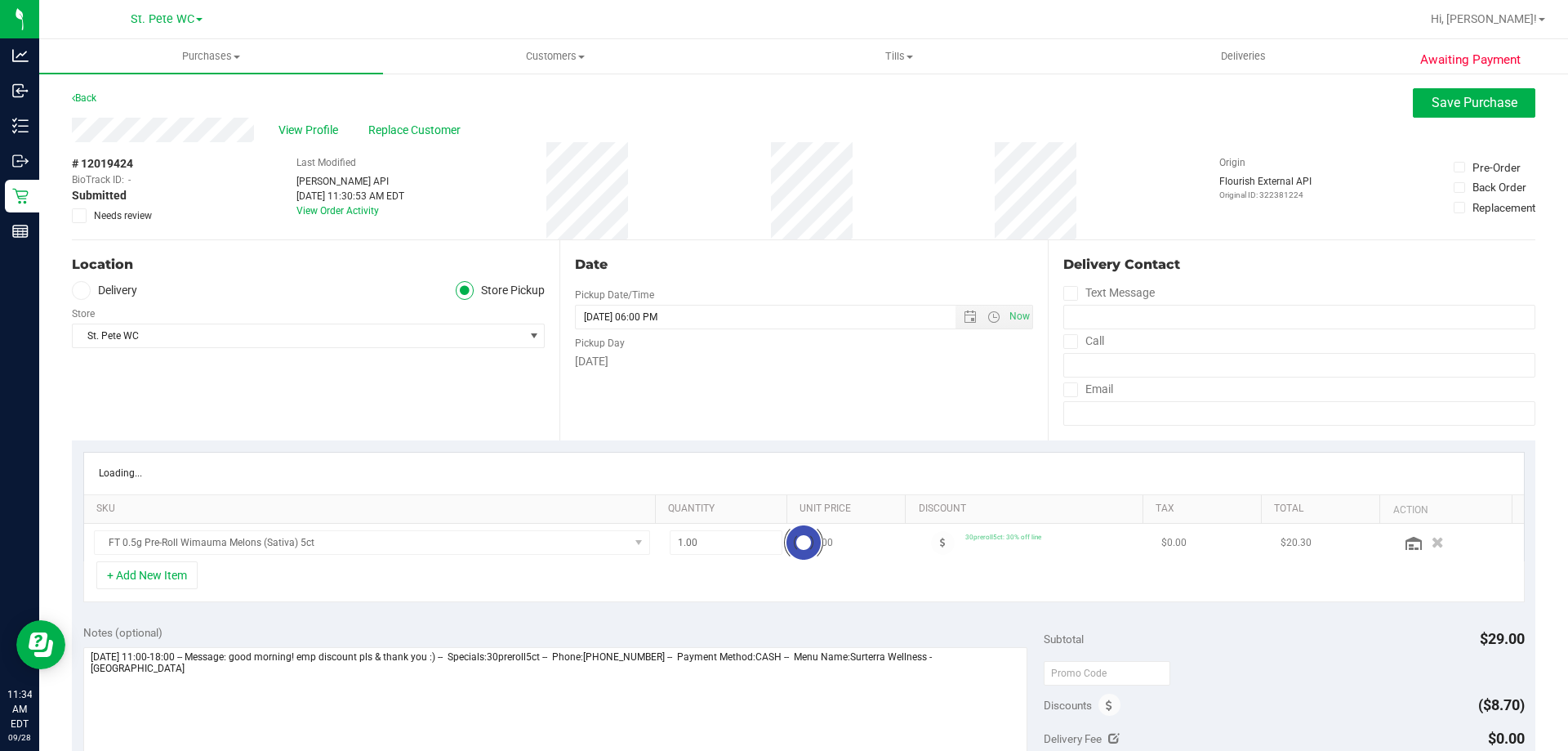
click at [78, 215] on icon at bounding box center [79, 215] width 11 height 0
click at [0, 0] on input "Needs review" at bounding box center [0, 0] width 0 height 0
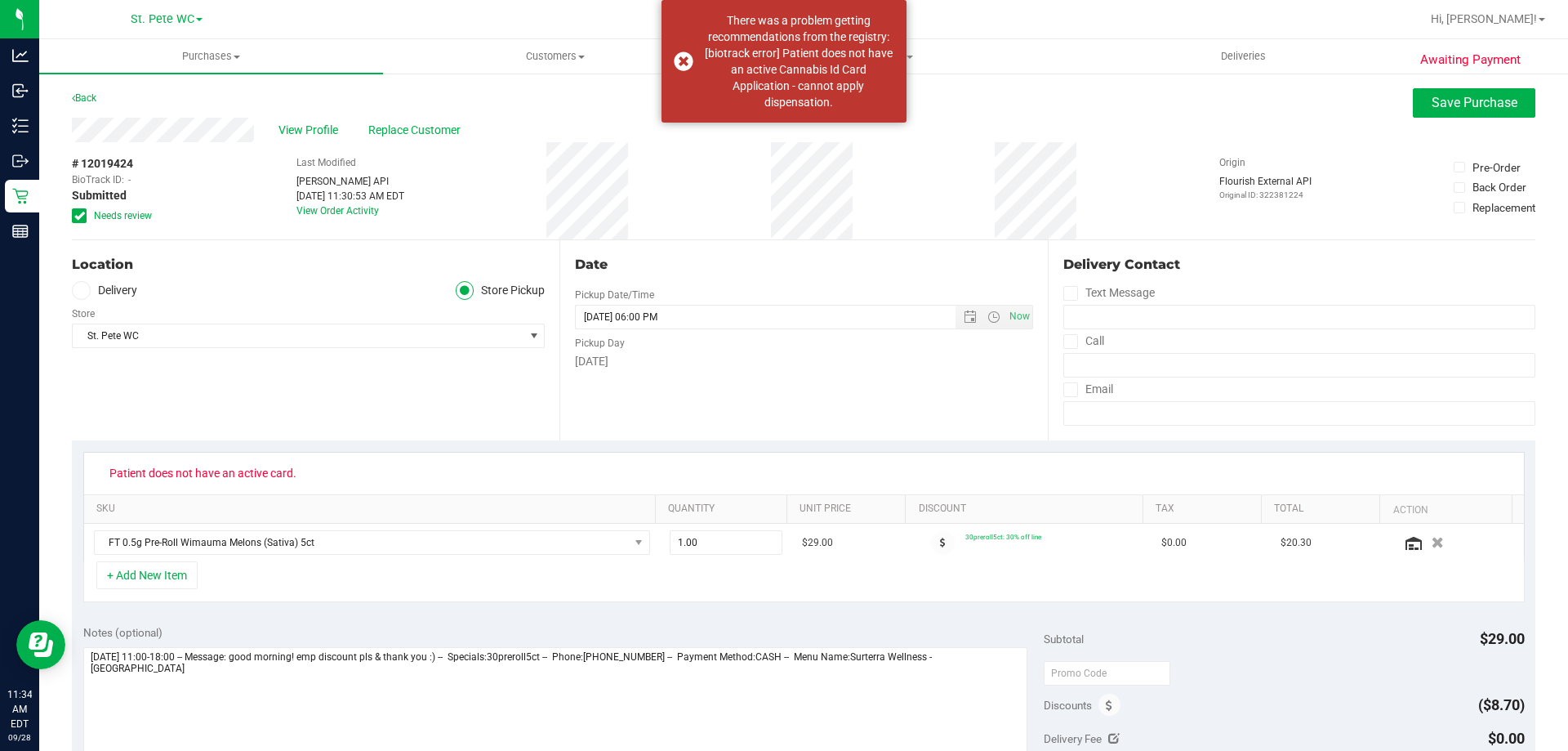
click at [242, 468] on span "Patient does not have an active card." at bounding box center [203, 472] width 209 height 26
click at [241, 468] on span "Patient does not have an active card." at bounding box center [203, 472] width 209 height 26
copy div "Patient does not have an active card."
click at [220, 666] on textarea at bounding box center [555, 725] width 945 height 157
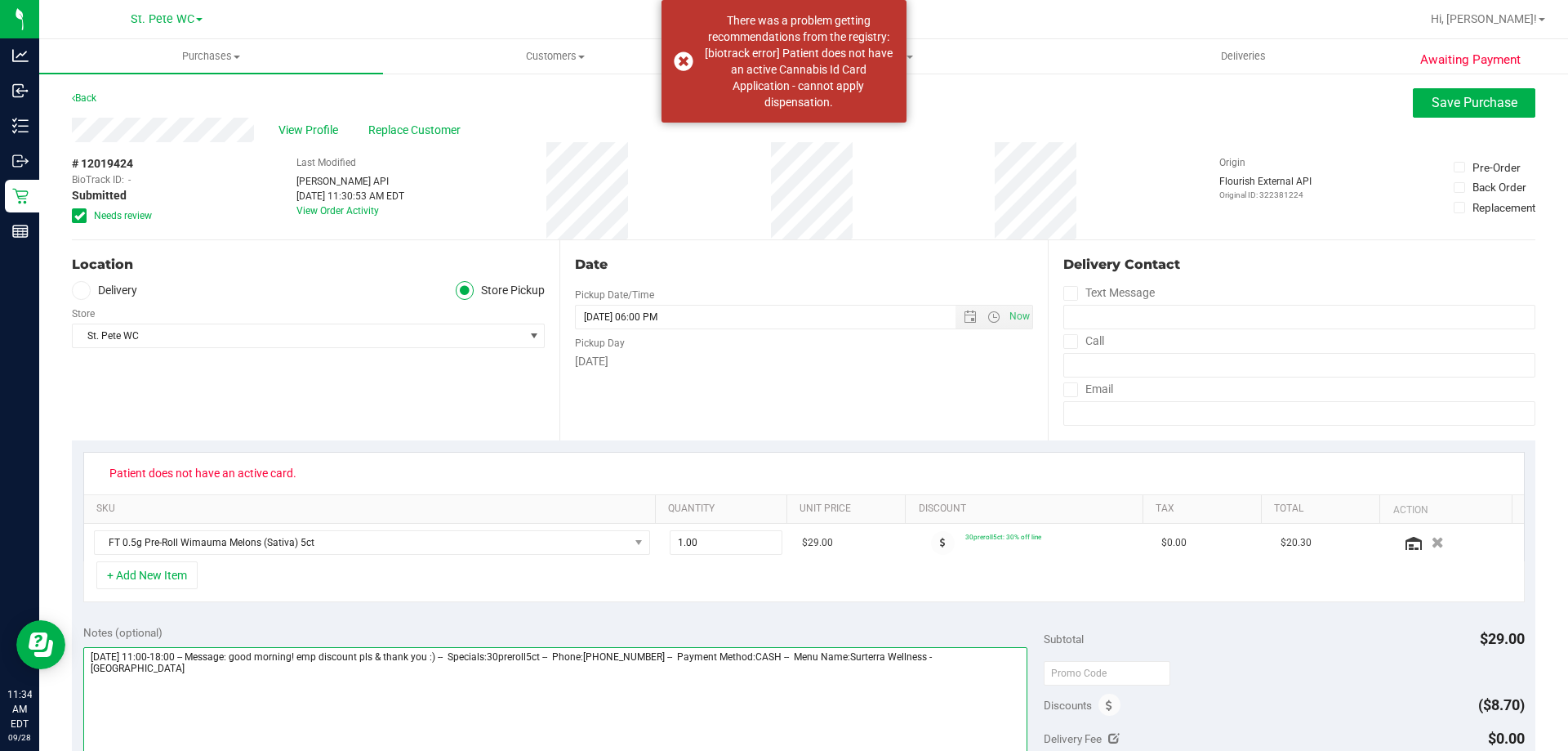
paste textarea "Patient does not have an active card."
type textarea "[DATE] 11:00-18:00 -- Message: good morning! emp discount pls & thank you :) --…"
click at [1446, 97] on span "Save Purchase" at bounding box center [1474, 103] width 86 height 16
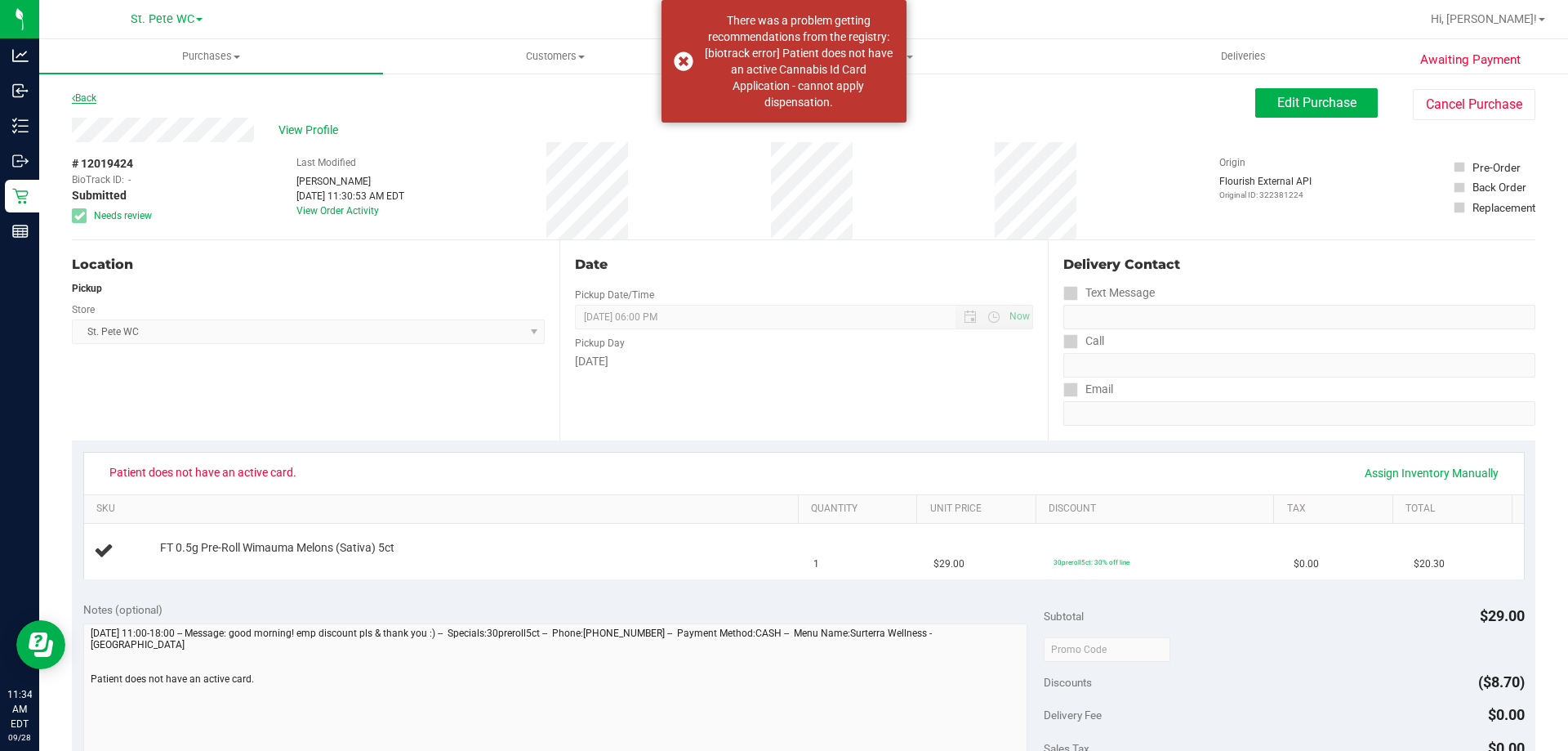
click at [97, 95] on link "Back" at bounding box center [83, 98] width 24 height 12
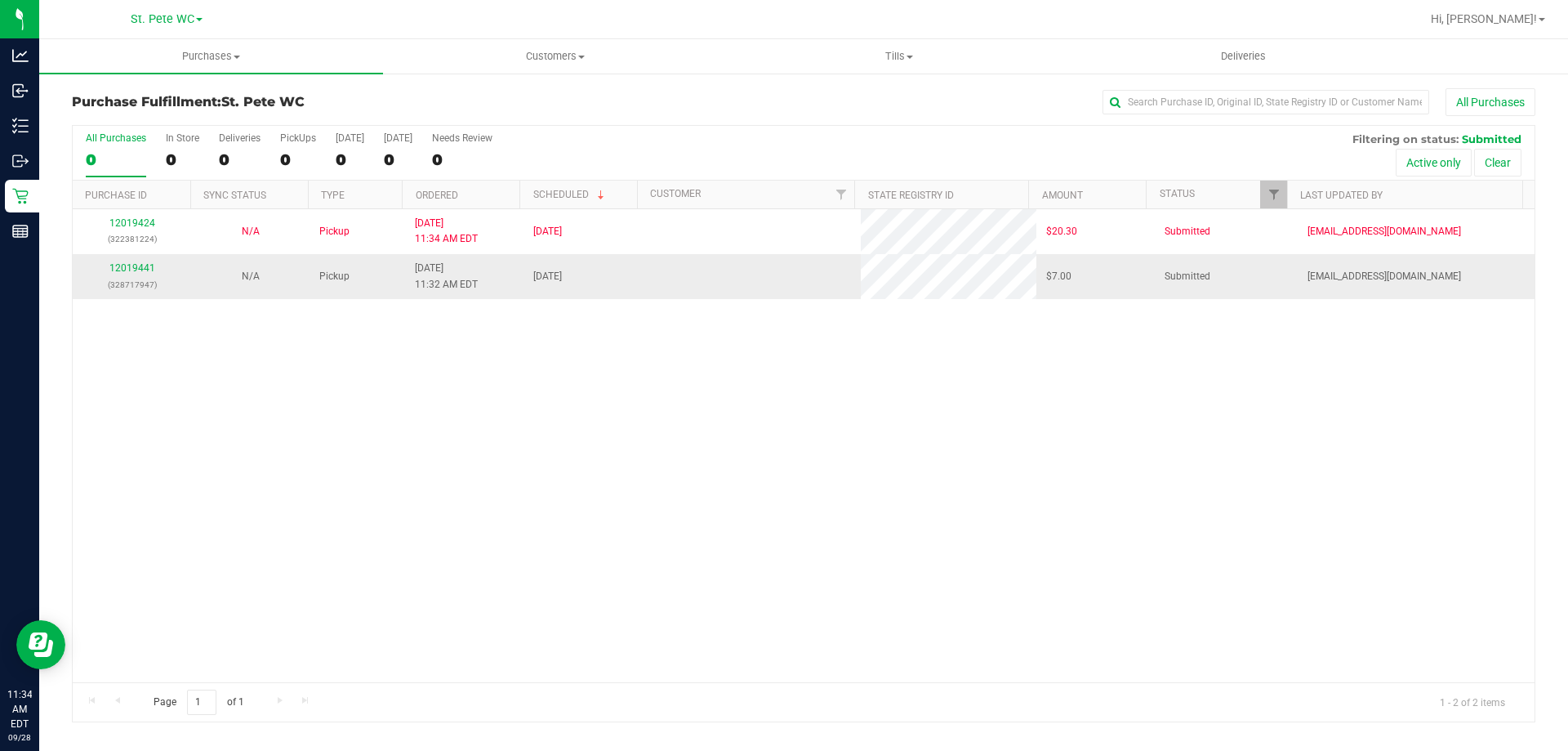
click at [621, 289] on td "[DATE]" at bounding box center [583, 275] width 118 height 44
click at [140, 264] on link "12019441" at bounding box center [132, 268] width 46 height 12
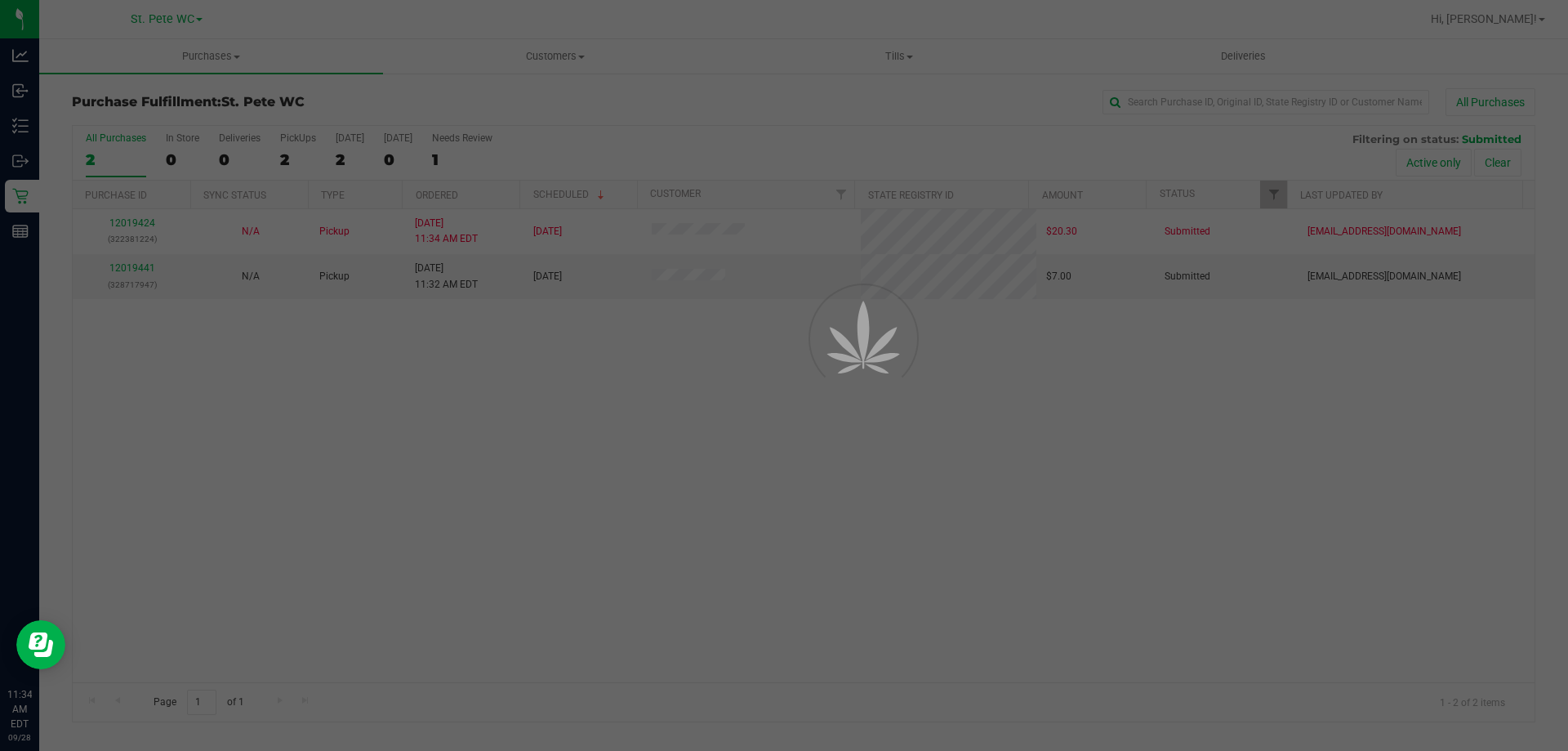
click at [560, 416] on div at bounding box center [784, 376] width 1568 height 751
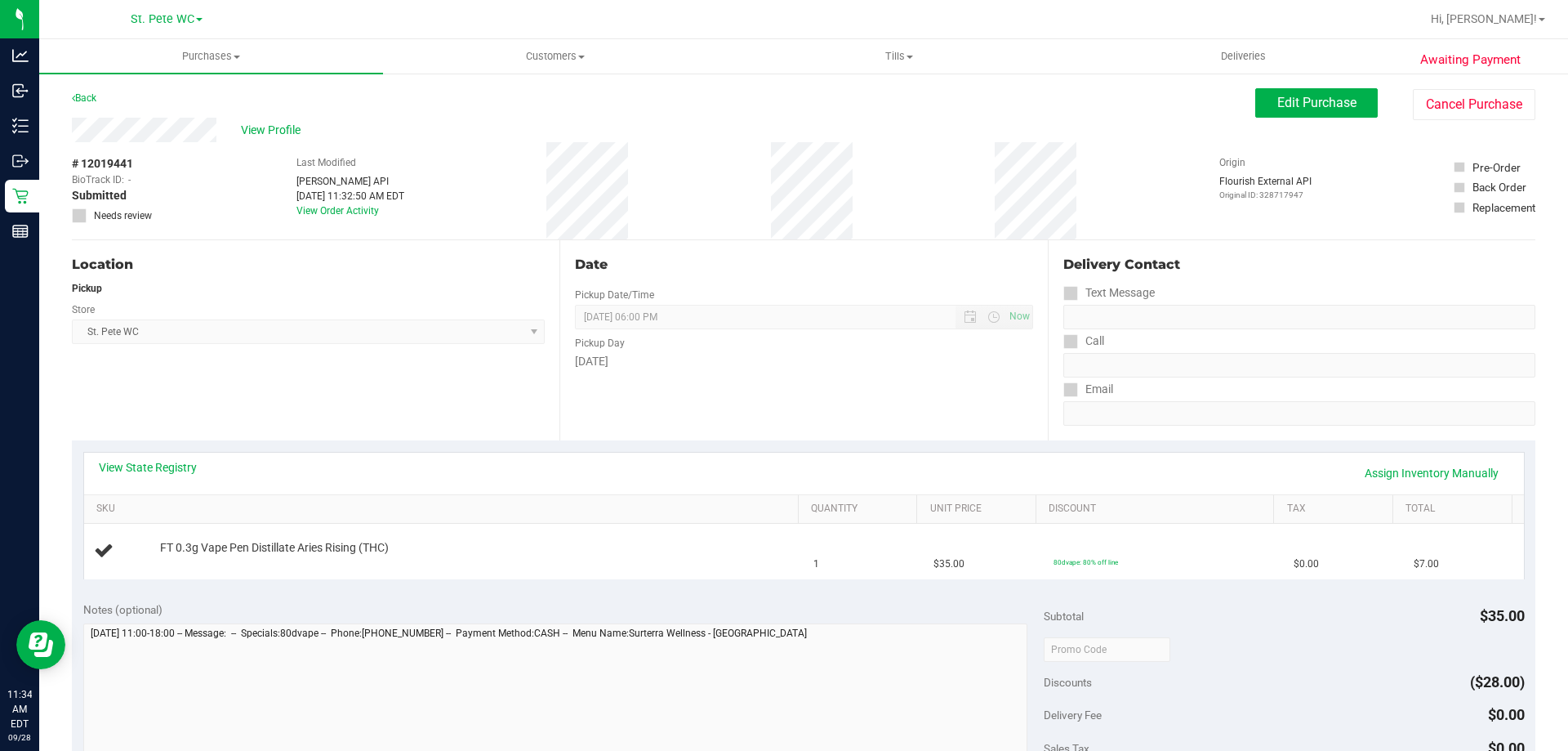
scroll to position [547, 0]
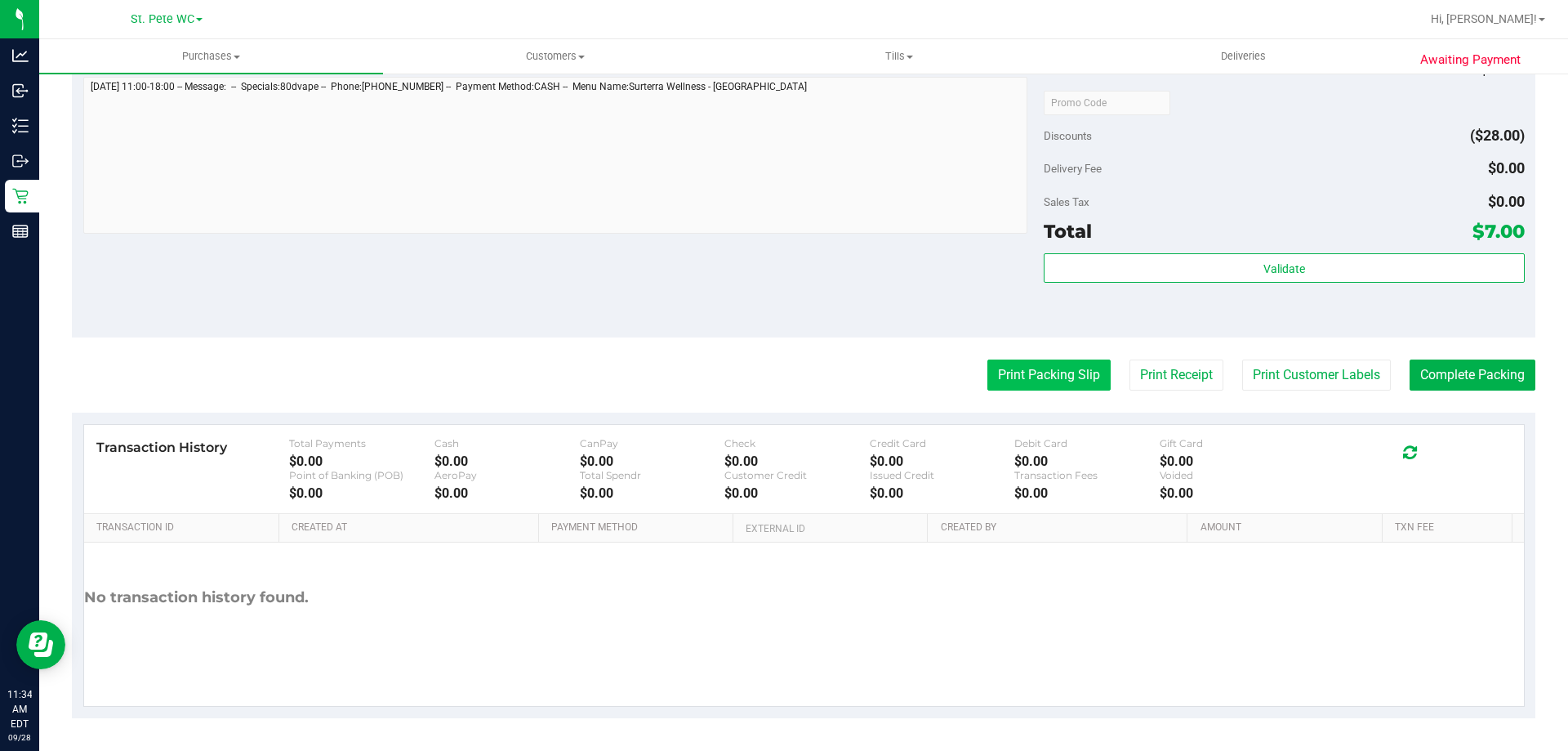
click at [1037, 380] on button "Print Packing Slip" at bounding box center [1049, 375] width 123 height 31
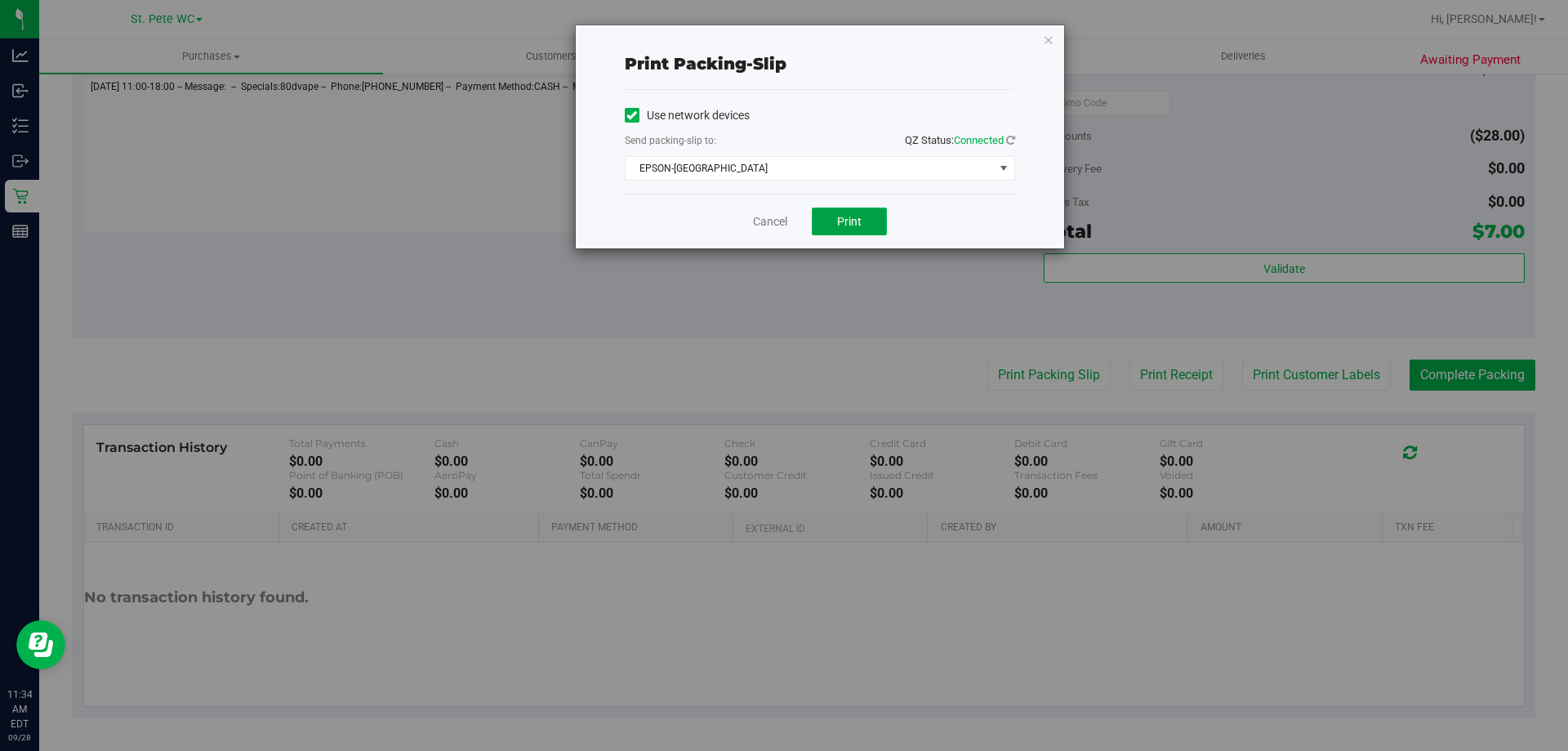
click at [847, 224] on span "Print" at bounding box center [848, 221] width 24 height 13
click at [756, 217] on link "Cancel" at bounding box center [770, 222] width 34 height 18
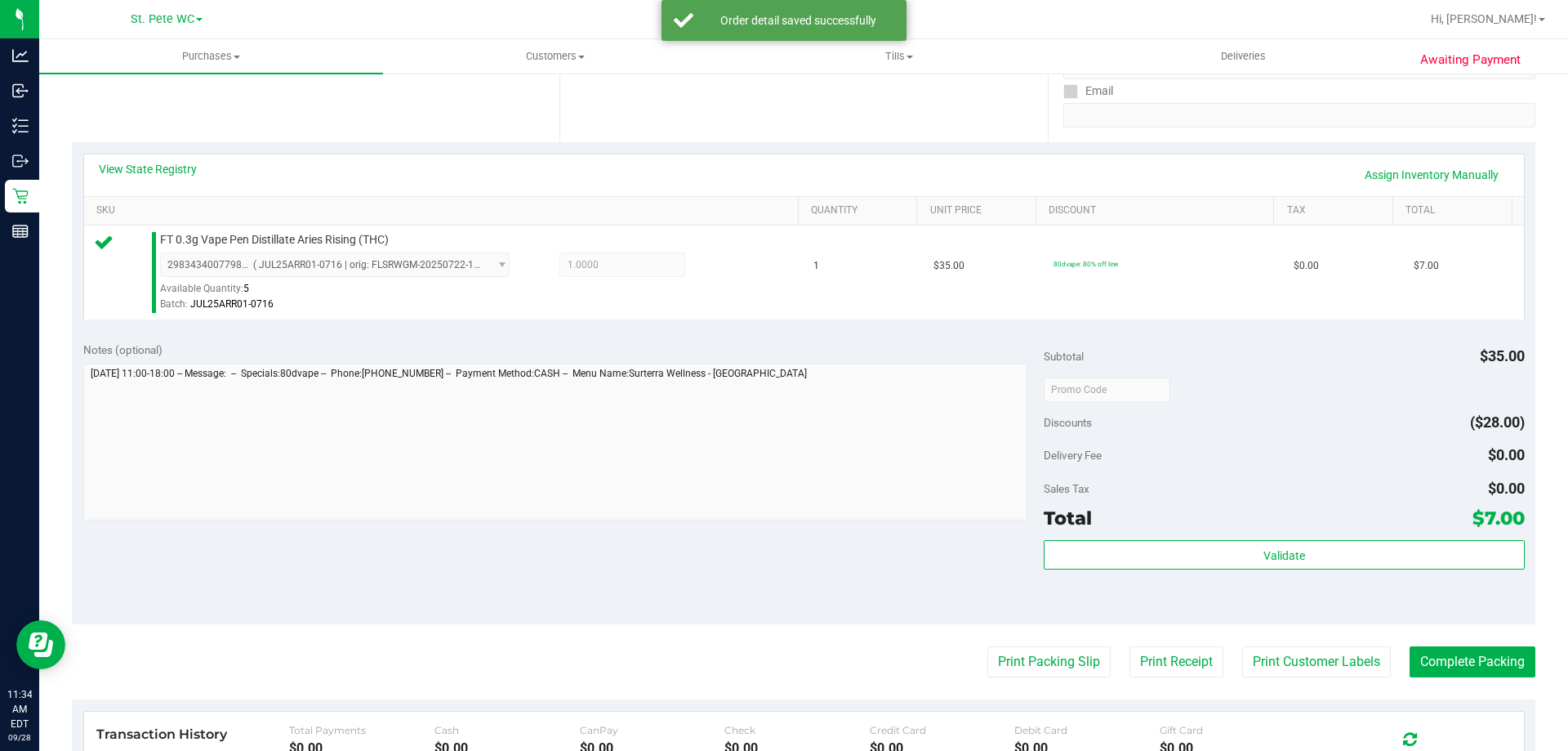
scroll to position [383, 0]
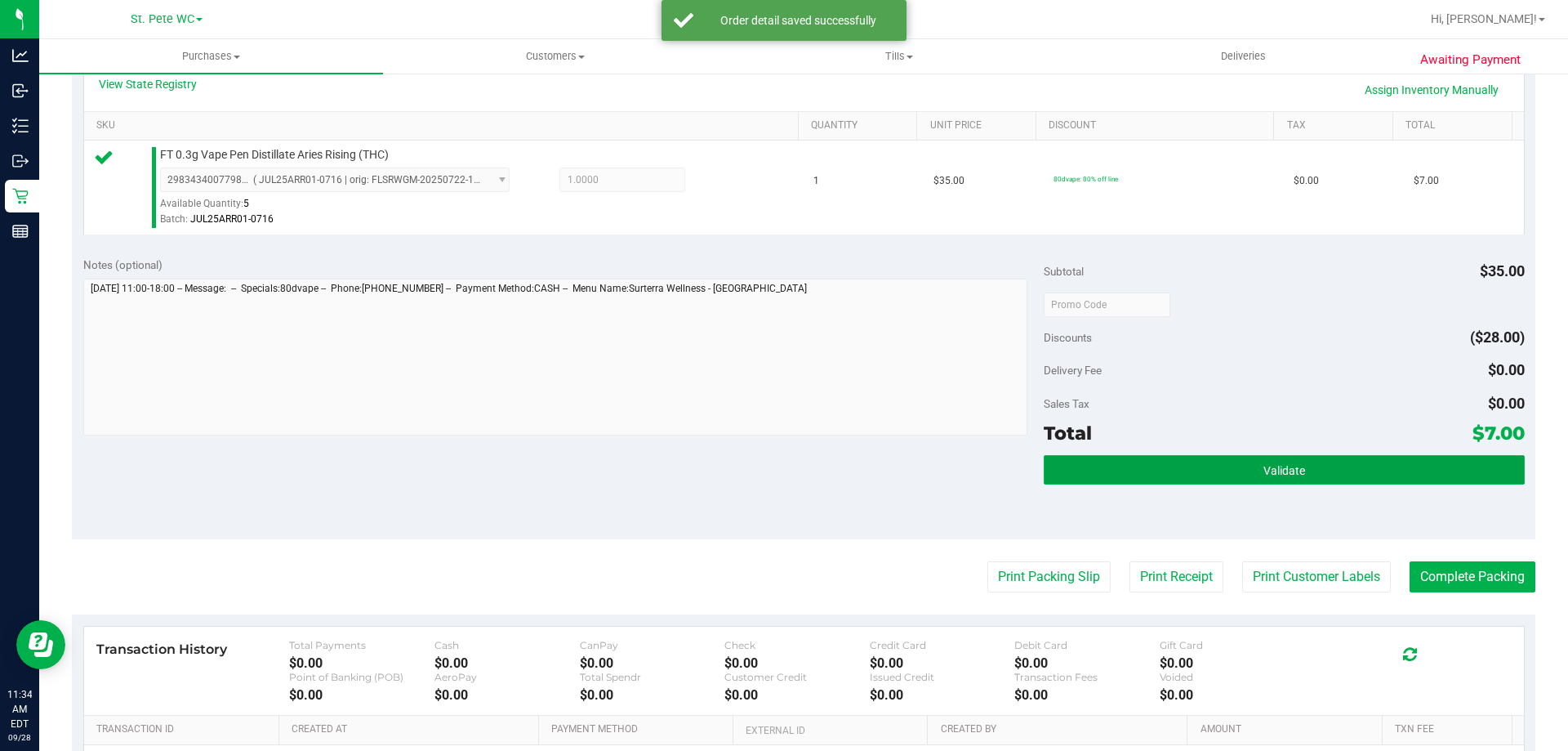
click at [1058, 458] on button "Validate" at bounding box center [1284, 469] width 480 height 29
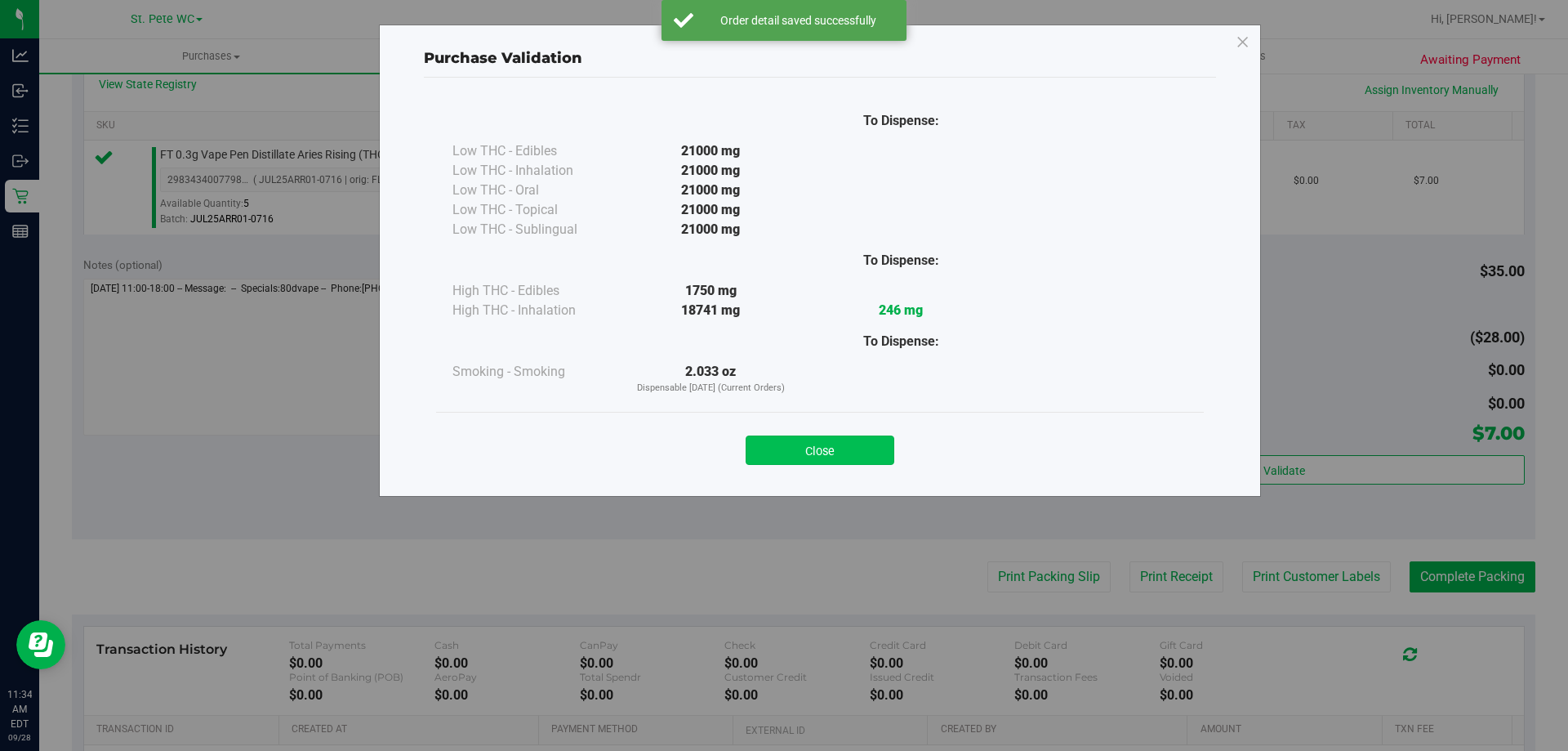
click at [861, 458] on button "Close" at bounding box center [820, 450] width 148 height 29
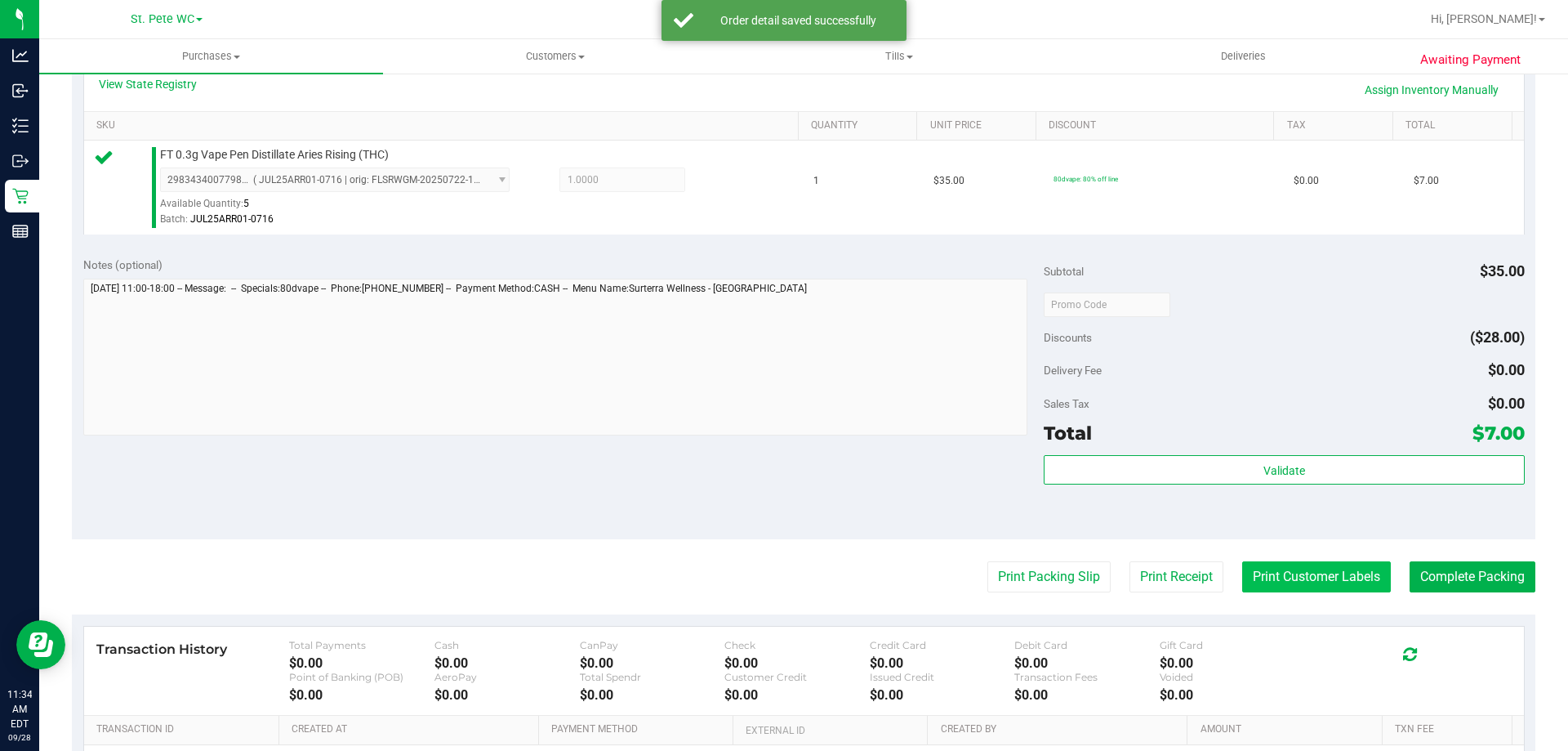
click at [1264, 576] on button "Print Customer Labels" at bounding box center [1316, 577] width 148 height 31
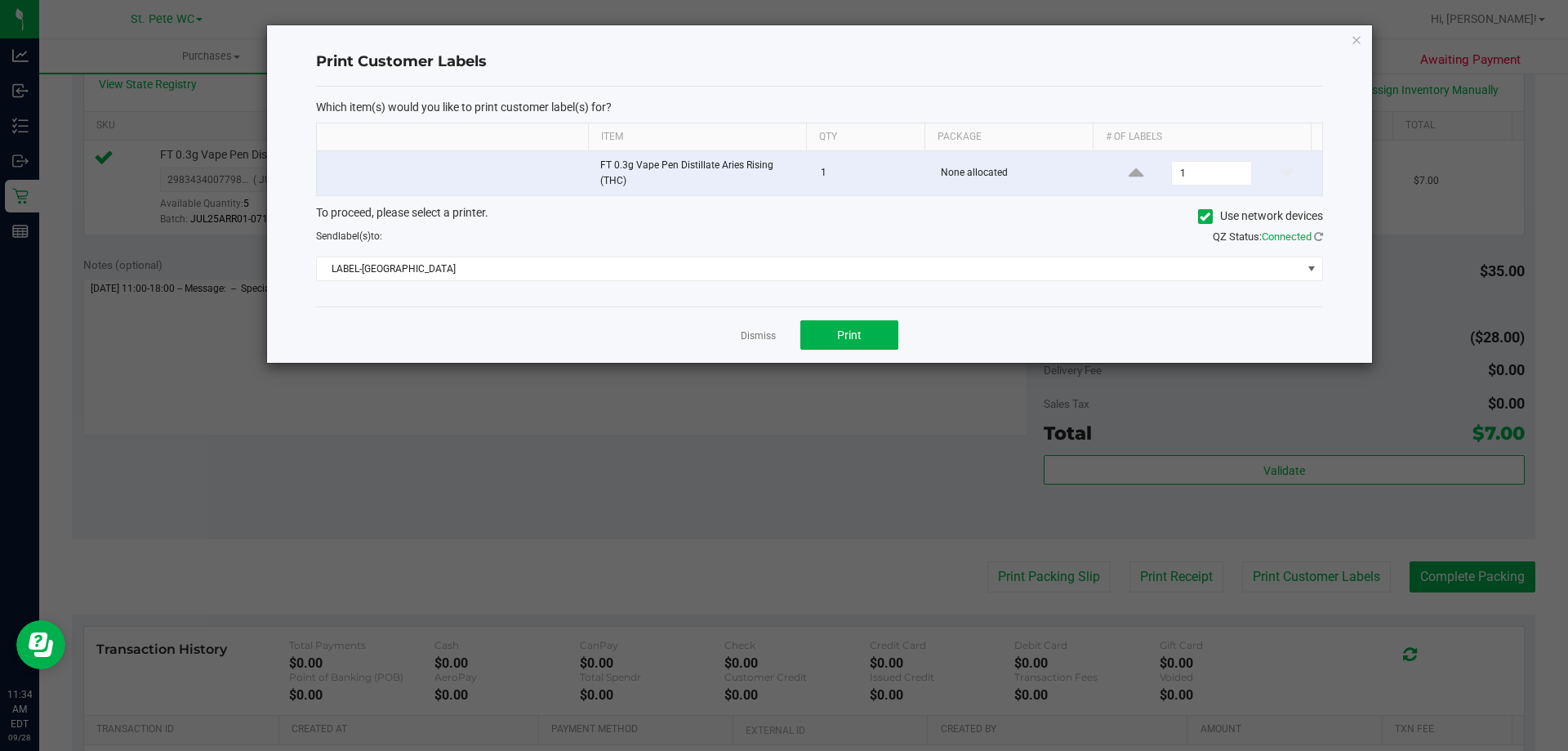
click at [867, 352] on div "Dismiss Print" at bounding box center [819, 335] width 1007 height 57
click at [836, 350] on div "Dismiss Print" at bounding box center [819, 335] width 1007 height 57
click at [834, 334] on button "Print" at bounding box center [848, 335] width 98 height 29
click at [762, 334] on link "Dismiss" at bounding box center [758, 336] width 35 height 14
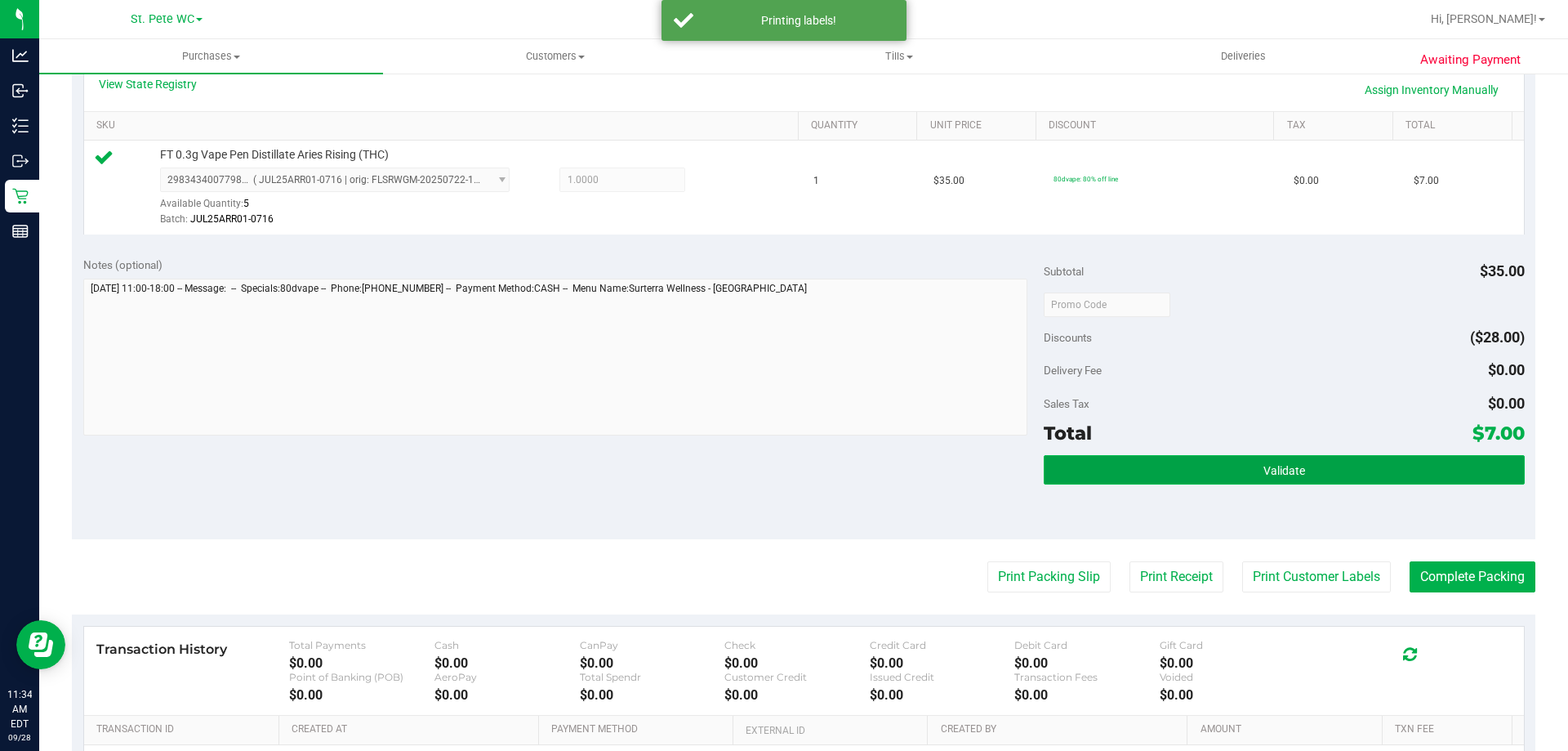
click at [1077, 471] on button "Validate" at bounding box center [1284, 469] width 480 height 29
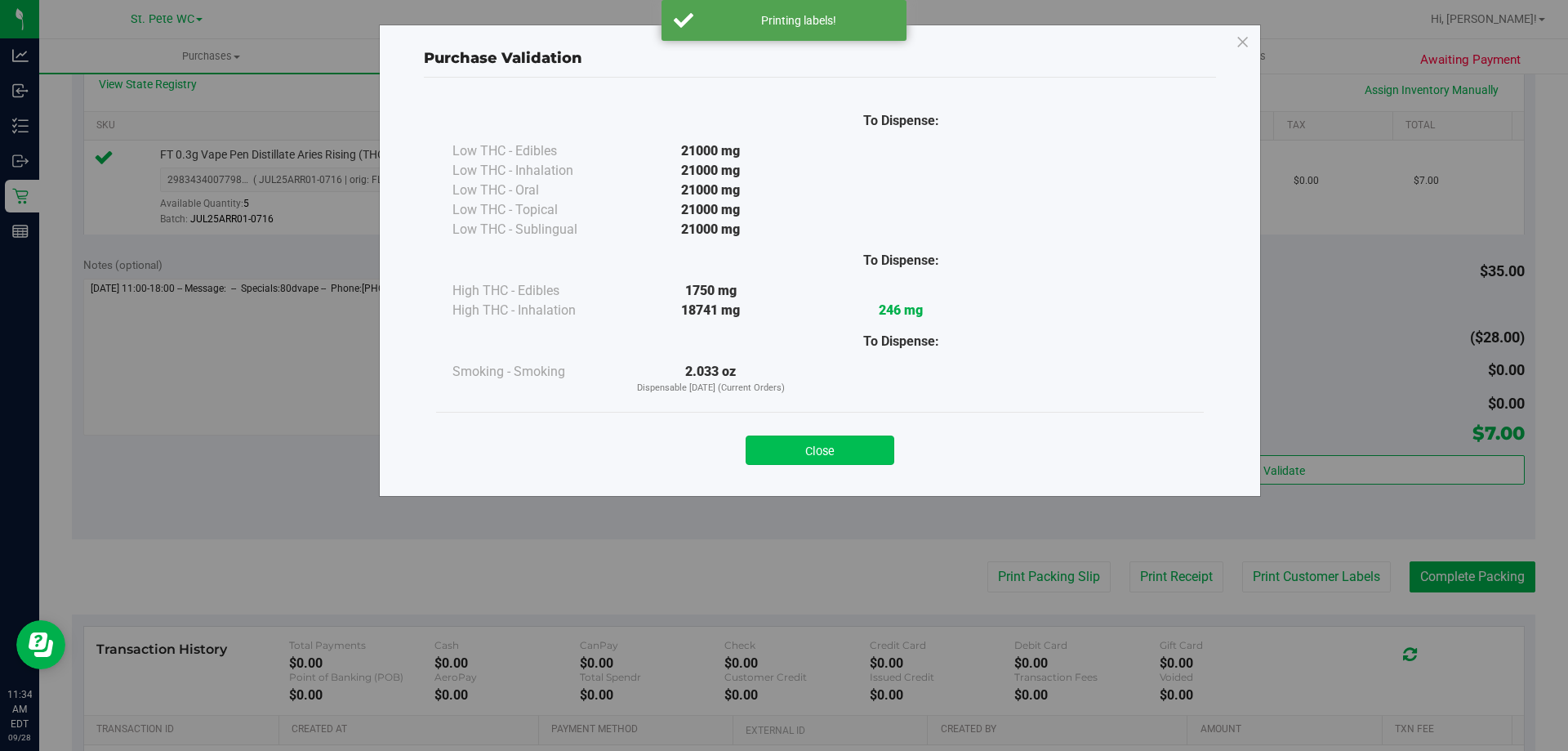
click at [841, 441] on button "Close" at bounding box center [820, 450] width 148 height 29
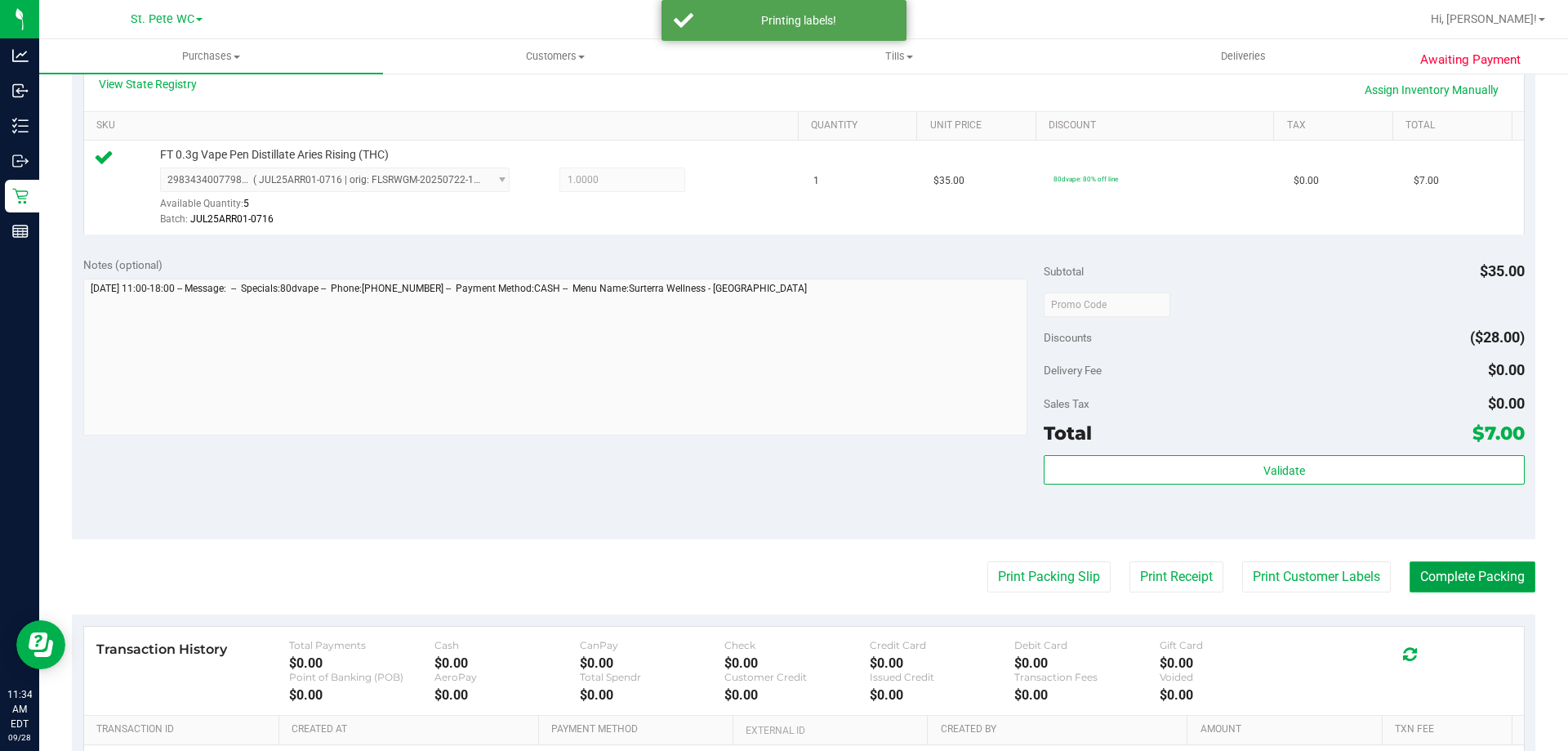
click at [1454, 562] on button "Complete Packing" at bounding box center [1472, 577] width 126 height 31
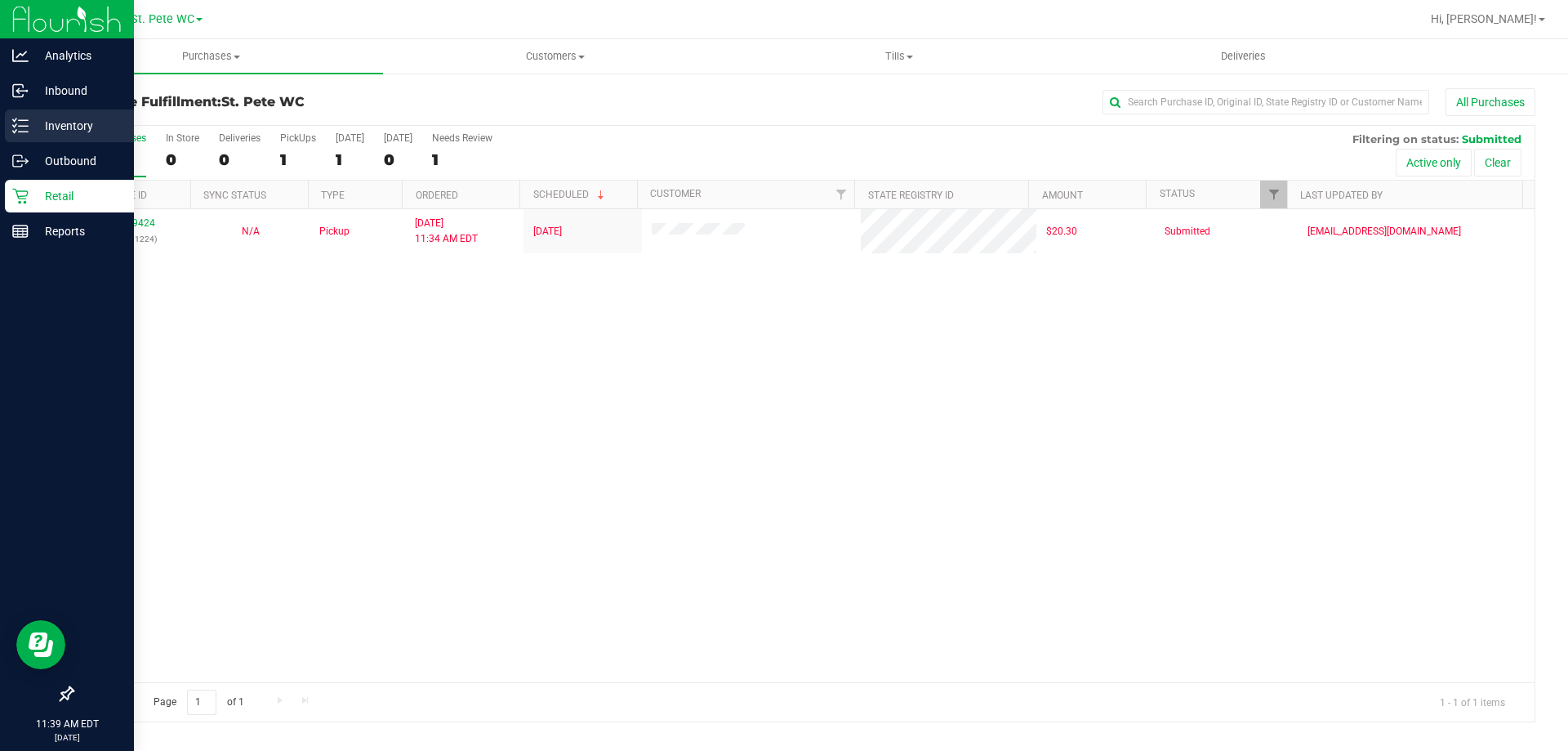
click at [25, 126] on line at bounding box center [23, 126] width 9 height 0
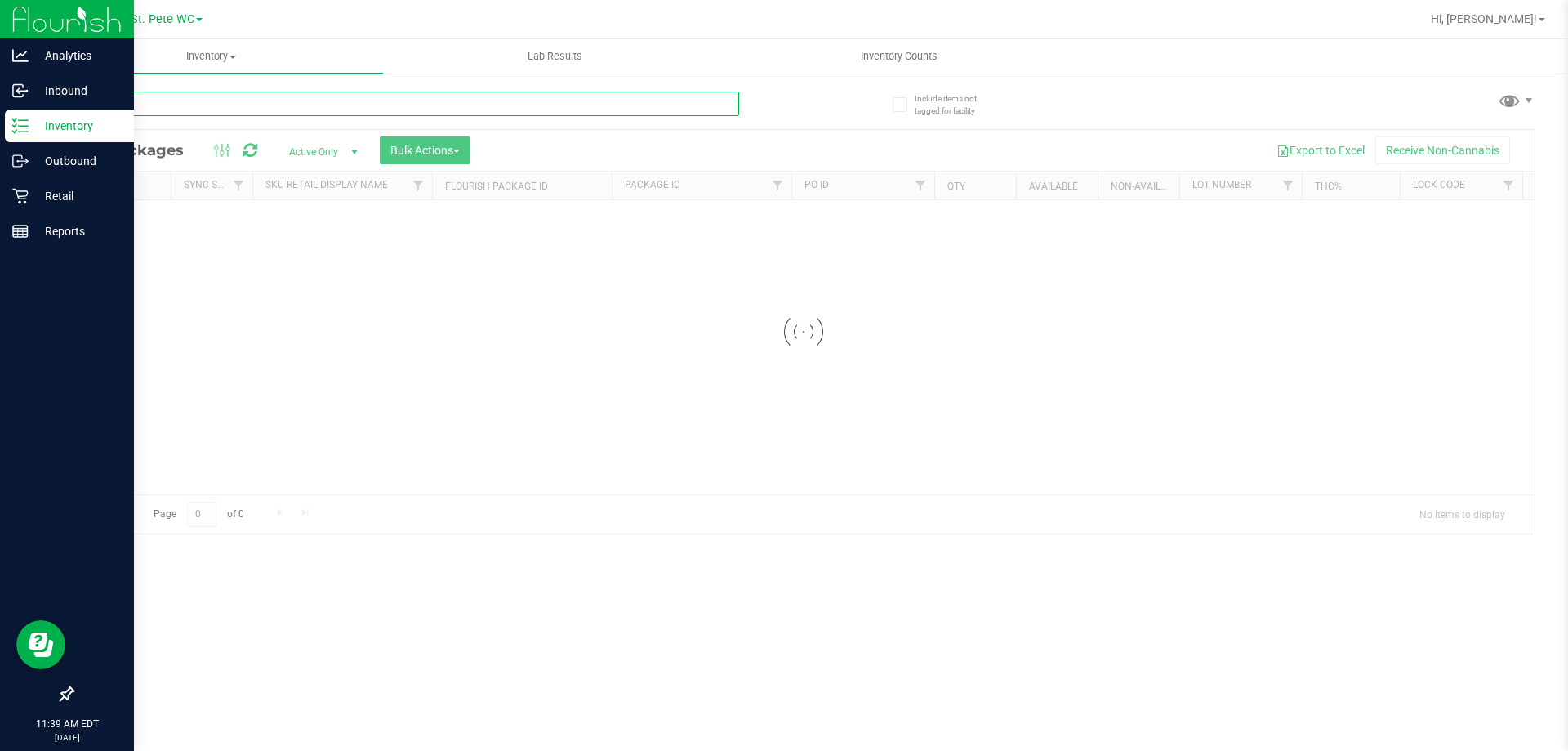
click at [188, 103] on input "text" at bounding box center [405, 103] width 667 height 24
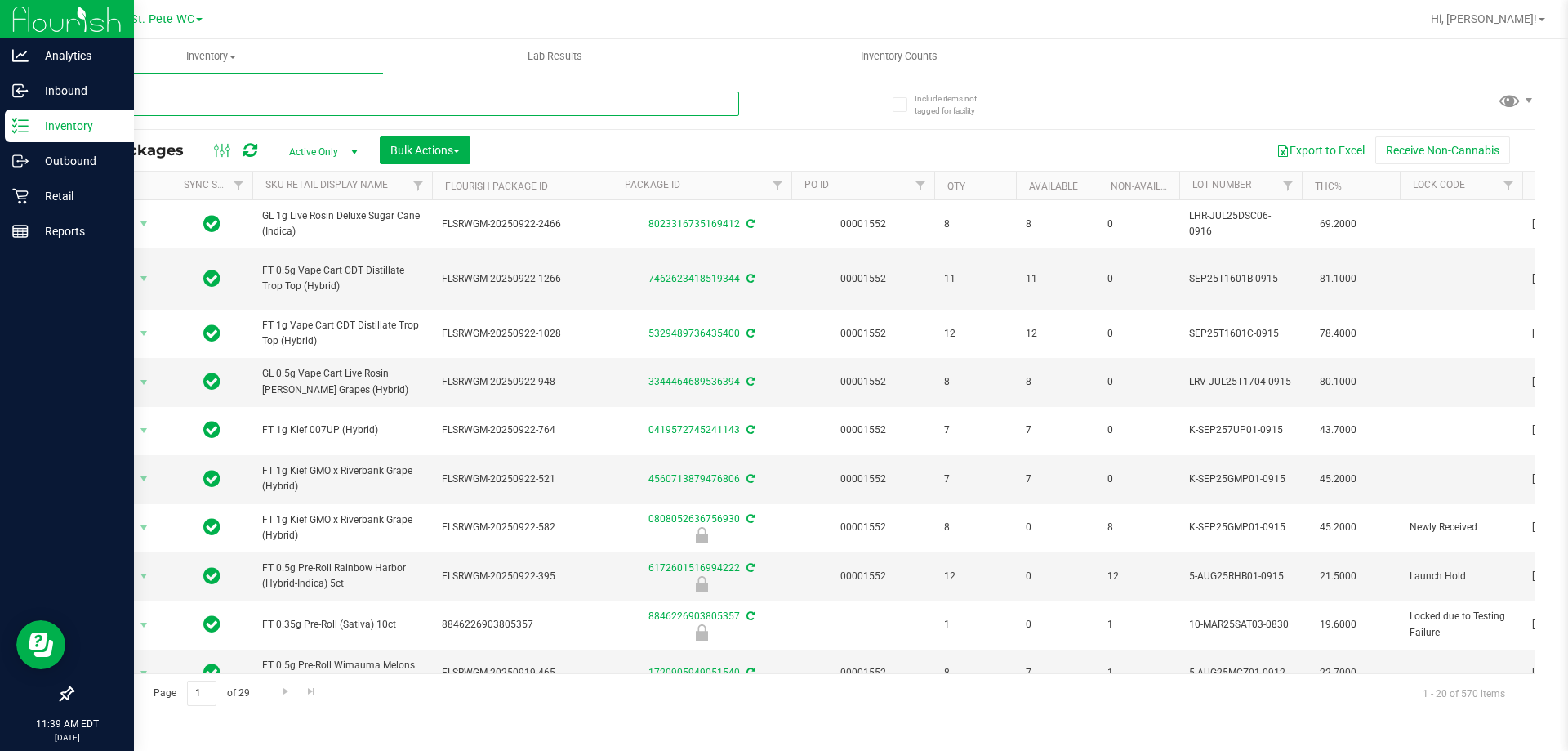
type input "mcz"
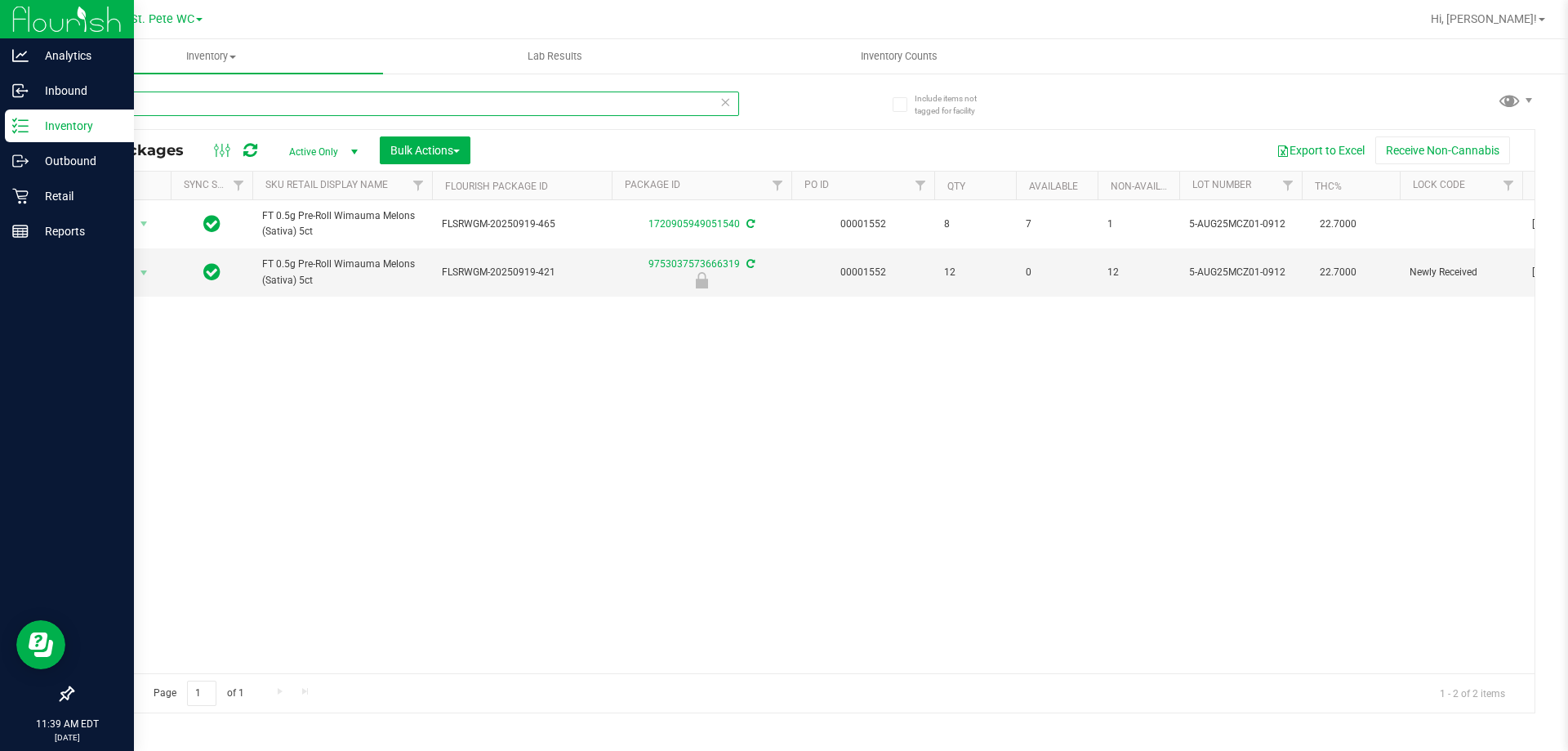
click at [138, 103] on input "mcz" at bounding box center [405, 103] width 667 height 24
click at [80, 201] on p "Retail" at bounding box center [77, 195] width 98 height 19
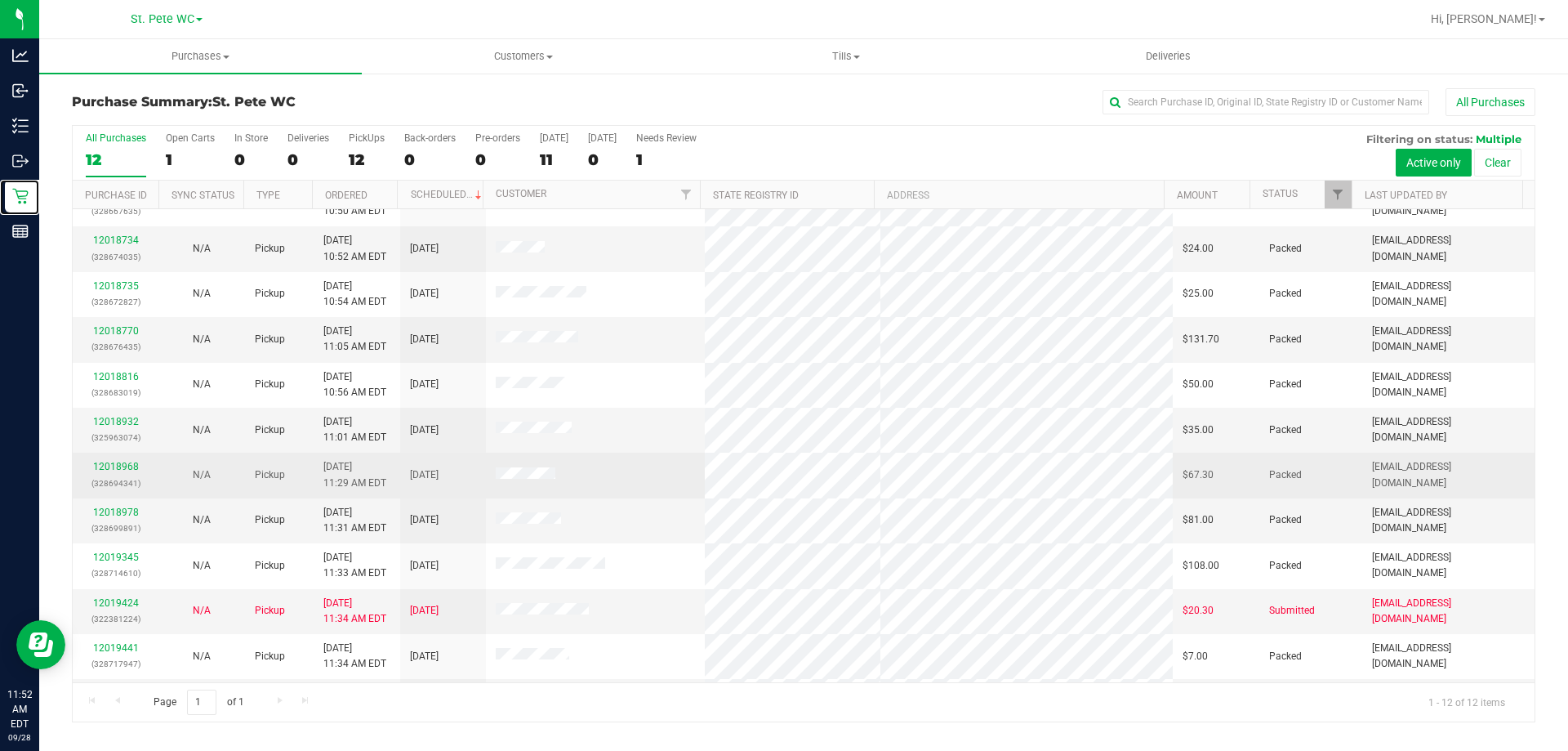
scroll to position [69, 0]
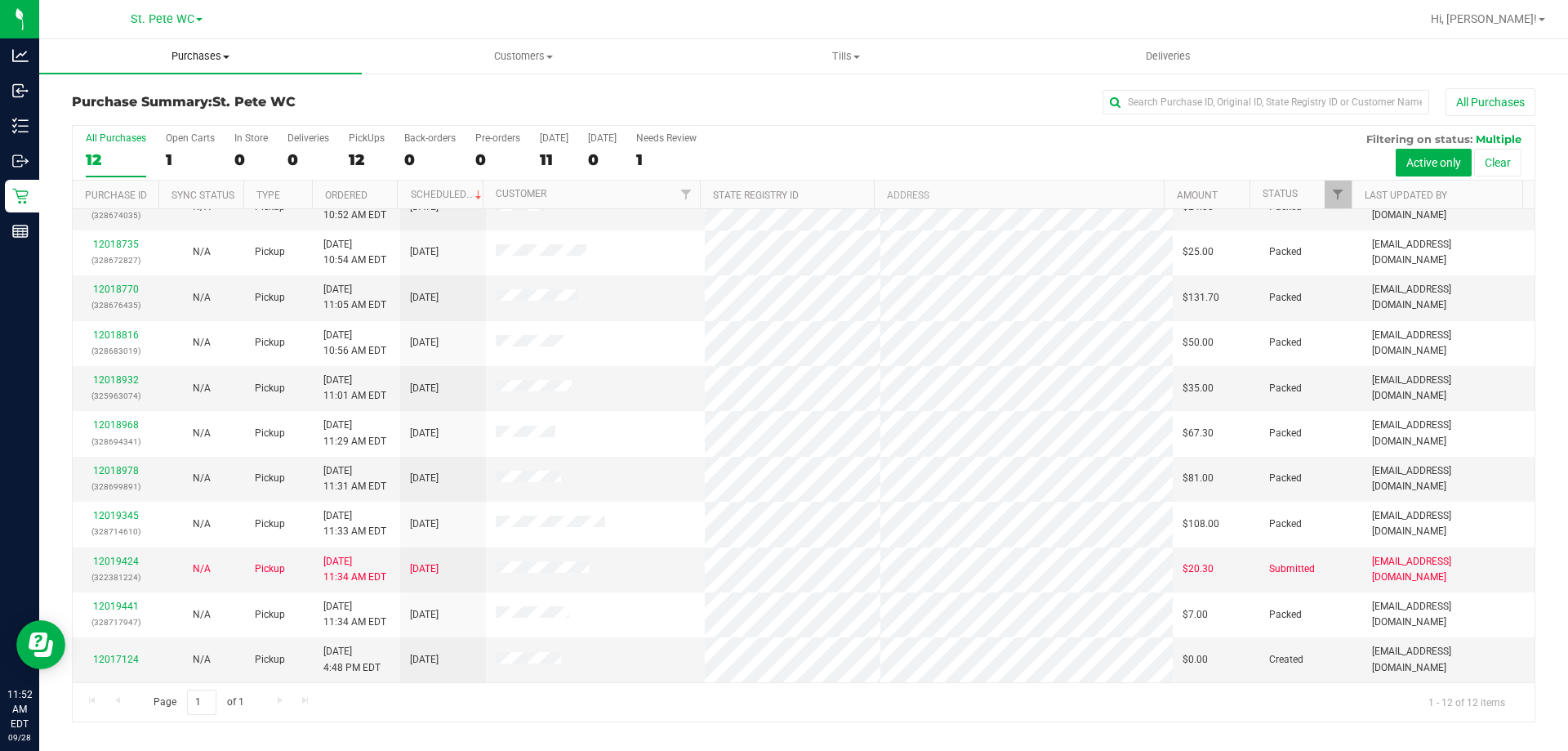
click at [183, 62] on span "Purchases" at bounding box center [200, 57] width 323 height 15
click at [171, 119] on li "Fulfillment" at bounding box center [200, 118] width 323 height 19
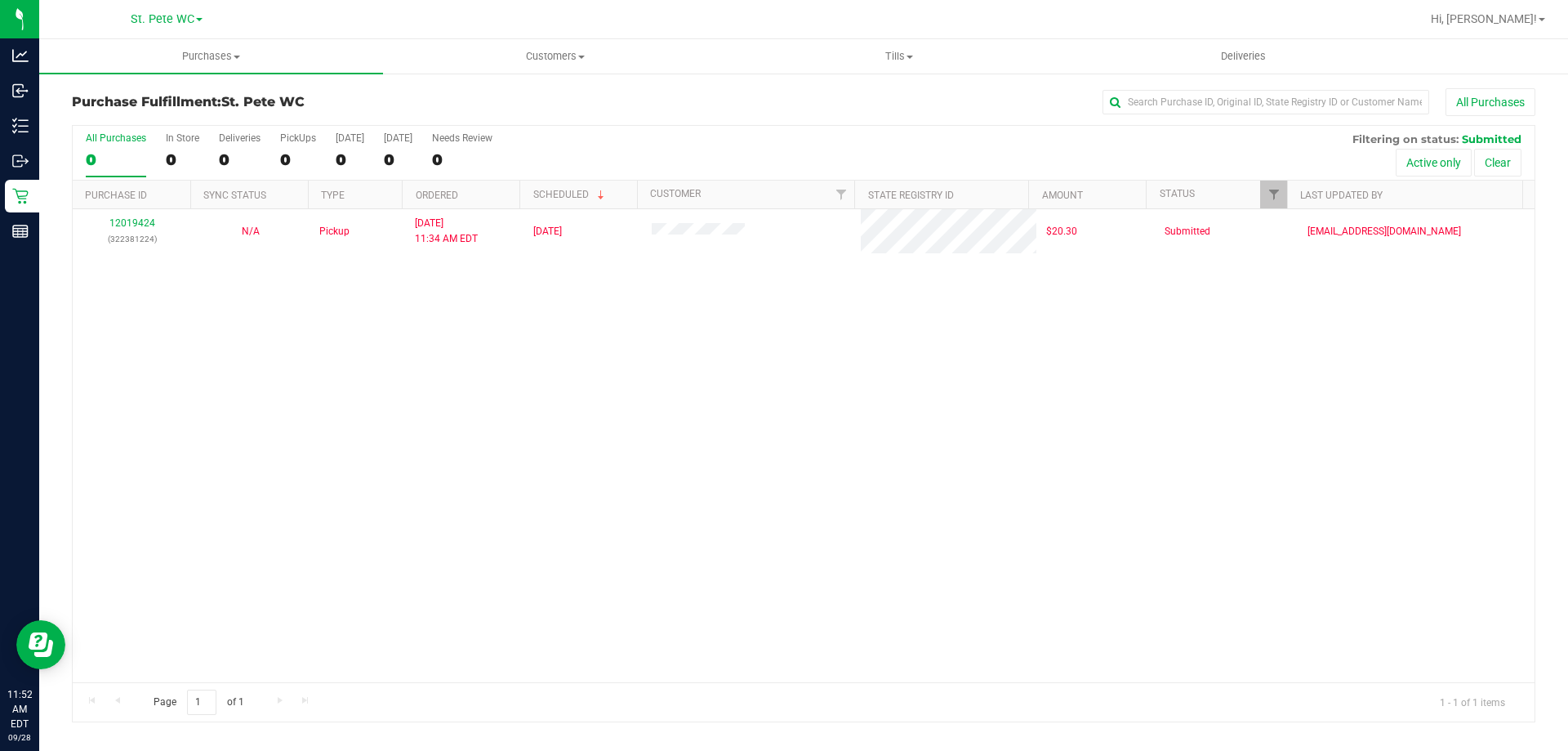
click at [326, 260] on div "12019424 (322381224) N/A Pickup [DATE] 11:34 AM EDT 9/28/2025 $20.30 Submitted …" at bounding box center [803, 446] width 1461 height 473
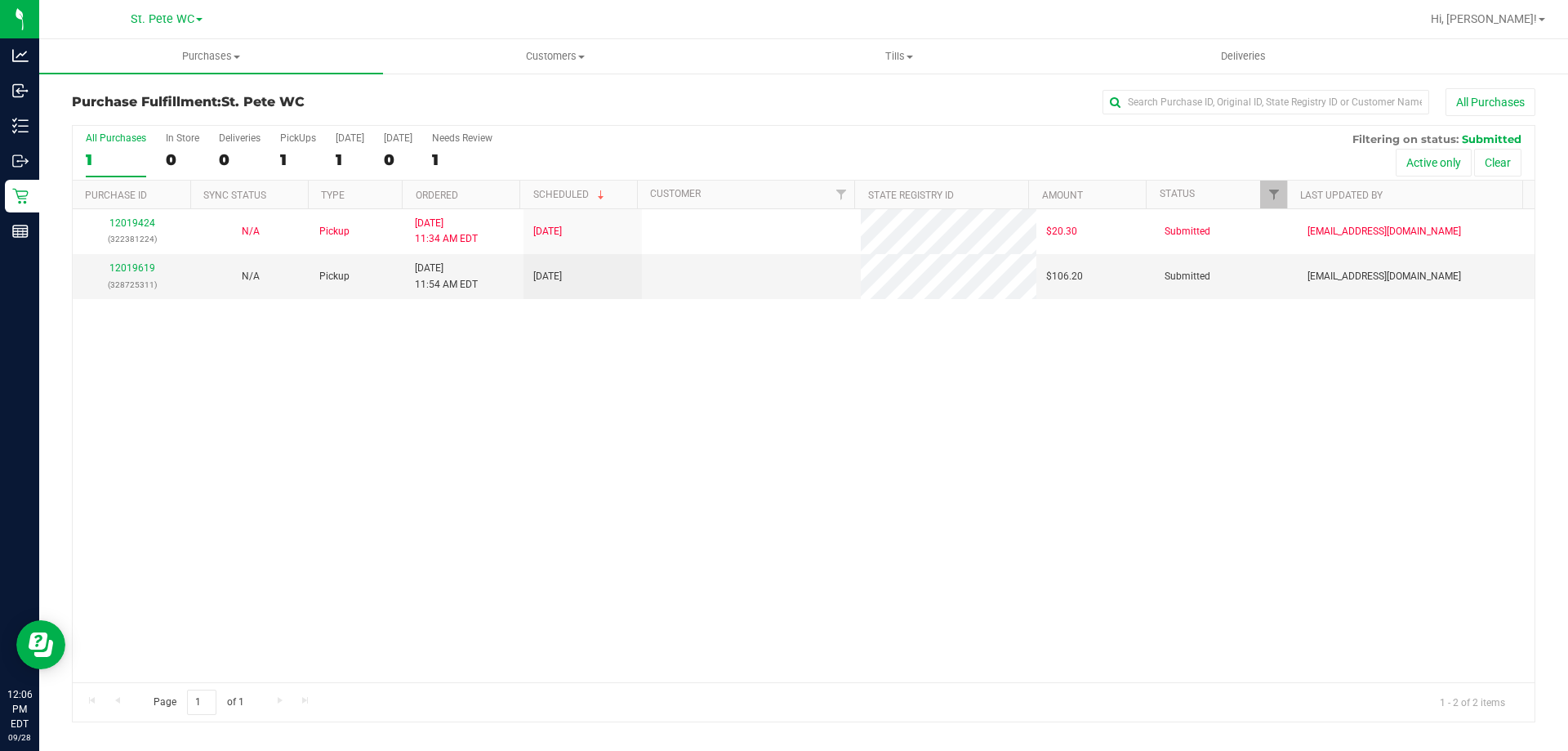
click at [416, 486] on div "12019424 (322381224) N/A Pickup [DATE] 11:34 AM EDT 9/28/2025 $20.30 Submitted …" at bounding box center [803, 446] width 1461 height 473
click at [147, 262] on link "12019619" at bounding box center [132, 268] width 46 height 12
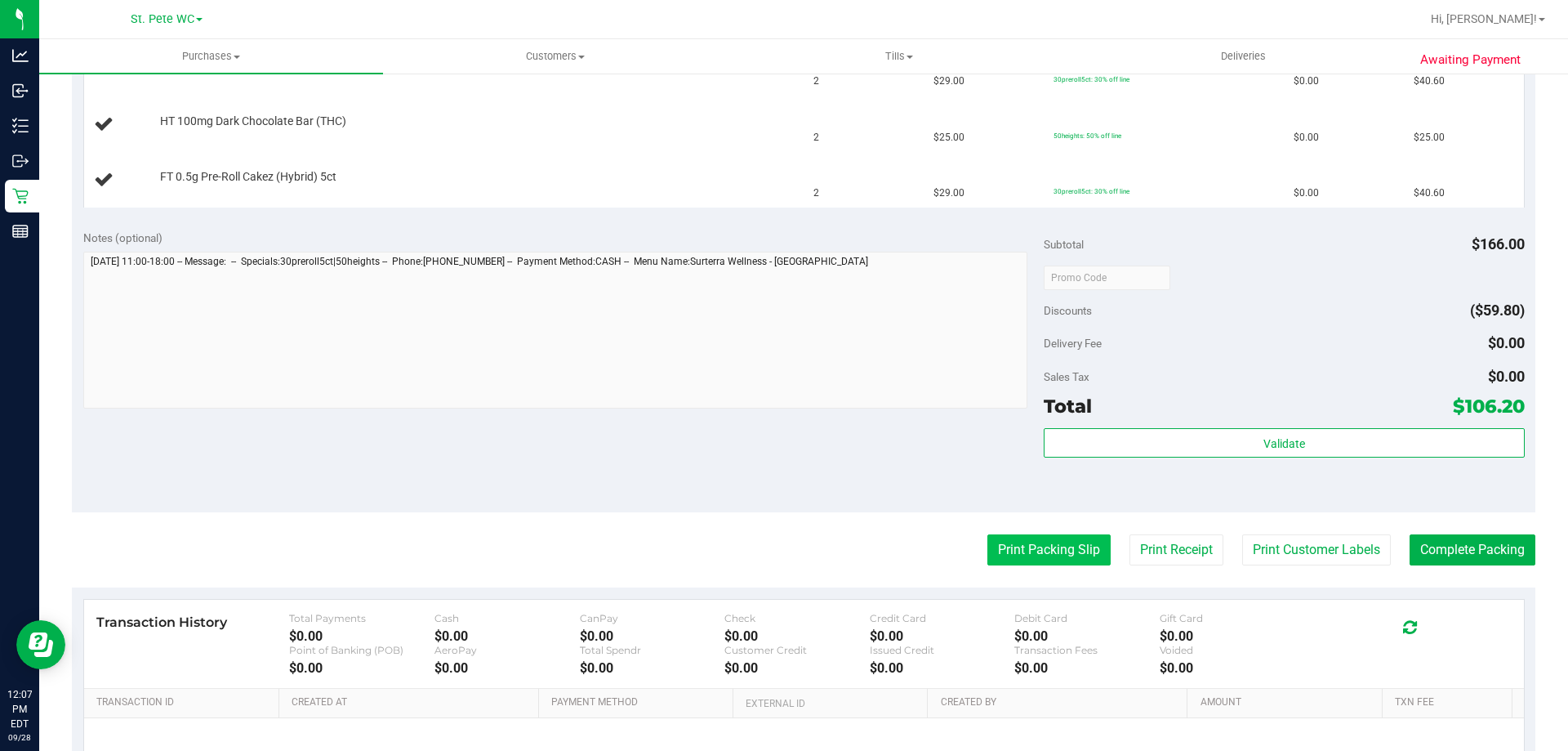
scroll to position [490, 0]
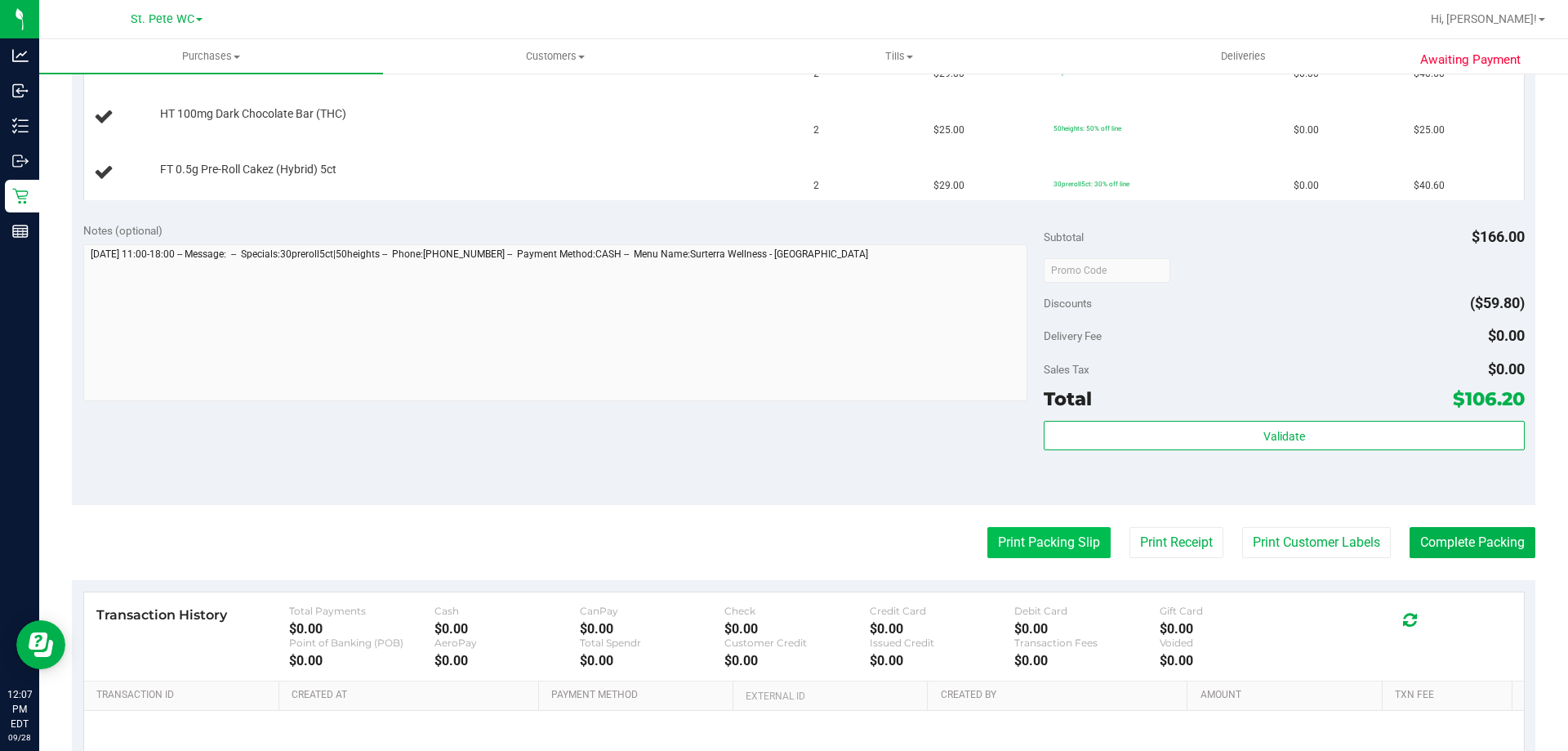
click at [1053, 539] on button "Print Packing Slip" at bounding box center [1049, 542] width 123 height 31
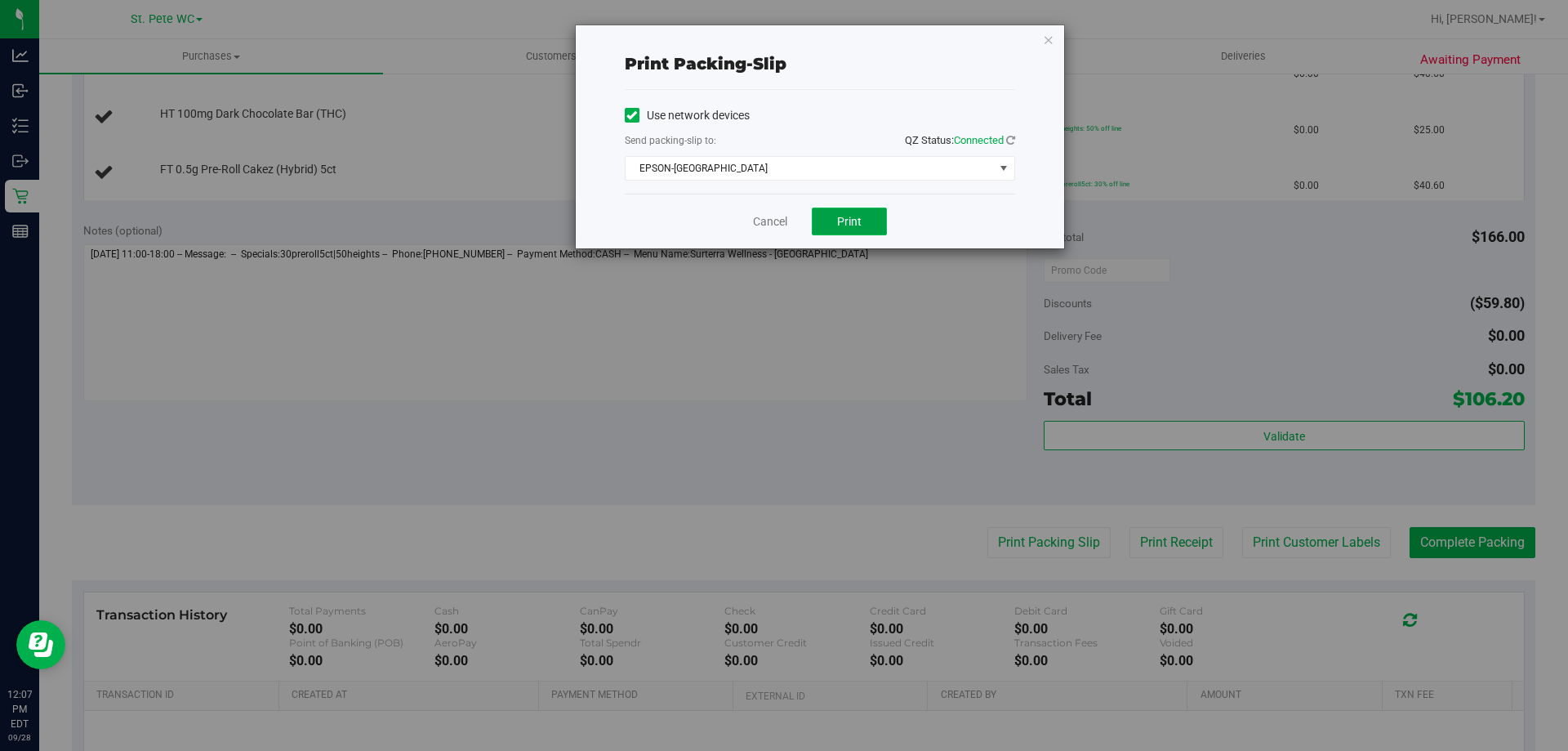
click at [834, 214] on button "Print" at bounding box center [849, 221] width 75 height 28
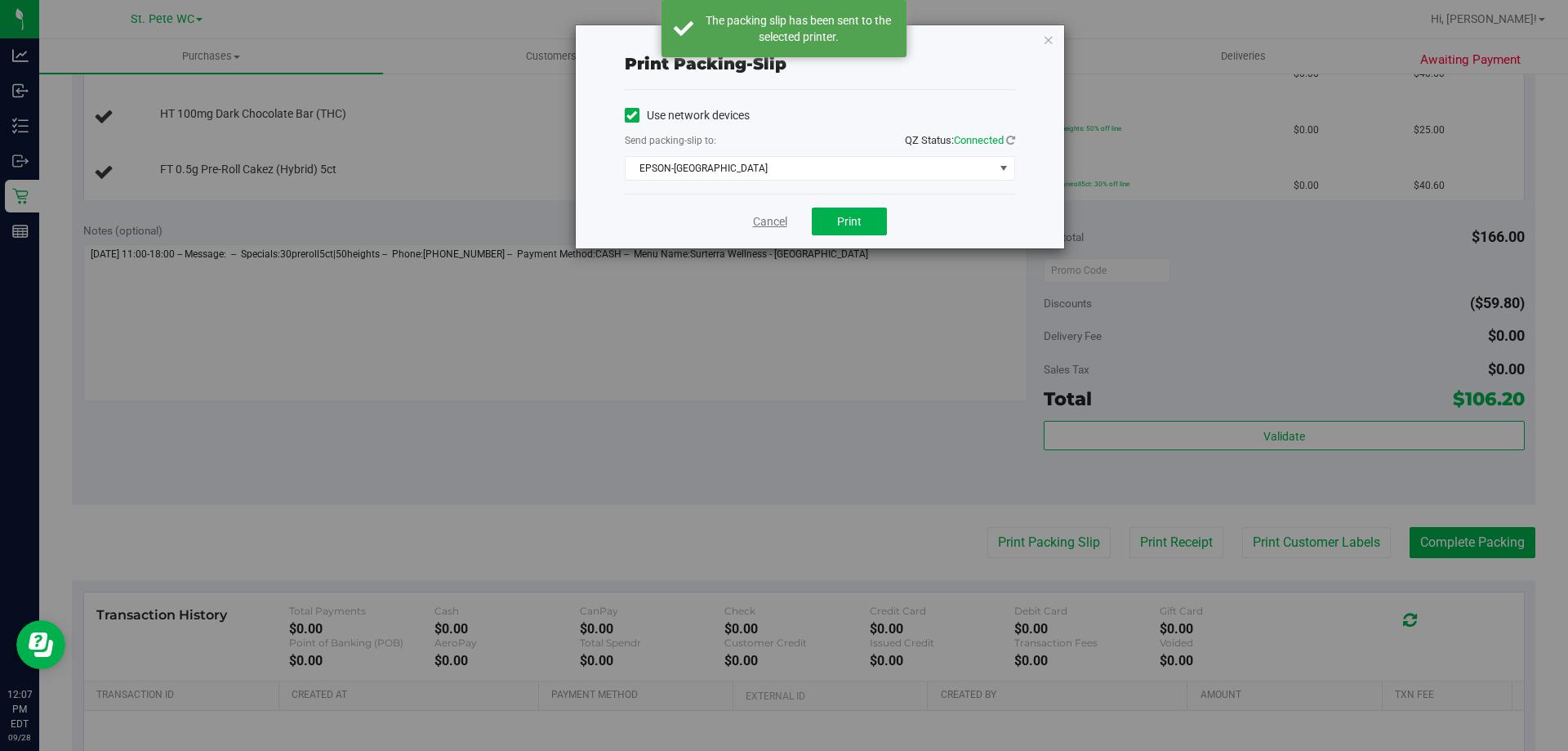
click at [764, 220] on link "Cancel" at bounding box center [770, 222] width 34 height 18
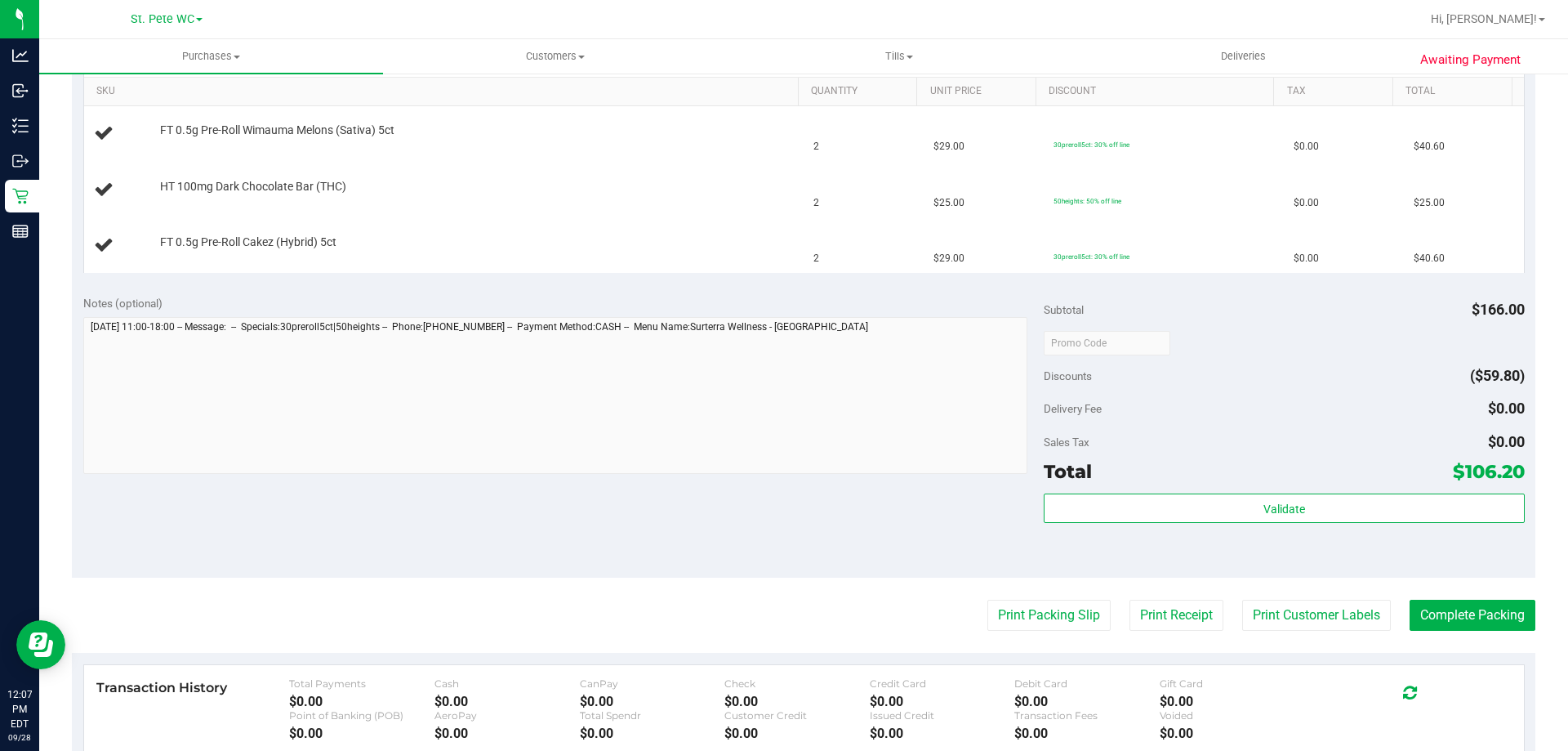
scroll to position [327, 0]
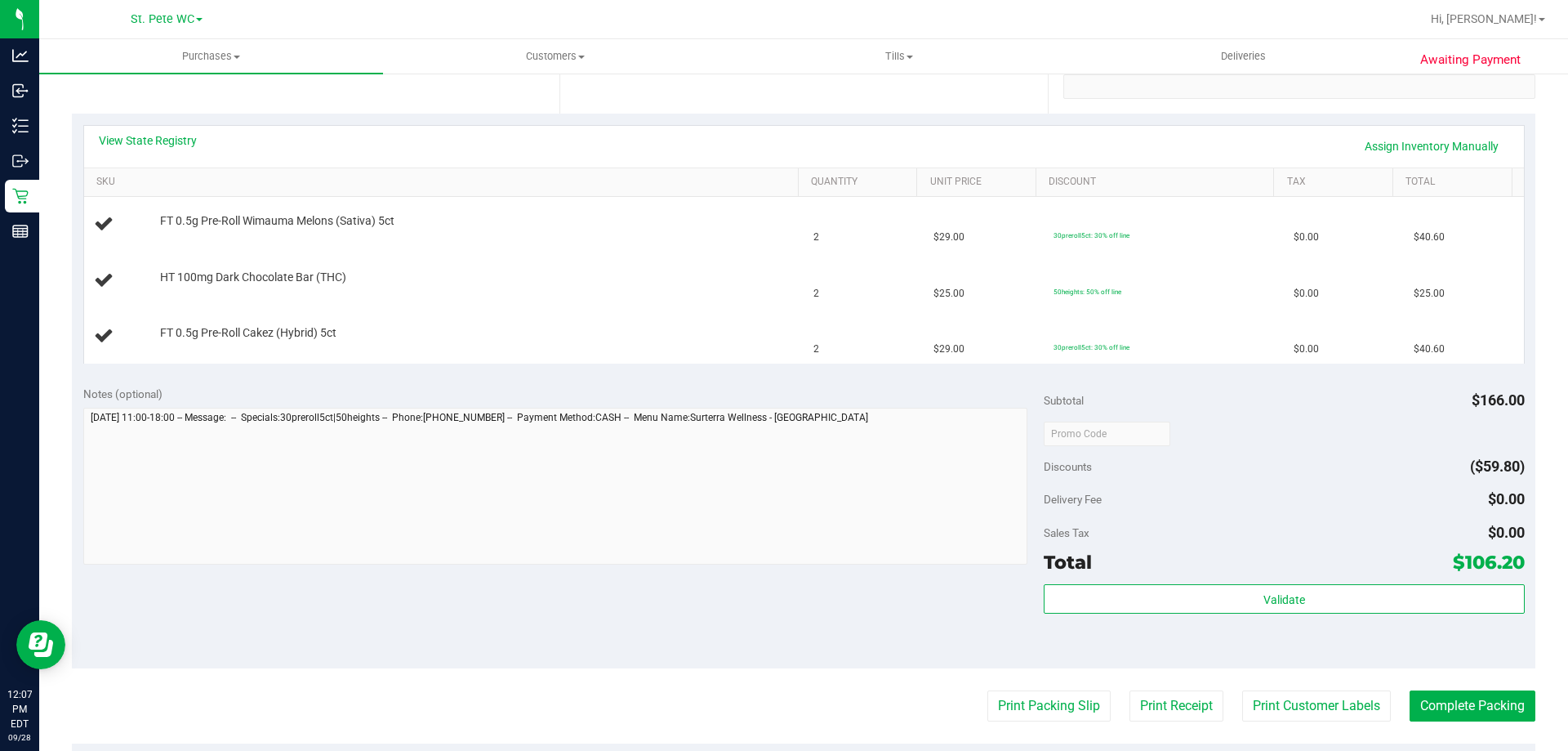
click at [988, 690] on button "Print Packing Slip" at bounding box center [1049, 705] width 123 height 31
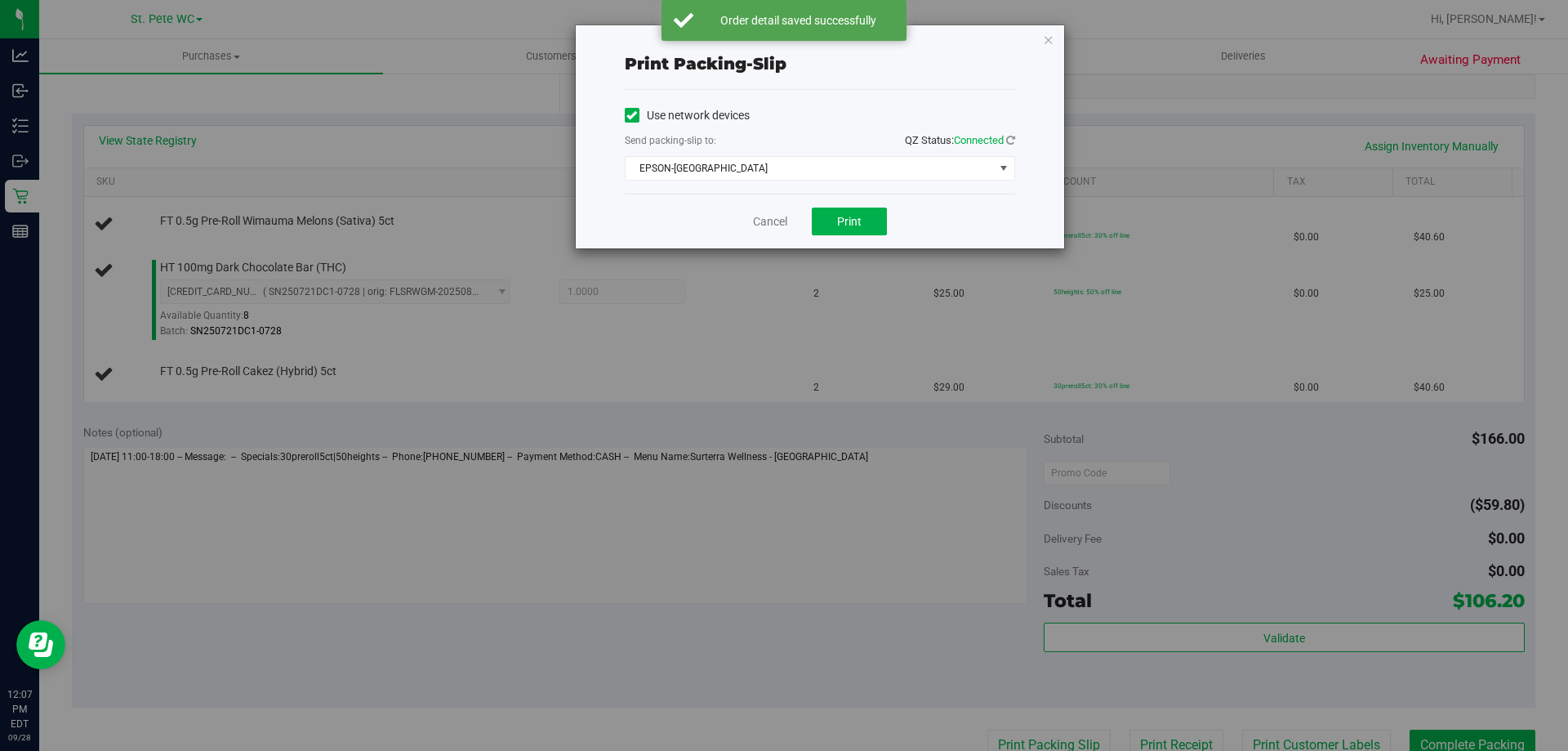
drag, startPoint x: 587, startPoint y: 398, endPoint x: 641, endPoint y: 352, distance: 70.9
drag, startPoint x: 641, startPoint y: 352, endPoint x: 521, endPoint y: 267, distance: 147.1
click at [521, 267] on div "Print packing-slip Use network devices Send packing-slip to: QZ Status: Connect…" at bounding box center [790, 376] width 1580 height 751
click at [775, 229] on link "Cancel" at bounding box center [770, 222] width 34 height 18
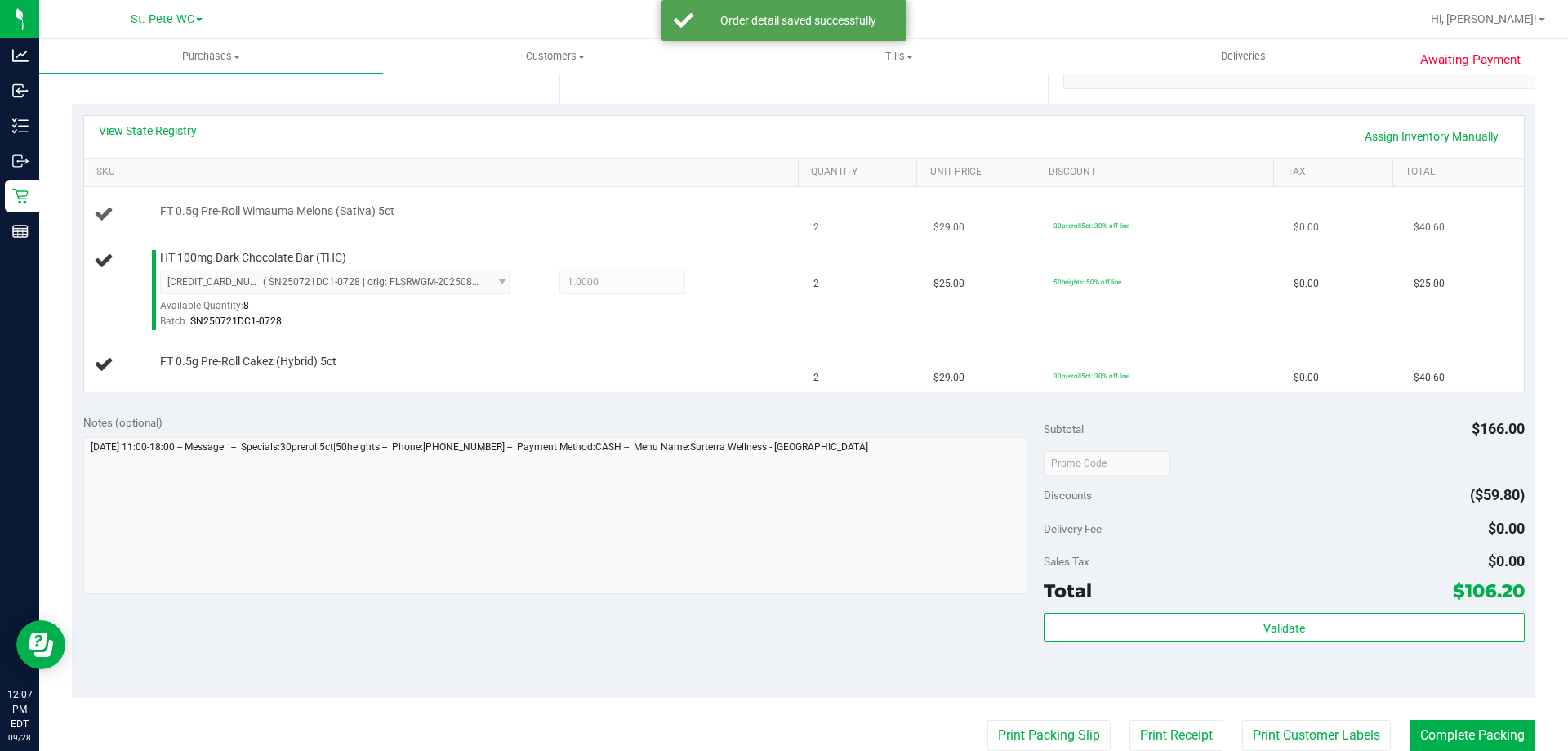
click at [775, 229] on td "FT 0.5g Pre-Roll Wimauma Melons (Sativa) 5ct" at bounding box center [444, 214] width 720 height 56
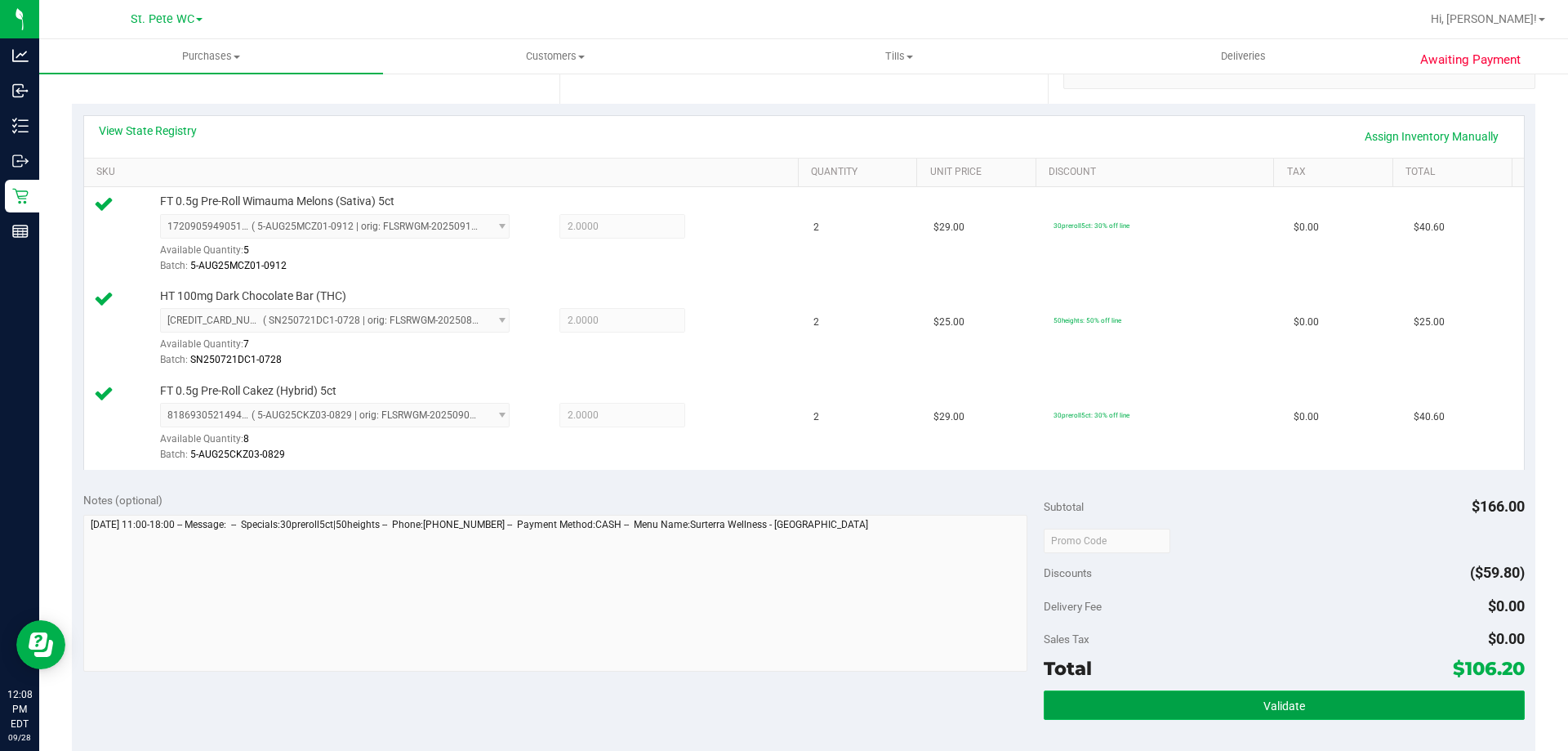
click at [1085, 691] on button "Validate" at bounding box center [1284, 704] width 480 height 29
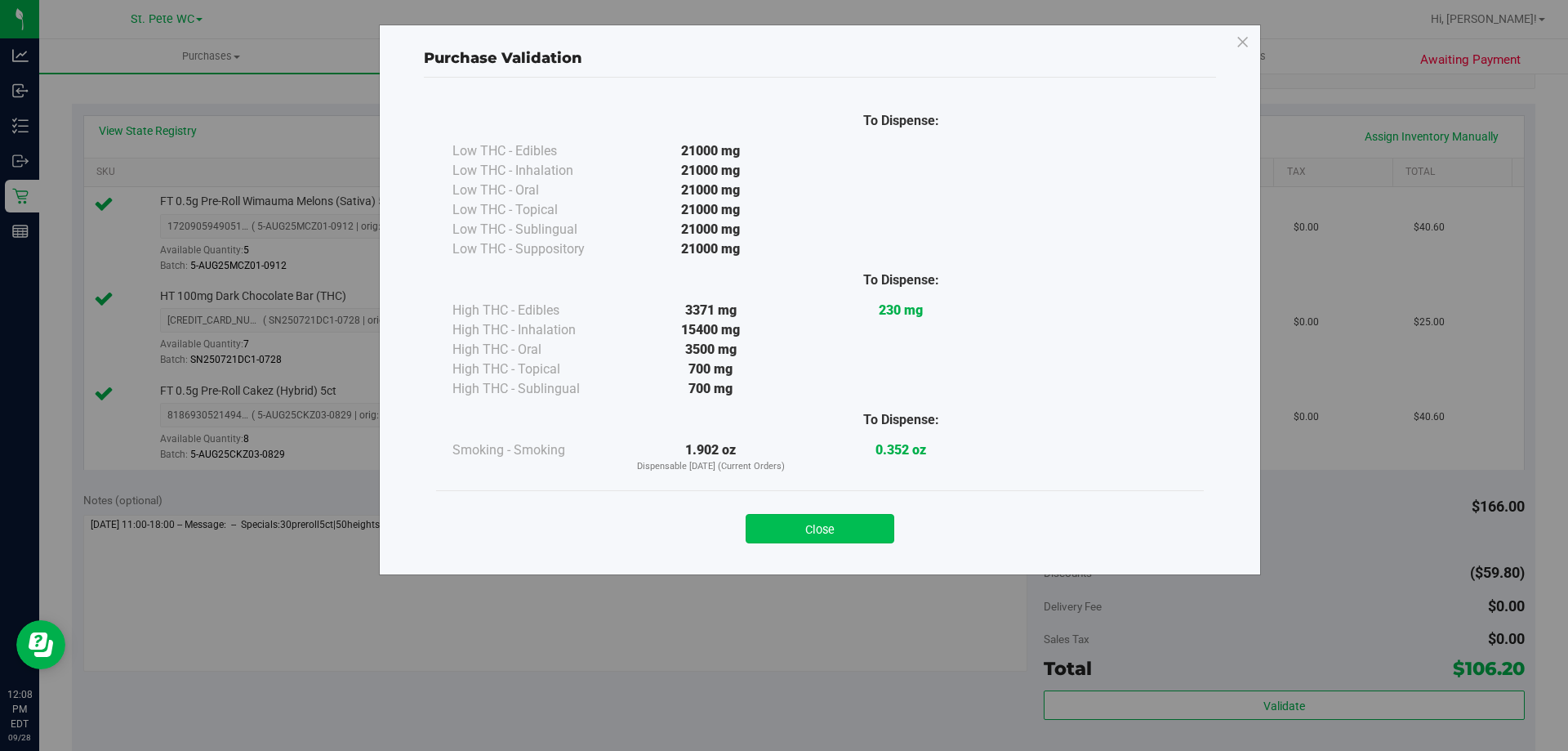
click at [840, 525] on button "Close" at bounding box center [820, 528] width 148 height 29
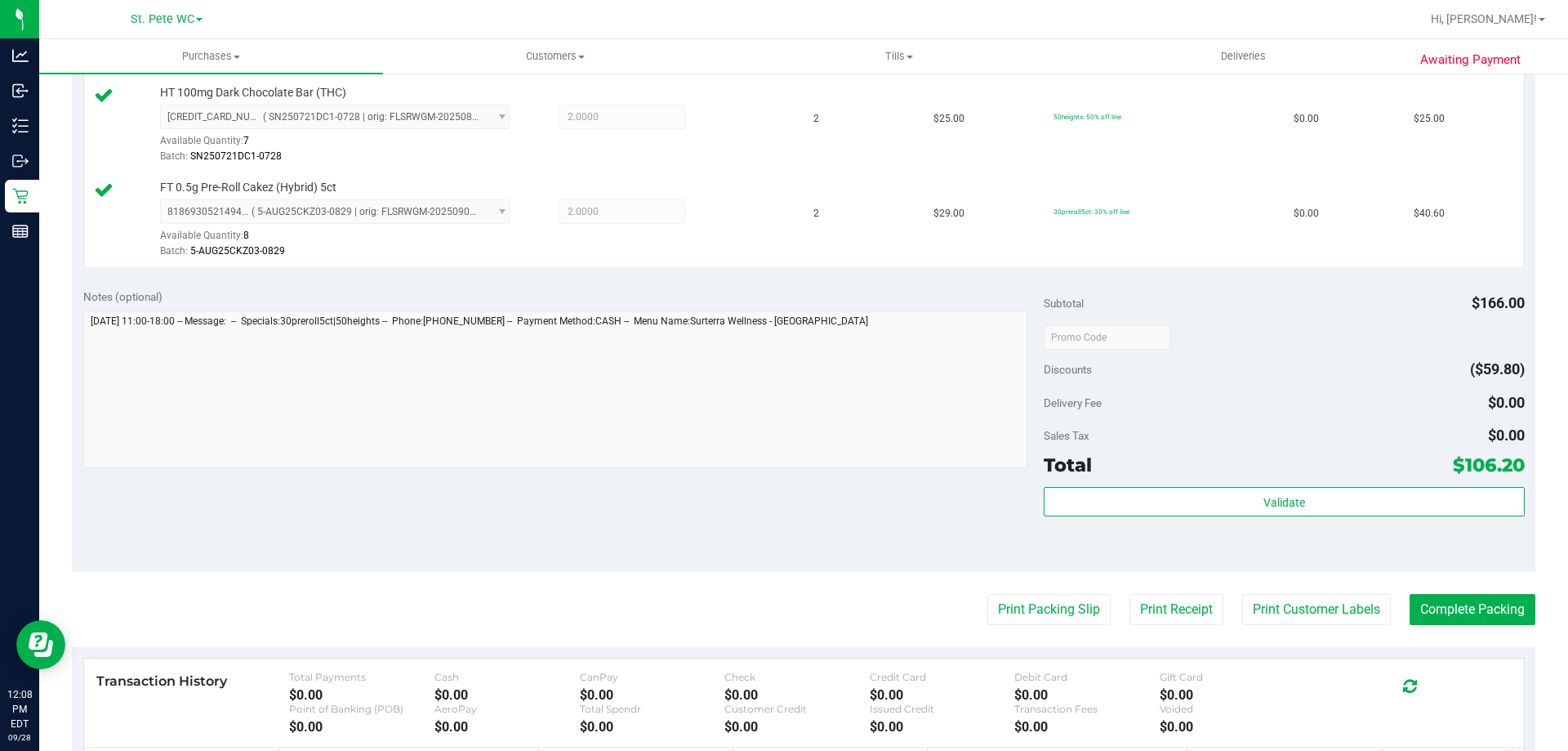
scroll to position [663, 0]
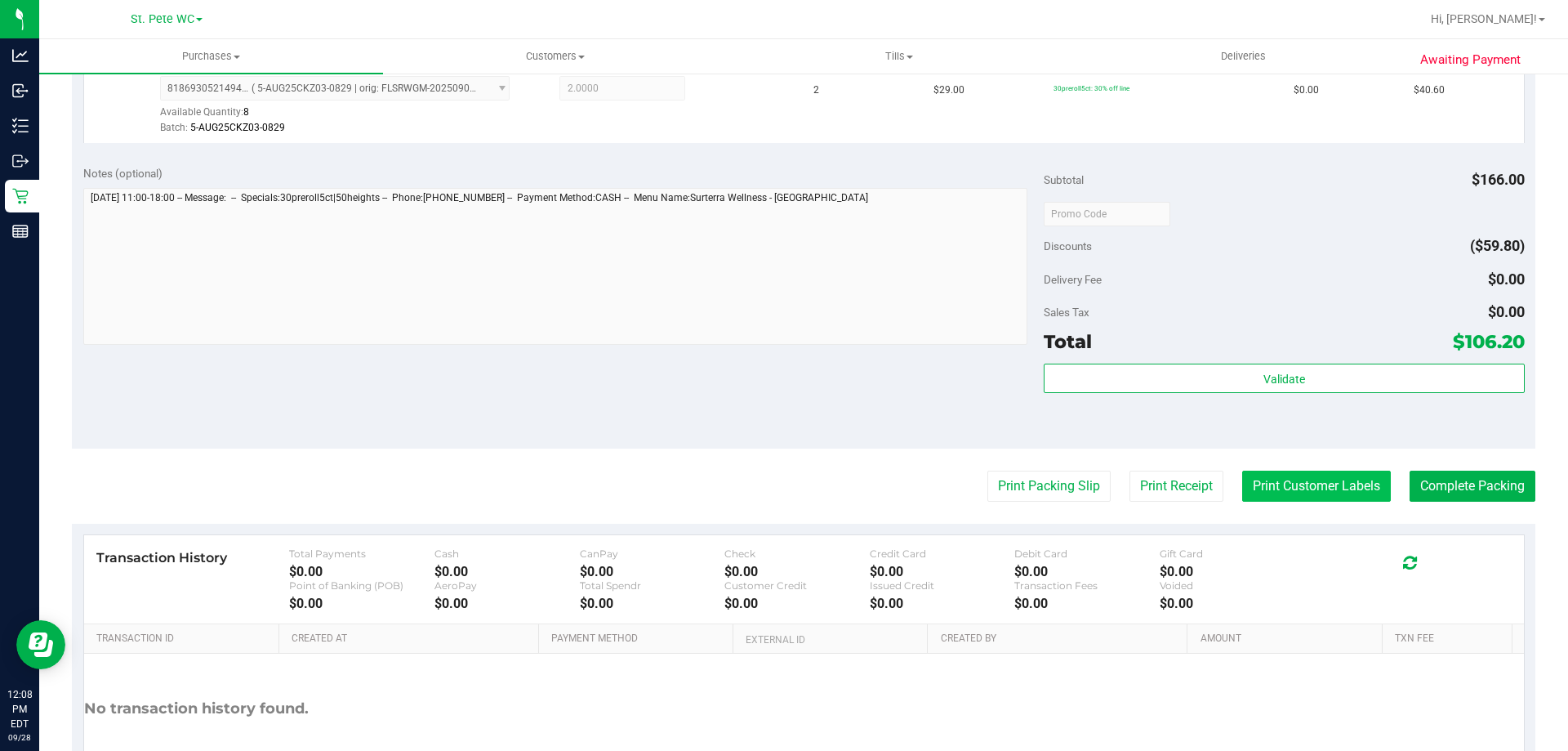
click at [1249, 471] on button "Print Customer Labels" at bounding box center [1316, 486] width 148 height 31
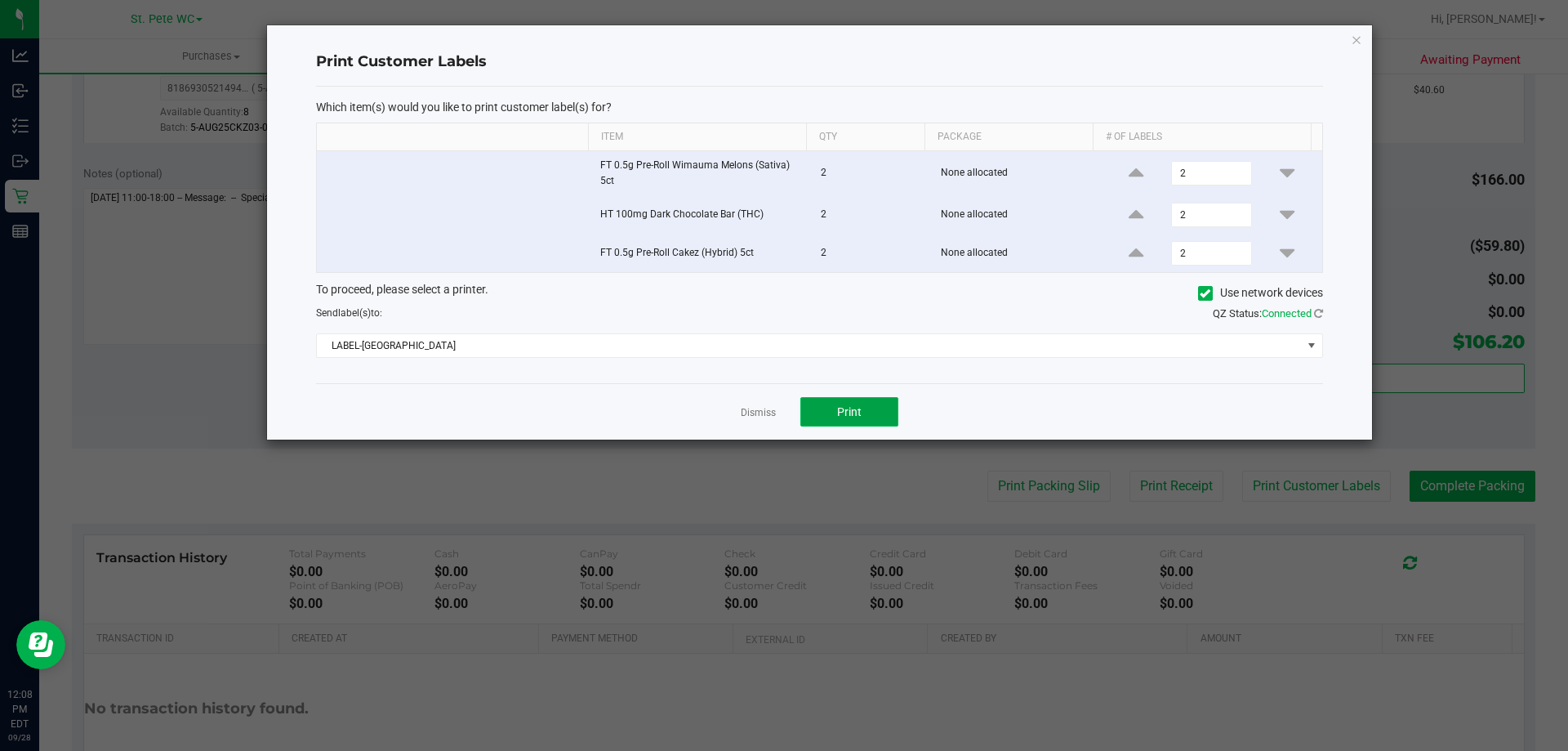
click at [829, 401] on button "Print" at bounding box center [848, 411] width 98 height 29
click at [767, 408] on link "Dismiss" at bounding box center [758, 413] width 35 height 14
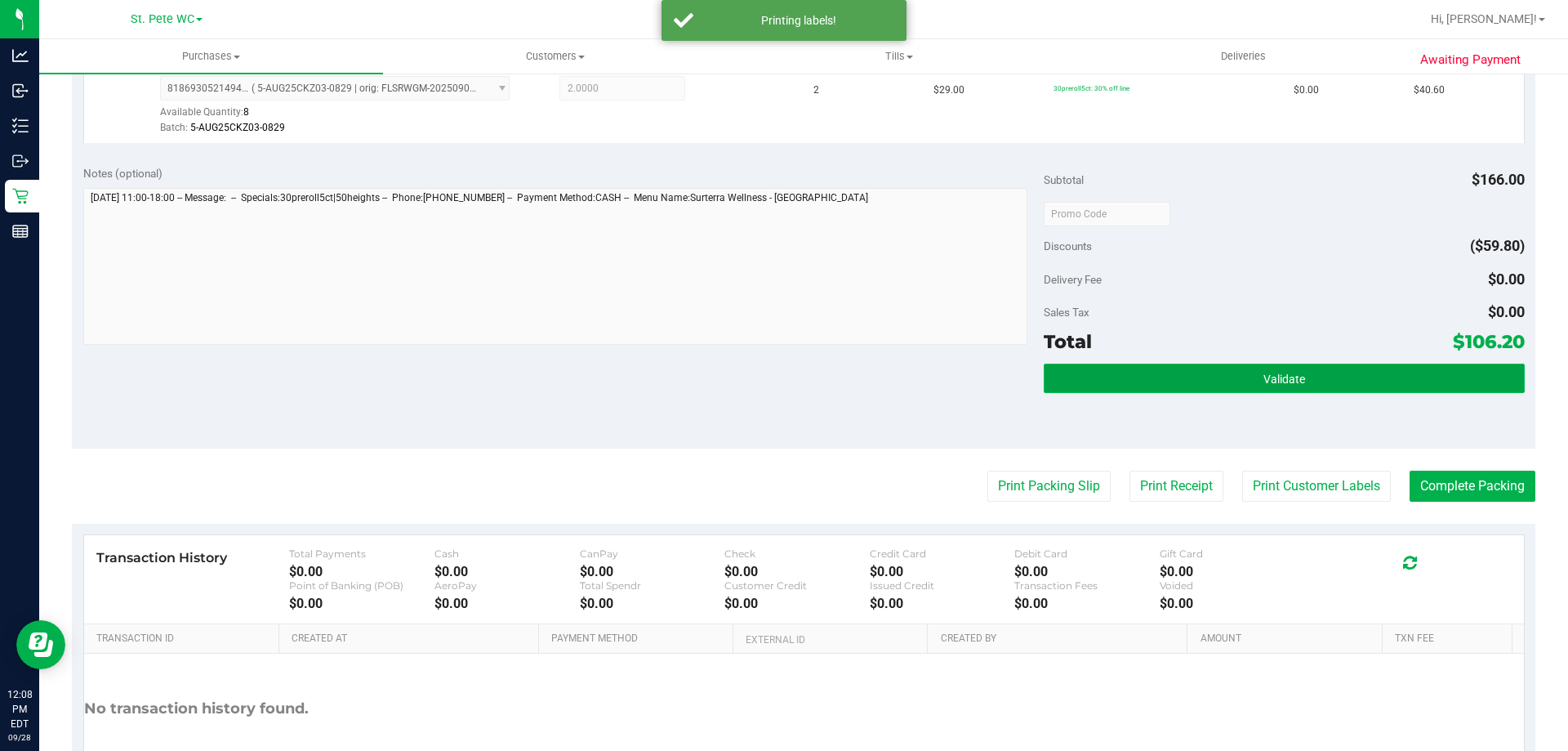
click at [1078, 370] on button "Validate" at bounding box center [1284, 378] width 480 height 29
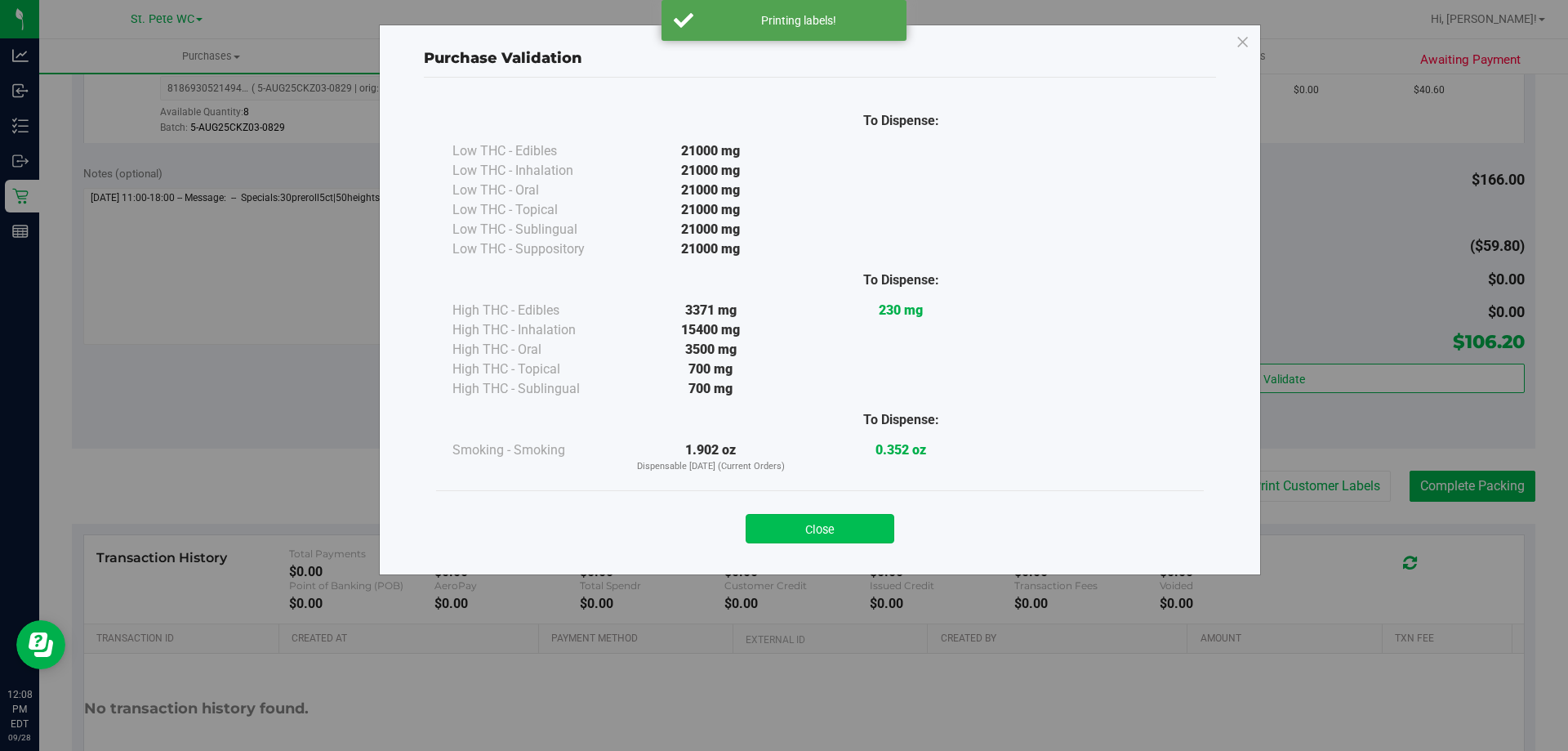
click at [812, 521] on button "Close" at bounding box center [820, 528] width 148 height 29
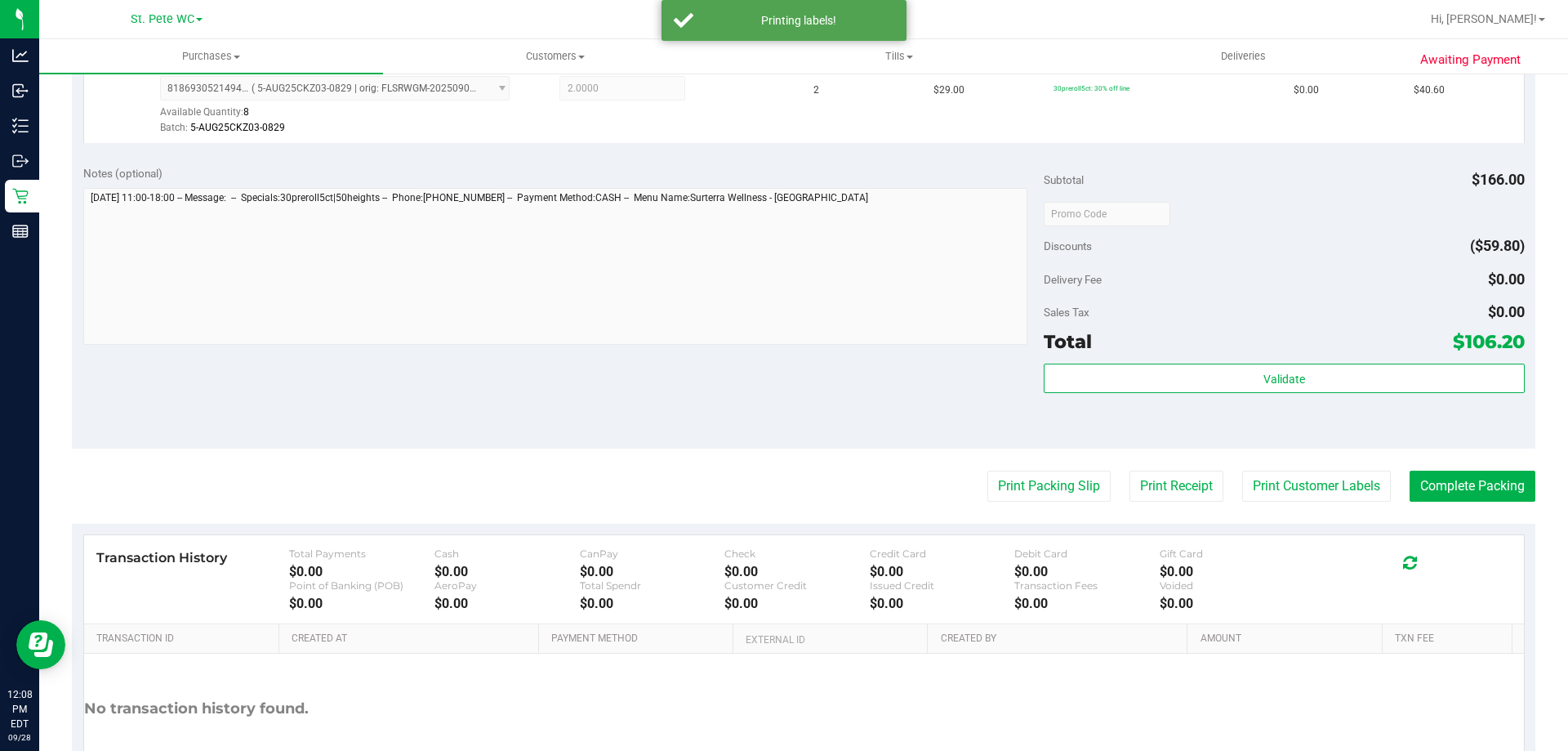
click at [733, 359] on div "Notes (optional) Subtotal $166.00 Discounts ($59.80) Delivery Fee $0.00 Sales T…" at bounding box center [803, 301] width 1463 height 294
click at [1434, 479] on button "Complete Packing" at bounding box center [1472, 486] width 126 height 31
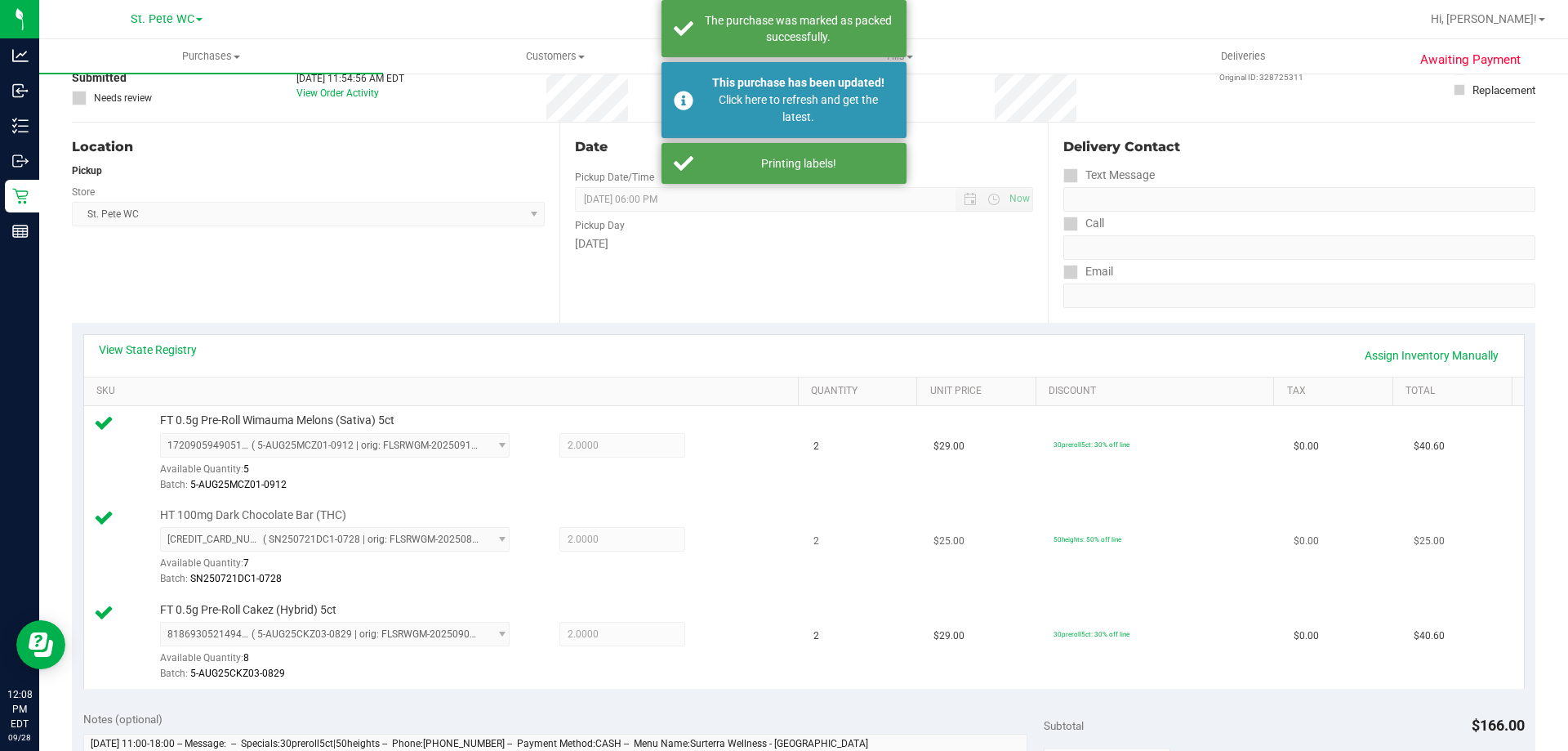
scroll to position [0, 0]
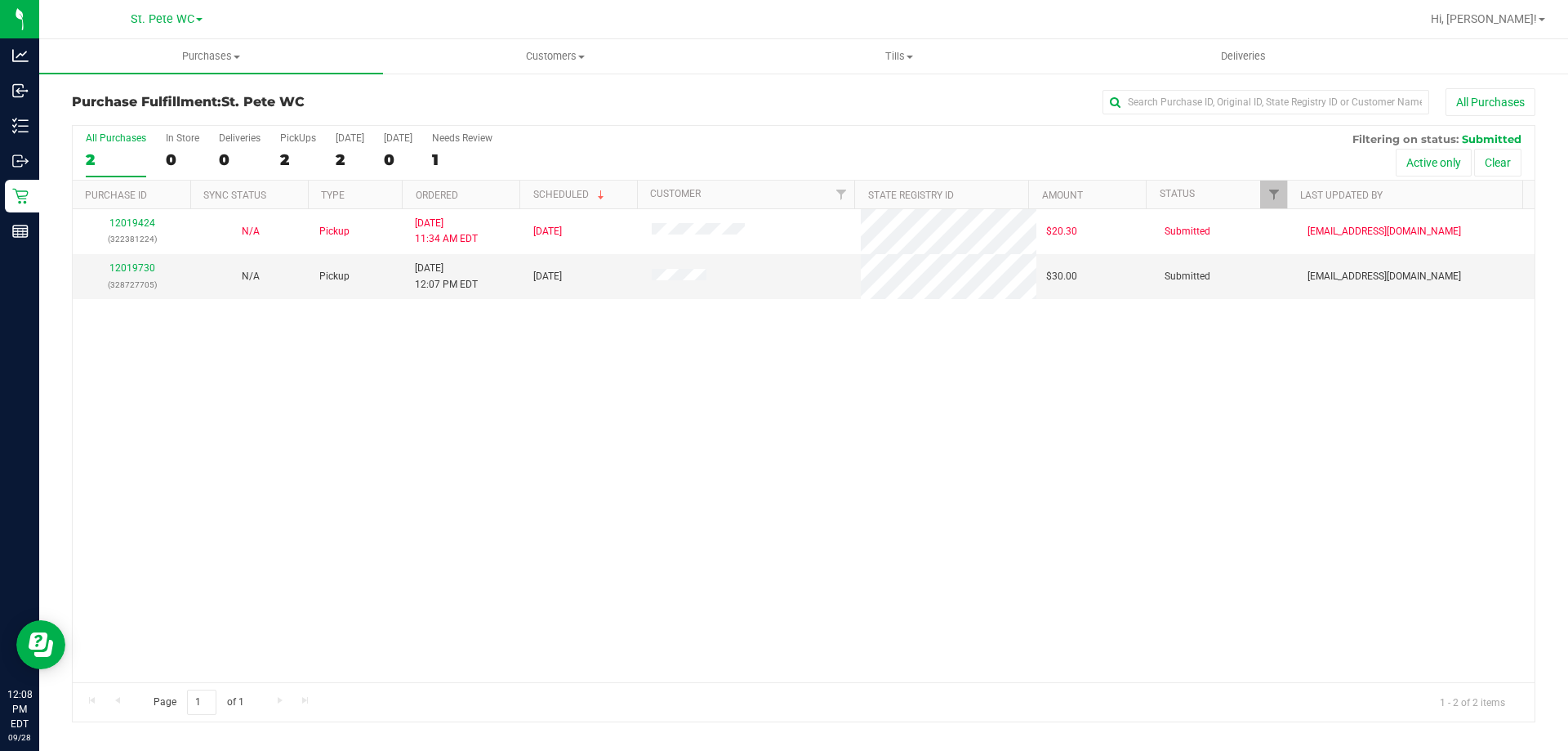
click at [598, 494] on div "12019424 (322381224) N/A Pickup [DATE] 11:34 AM EDT 9/28/2025 $20.30 Submitted …" at bounding box center [803, 446] width 1461 height 473
click at [123, 265] on link "12019730" at bounding box center [132, 268] width 46 height 12
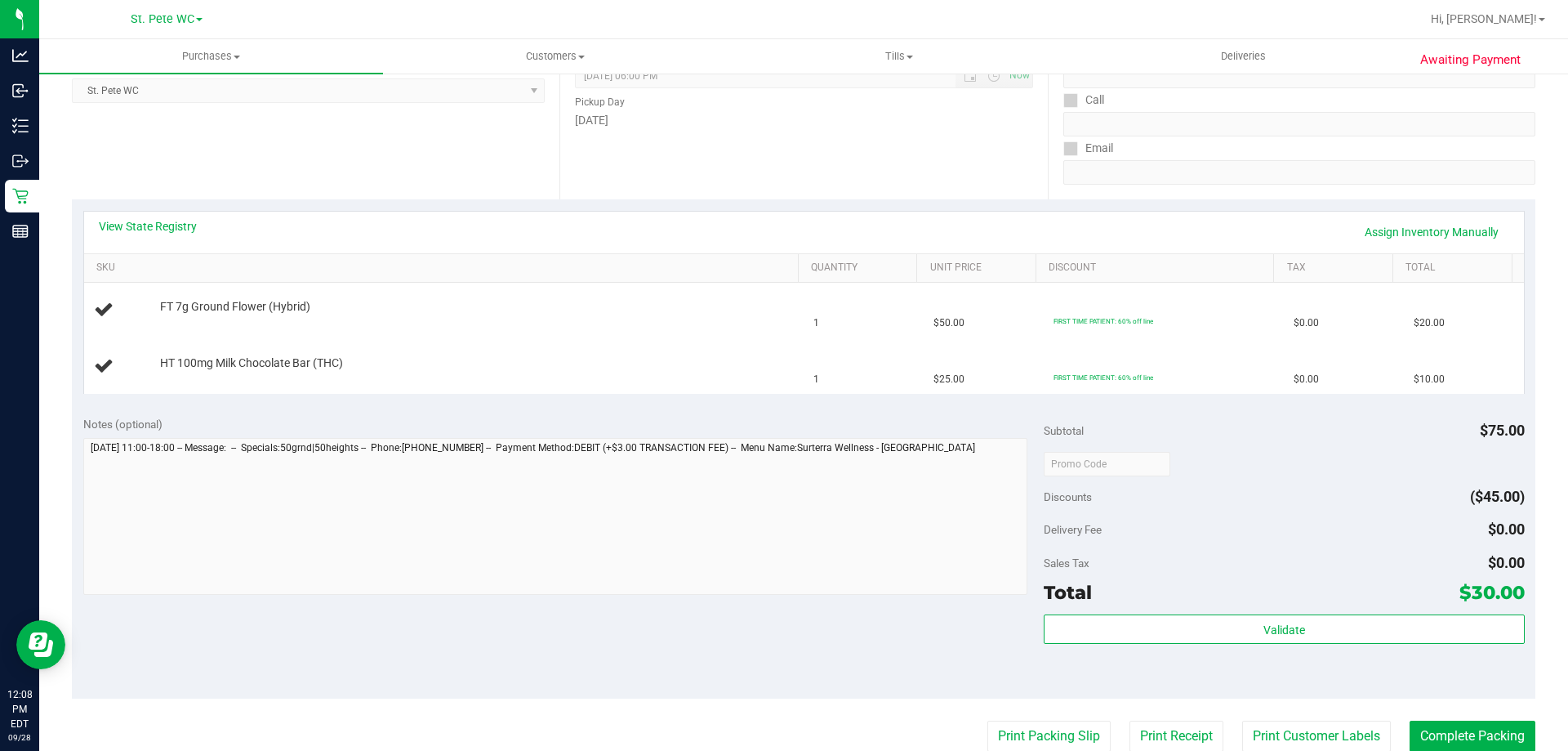
scroll to position [408, 0]
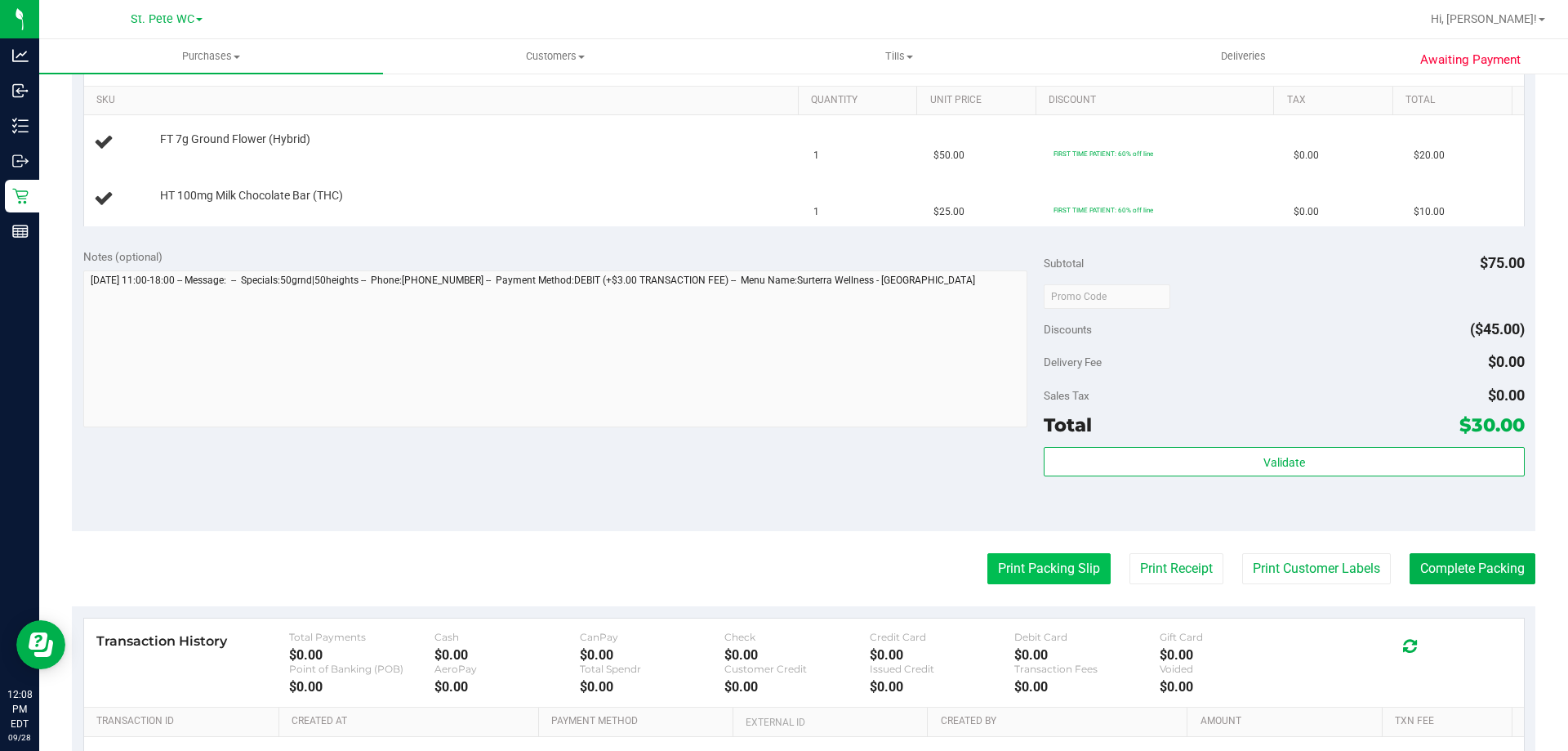
click at [1060, 567] on button "Print Packing Slip" at bounding box center [1049, 568] width 123 height 31
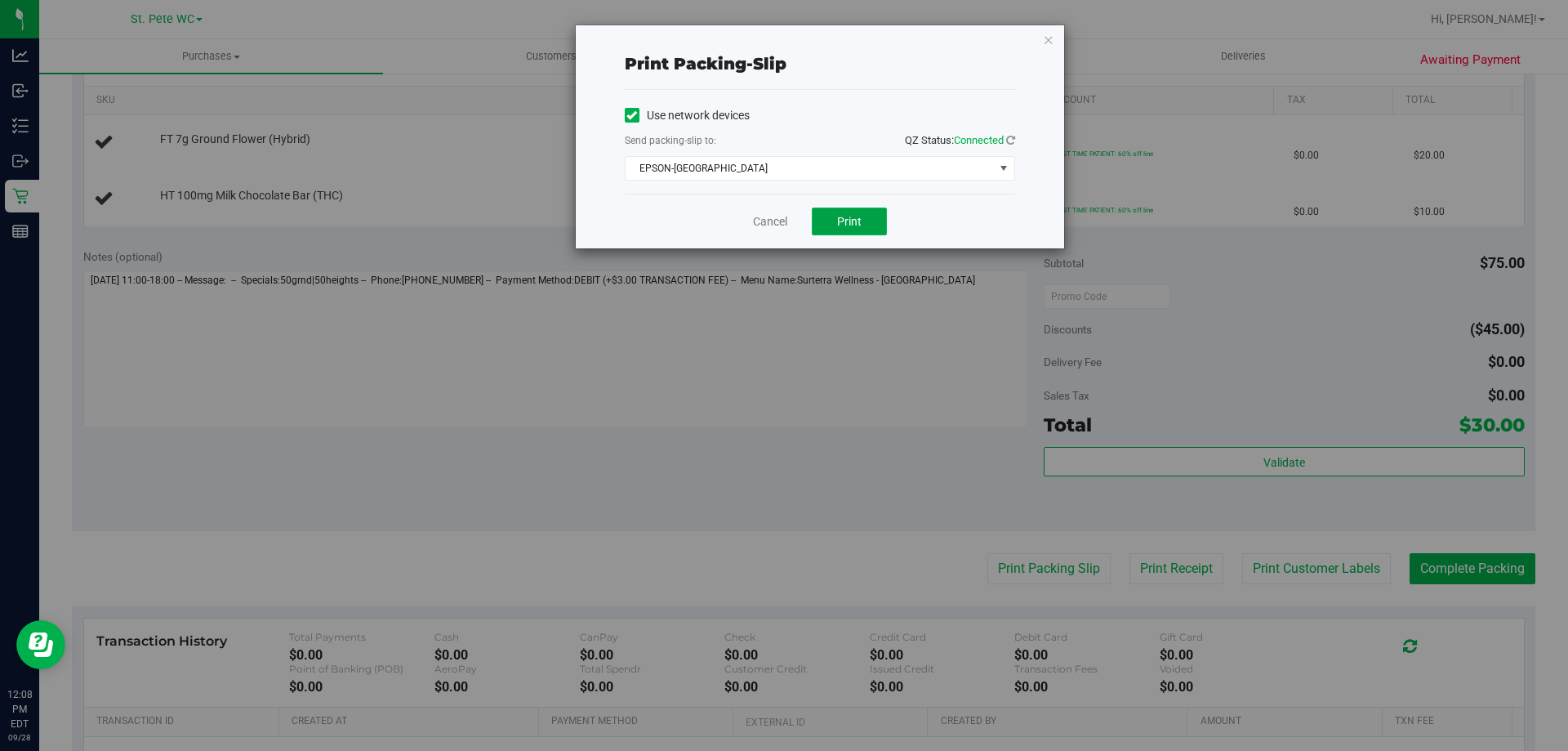
click at [869, 228] on button "Print" at bounding box center [849, 221] width 75 height 28
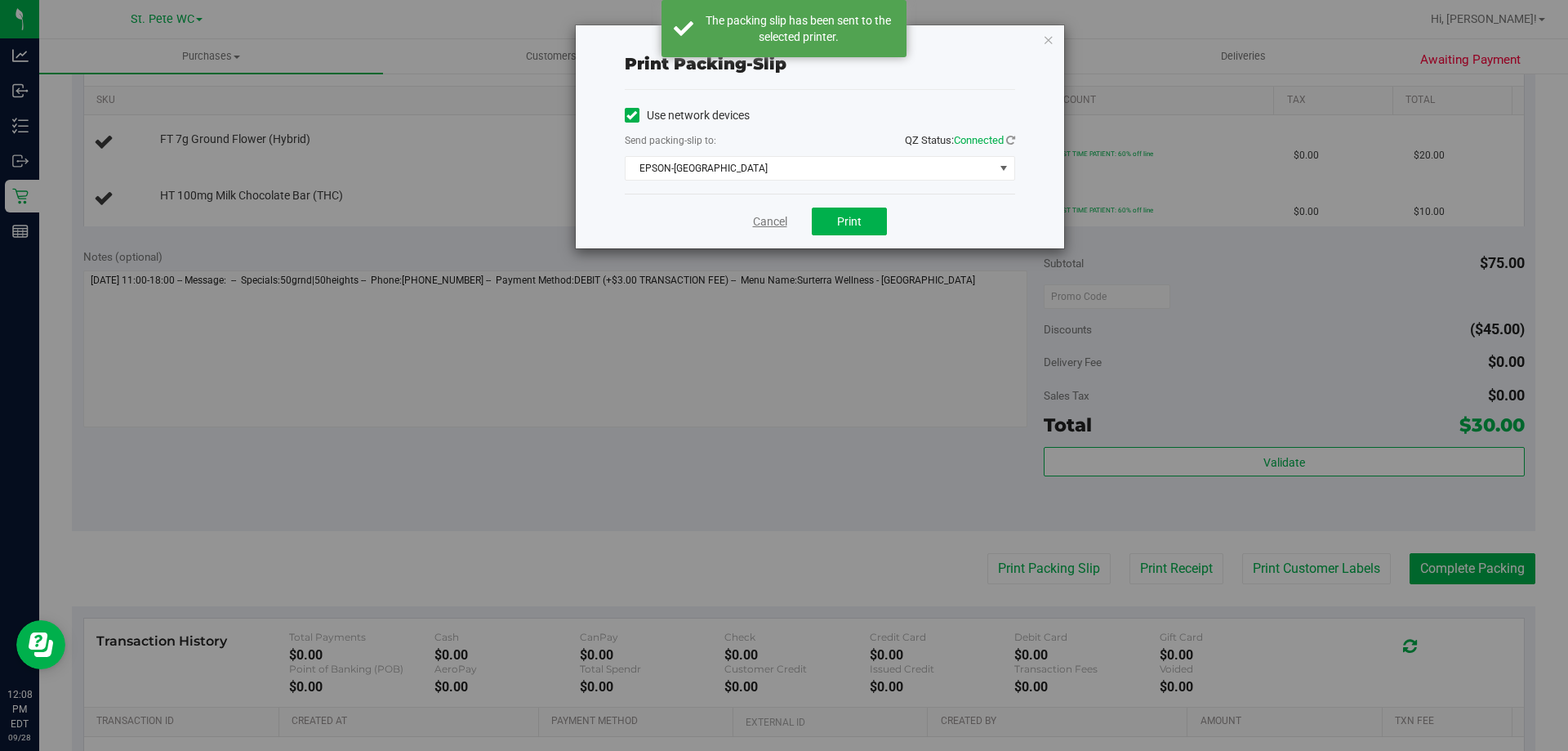
click at [761, 225] on link "Cancel" at bounding box center [770, 222] width 34 height 18
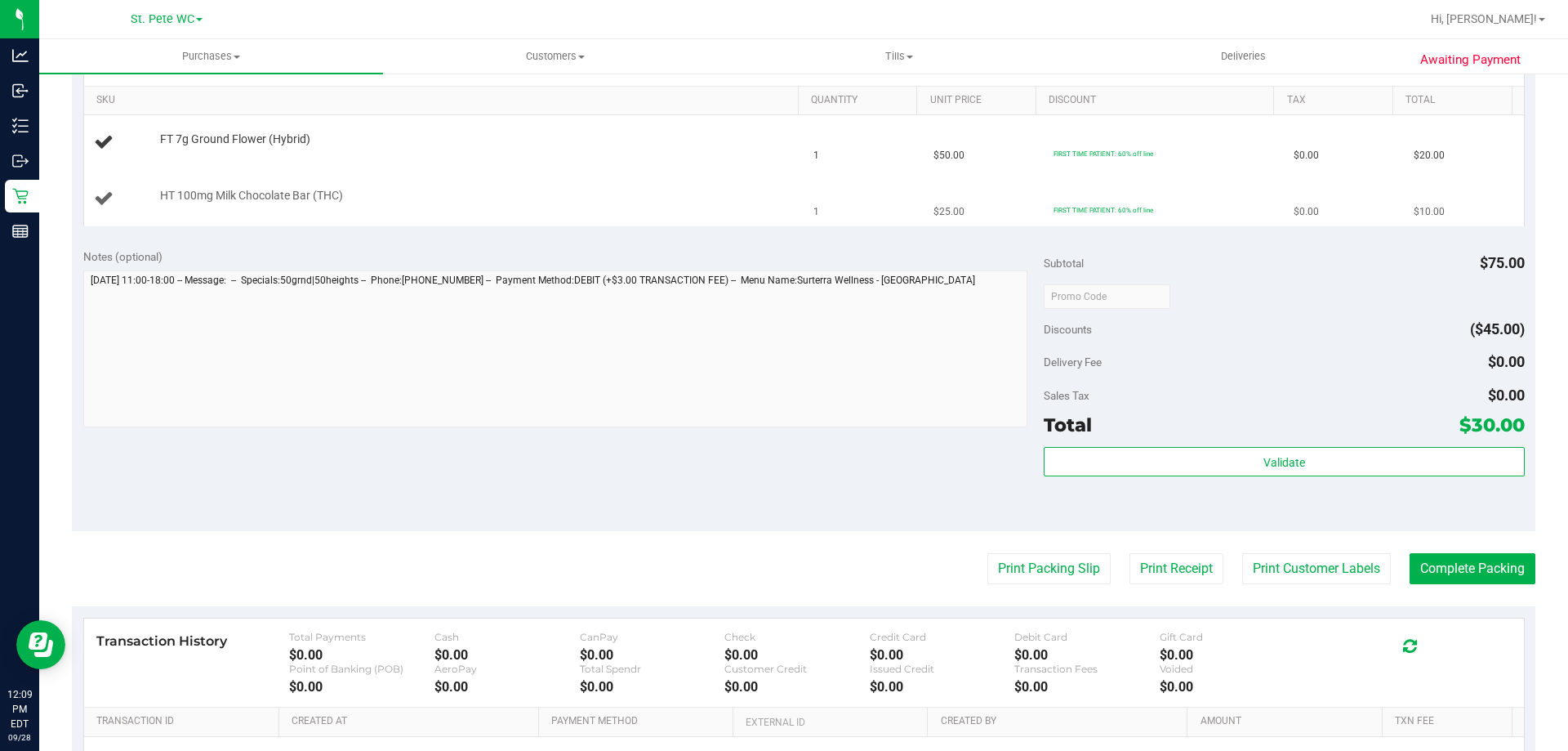
click at [988, 553] on button "Print Packing Slip" at bounding box center [1049, 568] width 123 height 31
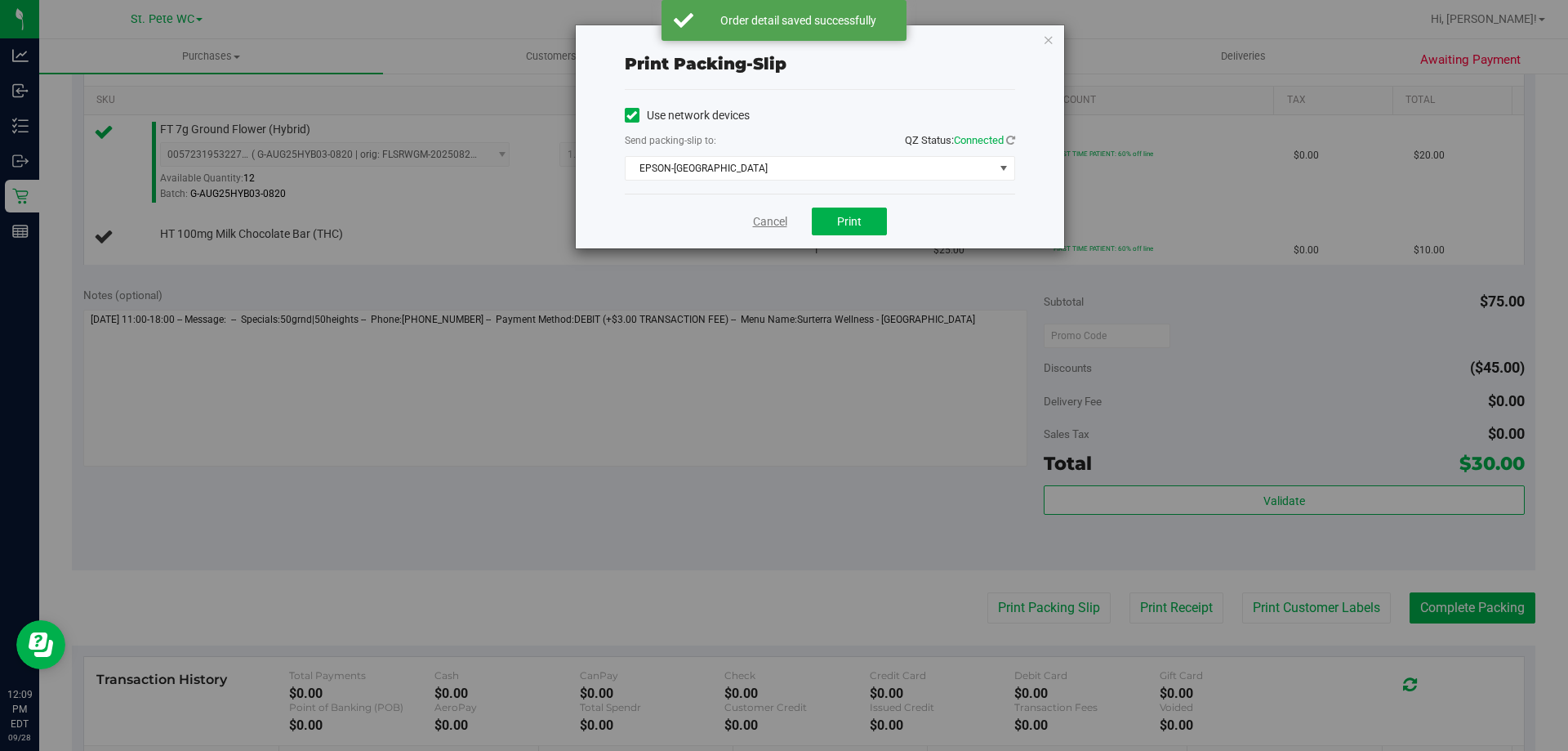
click at [764, 225] on link "Cancel" at bounding box center [770, 222] width 34 height 18
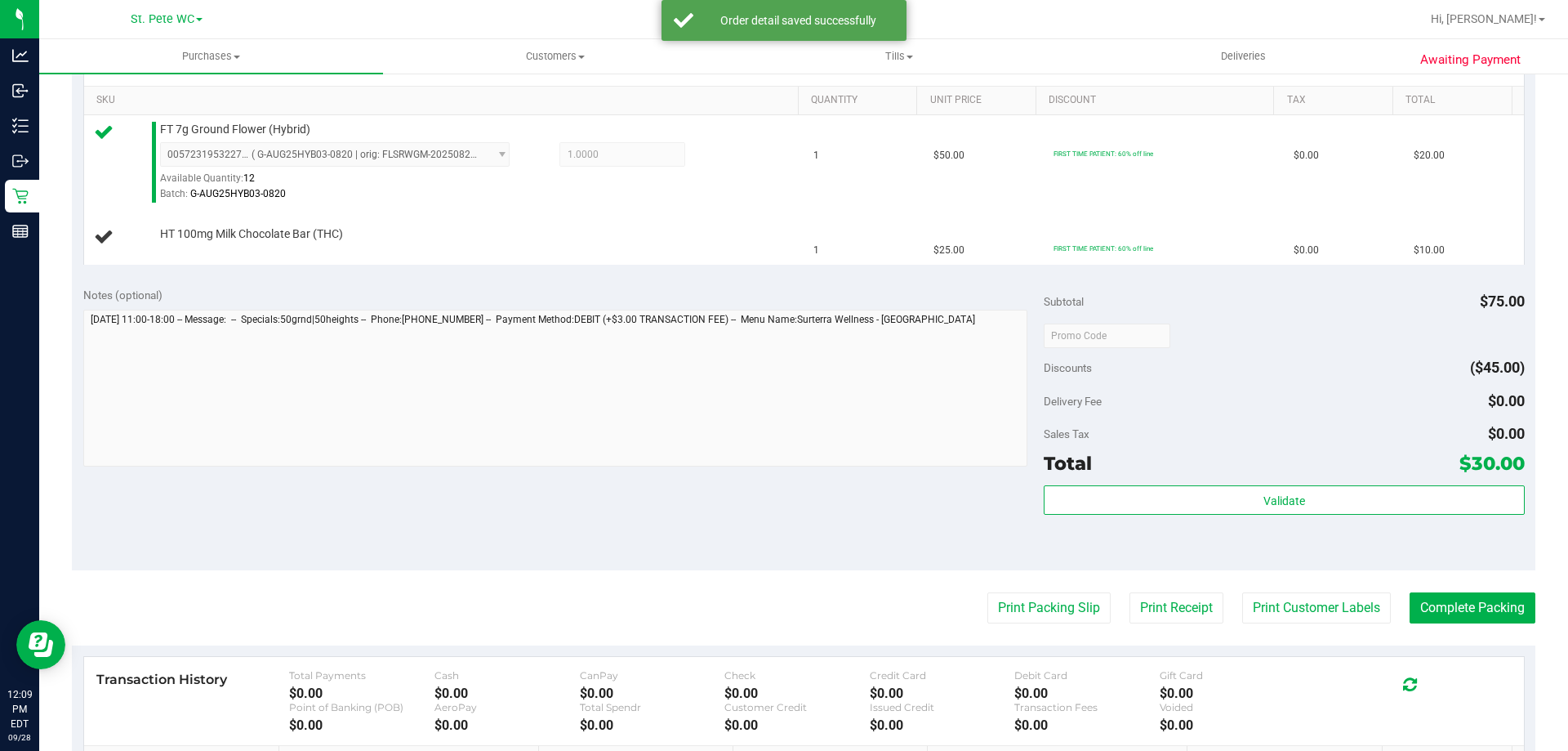
click at [766, 226] on div "HT 100mg Milk Chocolate Bar (THC)" at bounding box center [471, 234] width 639 height 17
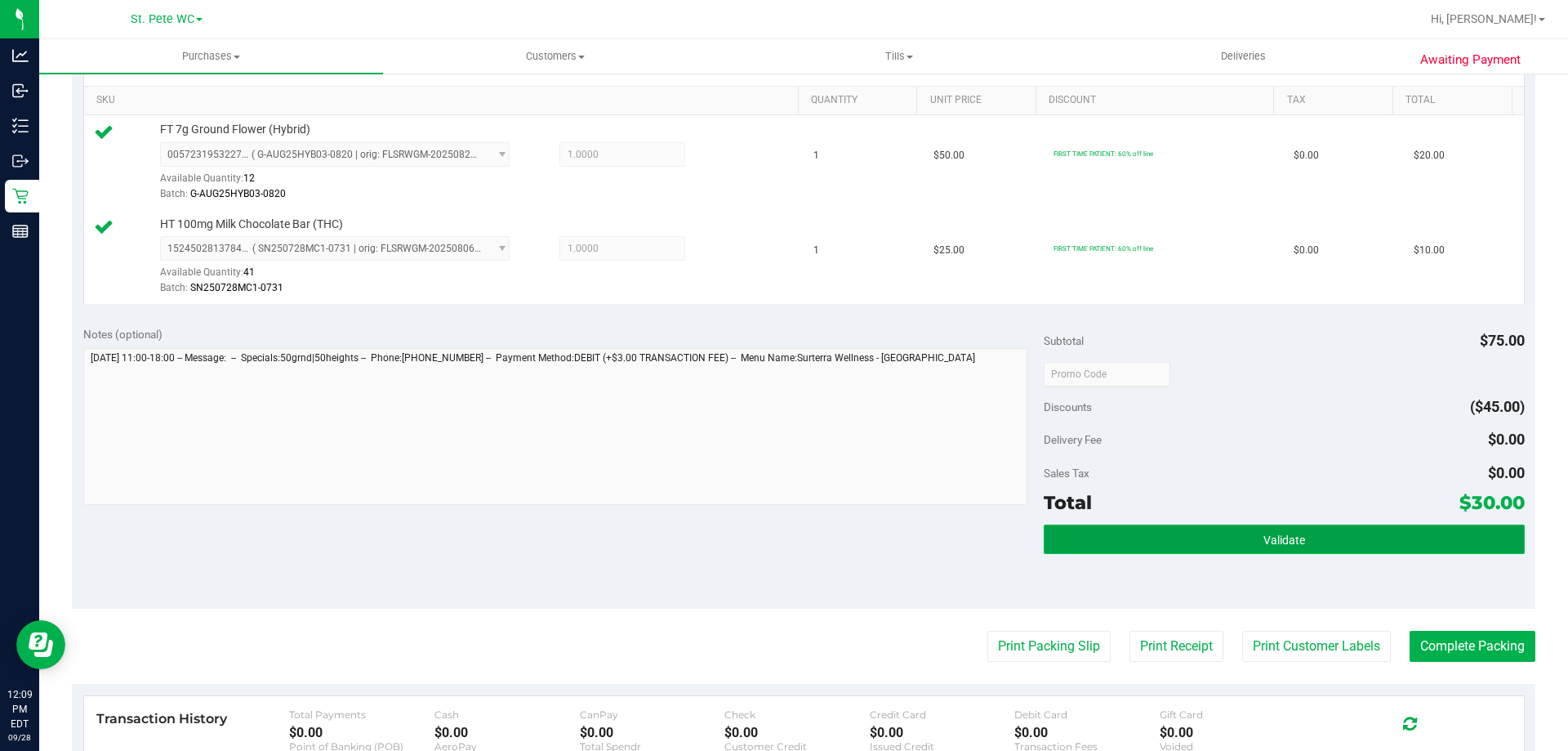
click at [1062, 526] on button "Validate" at bounding box center [1284, 538] width 480 height 29
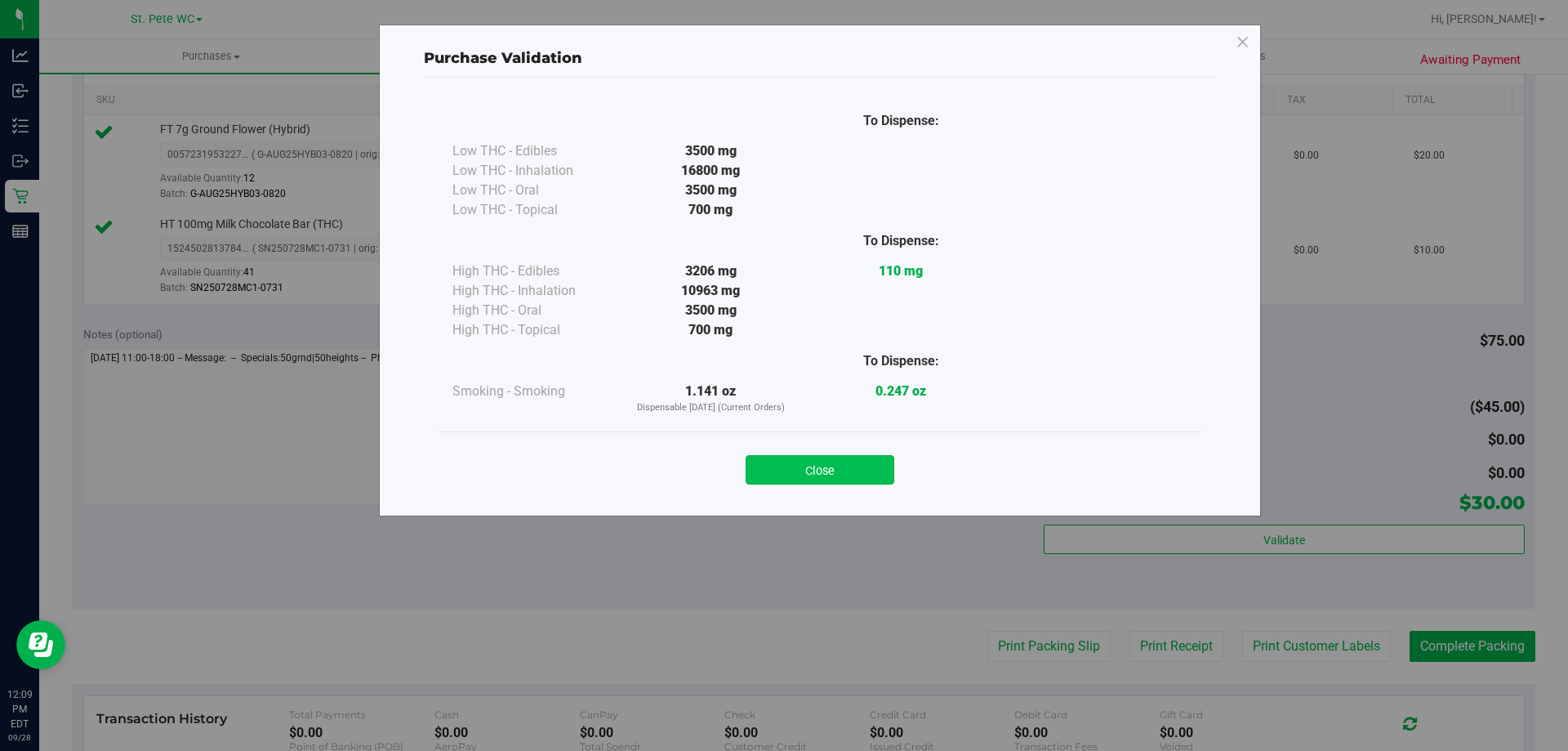
click at [830, 475] on button "Close" at bounding box center [820, 469] width 148 height 29
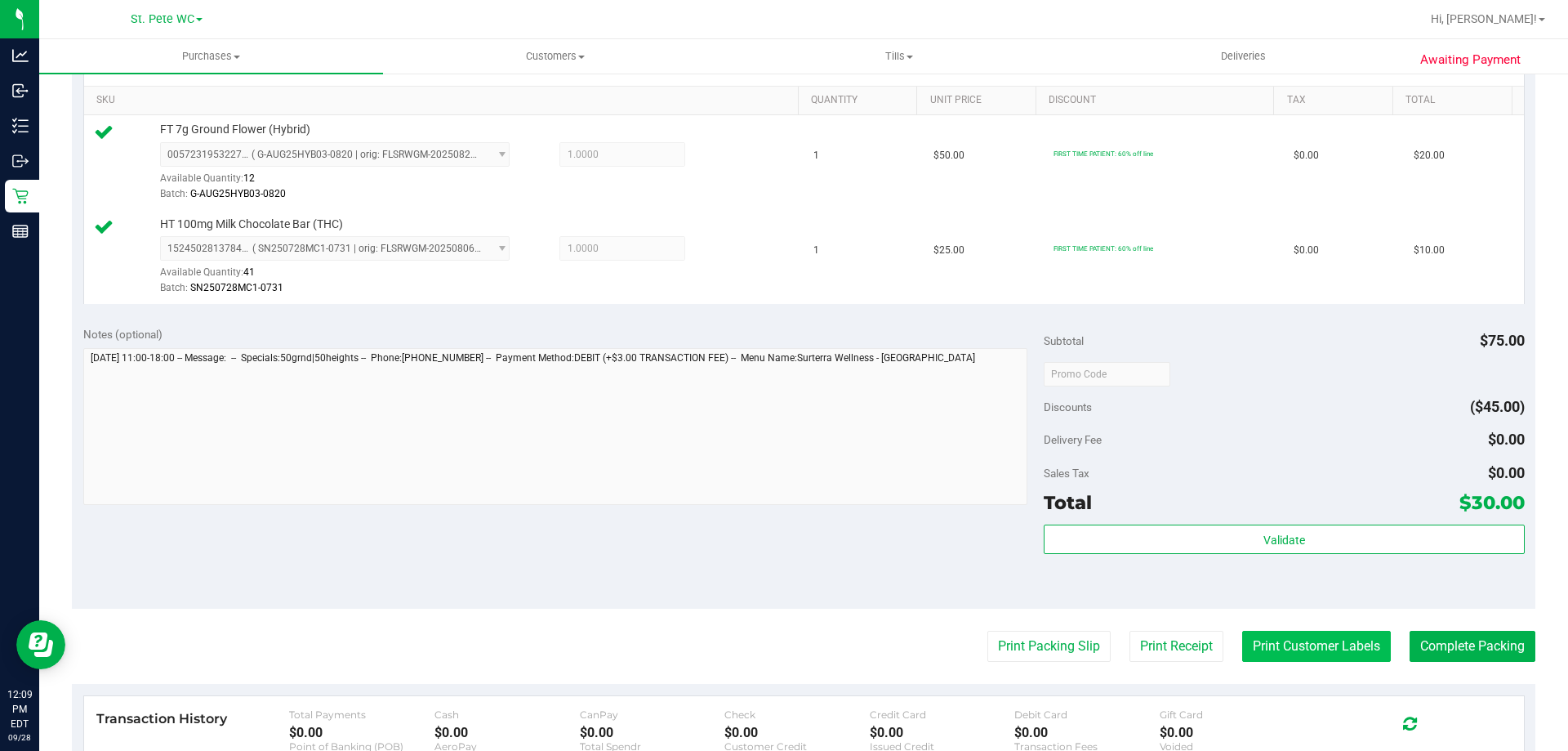
click at [1254, 658] on button "Print Customer Labels" at bounding box center [1316, 646] width 148 height 31
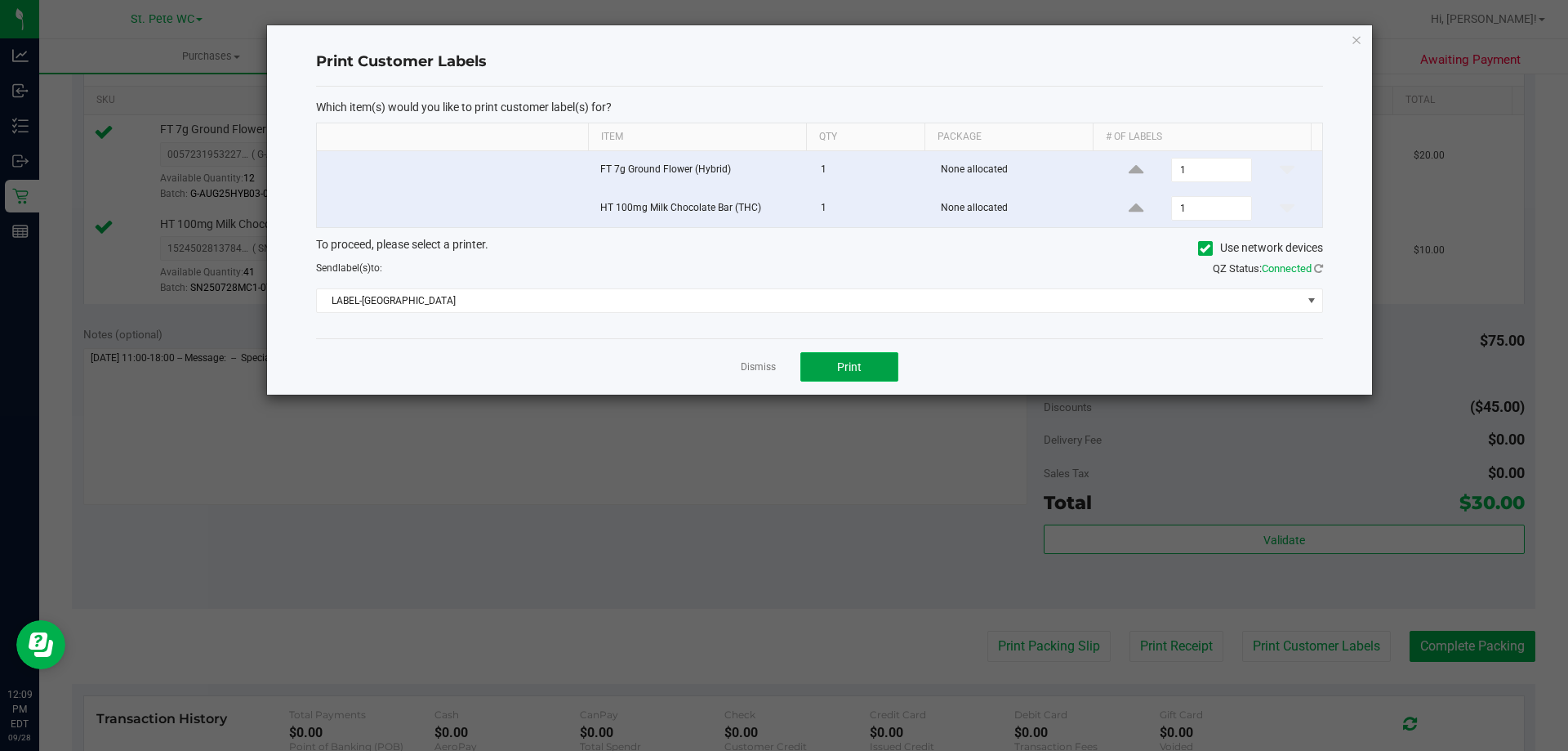
click at [842, 371] on span "Print" at bounding box center [848, 367] width 24 height 13
click at [761, 369] on link "Dismiss" at bounding box center [758, 367] width 35 height 14
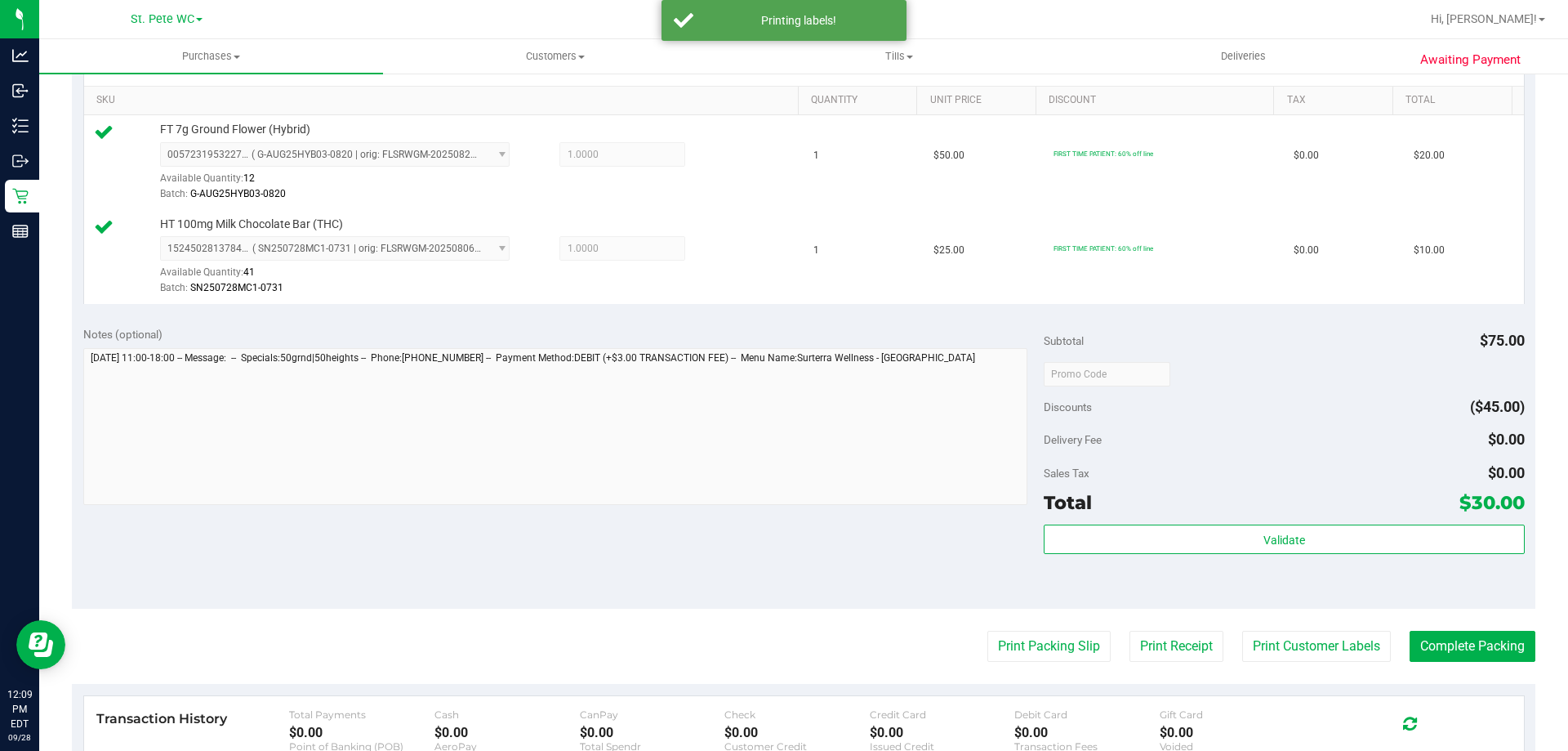
click at [1193, 576] on div "Validate" at bounding box center [1284, 561] width 480 height 73
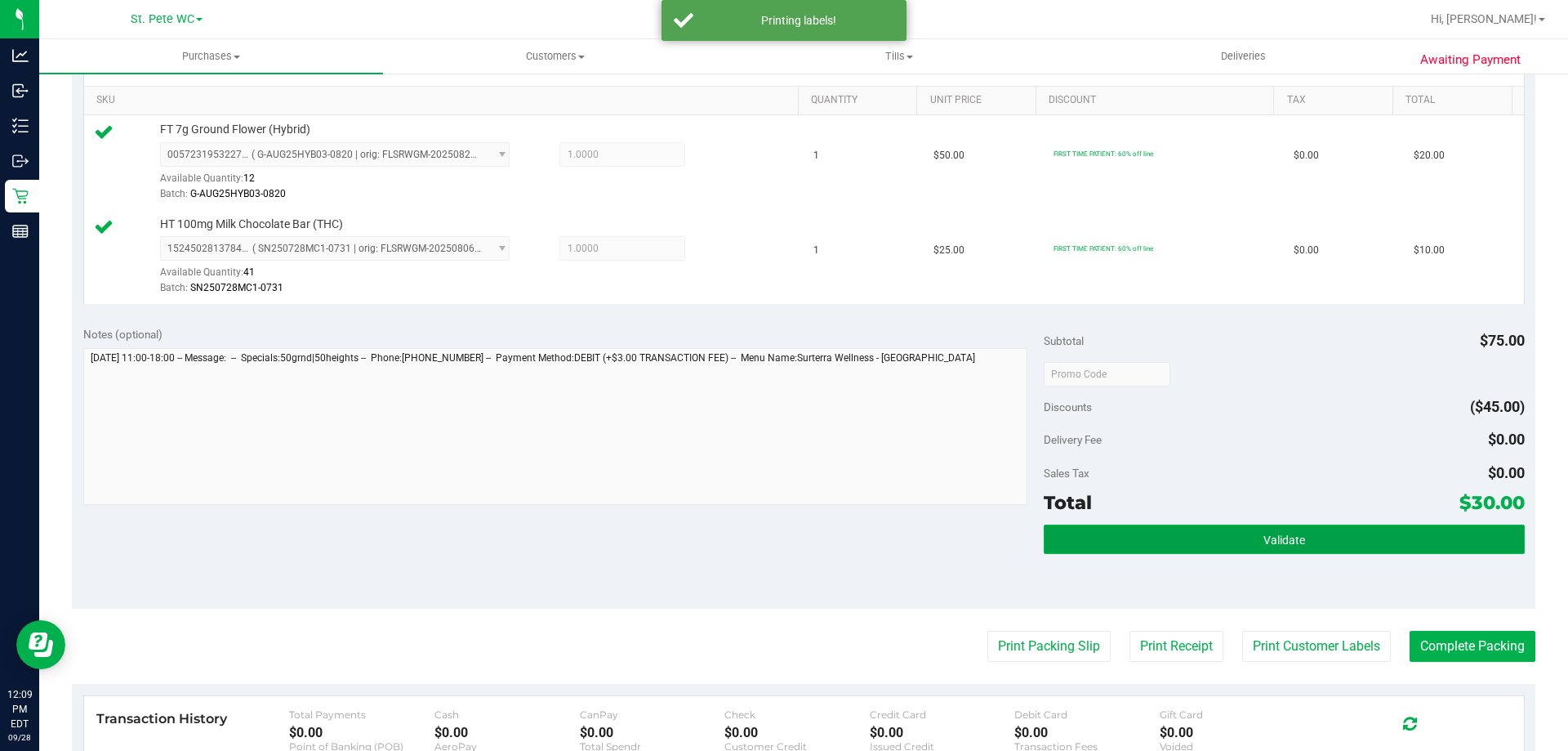
click at [1192, 550] on button "Validate" at bounding box center [1284, 538] width 480 height 29
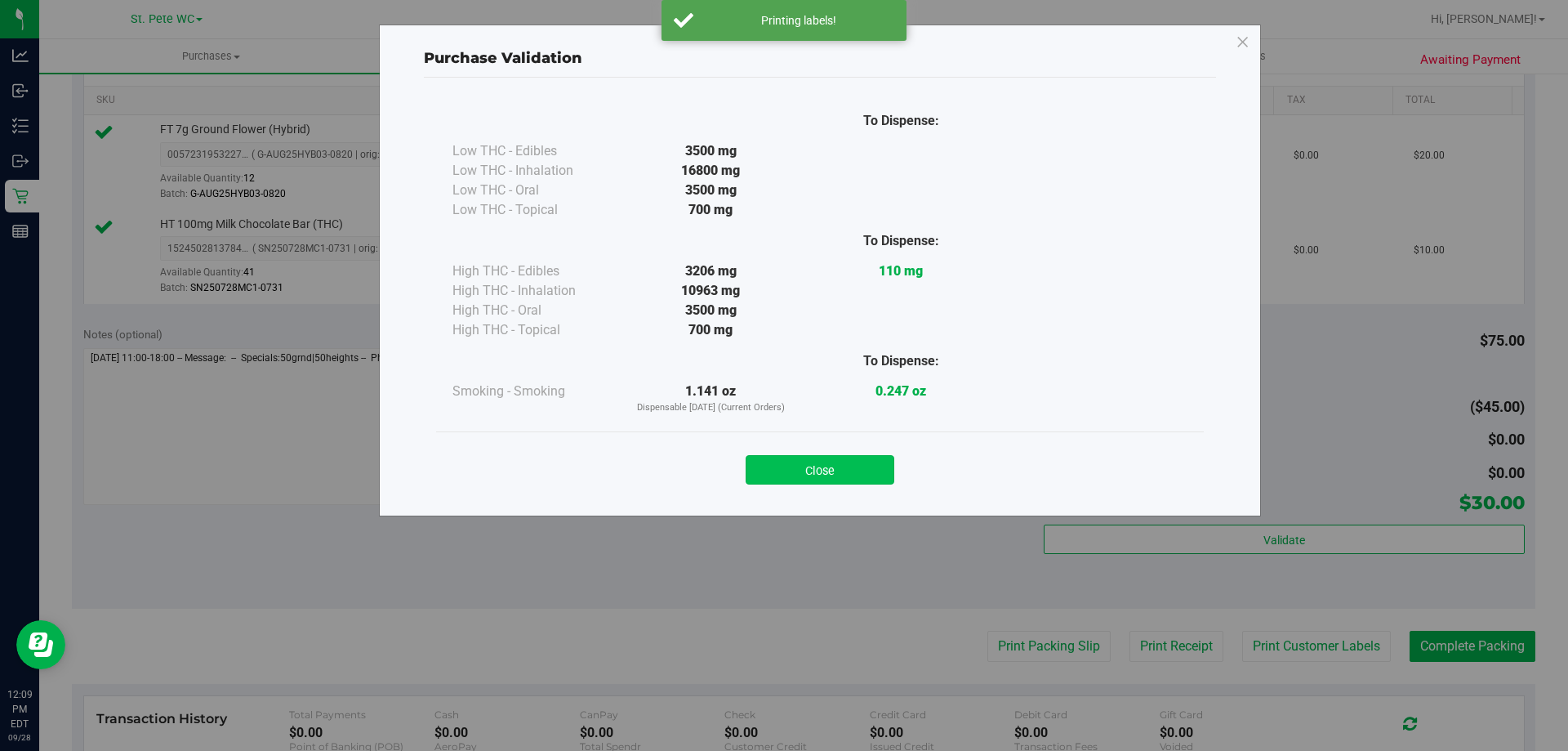
click at [844, 459] on button "Close" at bounding box center [820, 469] width 148 height 29
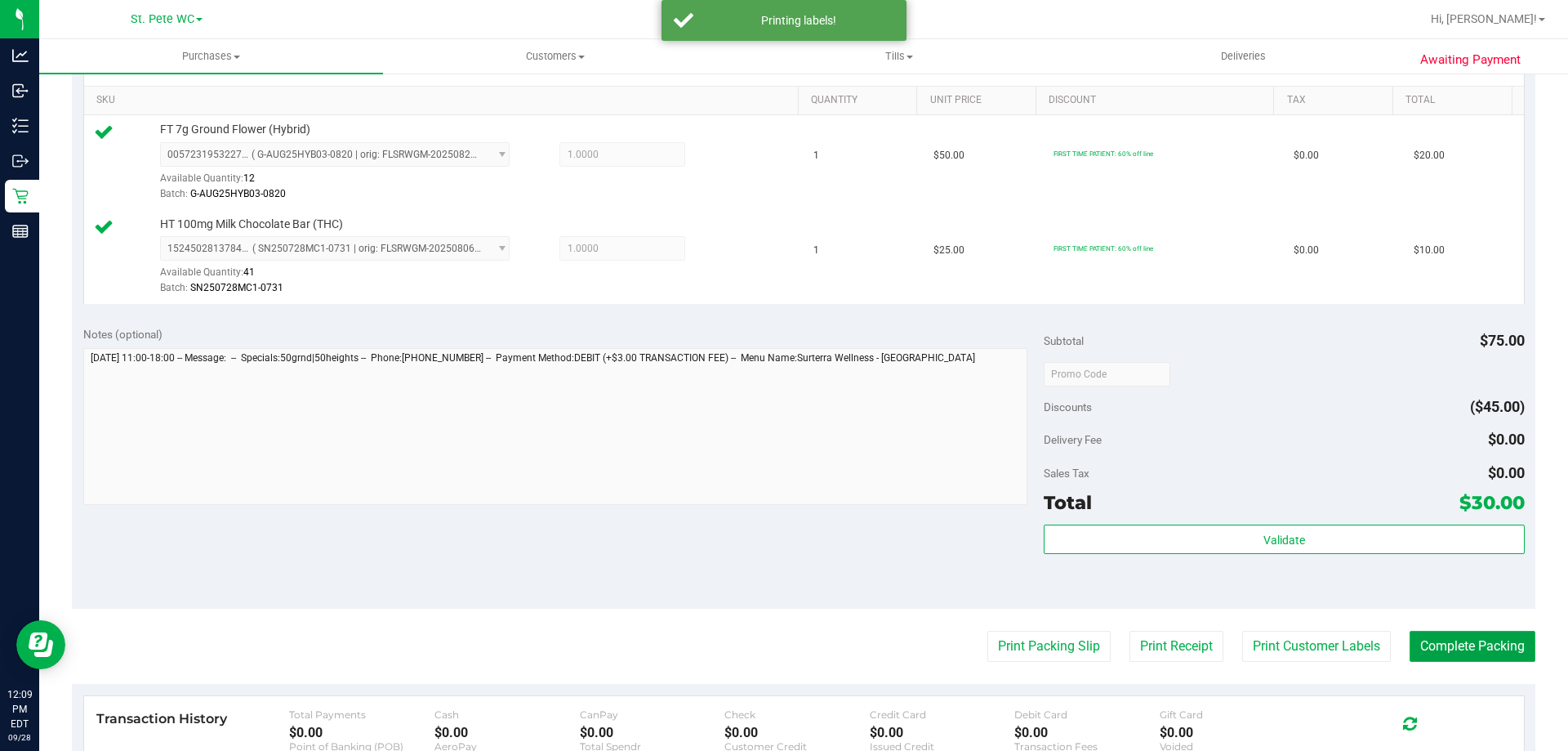
click at [1443, 653] on button "Complete Packing" at bounding box center [1472, 646] width 126 height 31
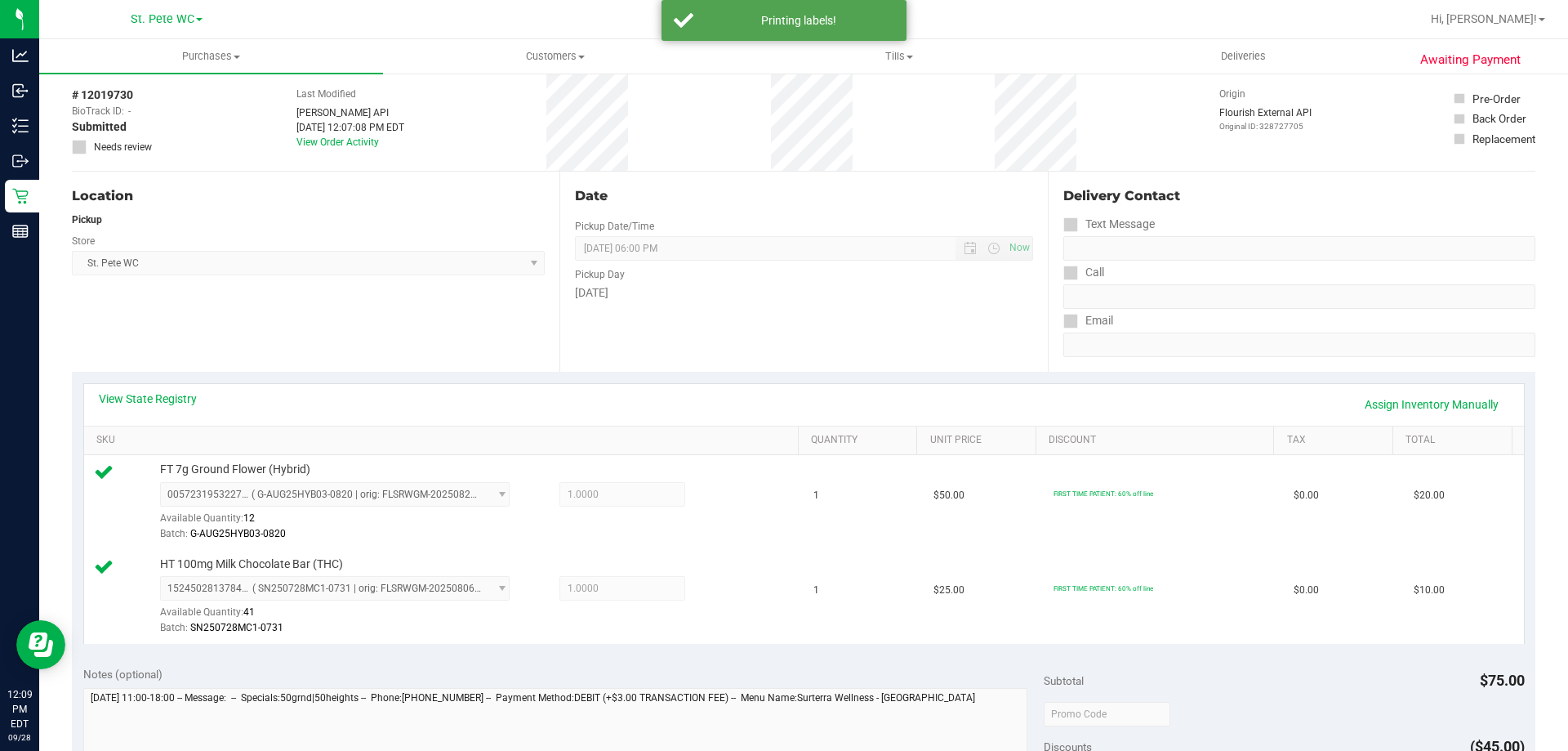
scroll to position [0, 0]
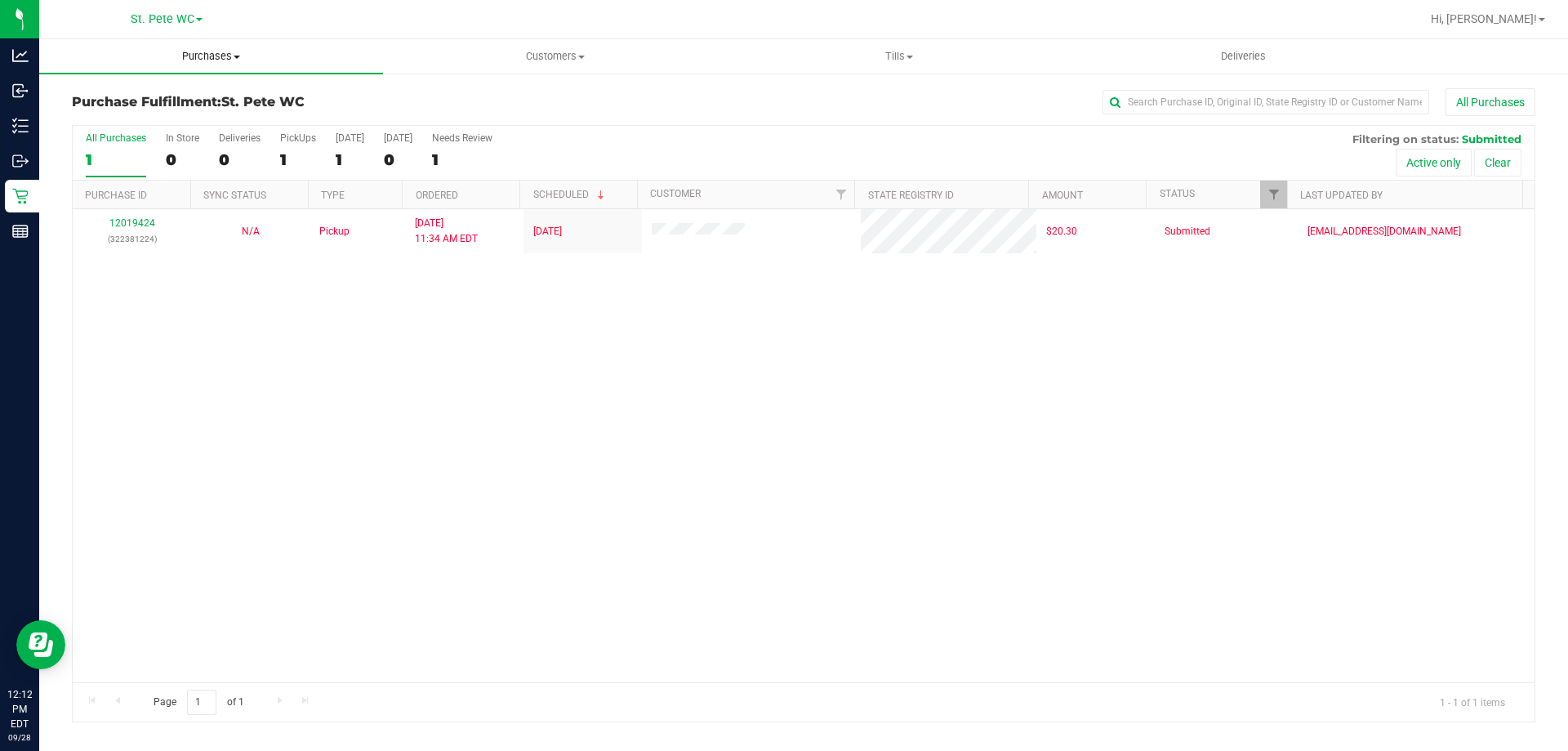
click at [172, 63] on span "Purchases" at bounding box center [211, 57] width 344 height 15
click at [111, 121] on span "Fulfillment" at bounding box center [89, 118] width 101 height 14
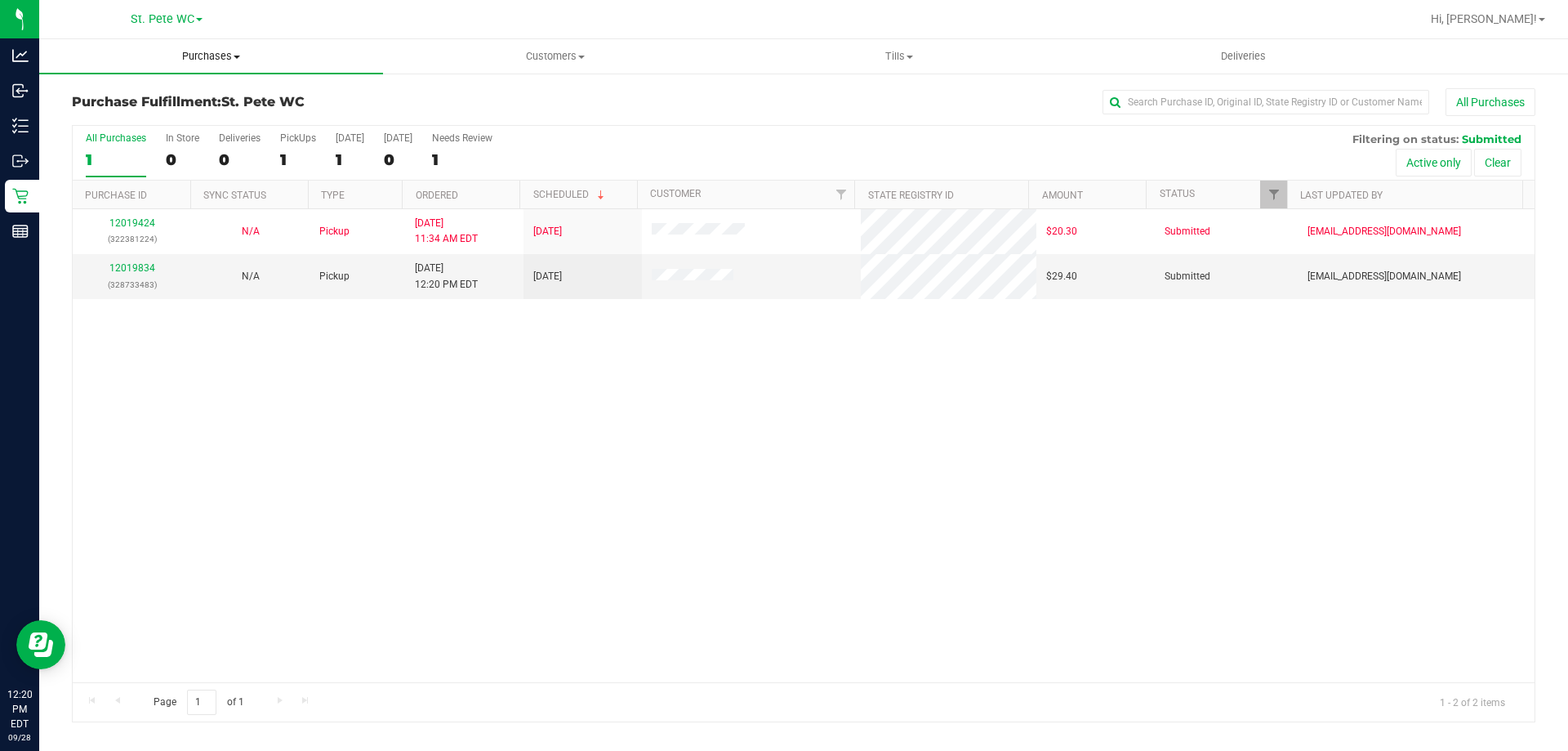
click at [214, 67] on uib-tab-heading "Purchases Summary of purchases Fulfillment All purchases" at bounding box center [211, 56] width 344 height 34
click at [137, 96] on span "Summary of purchases" at bounding box center [123, 98] width 168 height 14
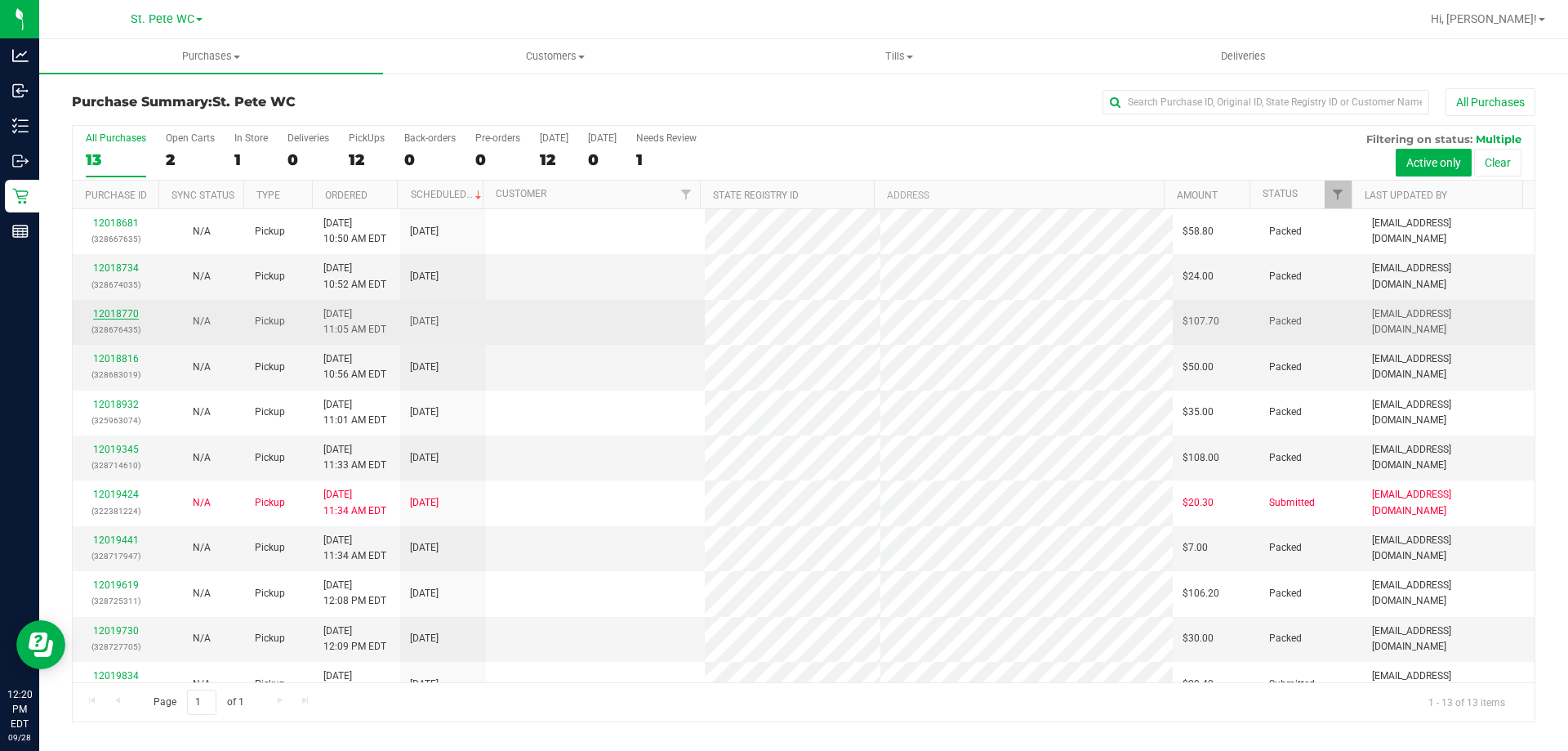
drag, startPoint x: 158, startPoint y: 314, endPoint x: 109, endPoint y: 310, distance: 49.2
click at [109, 310] on link "12018770" at bounding box center [116, 314] width 46 height 12
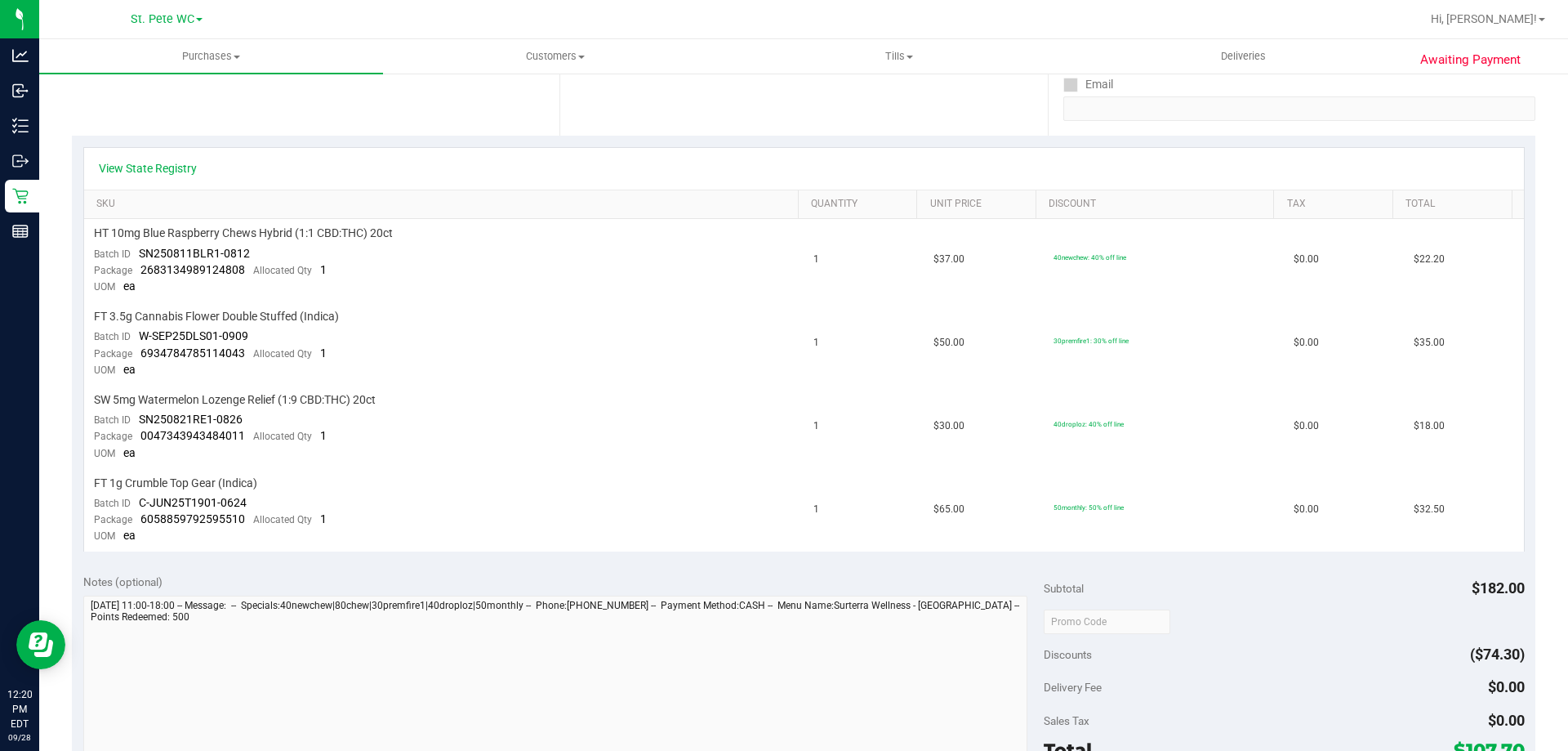
scroll to position [408, 0]
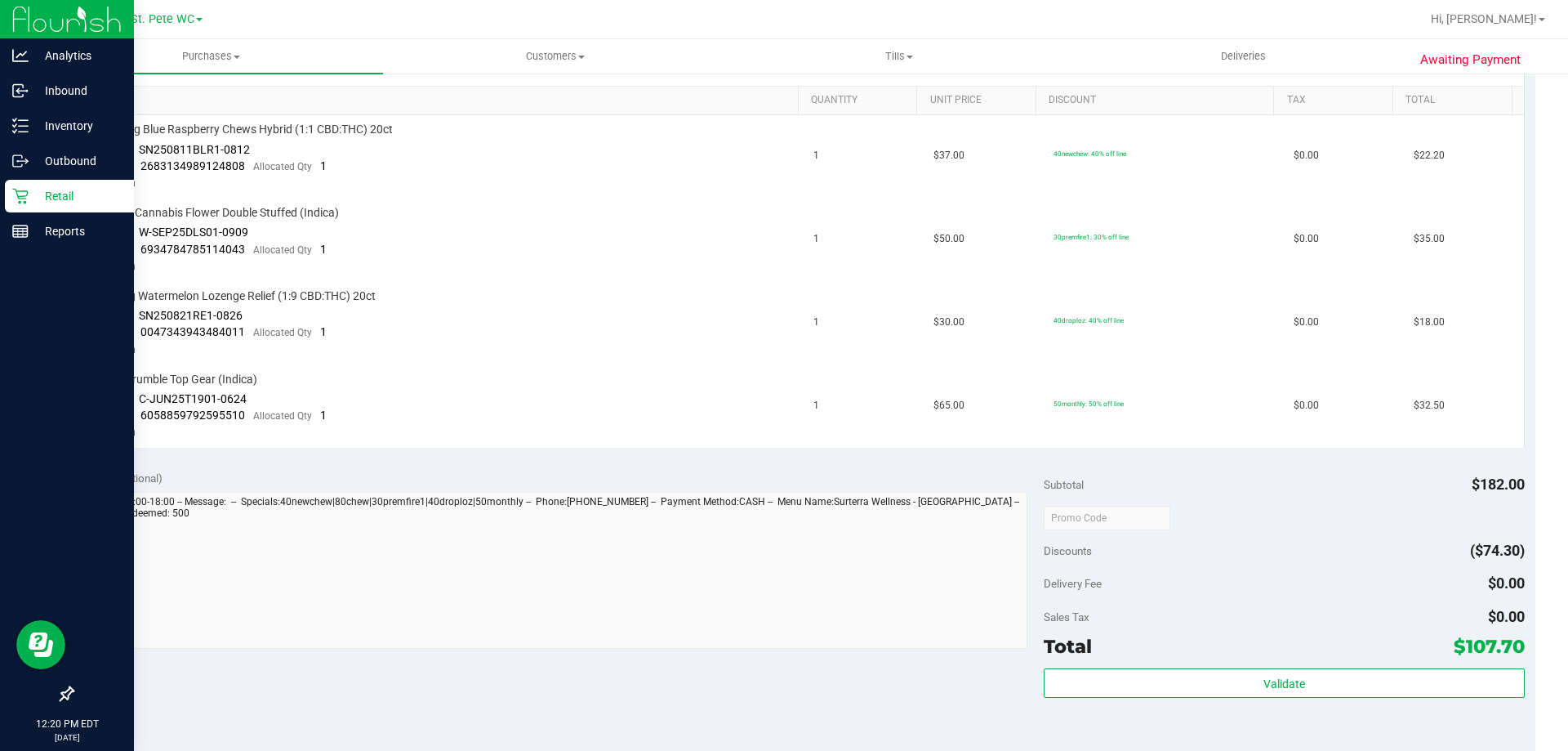
click at [28, 194] on p "Retail" at bounding box center [77, 195] width 98 height 19
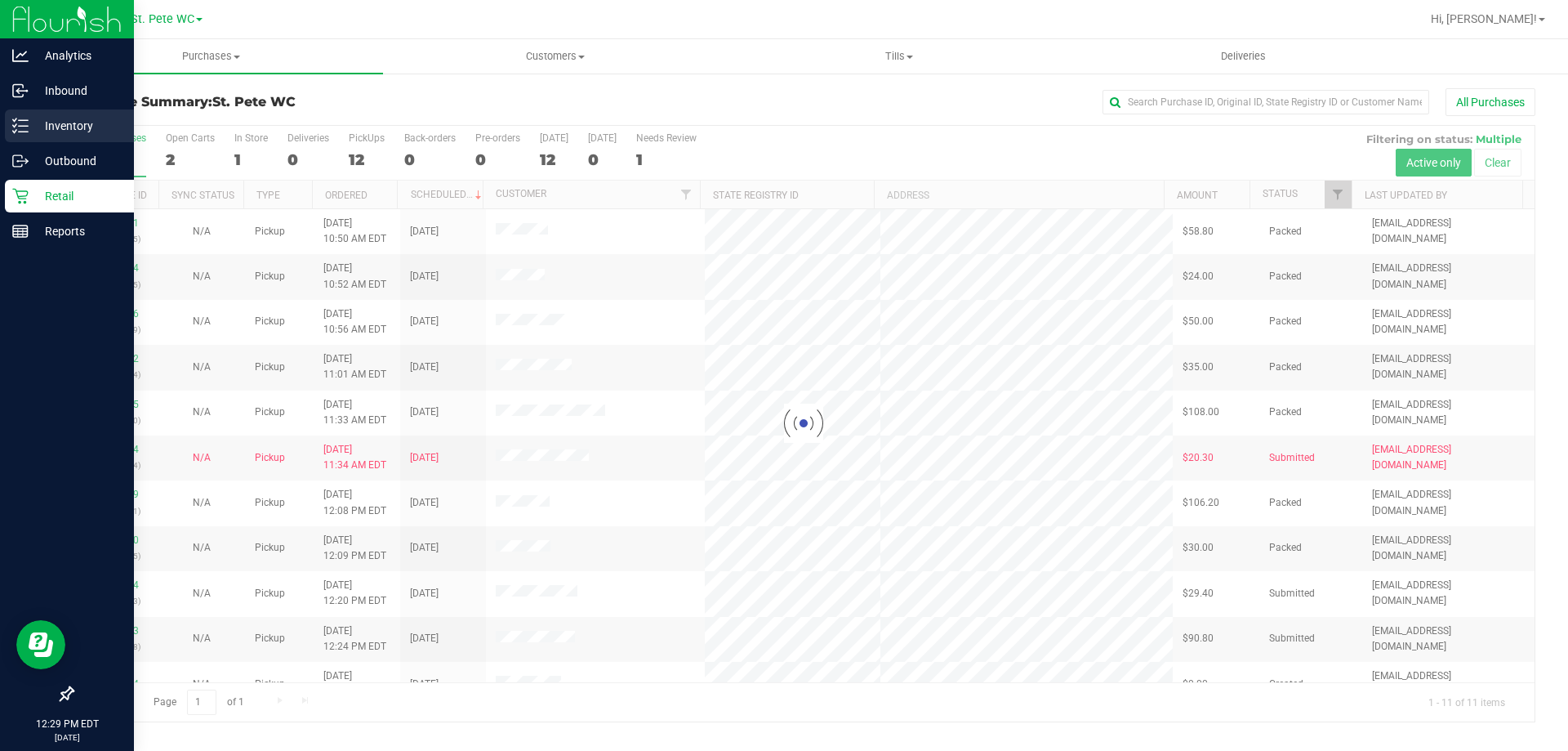
click at [24, 129] on icon at bounding box center [21, 126] width 17 height 17
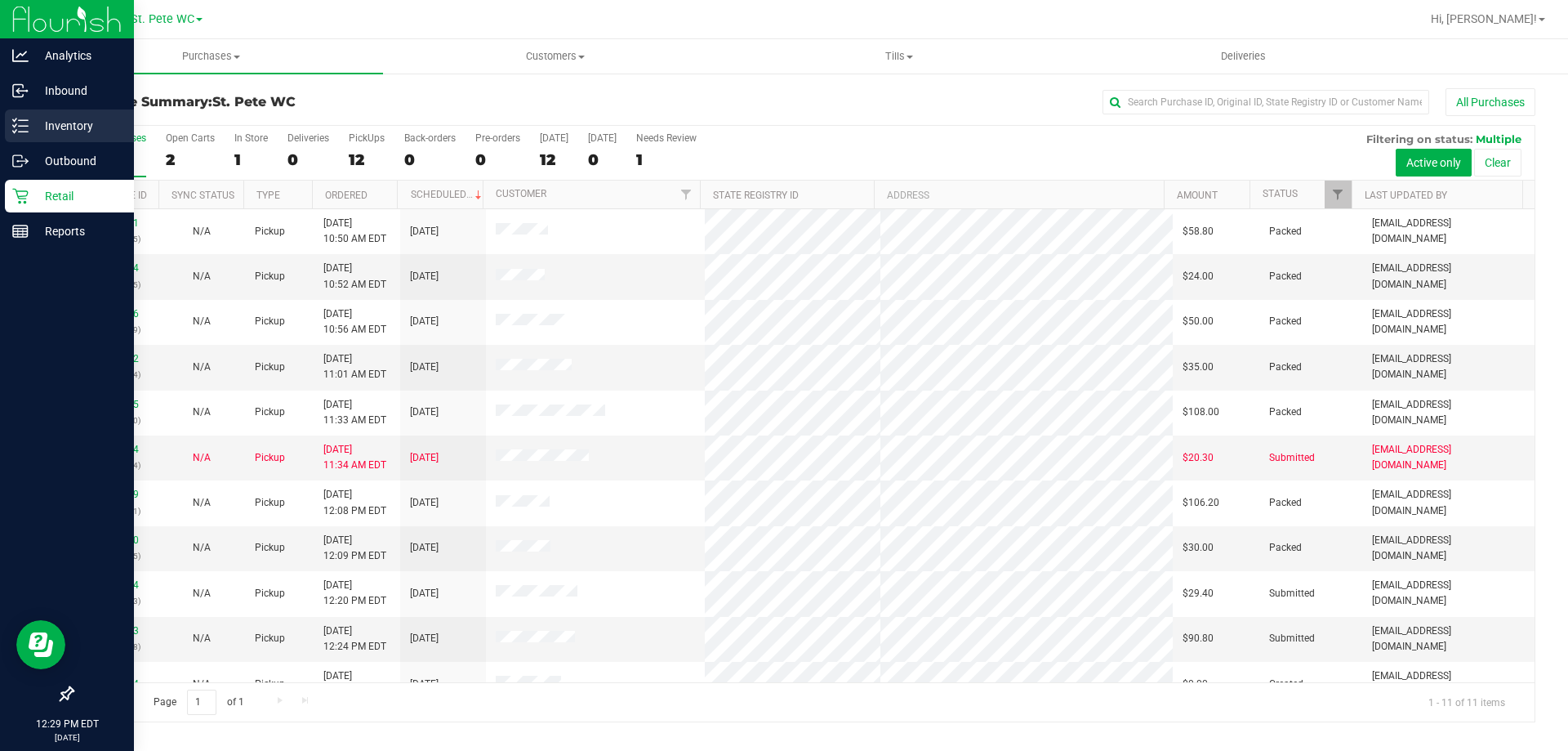
click at [20, 128] on icon at bounding box center [21, 126] width 17 height 17
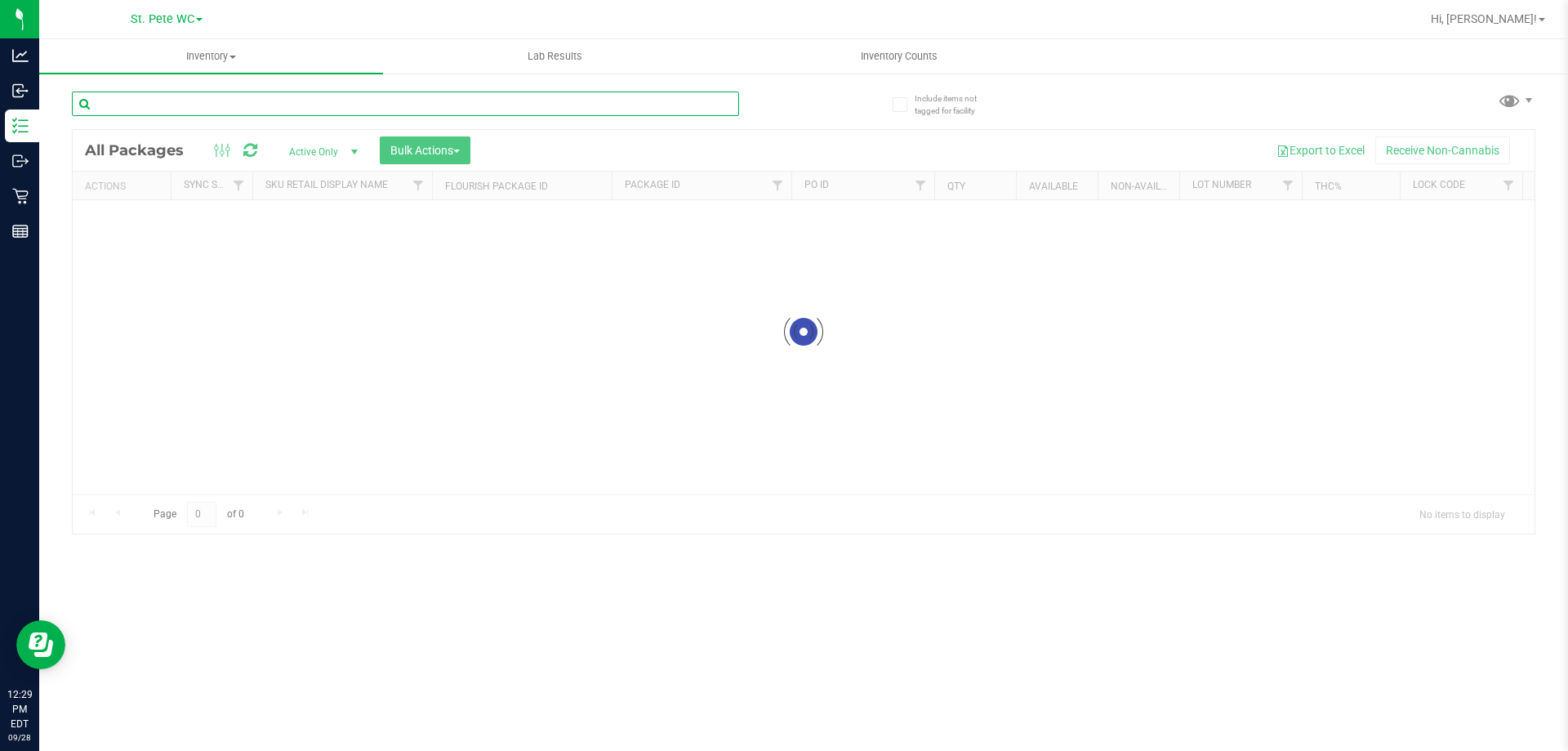
click at [143, 108] on input "text" at bounding box center [405, 103] width 667 height 24
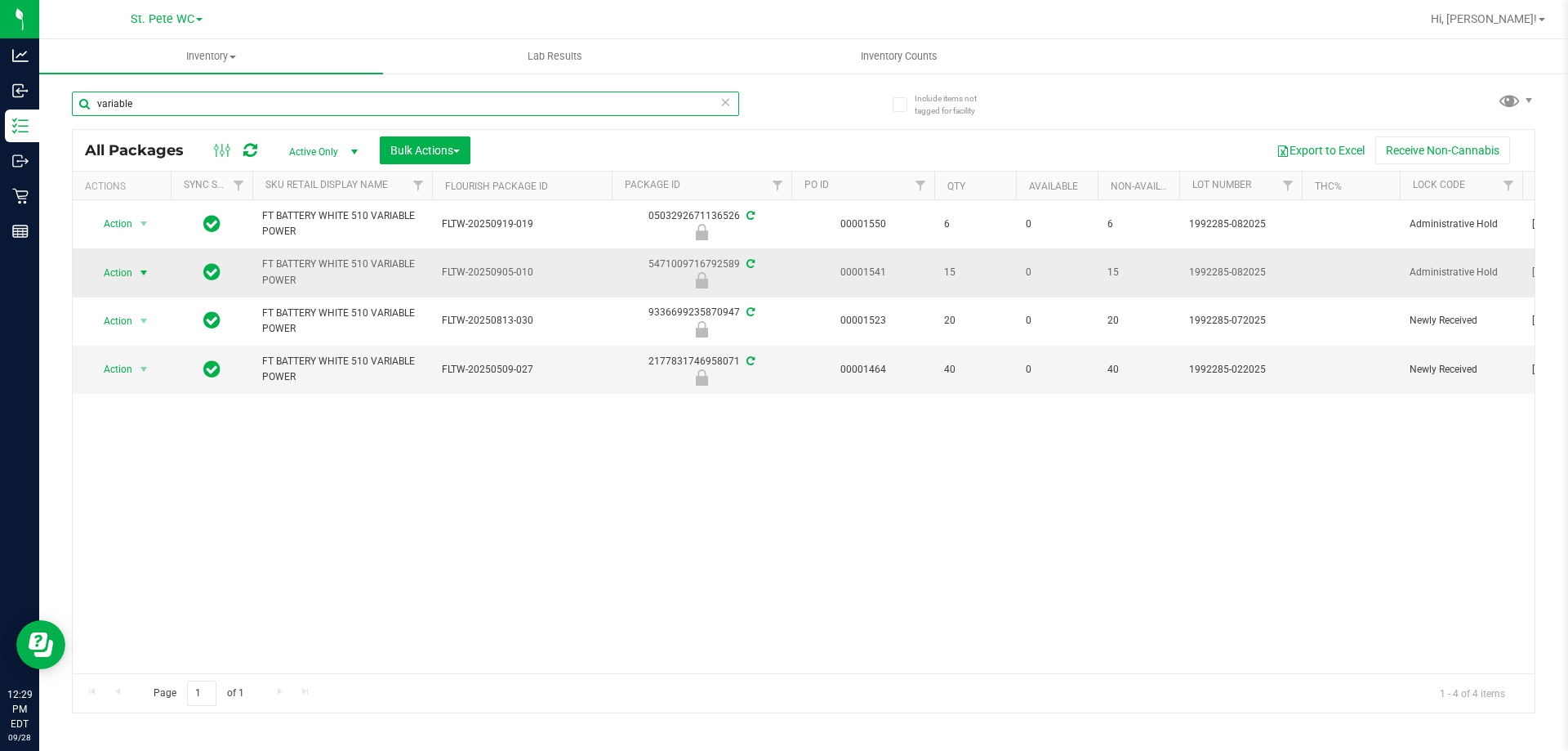
type input "variable"
click at [141, 267] on span "select" at bounding box center [143, 273] width 13 height 13
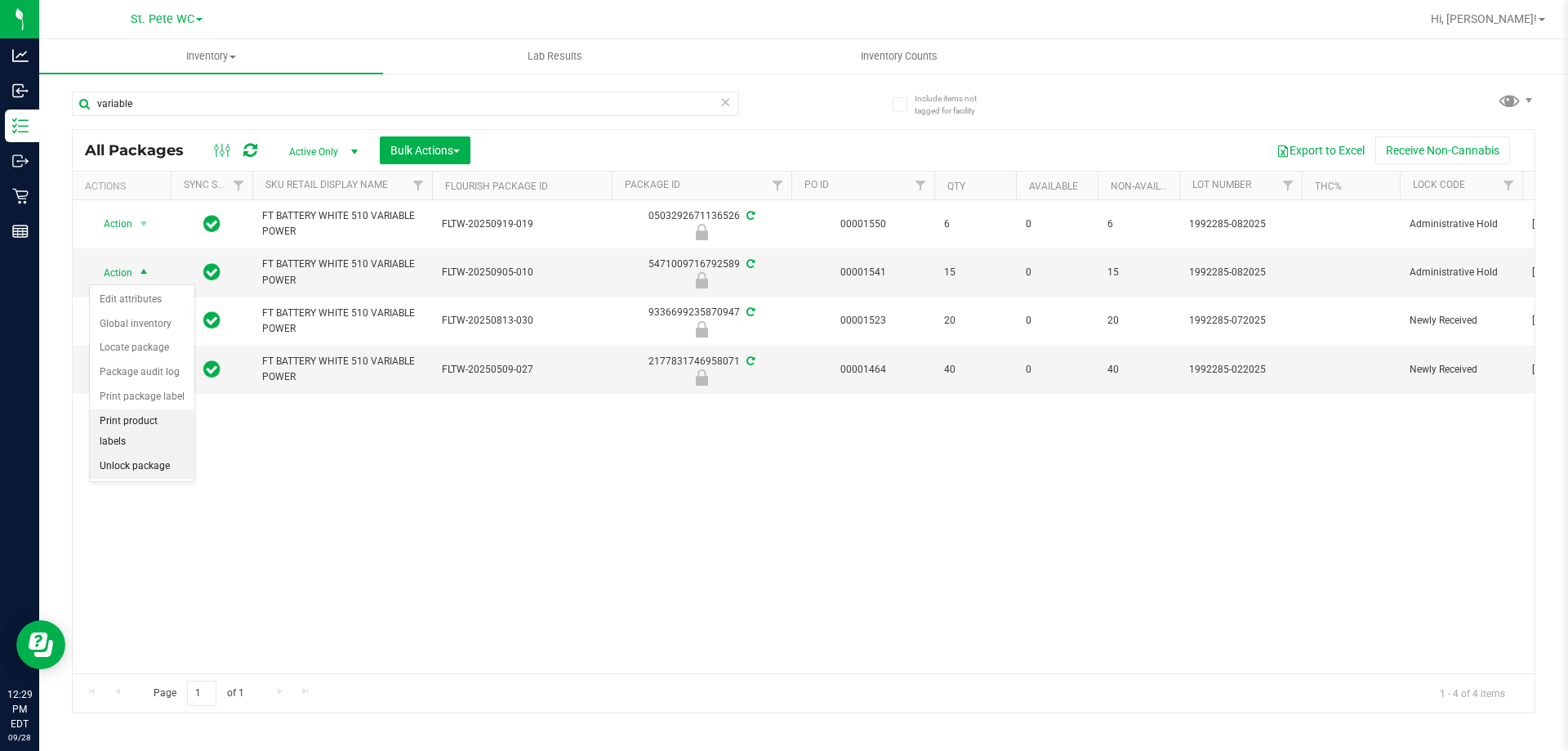
click at [149, 454] on li "Unlock package" at bounding box center [142, 466] width 104 height 24
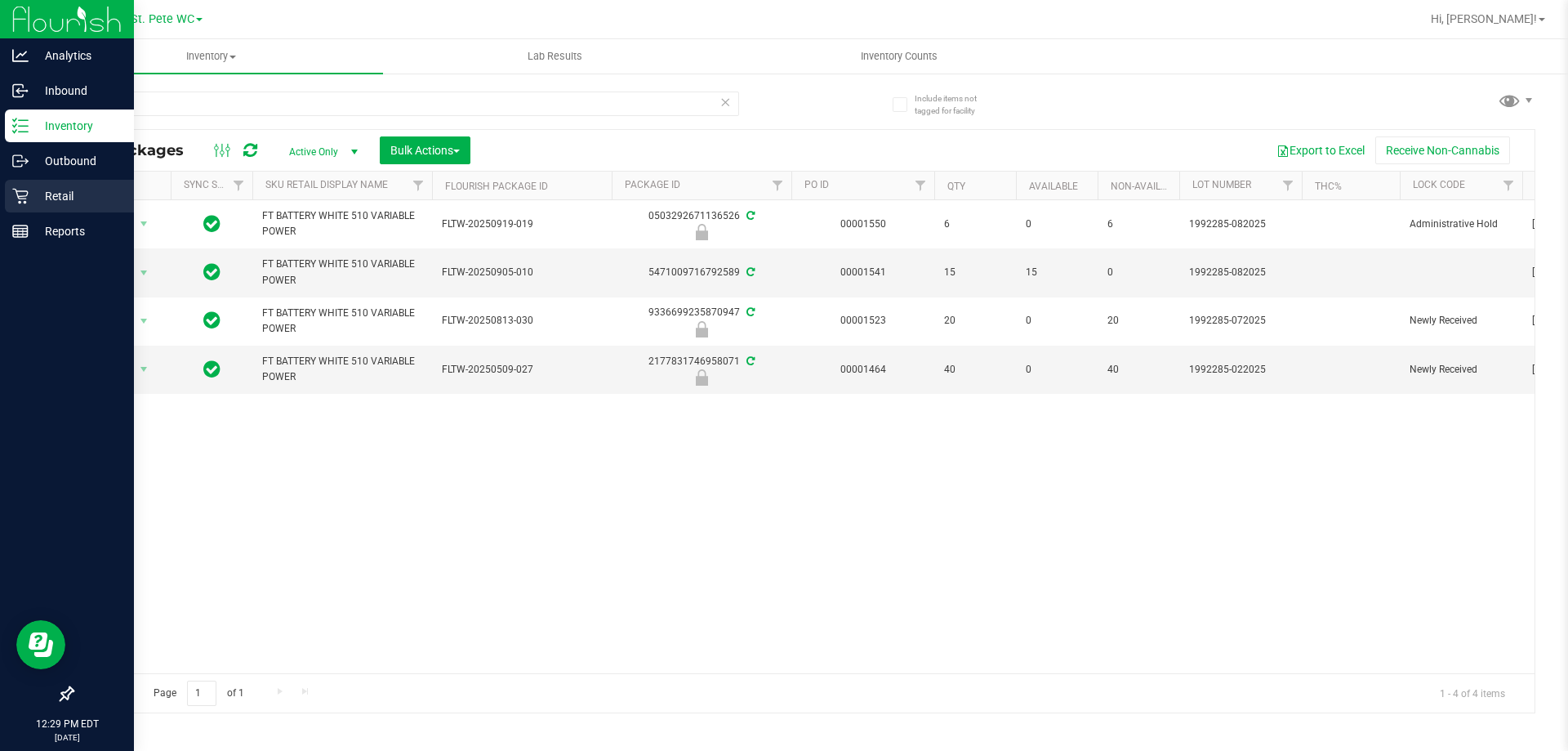
click at [21, 197] on icon at bounding box center [21, 196] width 17 height 17
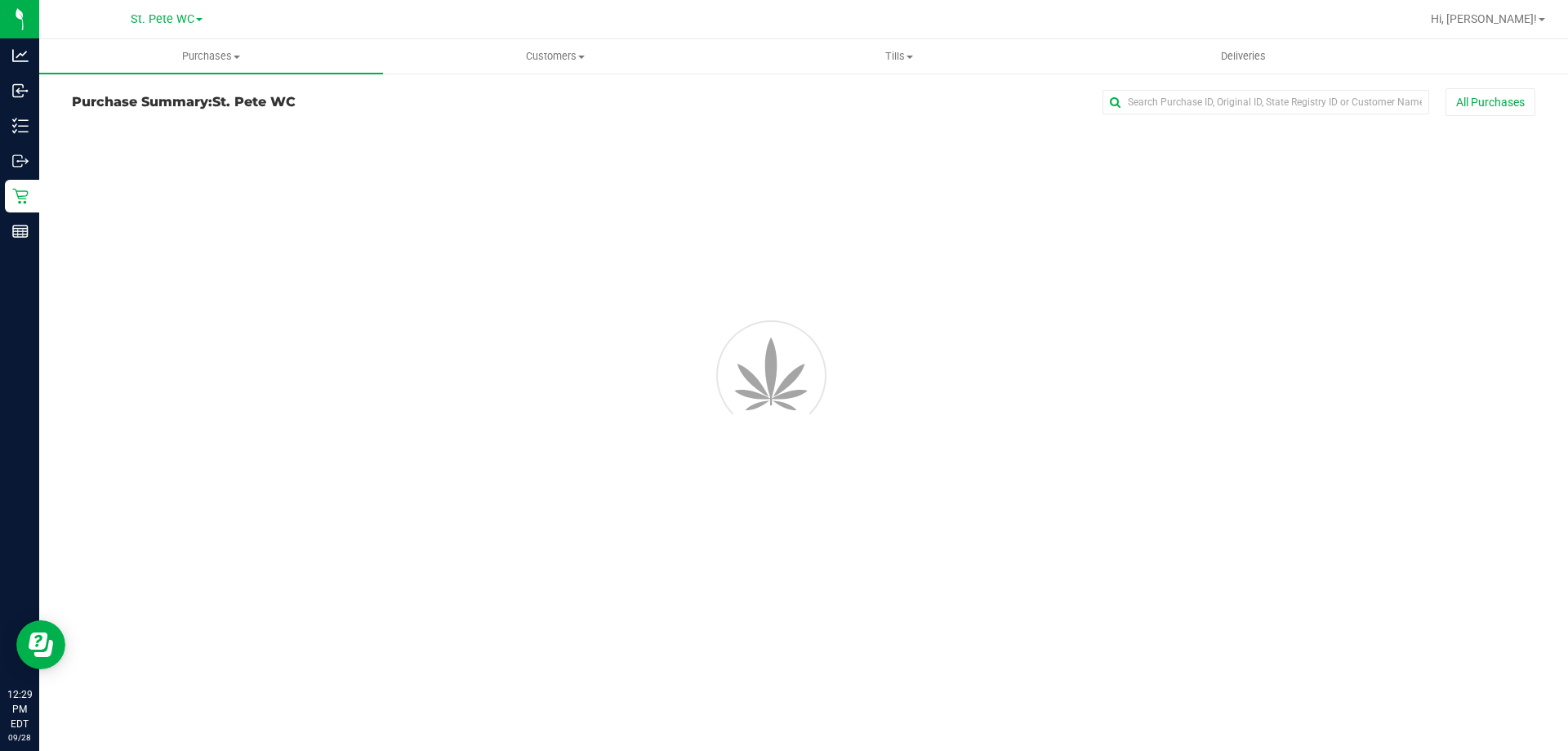
click at [214, 53] on span "Purchases" at bounding box center [211, 57] width 344 height 15
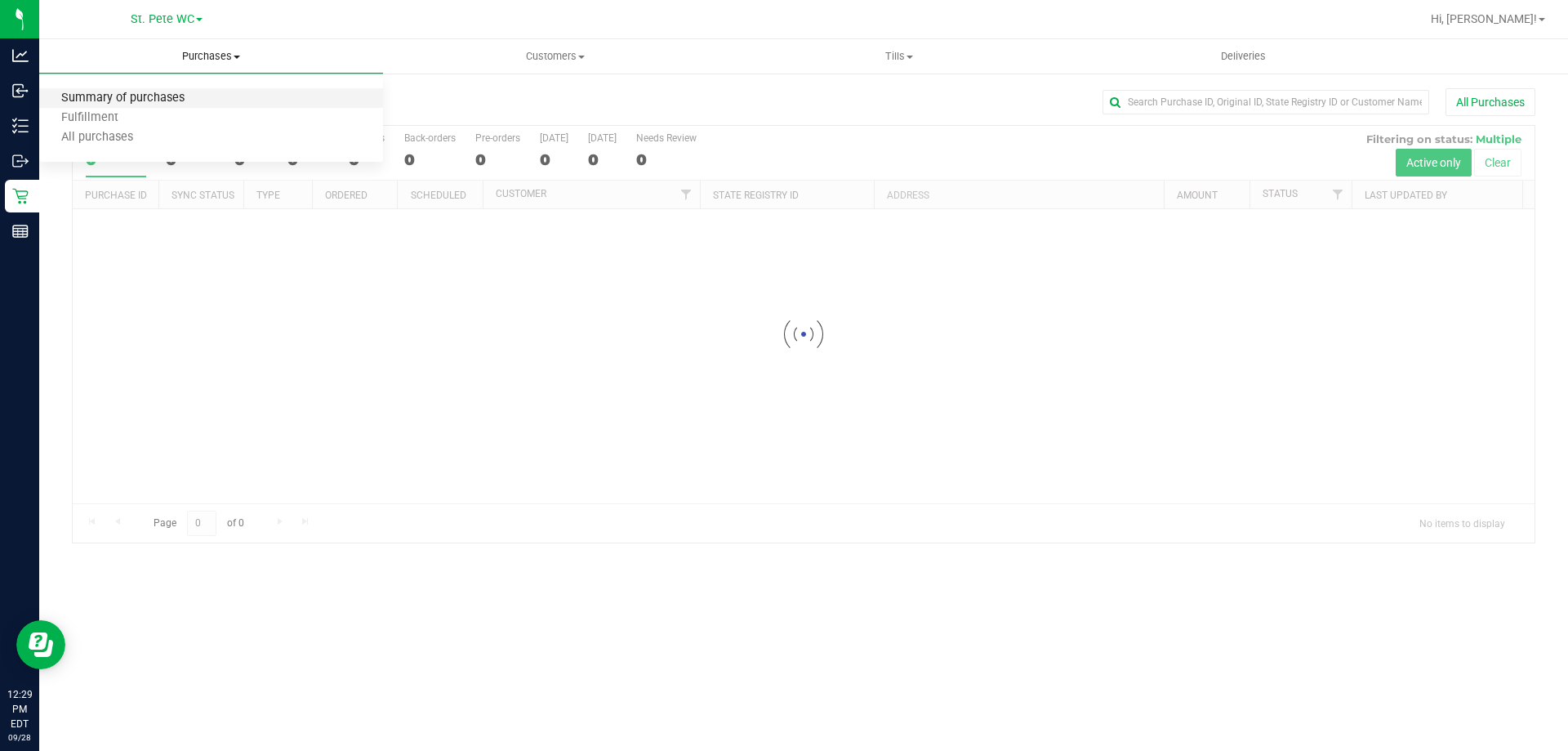
click at [174, 97] on span "Summary of purchases" at bounding box center [123, 98] width 168 height 14
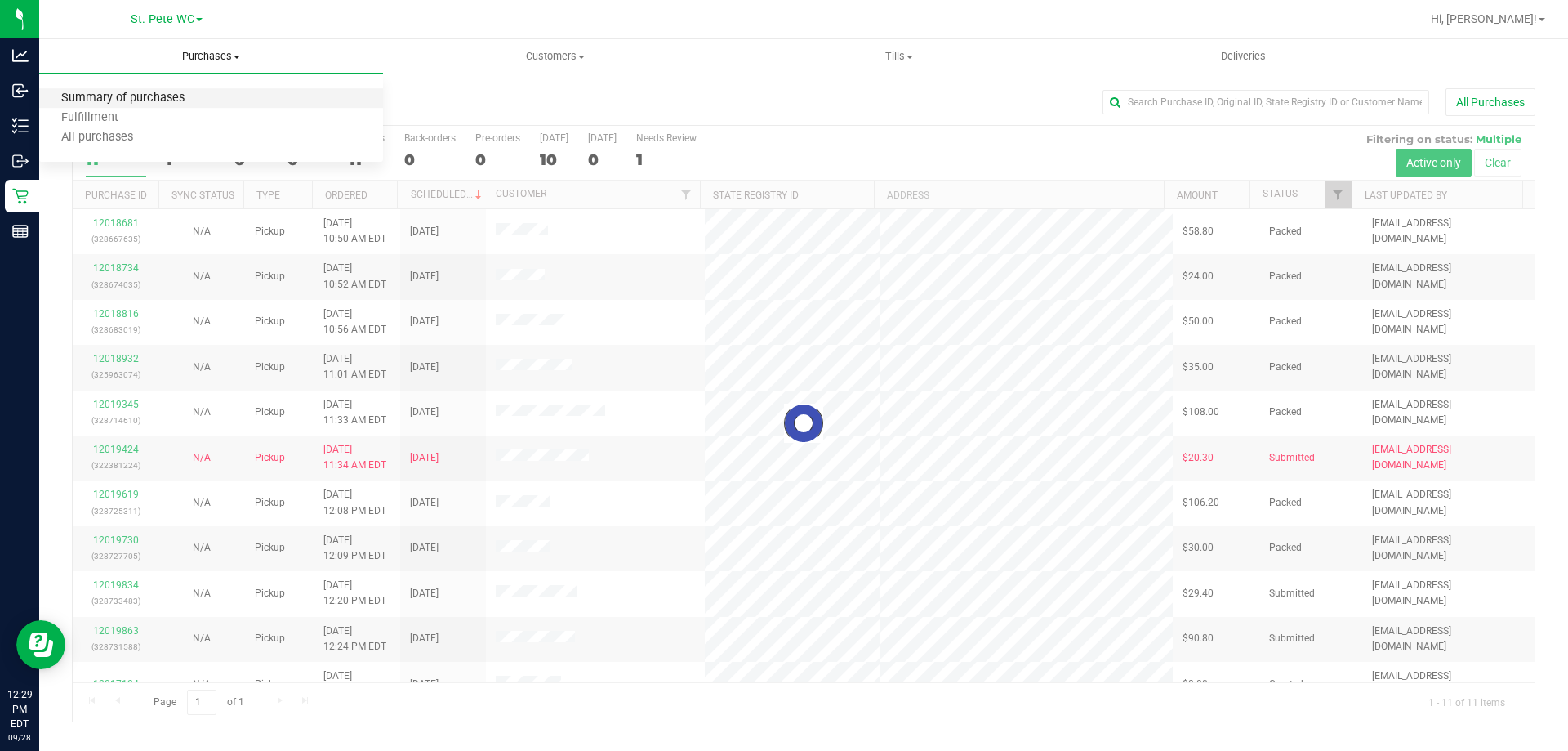
click at [174, 97] on span "Summary of purchases" at bounding box center [123, 98] width 168 height 14
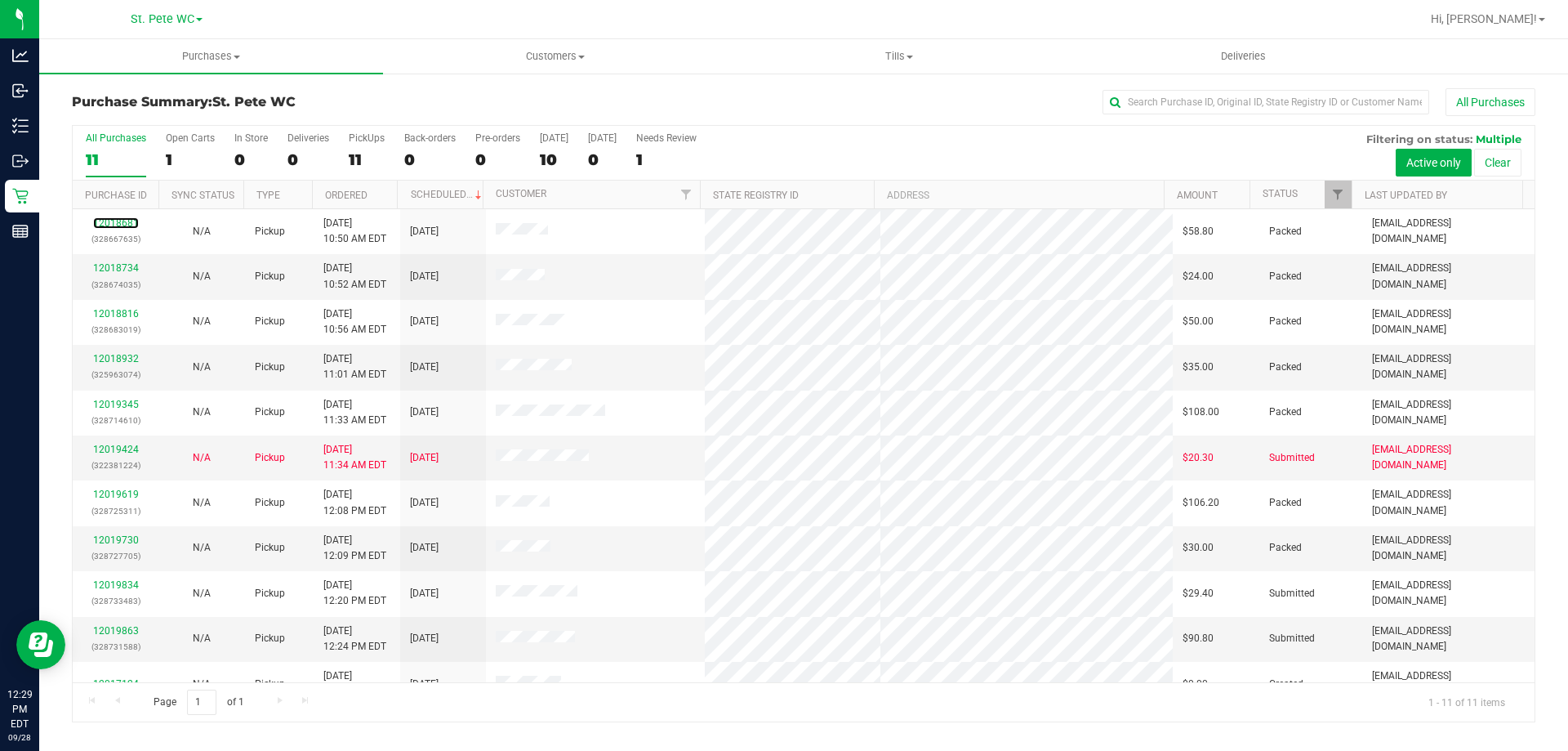
click at [128, 224] on link "12018681" at bounding box center [116, 223] width 46 height 12
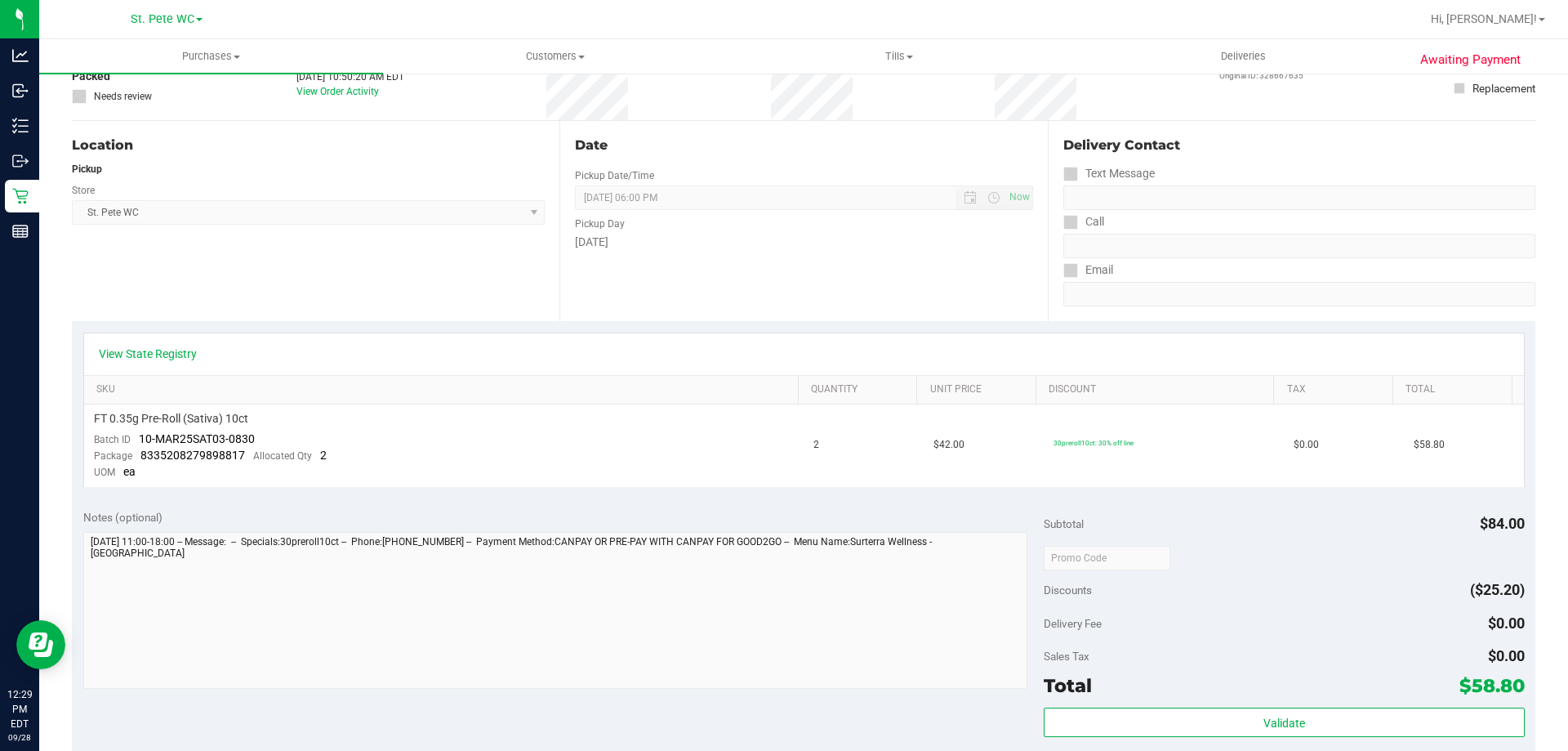
scroll to position [245, 0]
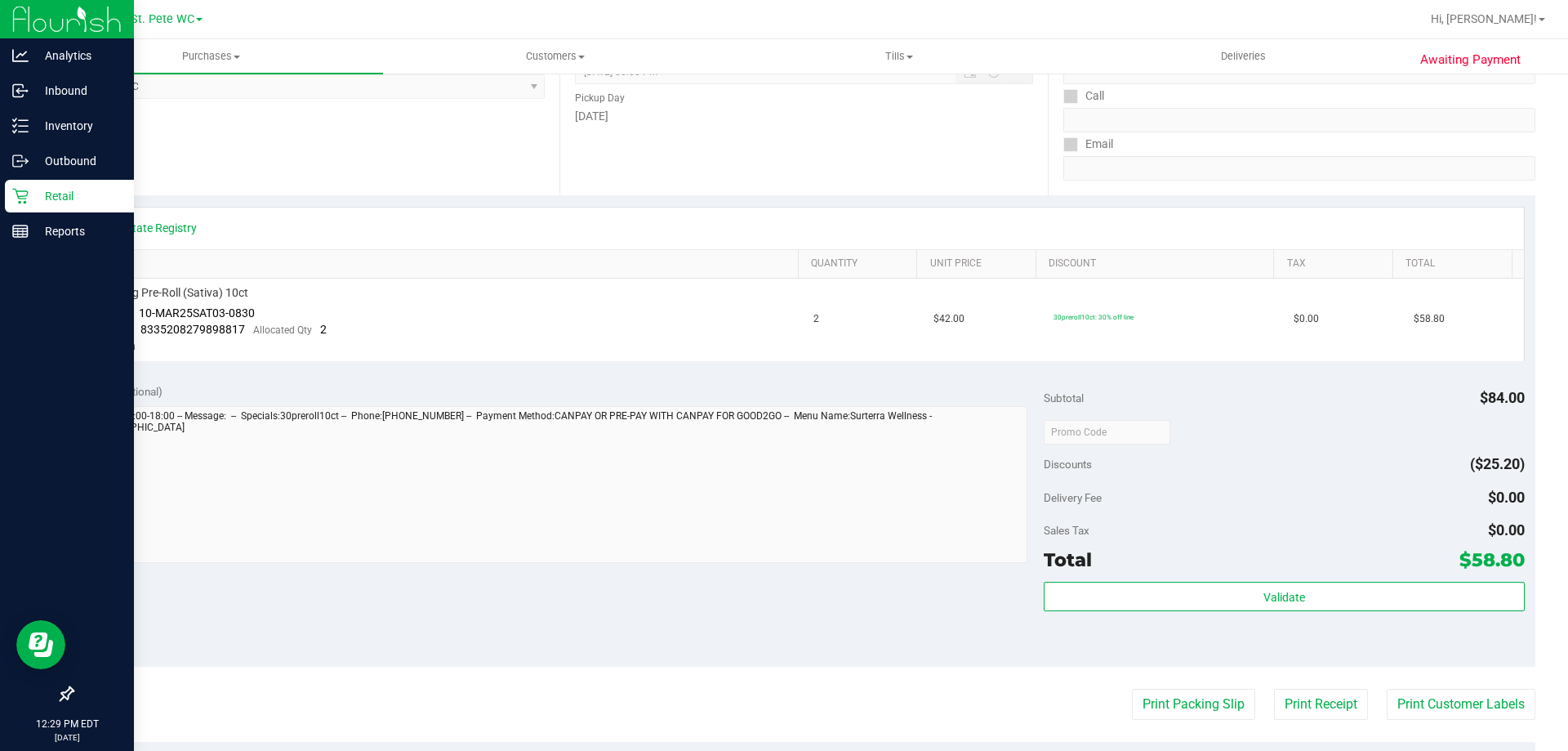
click at [32, 199] on p "Retail" at bounding box center [77, 195] width 98 height 19
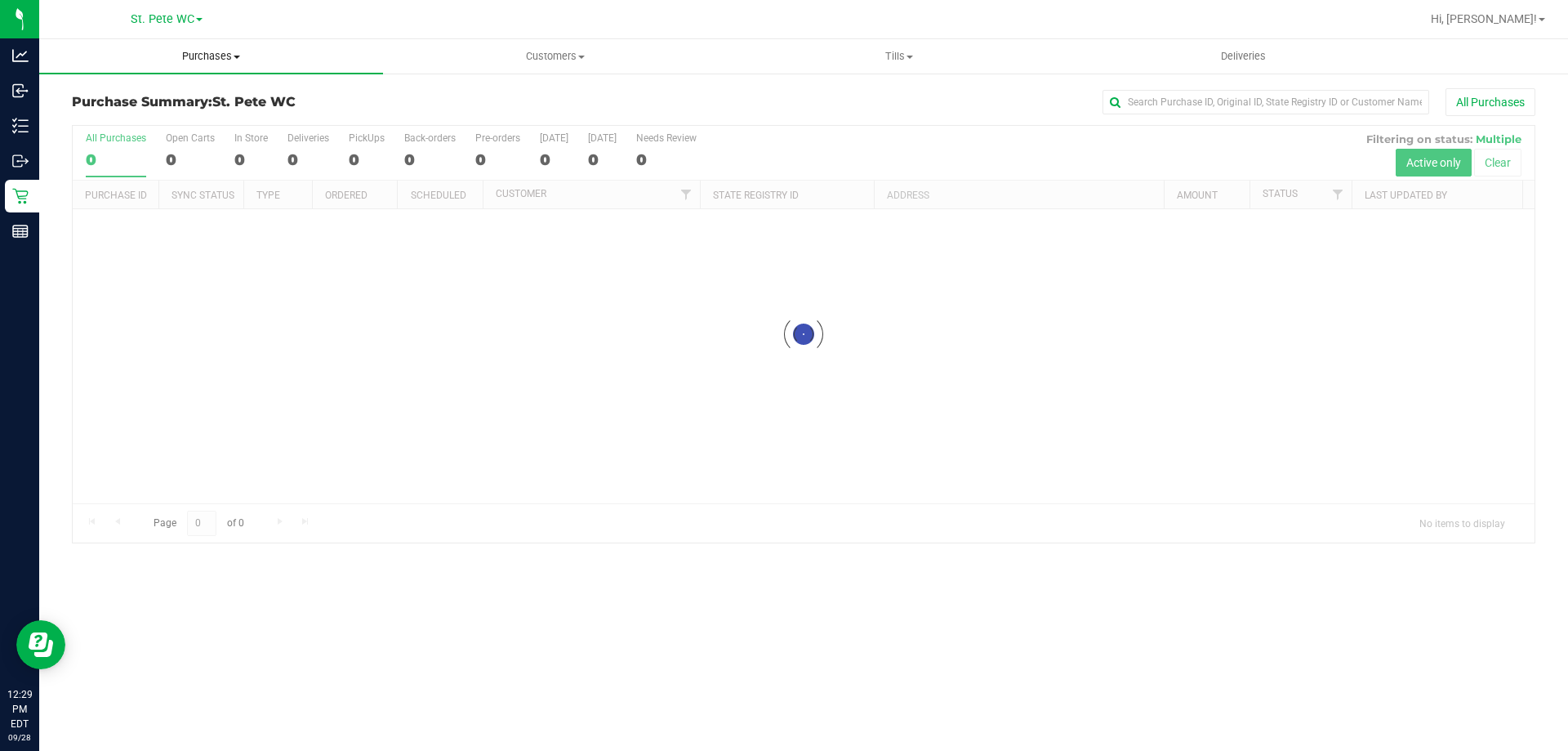
click at [214, 63] on uib-tab-heading "Purchases Summary of purchases Fulfillment All purchases" at bounding box center [211, 56] width 344 height 34
click at [183, 125] on li "Fulfillment" at bounding box center [211, 118] width 344 height 19
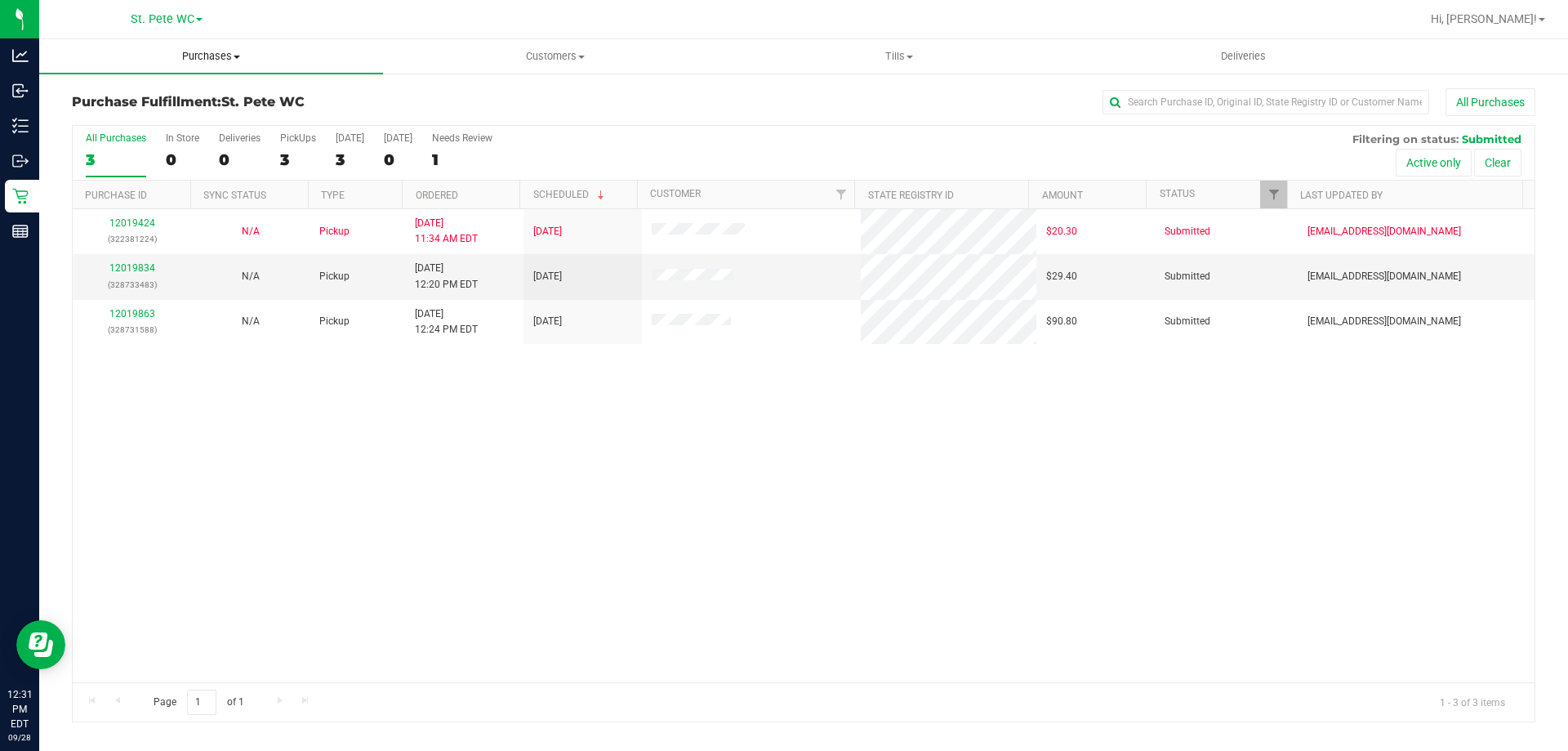
click at [188, 65] on uib-tab-heading "Purchases Summary of purchases Fulfillment All purchases" at bounding box center [211, 56] width 344 height 34
click at [153, 123] on li "Fulfillment" at bounding box center [211, 118] width 344 height 19
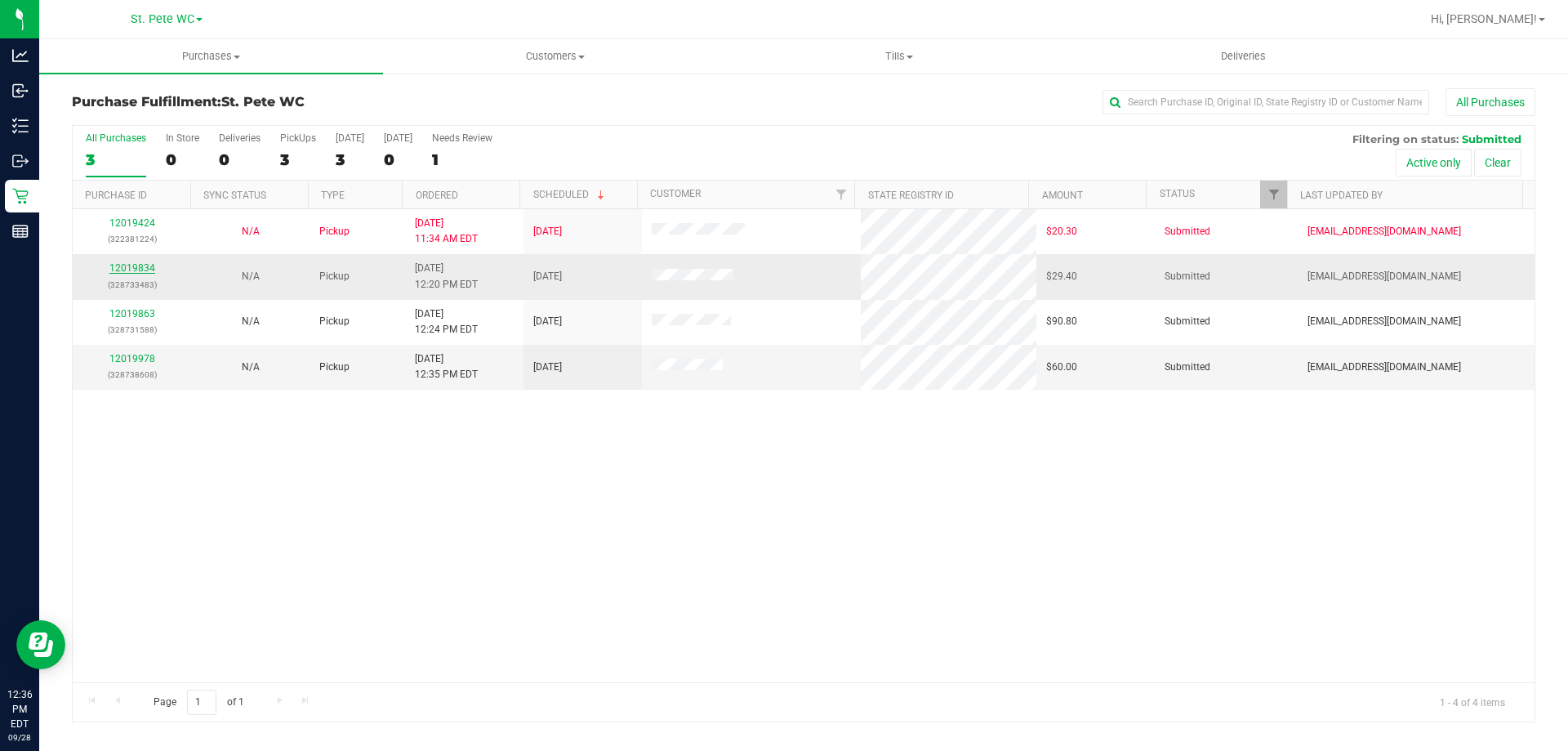
click at [147, 267] on link "12019834" at bounding box center [132, 268] width 46 height 12
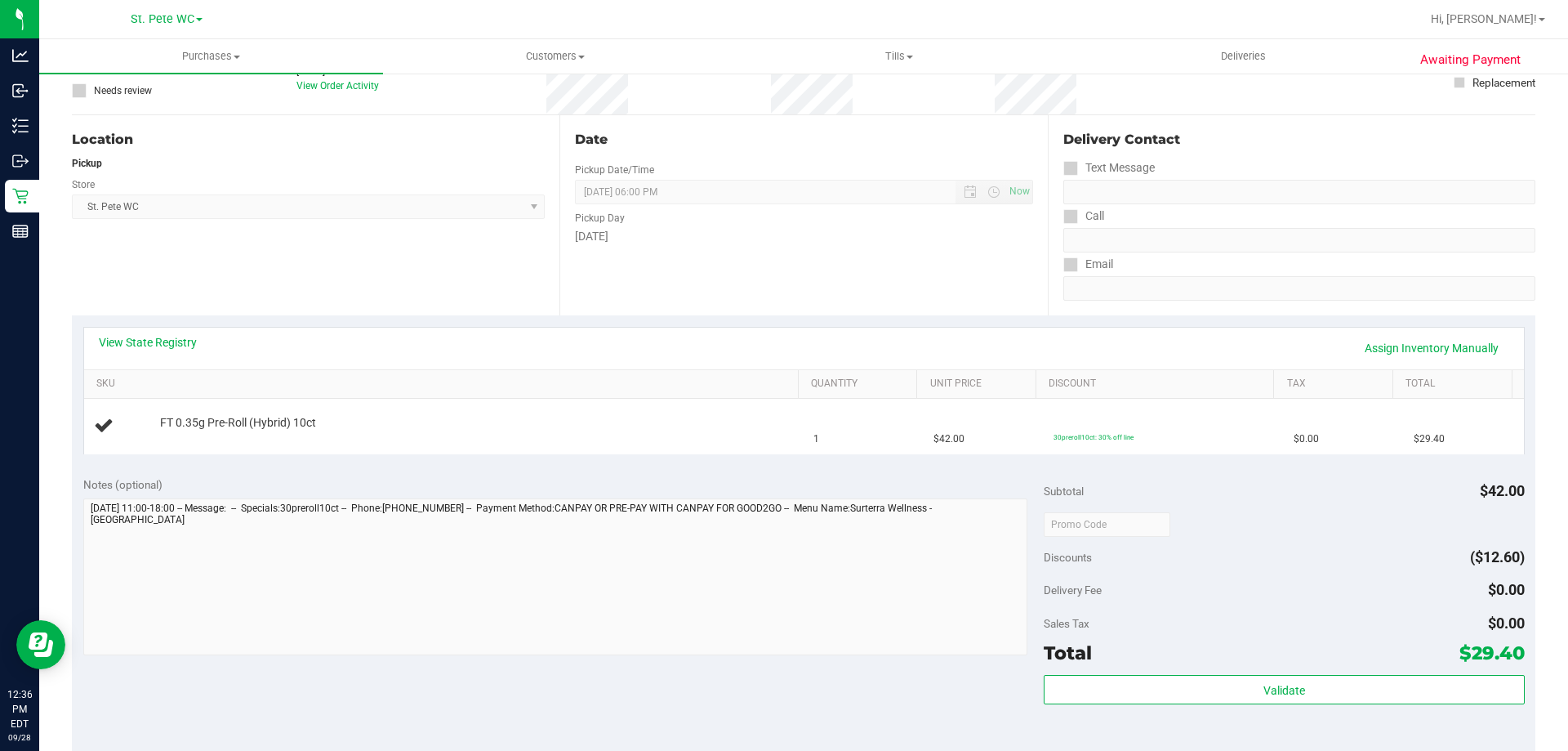
scroll to position [327, 0]
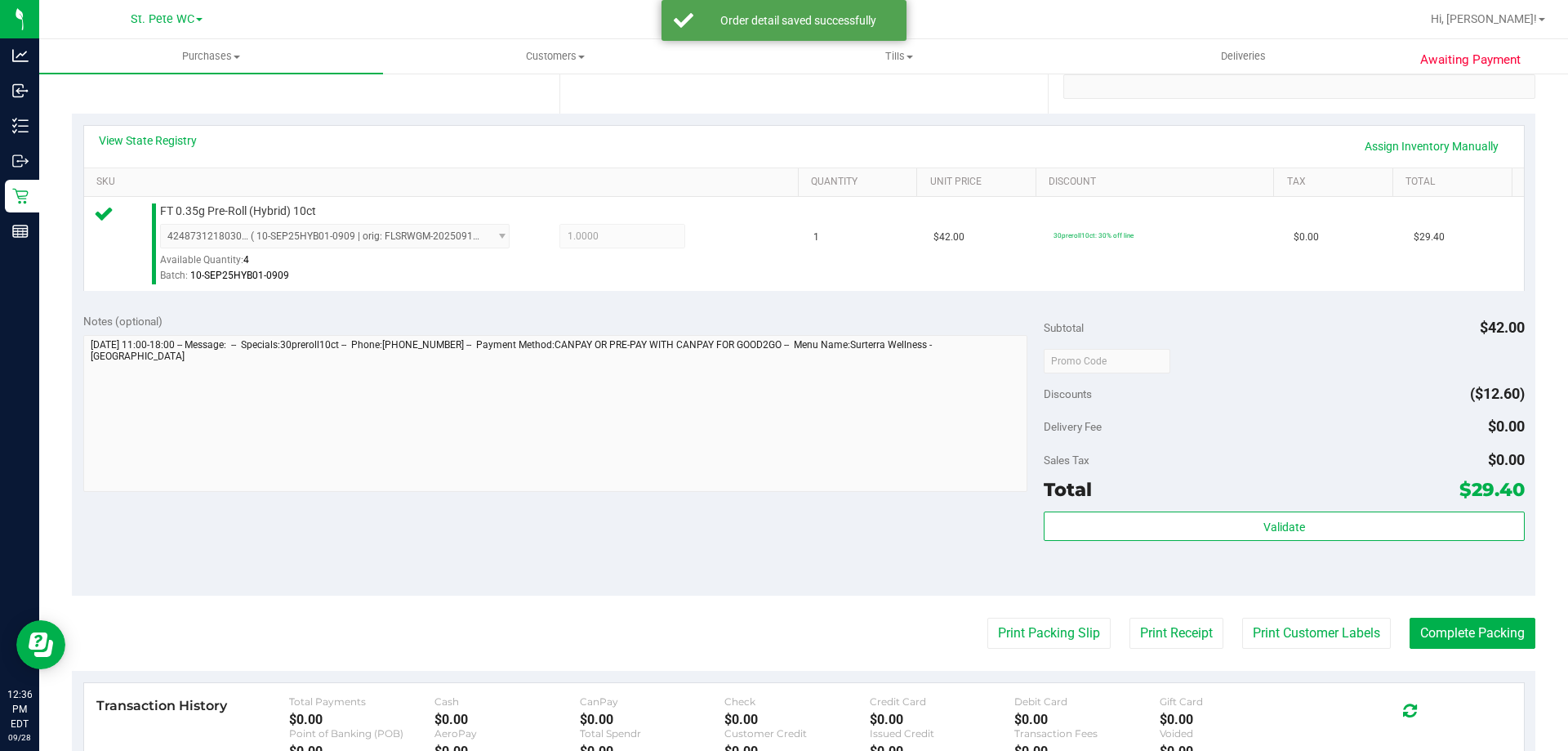
click at [1326, 509] on div "Subtotal $42.00 Discounts ($12.60) Delivery Fee $0.00 Sales Tax $0.00 Total $29…" at bounding box center [1284, 449] width 480 height 272
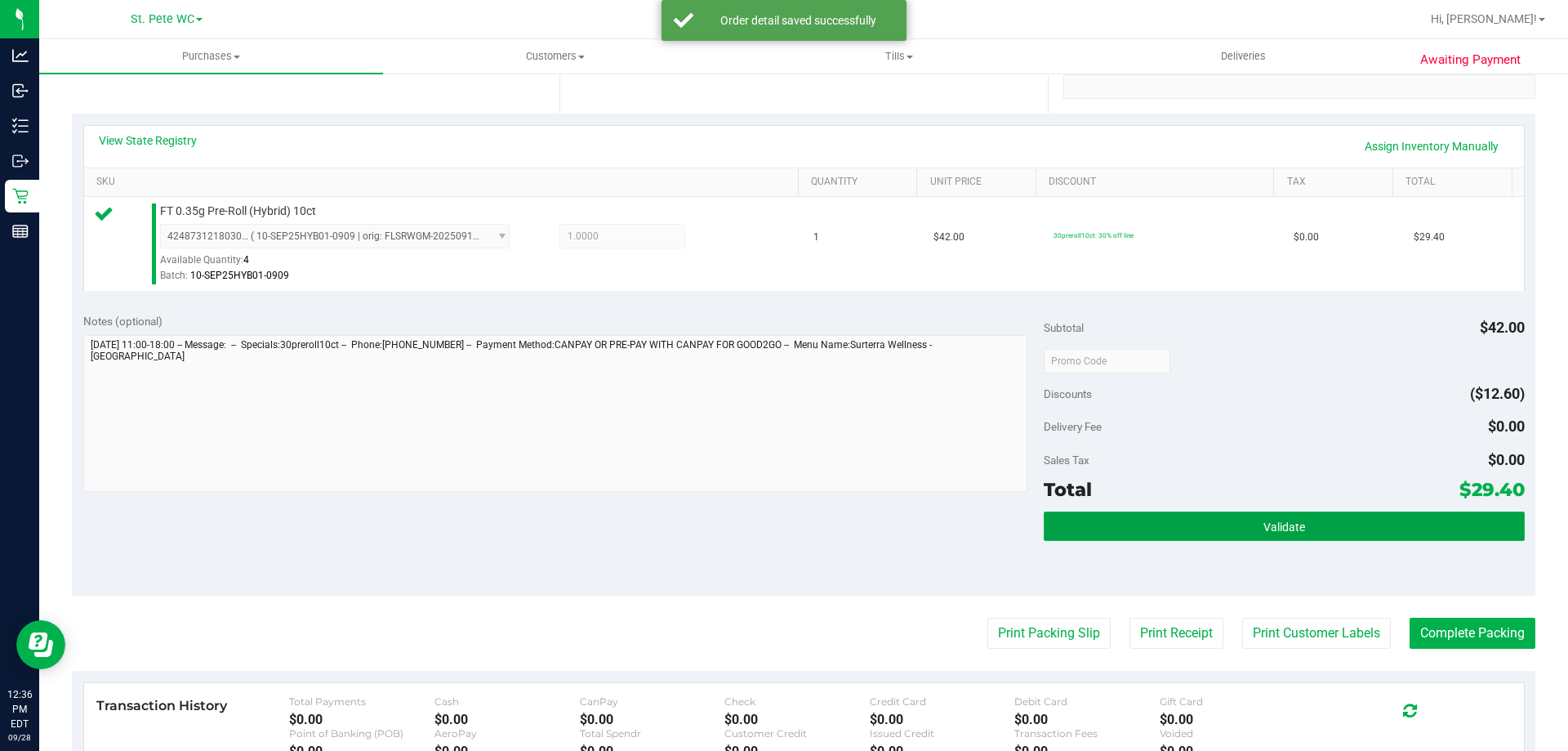
click at [1319, 524] on button "Validate" at bounding box center [1284, 526] width 480 height 29
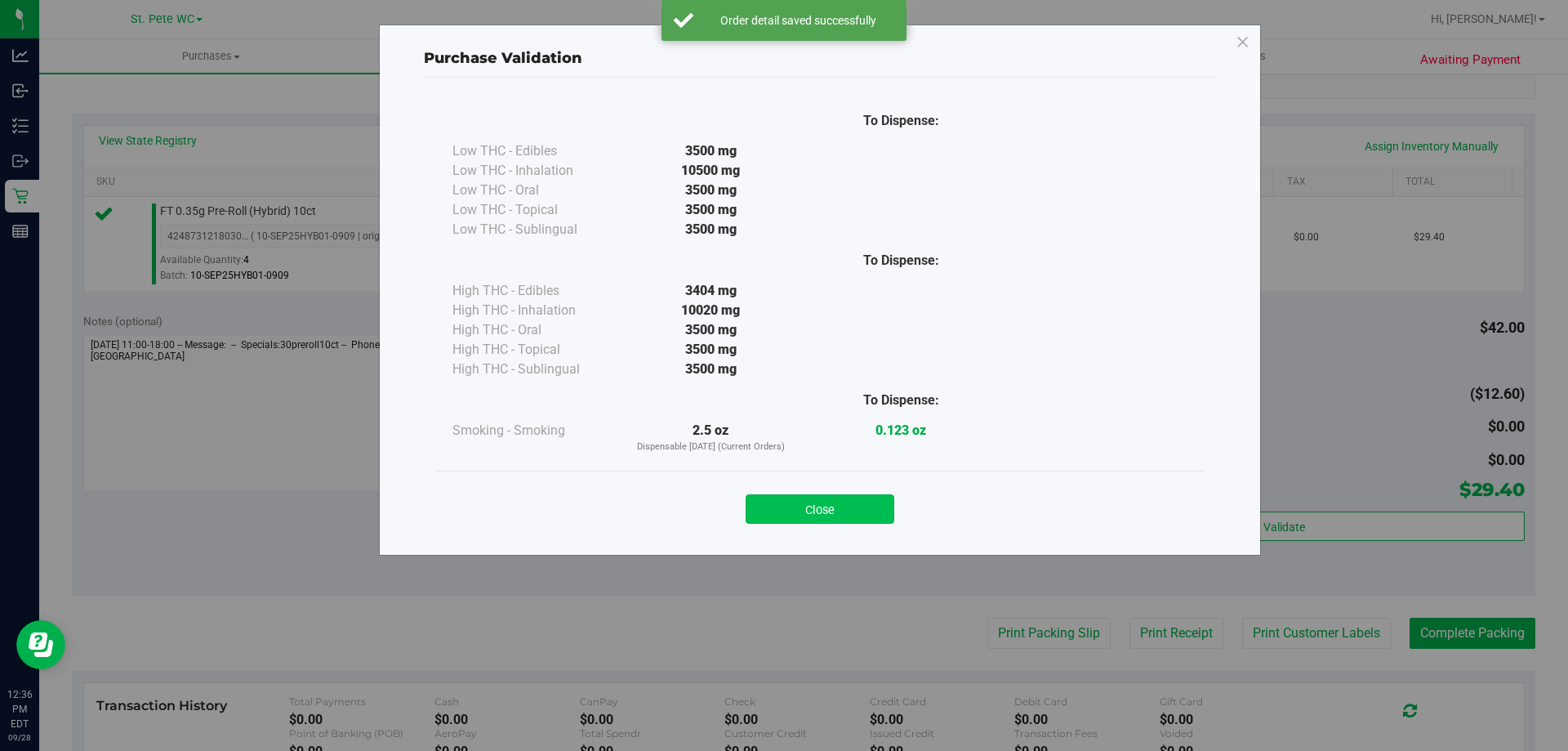
click at [888, 516] on button "Close" at bounding box center [820, 508] width 148 height 29
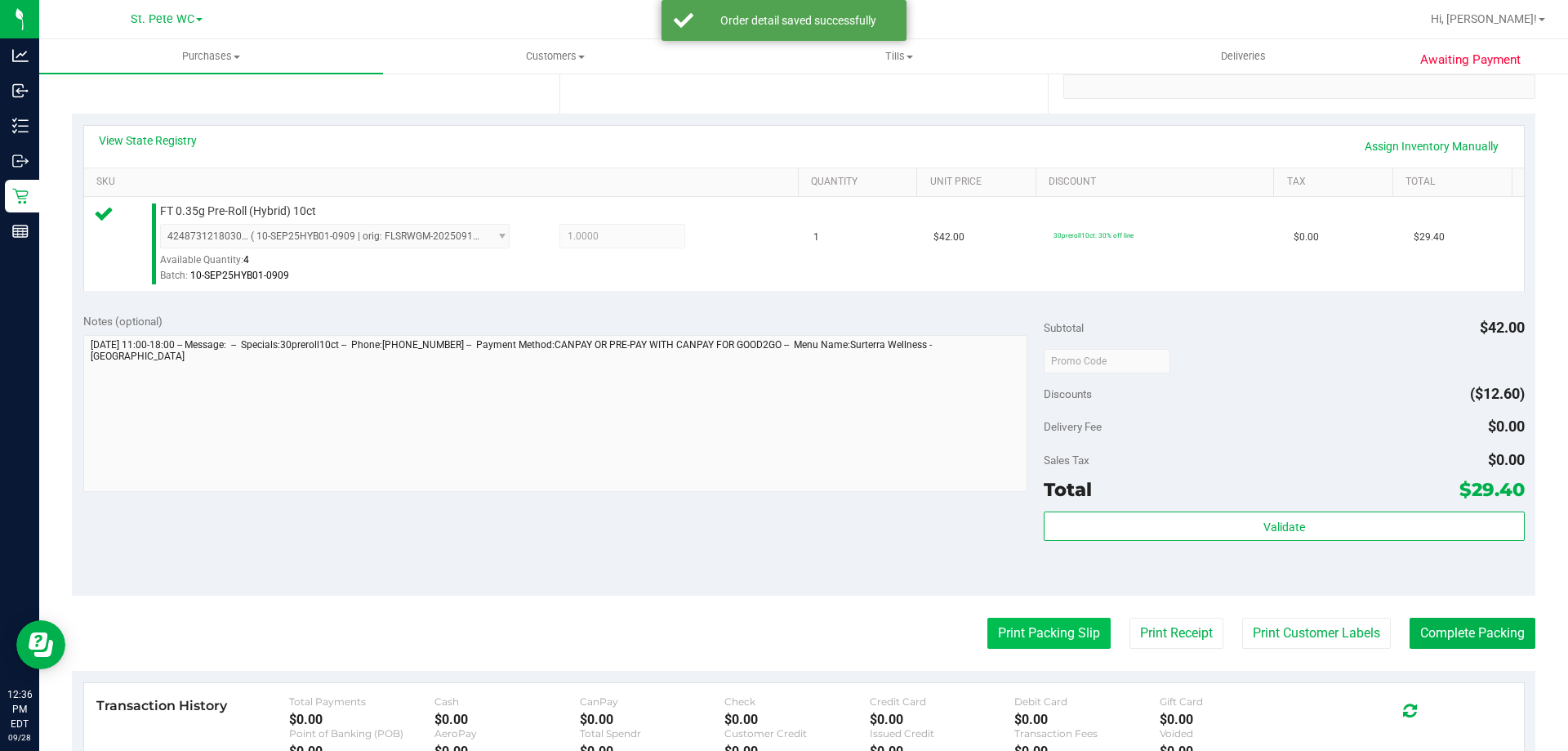
click at [1039, 632] on button "Print Packing Slip" at bounding box center [1049, 633] width 123 height 31
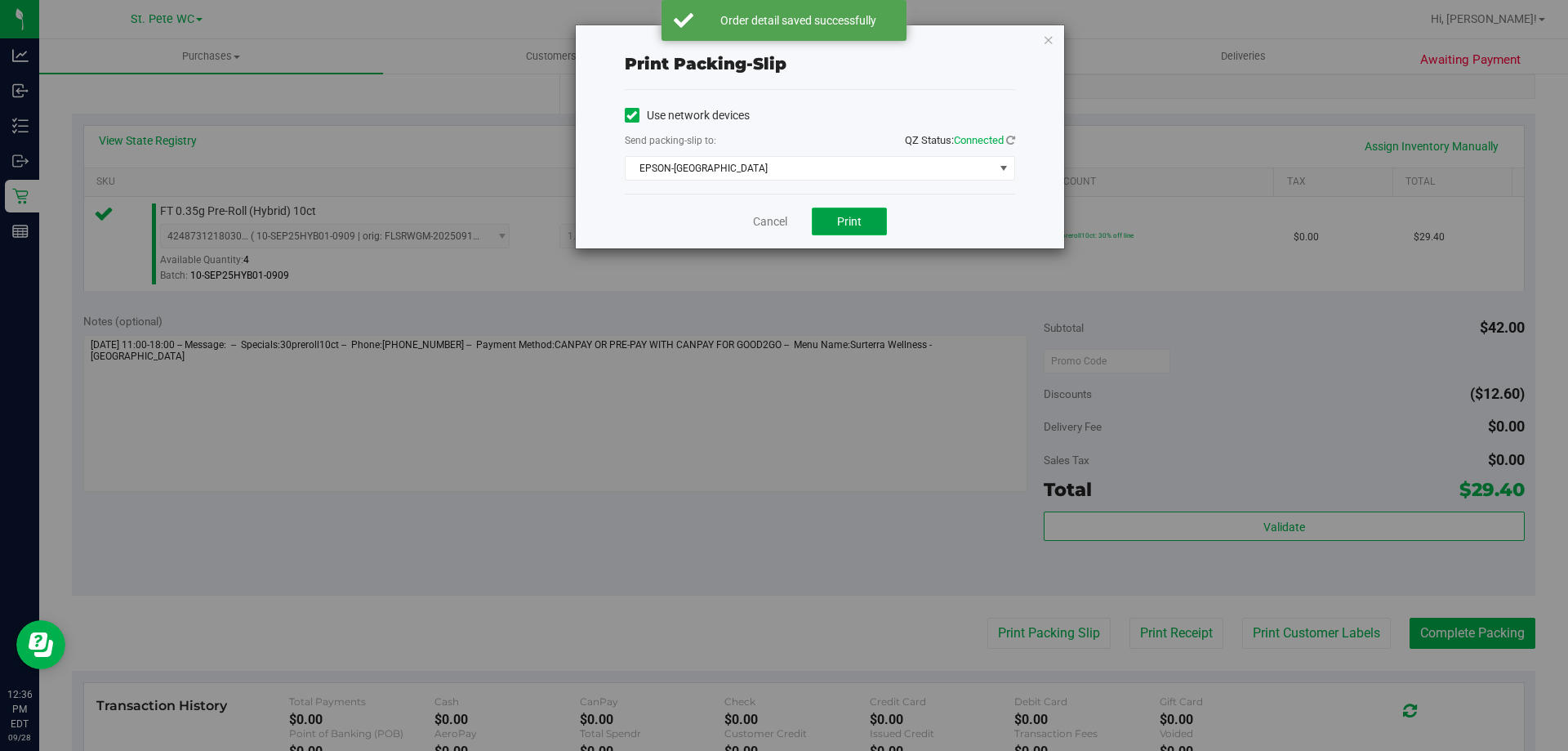
click at [858, 231] on button "Print" at bounding box center [849, 221] width 75 height 28
click at [770, 221] on link "Cancel" at bounding box center [762, 222] width 34 height 18
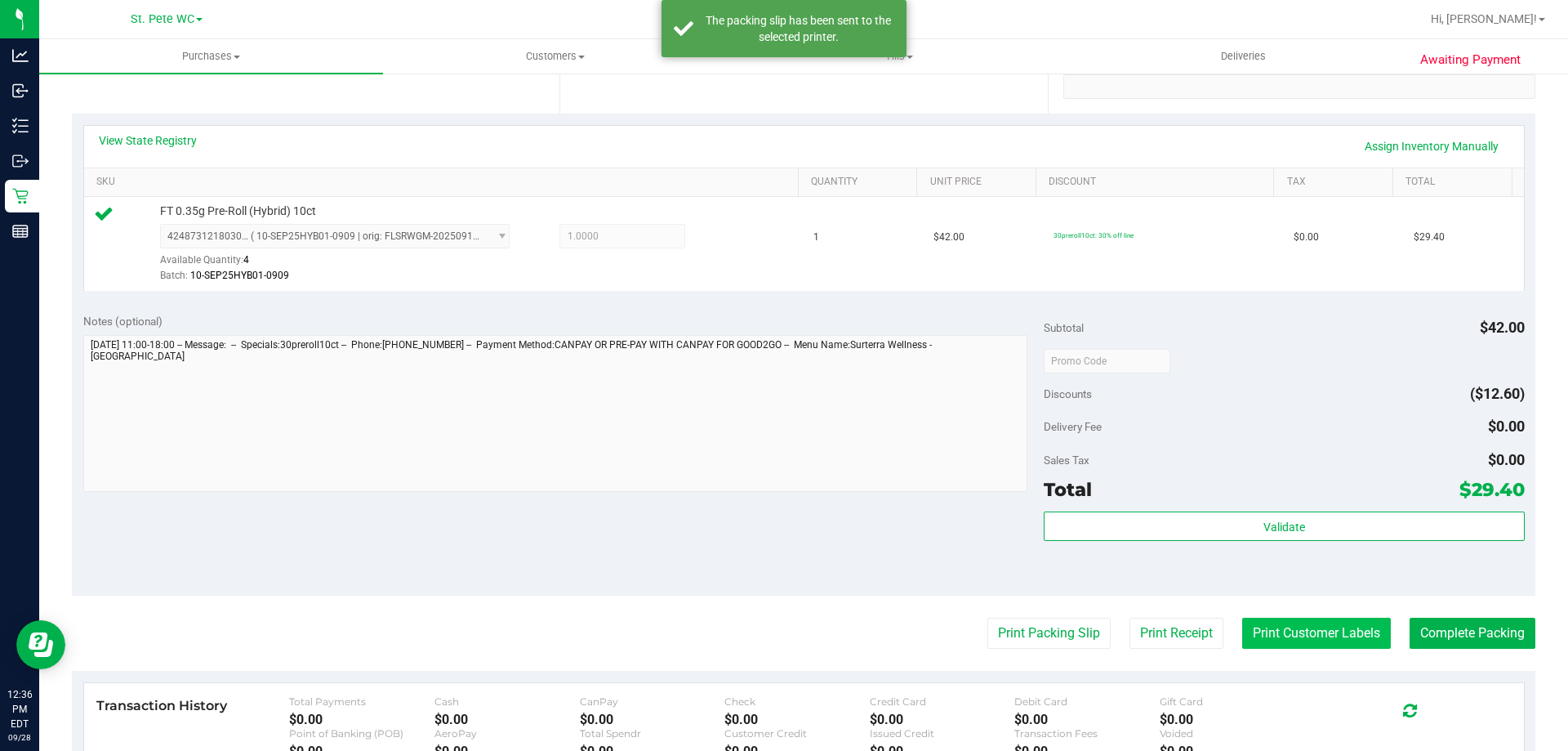
click at [1244, 636] on button "Print Customer Labels" at bounding box center [1316, 633] width 148 height 31
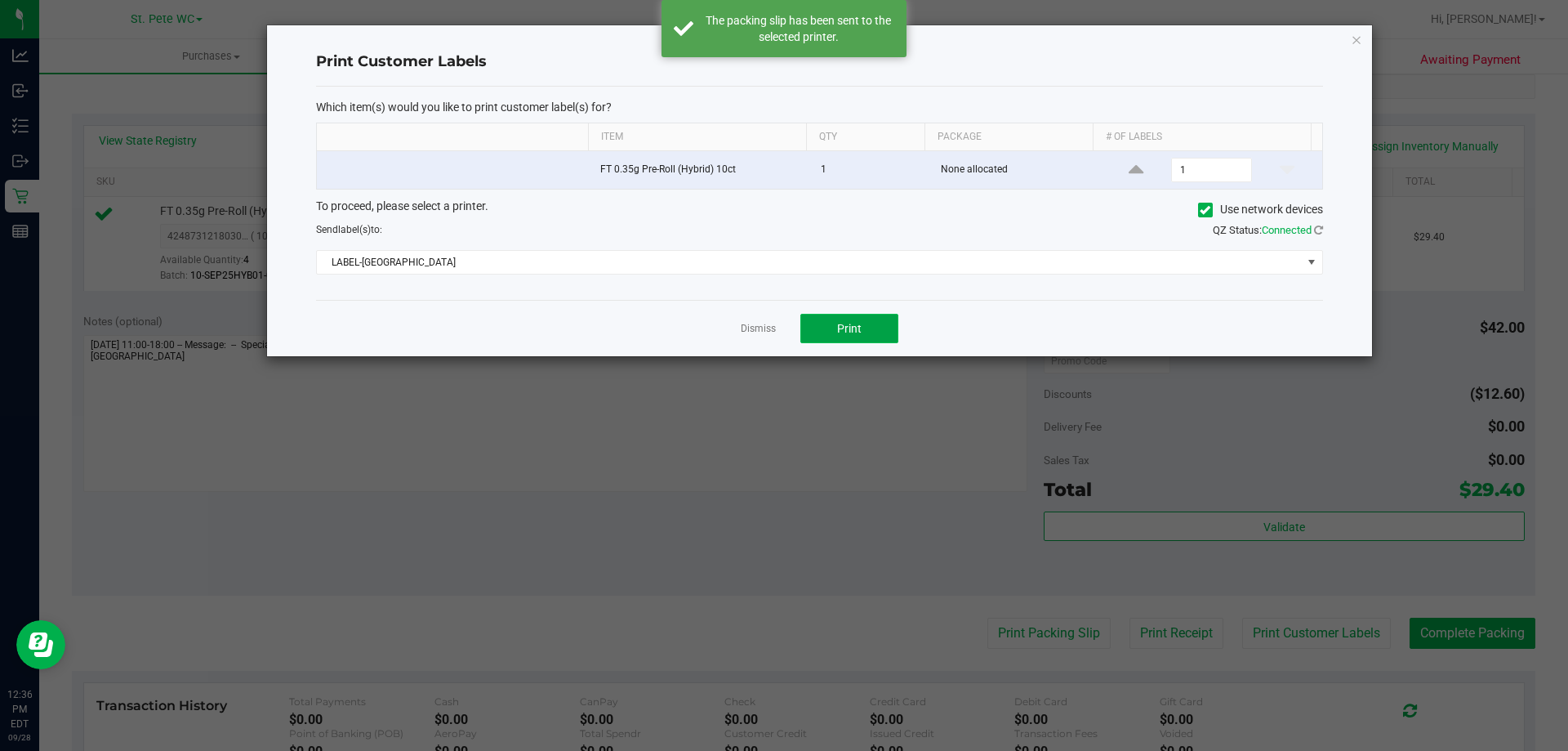
click at [807, 335] on button "Print" at bounding box center [848, 328] width 98 height 29
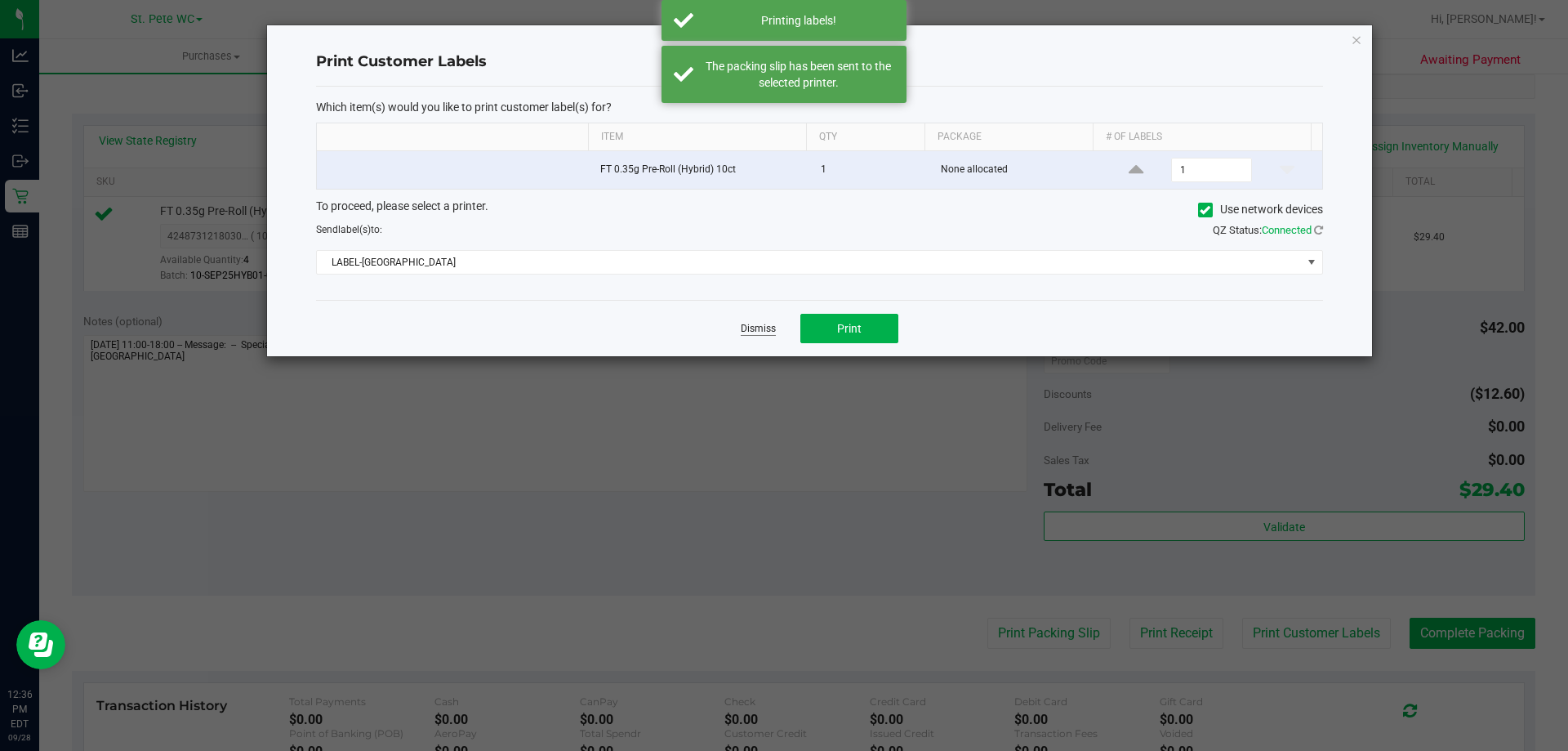
click at [769, 332] on link "Dismiss" at bounding box center [758, 329] width 35 height 14
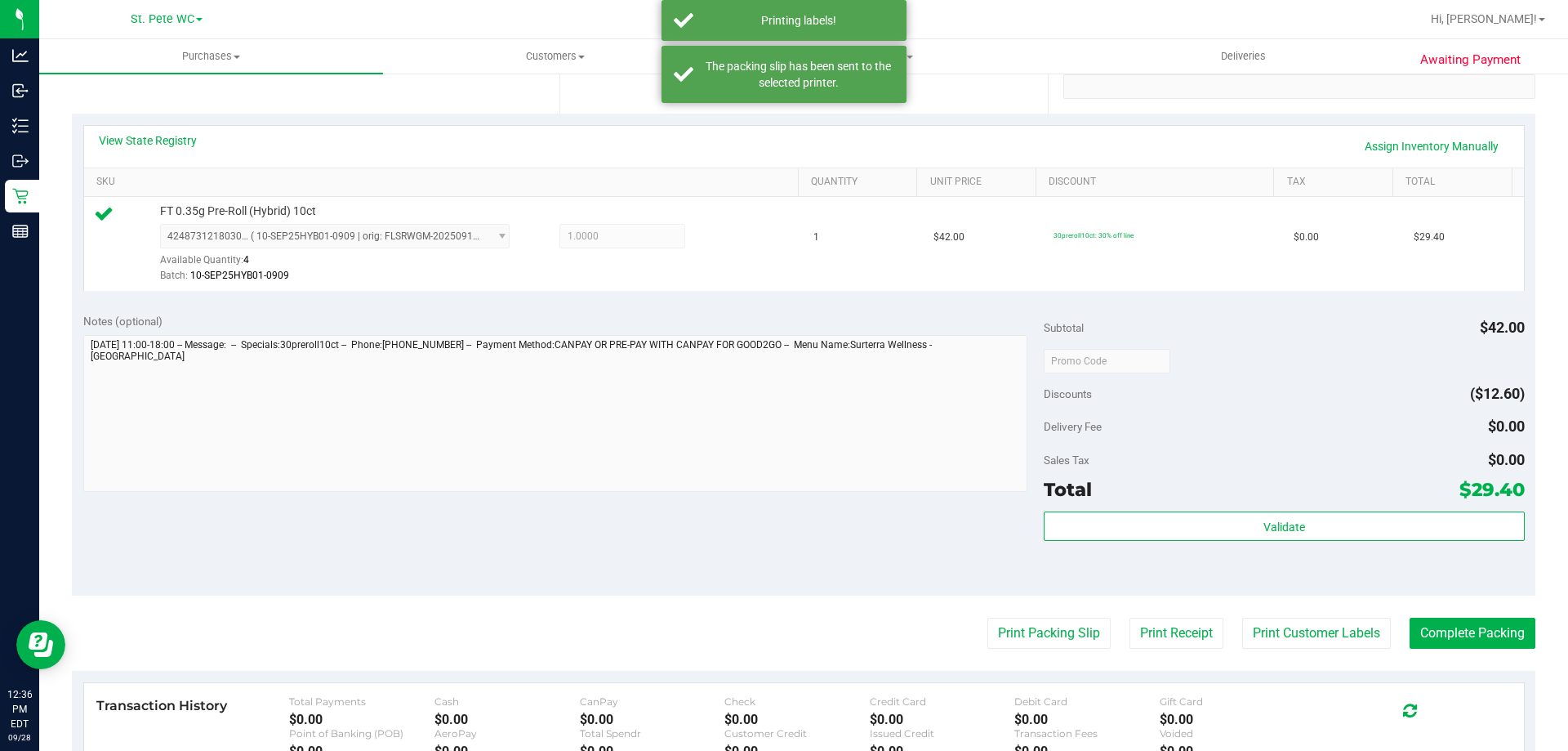
click at [1168, 552] on div "Validate" at bounding box center [1284, 548] width 480 height 73
click at [1169, 544] on div "Validate" at bounding box center [1284, 548] width 480 height 73
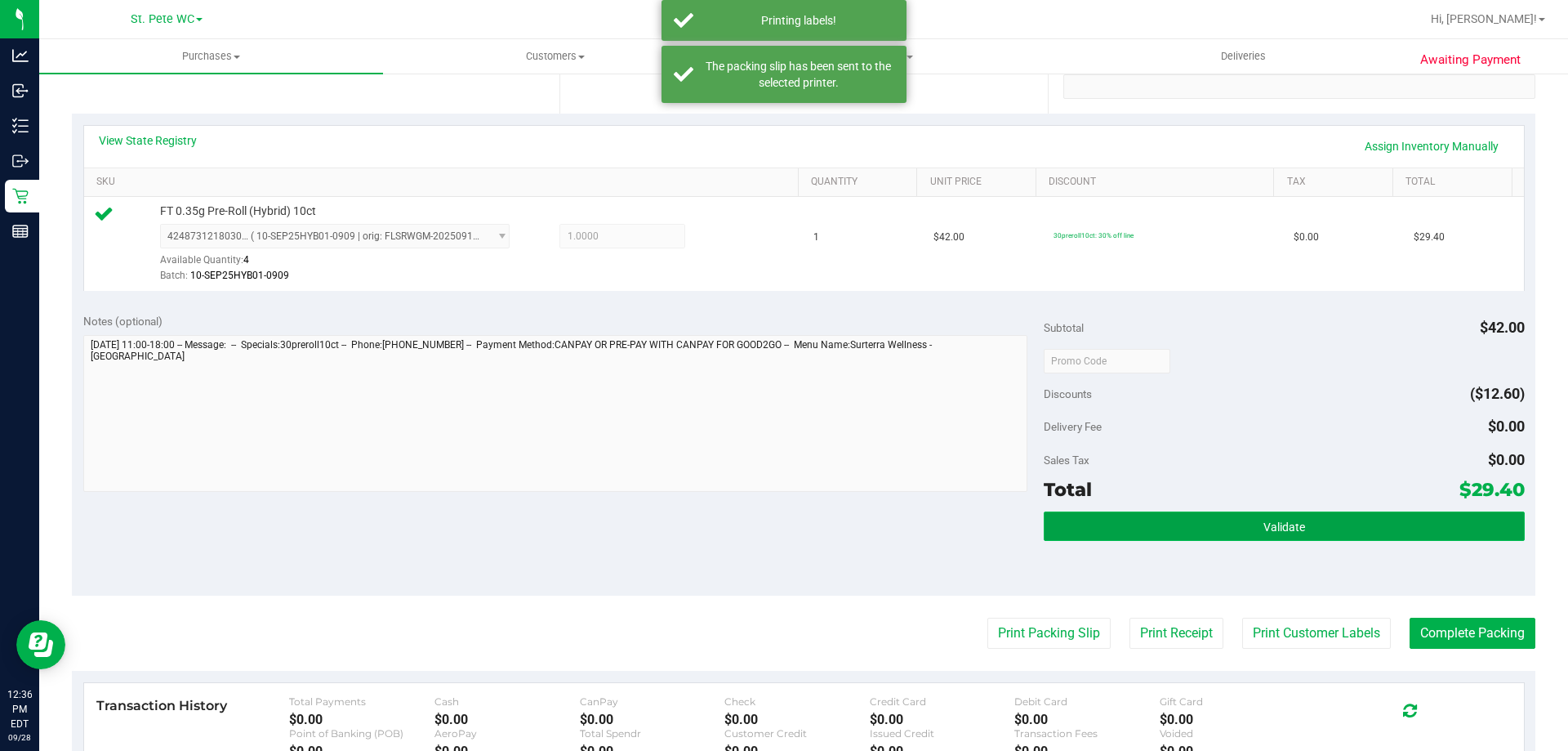
click at [1171, 539] on button "Validate" at bounding box center [1284, 526] width 480 height 29
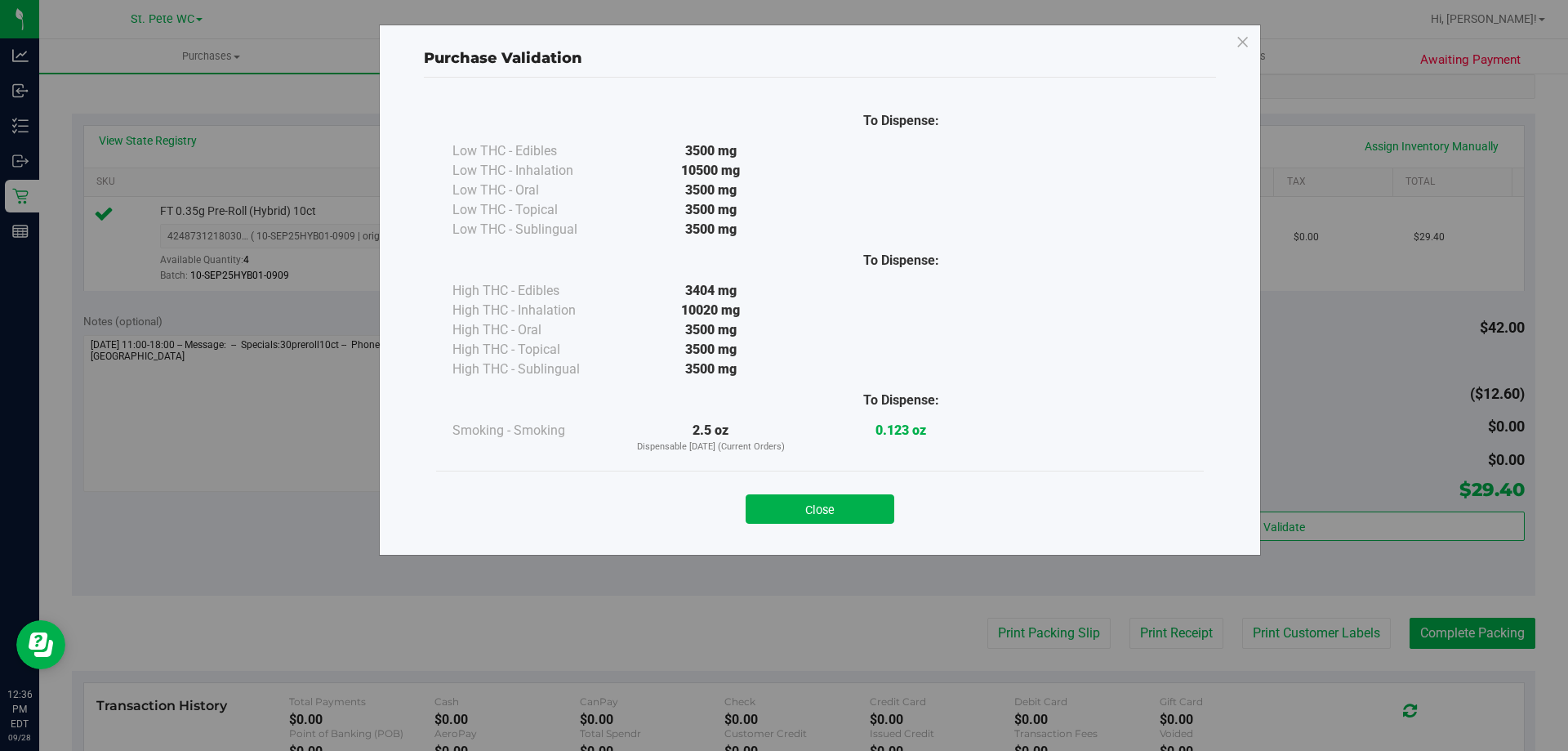
click at [912, 487] on div "Close" at bounding box center [819, 504] width 743 height 41
click at [906, 487] on div "Close" at bounding box center [819, 504] width 743 height 41
click at [891, 488] on div "Close" at bounding box center [819, 504] width 743 height 41
click at [887, 489] on div "Close" at bounding box center [819, 504] width 743 height 41
click at [879, 491] on div "Close" at bounding box center [819, 504] width 743 height 41
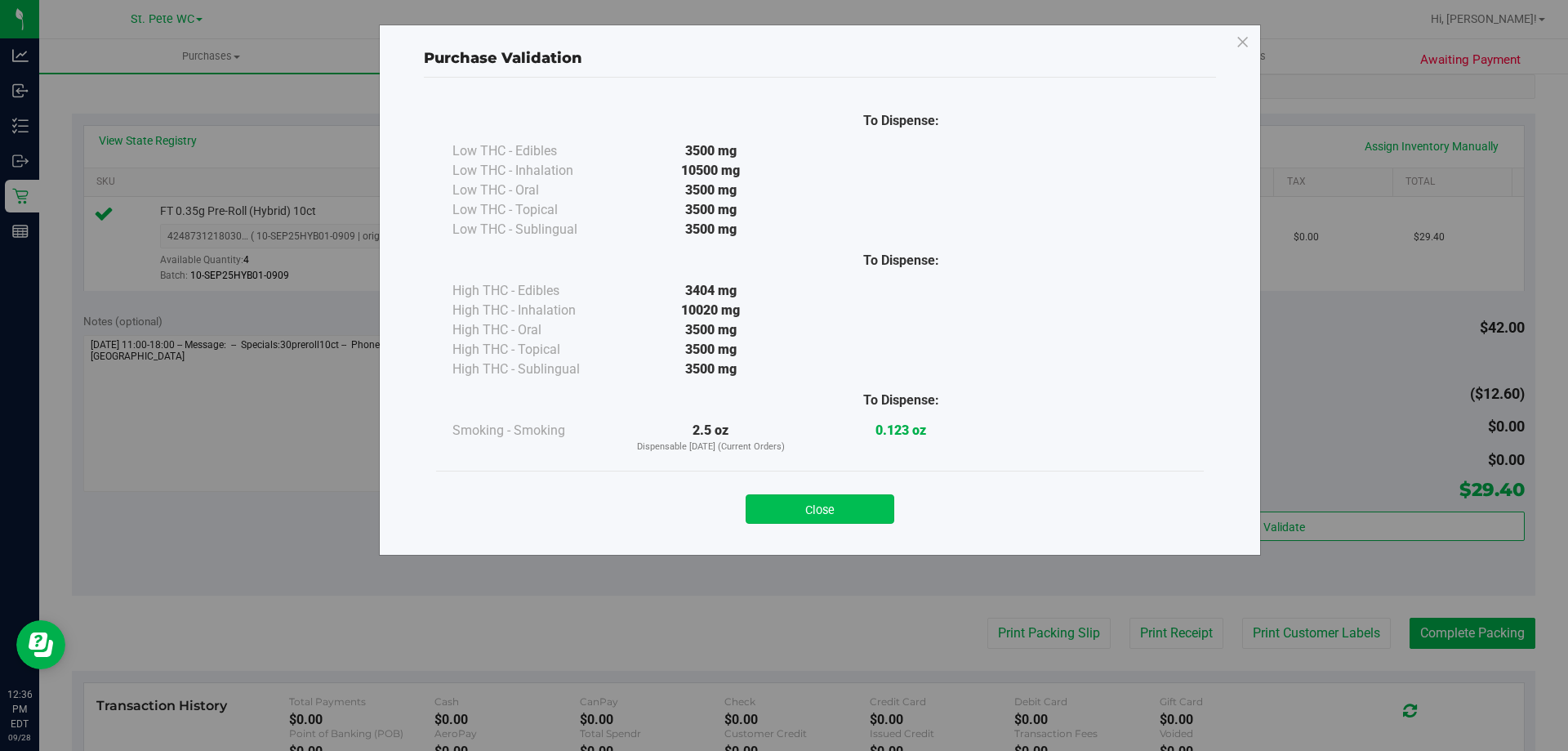
click at [852, 503] on button "Close" at bounding box center [820, 508] width 148 height 29
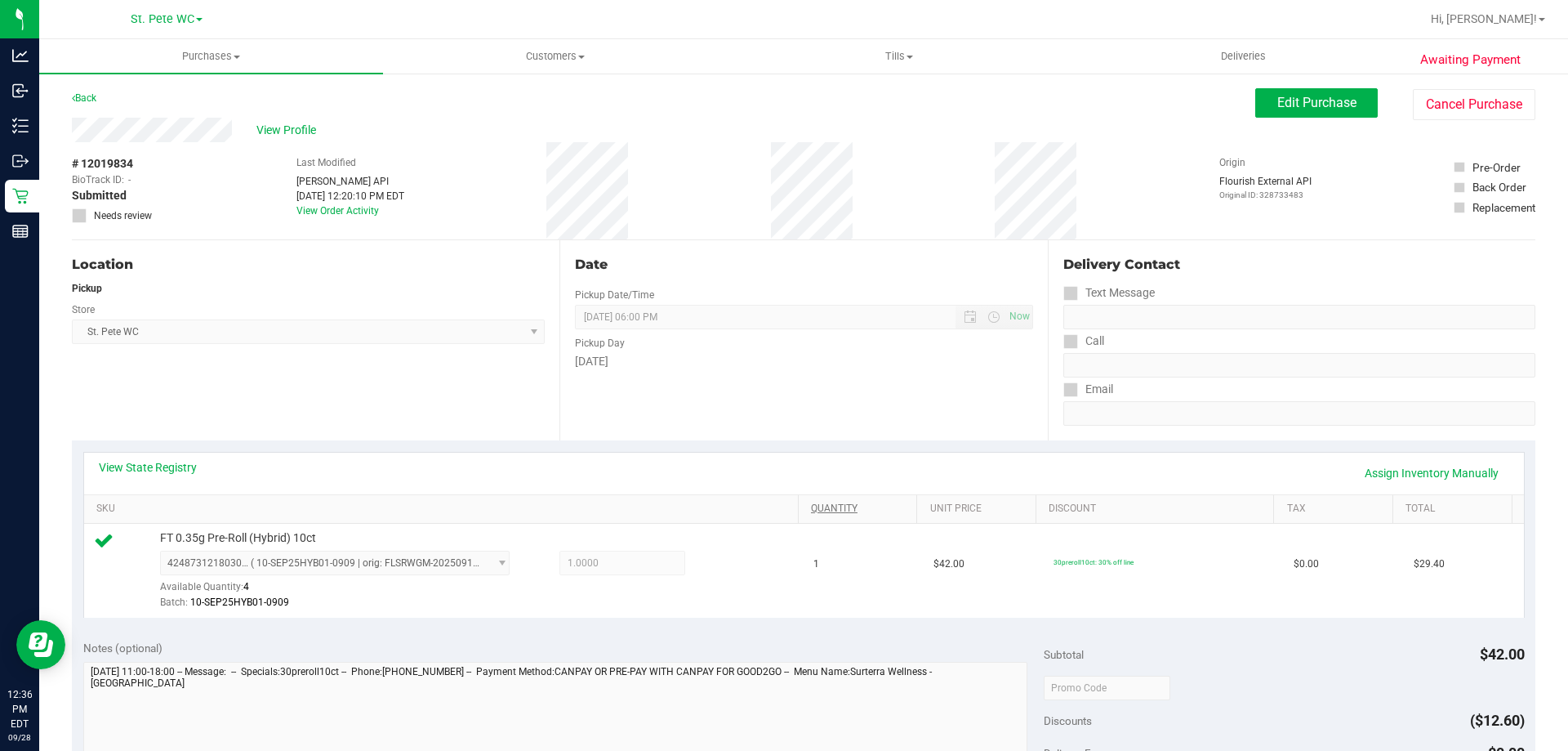
scroll to position [490, 0]
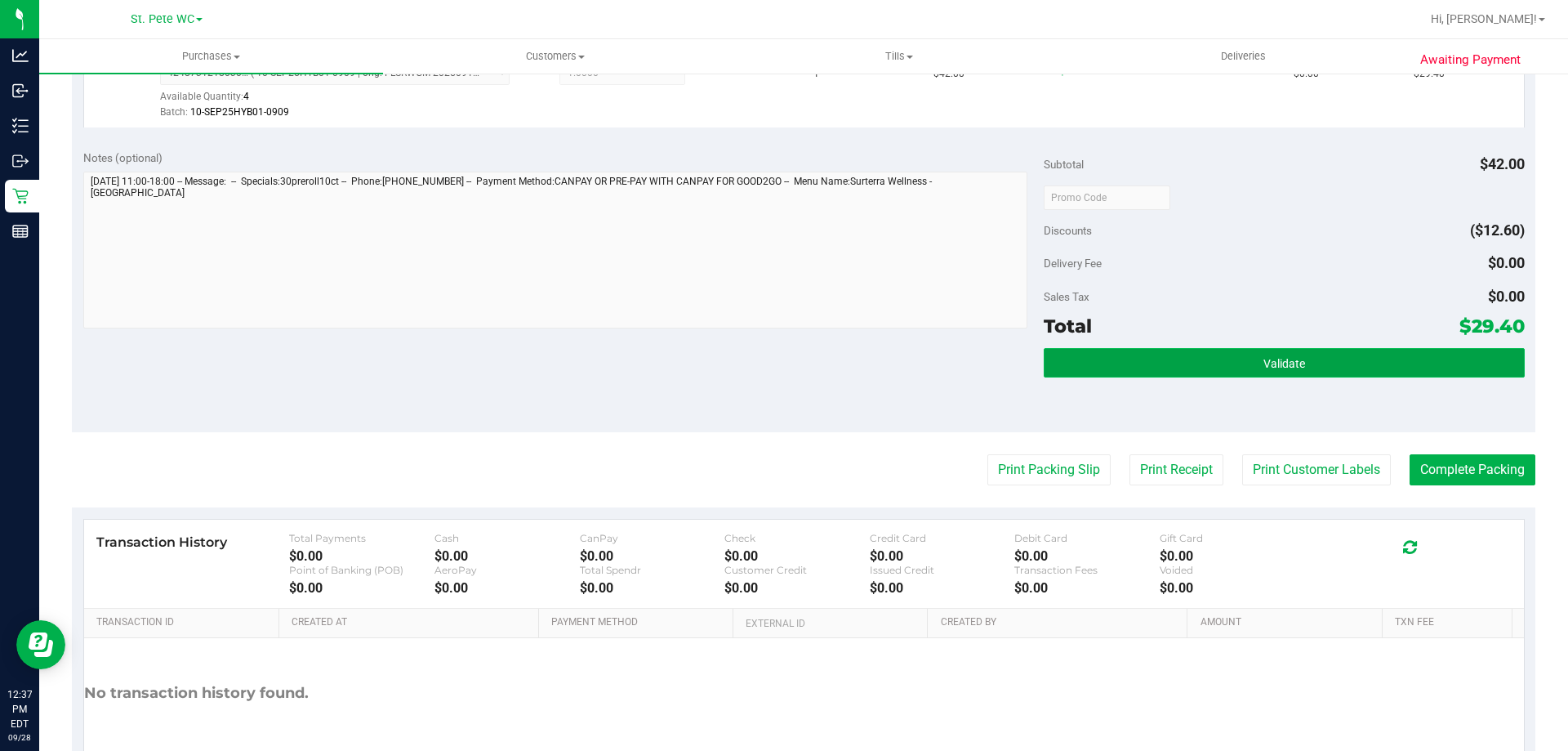
click at [1194, 360] on button "Validate" at bounding box center [1284, 362] width 480 height 29
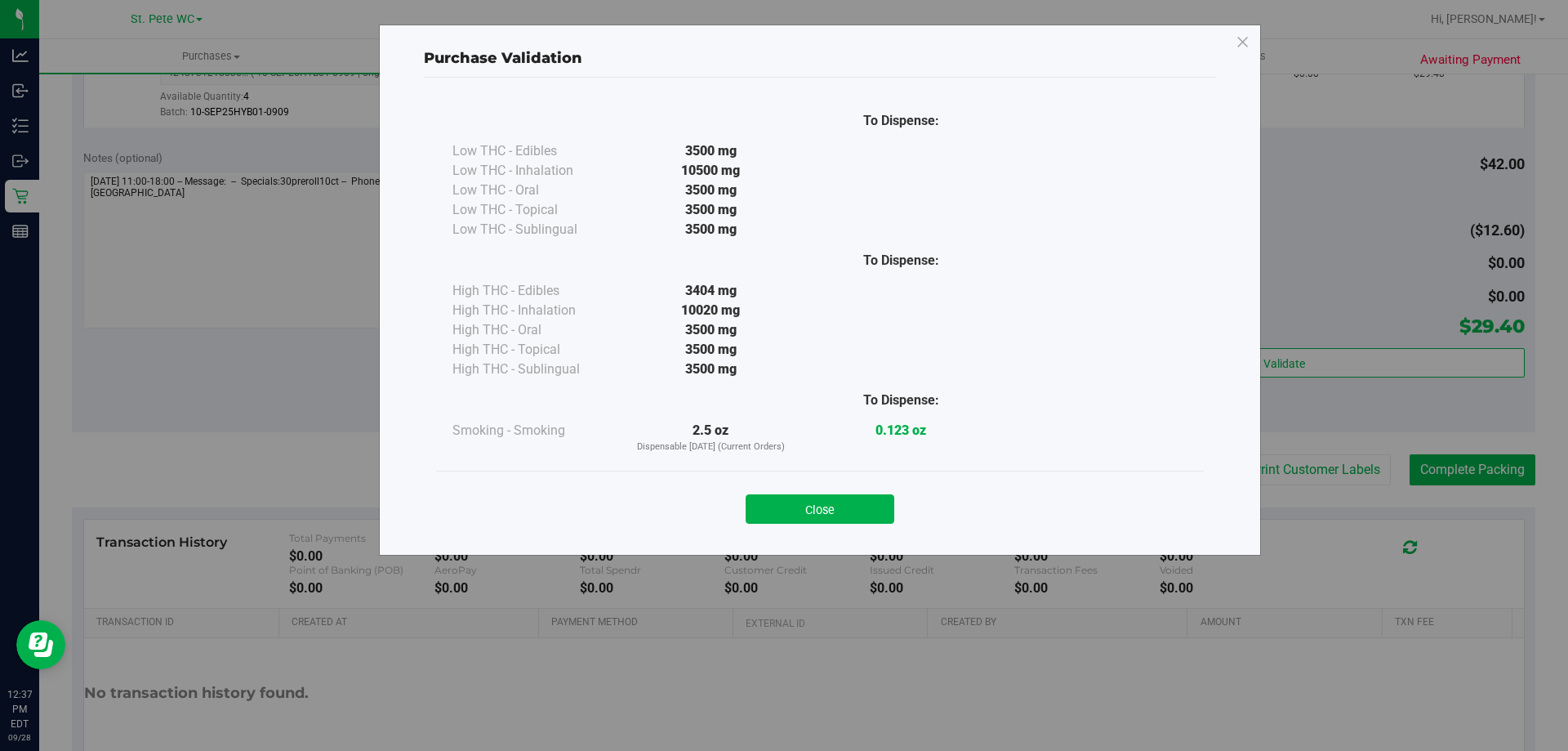
click at [812, 490] on div "Close" at bounding box center [819, 504] width 743 height 41
click at [806, 506] on button "Close" at bounding box center [820, 508] width 148 height 29
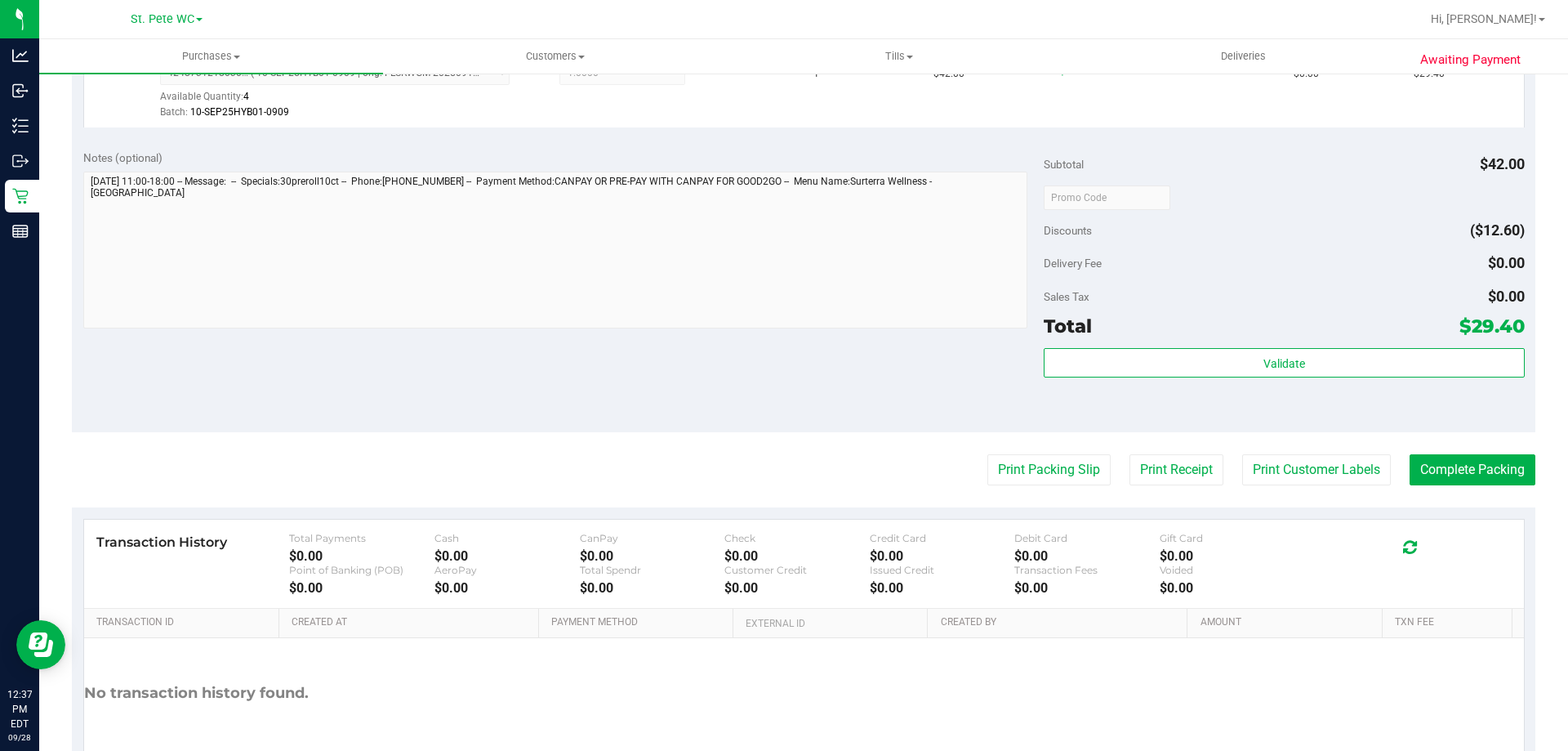
click at [751, 400] on div "Notes (optional) Subtotal $42.00 Discounts ($12.60) Delivery Fee $0.00 Sales Ta…" at bounding box center [803, 285] width 1463 height 294
click at [1410, 472] on button "Complete Packing" at bounding box center [1472, 469] width 126 height 31
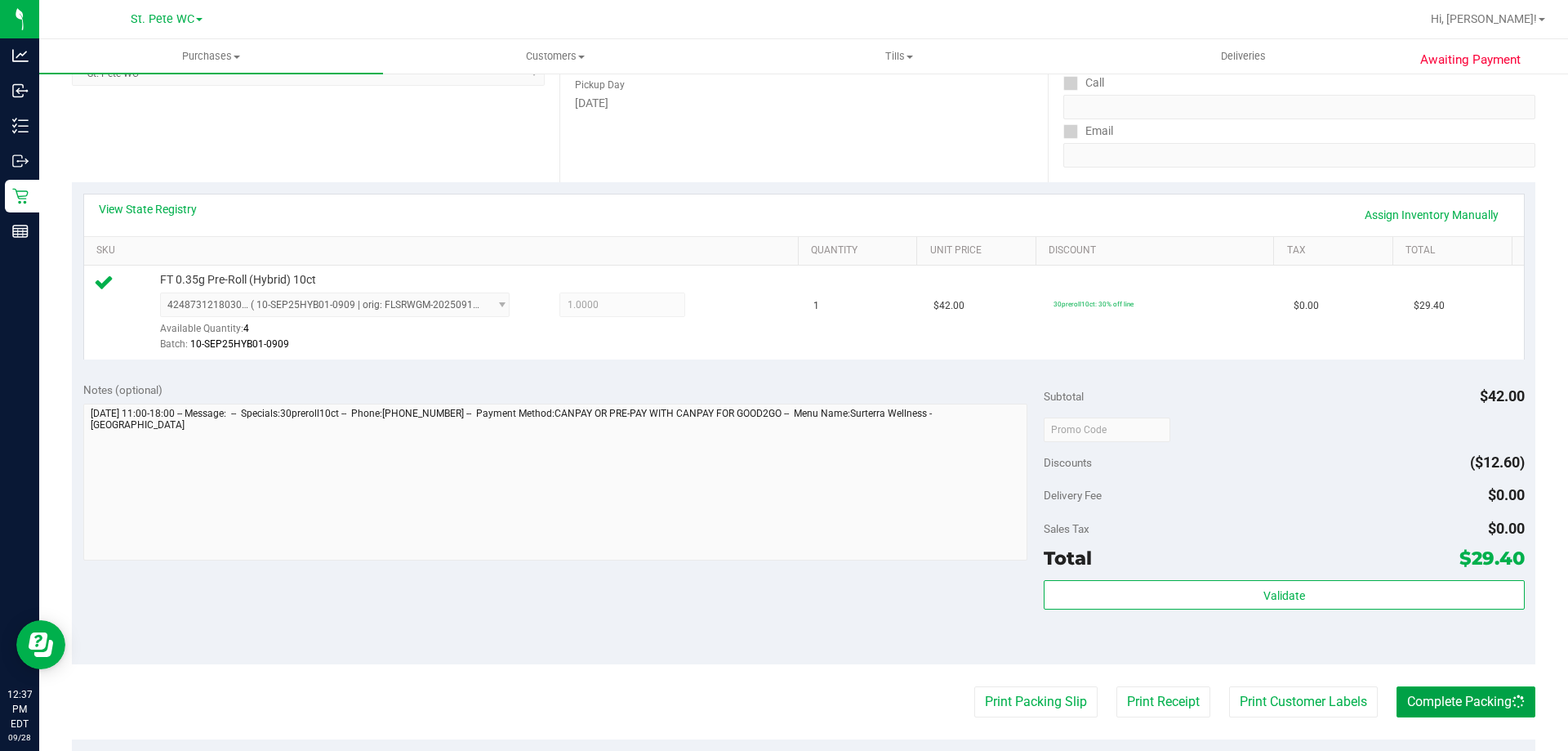
scroll to position [0, 0]
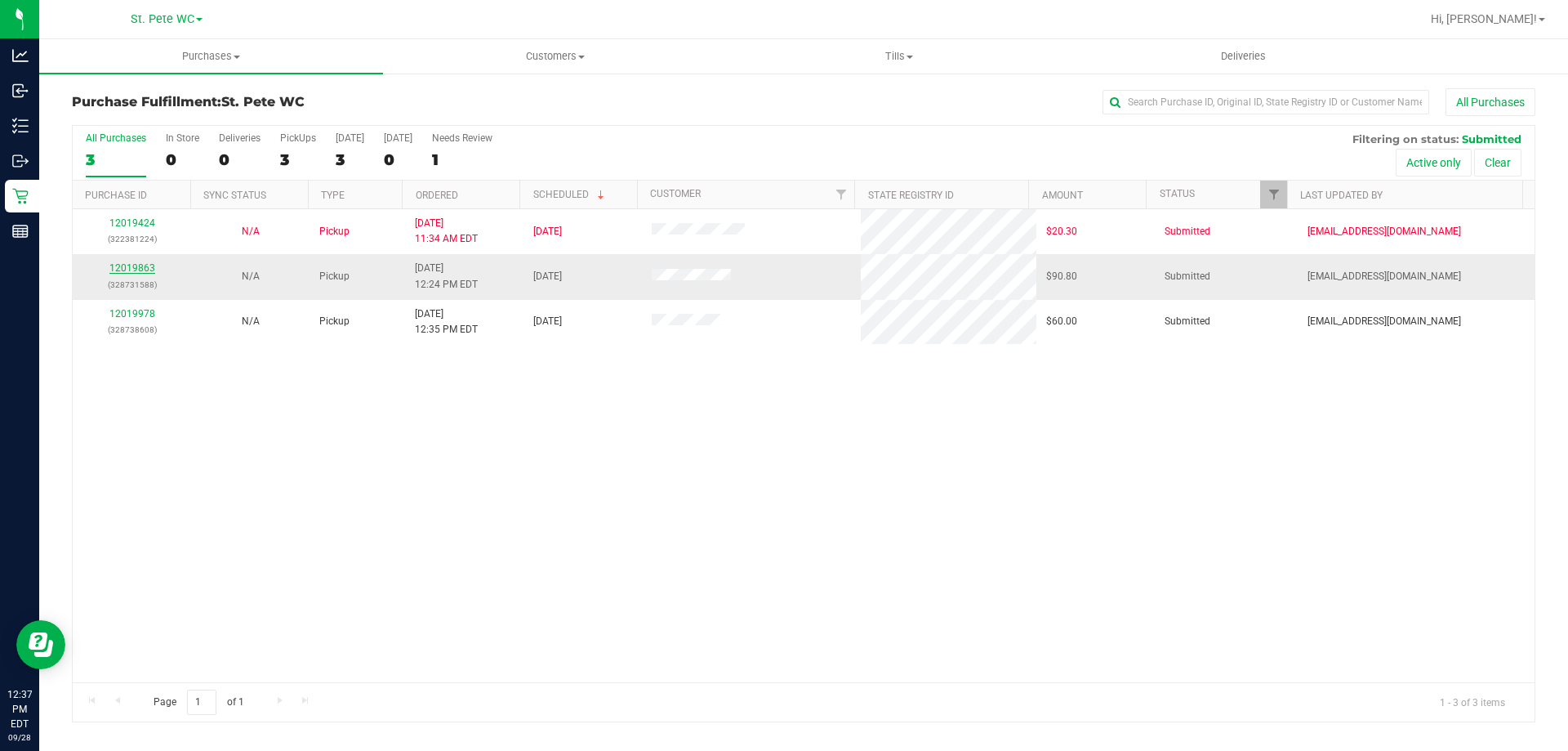
click at [133, 270] on link "12019863" at bounding box center [132, 268] width 46 height 12
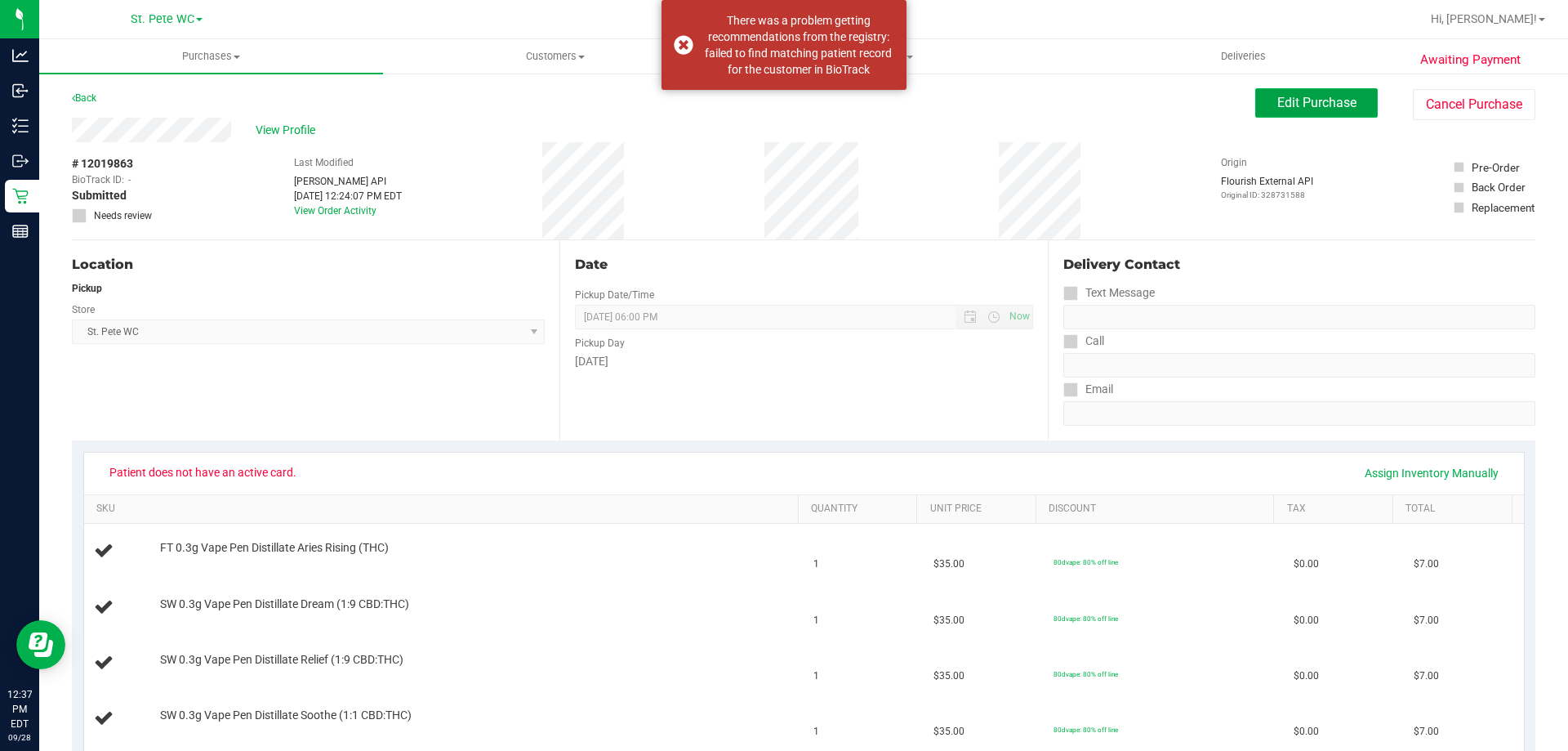
click at [1323, 110] on button "Edit Purchase" at bounding box center [1316, 103] width 123 height 29
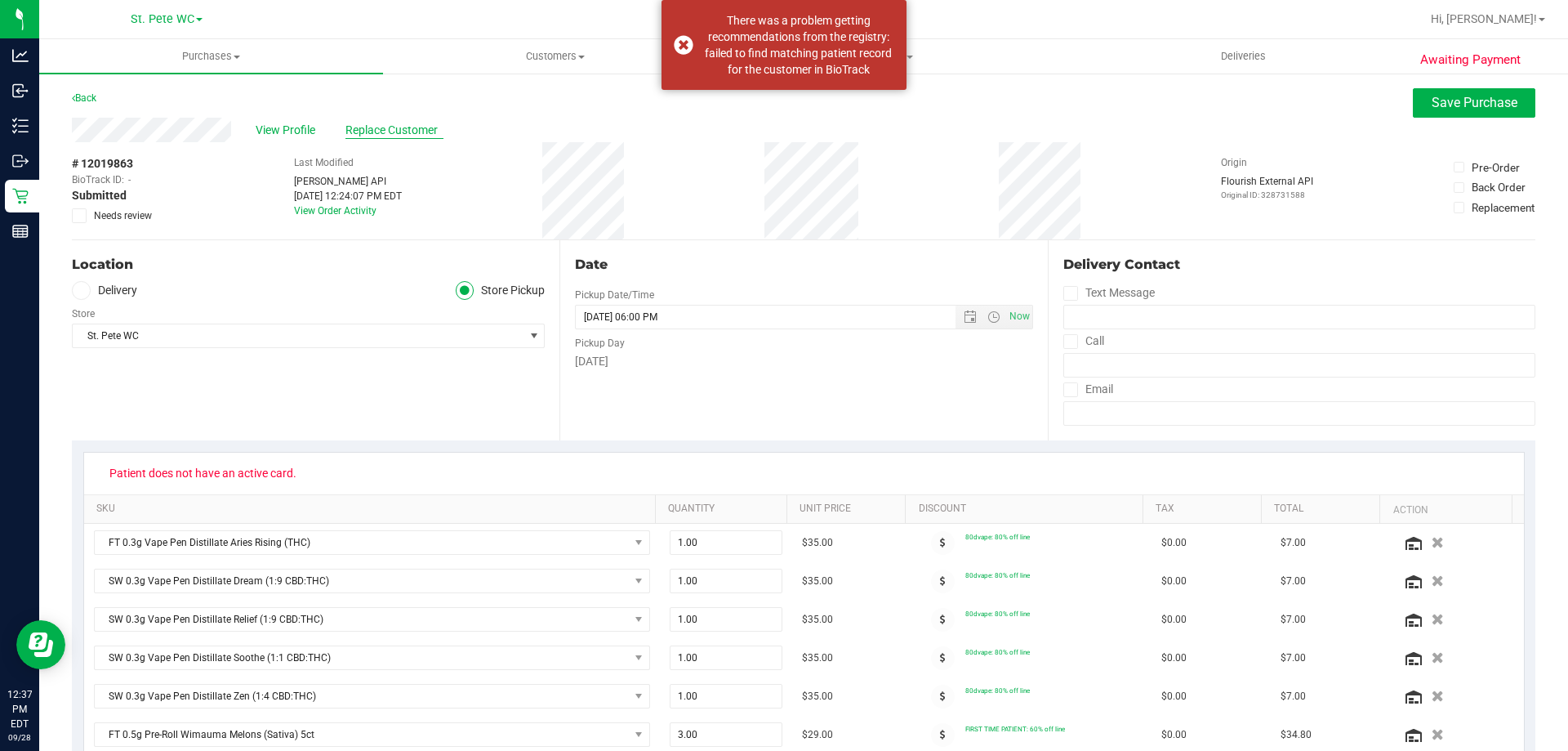
click at [405, 129] on span "Replace Customer" at bounding box center [394, 130] width 98 height 18
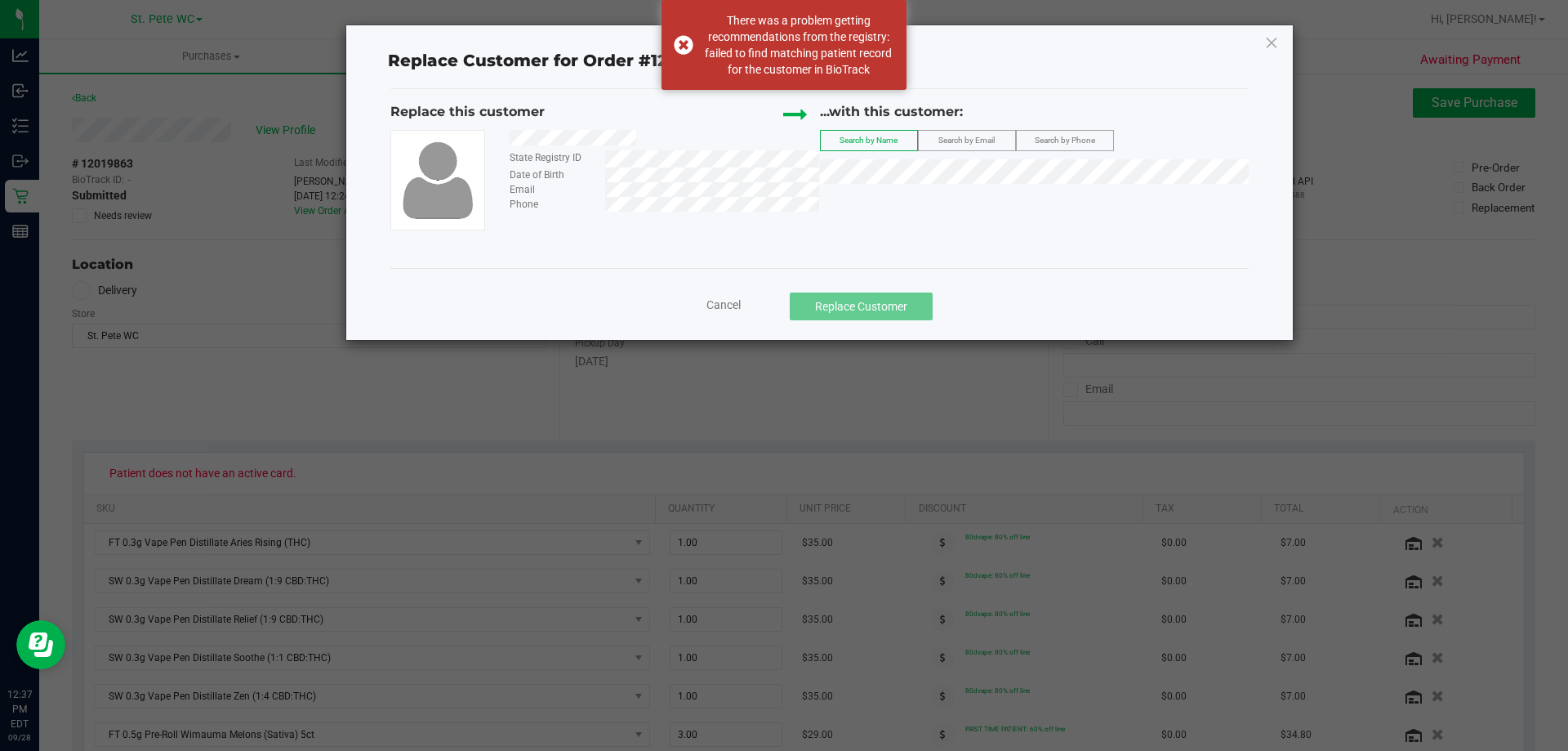
click at [942, 136] on span "Search by Email" at bounding box center [967, 140] width 57 height 9
click at [939, 187] on div "...with this customer: Search by Name Search by Email Search by Phone" at bounding box center [1034, 147] width 430 height 90
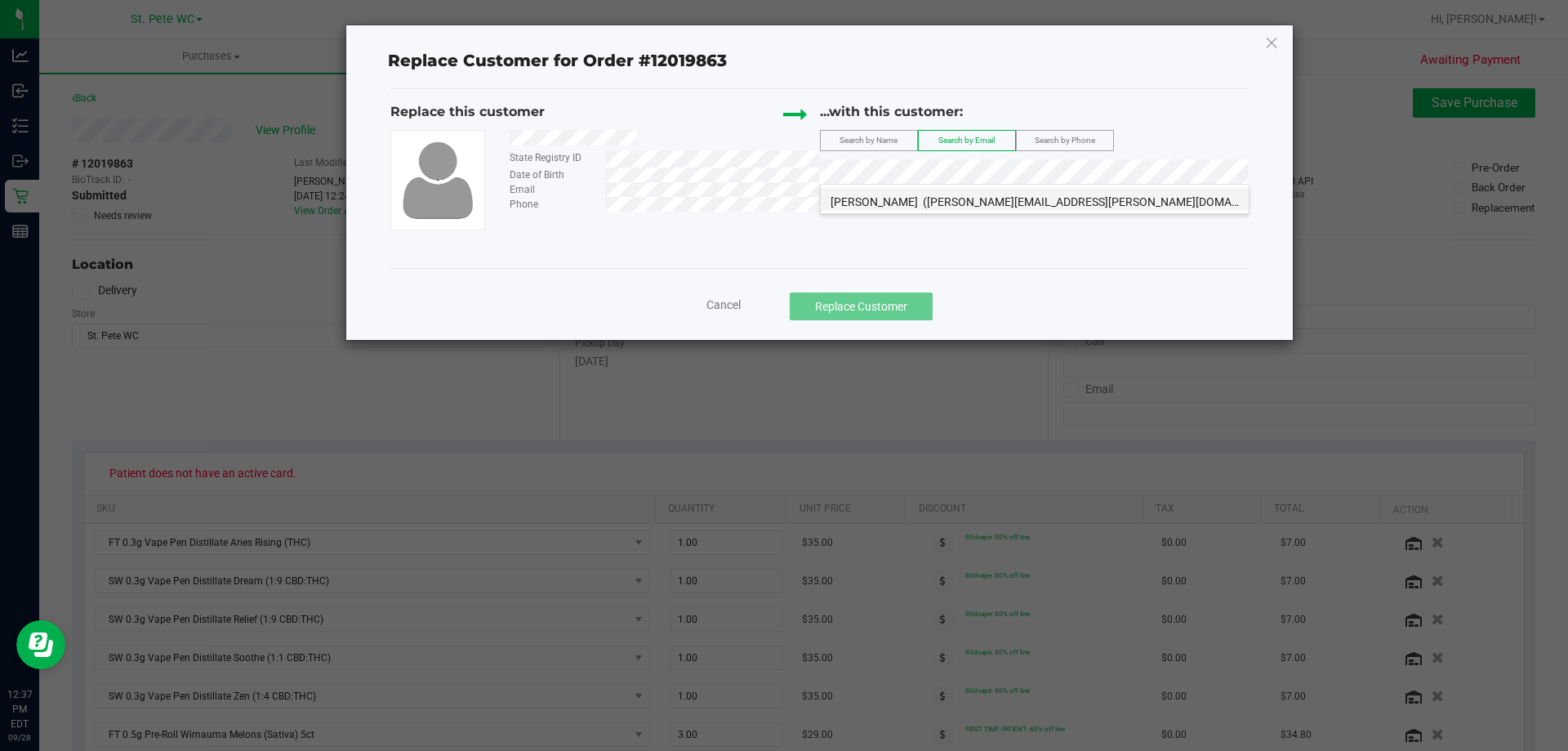
click at [993, 200] on span "([PERSON_NAME][EMAIL_ADDRESS][PERSON_NAME][DOMAIN_NAME])" at bounding box center [1104, 202] width 364 height 13
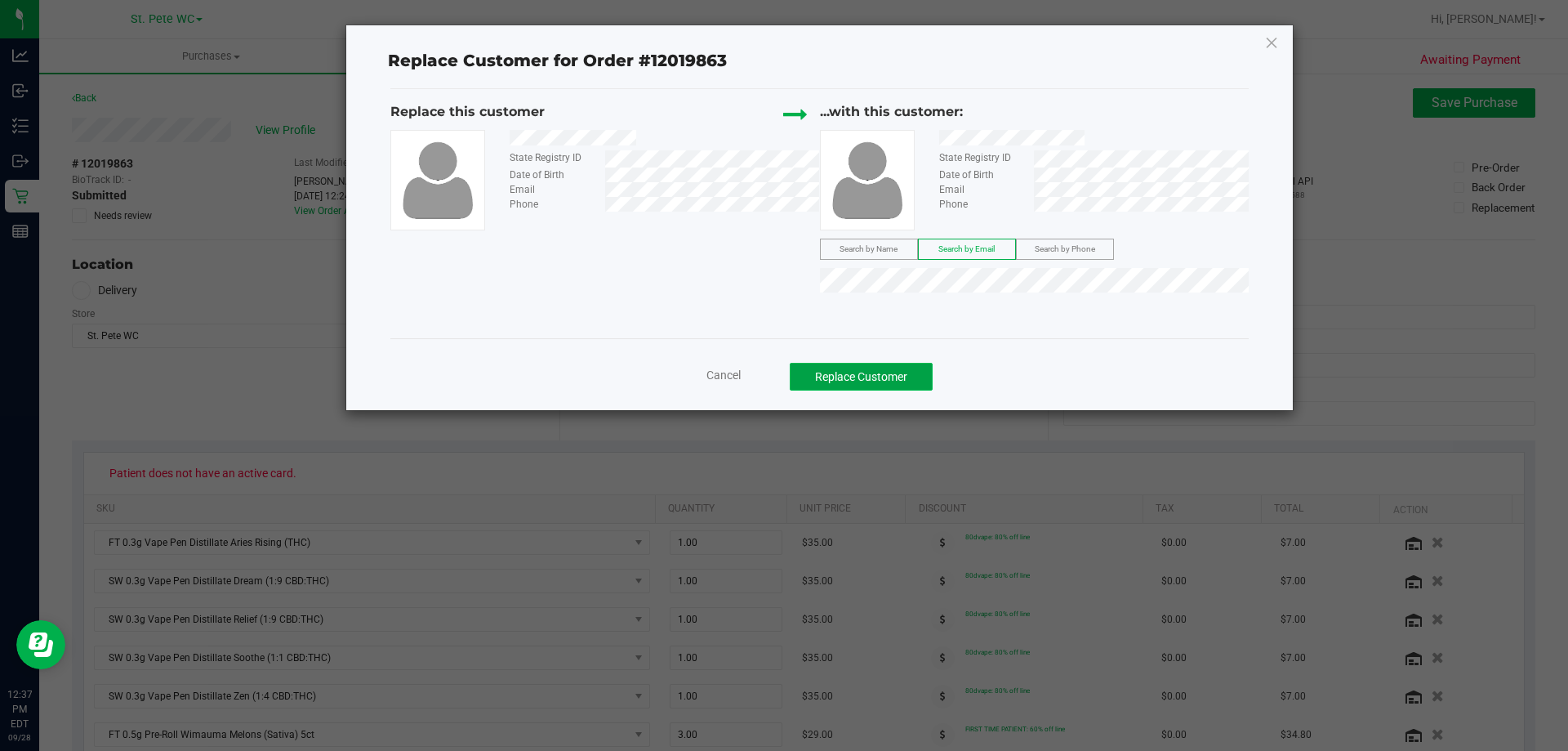
click at [906, 370] on button "Replace Customer" at bounding box center [861, 376] width 143 height 28
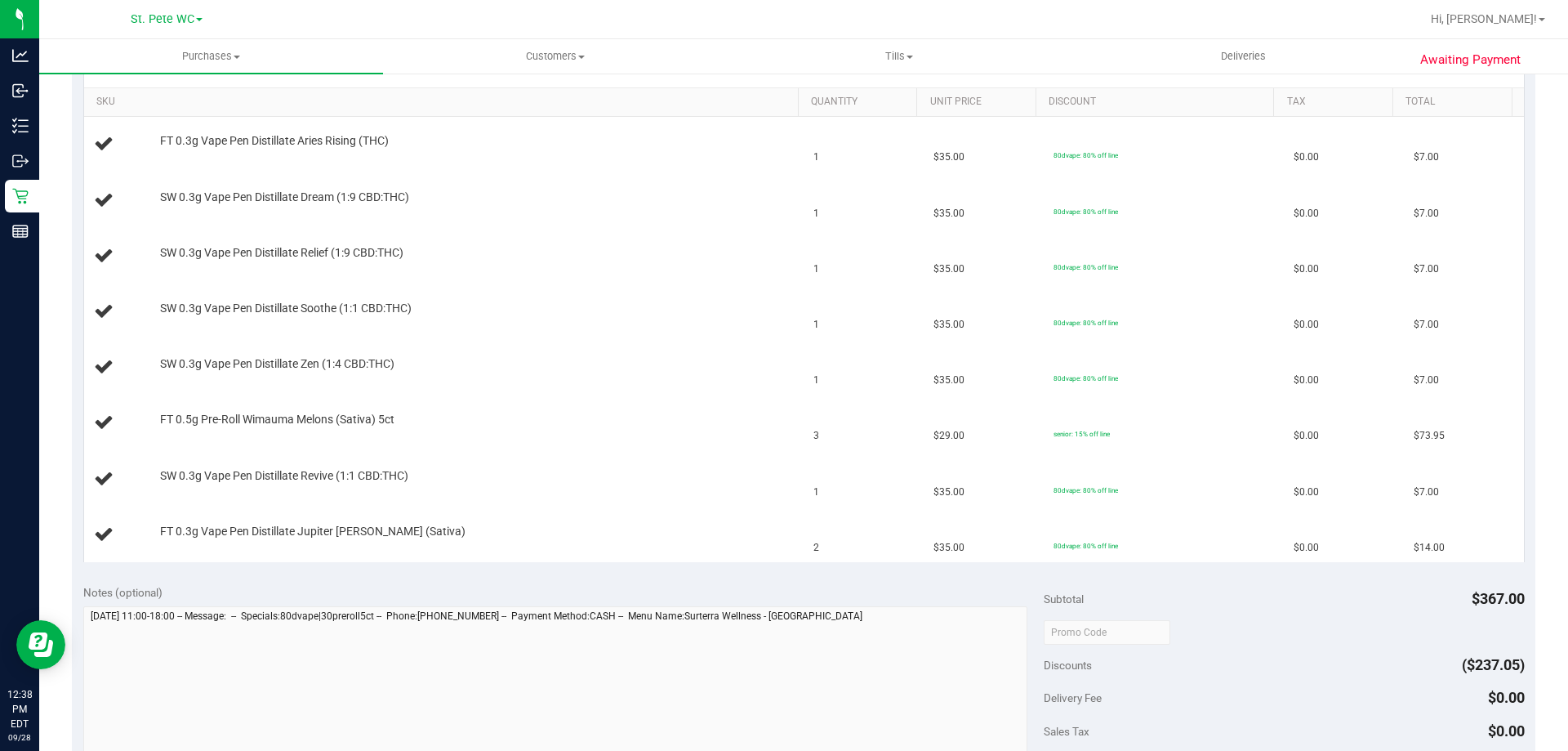
scroll to position [572, 0]
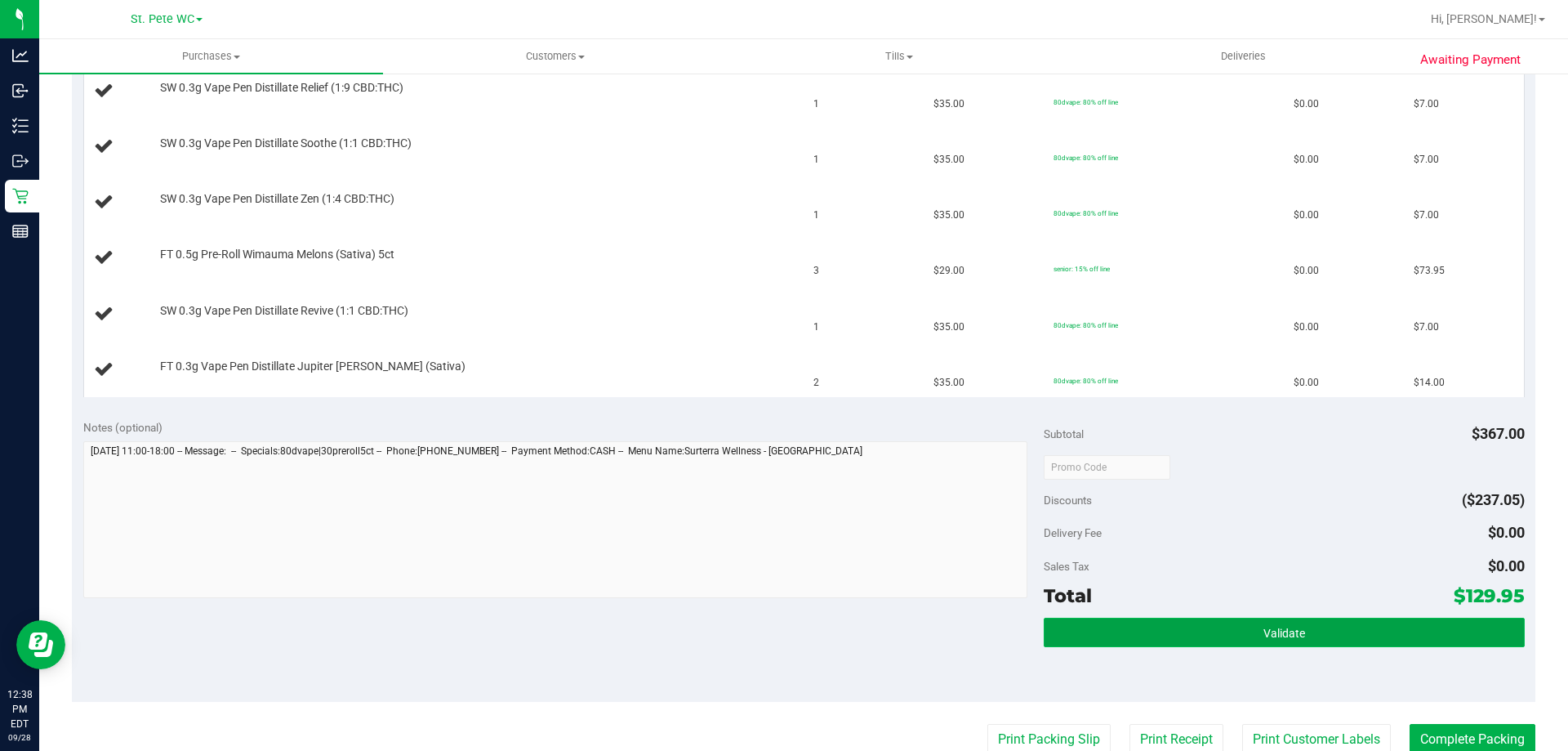
click at [1098, 630] on button "Validate" at bounding box center [1284, 632] width 480 height 29
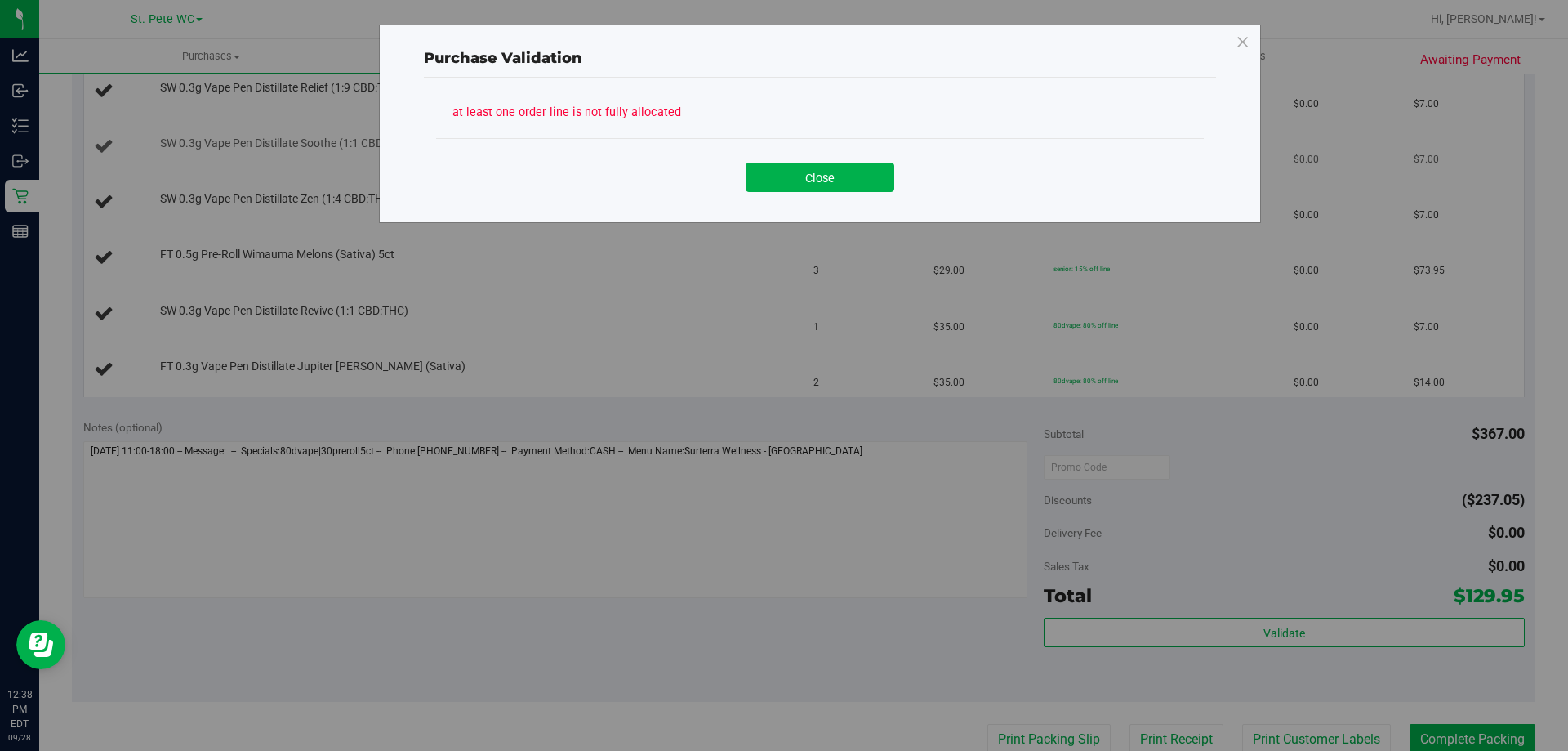
click at [832, 163] on button "Close" at bounding box center [820, 177] width 148 height 29
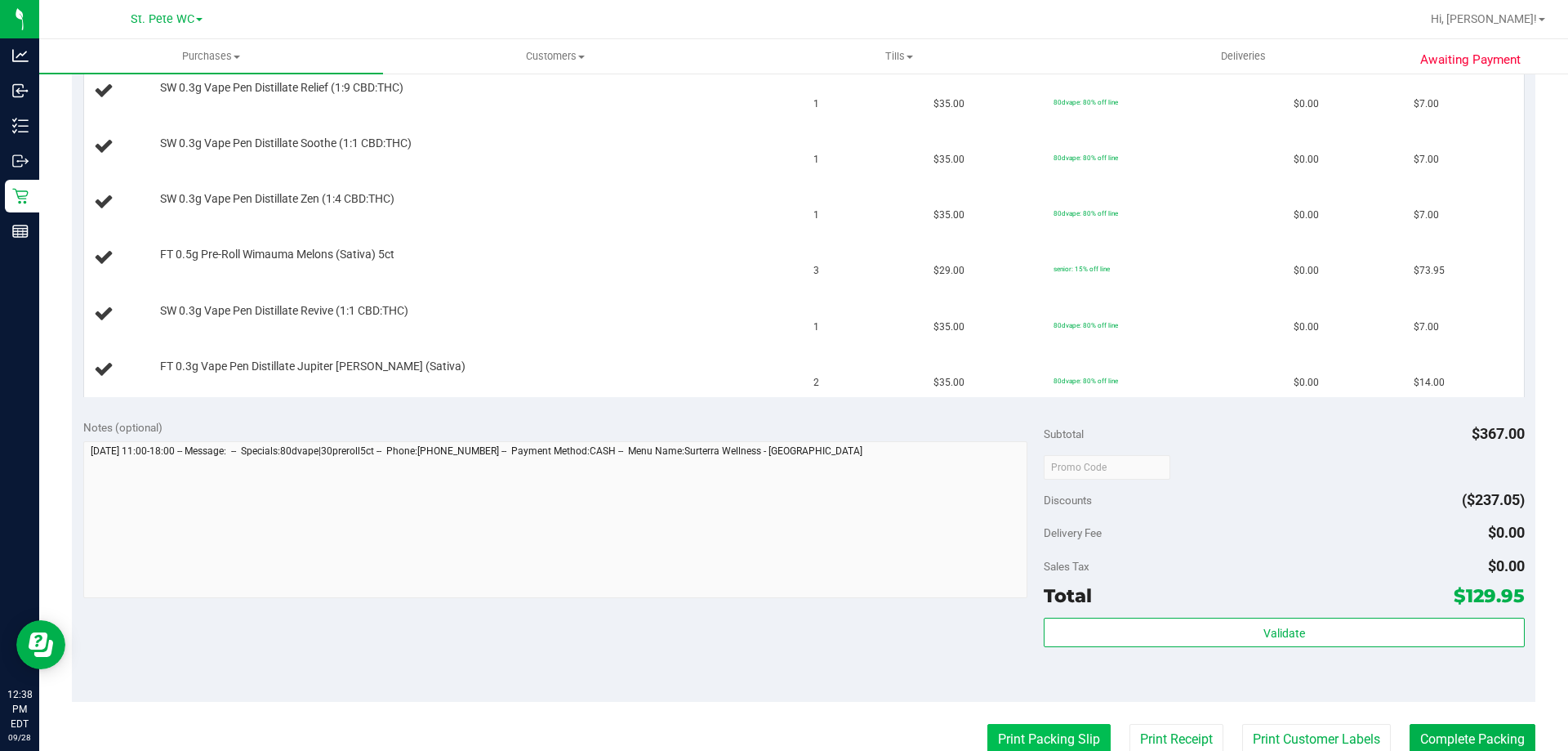
click at [1076, 738] on button "Print Packing Slip" at bounding box center [1049, 738] width 123 height 31
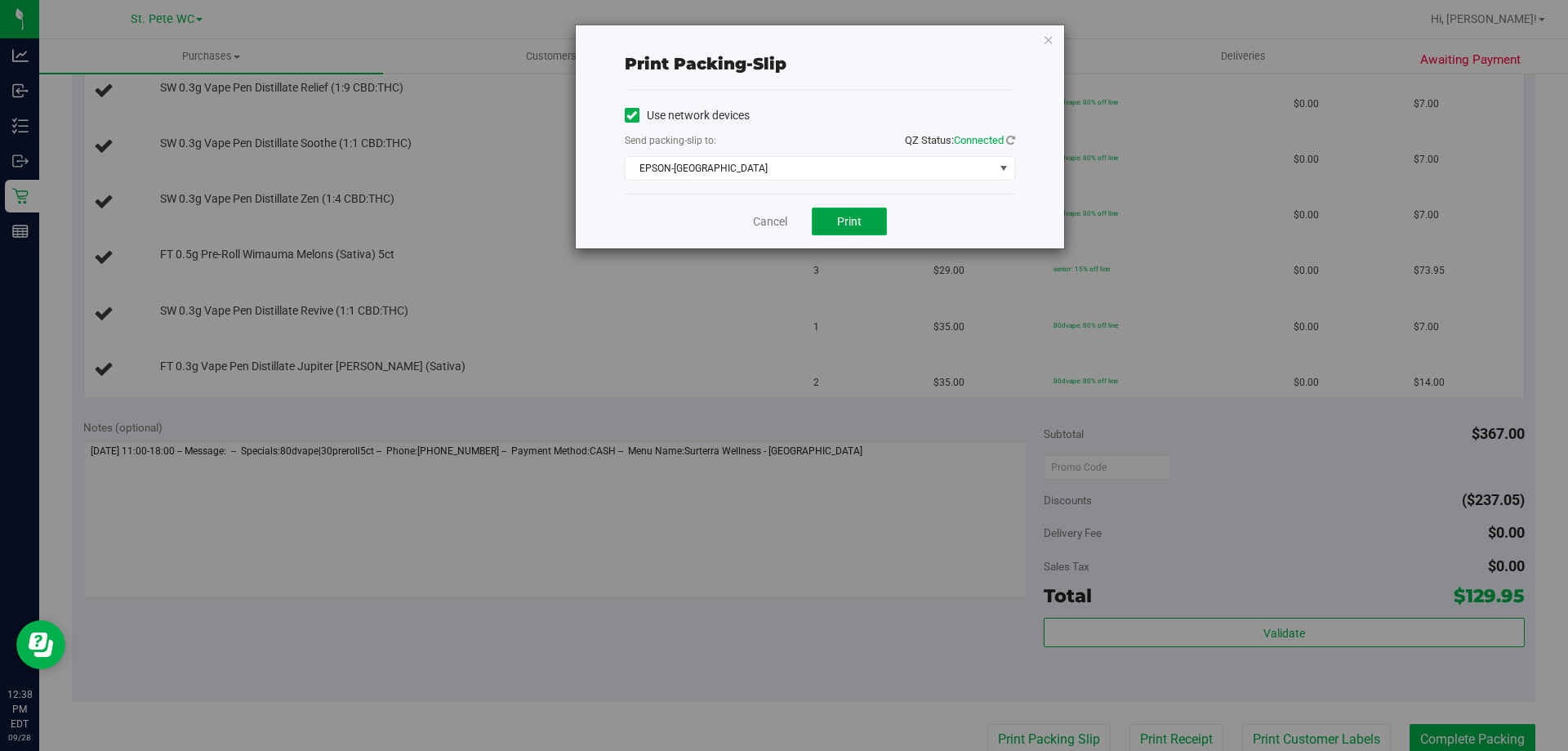
click at [837, 210] on button "Print" at bounding box center [849, 221] width 75 height 28
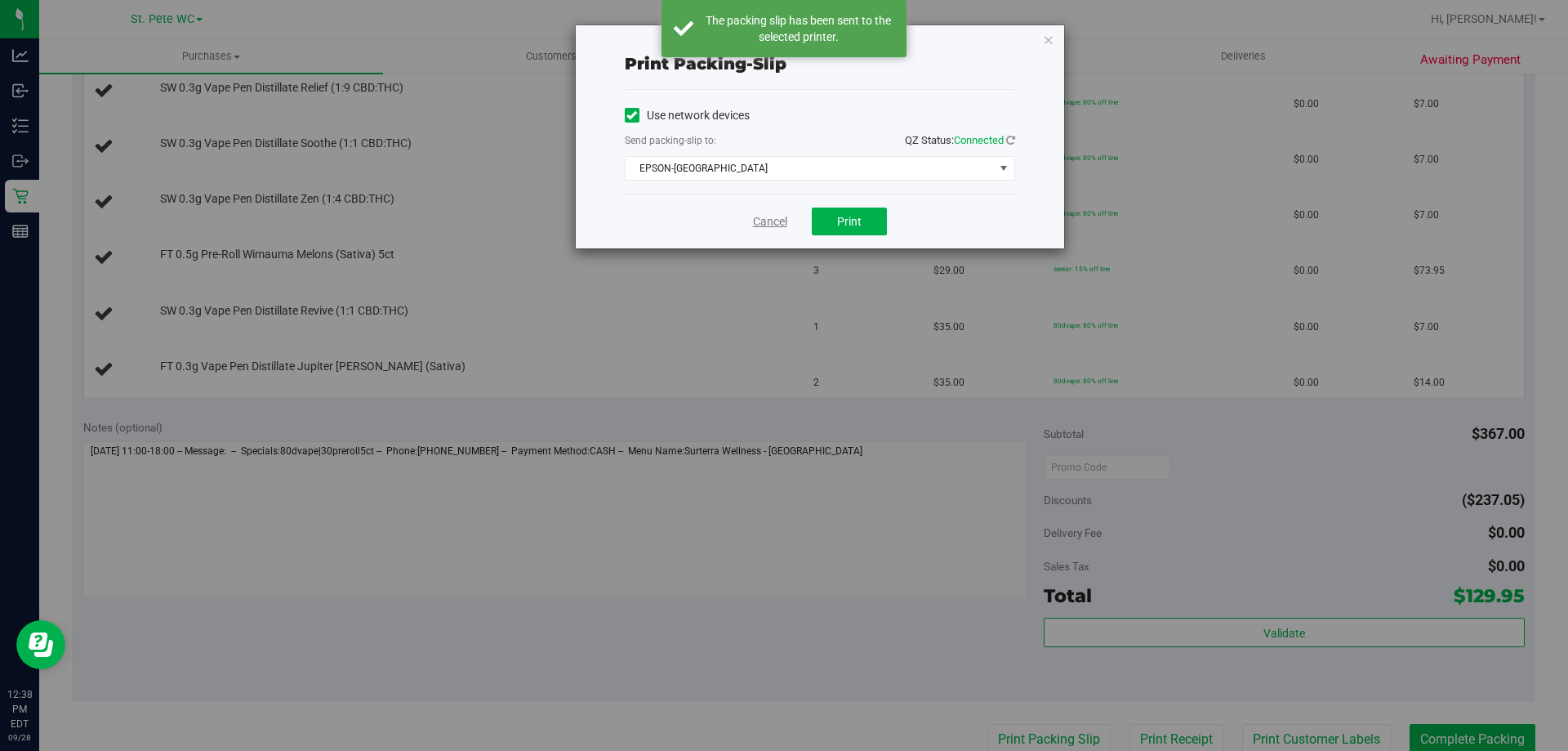
click at [771, 215] on link "Cancel" at bounding box center [770, 222] width 34 height 18
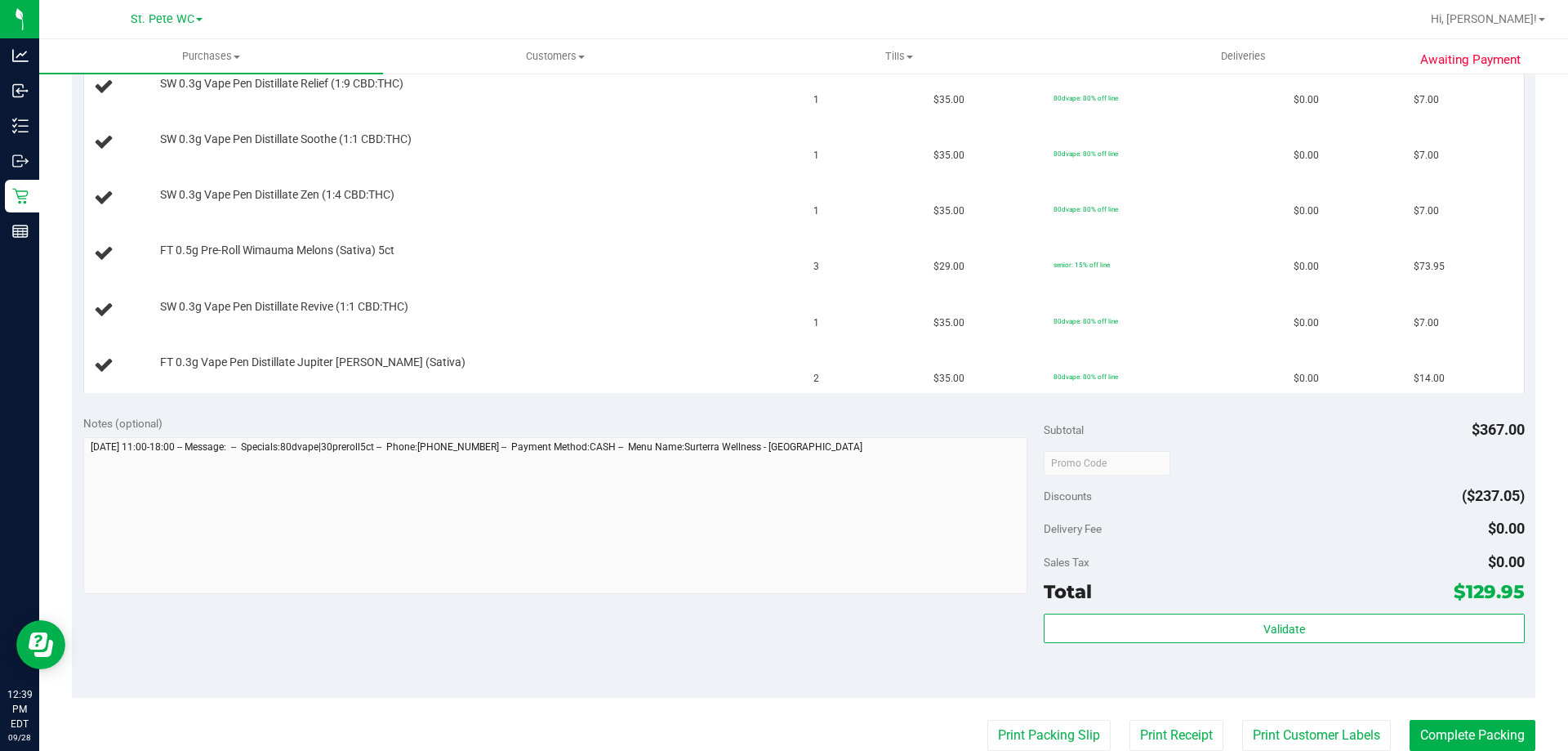
click at [988, 719] on button "Print Packing Slip" at bounding box center [1049, 734] width 123 height 31
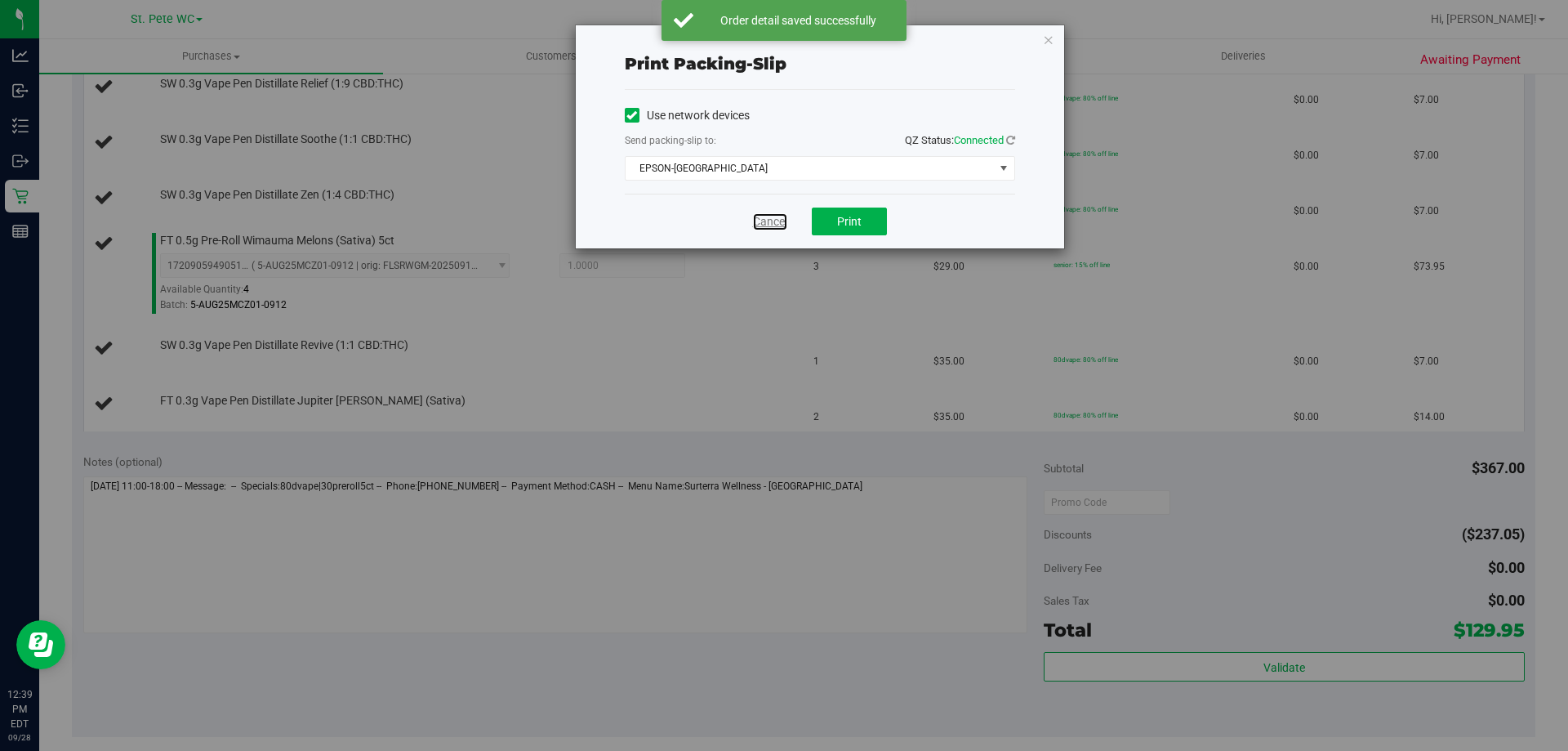
click at [771, 215] on link "Cancel" at bounding box center [770, 222] width 34 height 18
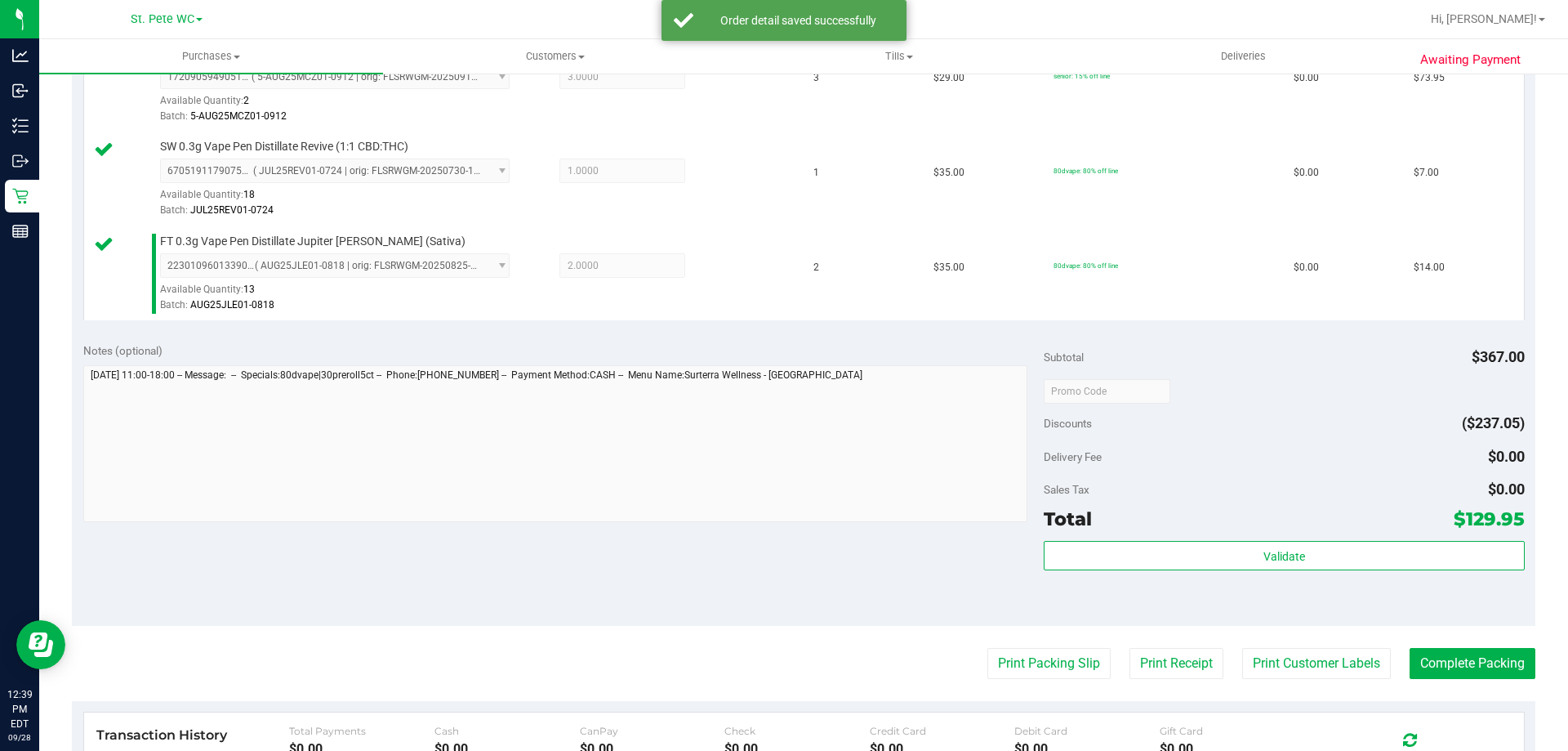
scroll to position [1036, 0]
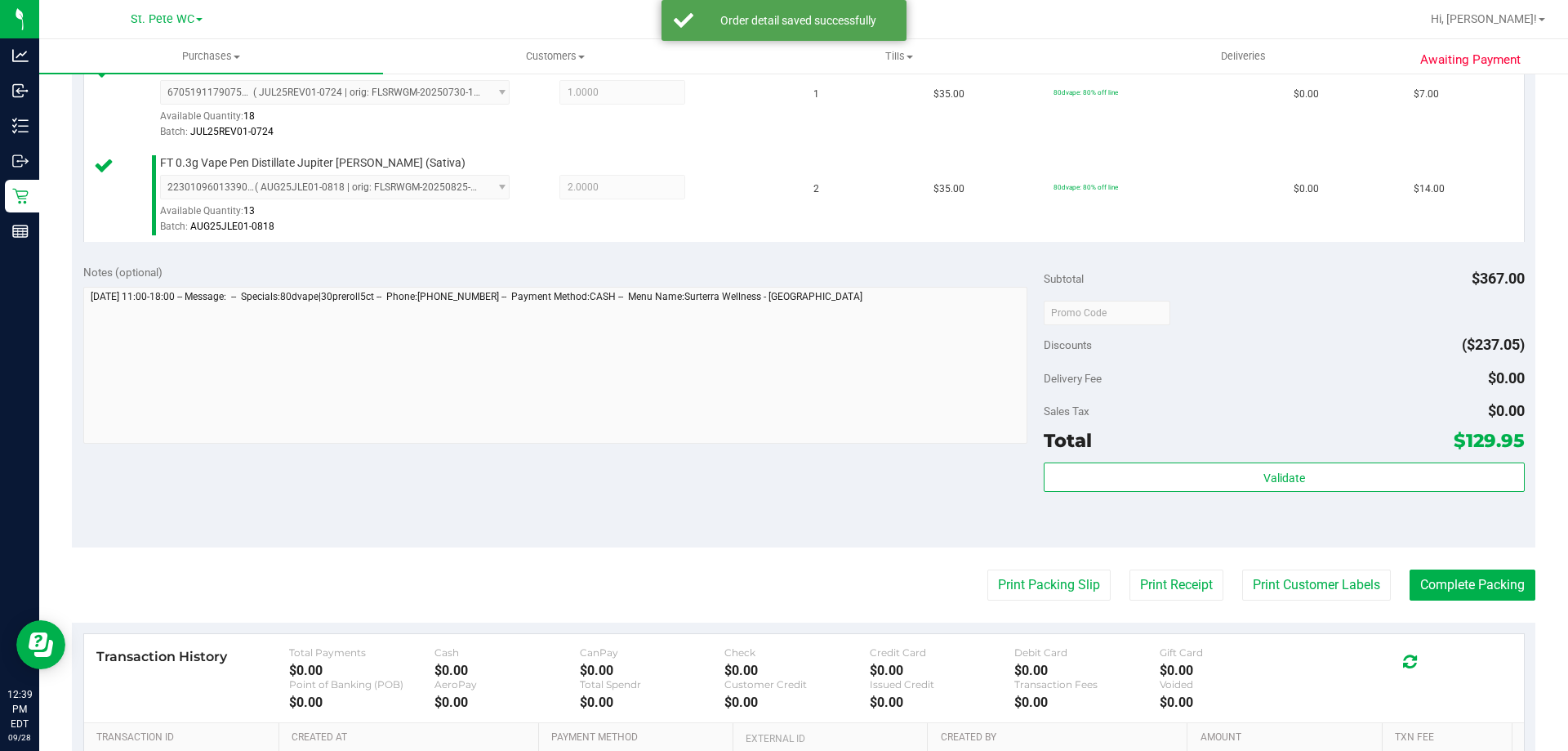
click at [1199, 494] on div "Validate" at bounding box center [1284, 499] width 480 height 73
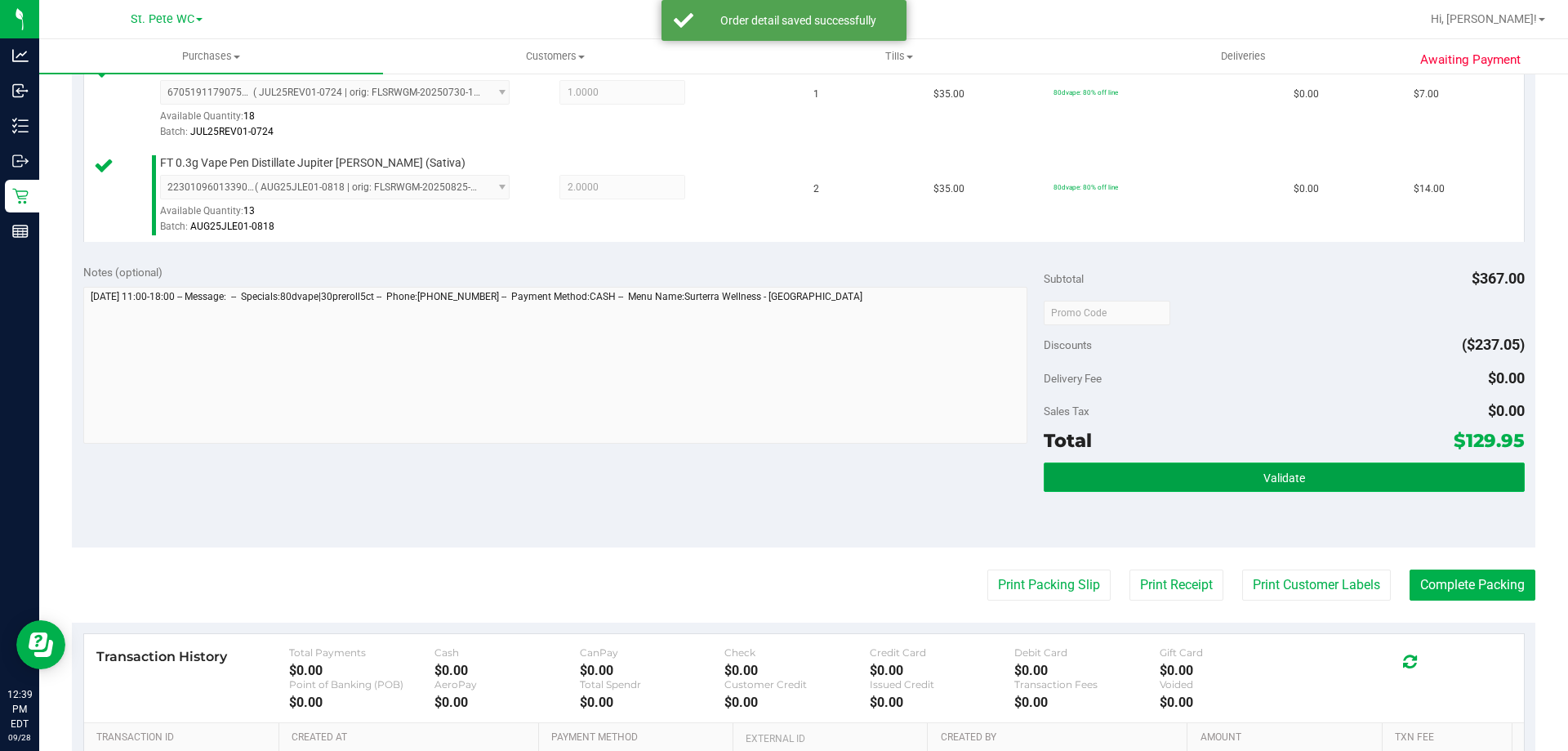
click at [1199, 486] on button "Validate" at bounding box center [1284, 476] width 480 height 29
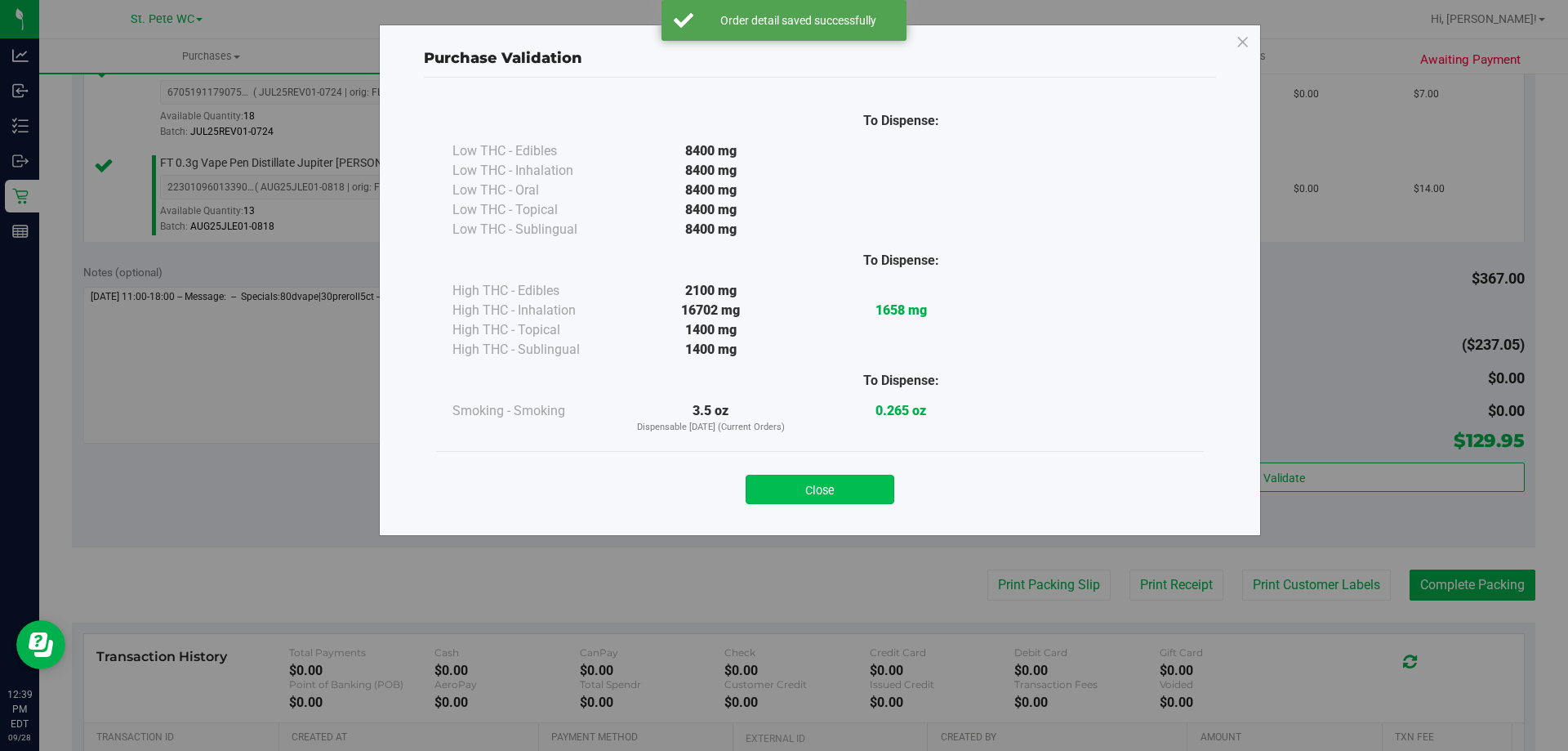
click at [859, 484] on button "Close" at bounding box center [820, 489] width 148 height 29
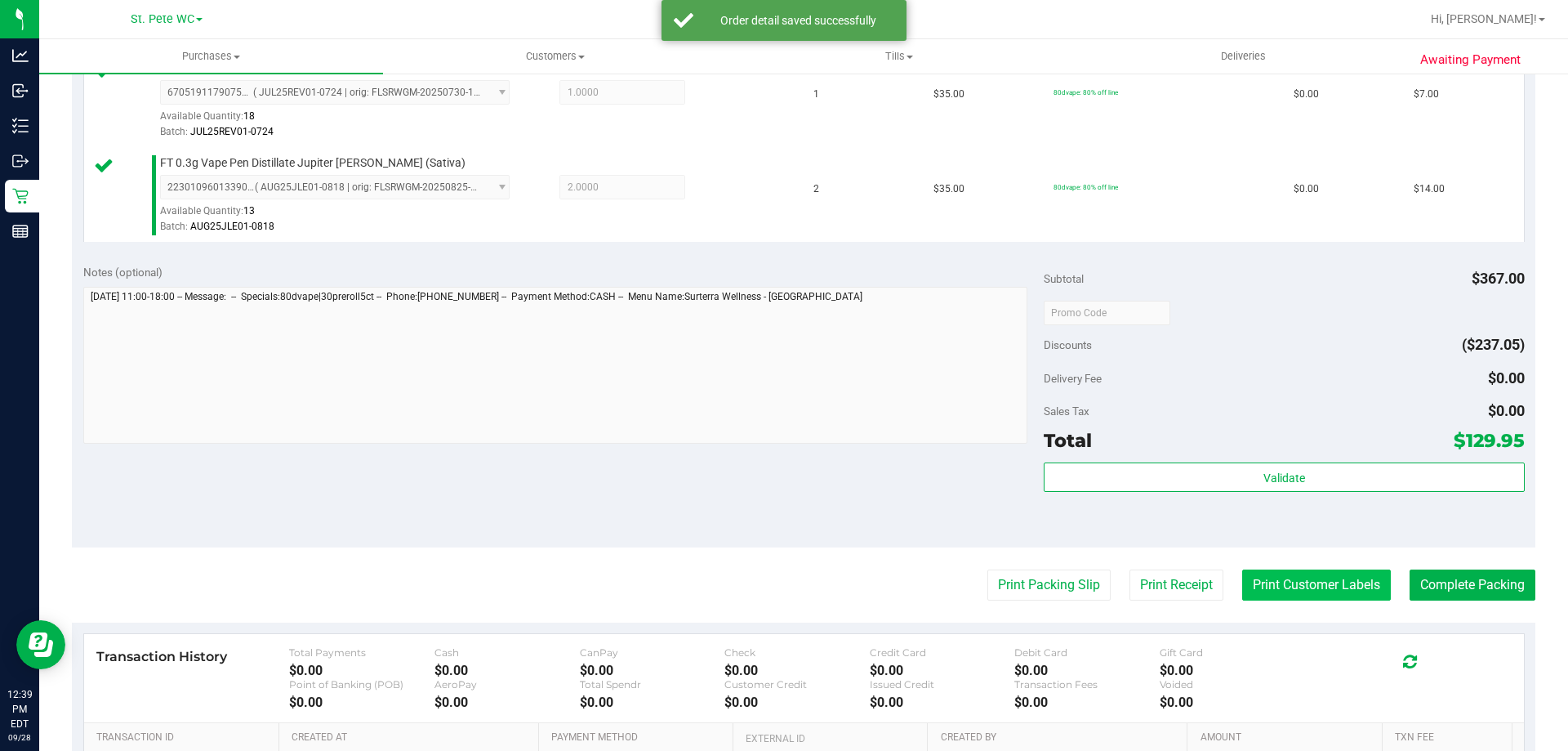
click at [1344, 594] on button "Print Customer Labels" at bounding box center [1316, 584] width 148 height 31
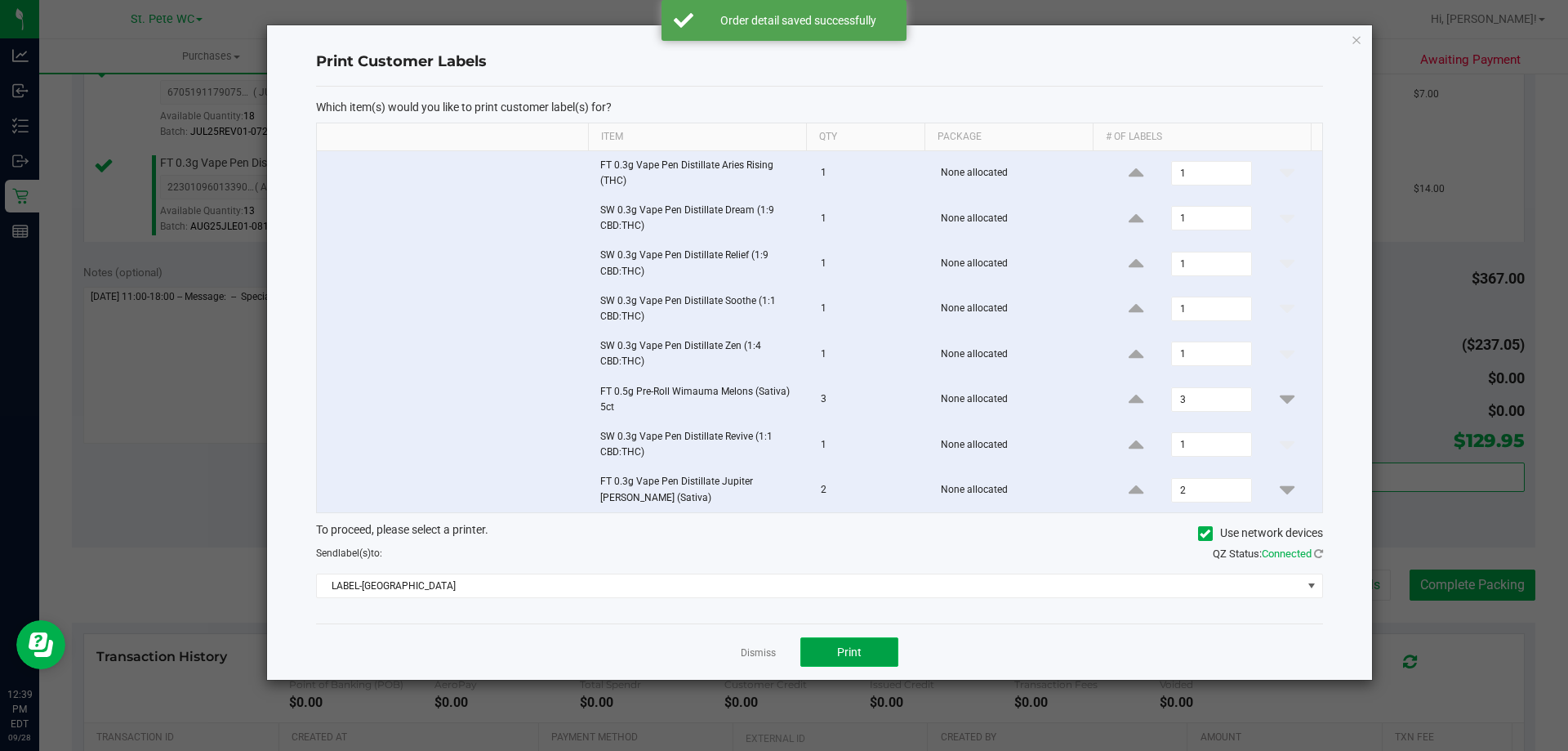
click at [839, 657] on span "Print" at bounding box center [848, 652] width 24 height 13
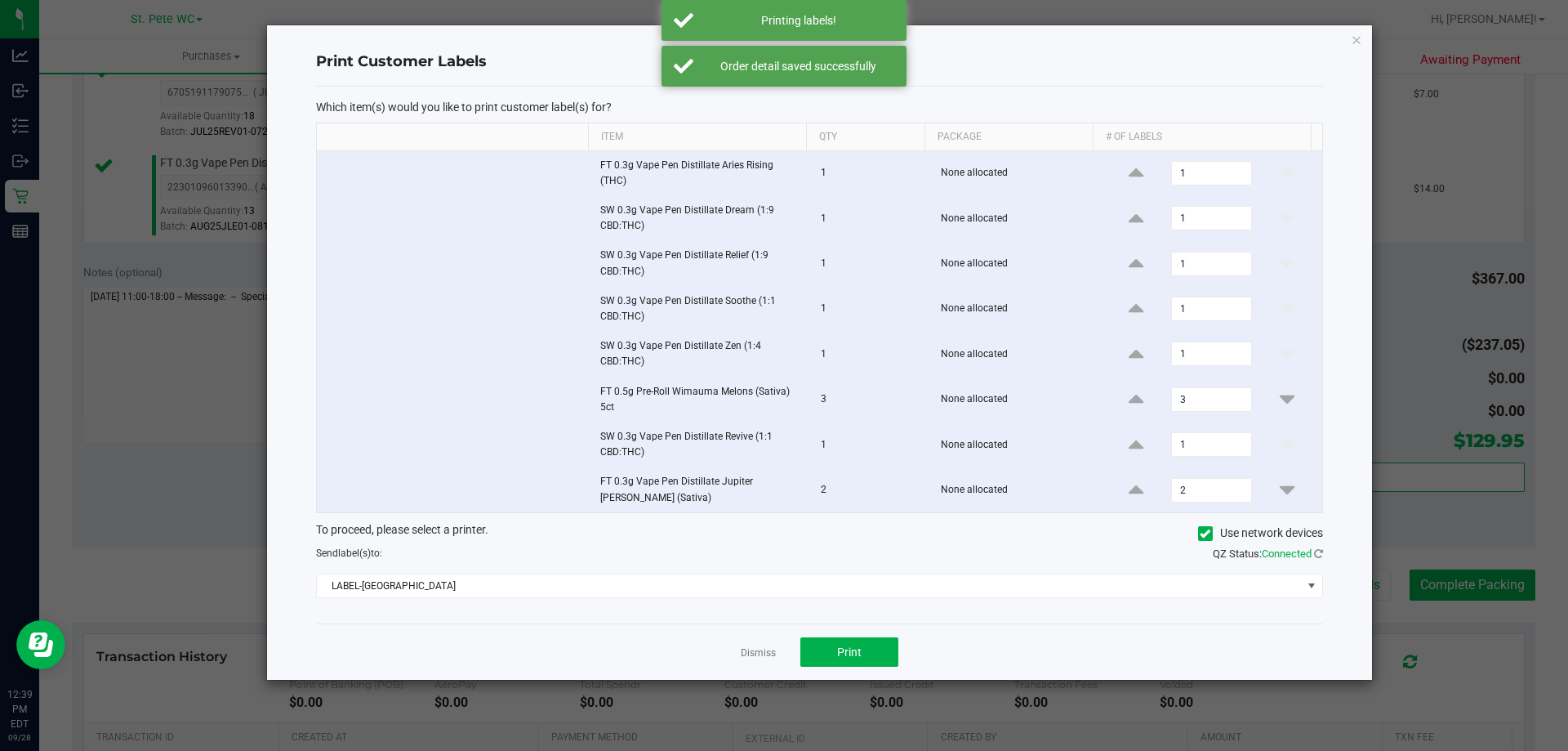
click at [771, 657] on link "Dismiss" at bounding box center [758, 653] width 35 height 14
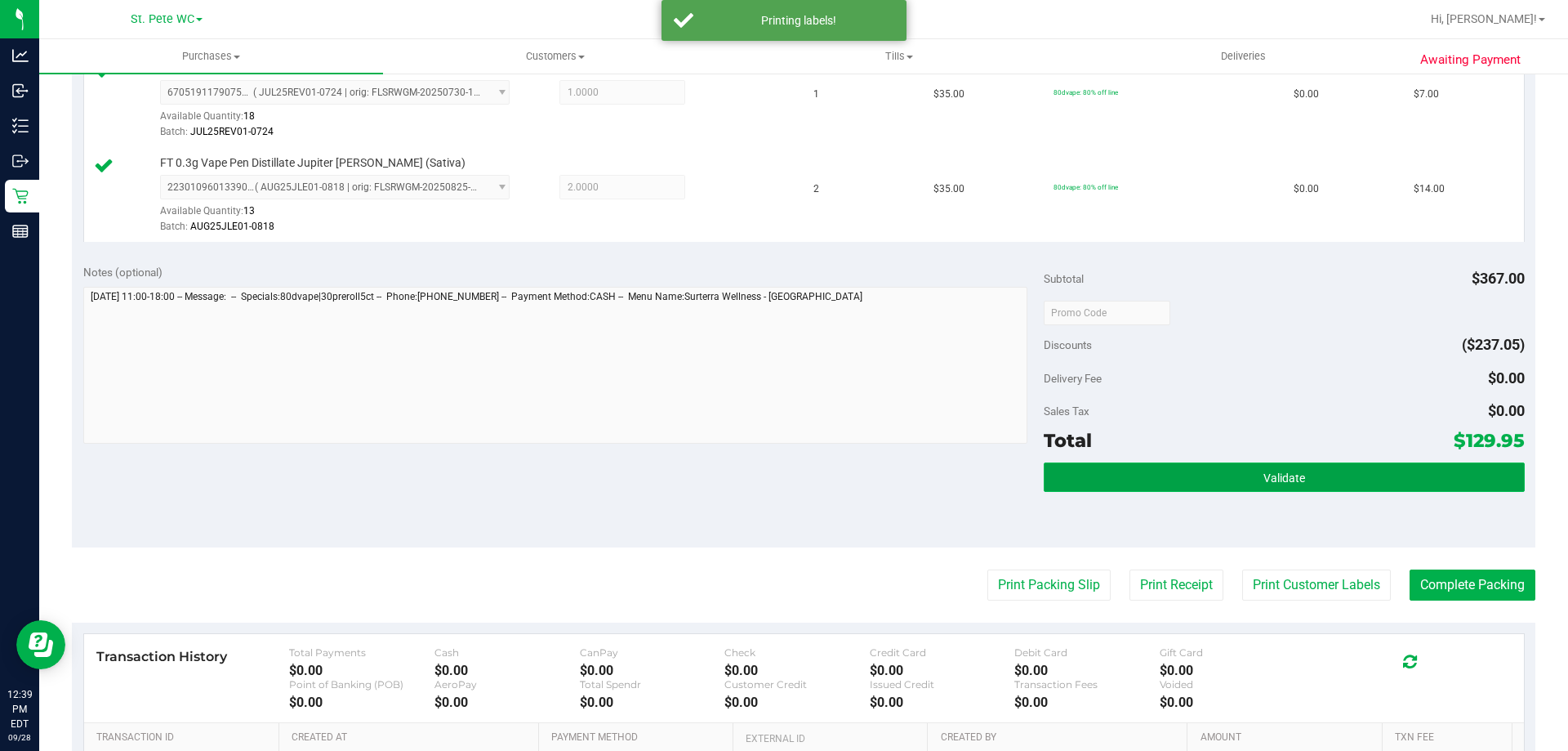
click at [1074, 490] on button "Validate" at bounding box center [1284, 476] width 480 height 29
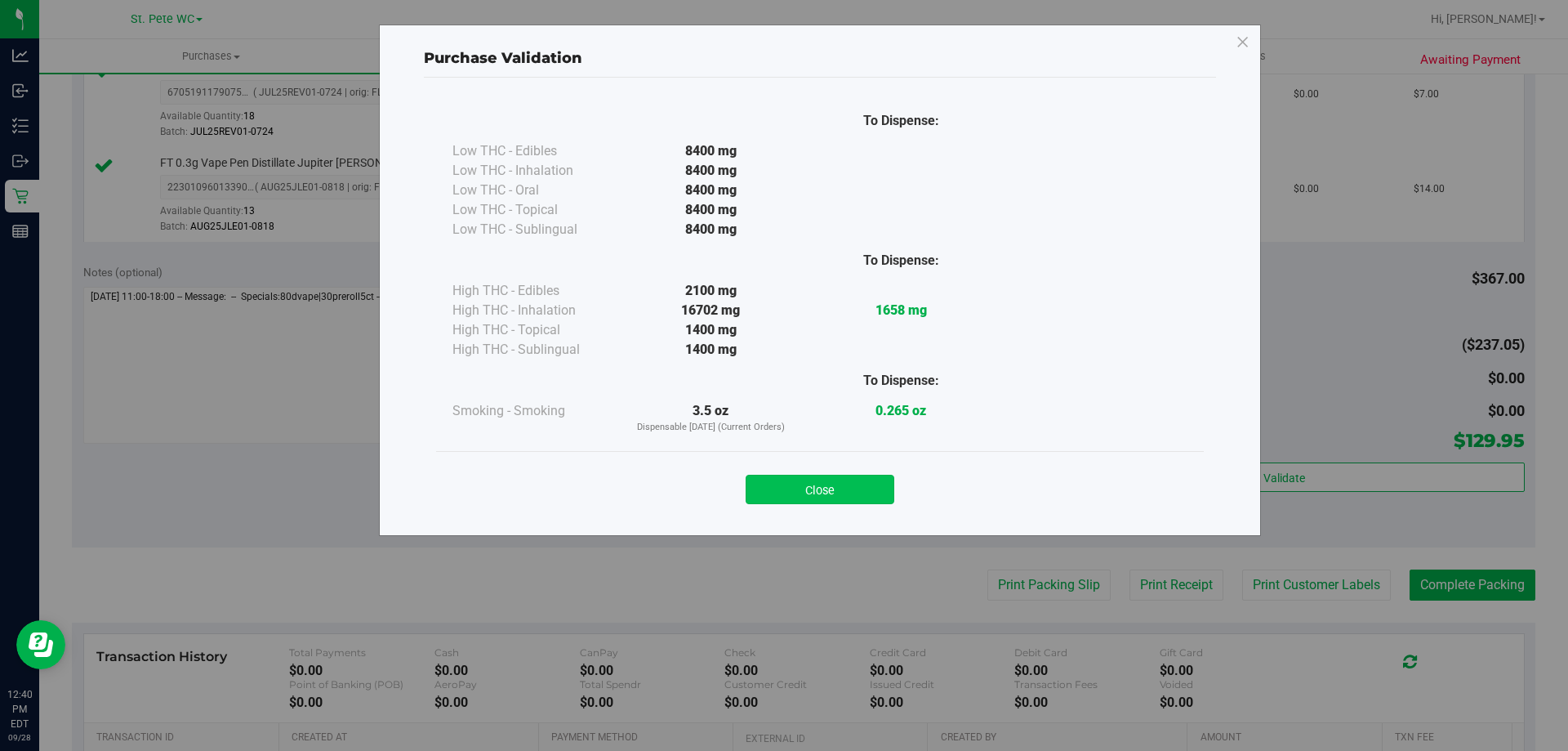
drag, startPoint x: 744, startPoint y: 503, endPoint x: 763, endPoint y: 502, distance: 19.0
click at [743, 503] on div "Close" at bounding box center [819, 484] width 743 height 41
click at [809, 486] on button "Close" at bounding box center [820, 489] width 148 height 29
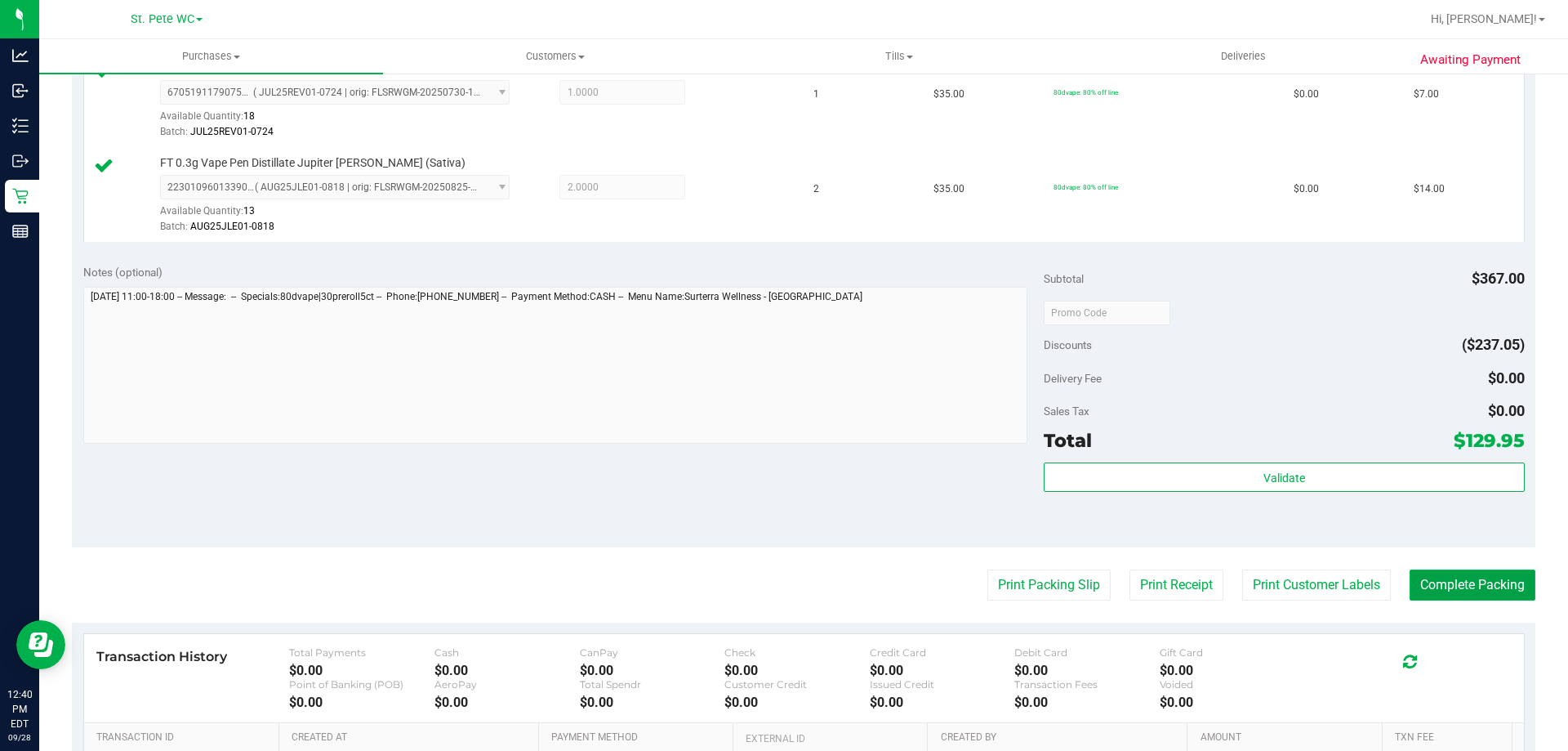
click at [1464, 580] on button "Complete Packing" at bounding box center [1472, 584] width 126 height 31
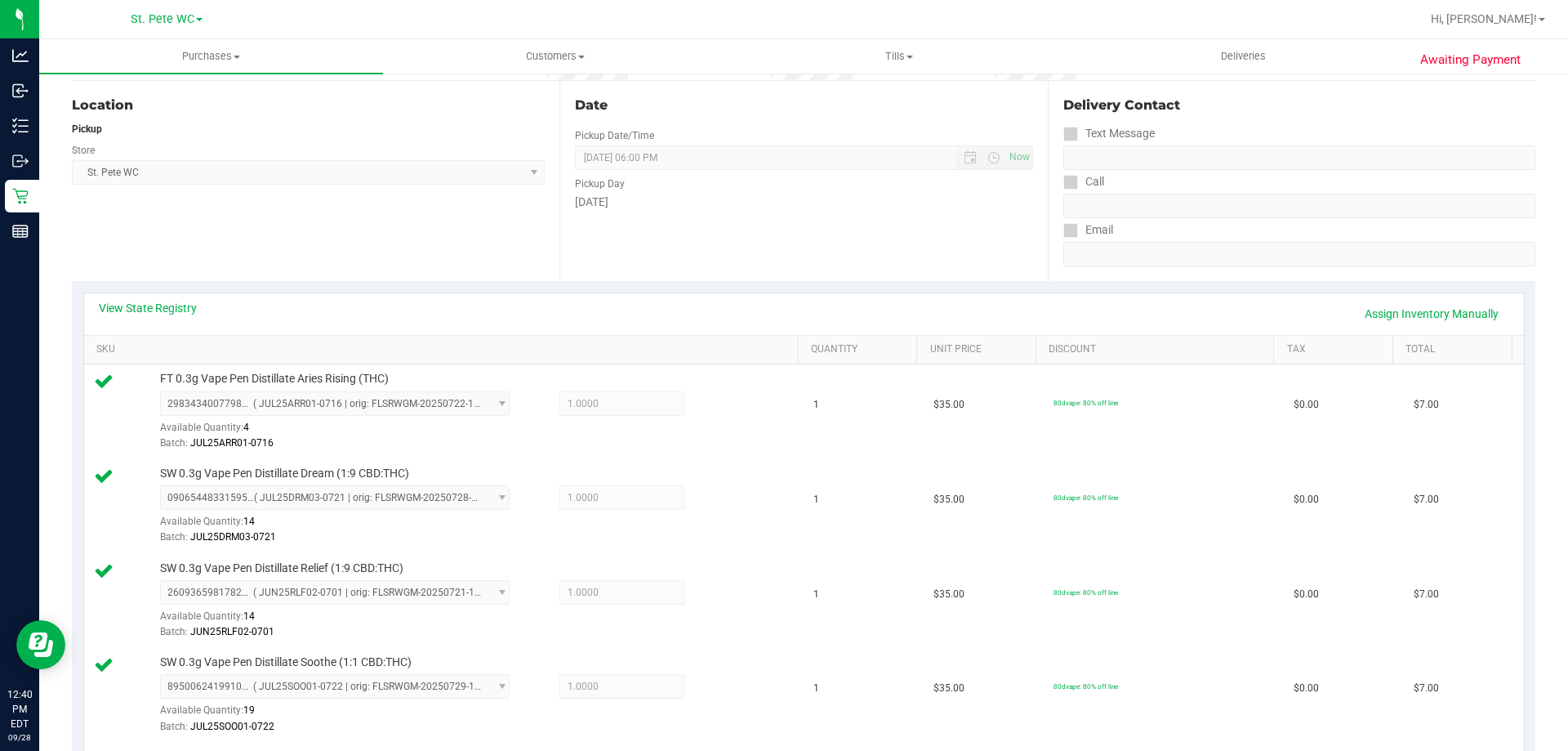
scroll to position [0, 0]
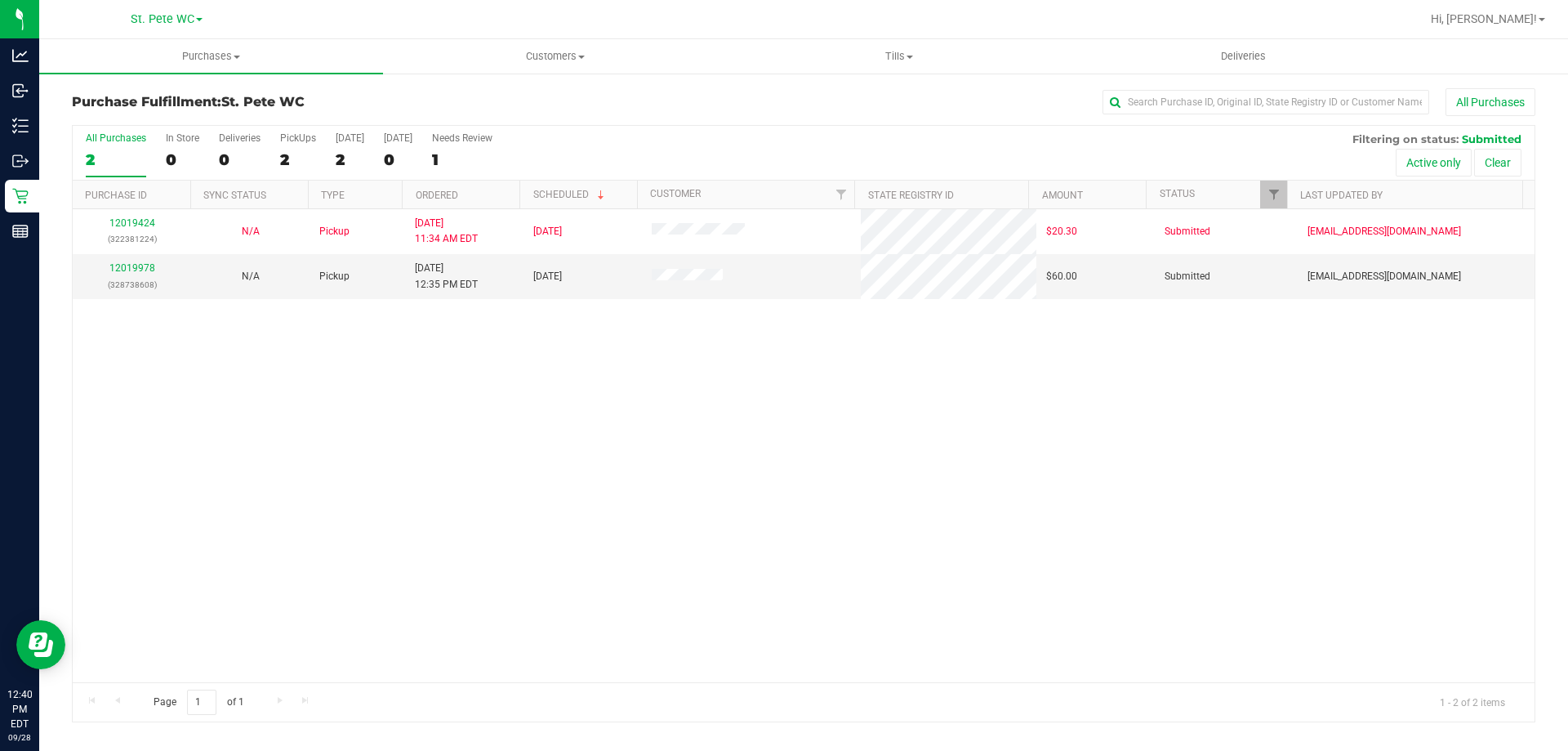
click at [762, 391] on div "12019424 (322381224) N/A Pickup [DATE] 11:34 AM EDT 9/28/2025 $20.30 Submitted …" at bounding box center [803, 446] width 1461 height 473
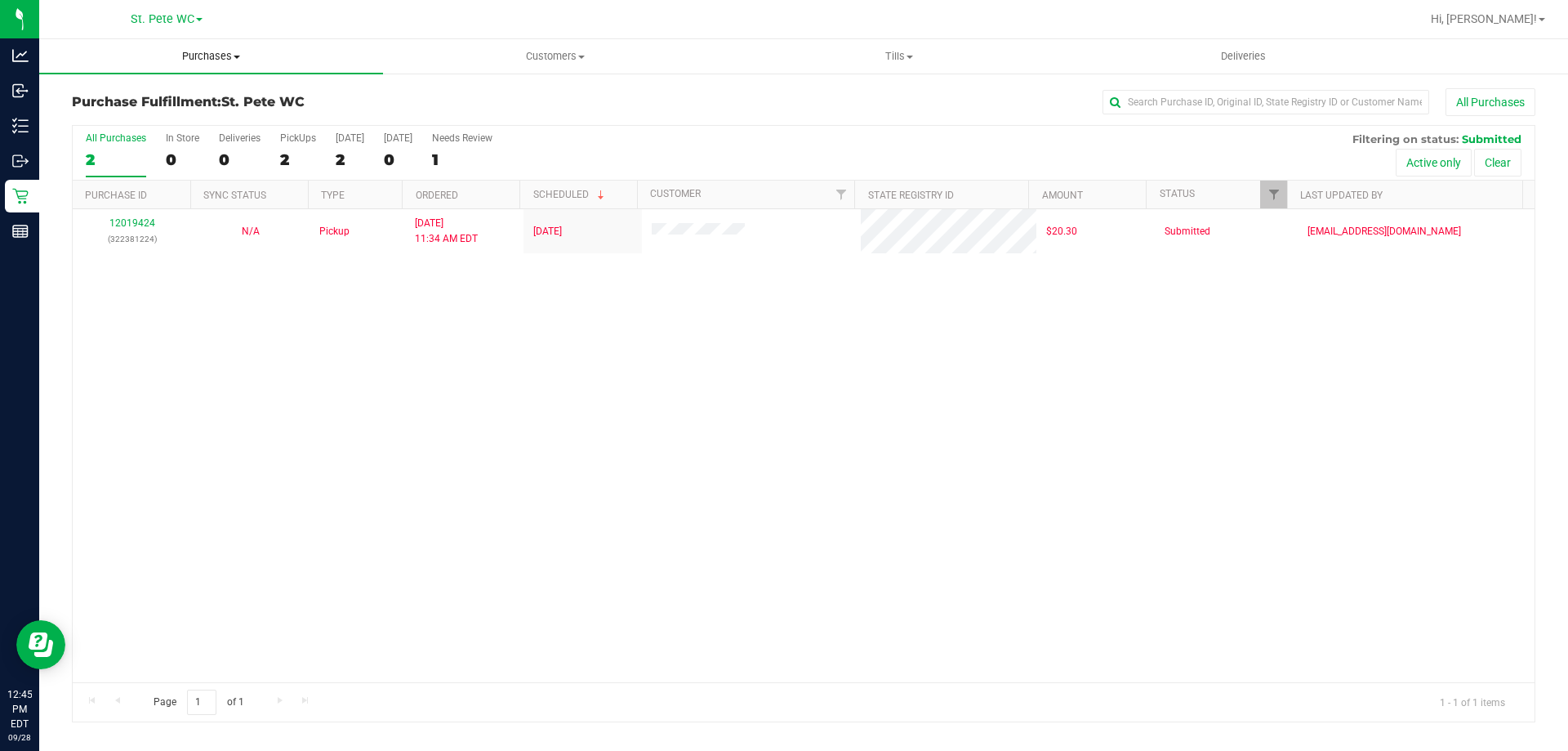
click at [159, 68] on uib-tab-heading "Purchases Summary of purchases Fulfillment All purchases" at bounding box center [211, 56] width 344 height 34
click at [135, 106] on li "Summary of purchases" at bounding box center [211, 98] width 344 height 19
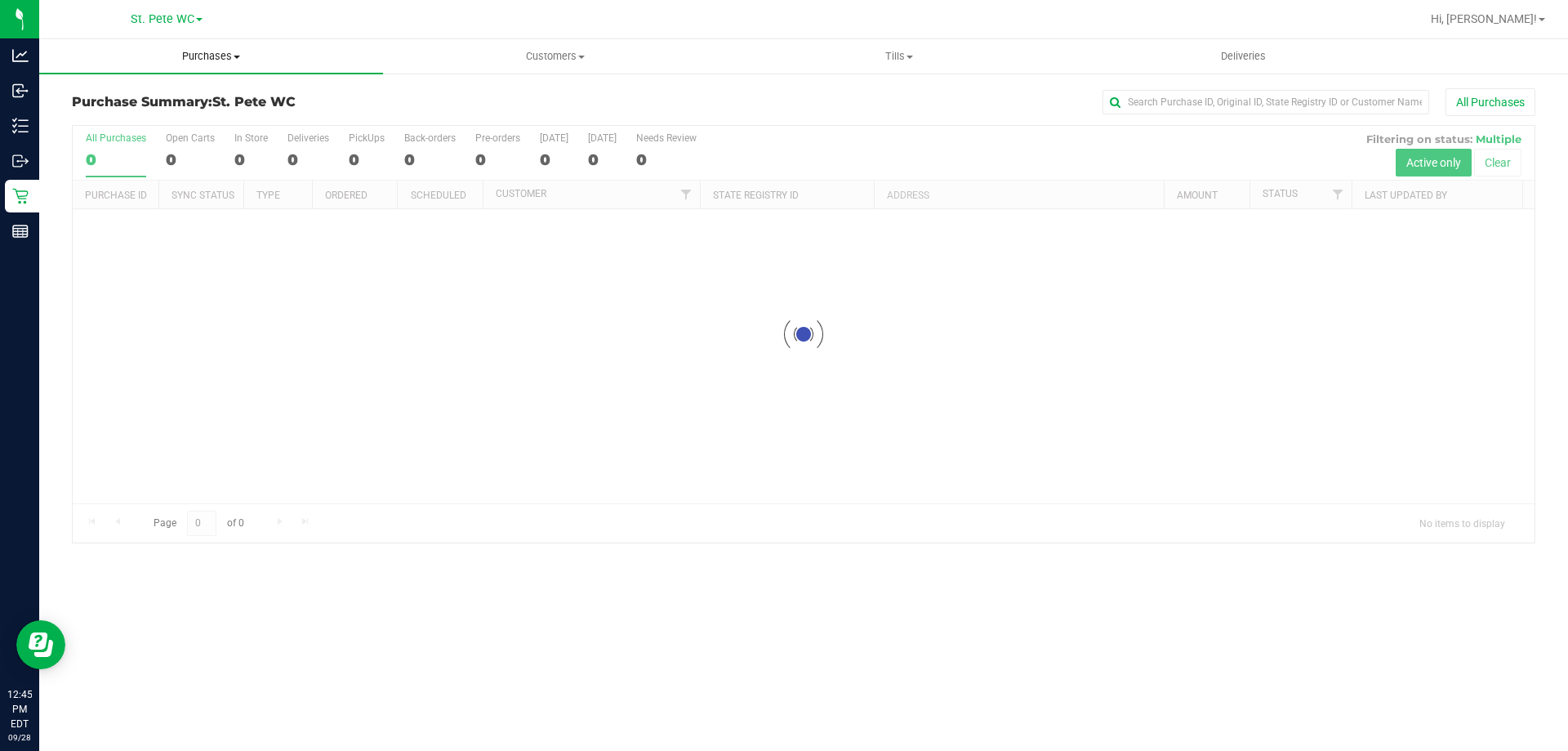
click at [194, 57] on span "Purchases" at bounding box center [211, 57] width 344 height 15
click at [190, 114] on li "Fulfillment" at bounding box center [211, 118] width 344 height 19
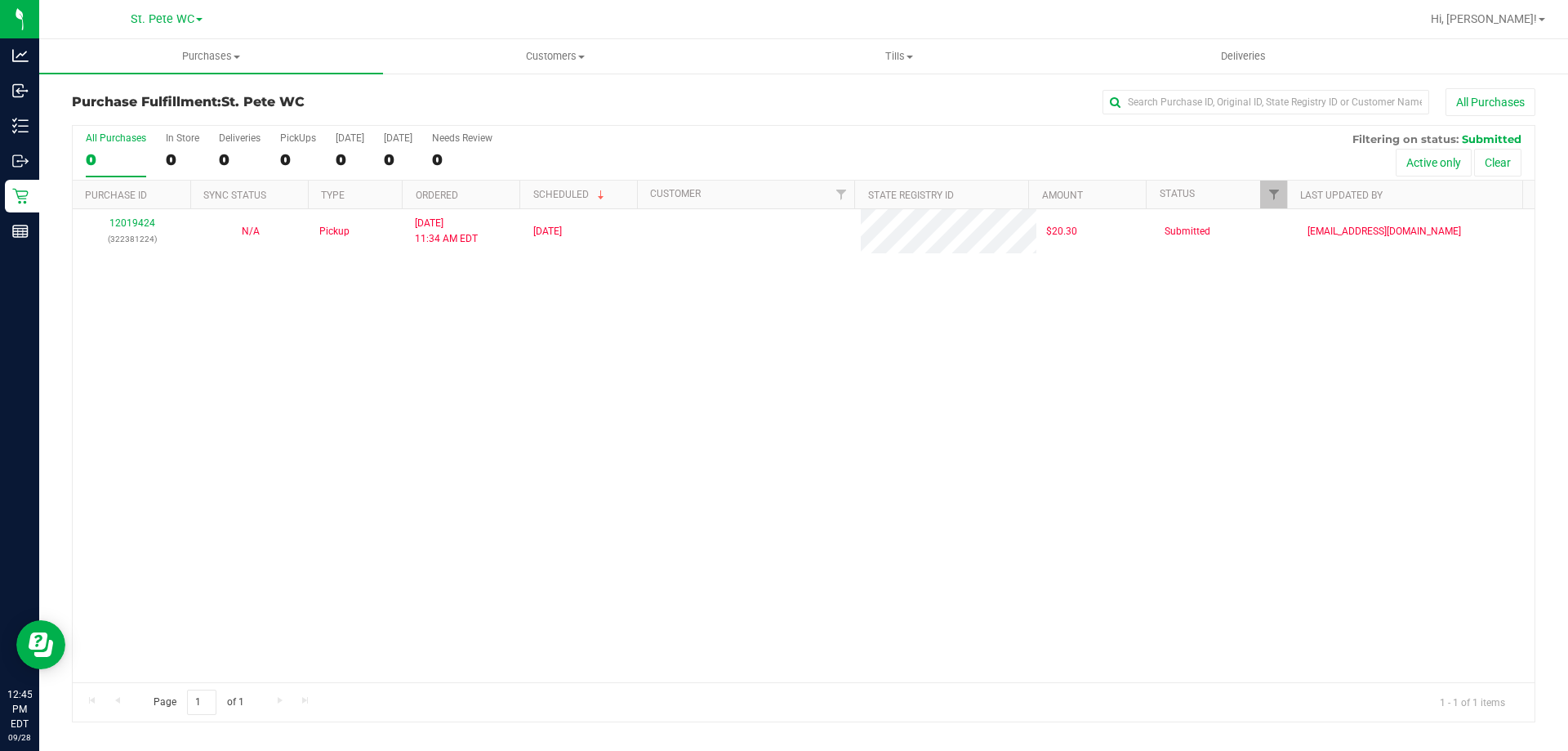
click at [355, 309] on div "12019424 (322381224) N/A Pickup [DATE] 11:34 AM EDT 9/28/2025 $20.30 Submitted …" at bounding box center [803, 446] width 1461 height 473
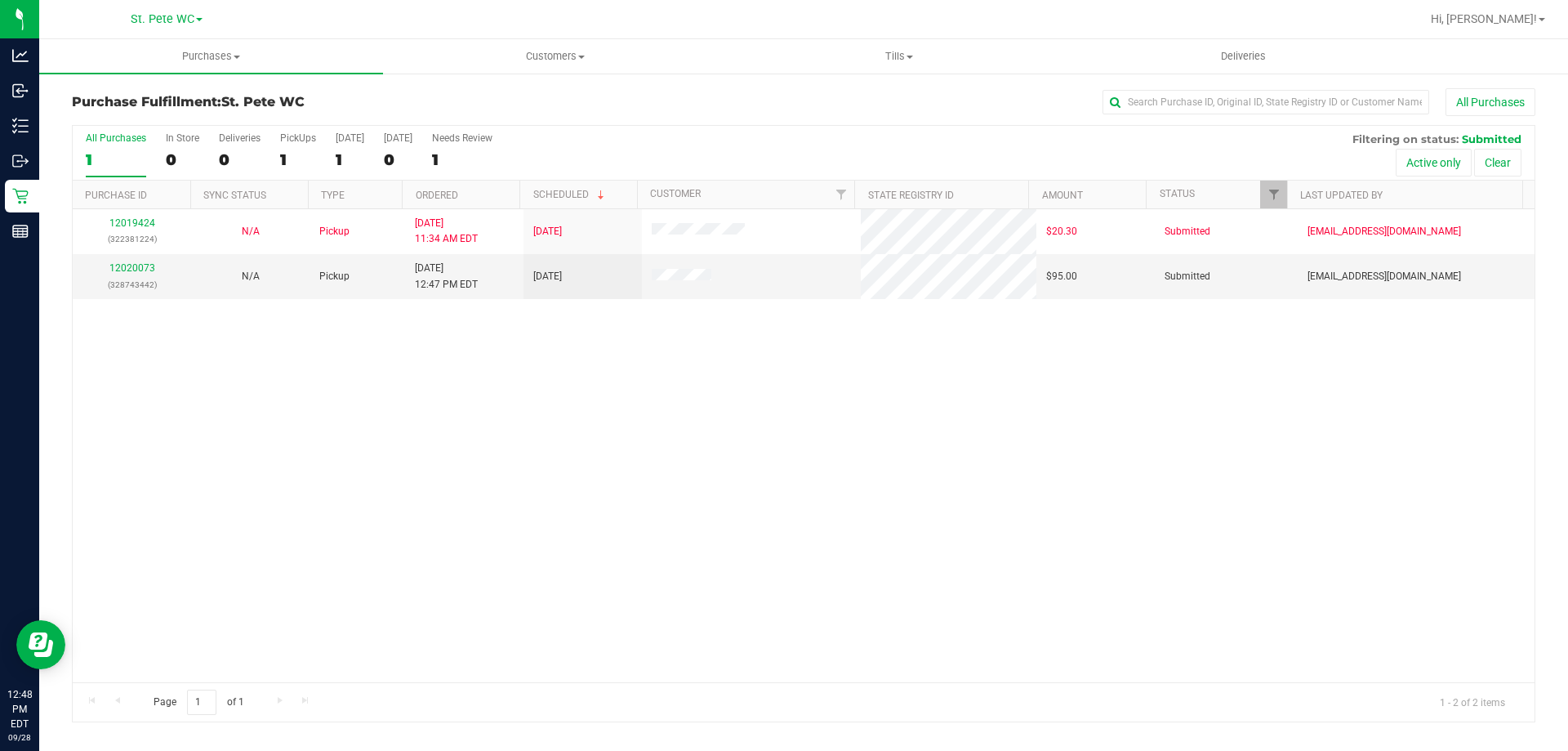
click at [1444, 87] on div "Purchase Fulfillment: St. [PERSON_NAME] WC All Purchases All Purchases 1 In Sto…" at bounding box center [803, 405] width 1529 height 667
click at [1454, 91] on button "All Purchases" at bounding box center [1490, 102] width 90 height 28
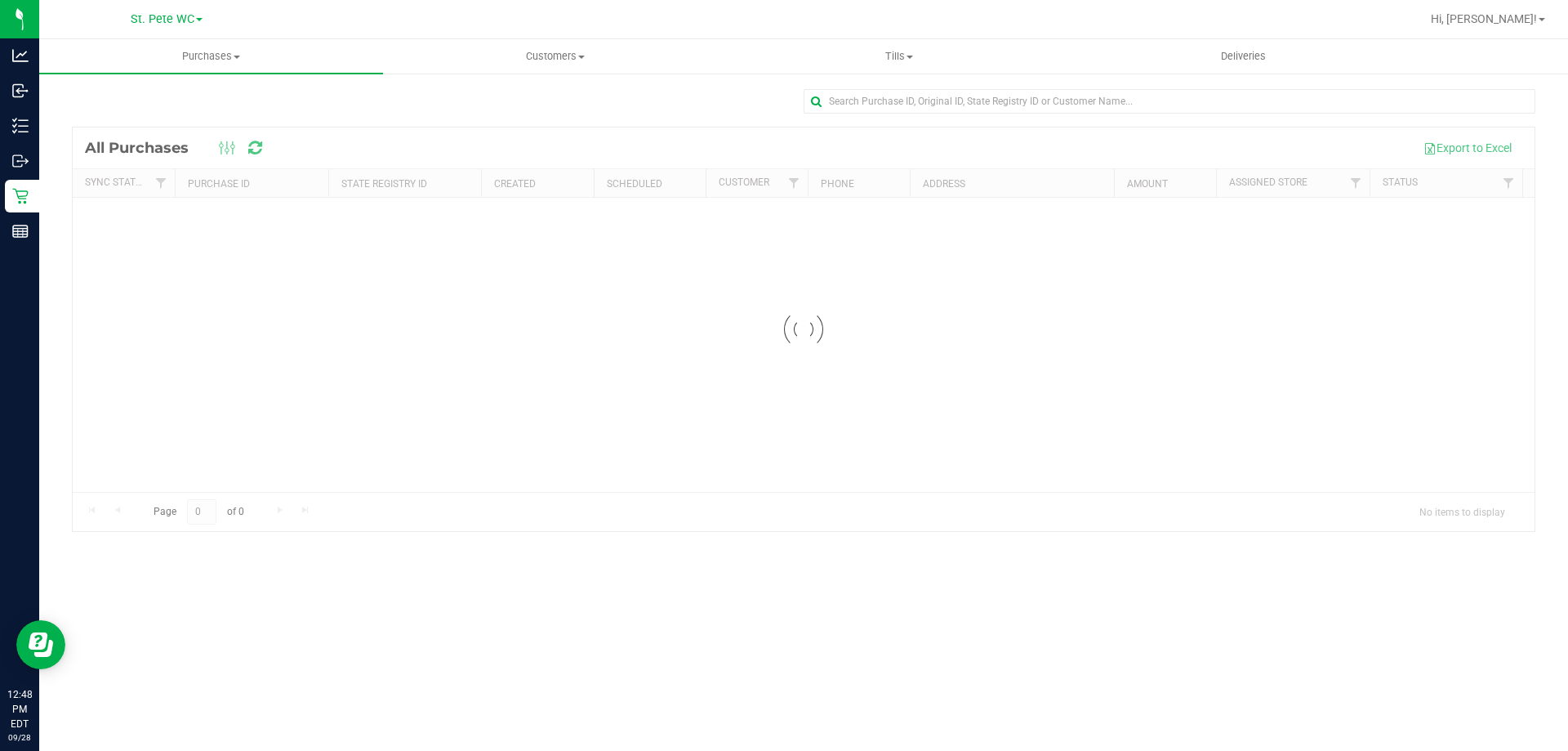
click at [1274, 121] on div at bounding box center [1168, 108] width 731 height 38
click at [1197, 104] on input "text" at bounding box center [1168, 101] width 731 height 24
paste input "12013557"
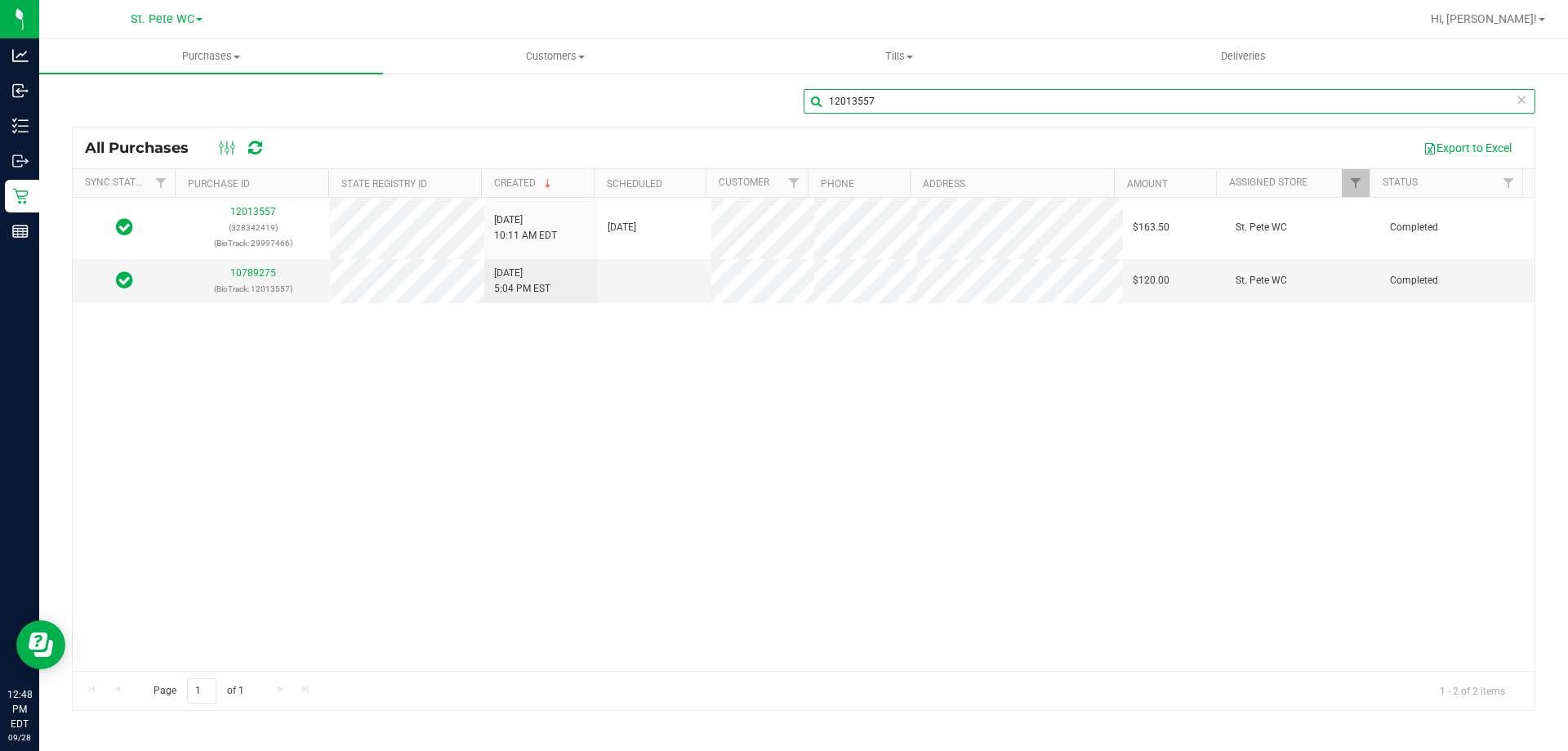
type input "12013557"
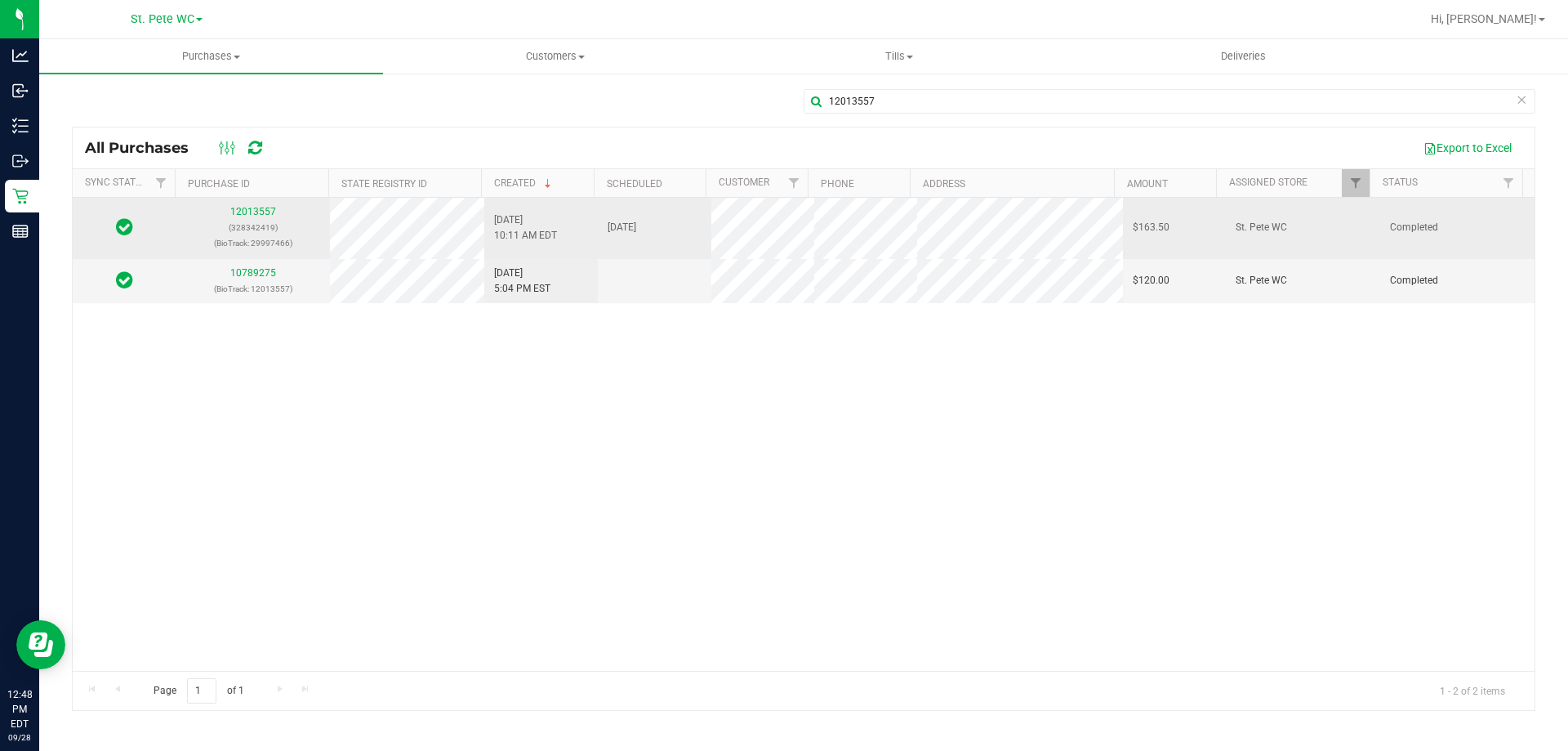
click at [249, 219] on p "(328342419)" at bounding box center [253, 227] width 135 height 16
click at [246, 217] on div "12013557 (328342419) (BioTrack: 29997466)" at bounding box center [253, 228] width 135 height 48
click at [245, 205] on div "12013557 (328342419) (BioTrack: 29997466)" at bounding box center [253, 228] width 135 height 48
click at [245, 209] on link "12013557" at bounding box center [253, 212] width 46 height 12
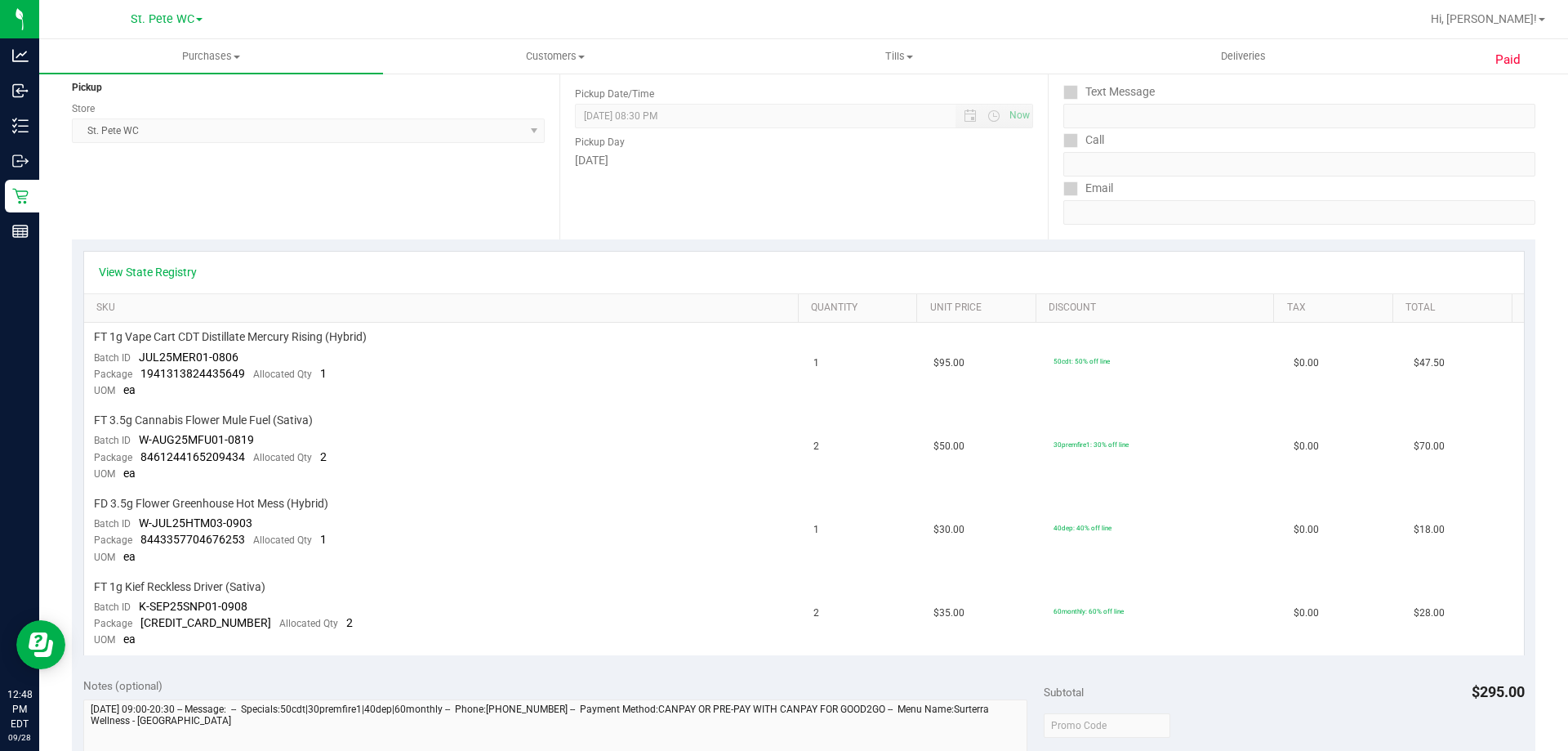
scroll to position [245, 0]
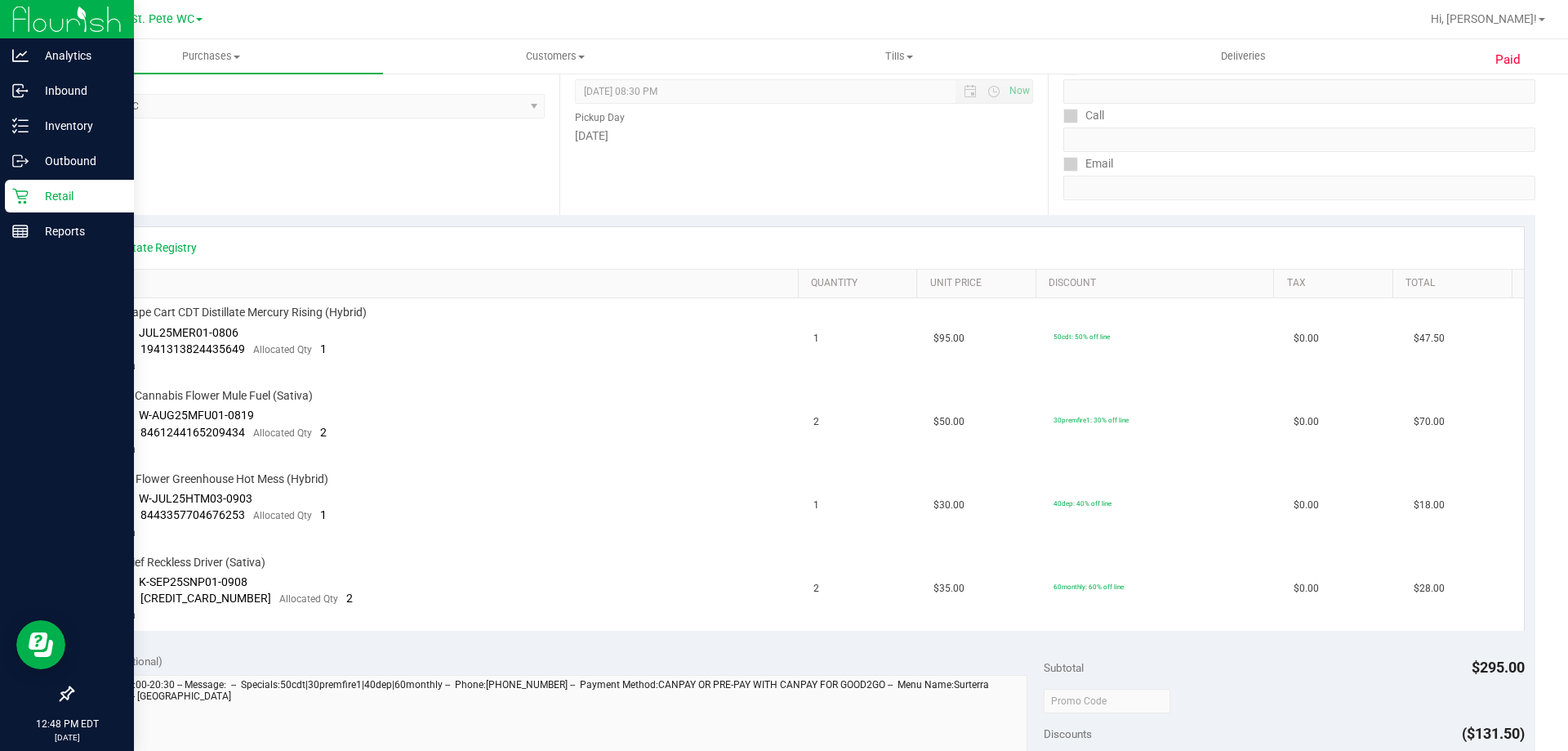
click at [24, 188] on icon at bounding box center [21, 196] width 17 height 17
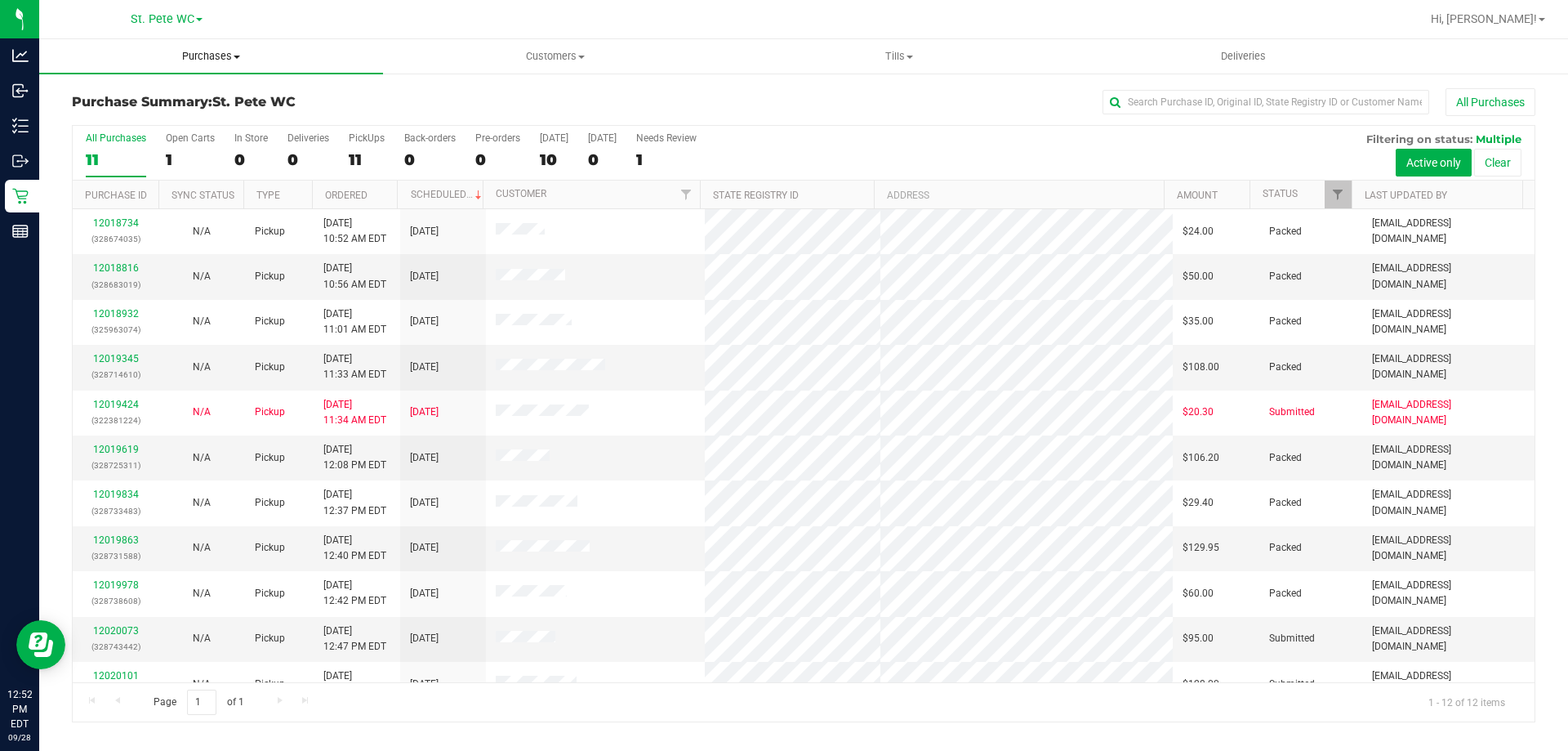
click at [293, 42] on uib-tab-heading "Purchases Summary of purchases Fulfillment All purchases" at bounding box center [211, 56] width 344 height 34
click at [227, 108] on li "Fulfillment" at bounding box center [211, 118] width 344 height 19
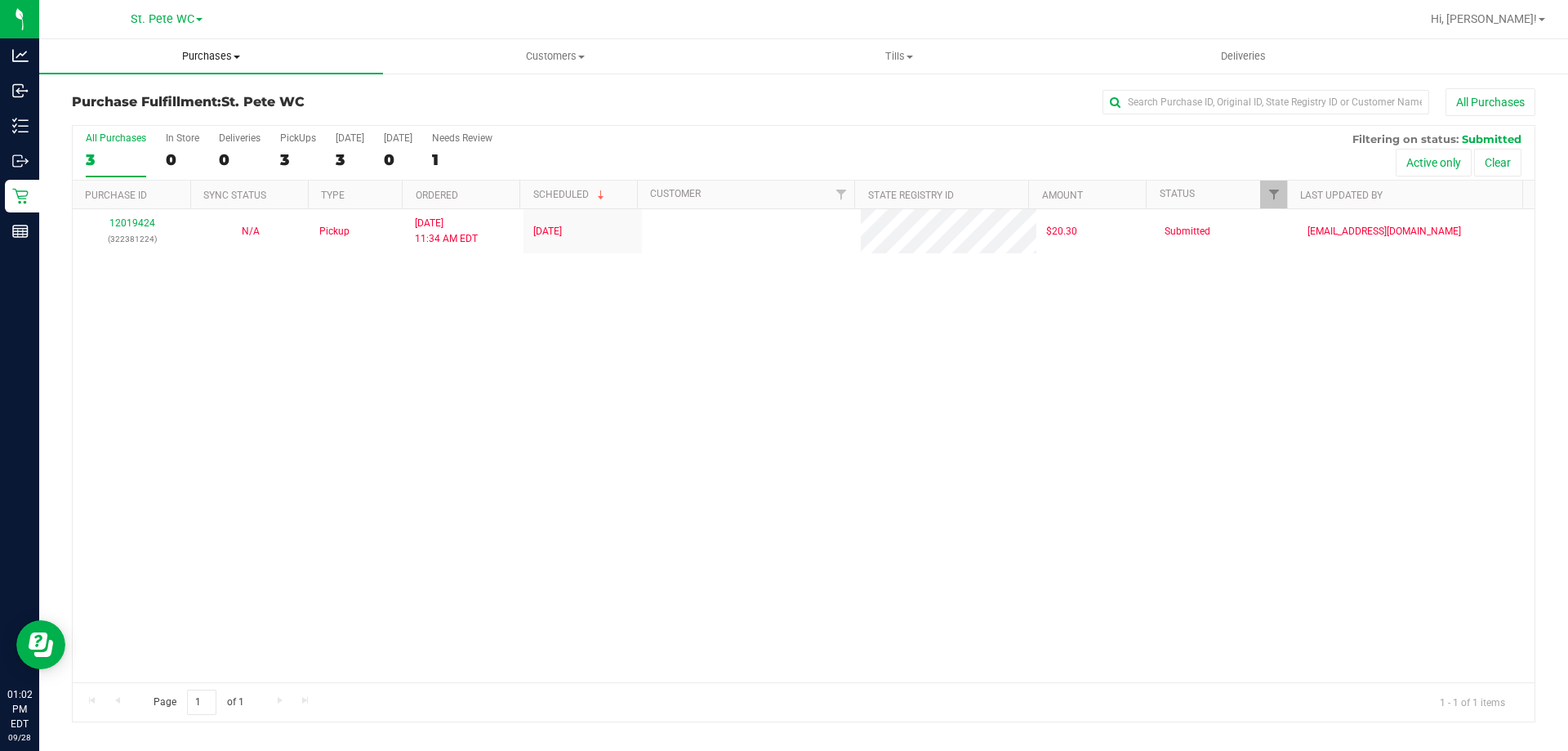
click at [204, 56] on span "Purchases" at bounding box center [211, 57] width 344 height 15
click at [169, 118] on li "Fulfillment" at bounding box center [211, 118] width 344 height 19
click at [150, 54] on span "Purchases" at bounding box center [211, 57] width 344 height 15
click at [134, 111] on span "Fulfillment" at bounding box center [89, 118] width 101 height 14
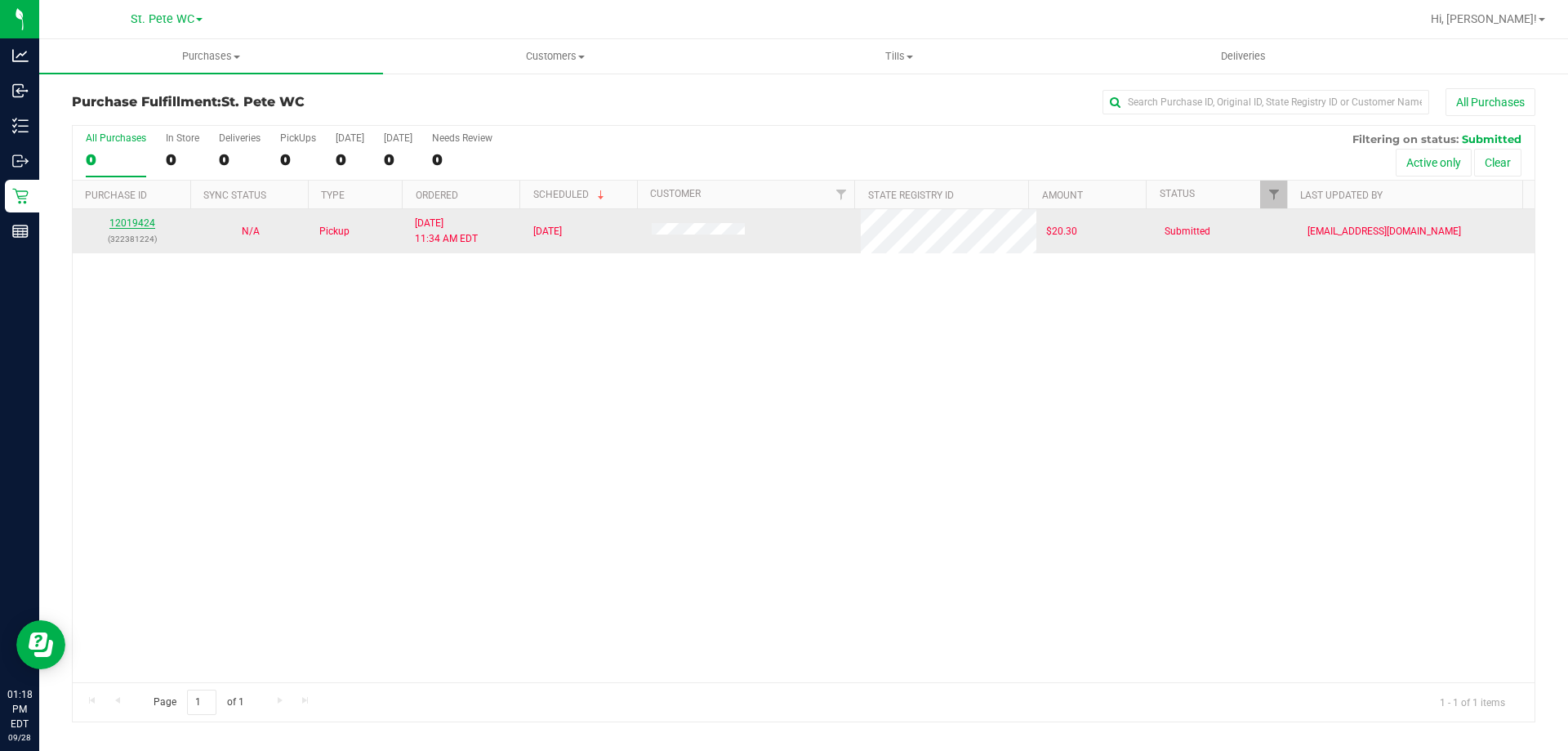
click at [133, 222] on link "12019424" at bounding box center [132, 223] width 46 height 12
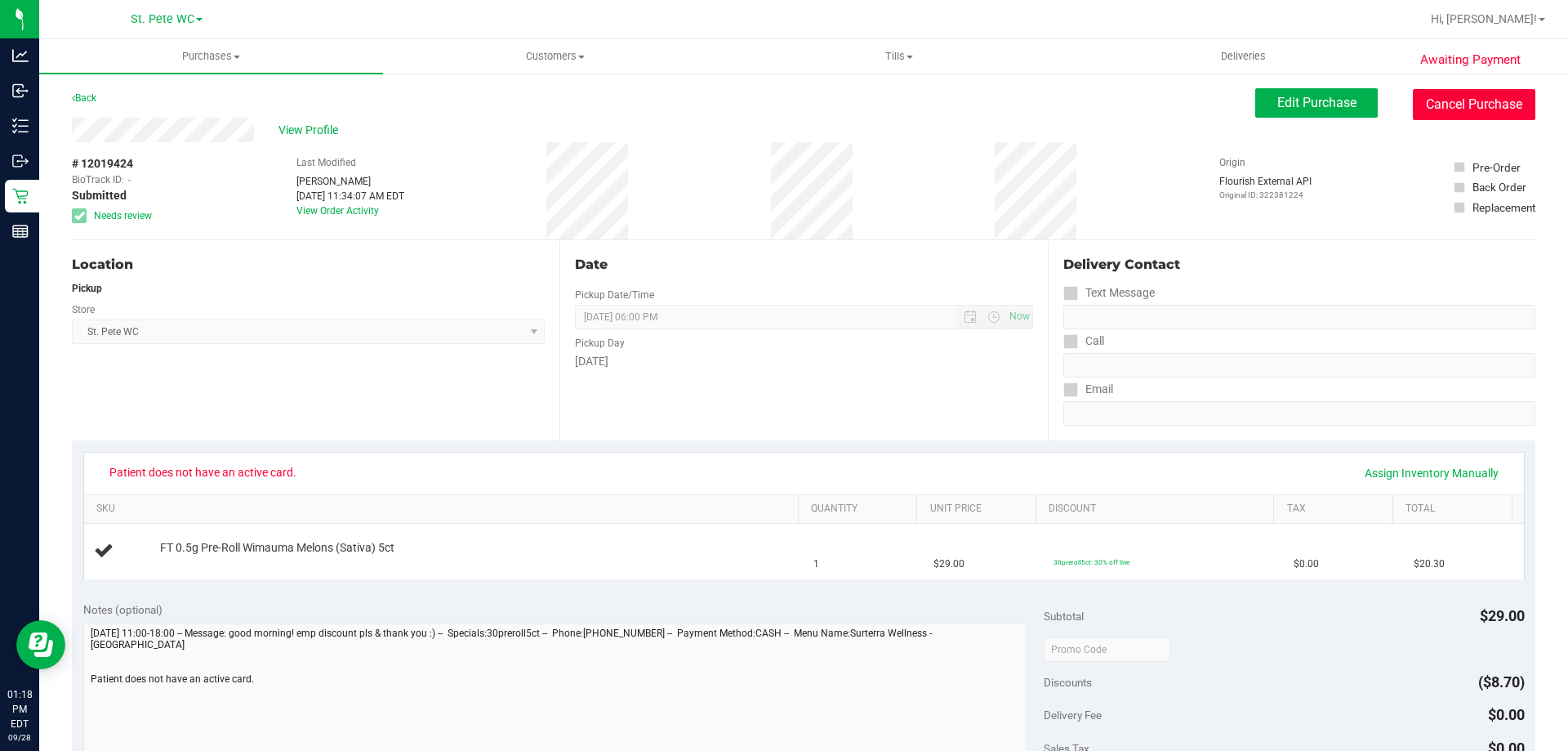
click at [1413, 107] on button "Cancel Purchase" at bounding box center [1474, 104] width 123 height 31
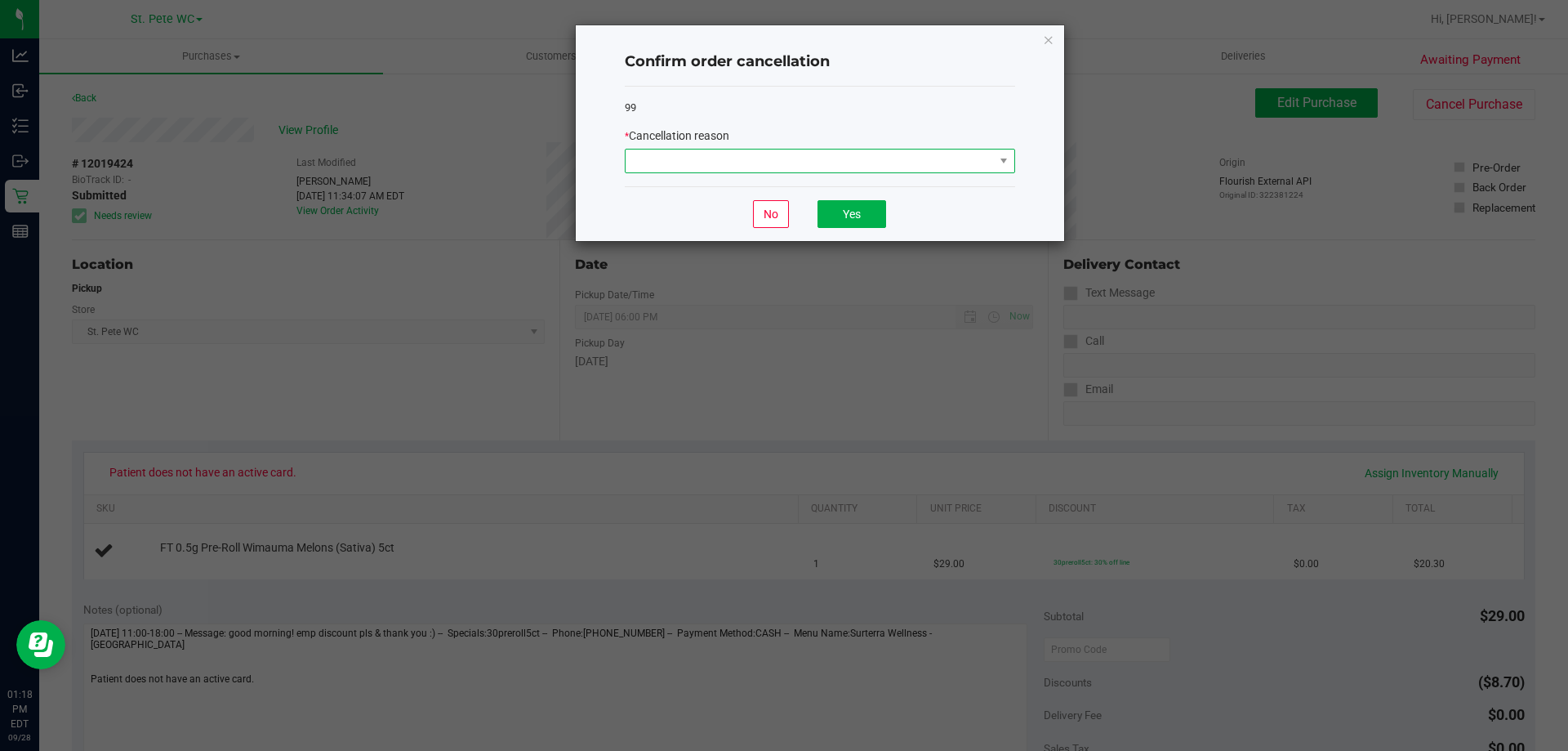
click at [803, 165] on span at bounding box center [810, 160] width 369 height 23
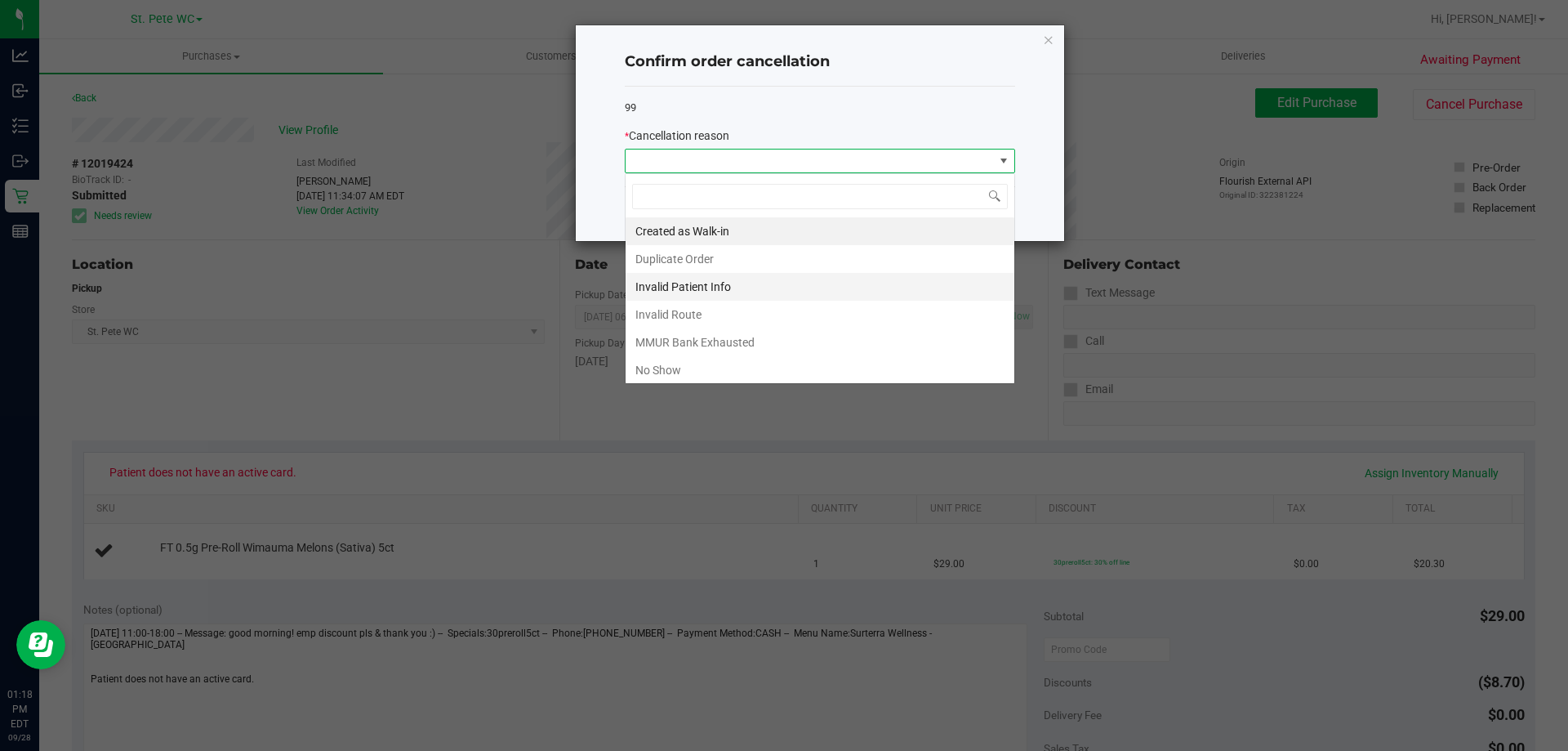
scroll to position [24, 390]
click at [723, 343] on li "MMUR Bank Exhausted" at bounding box center [820, 342] width 389 height 28
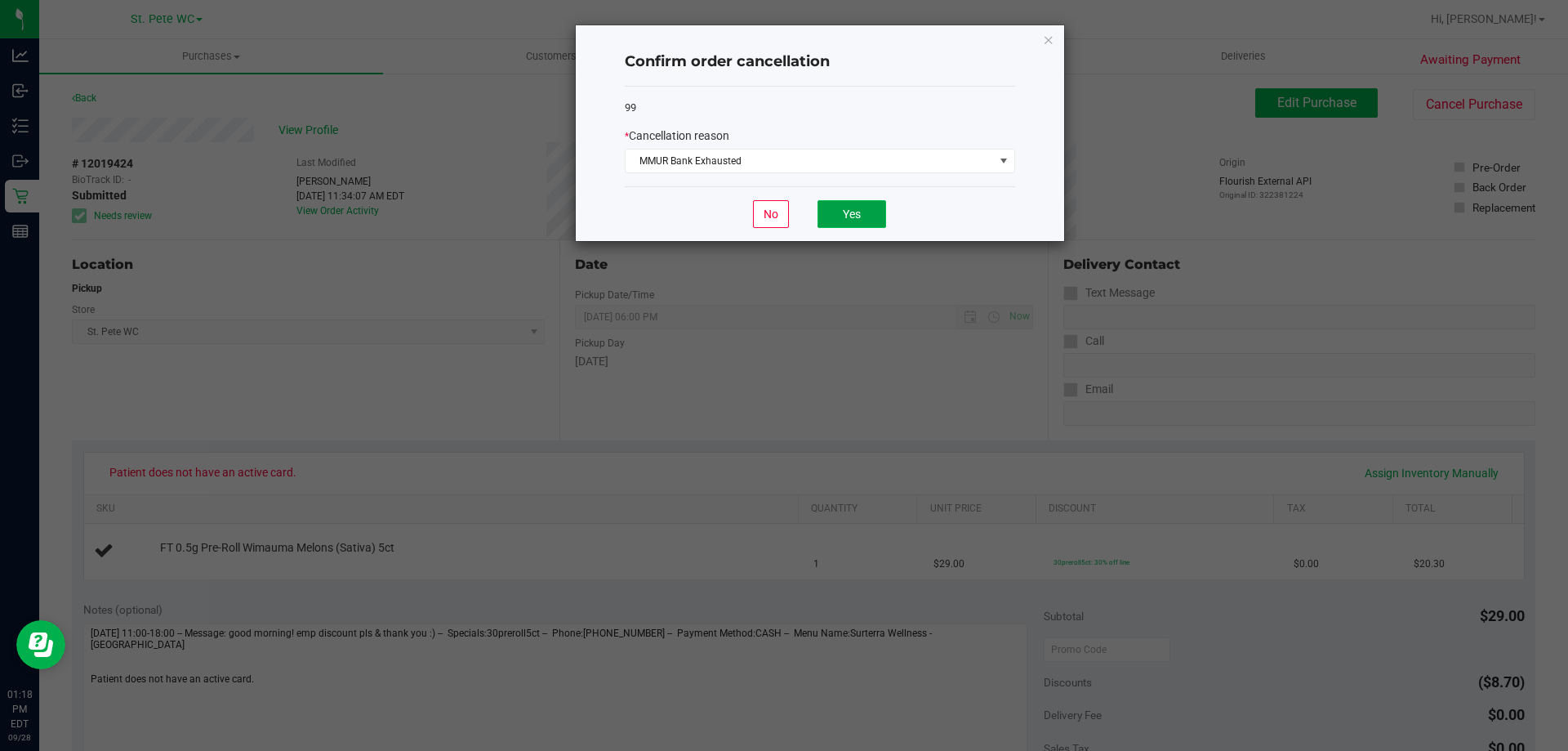
click at [840, 219] on button "Yes" at bounding box center [852, 214] width 68 height 28
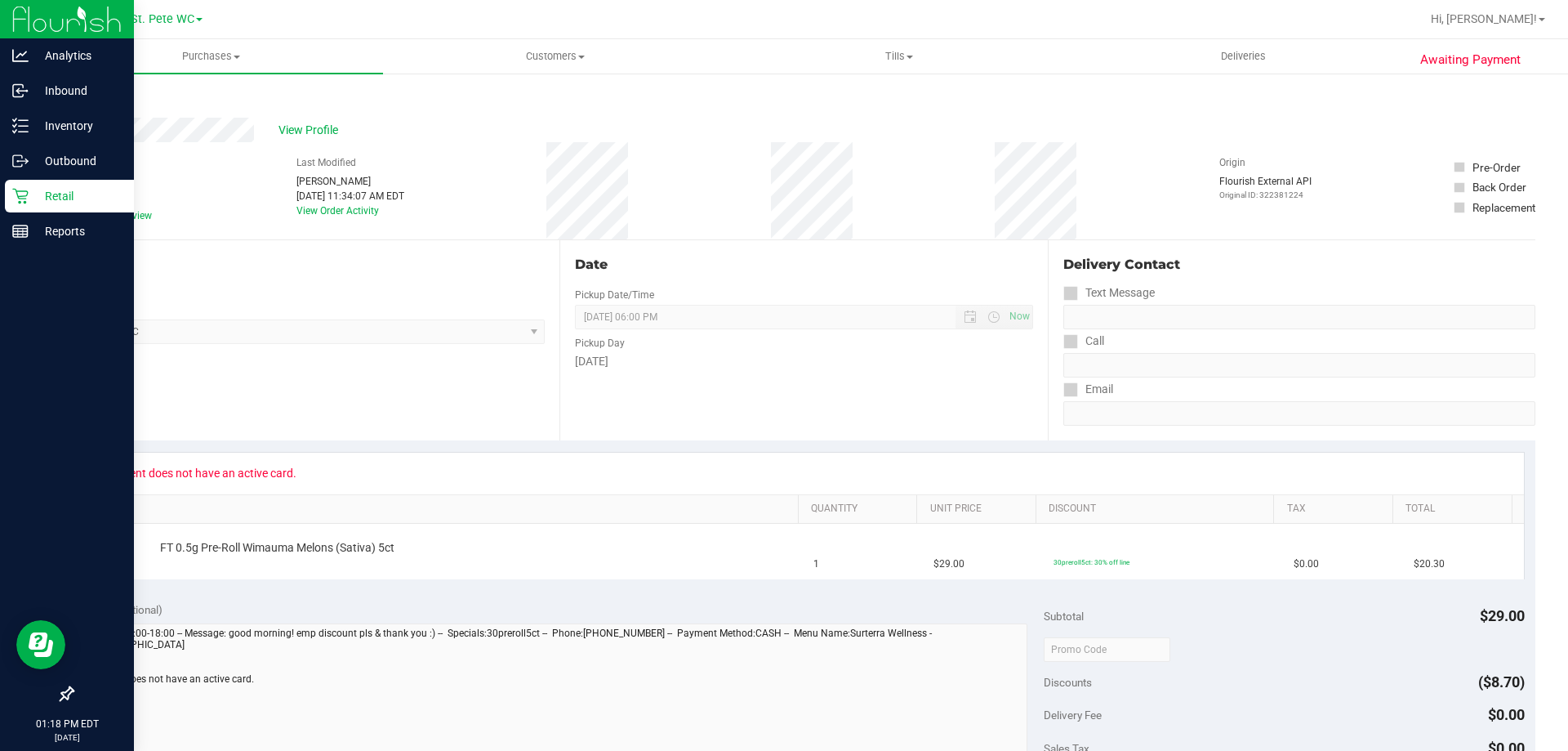
click at [39, 181] on div "Retail" at bounding box center [69, 195] width 129 height 33
